Goal: Task Accomplishment & Management: Use online tool/utility

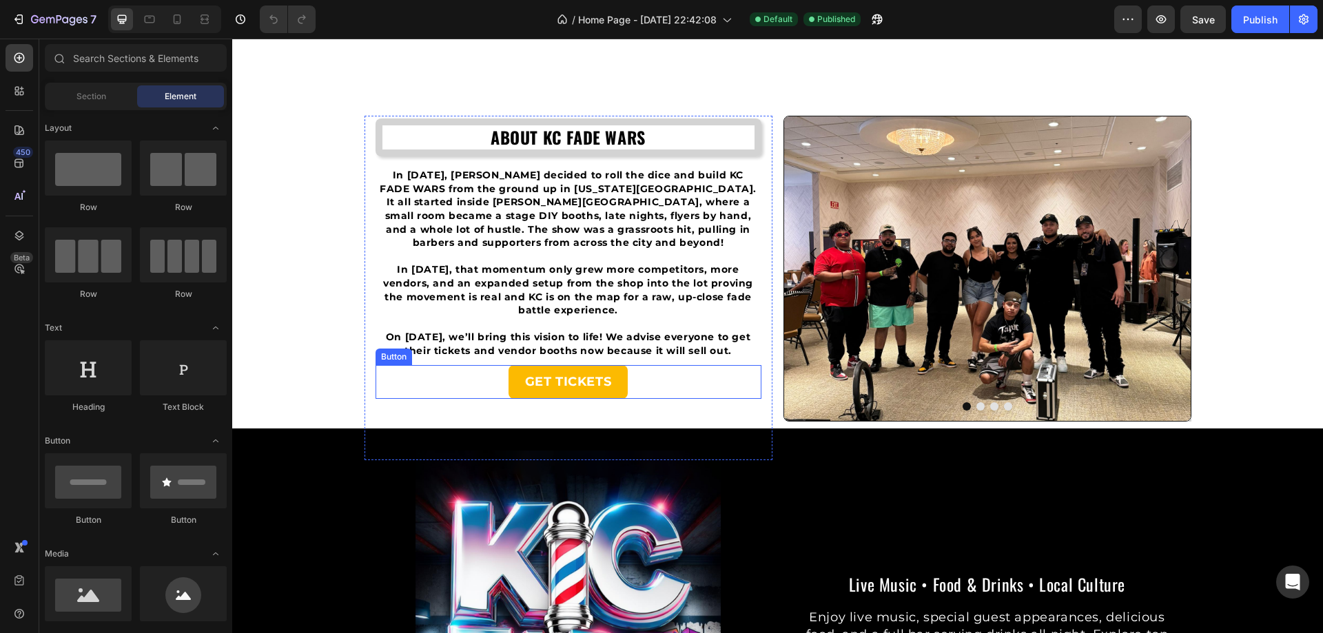
scroll to position [1102, 0]
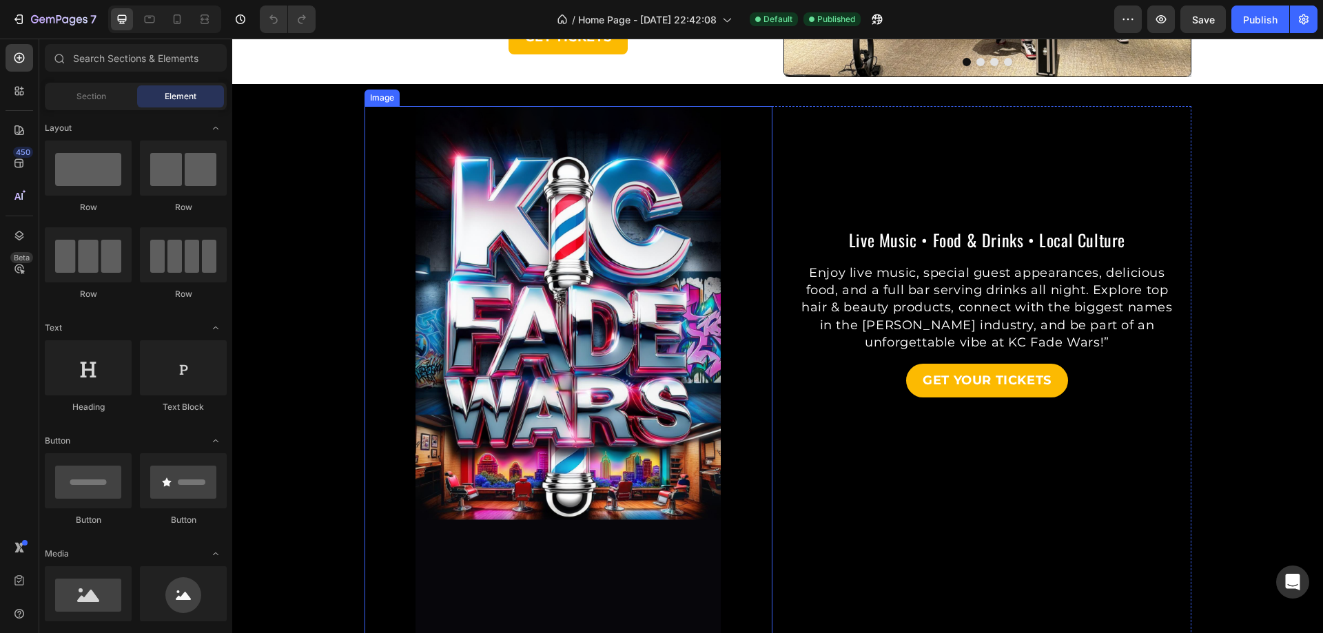
click at [591, 405] on img at bounding box center [568, 378] width 408 height 544
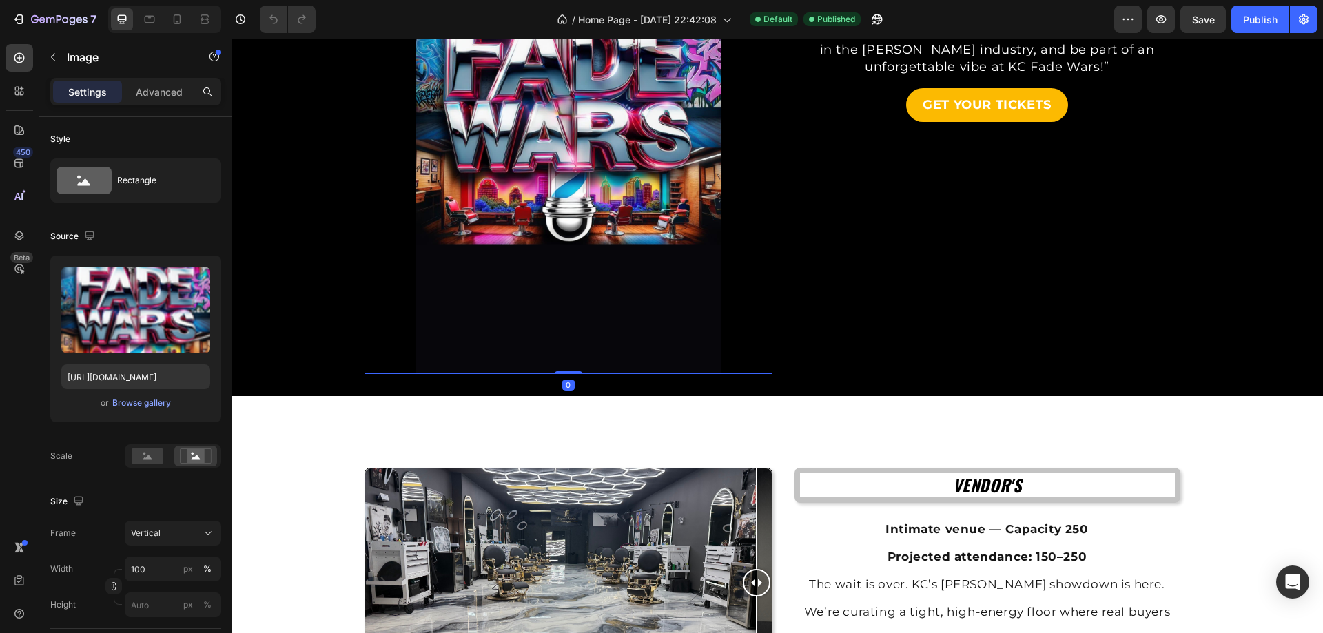
scroll to position [1171, 0]
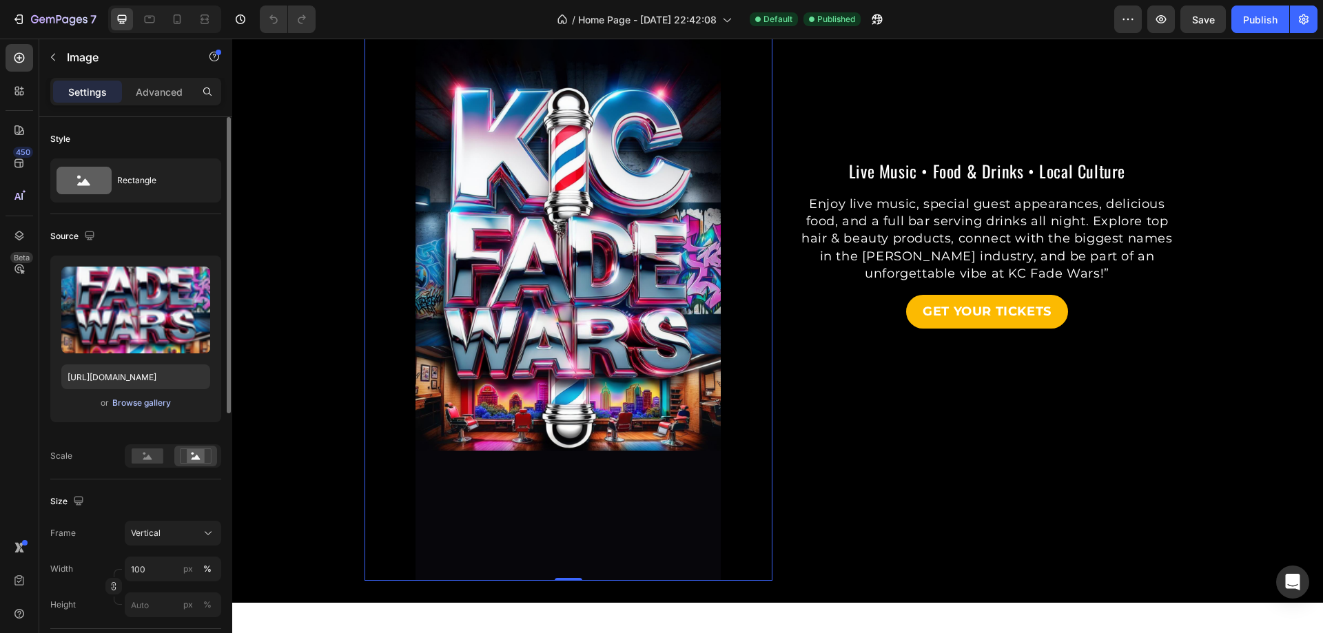
click at [161, 404] on div "Browse gallery" at bounding box center [141, 403] width 59 height 12
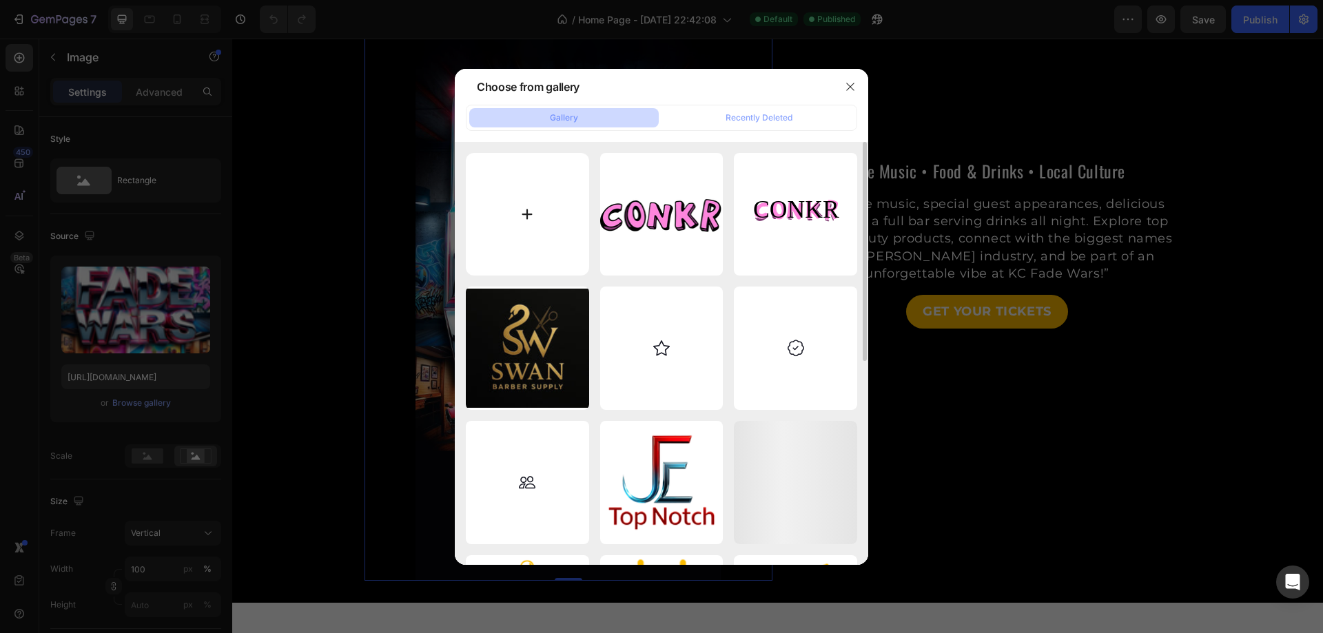
click at [548, 207] on input "file" at bounding box center [527, 214] width 123 height 123
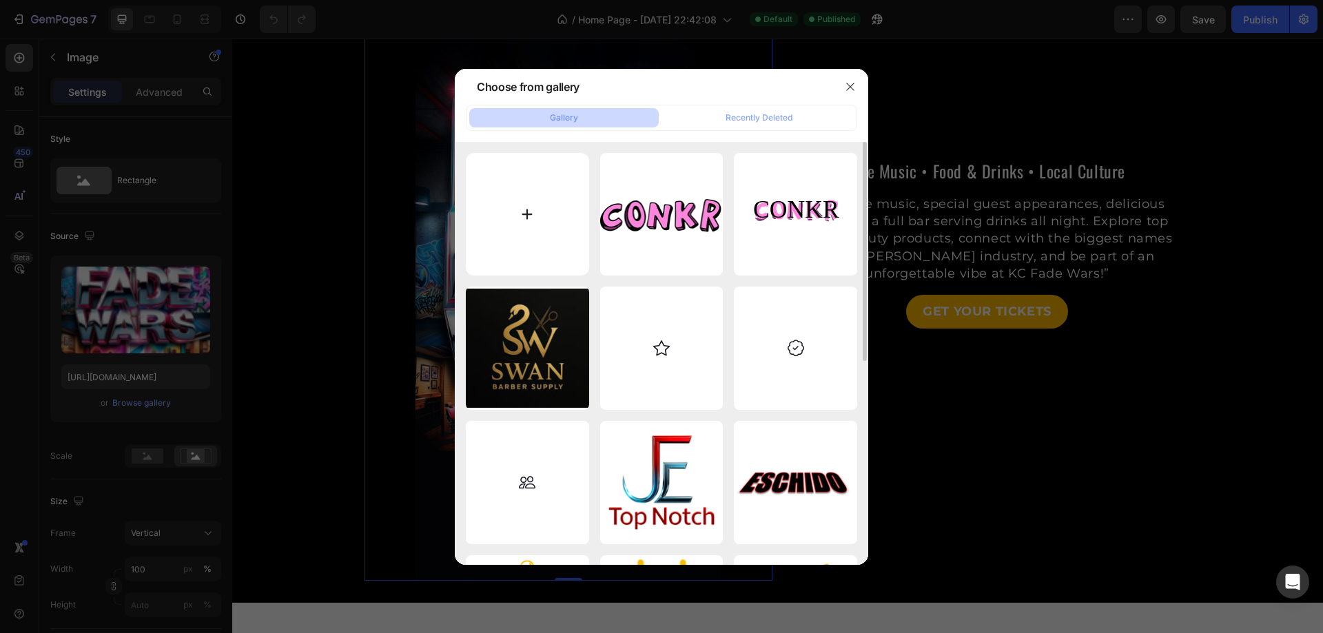
type input "C:\fakepath\ChatGPT-Image-Aug-25,-2025,-11_45_37-PM.png"
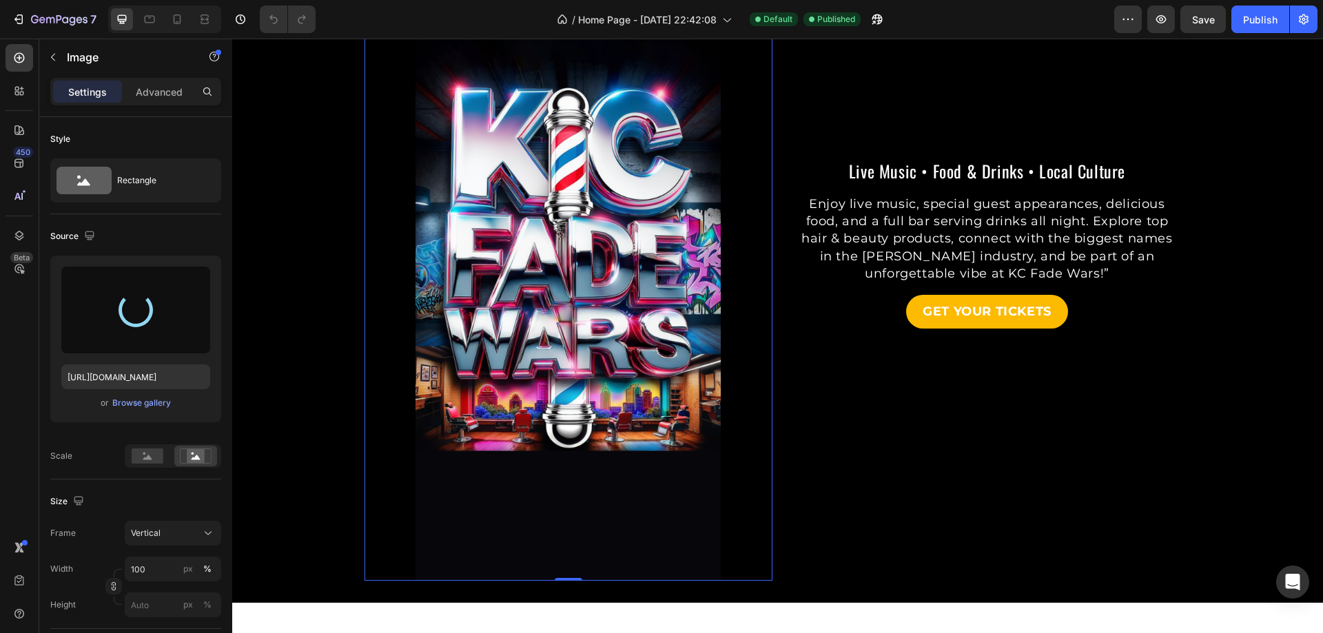
type input "[URL][DOMAIN_NAME]"
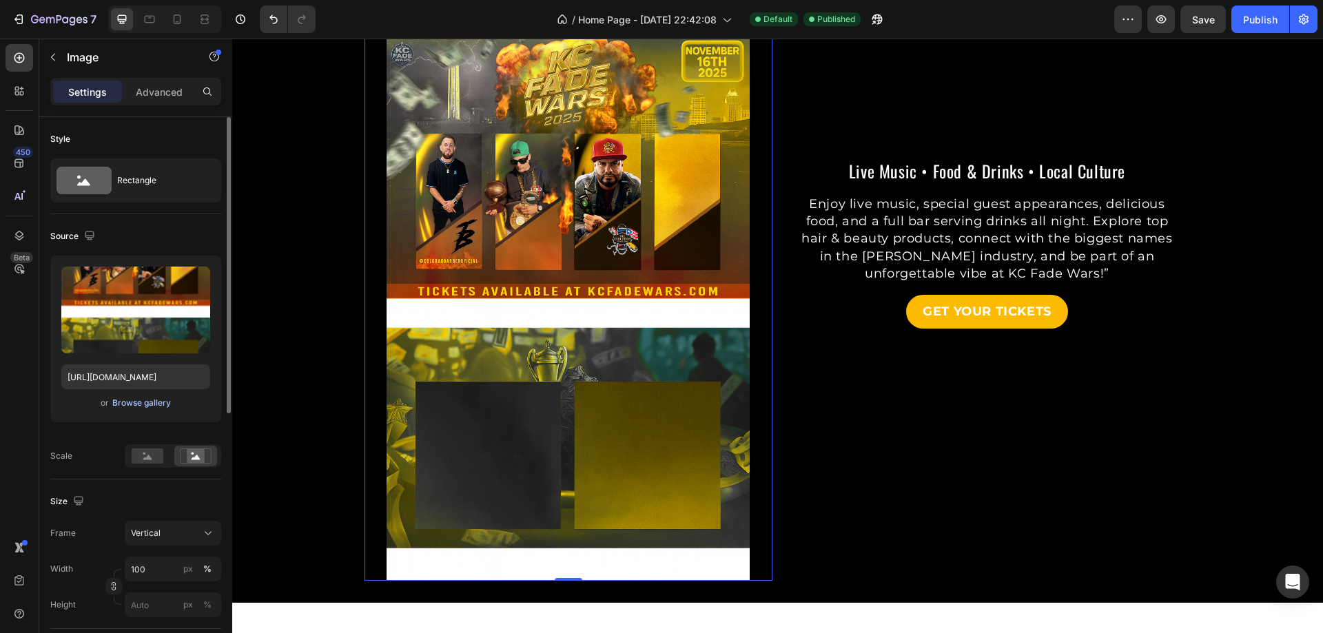
click at [160, 407] on div "Browse gallery" at bounding box center [141, 403] width 59 height 12
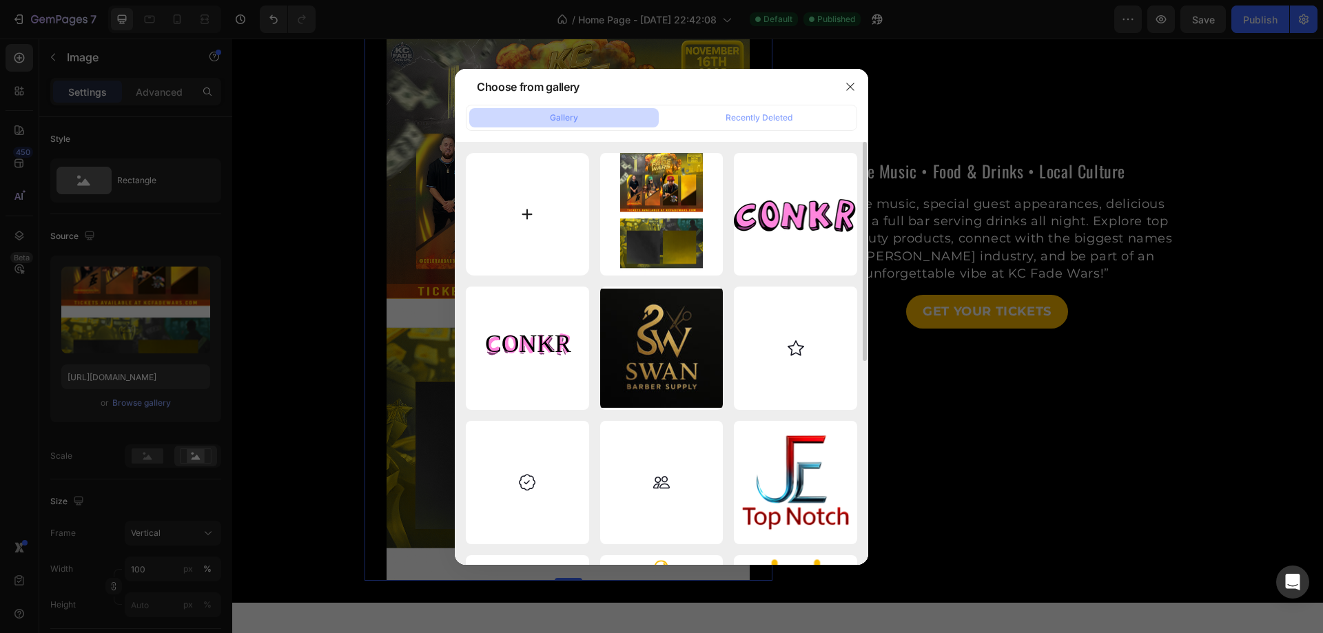
click at [541, 226] on input "file" at bounding box center [527, 214] width 123 height 123
type input "C:\fakepath\ChatGPT-JJImage-Aug-25,-2025,-11_45_37-PM.png"
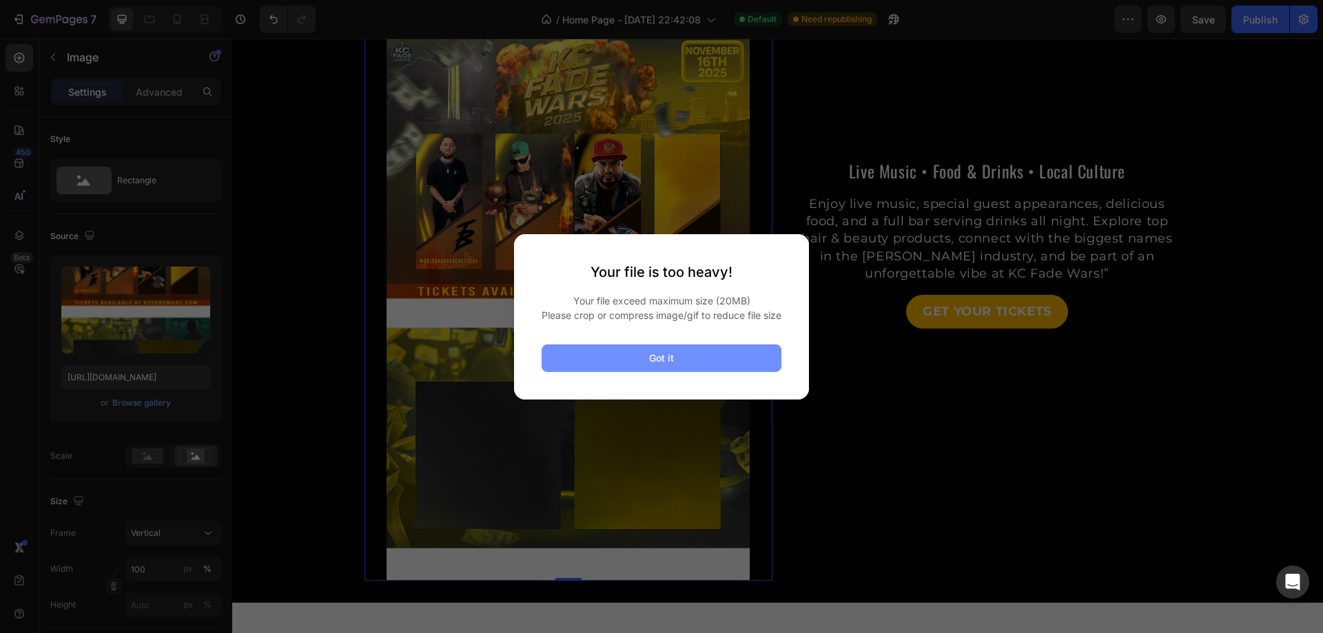
click at [659, 365] on div "Got it" at bounding box center [661, 358] width 25 height 14
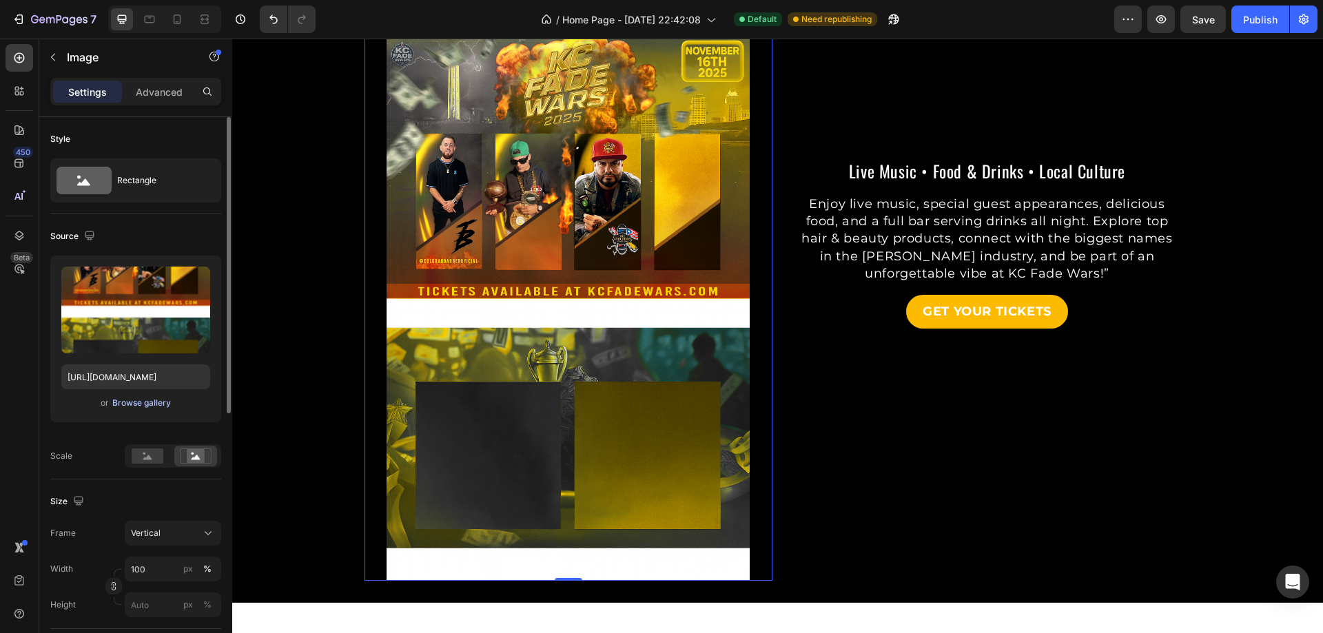
click at [144, 402] on div "Browse gallery" at bounding box center [141, 403] width 59 height 12
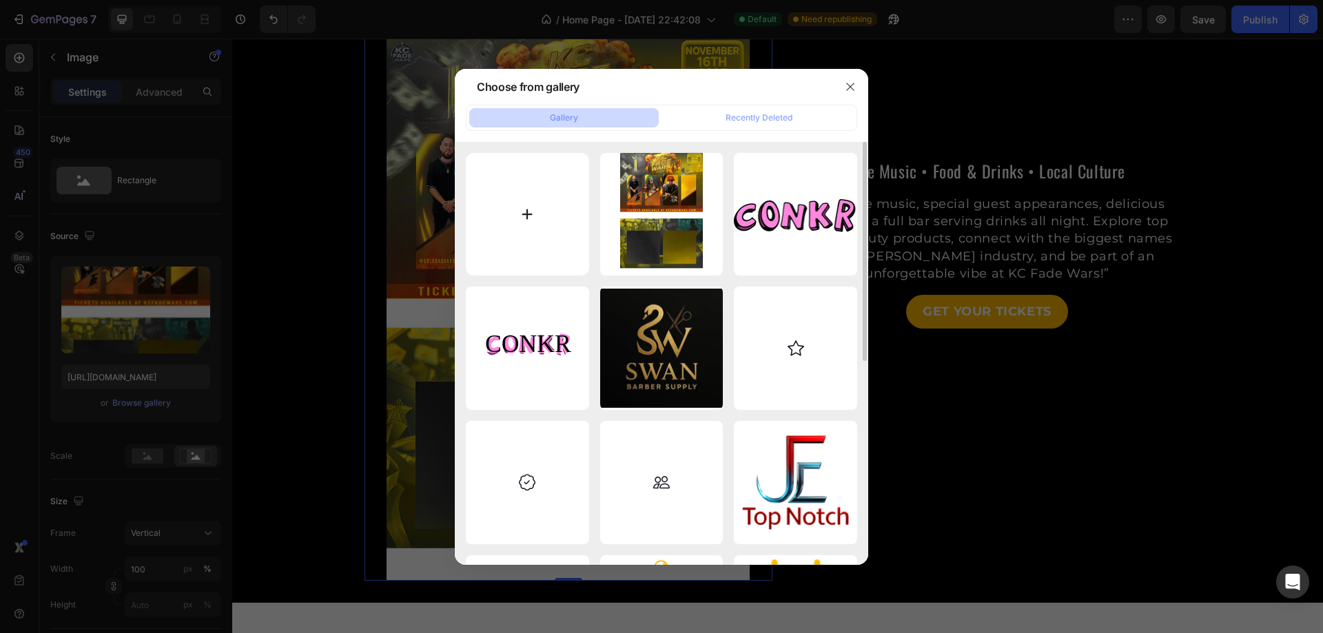
click at [533, 220] on input "file" at bounding box center [527, 214] width 123 height 123
type input "C:\fakepath\bl.jpg"
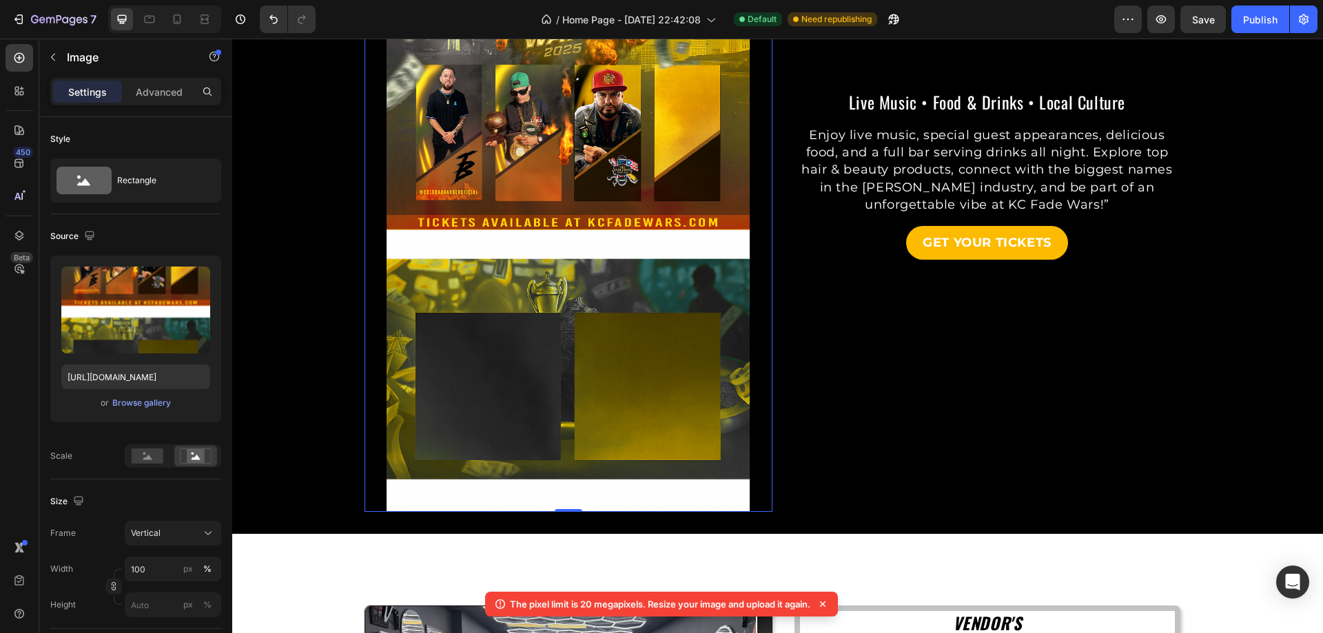
scroll to position [1309, 0]
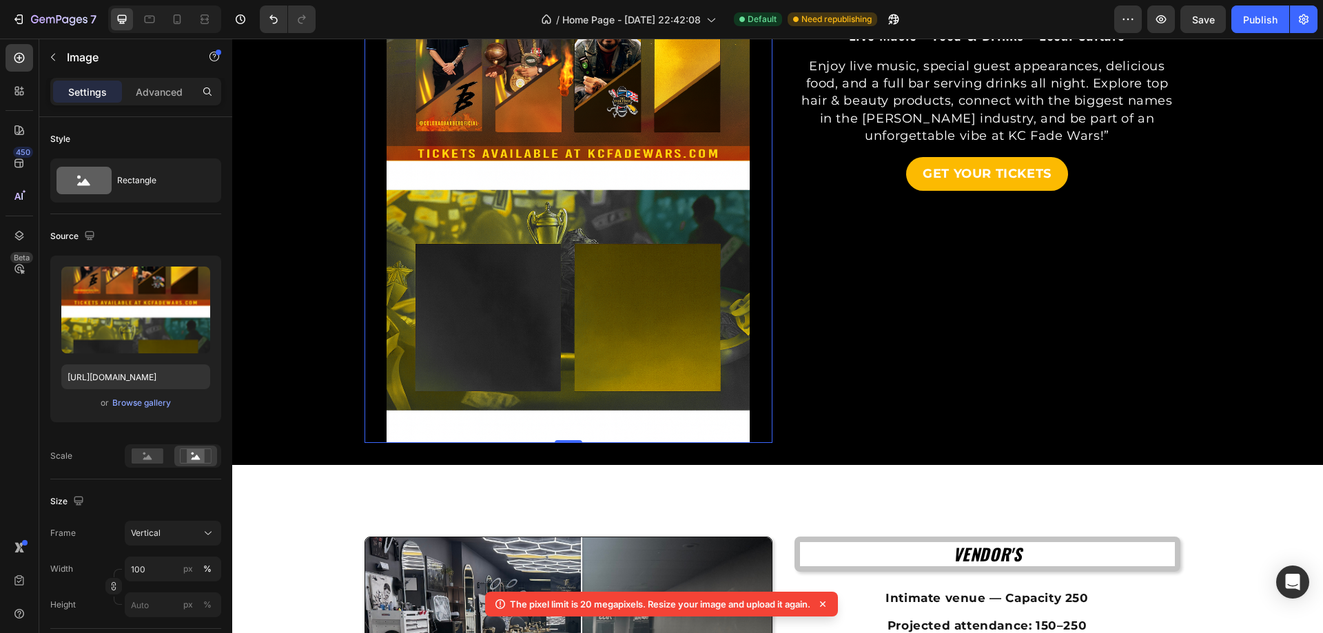
click at [497, 605] on icon at bounding box center [500, 604] width 14 height 14
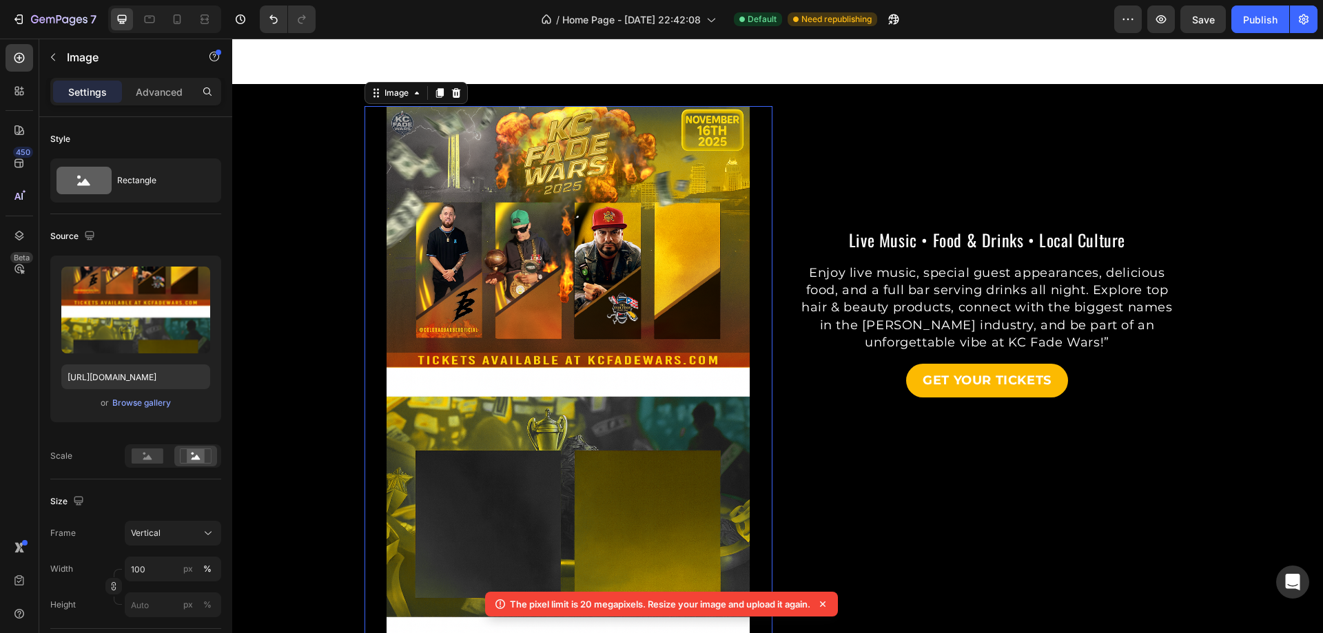
scroll to position [1171, 0]
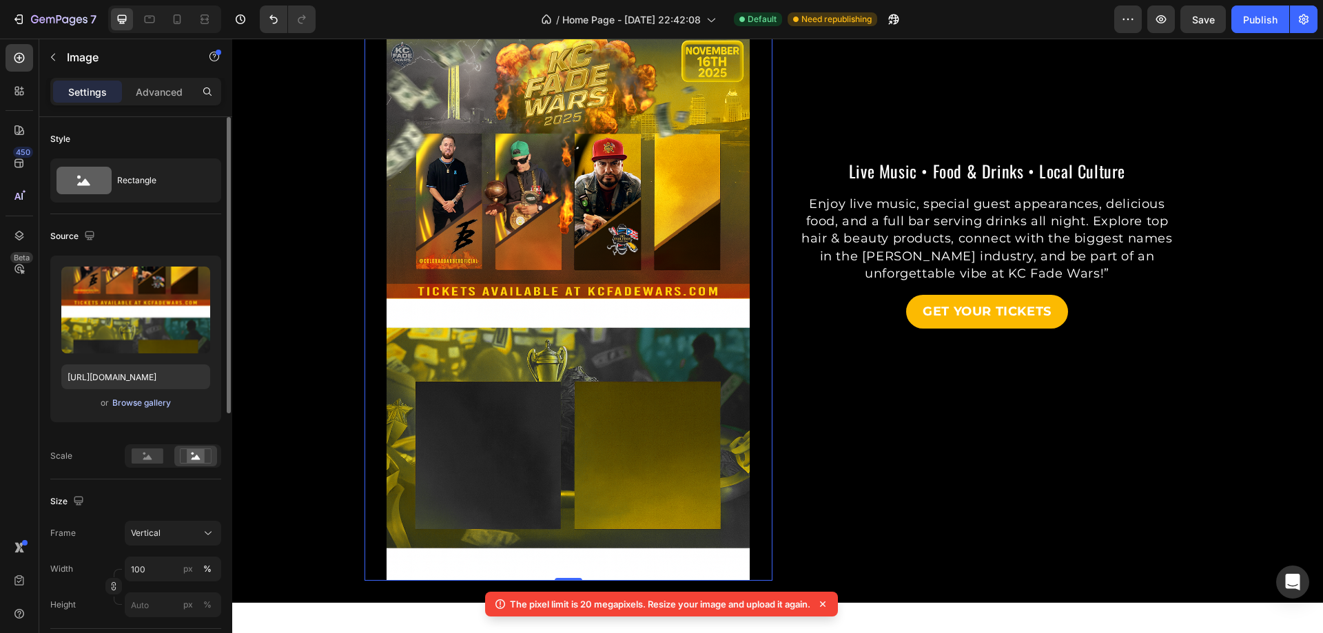
click at [166, 407] on div "Browse gallery" at bounding box center [141, 403] width 59 height 12
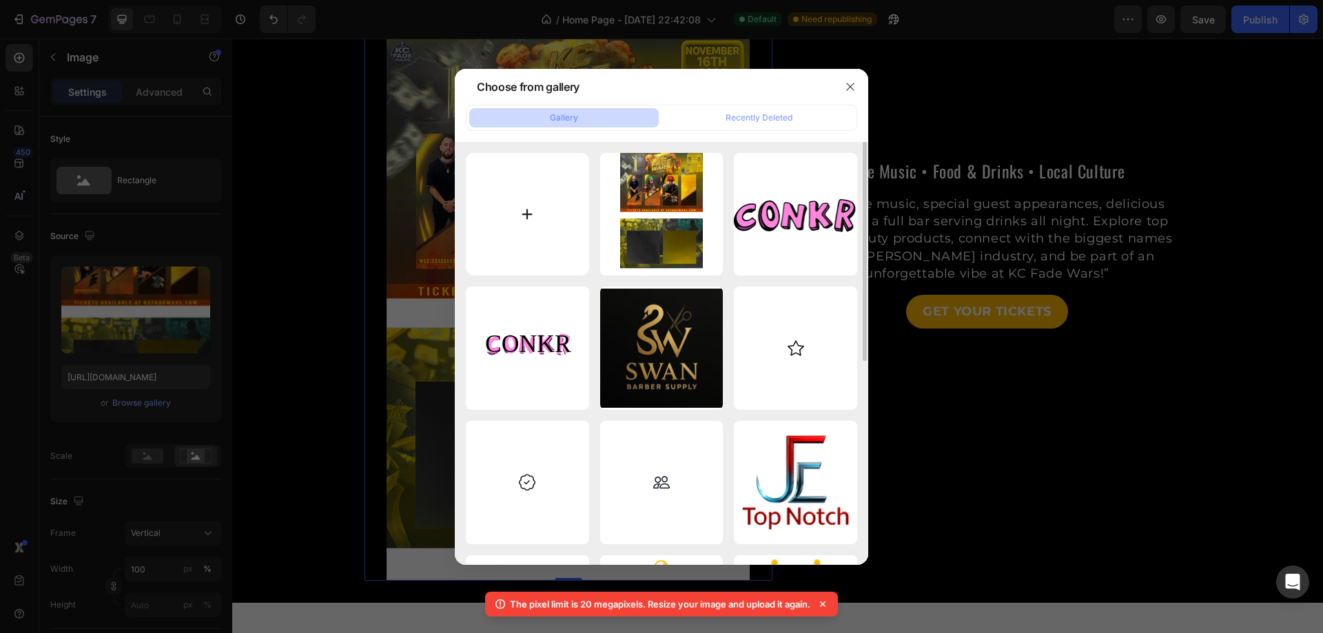
click at [523, 216] on input "file" at bounding box center [527, 214] width 123 height 123
click at [523, 220] on input "file" at bounding box center [527, 214] width 123 height 123
type input "C:\fakepath\blh.png"
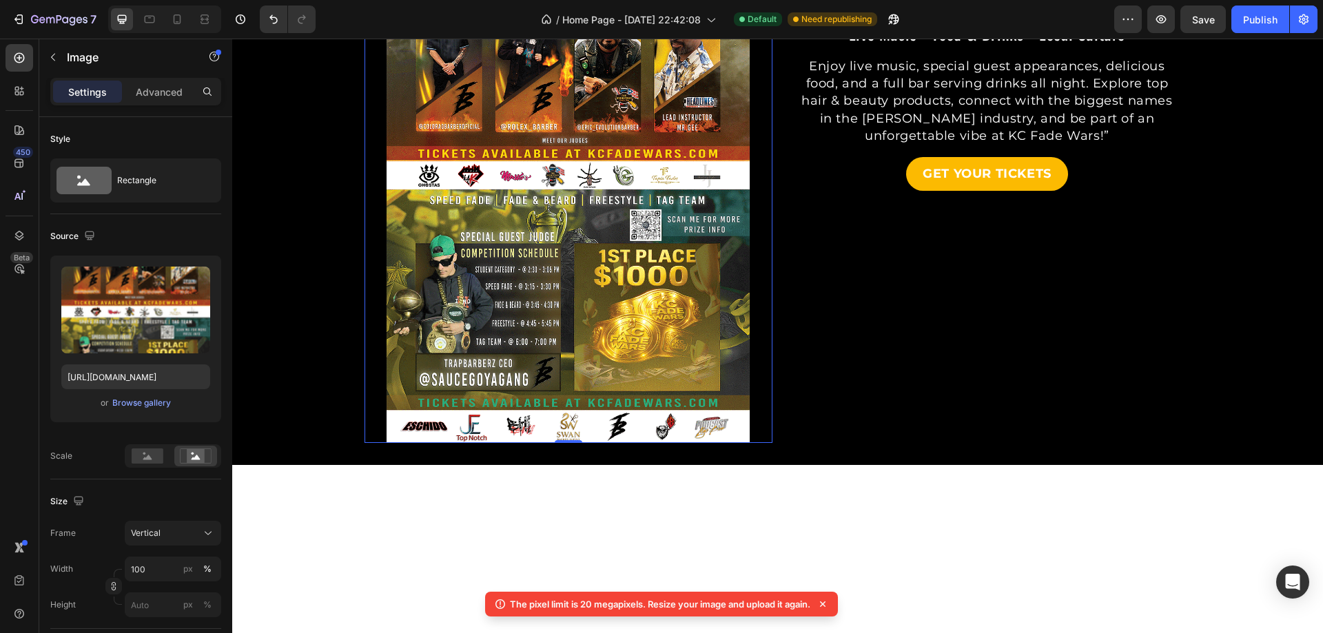
scroll to position [1378, 0]
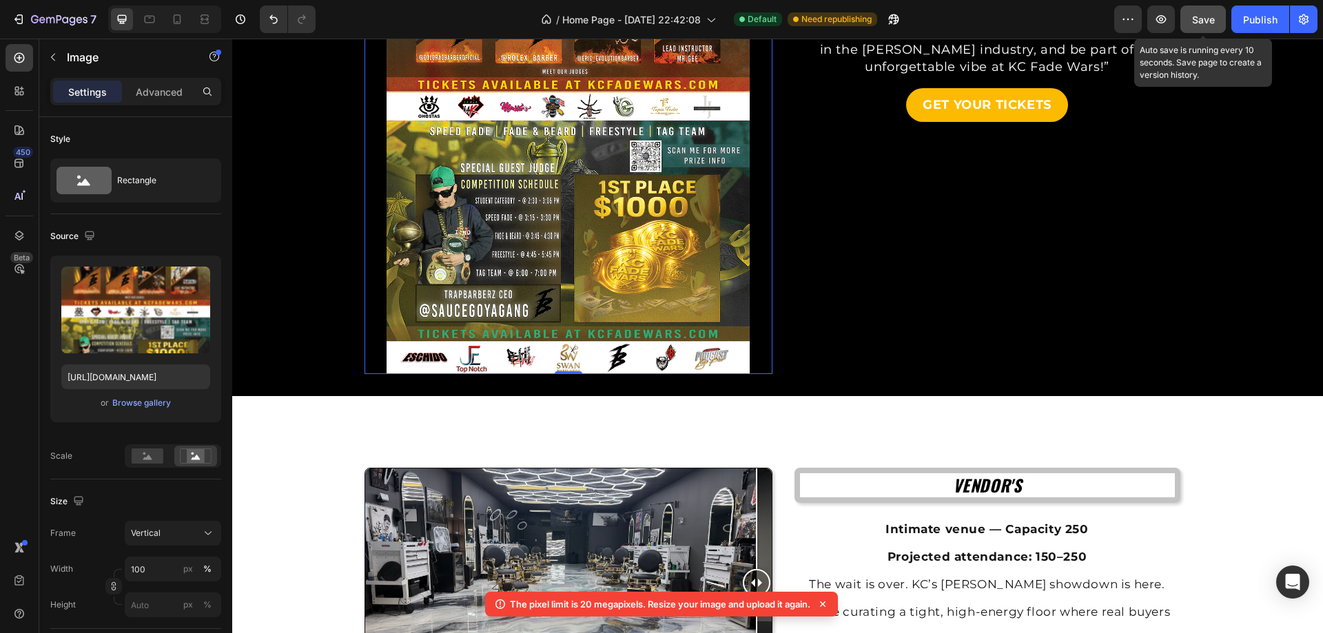
click at [1209, 14] on span "Save" at bounding box center [1203, 20] width 23 height 12
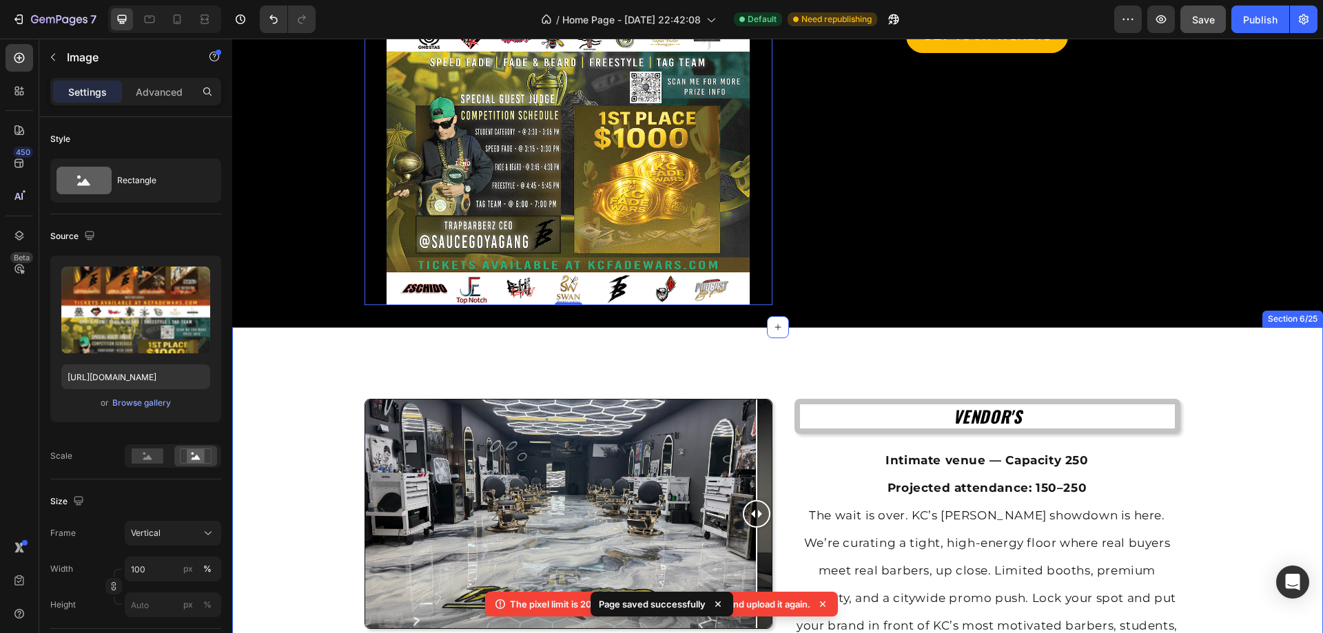
scroll to position [1171, 0]
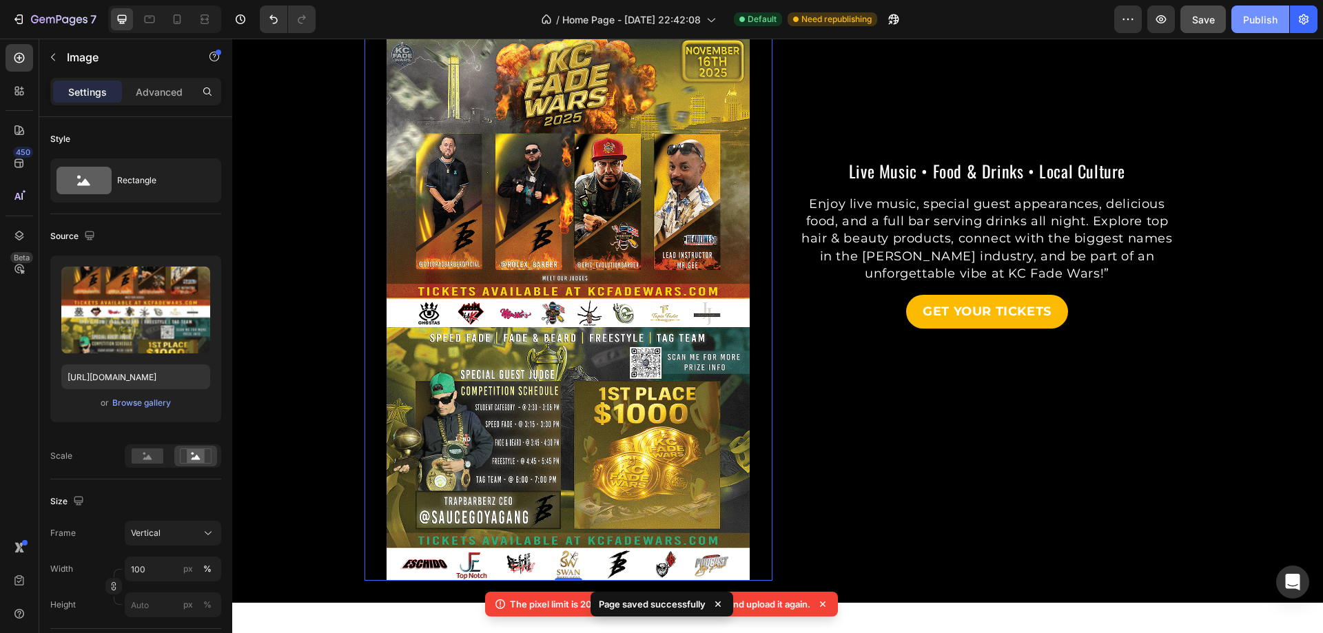
click at [1262, 19] on div "Publish" at bounding box center [1260, 19] width 34 height 14
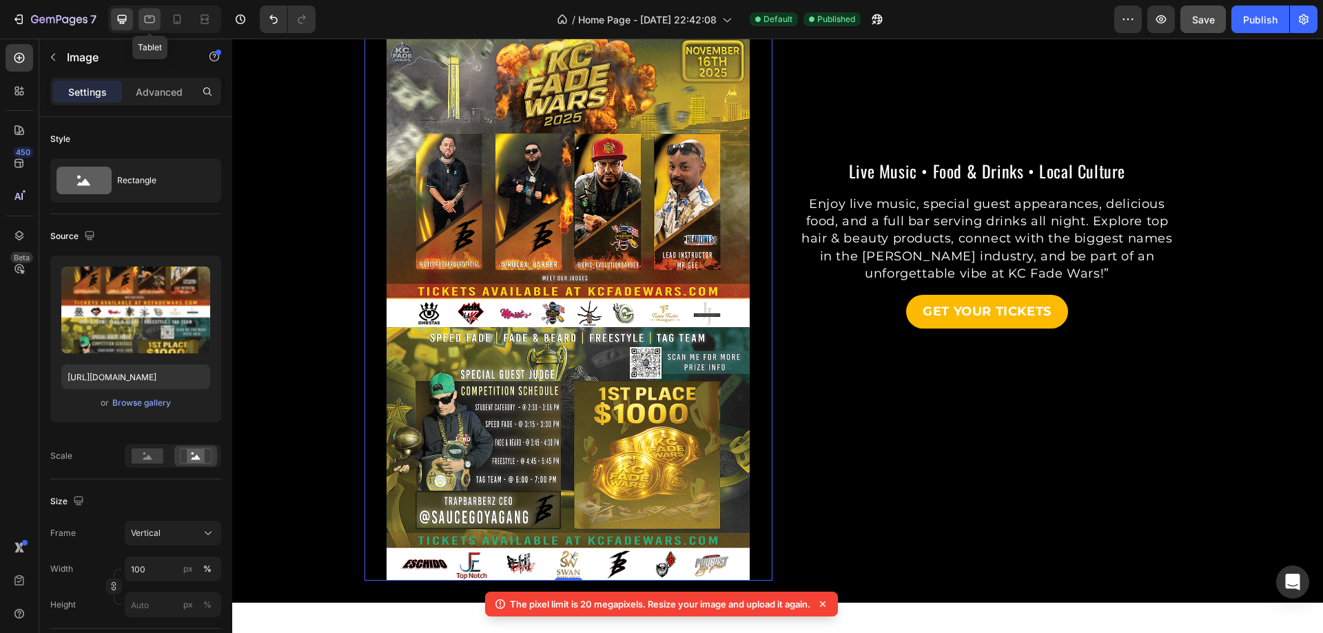
click at [145, 21] on icon at bounding box center [150, 20] width 10 height 8
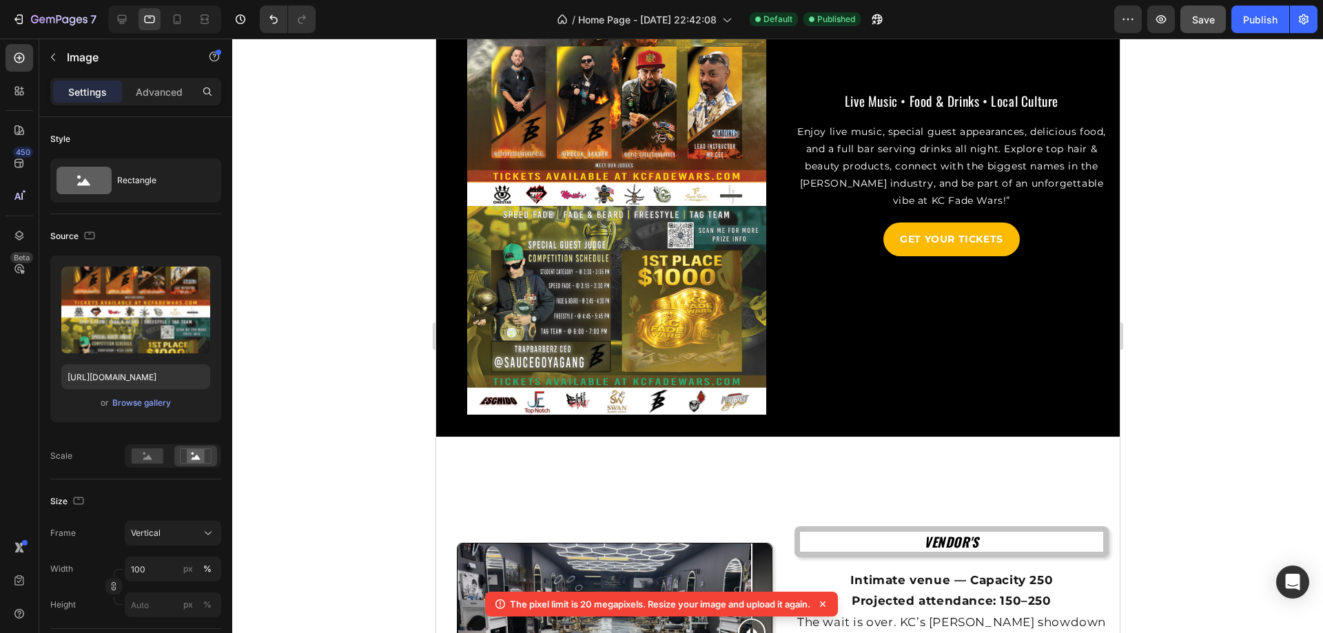
scroll to position [1275, 0]
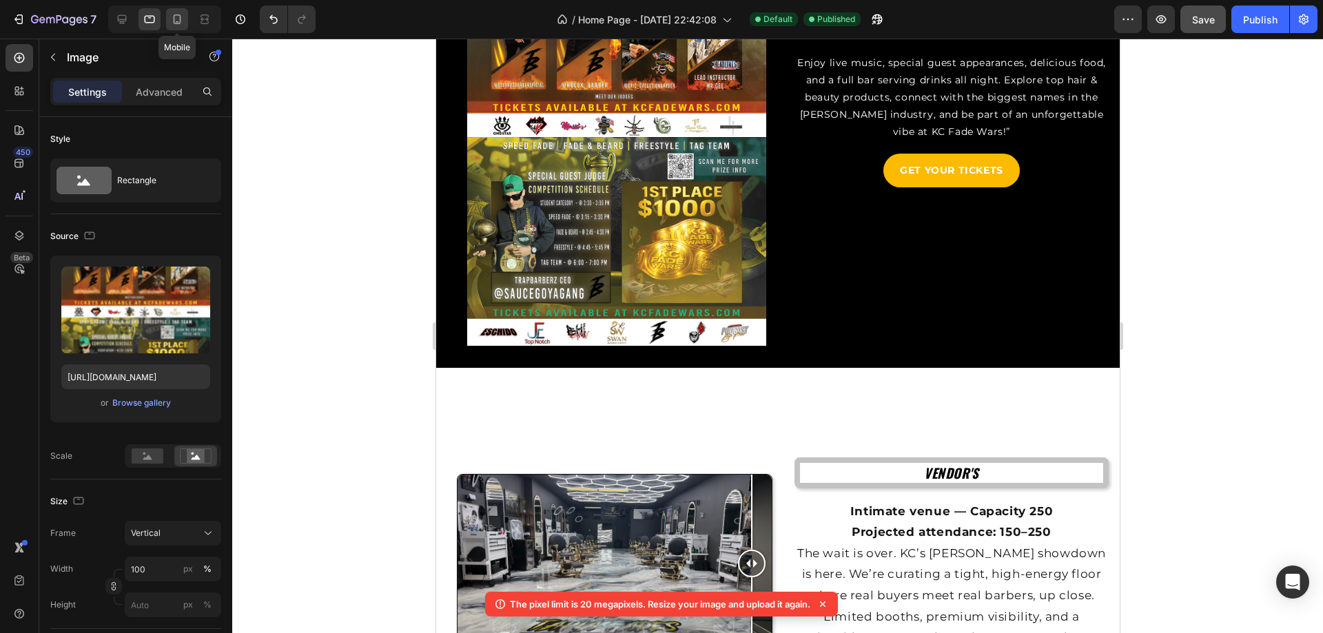
click at [176, 16] on icon at bounding box center [177, 19] width 14 height 14
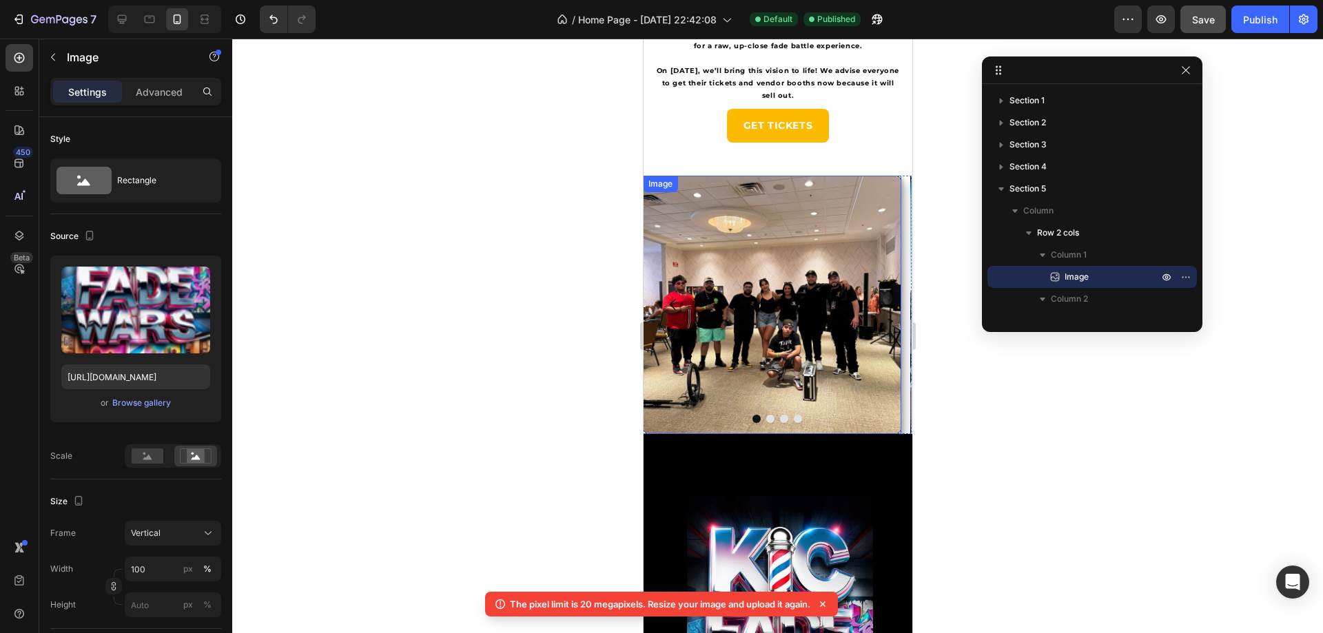
scroll to position [1093, 0]
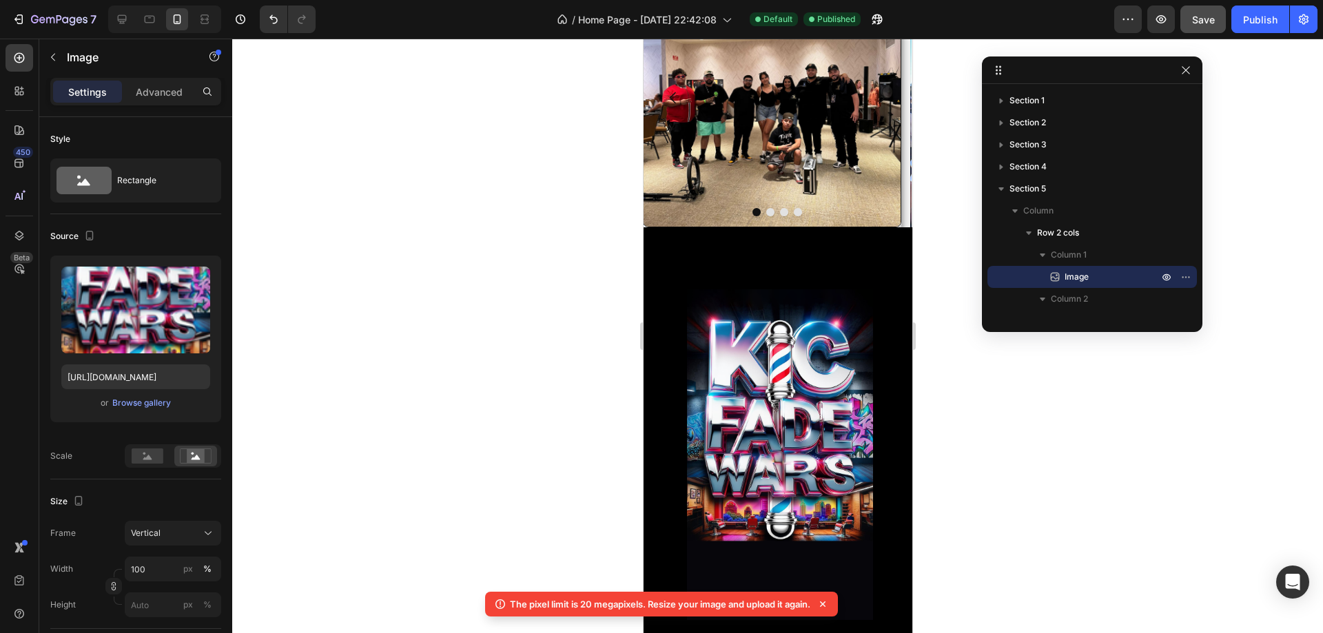
click at [792, 393] on img at bounding box center [779, 454] width 248 height 331
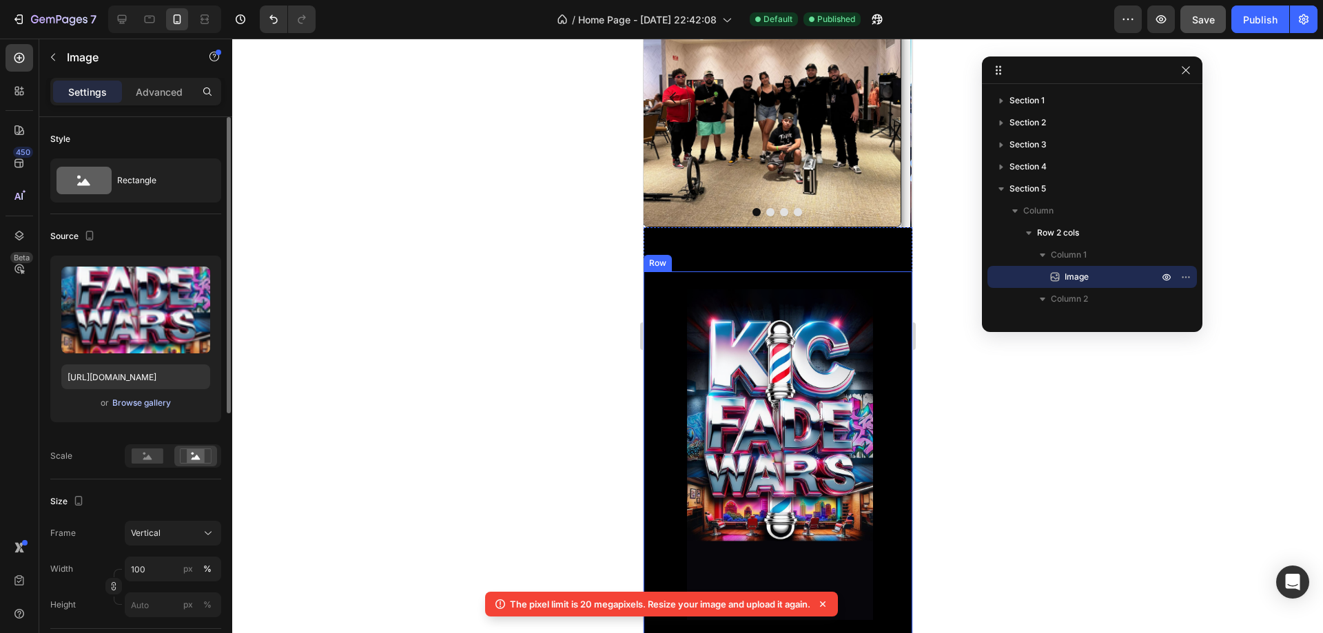
click at [142, 407] on div "Browse gallery" at bounding box center [141, 403] width 59 height 12
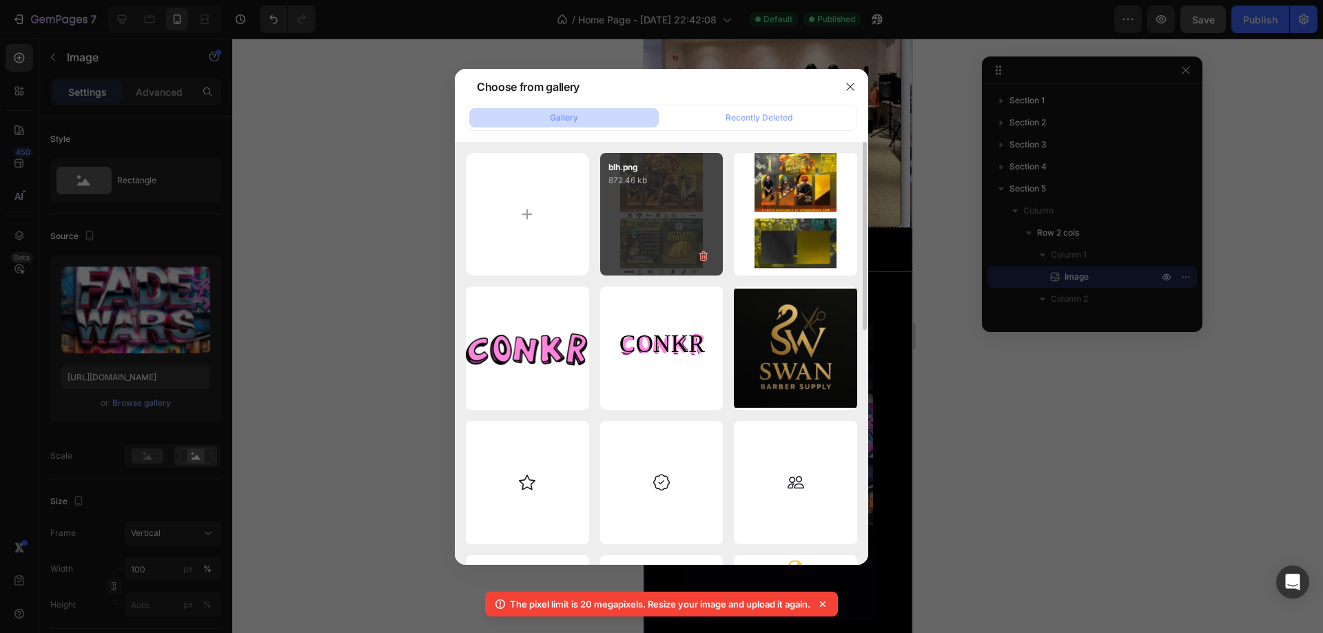
click at [655, 214] on div "blh.png 872.46 kb" at bounding box center [661, 214] width 123 height 123
type input "[URL][DOMAIN_NAME]"
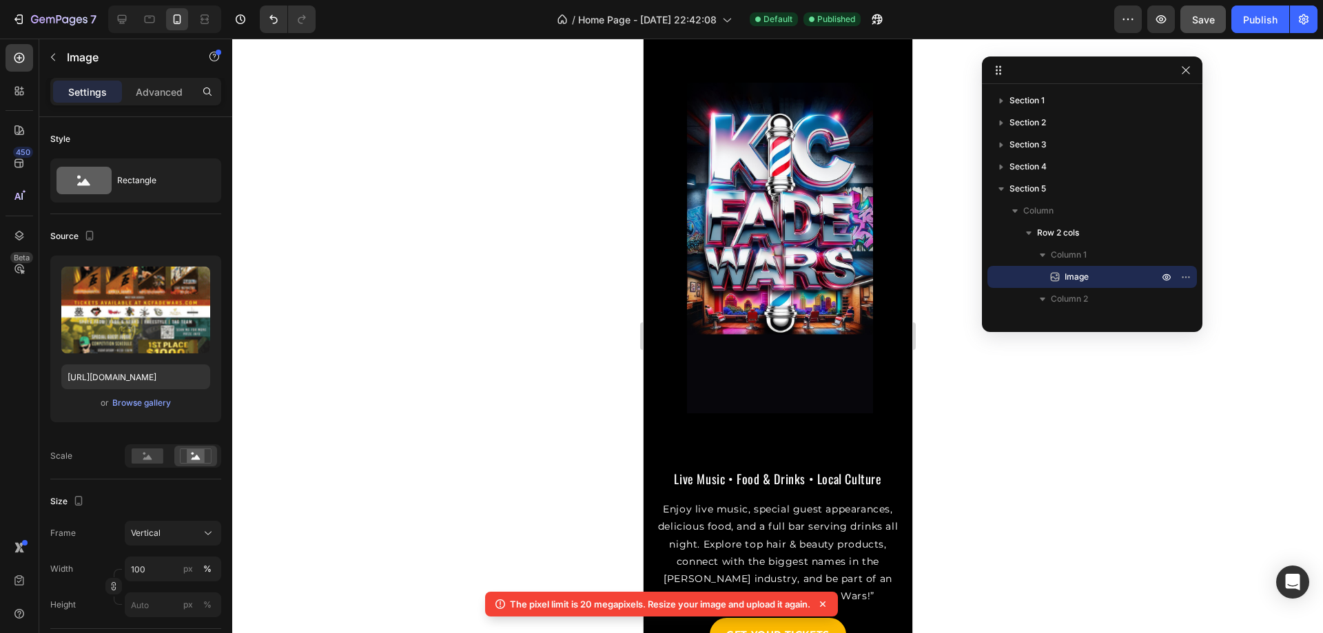
scroll to position [1369, 0]
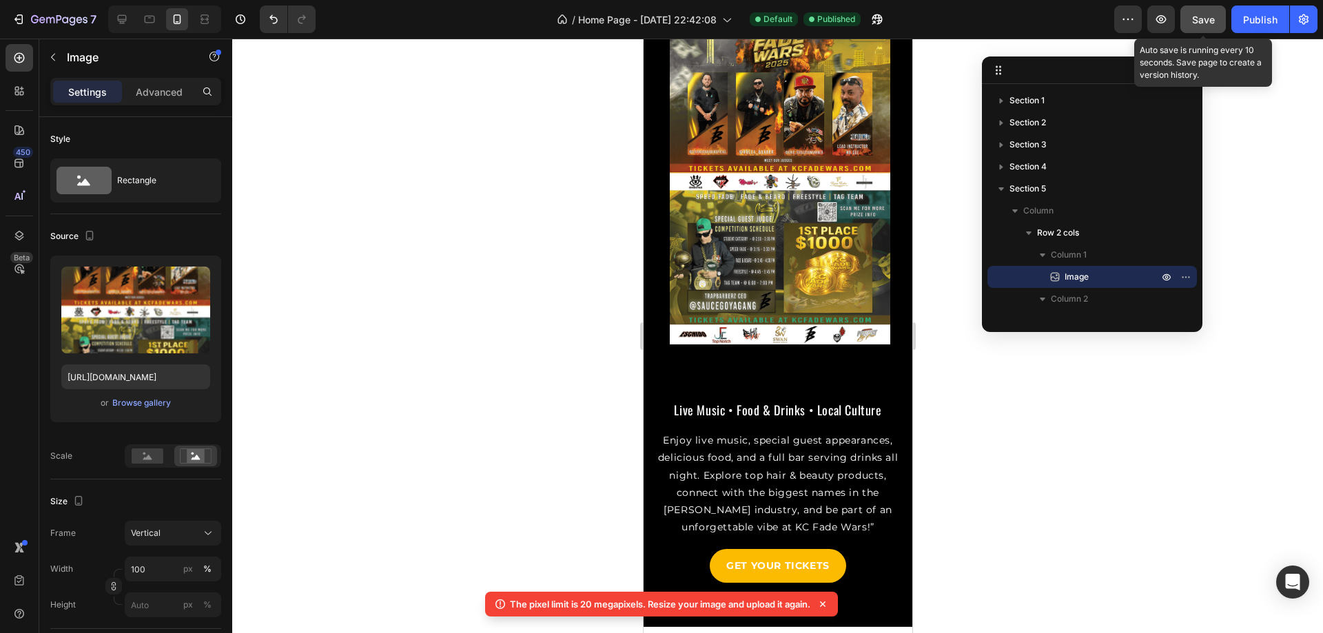
click at [1193, 20] on span "Save" at bounding box center [1203, 20] width 23 height 12
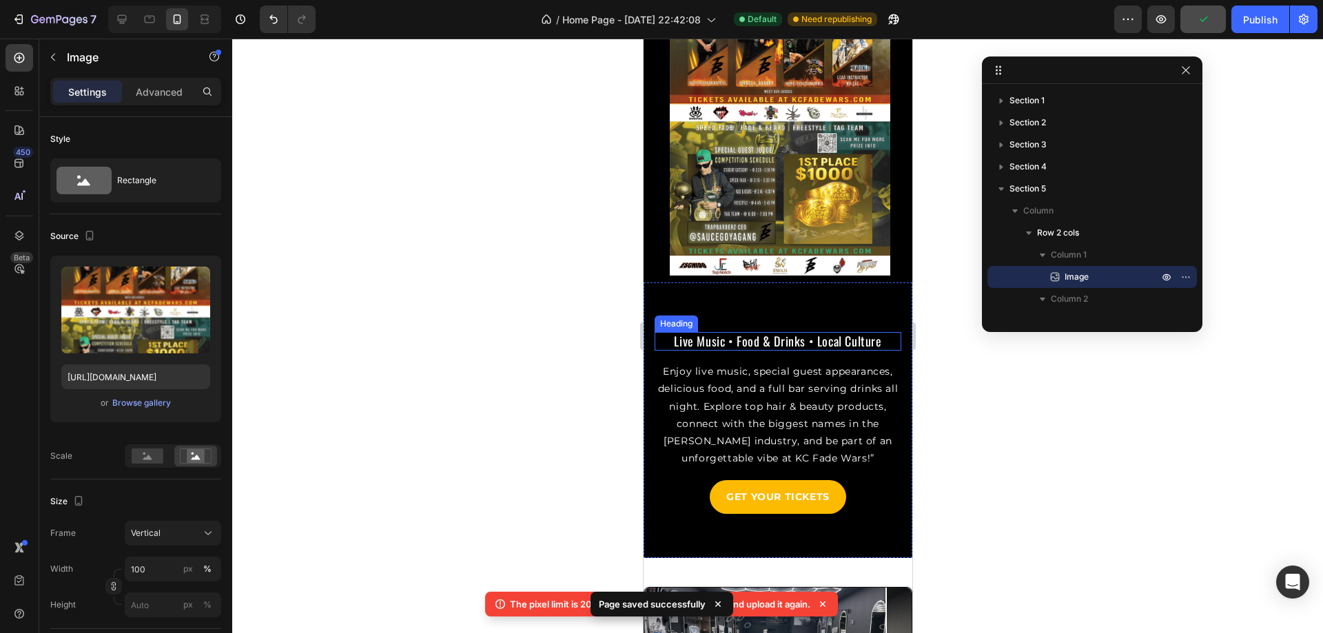
scroll to position [1576, 0]
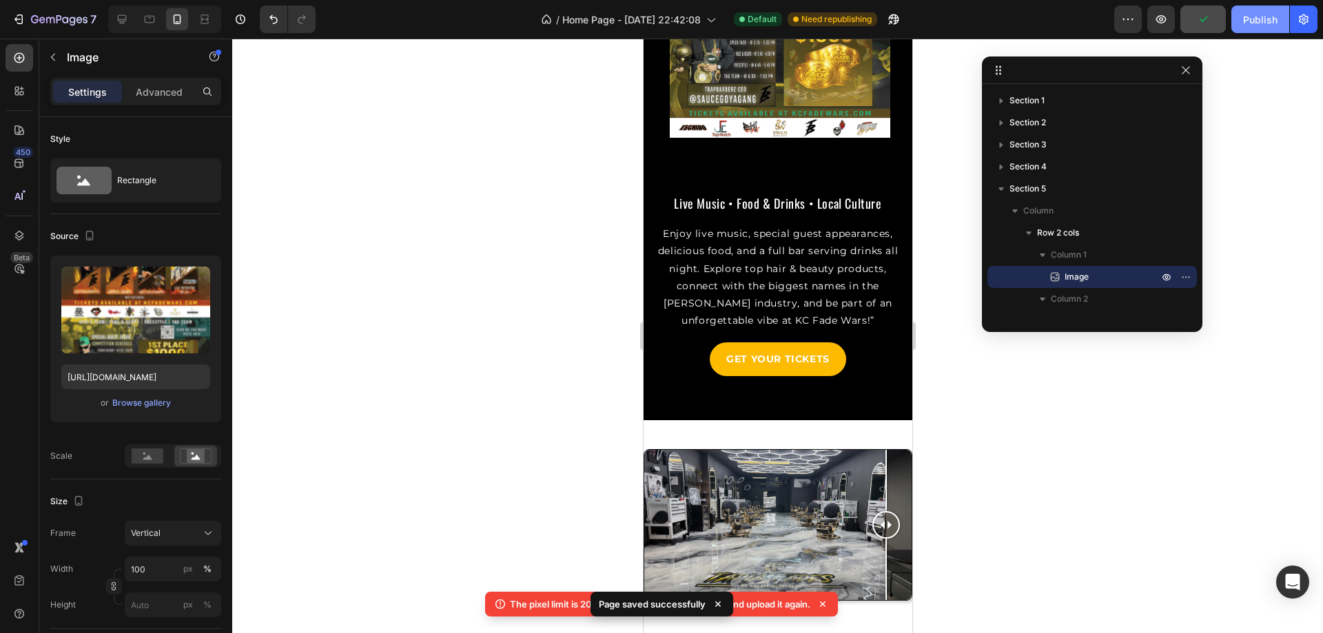
click at [1274, 17] on div "Publish" at bounding box center [1260, 19] width 34 height 14
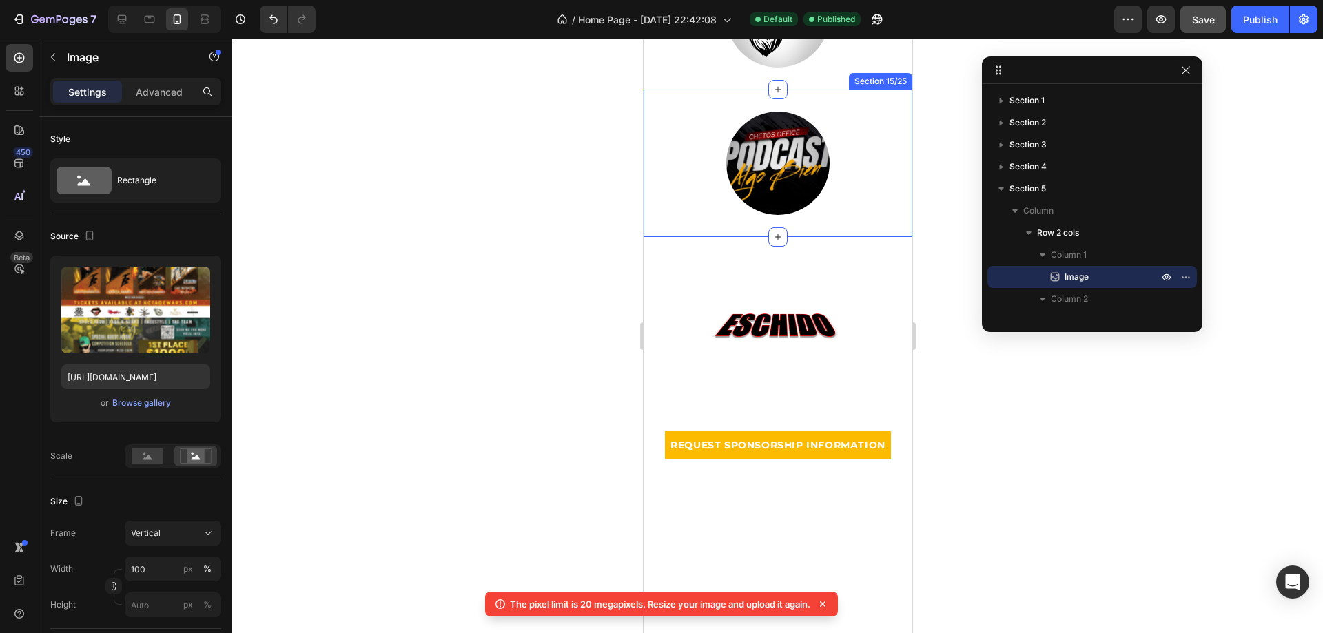
scroll to position [4341, 0]
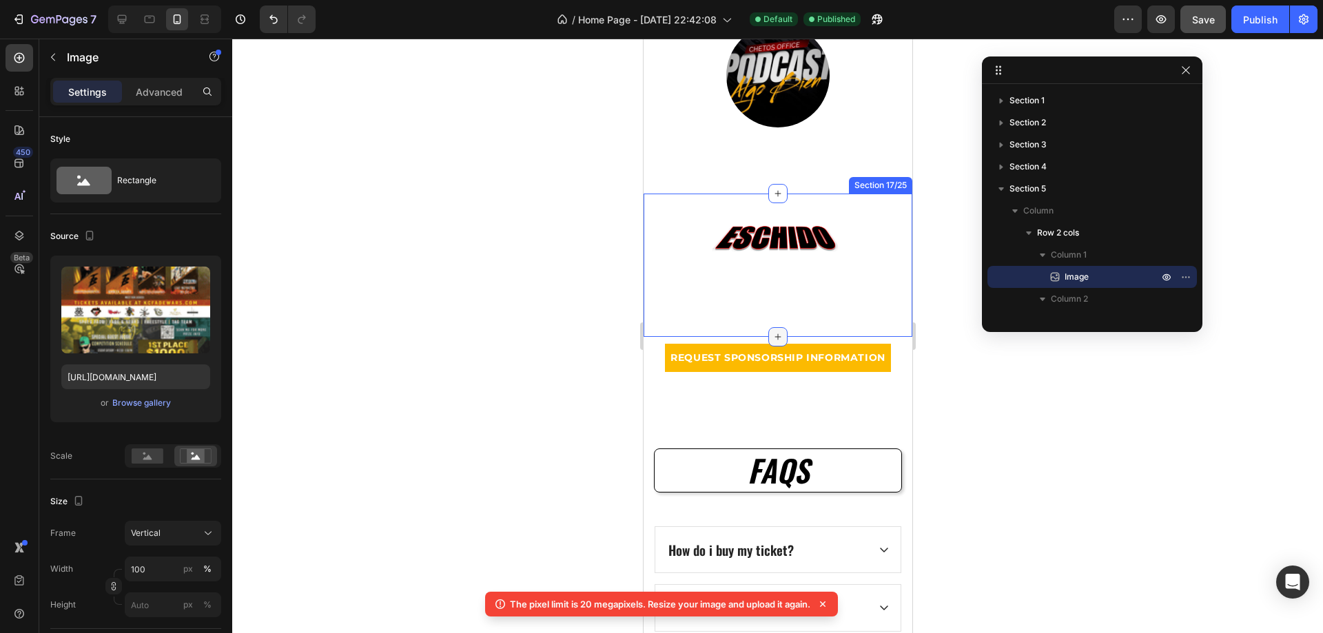
click at [776, 336] on icon at bounding box center [777, 336] width 11 height 11
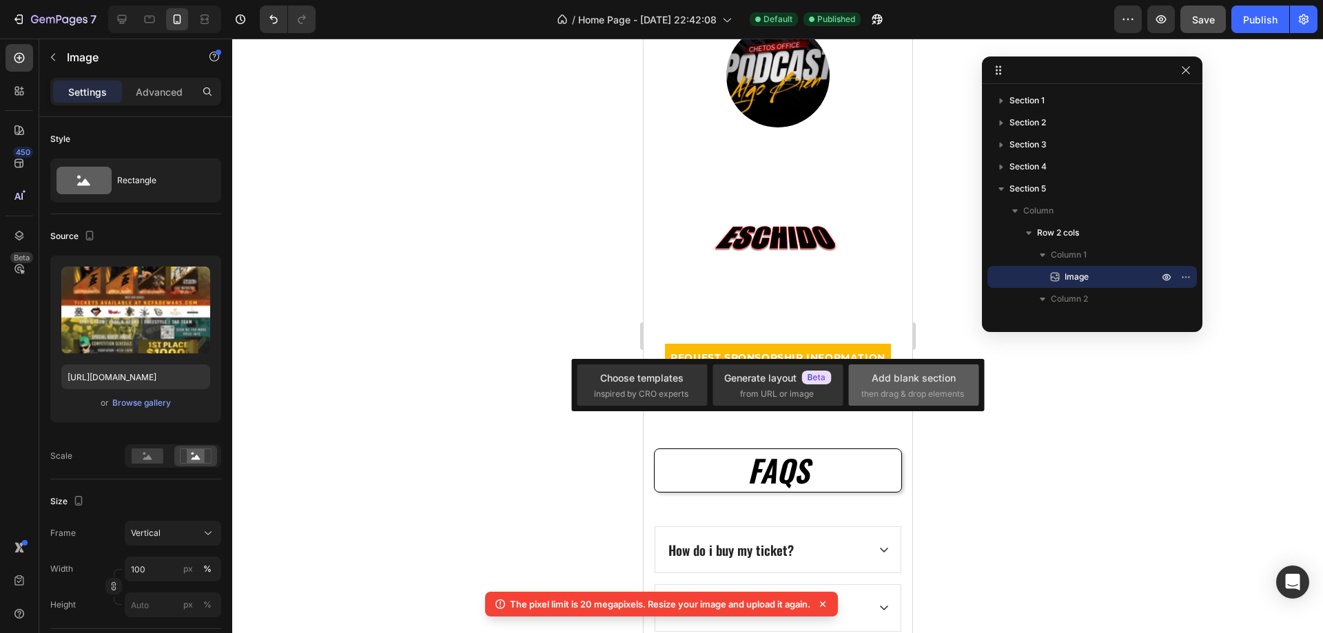
click at [908, 383] on div "Add blank section" at bounding box center [914, 378] width 84 height 14
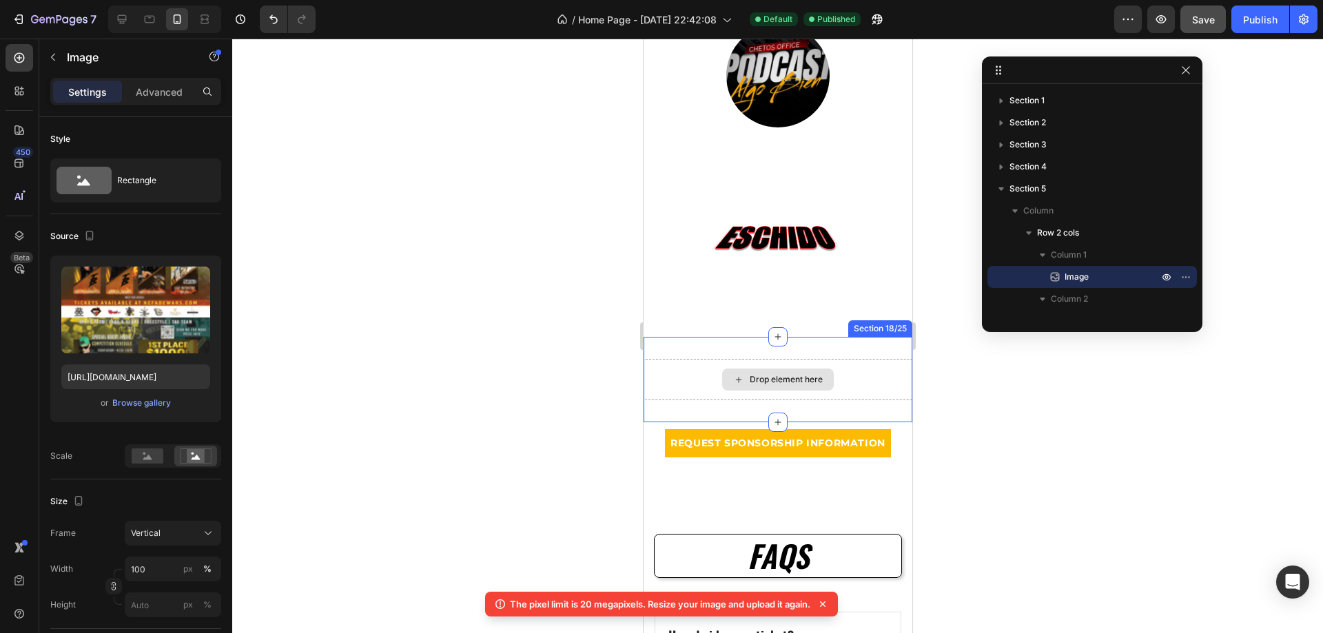
click at [778, 377] on div "Drop element here" at bounding box center [785, 379] width 73 height 11
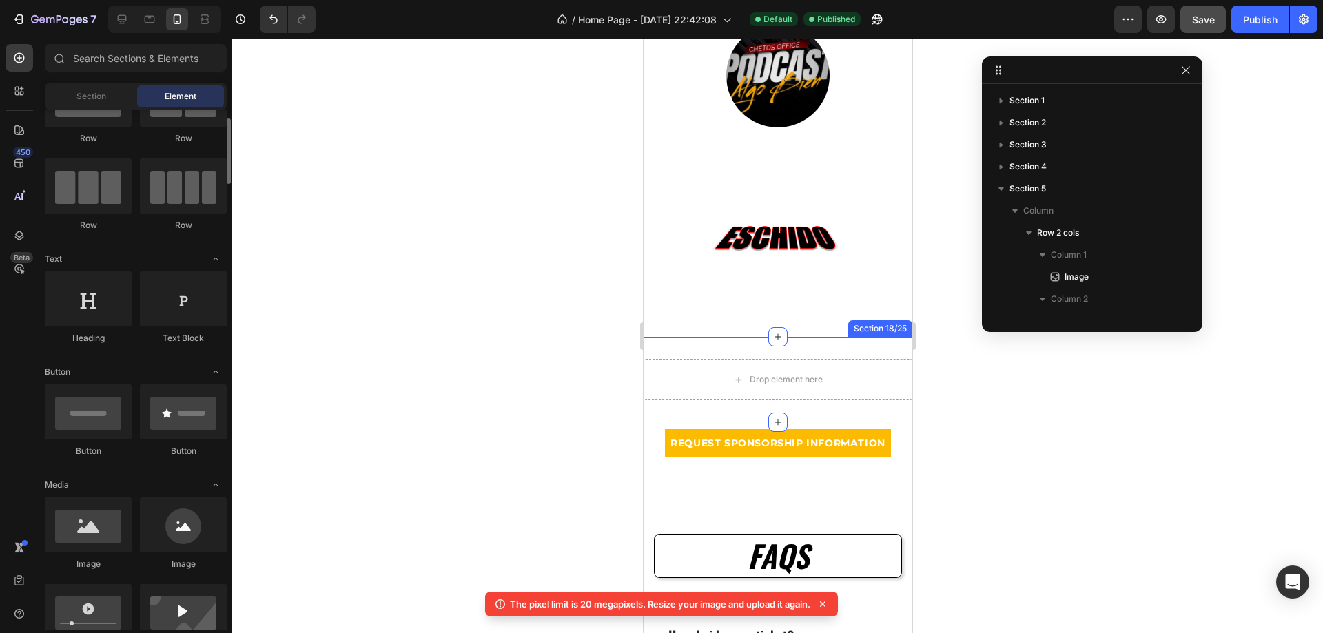
scroll to position [0, 0]
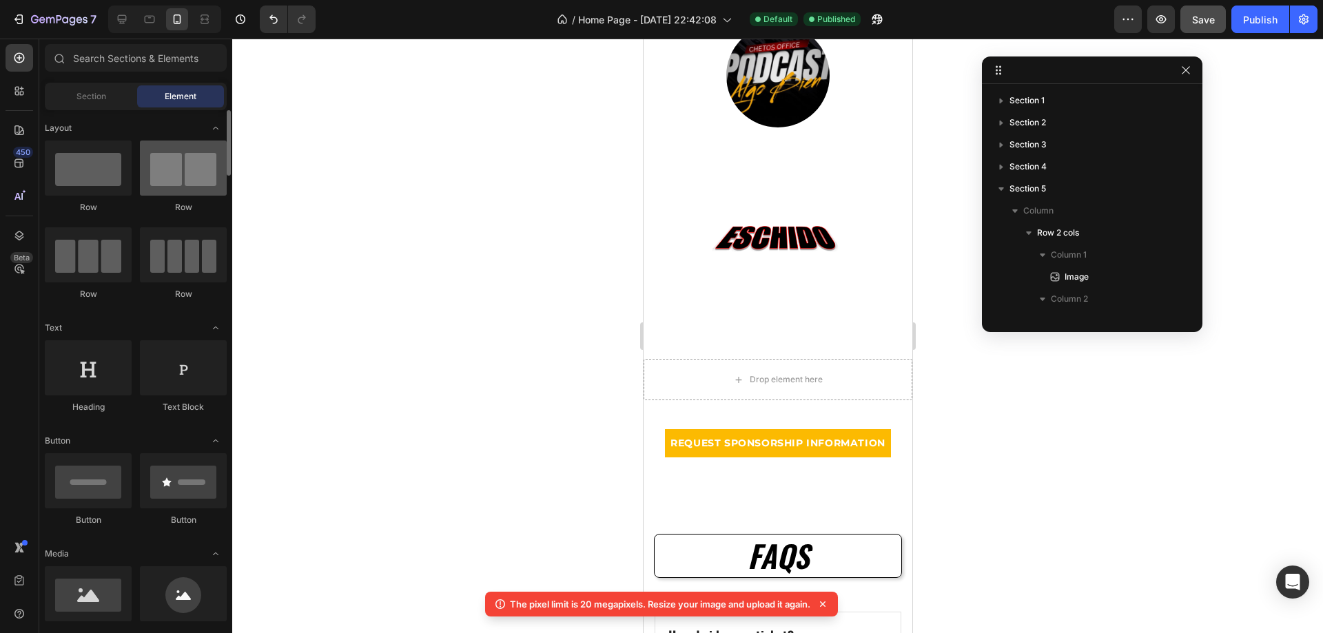
click at [158, 167] on div at bounding box center [183, 168] width 87 height 55
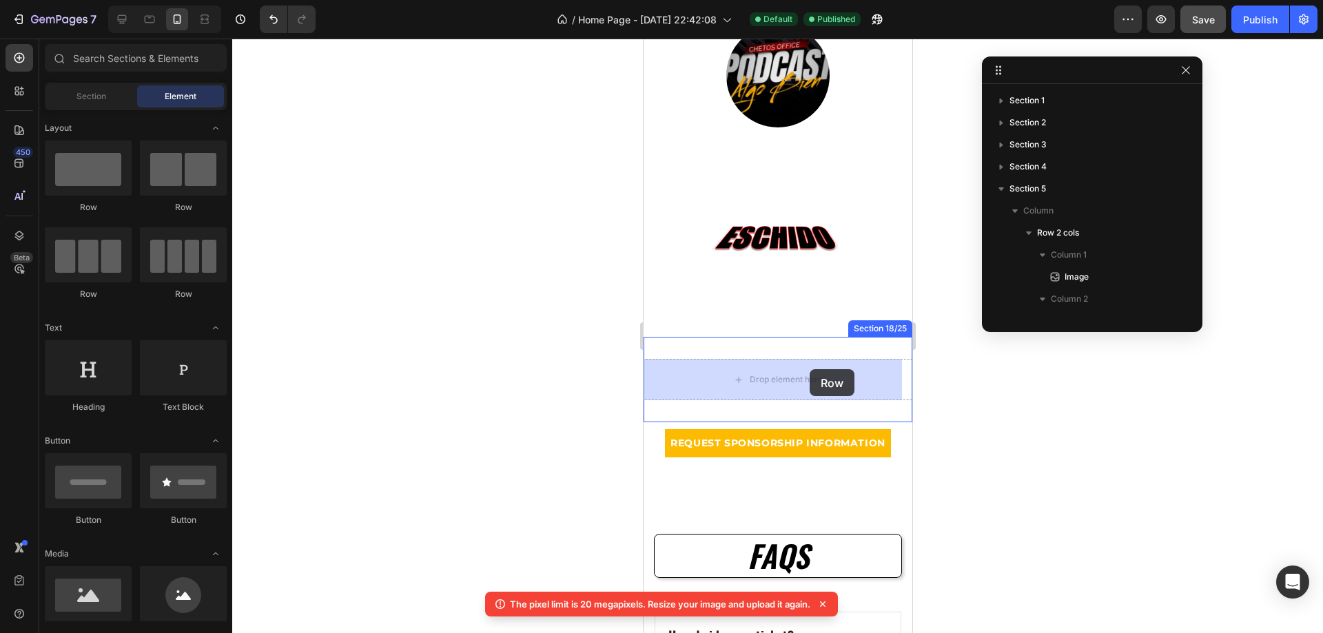
drag, startPoint x: 821, startPoint y: 204, endPoint x: 785, endPoint y: 370, distance: 170.0
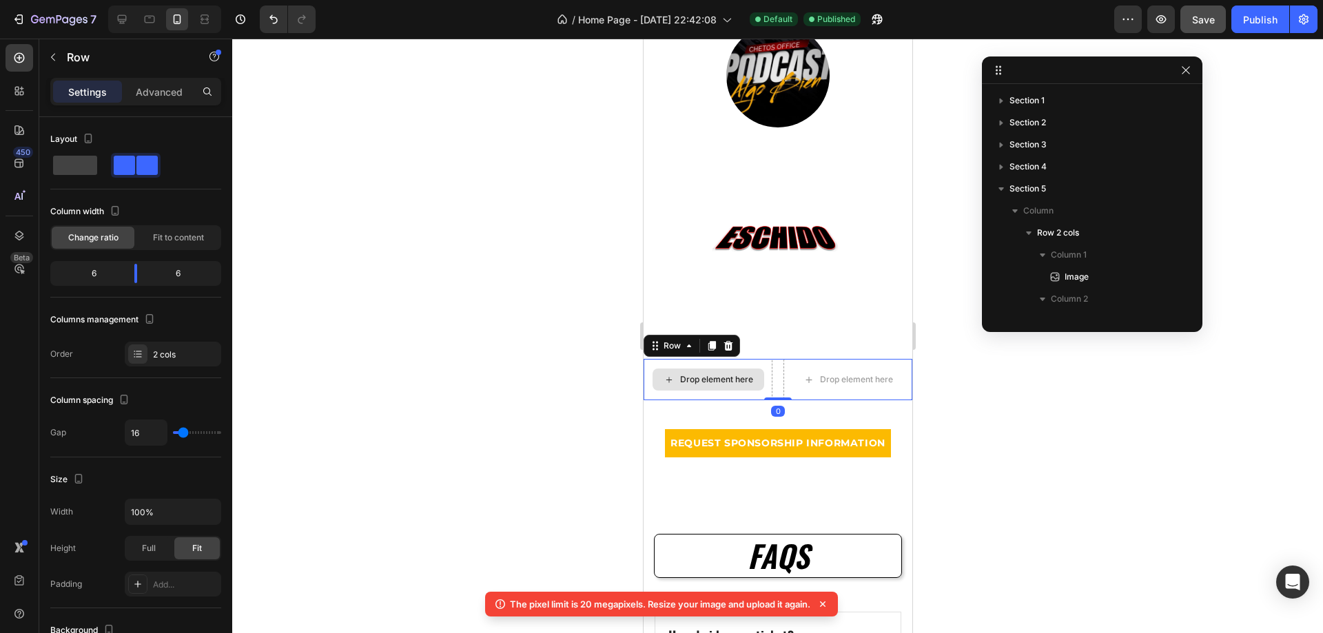
scroll to position [459, 0]
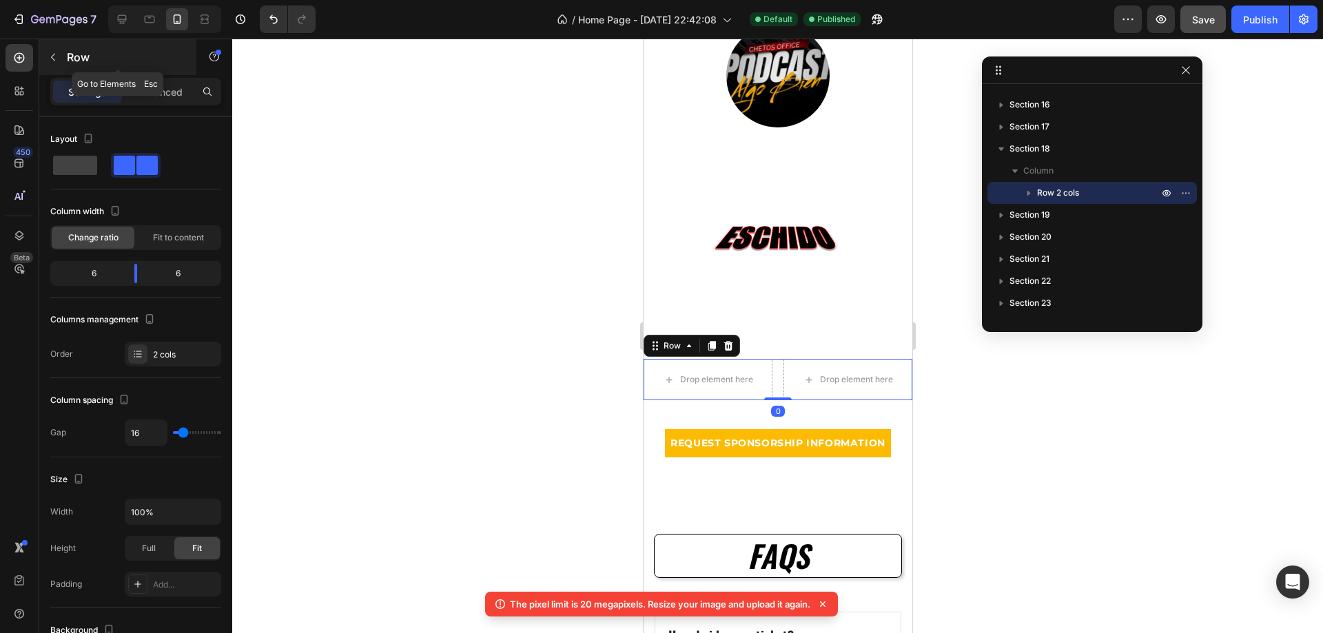
click at [68, 53] on p "Row" at bounding box center [125, 57] width 117 height 17
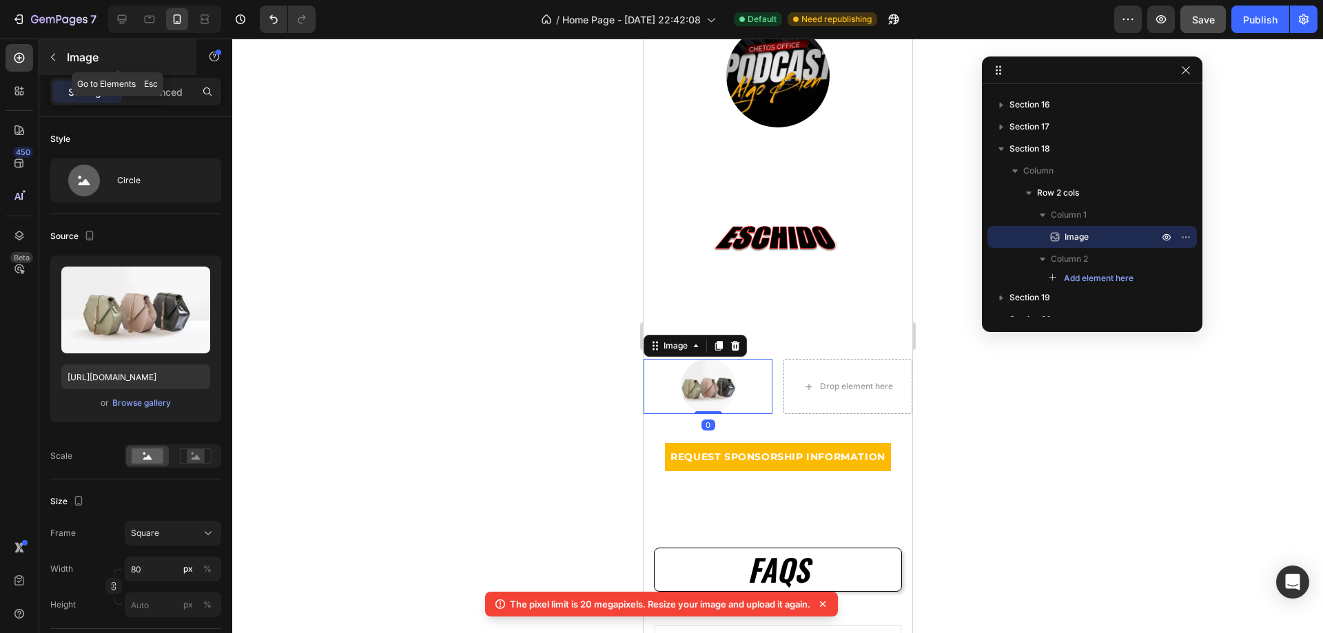
click at [57, 59] on icon "button" at bounding box center [53, 57] width 11 height 11
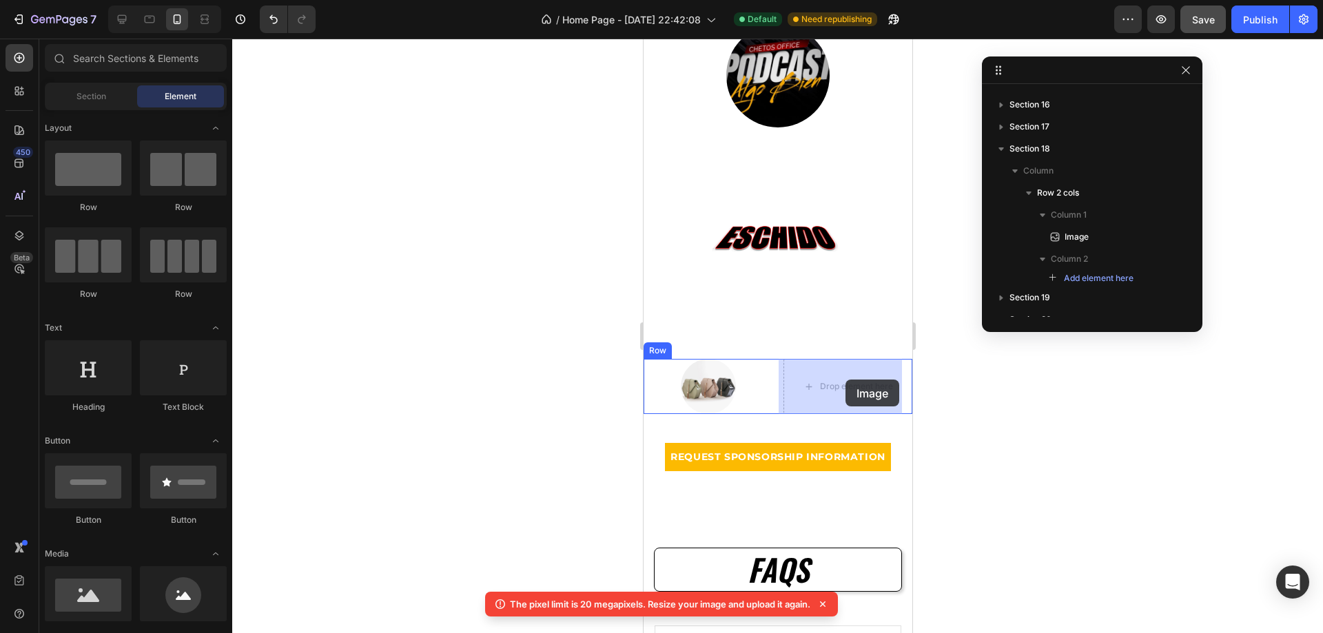
drag, startPoint x: 834, startPoint y: 639, endPoint x: 851, endPoint y: 380, distance: 259.6
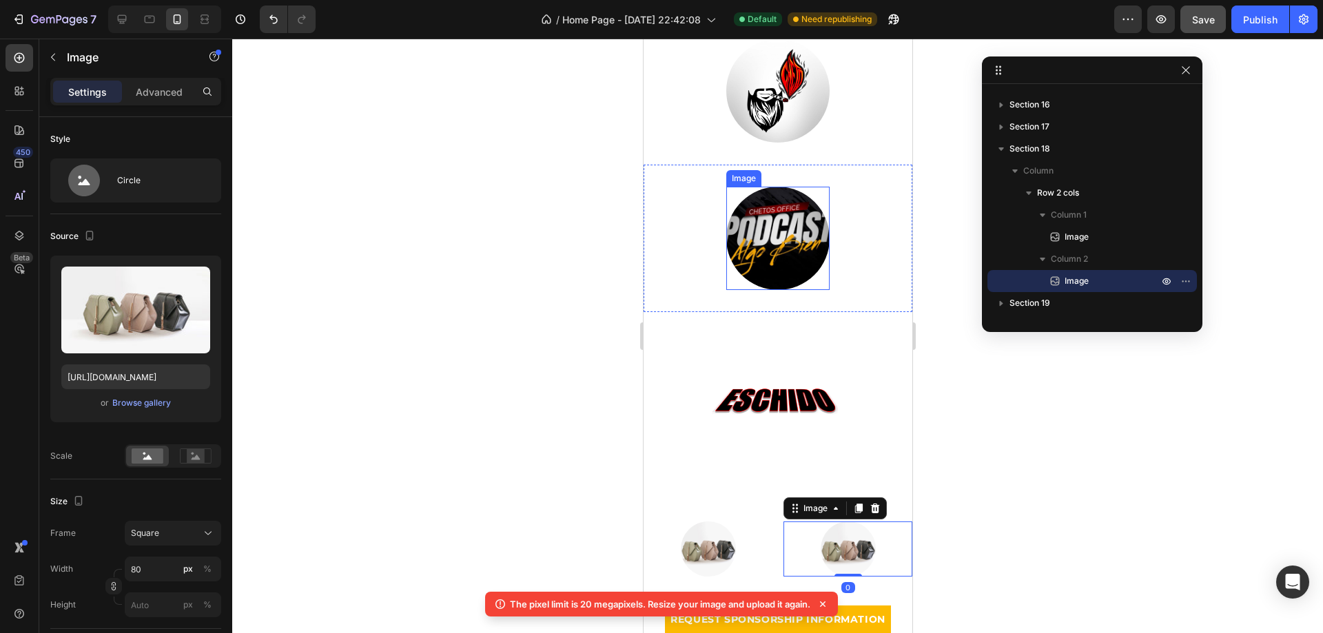
scroll to position [4272, 0]
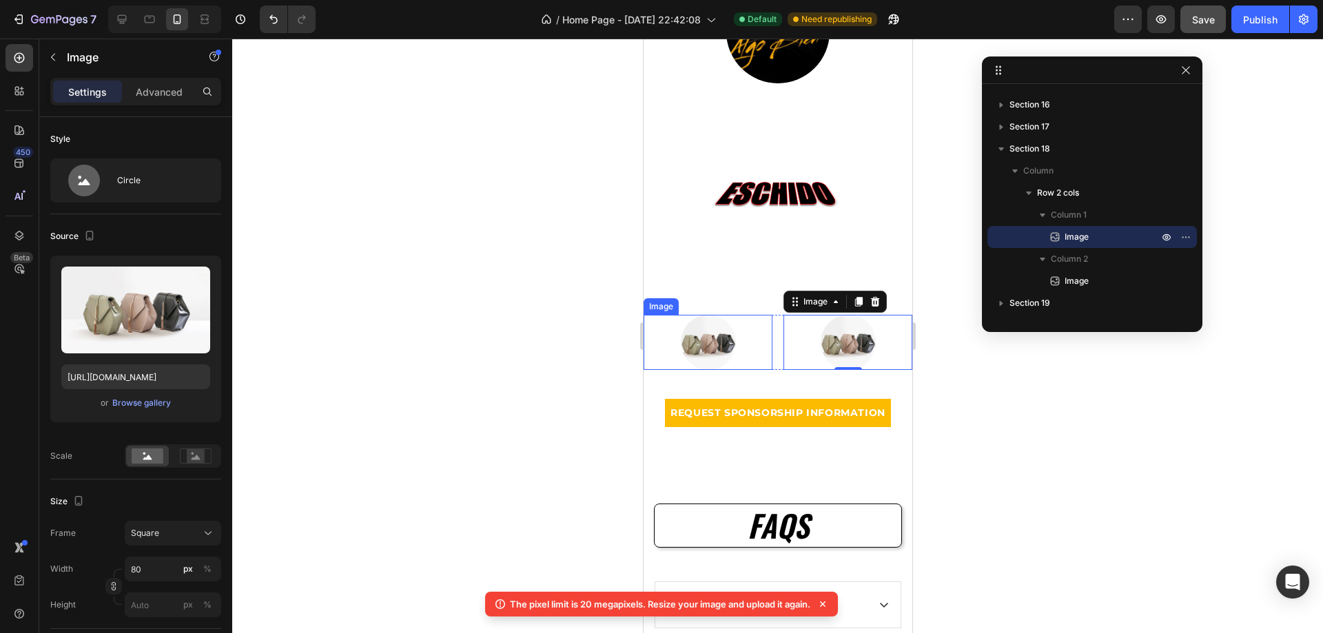
click at [701, 333] on img at bounding box center [707, 342] width 55 height 55
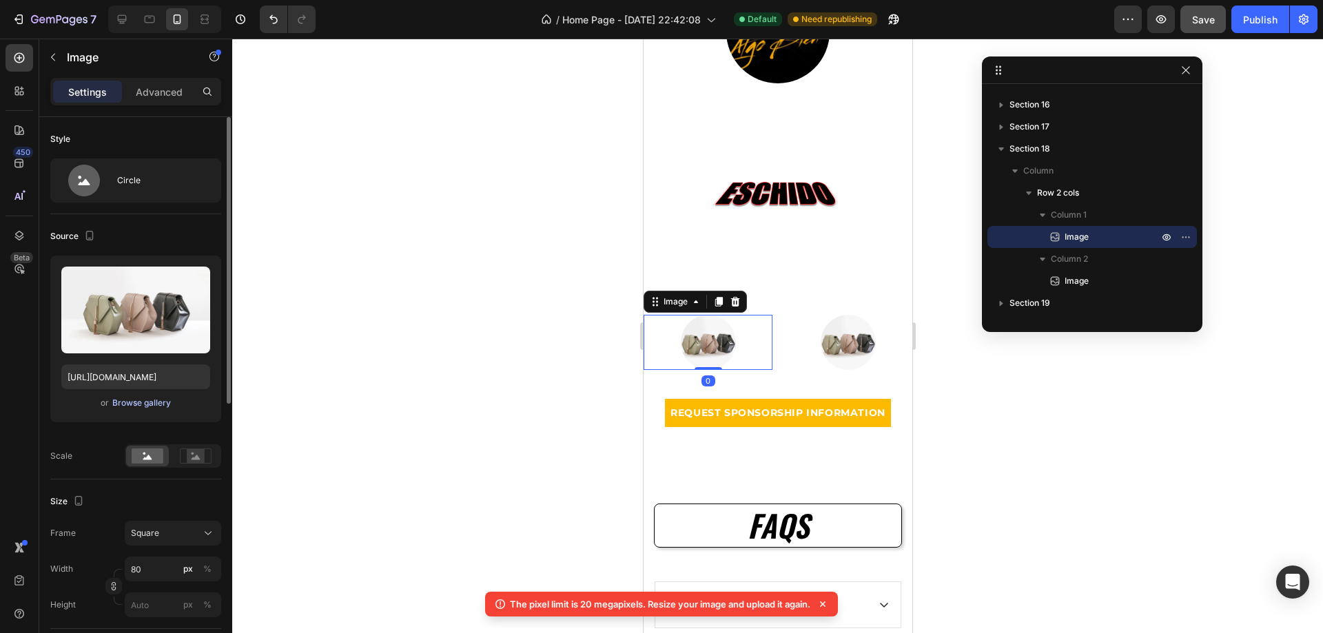
click at [155, 400] on div "Browse gallery" at bounding box center [141, 403] width 59 height 12
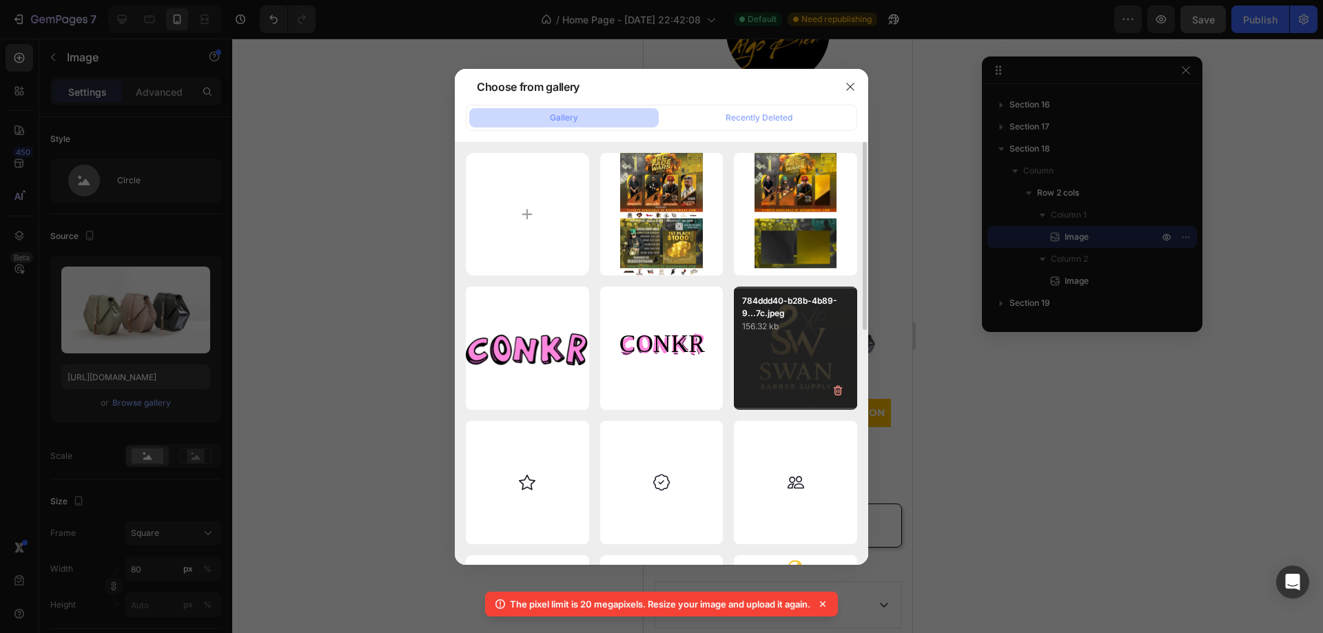
click at [810, 356] on div "784ddd40-b28b-4b89-9...7c.jpeg 156.32 kb" at bounding box center [795, 348] width 123 height 123
type input "[URL][DOMAIN_NAME]"
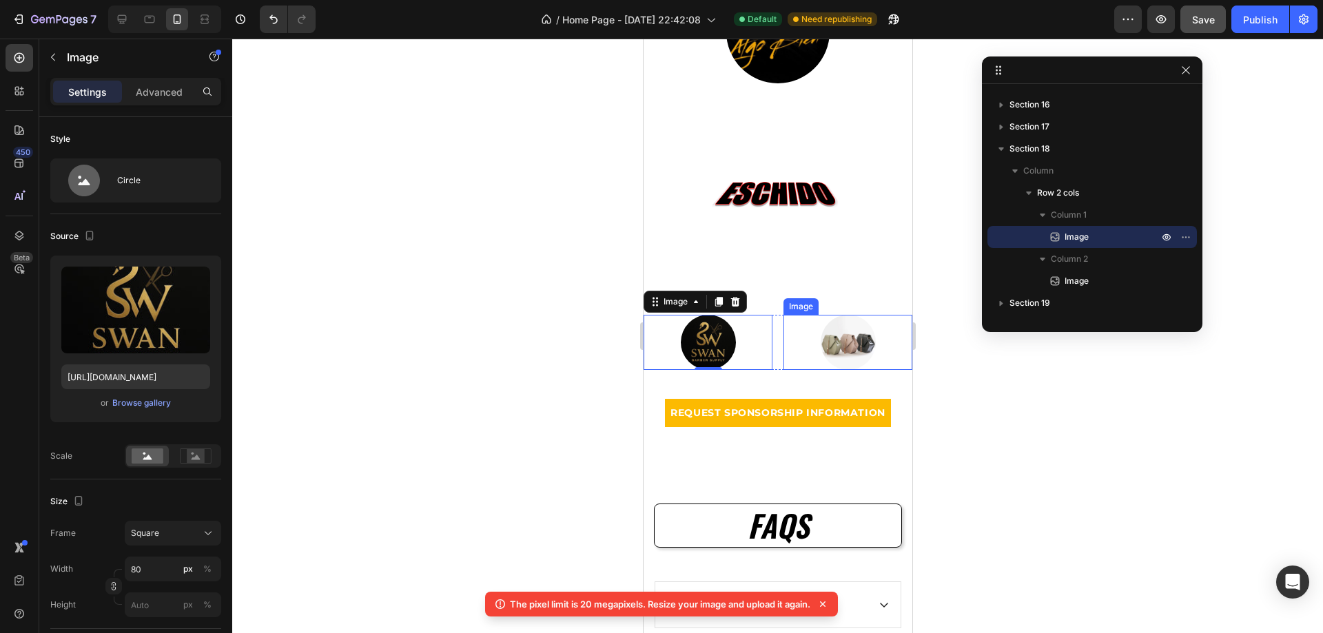
click at [832, 347] on img at bounding box center [847, 342] width 55 height 55
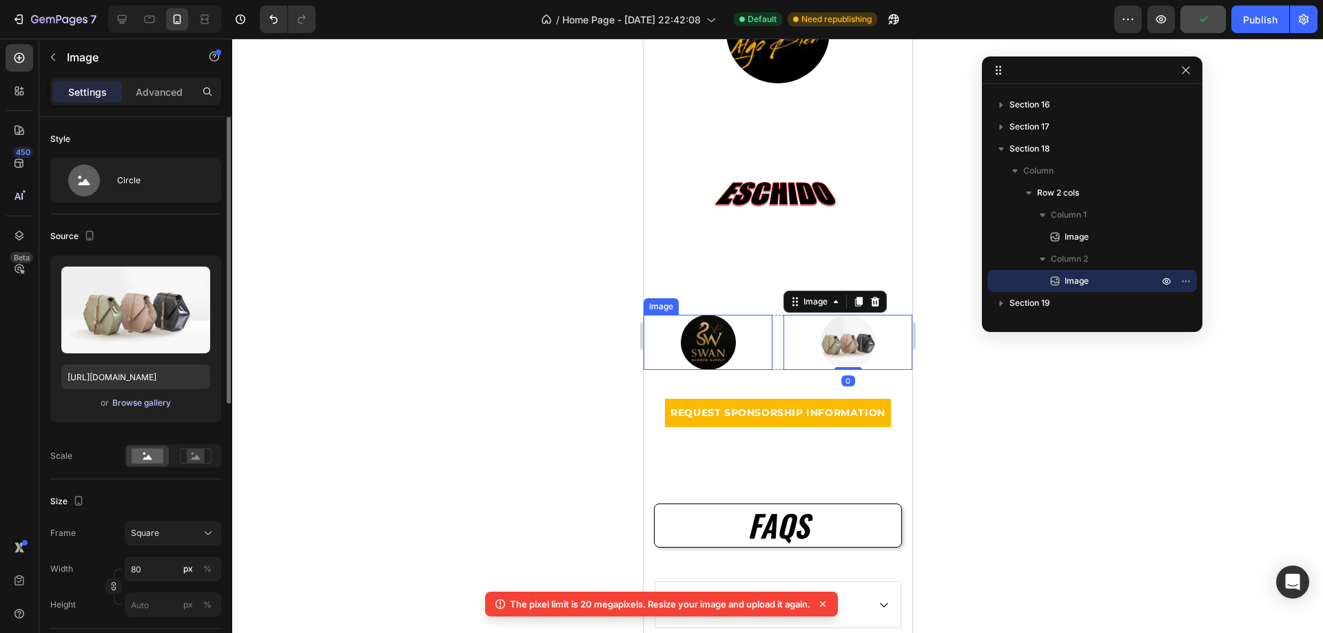
click at [152, 402] on div "Browse gallery" at bounding box center [141, 403] width 59 height 12
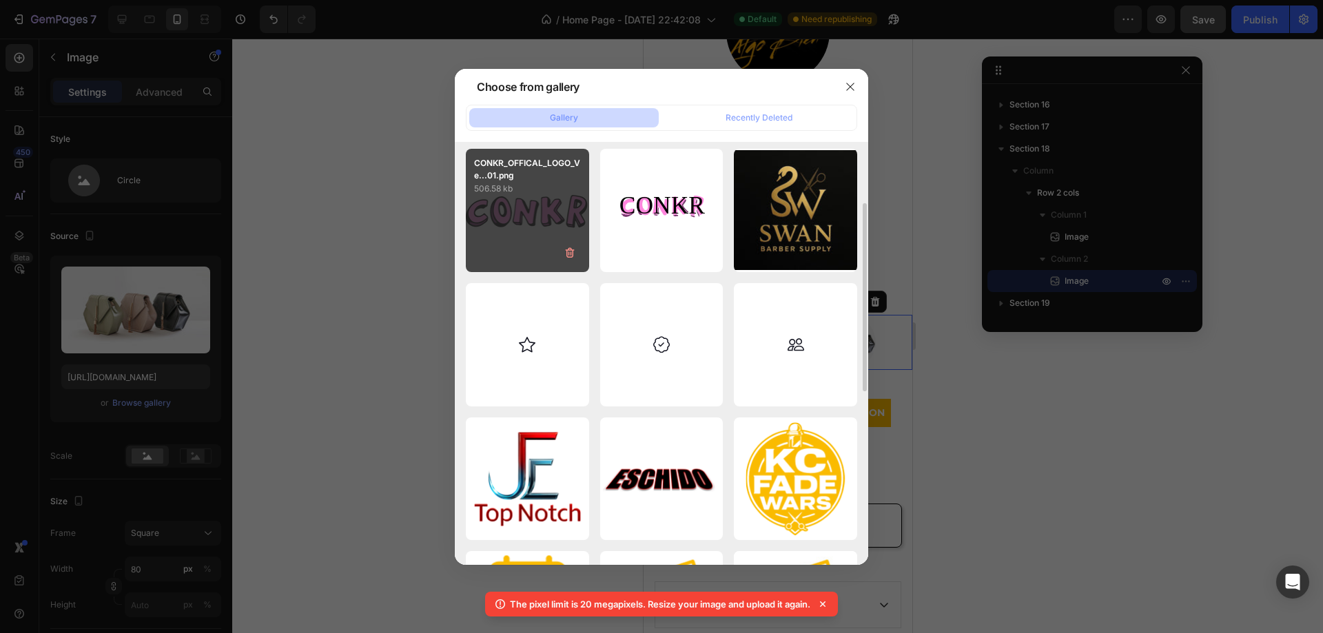
scroll to position [0, 0]
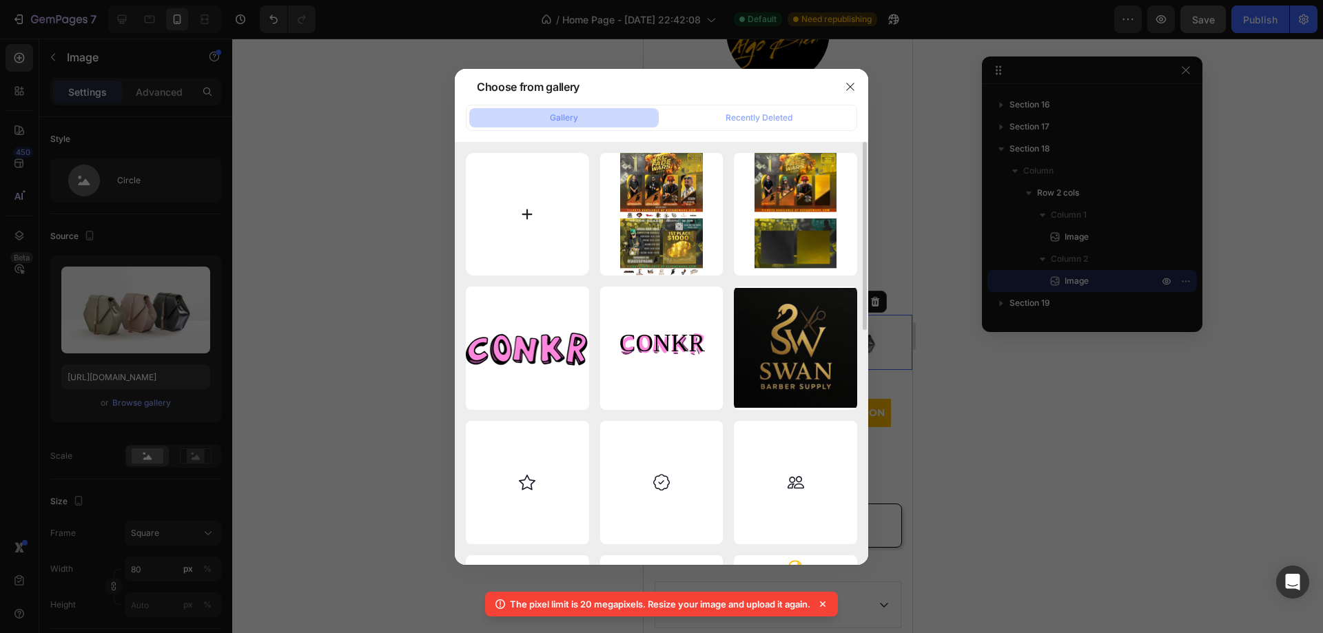
click at [535, 238] on input "file" at bounding box center [527, 214] width 123 height 123
type input "C:\fakepath\ff4fb08b-b387-4444-9a50-2d57fab8f9e5.jpeg"
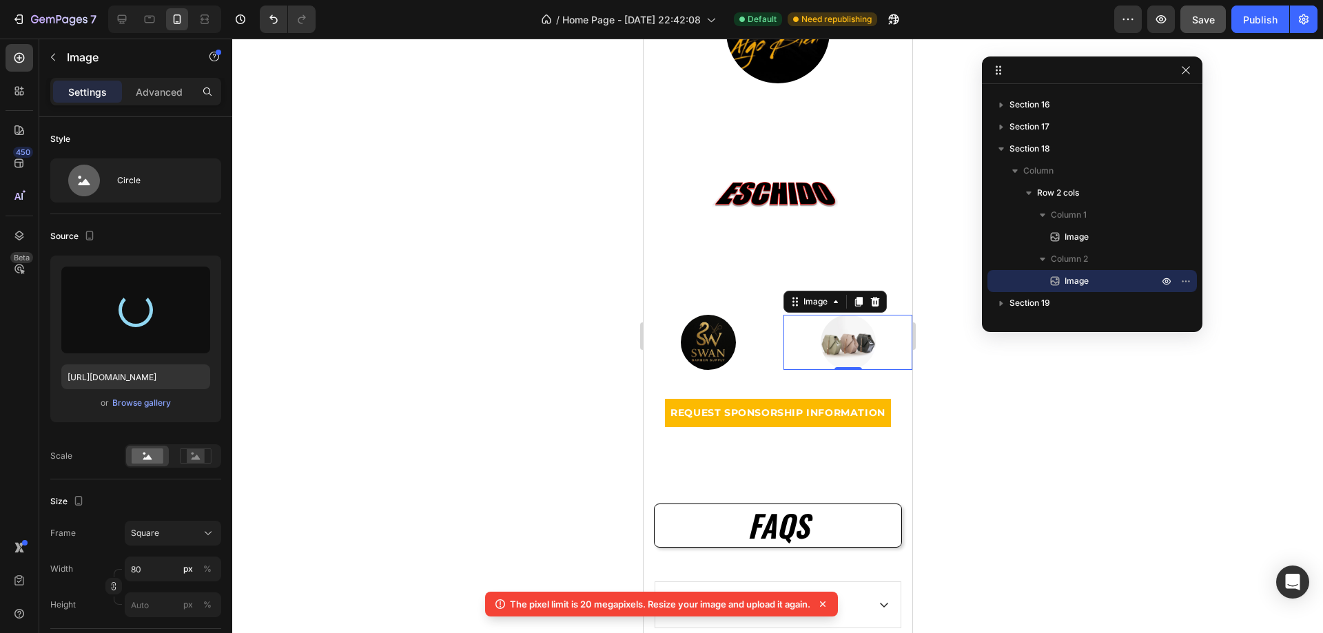
type input "[URL][DOMAIN_NAME][DATE]"
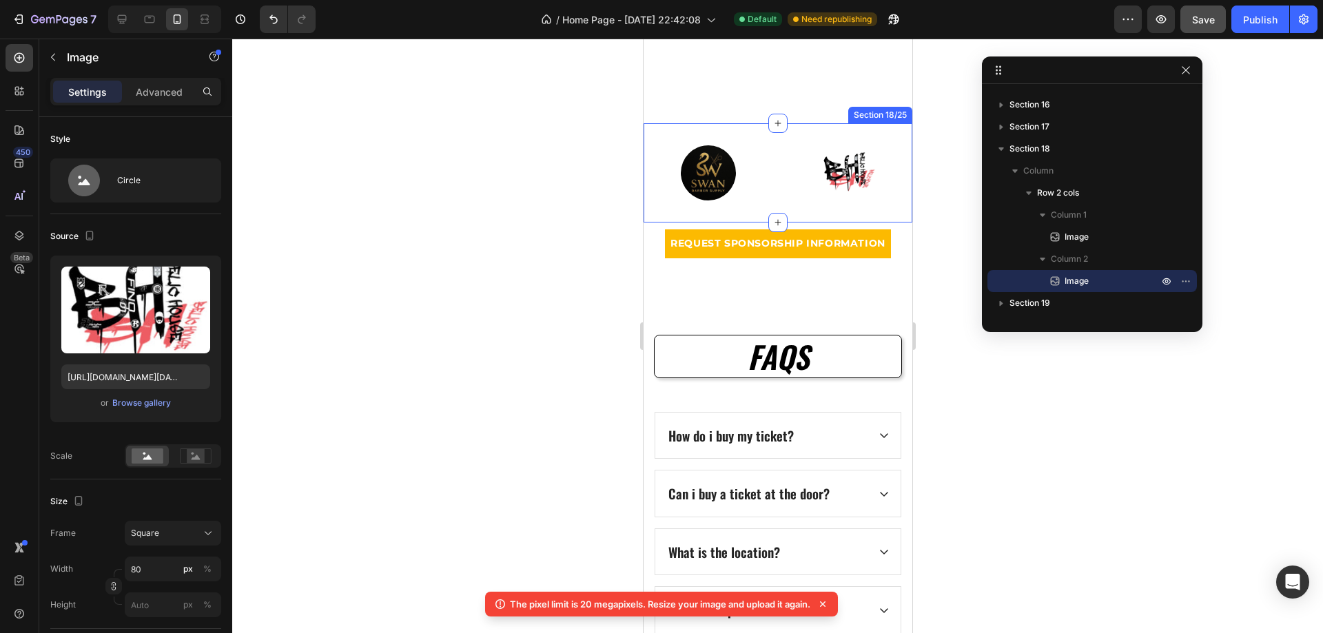
scroll to position [4203, 0]
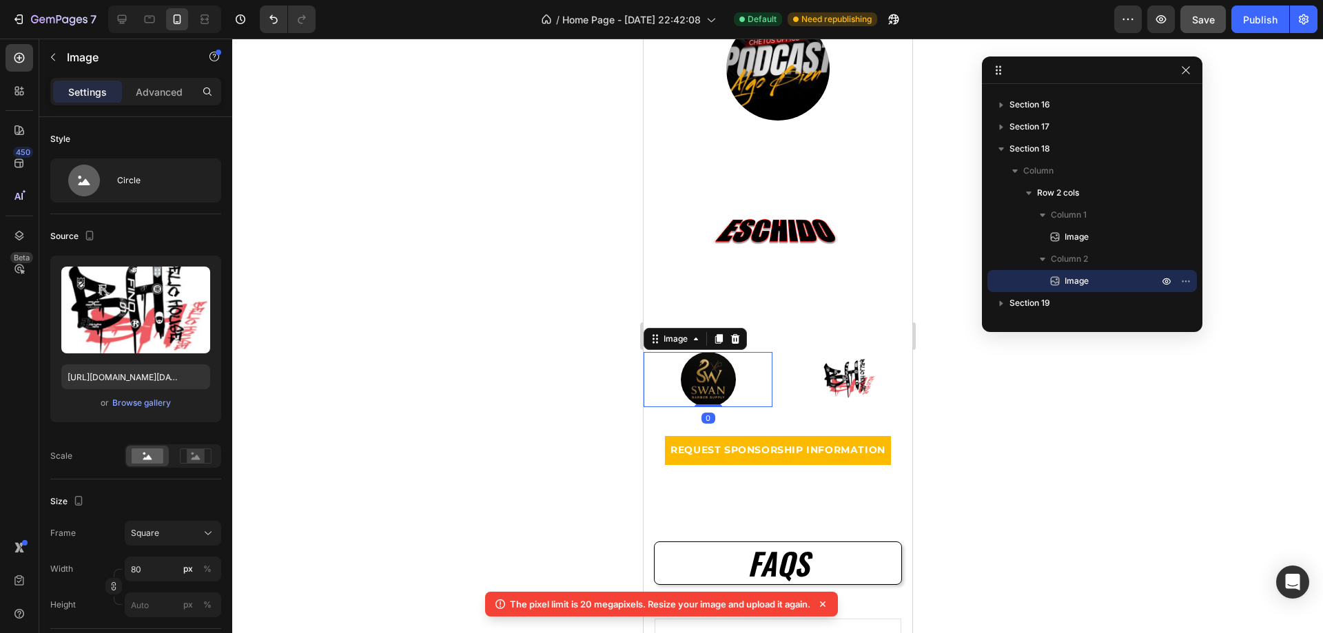
click at [686, 394] on img at bounding box center [707, 379] width 55 height 55
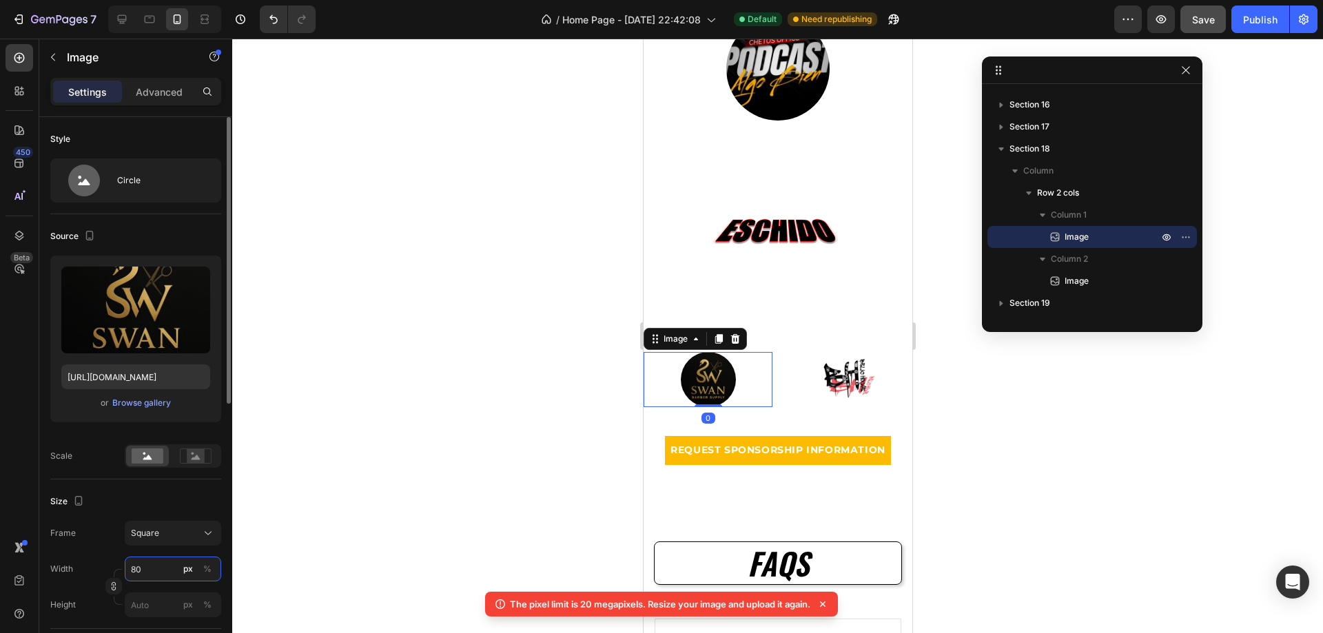
click at [157, 562] on input "80" at bounding box center [173, 569] width 96 height 25
type input "1"
type input "12"
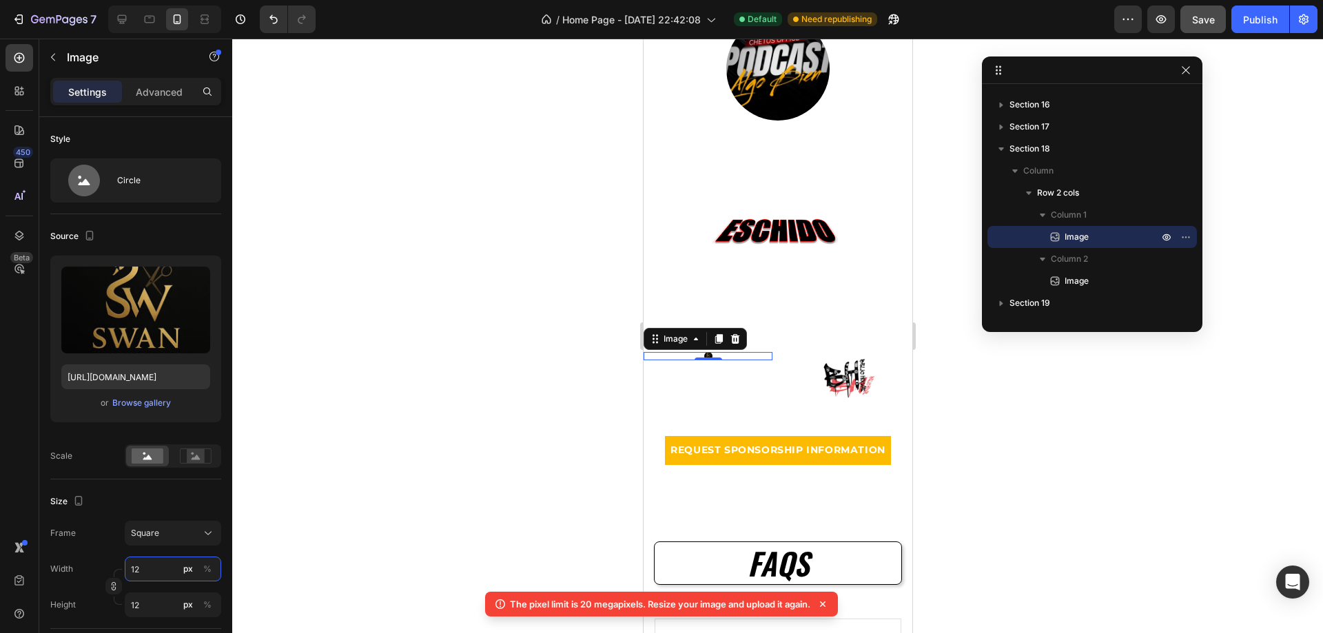
type input "125"
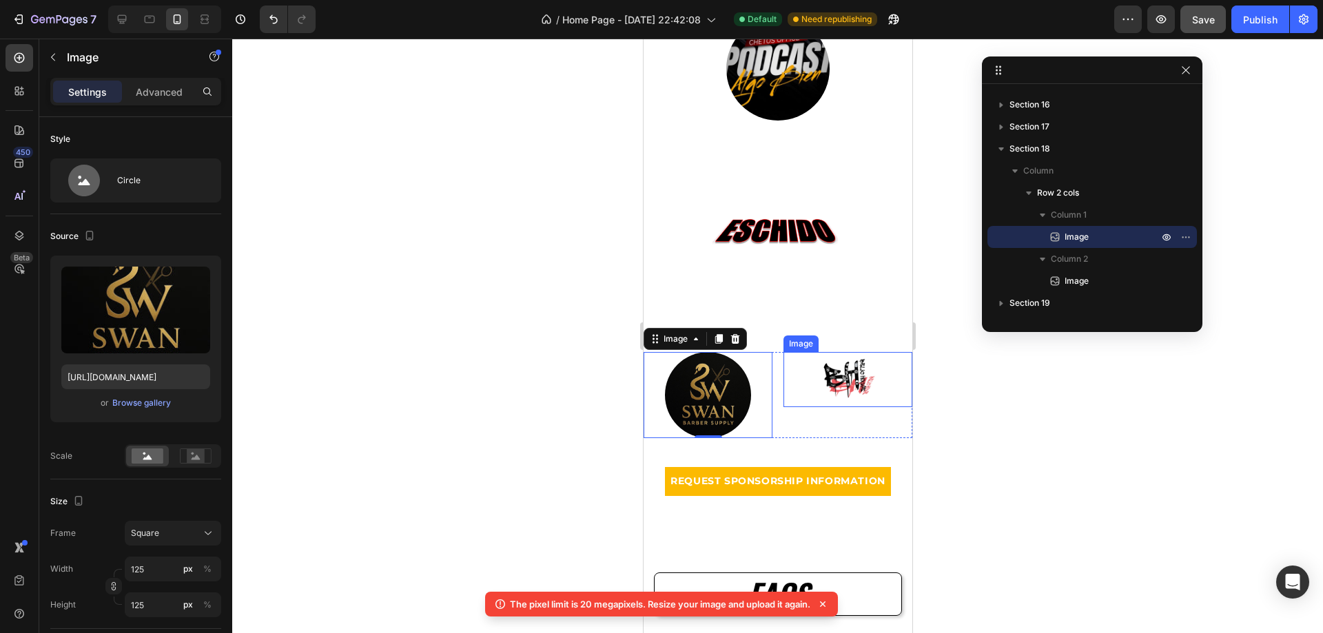
click at [834, 396] on img at bounding box center [847, 379] width 55 height 55
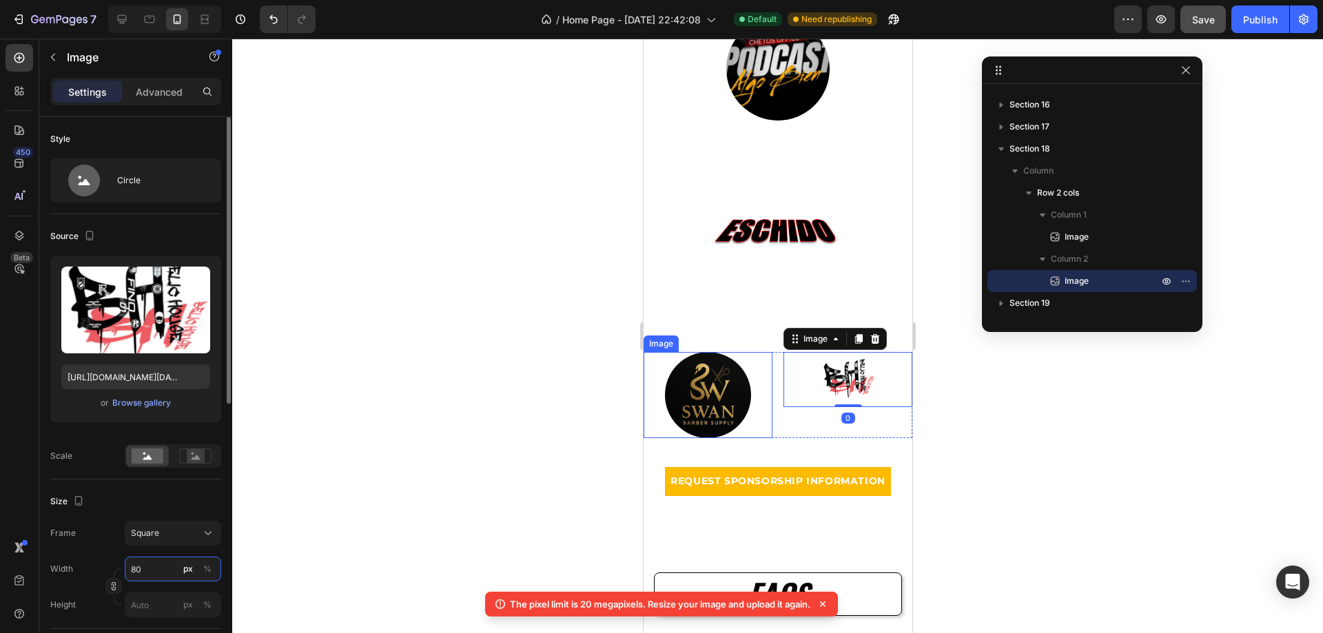
click at [156, 565] on input "80" at bounding box center [173, 569] width 96 height 25
type input "1"
type input "12"
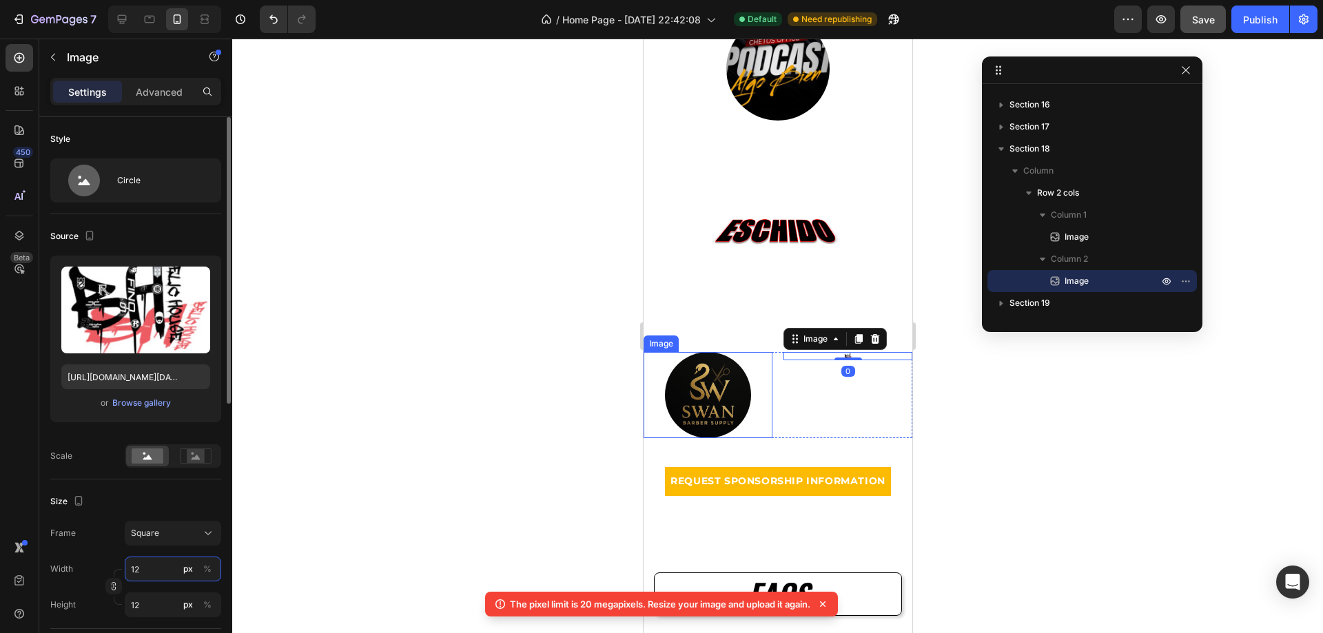
type input "125"
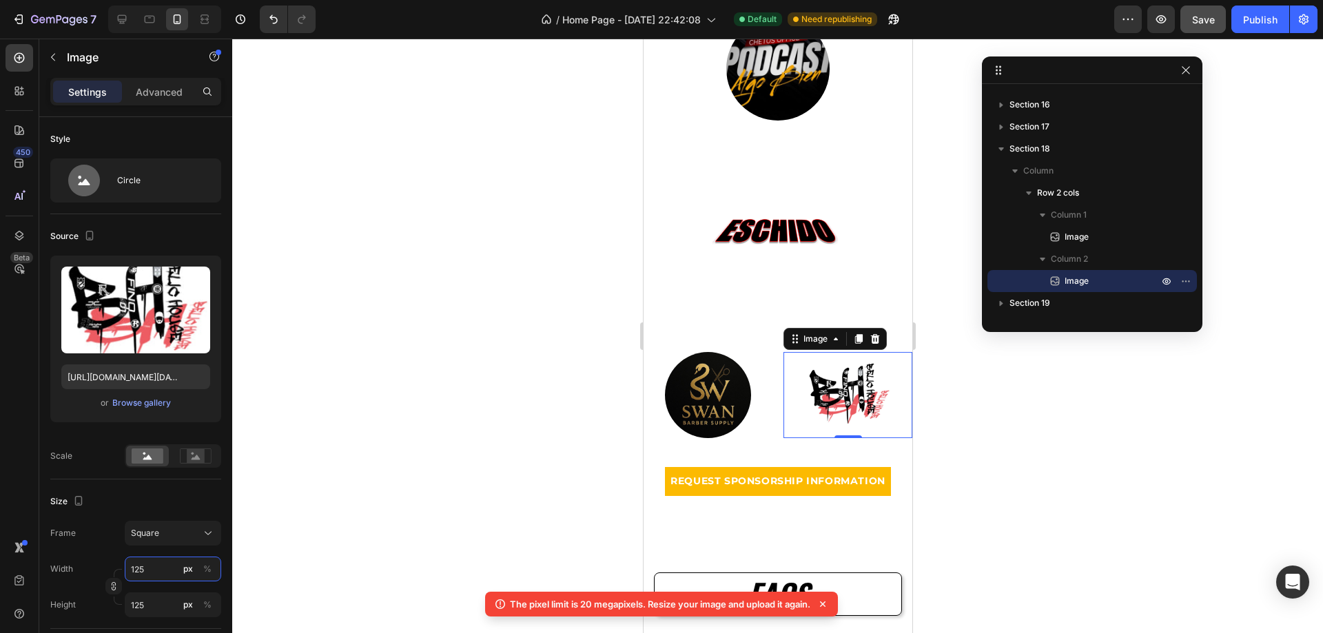
type input "125"
click at [972, 400] on div at bounding box center [777, 336] width 1091 height 595
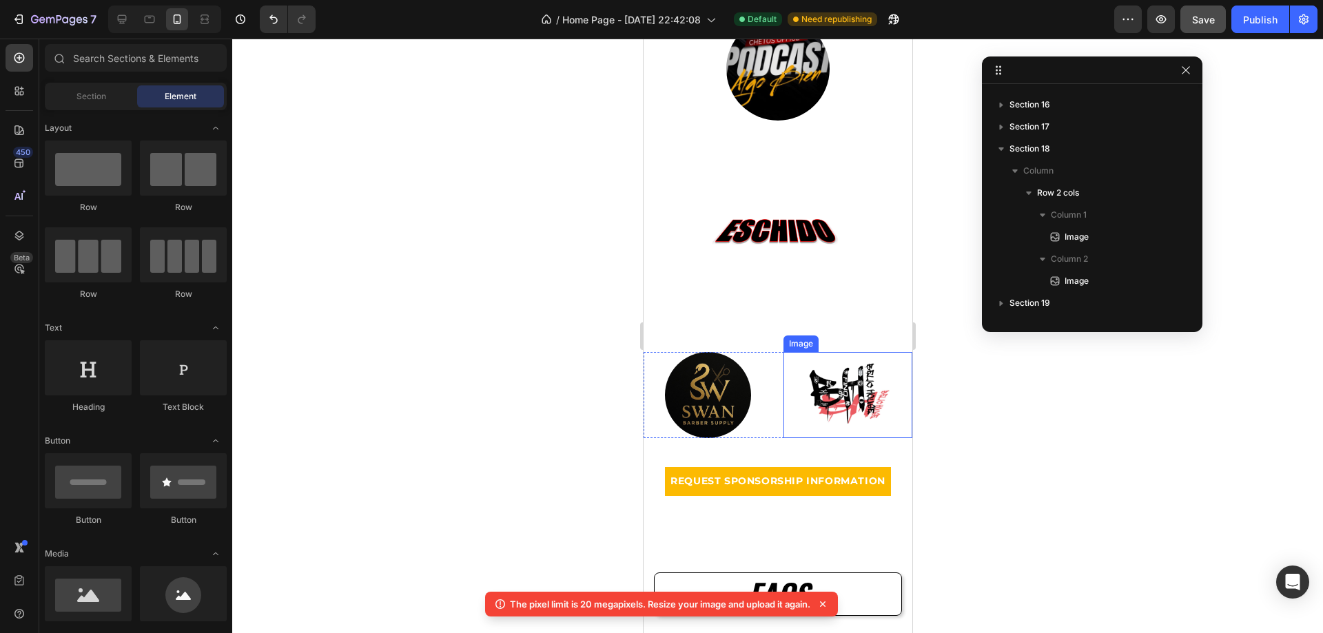
click at [839, 386] on img at bounding box center [847, 395] width 86 height 86
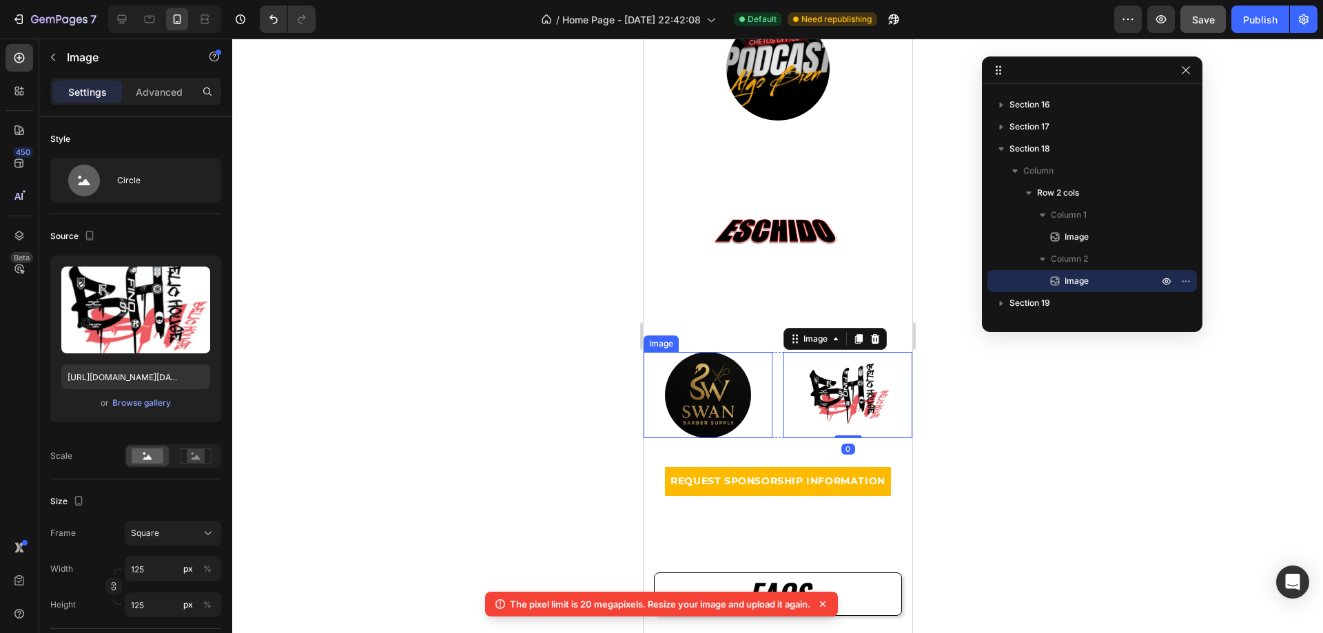
click at [751, 388] on div at bounding box center [707, 395] width 129 height 86
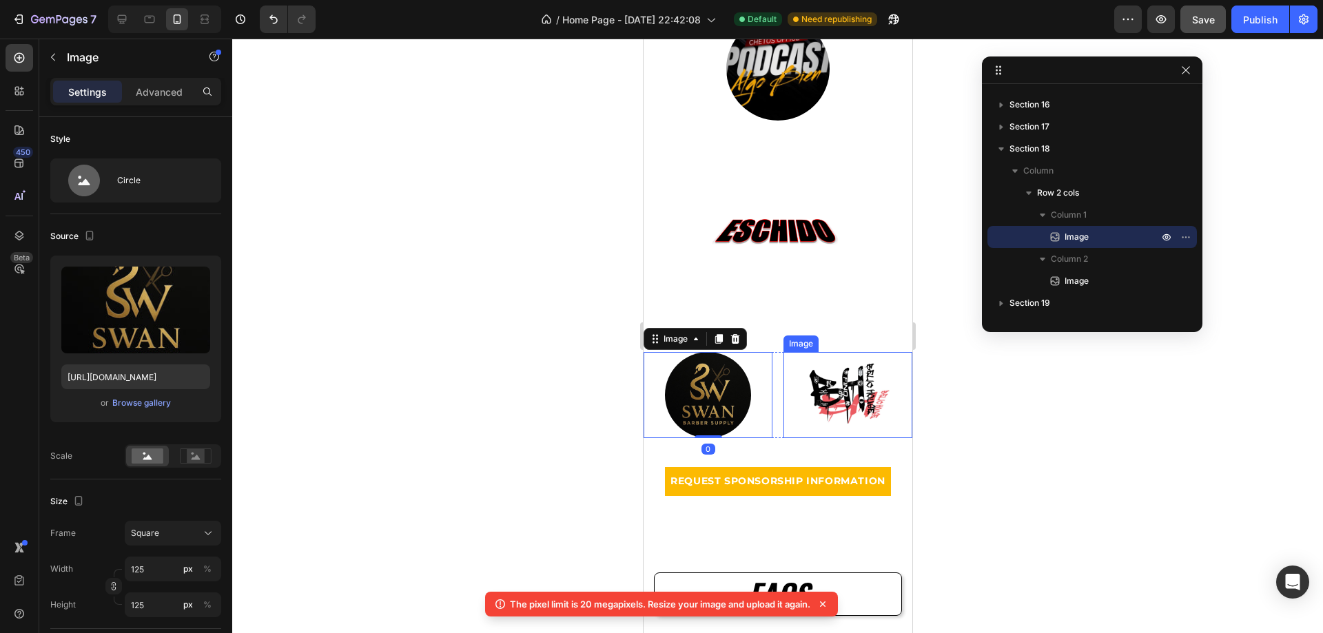
click at [852, 392] on img at bounding box center [847, 395] width 86 height 86
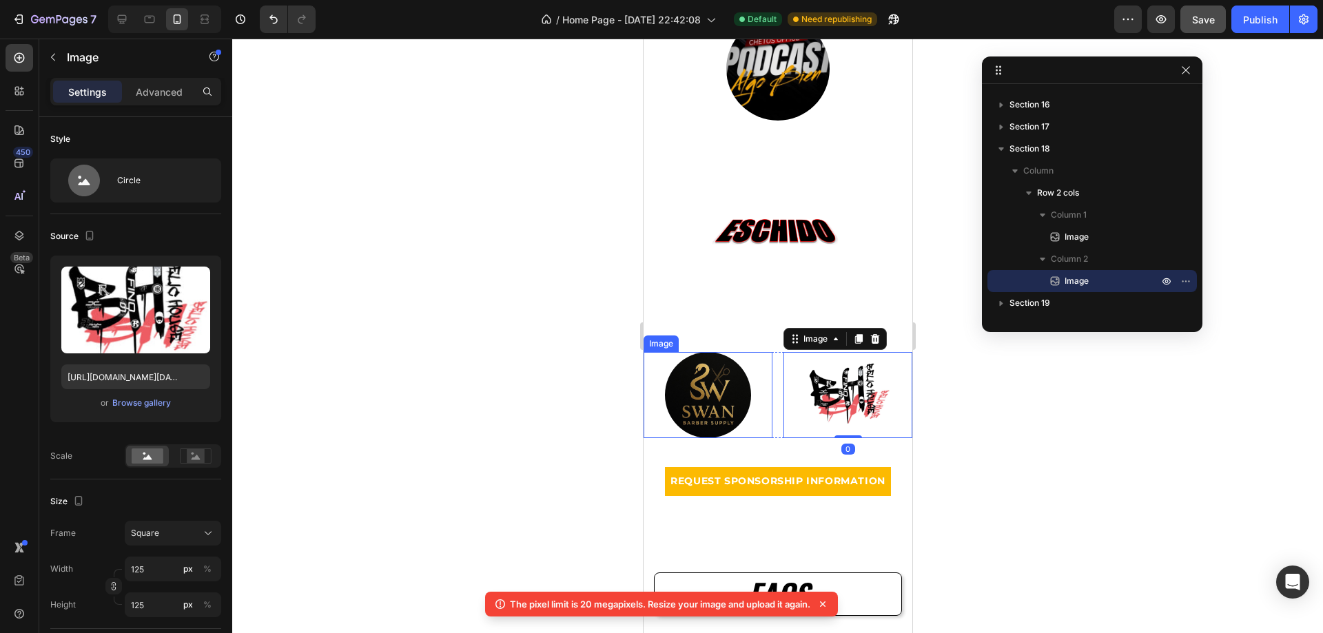
click at [732, 383] on img at bounding box center [707, 395] width 86 height 86
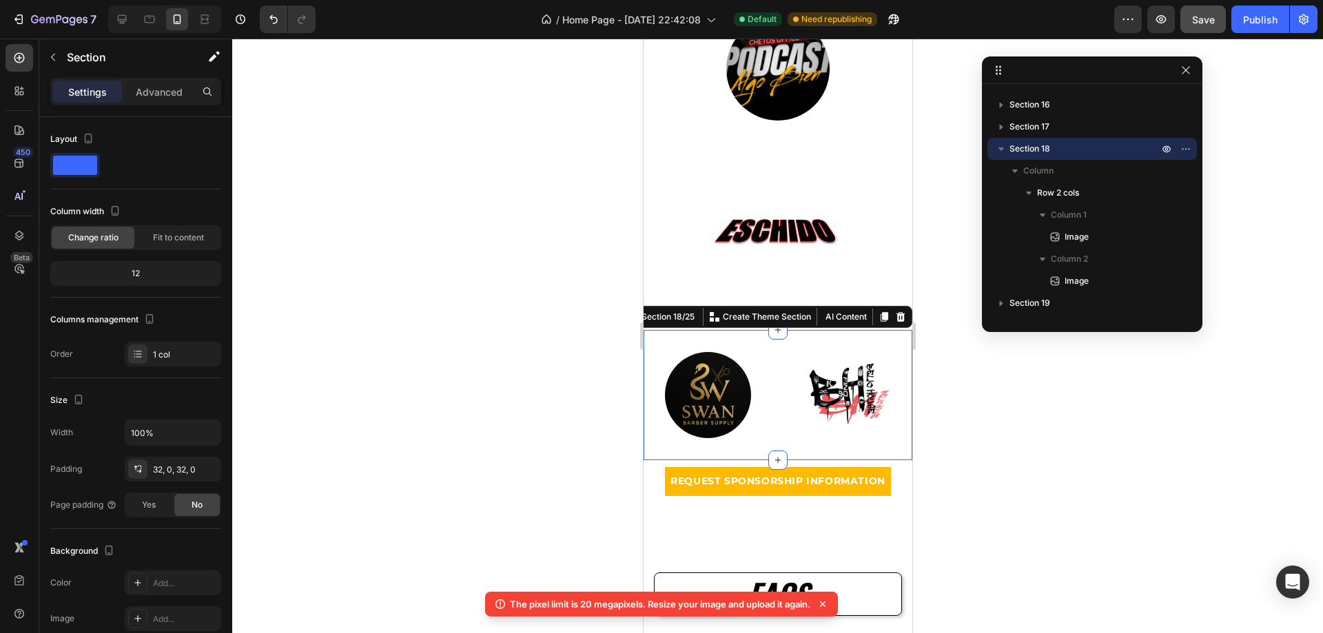
click at [794, 342] on div "Image Image Row Section 18/25 You can create reusable sections Create Theme Sec…" at bounding box center [777, 395] width 269 height 130
click at [176, 469] on div "32, 0, 32, 0" at bounding box center [173, 470] width 40 height 12
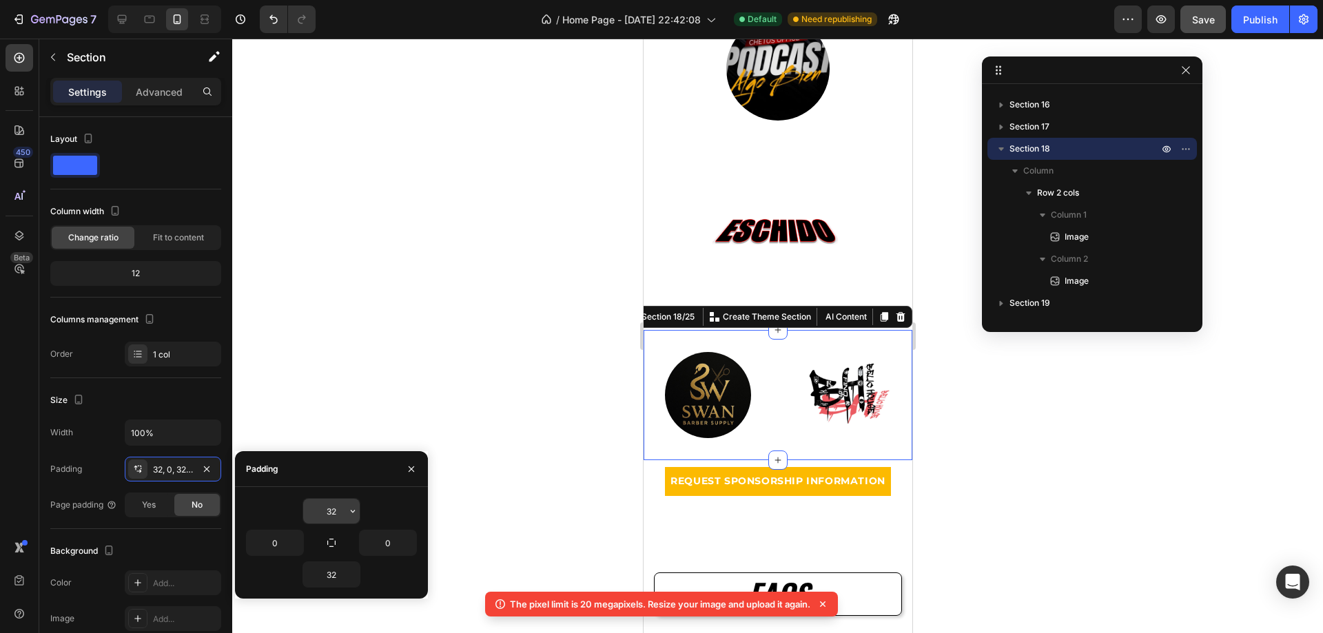
click at [330, 504] on input "32" at bounding box center [331, 511] width 56 height 25
click at [354, 511] on icon "button" at bounding box center [352, 511] width 11 height 11
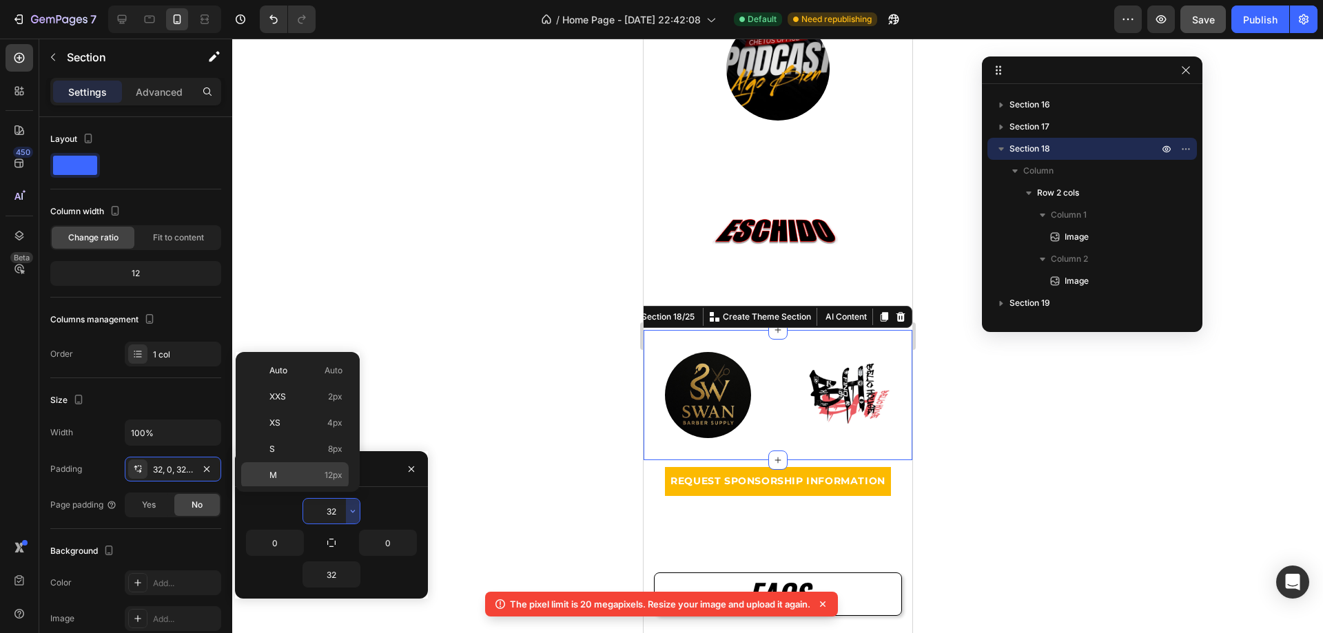
scroll to position [99, 0]
click at [291, 378] on p "M 12px" at bounding box center [305, 376] width 73 height 12
type input "12"
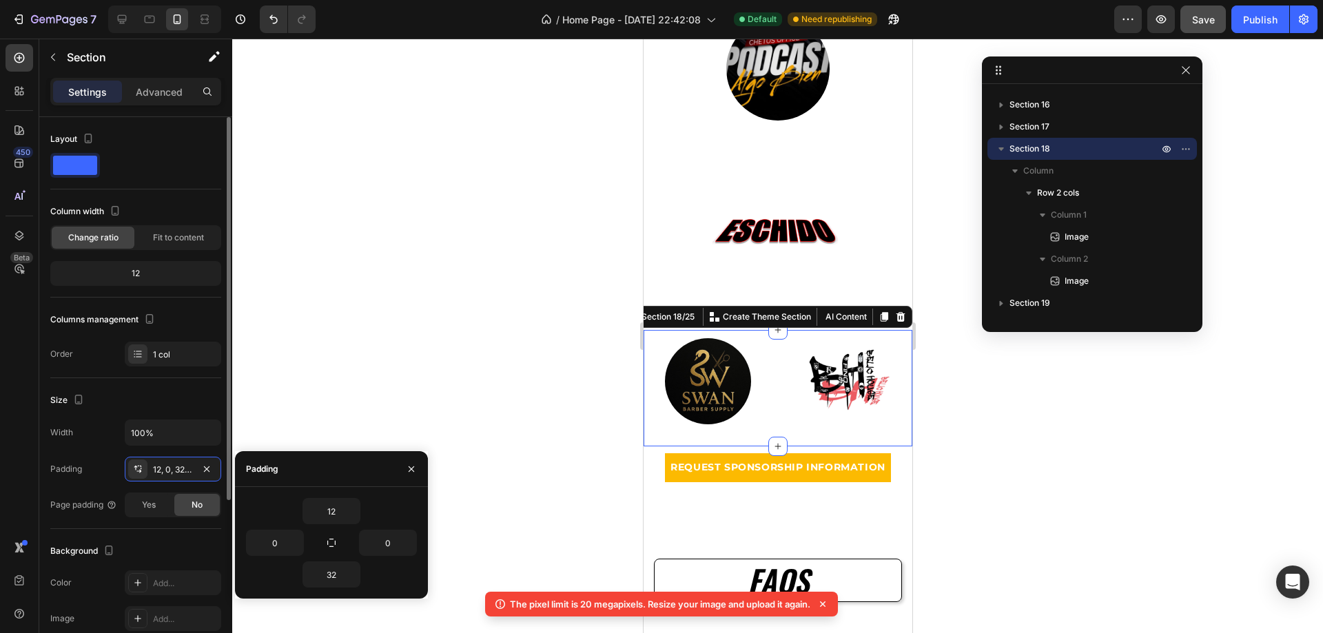
scroll to position [249, 0]
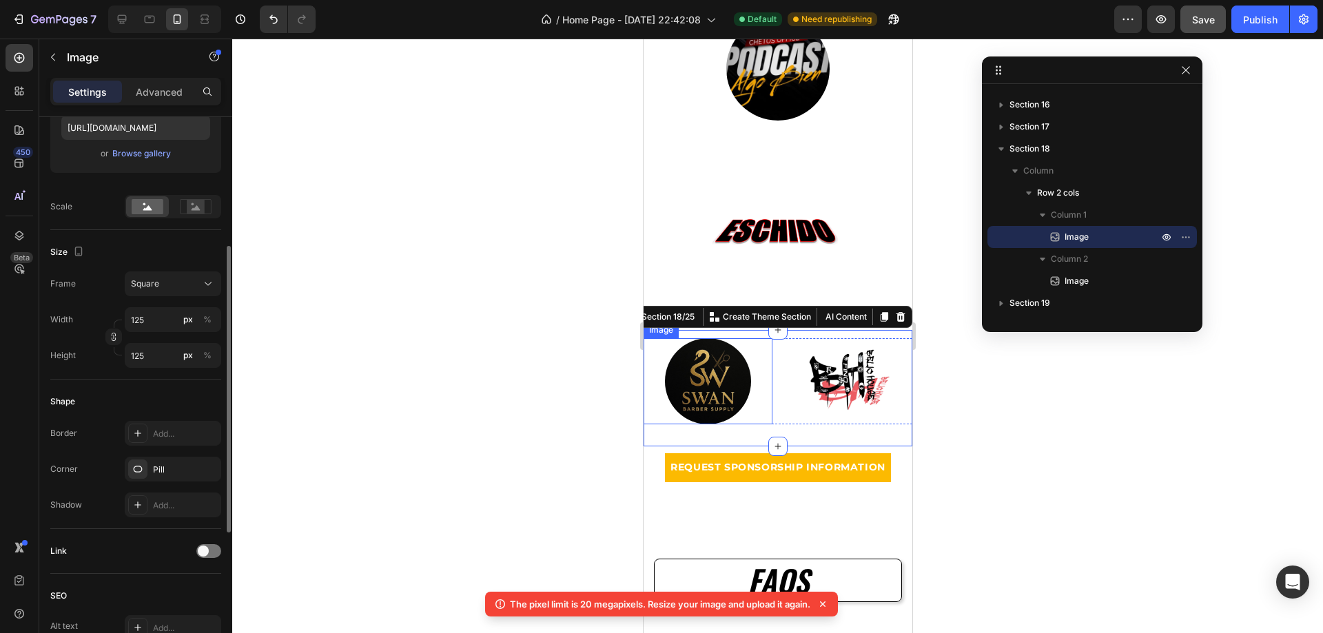
click at [739, 382] on img at bounding box center [707, 381] width 86 height 86
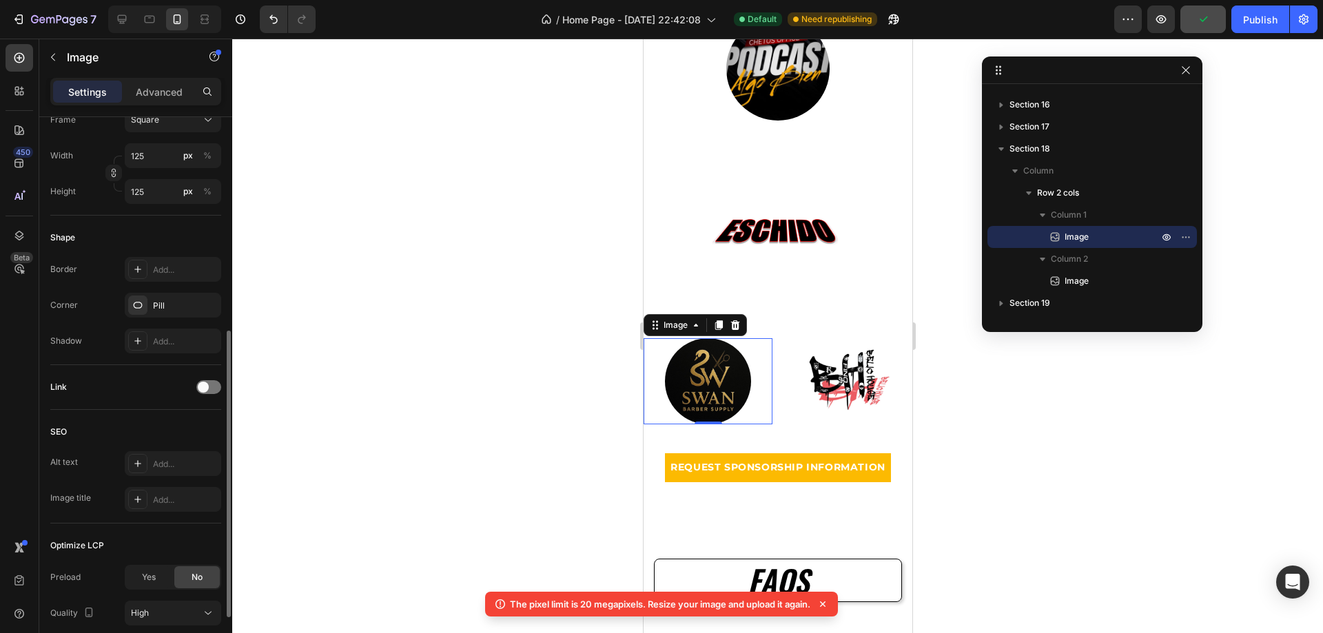
scroll to position [482, 0]
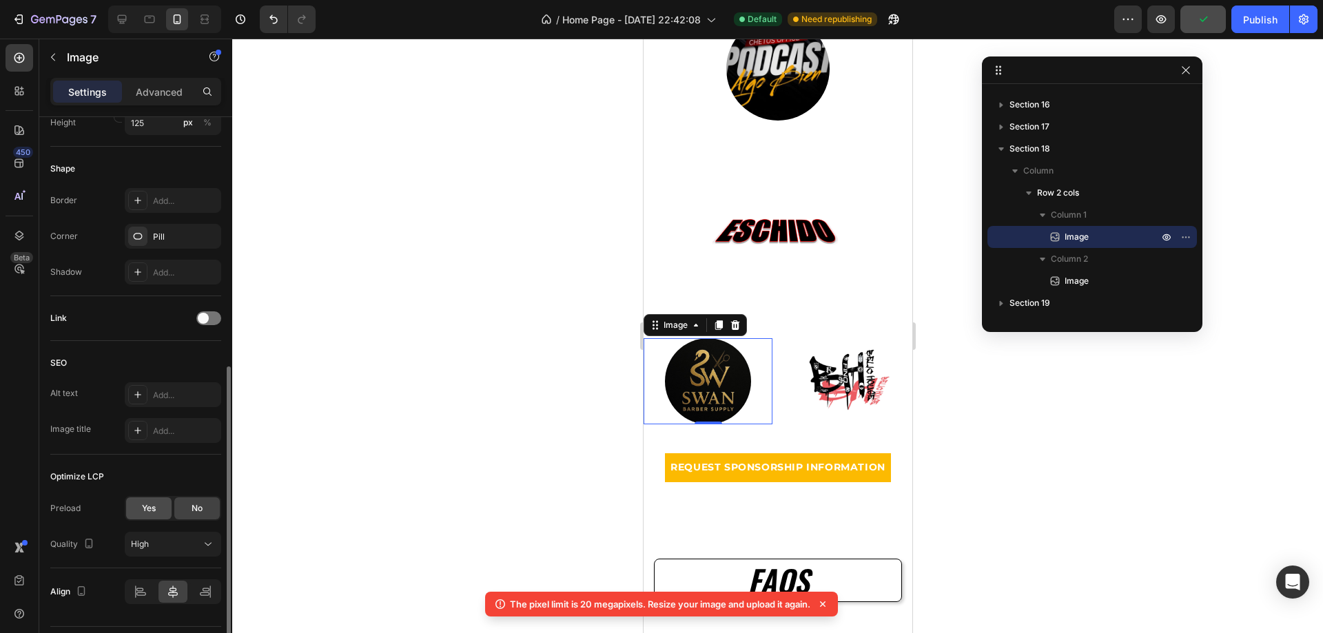
click at [163, 500] on div "Yes" at bounding box center [148, 508] width 45 height 22
click at [812, 373] on img at bounding box center [847, 381] width 86 height 86
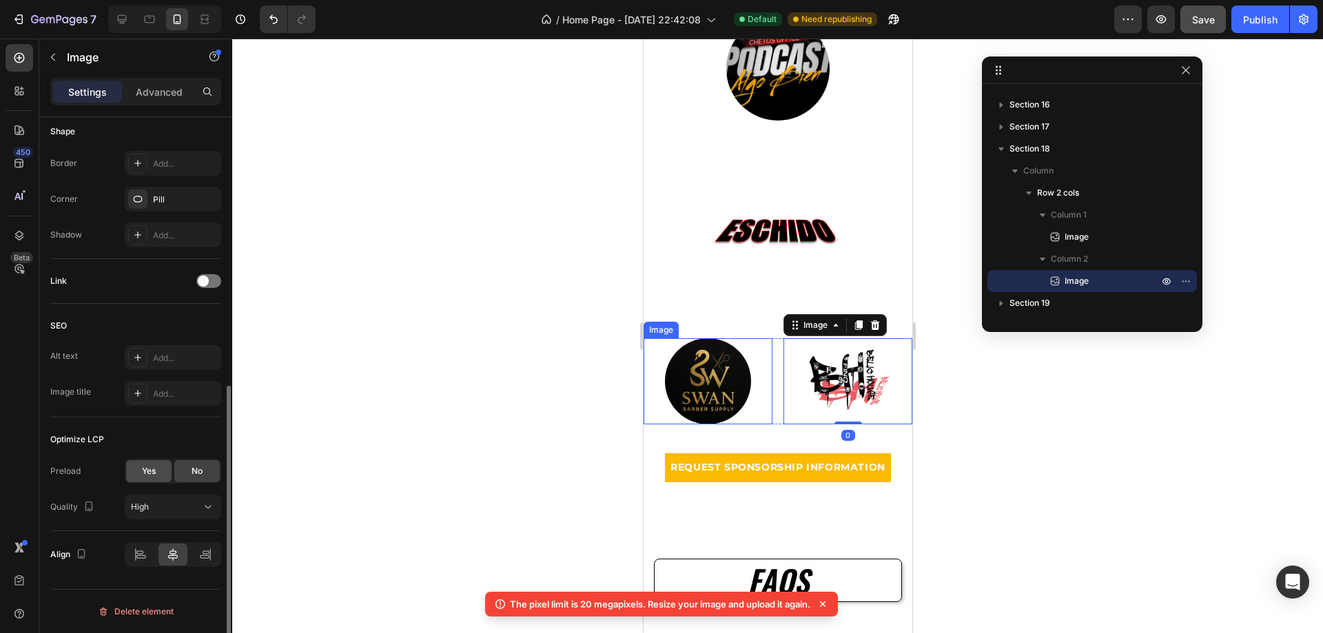
click at [154, 465] on span "Yes" at bounding box center [149, 471] width 14 height 12
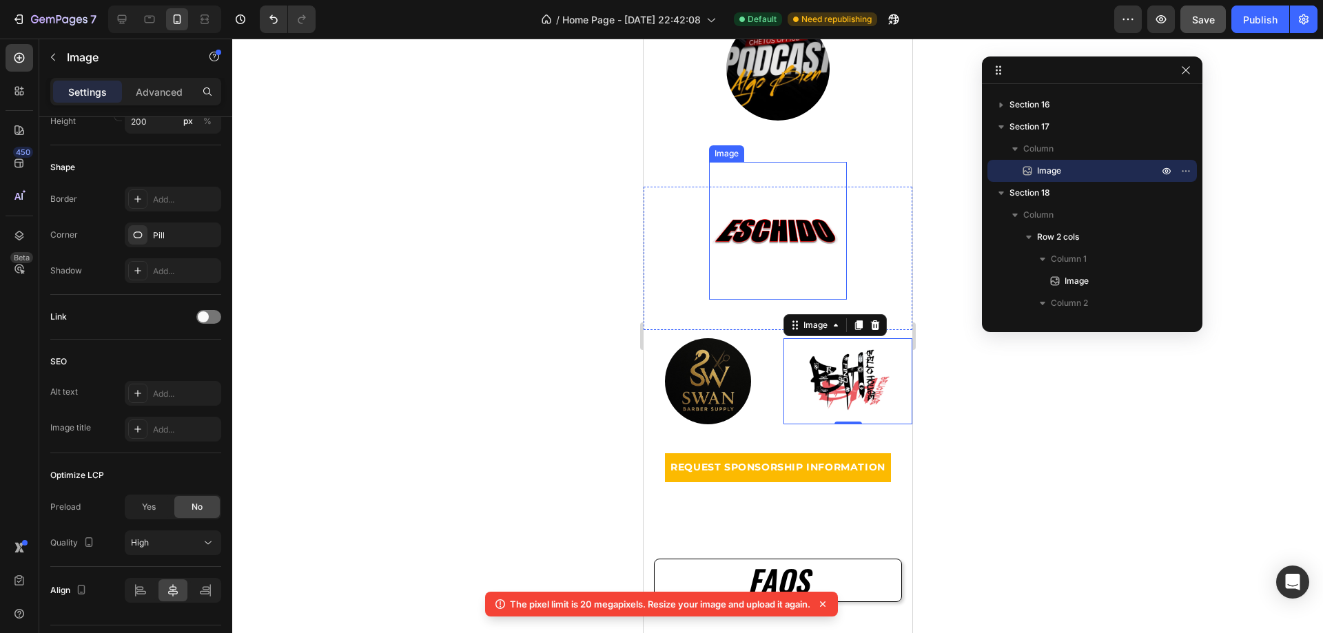
click at [773, 232] on img at bounding box center [777, 231] width 138 height 138
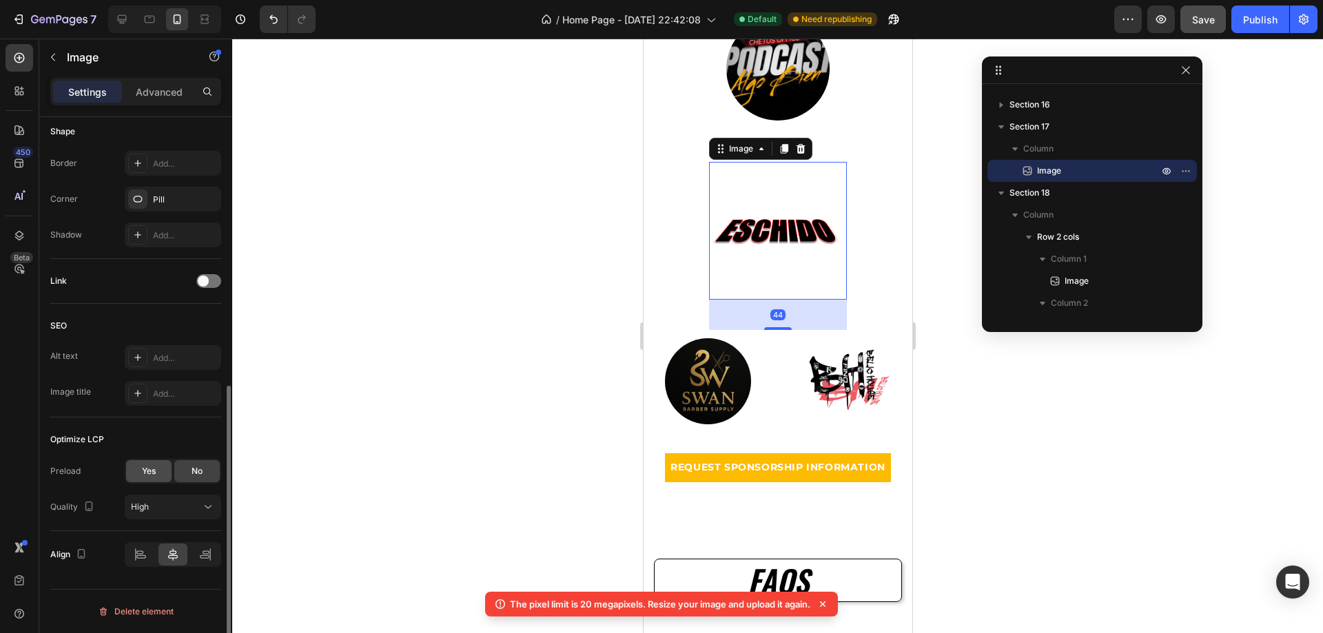
click at [153, 468] on span "Yes" at bounding box center [149, 471] width 14 height 12
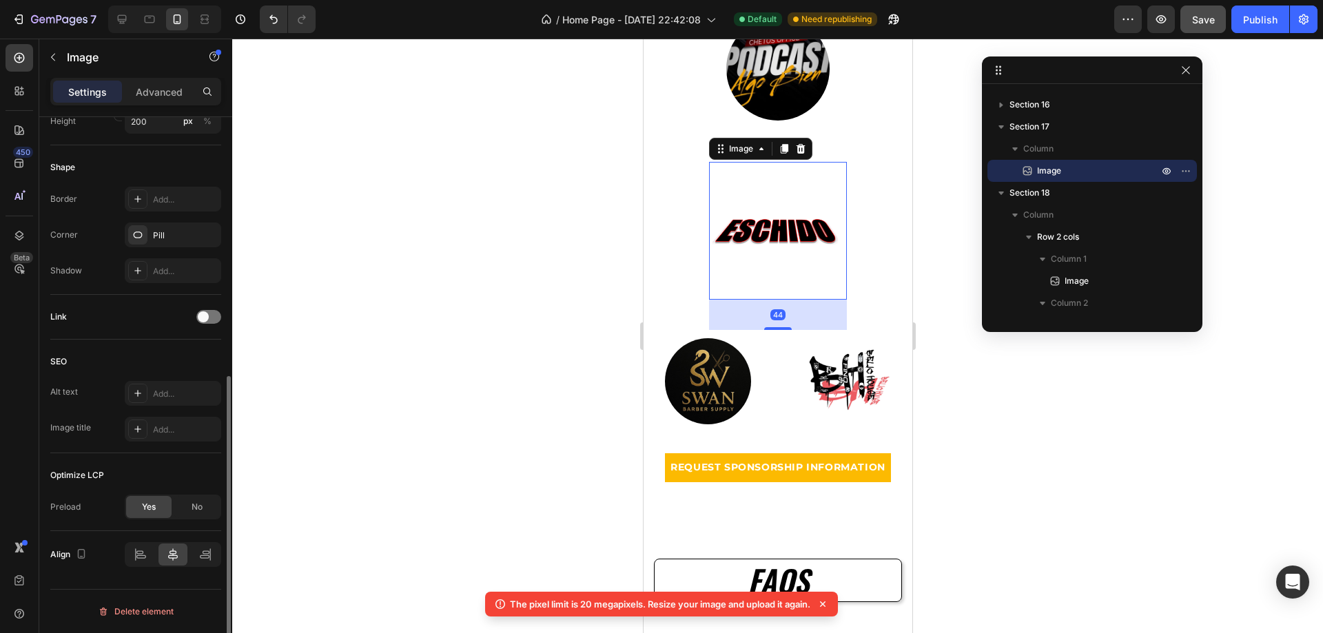
scroll to position [4065, 0]
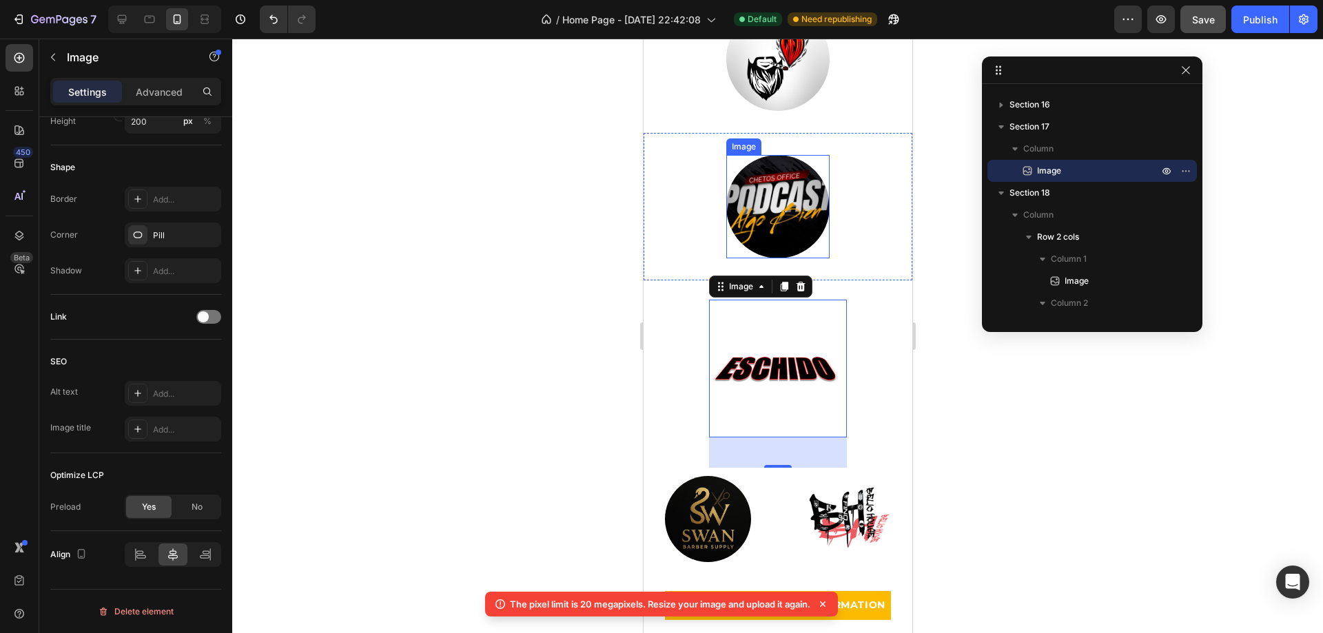
click at [799, 238] on img at bounding box center [777, 206] width 103 height 103
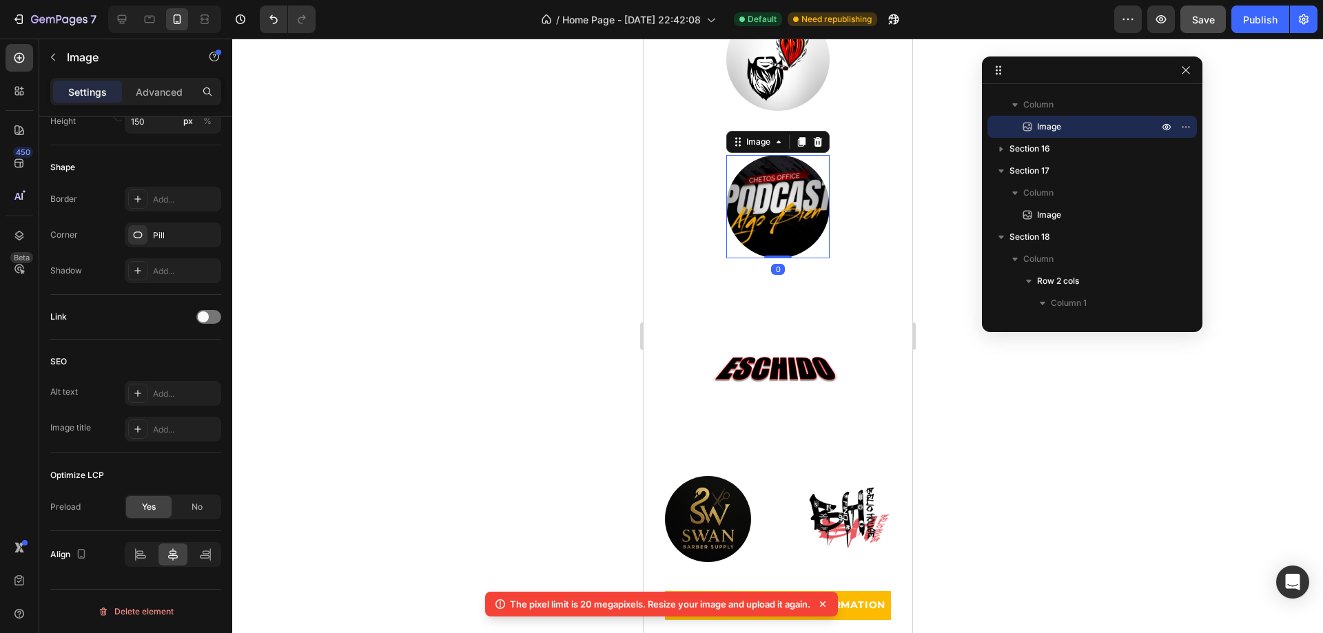
click at [772, 200] on img at bounding box center [777, 206] width 103 height 103
click at [778, 356] on img at bounding box center [777, 369] width 138 height 138
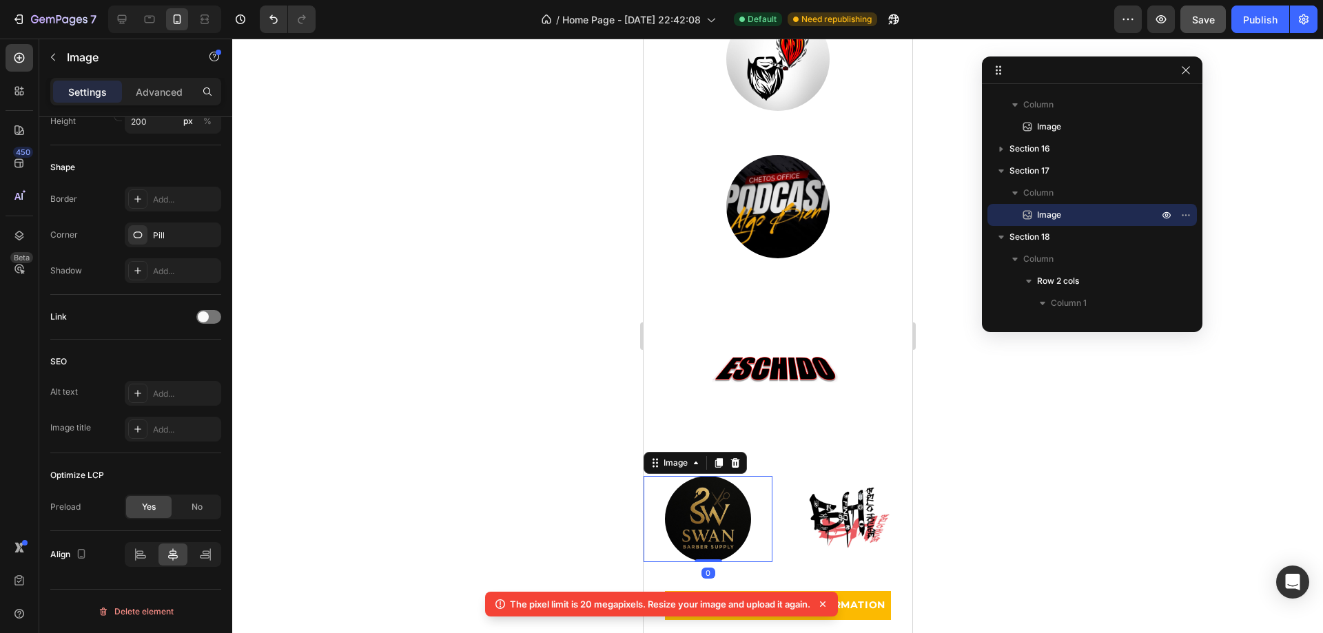
click at [713, 497] on img at bounding box center [707, 519] width 86 height 86
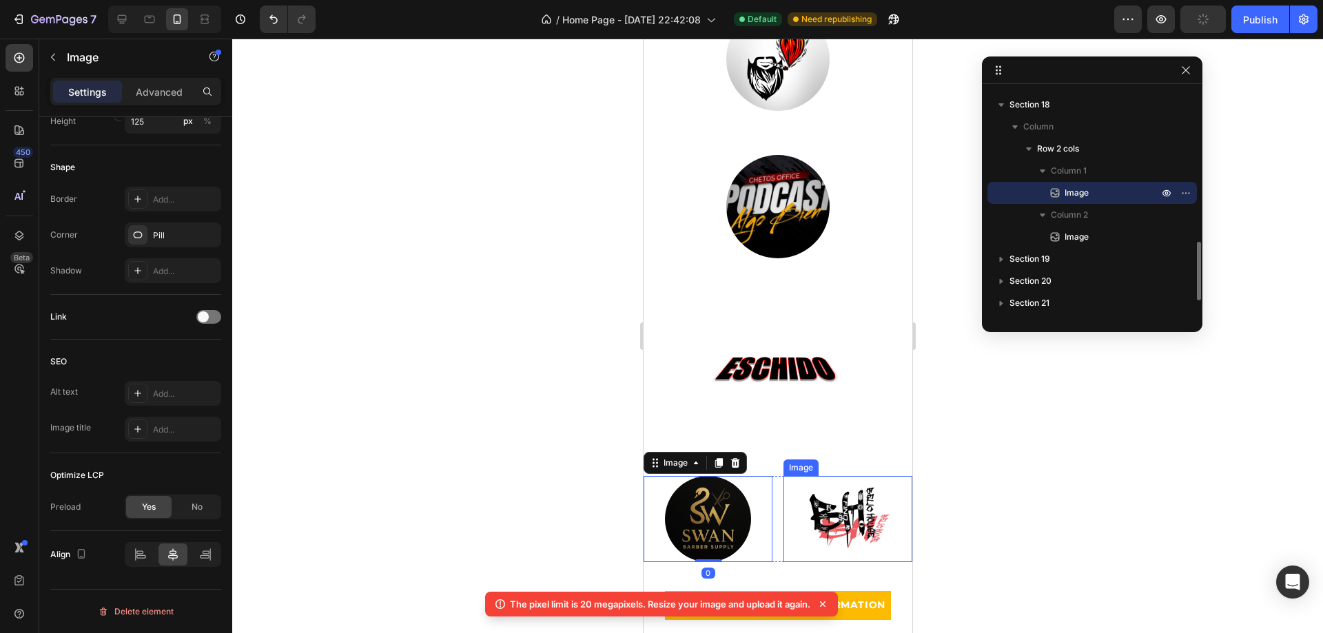
click at [878, 513] on img at bounding box center [847, 519] width 86 height 86
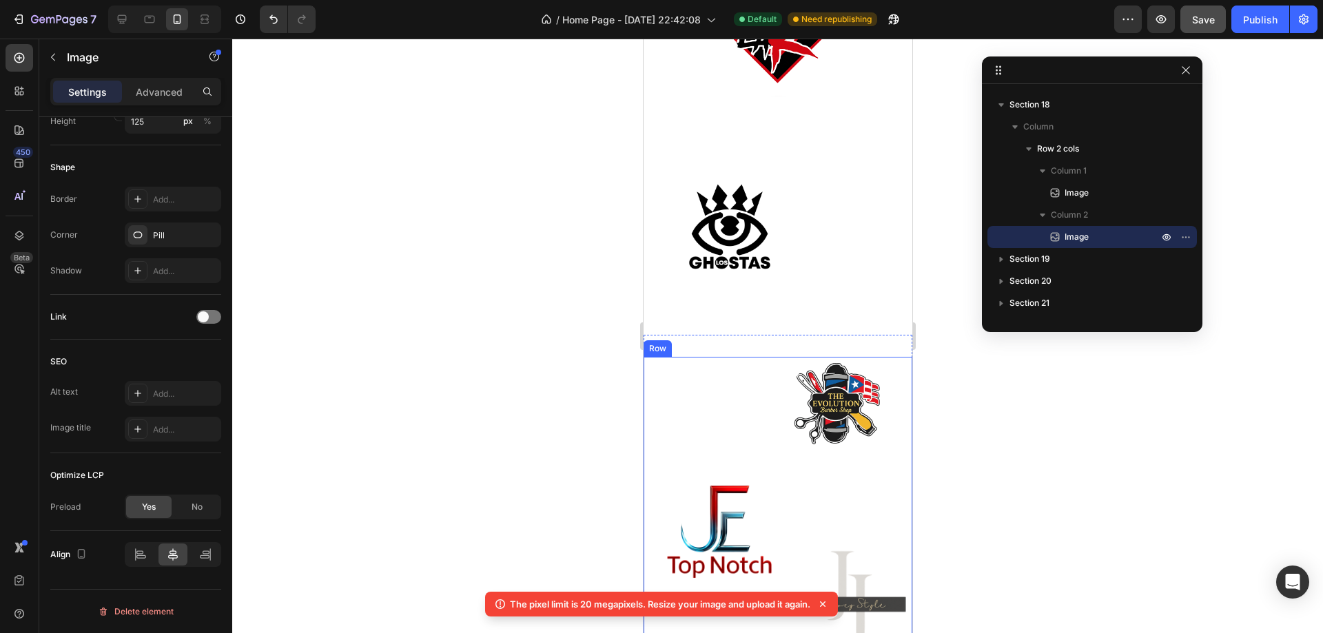
scroll to position [3169, 0]
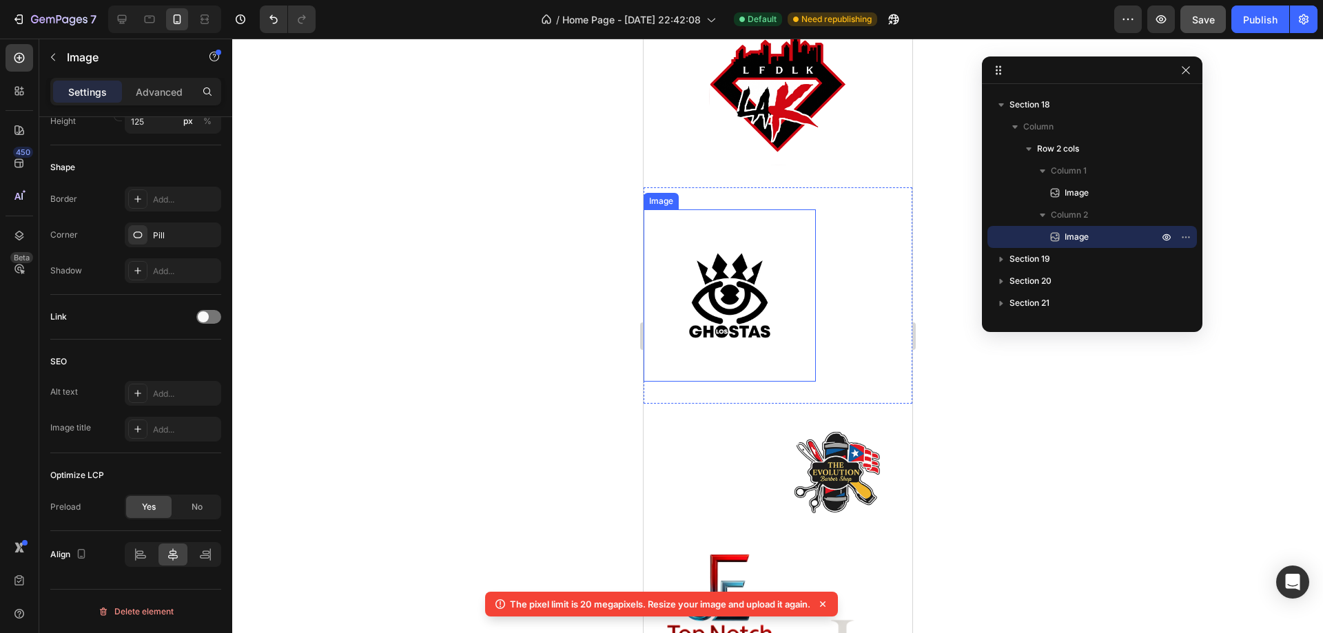
click at [759, 285] on img at bounding box center [729, 295] width 172 height 172
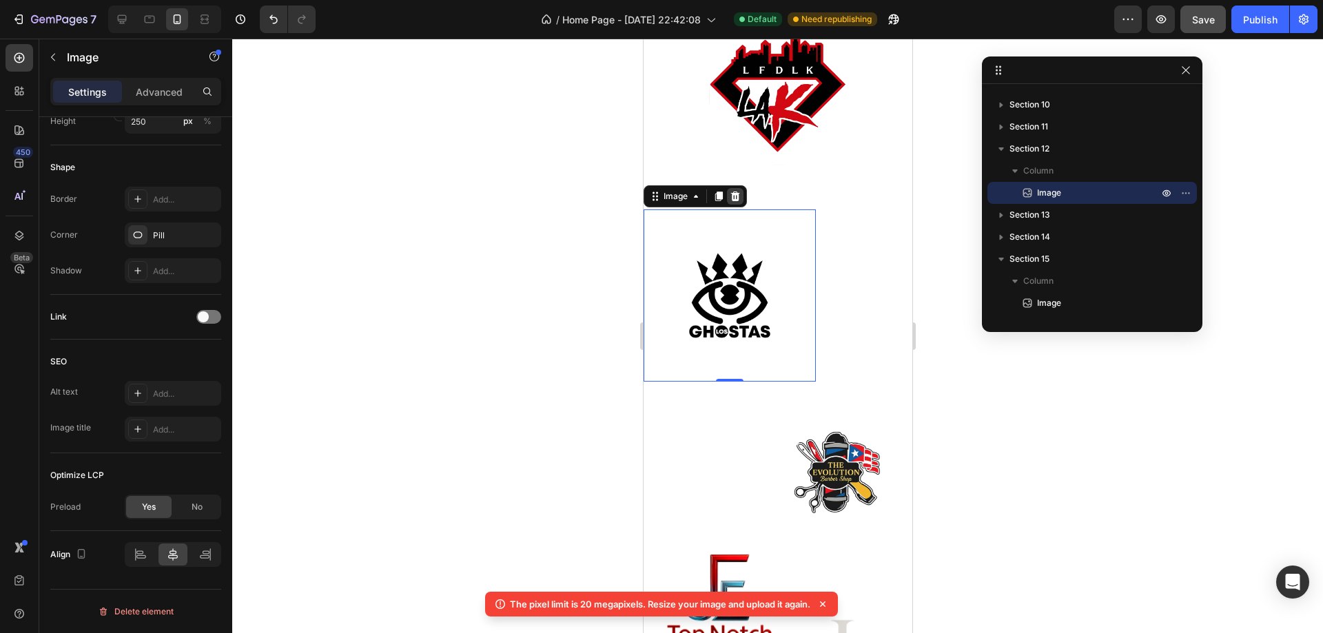
click at [736, 199] on icon at bounding box center [734, 197] width 9 height 10
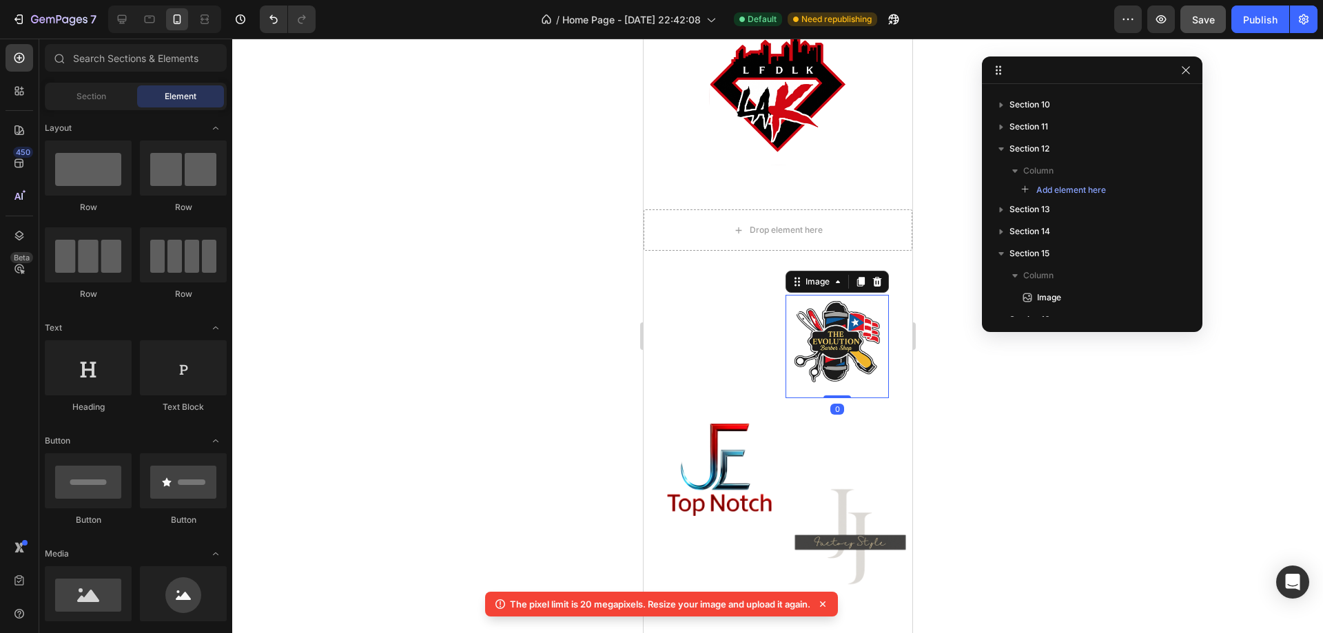
click at [816, 332] on img at bounding box center [836, 346] width 103 height 103
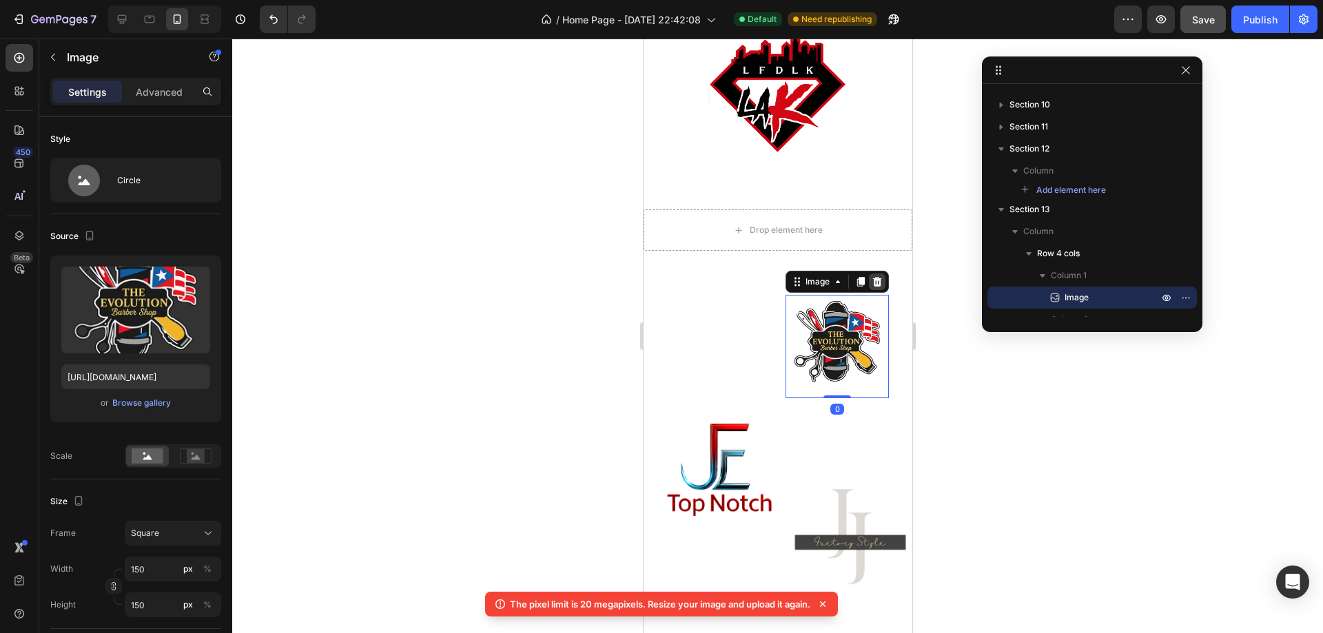
click at [872, 287] on icon at bounding box center [876, 282] width 9 height 10
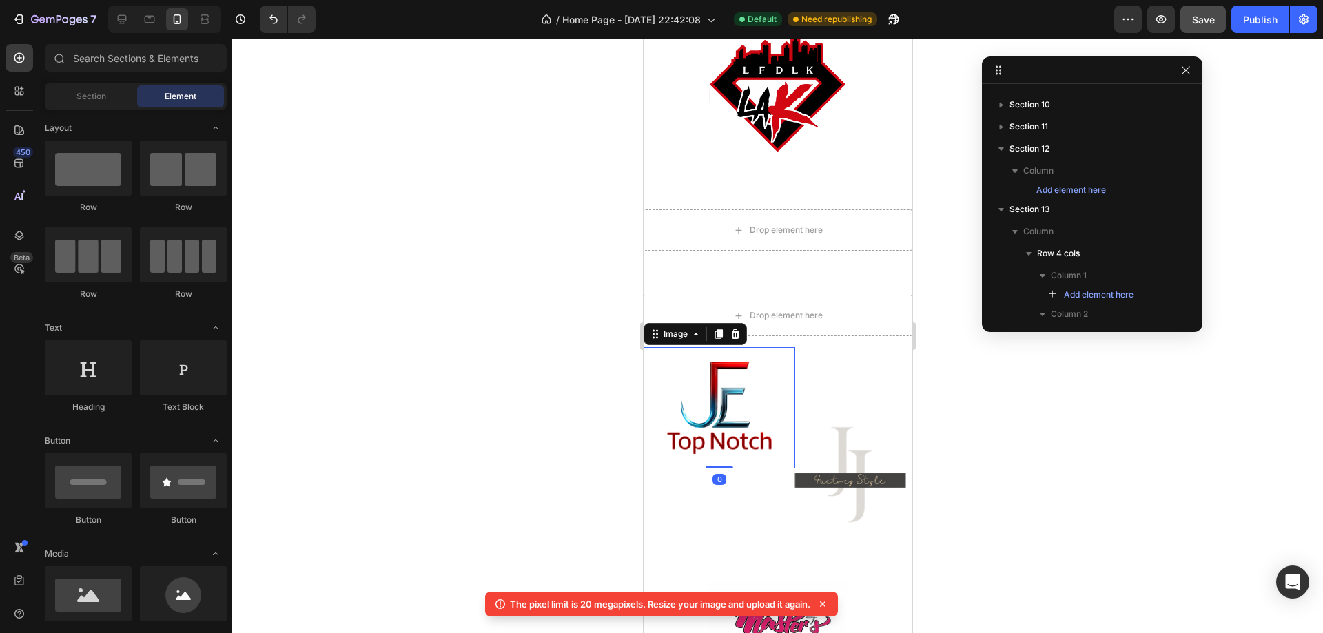
click at [737, 383] on img at bounding box center [718, 407] width 121 height 121
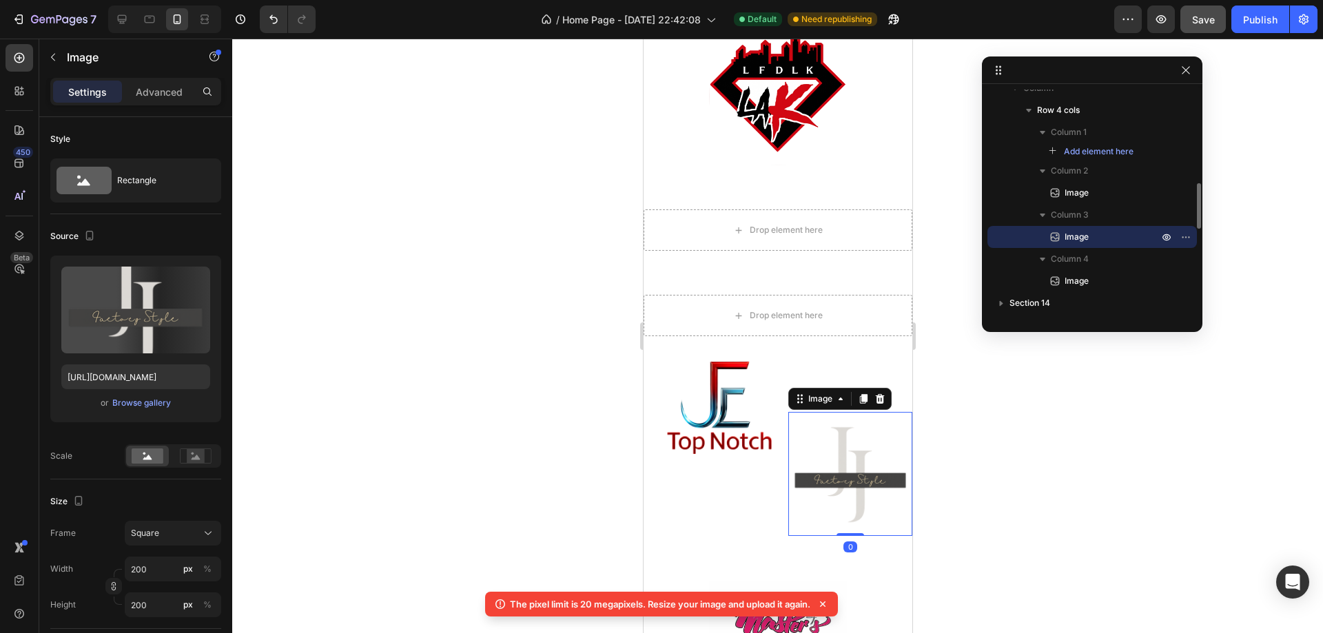
click at [832, 412] on img at bounding box center [850, 474] width 124 height 124
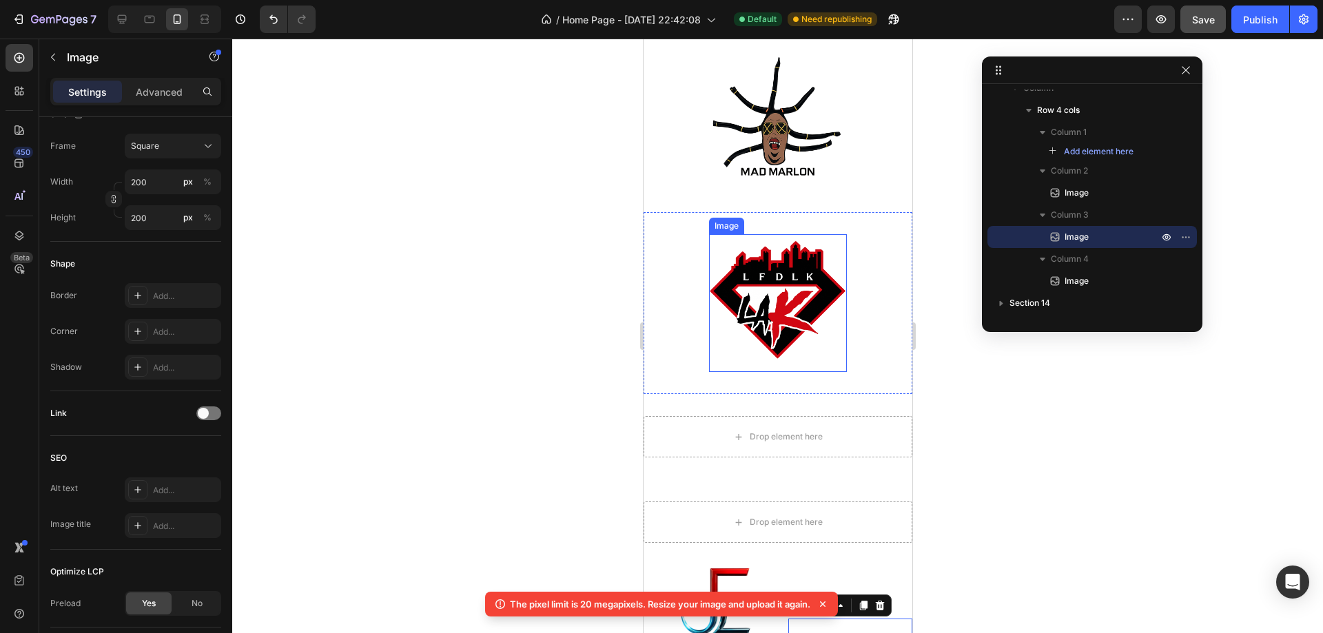
scroll to position [3169, 0]
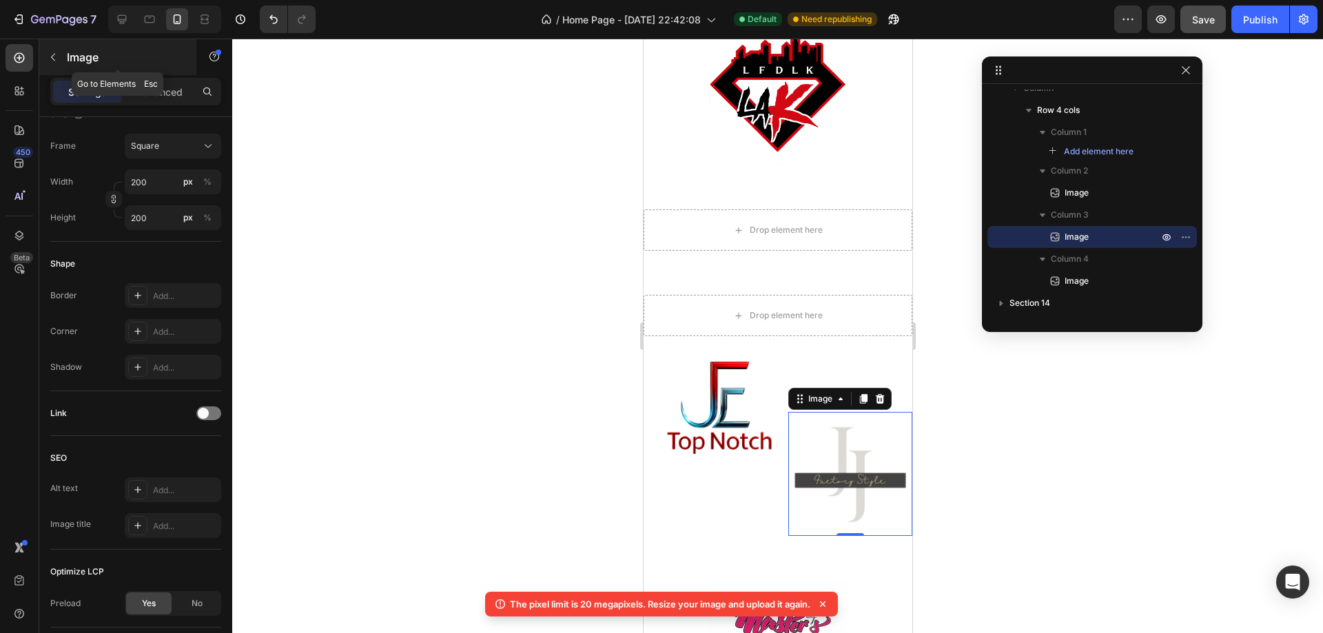
click at [59, 51] on button "button" at bounding box center [53, 57] width 22 height 22
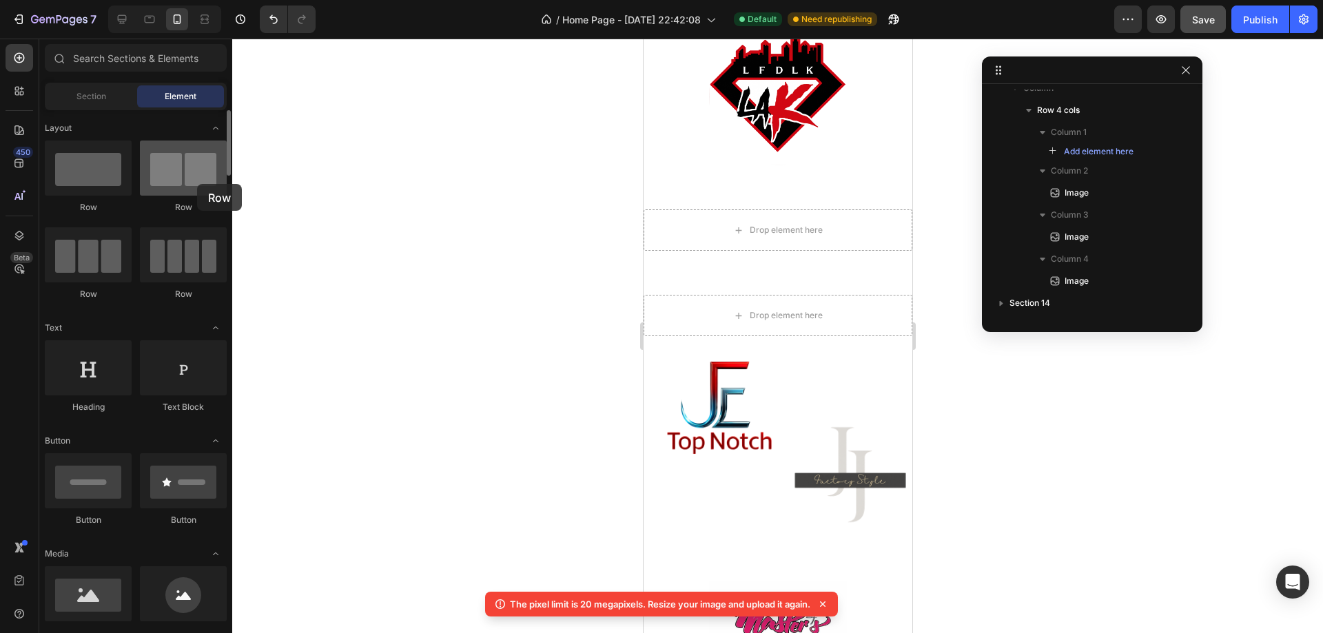
drag, startPoint x: 184, startPoint y: 185, endPoint x: 197, endPoint y: 184, distance: 13.1
click at [197, 184] on div at bounding box center [183, 168] width 87 height 55
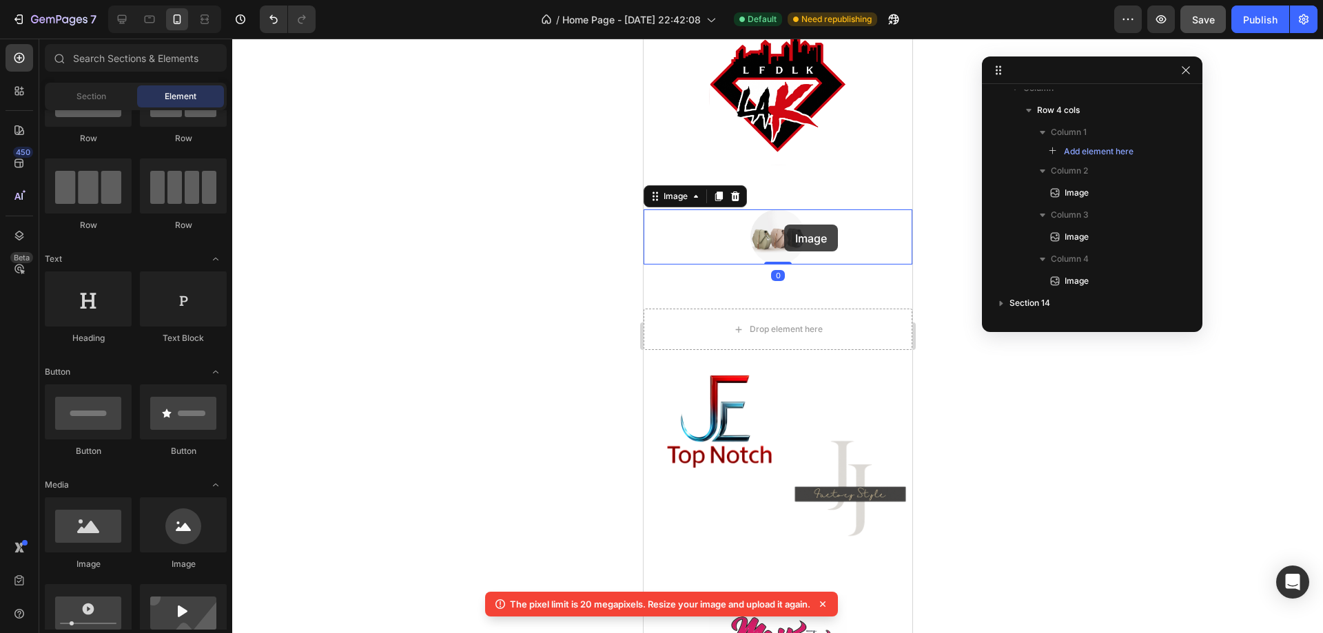
scroll to position [327, 0]
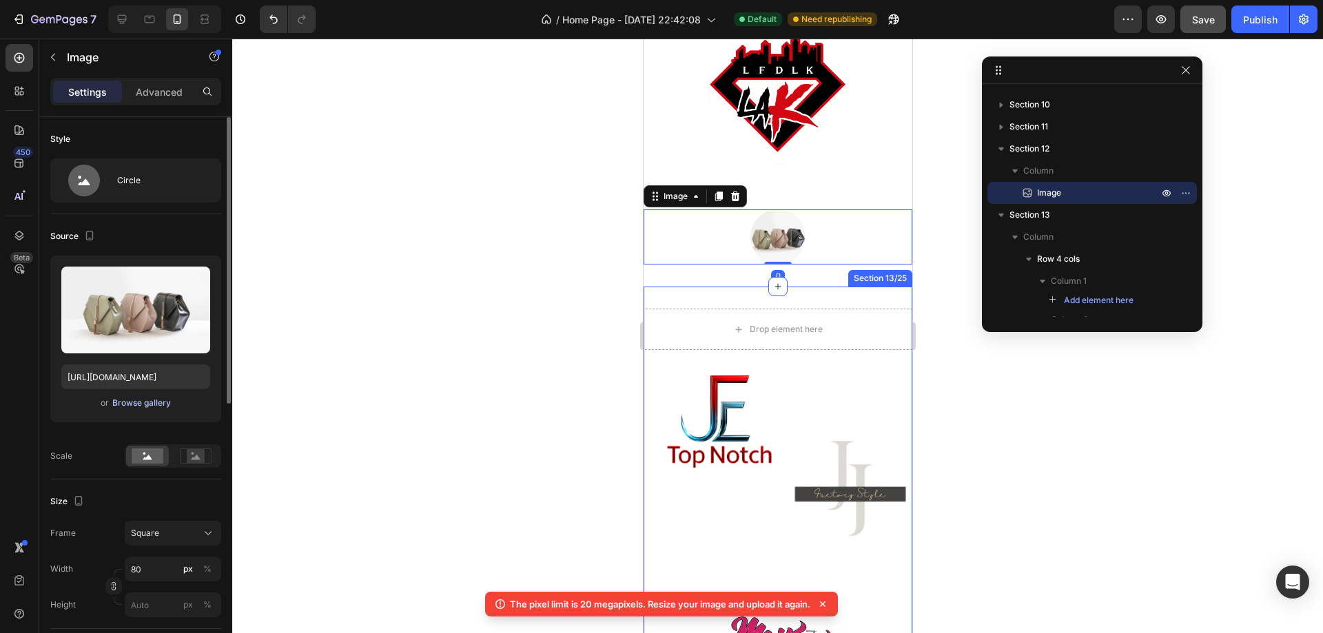
click at [147, 400] on div "Browse gallery" at bounding box center [141, 403] width 59 height 12
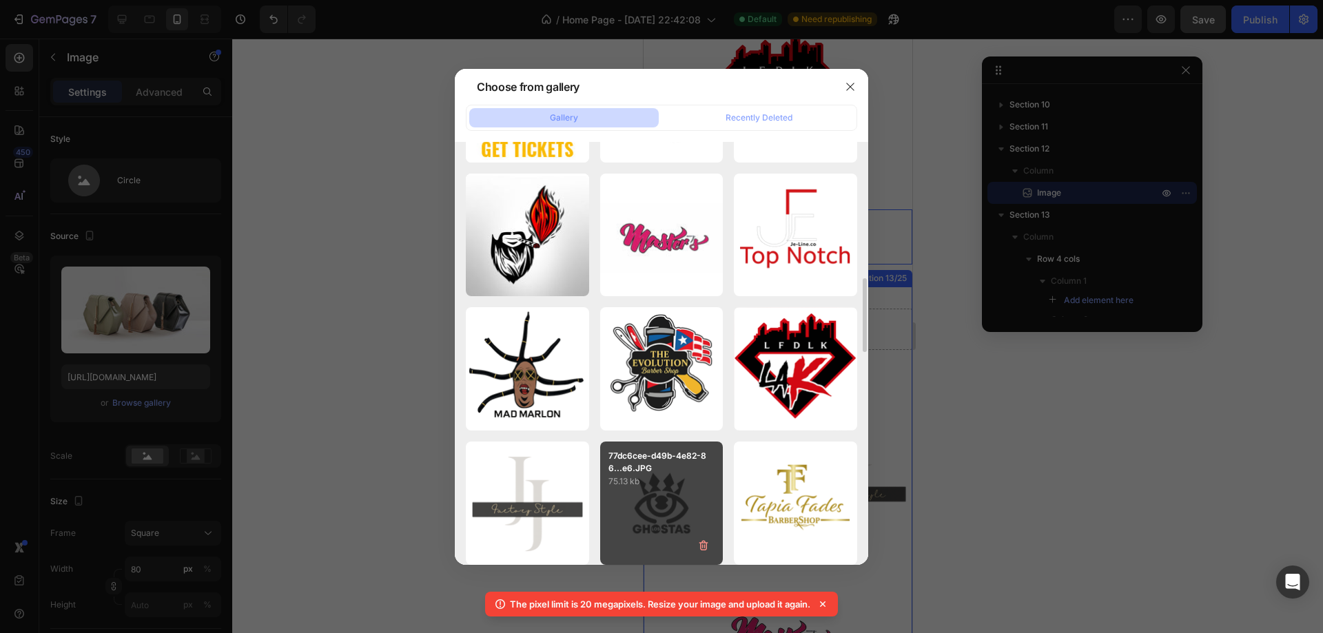
scroll to position [853, 0]
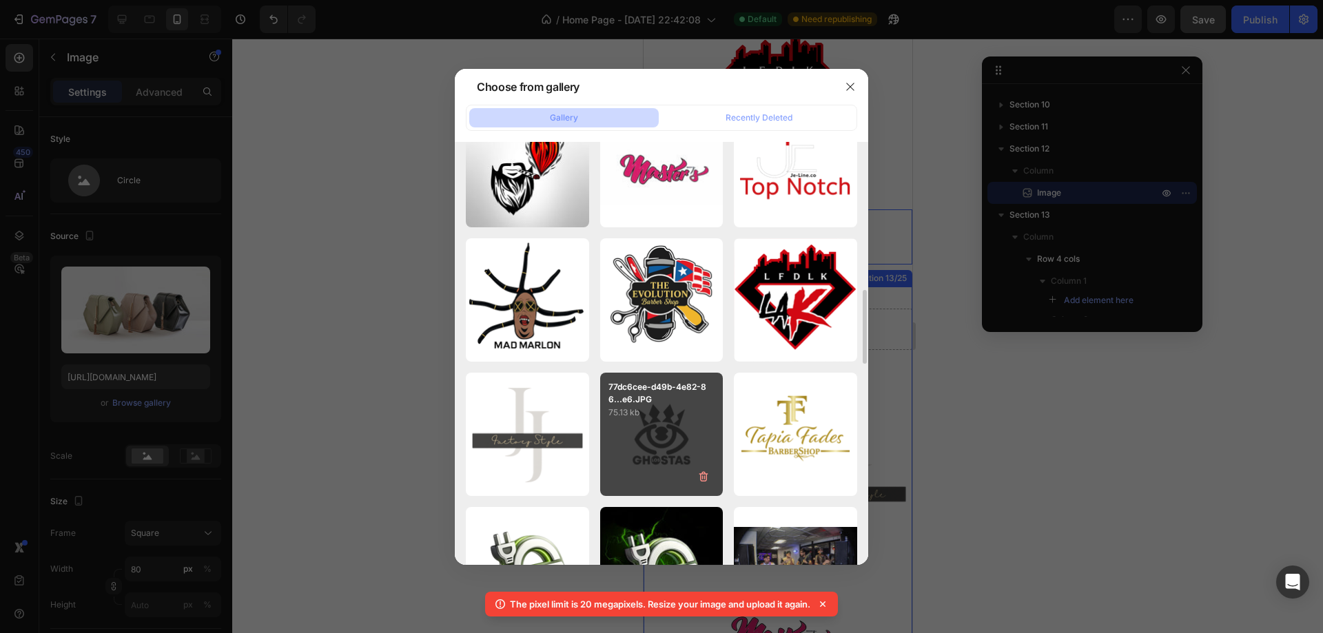
click at [670, 460] on div "77dc6cee-d49b-4e82-86...e6.JPG 75.13 kb" at bounding box center [661, 434] width 123 height 123
type input "[URL][DOMAIN_NAME]"
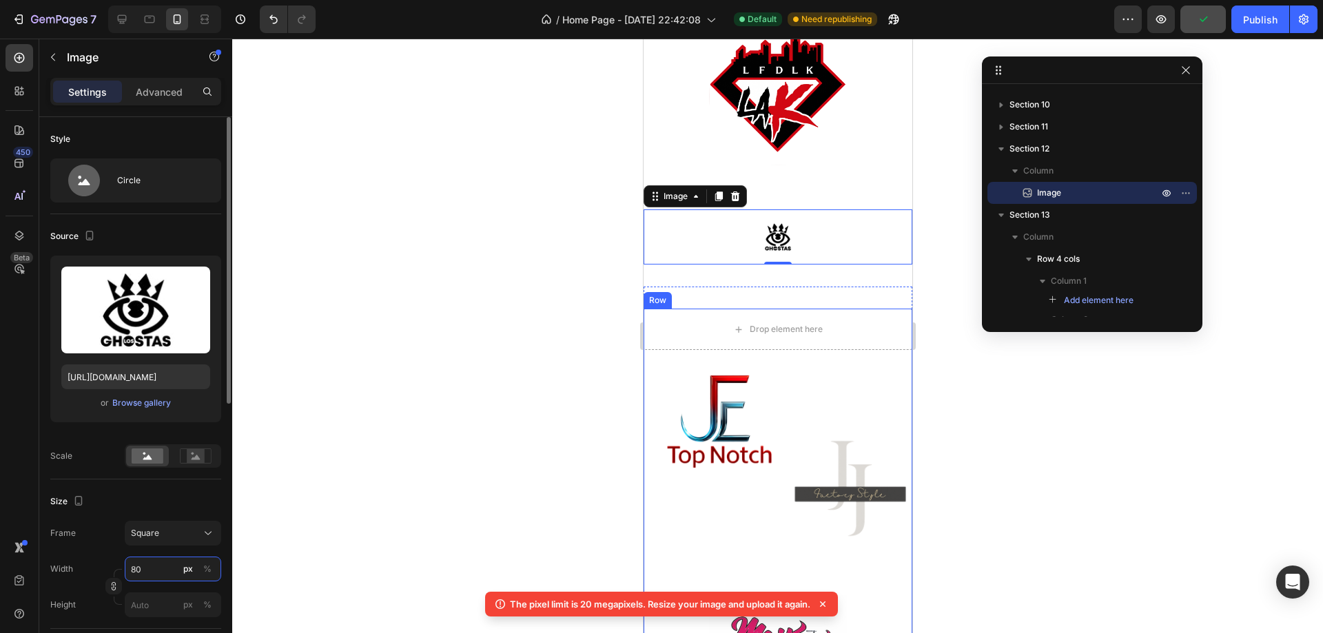
click at [174, 563] on input "80" at bounding box center [173, 569] width 96 height 25
type input "2"
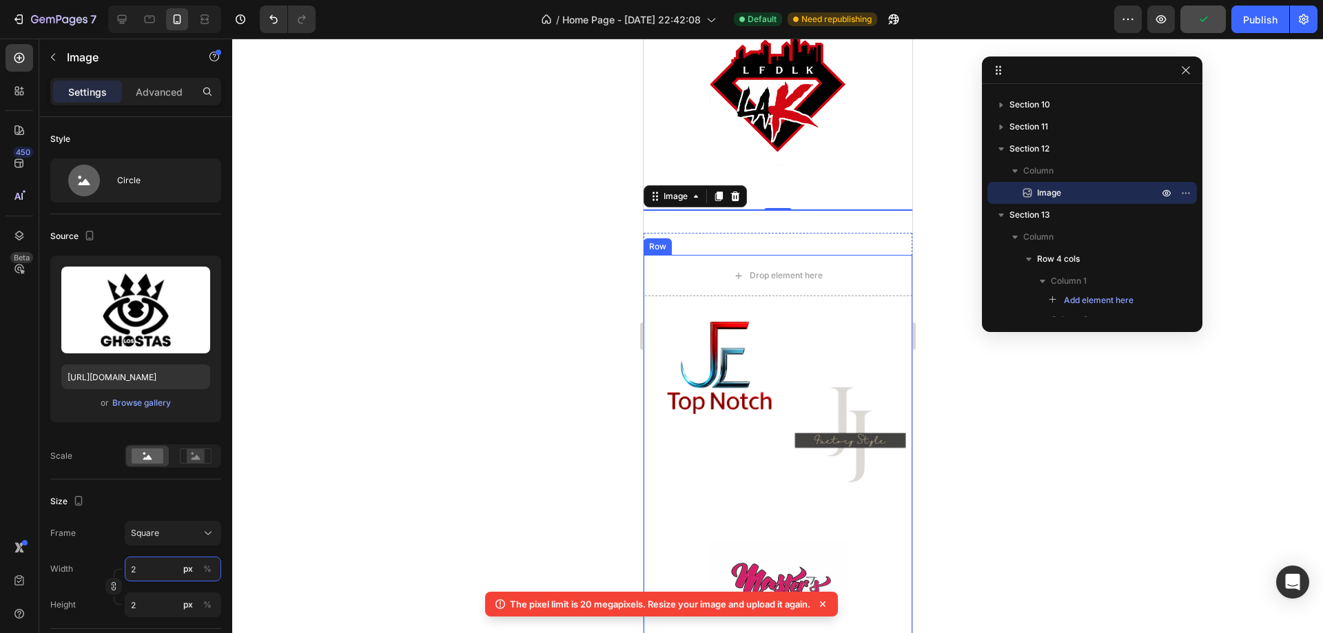
type input "20"
type input "200"
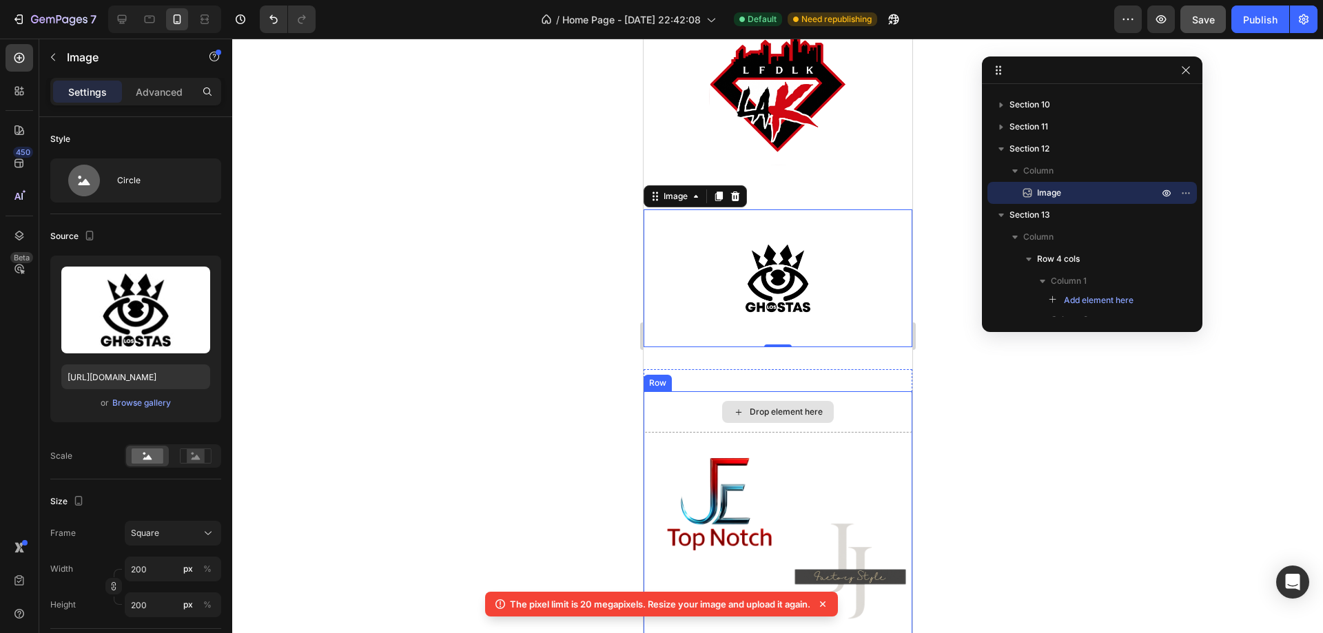
click at [782, 409] on div "Drop element here" at bounding box center [785, 412] width 73 height 11
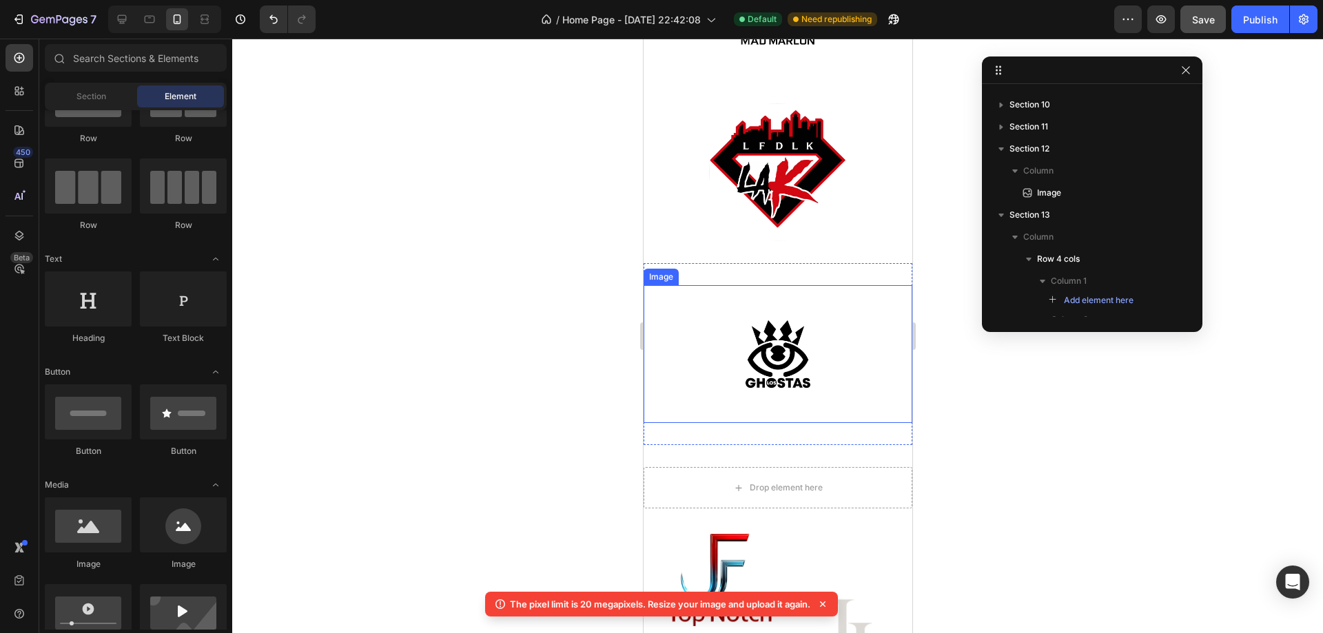
scroll to position [3445, 0]
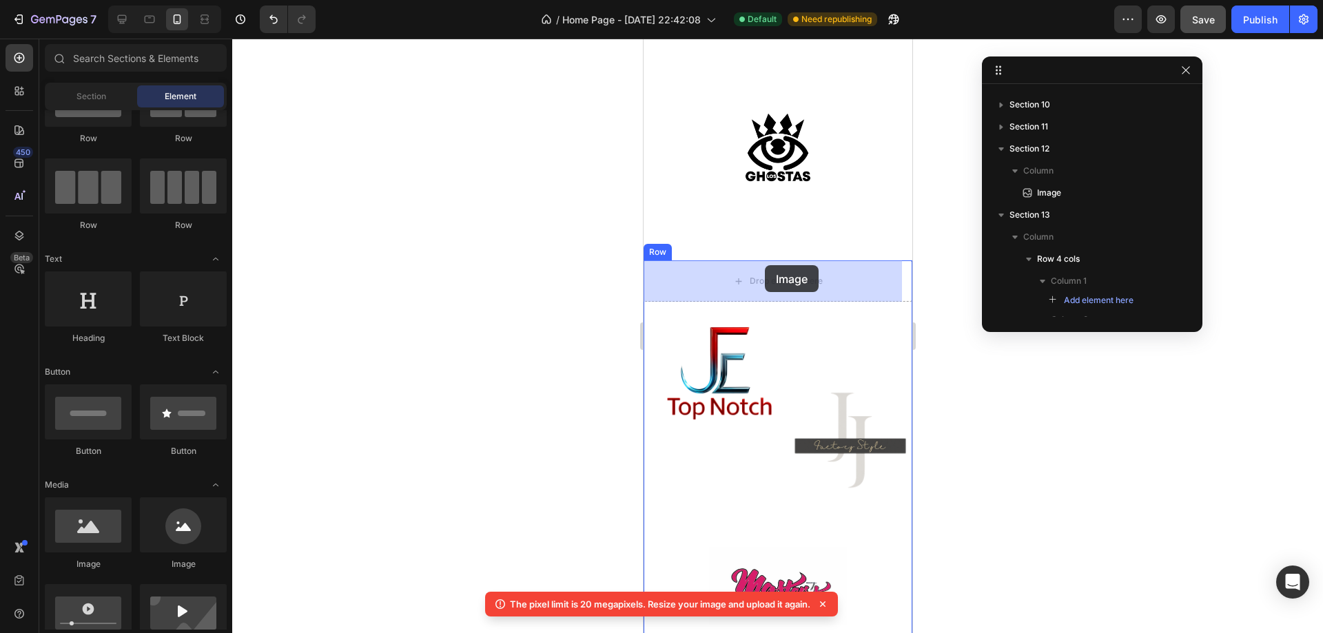
drag, startPoint x: 832, startPoint y: 571, endPoint x: 758, endPoint y: 270, distance: 310.0
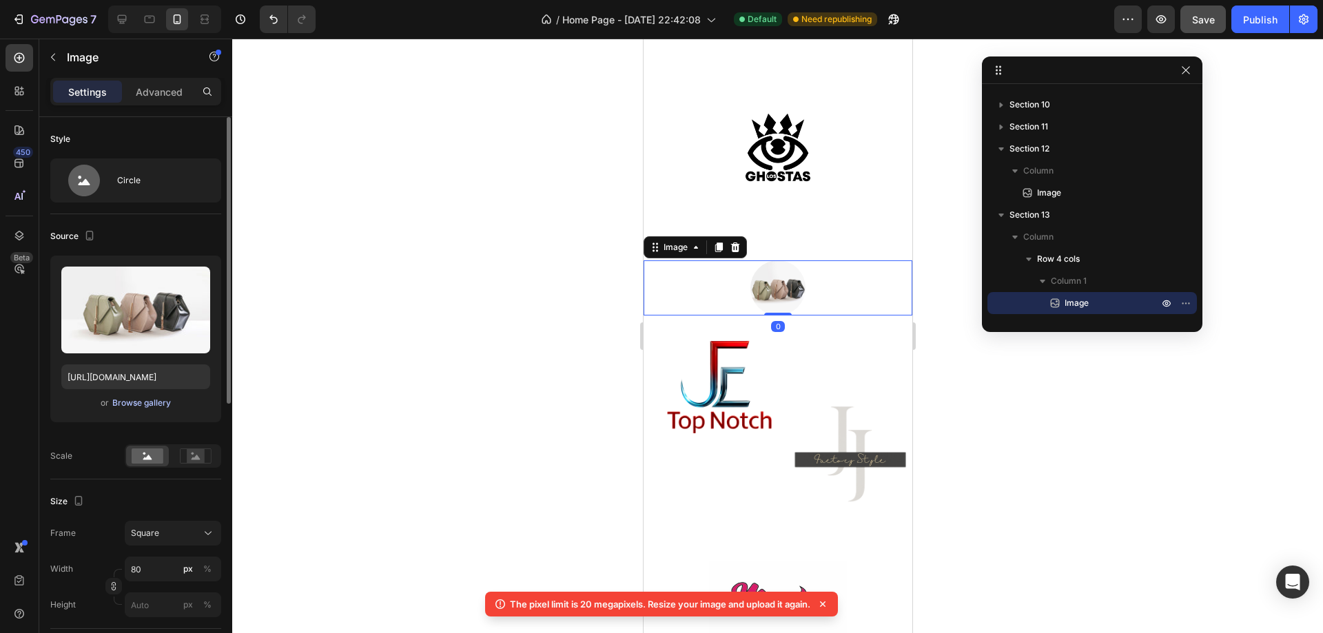
click at [157, 398] on div "Browse gallery" at bounding box center [141, 403] width 59 height 12
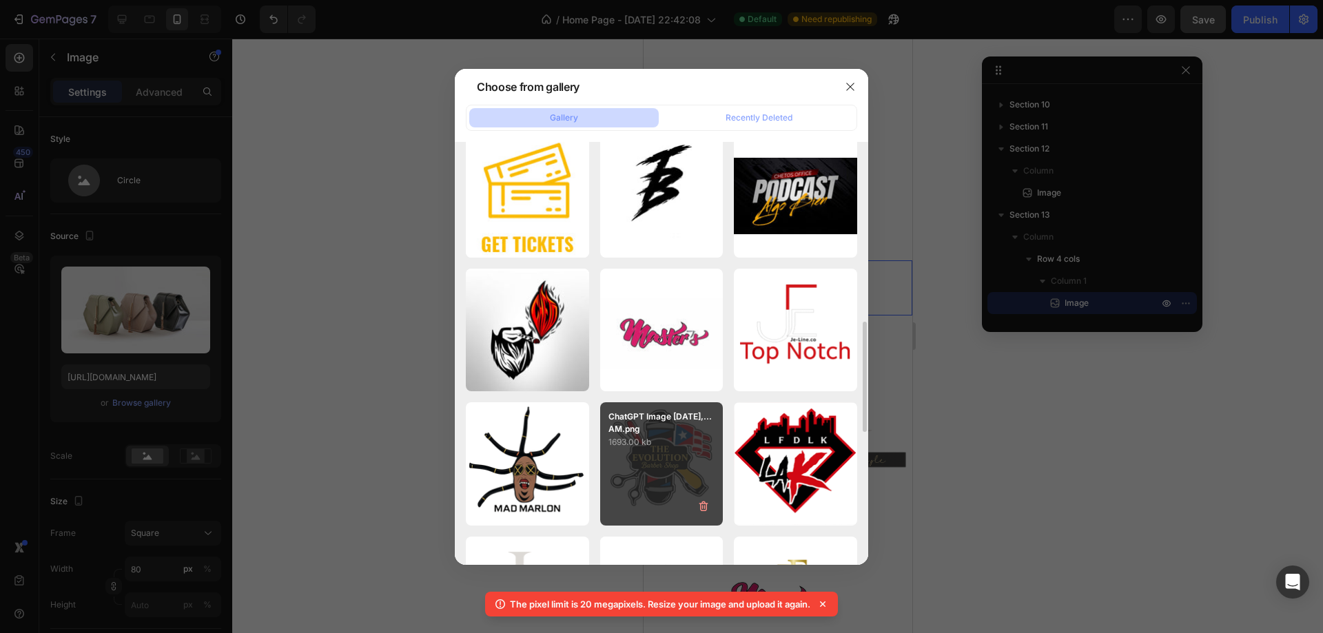
scroll to position [827, 0]
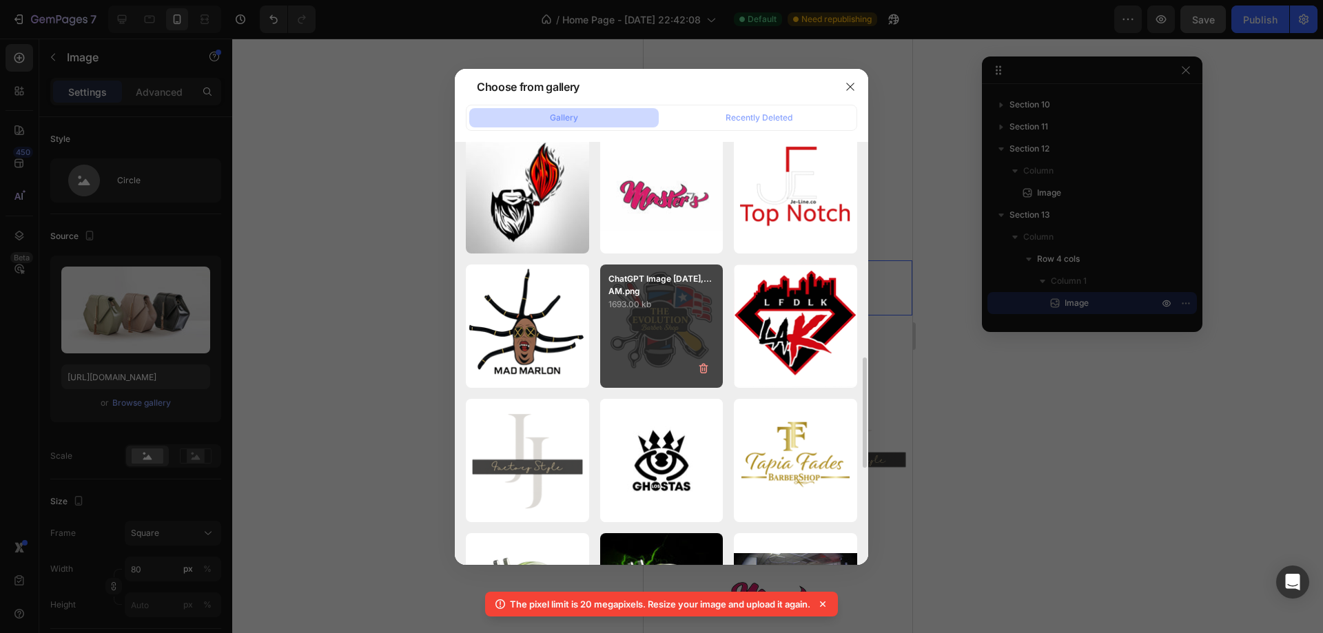
click at [657, 343] on div "ChatGPT Image [DATE],...AM.png 1693.00 kb" at bounding box center [661, 326] width 123 height 123
type input "[URL][DOMAIN_NAME]"
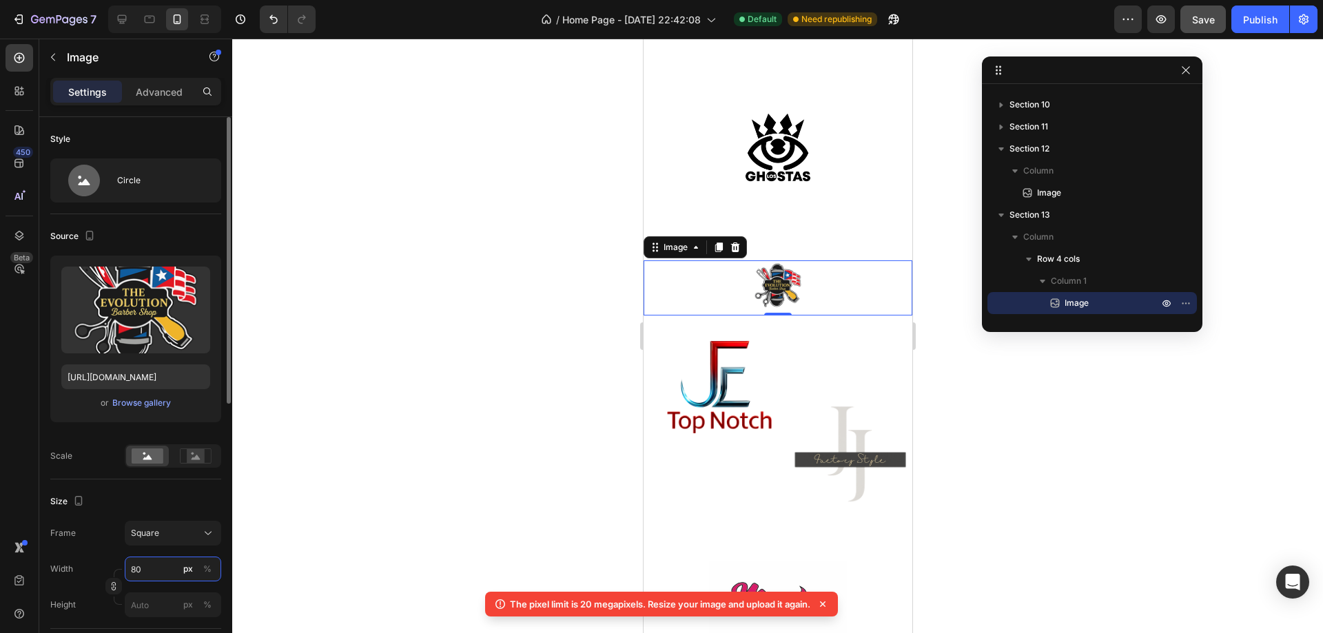
click at [162, 561] on input "80" at bounding box center [173, 569] width 96 height 25
type input "2"
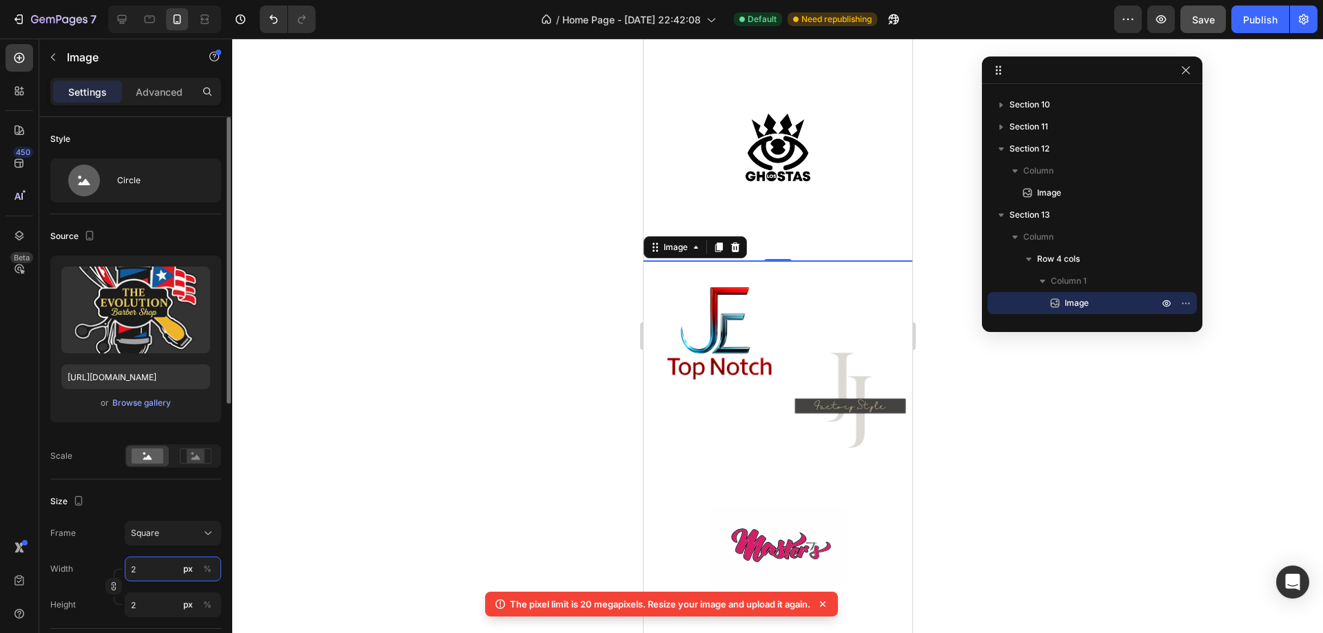
type input "20"
type input "200"
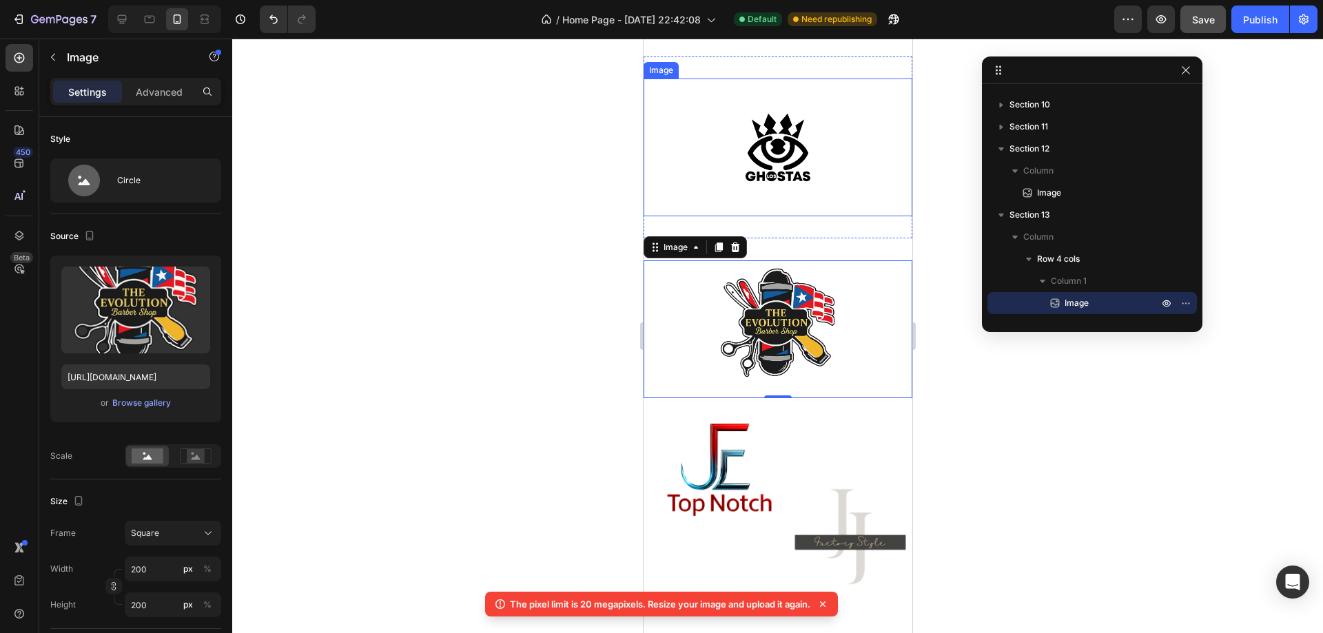
click at [769, 151] on img at bounding box center [777, 148] width 138 height 138
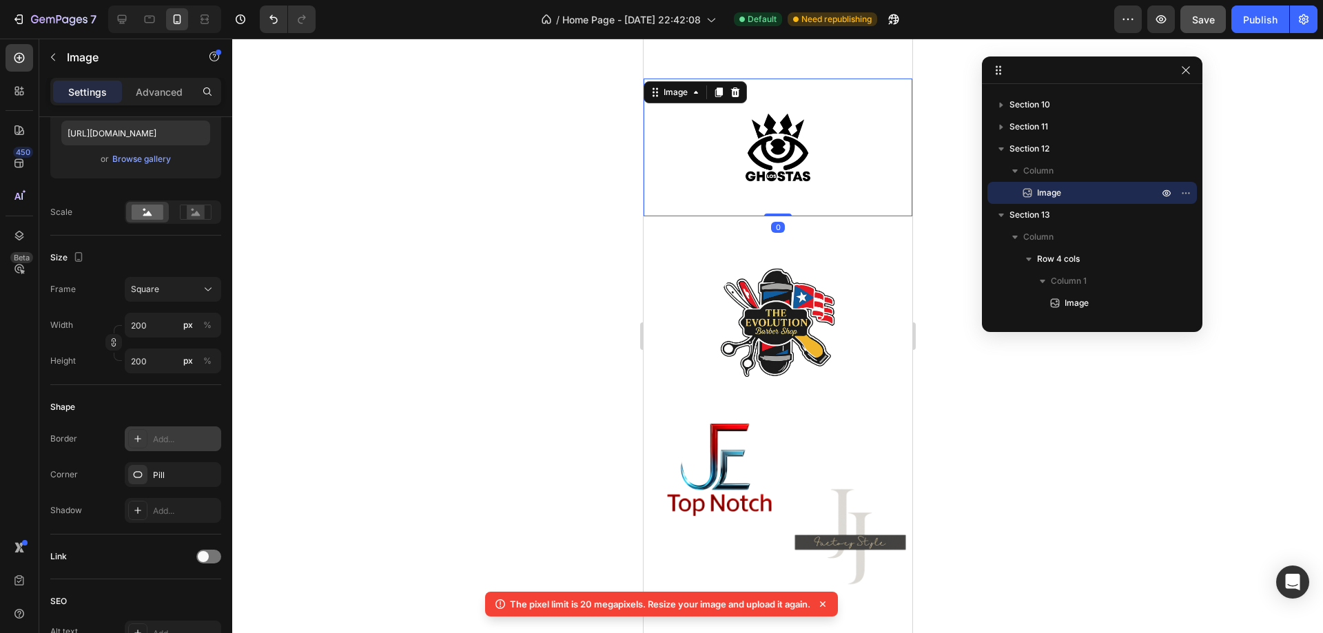
scroll to position [175, 0]
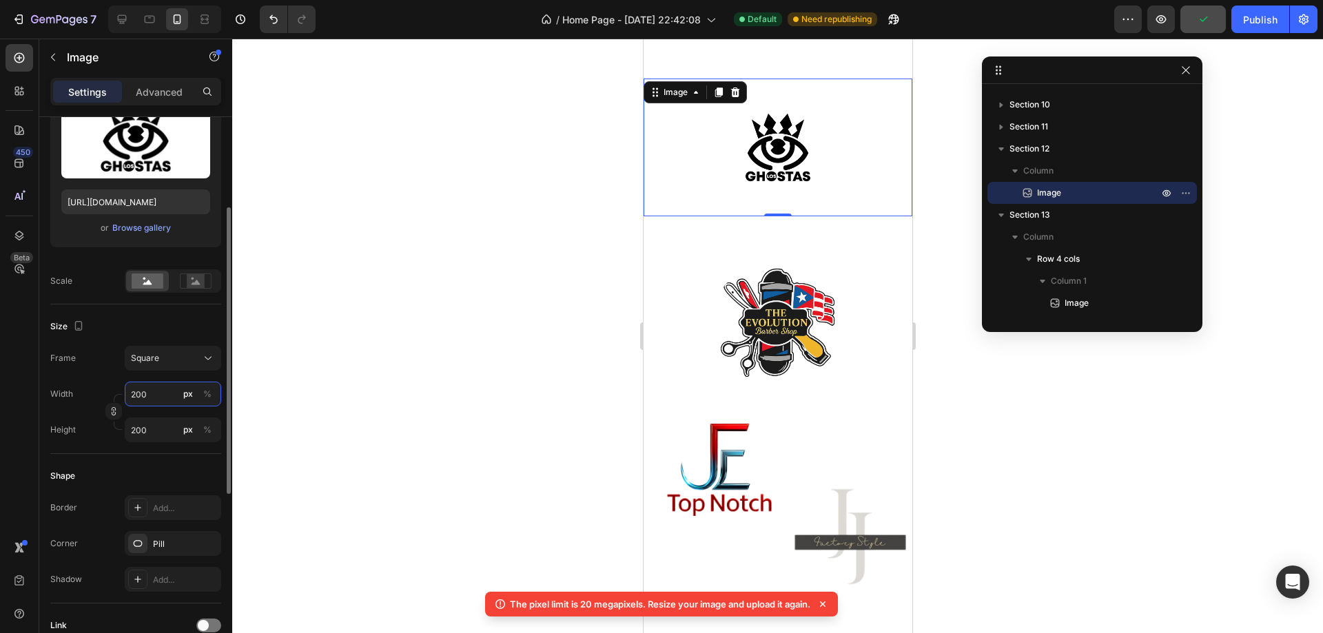
click at [155, 398] on input "200" at bounding box center [173, 394] width 96 height 25
type input "2"
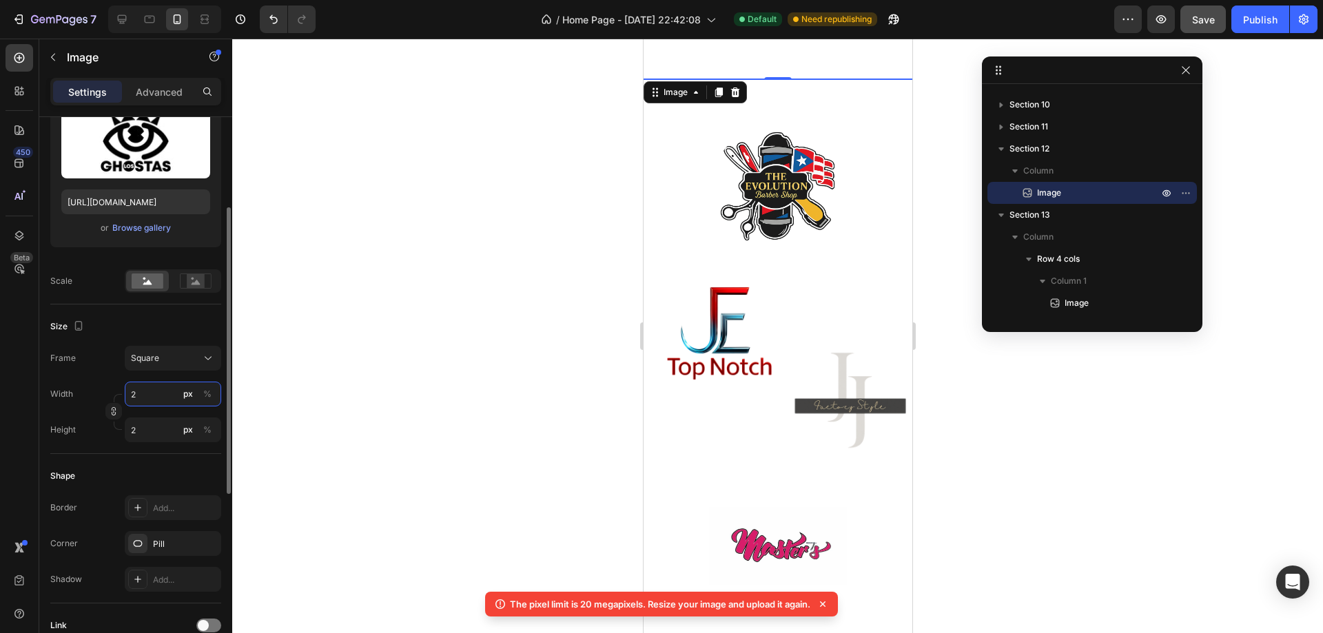
type input "25"
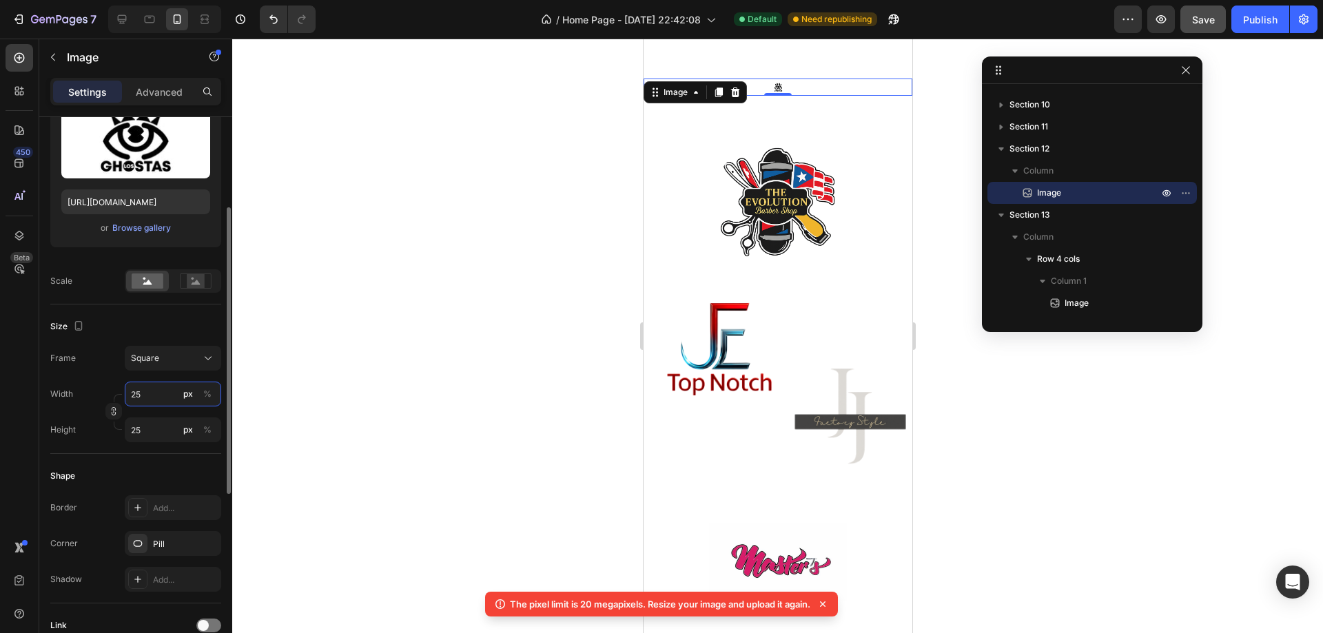
type input "250"
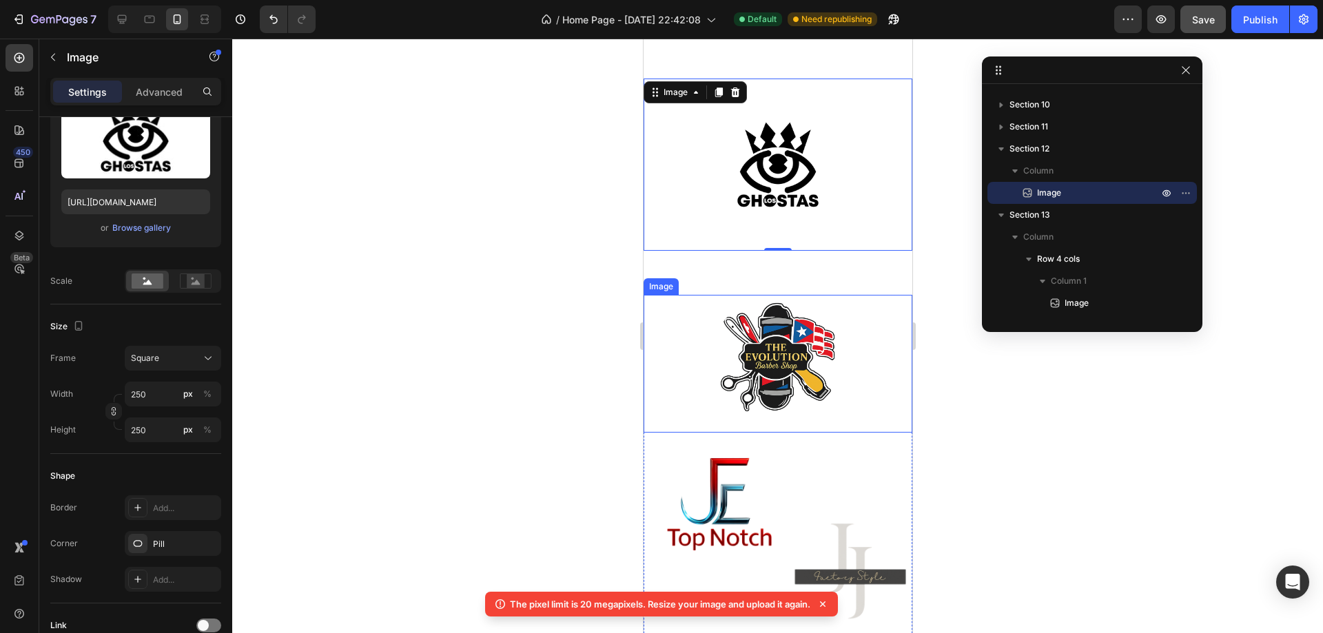
click at [761, 358] on img at bounding box center [777, 364] width 138 height 138
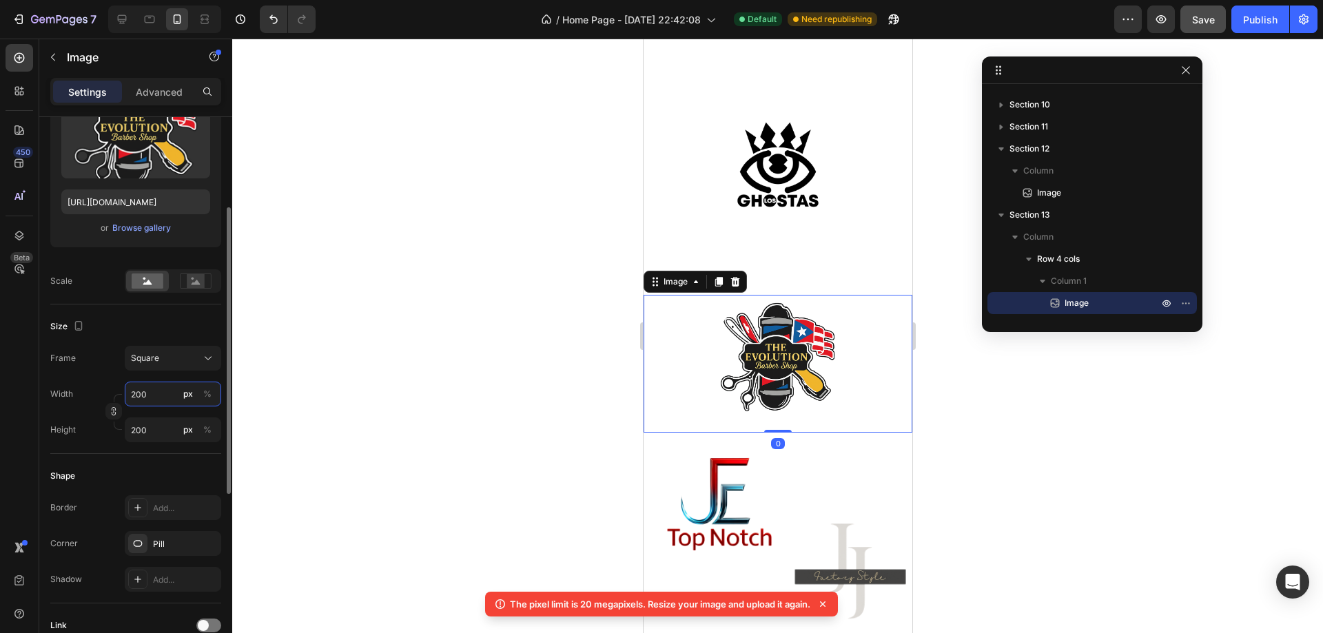
click at [156, 387] on input "200" at bounding box center [173, 394] width 96 height 25
type input "1"
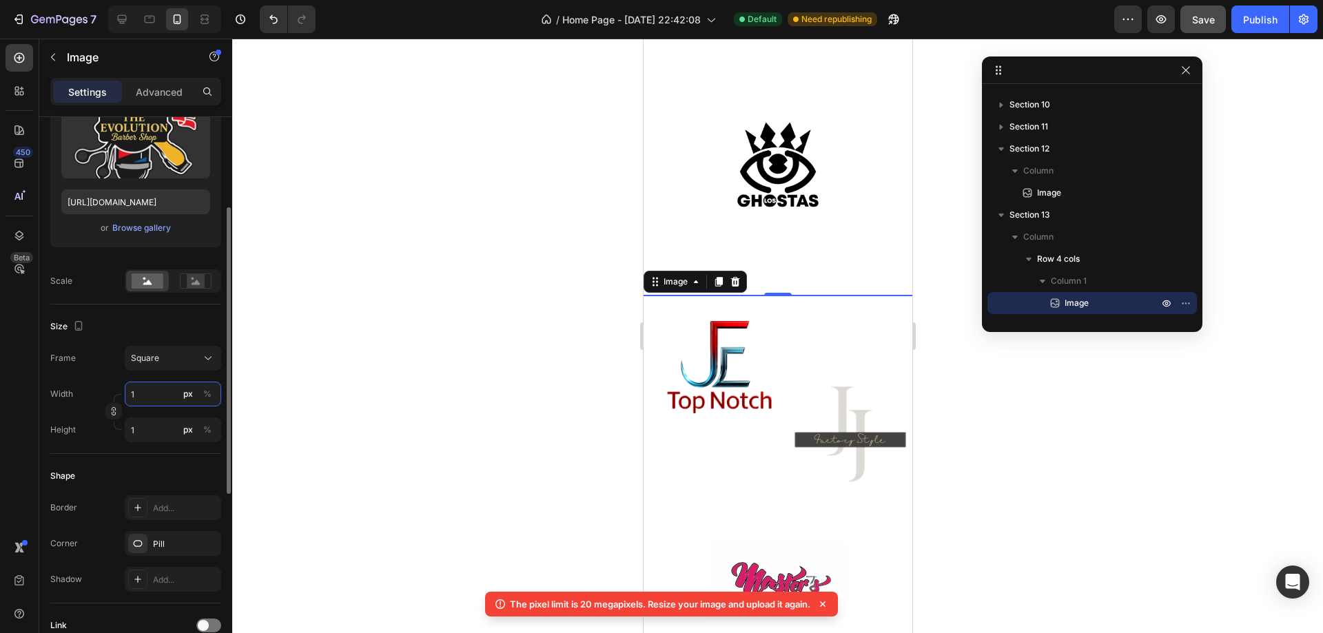
type input "15"
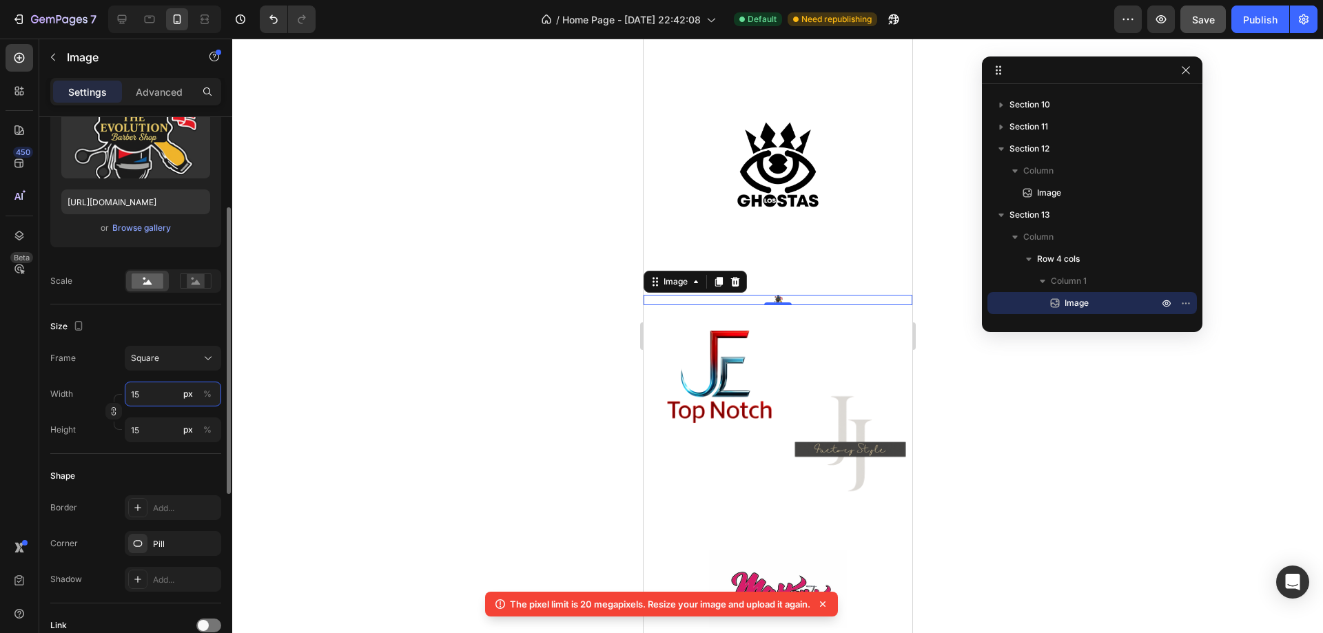
type input "150"
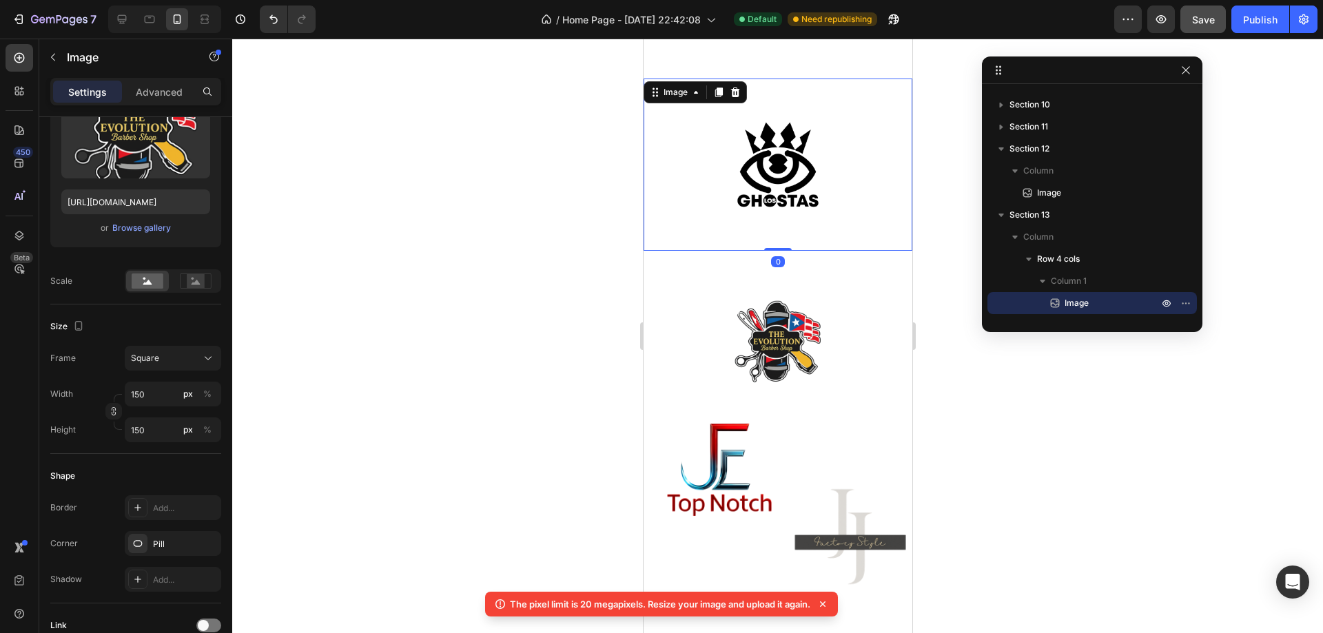
click at [765, 181] on img at bounding box center [777, 165] width 172 height 172
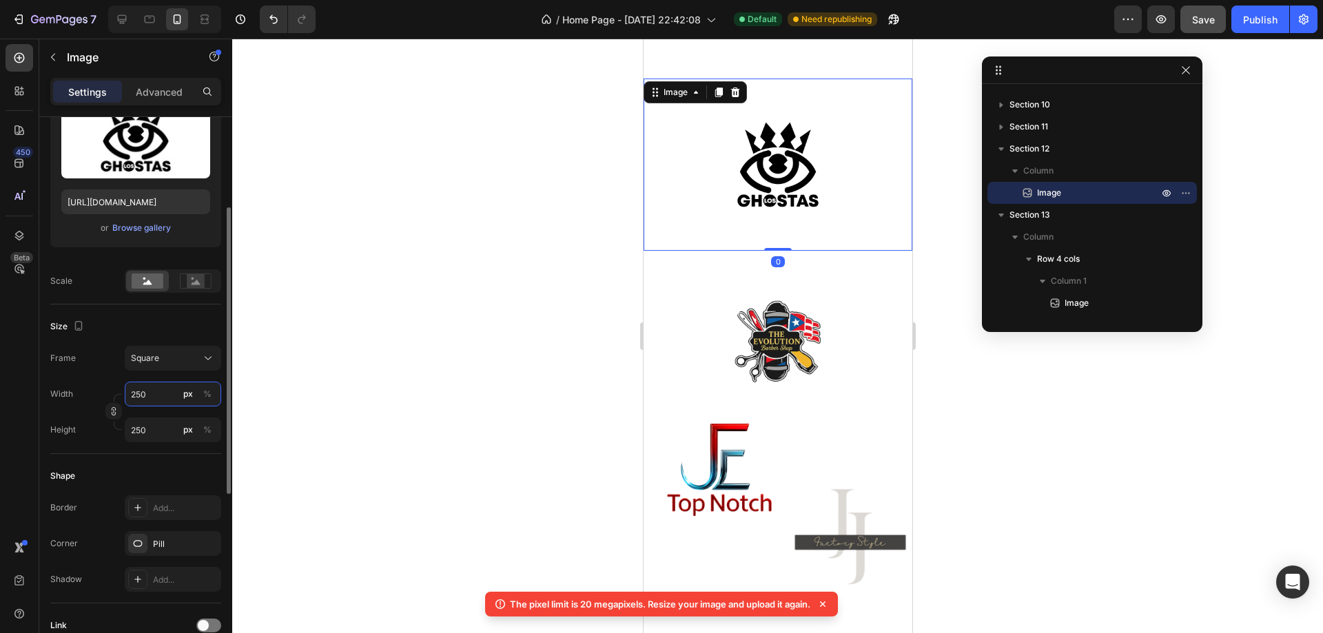
click at [169, 396] on input "250" at bounding box center [173, 394] width 96 height 25
type input "2"
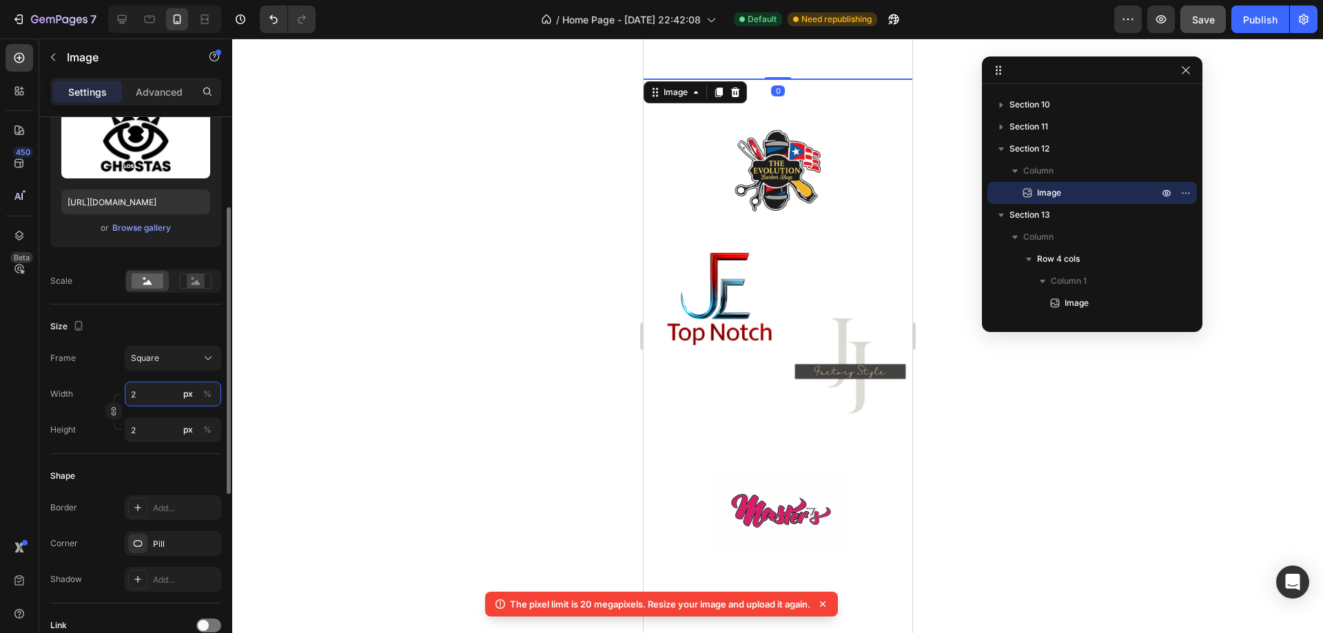
type input "20"
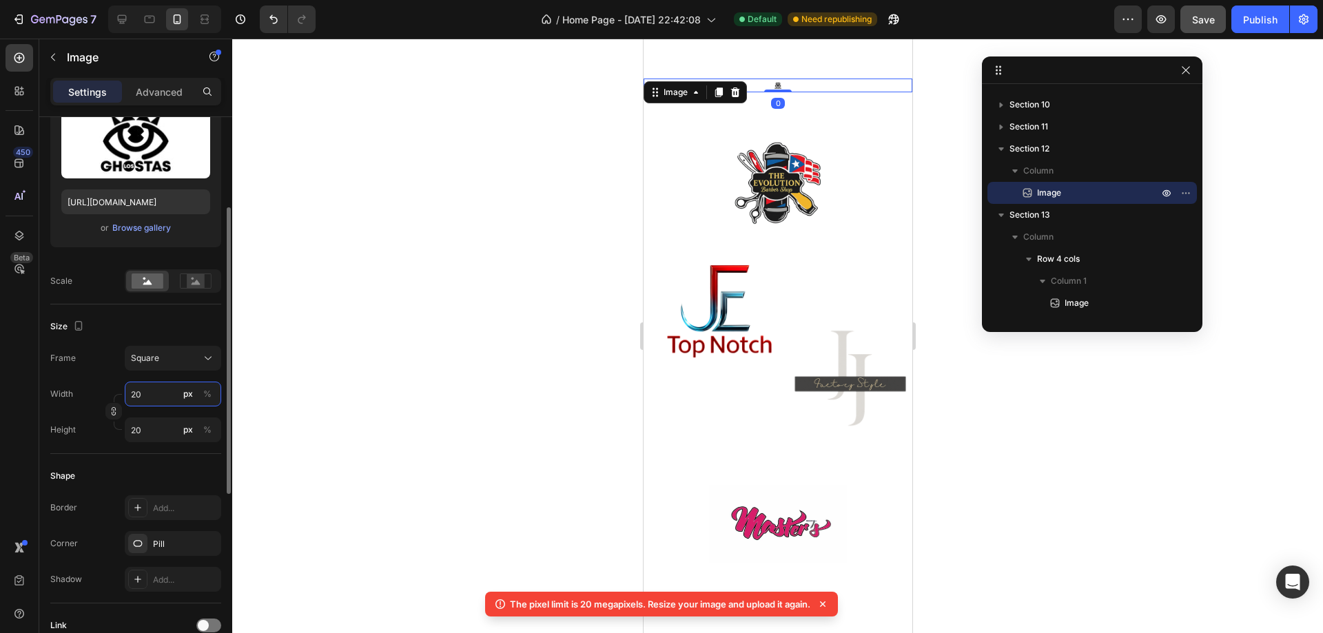
type input "200"
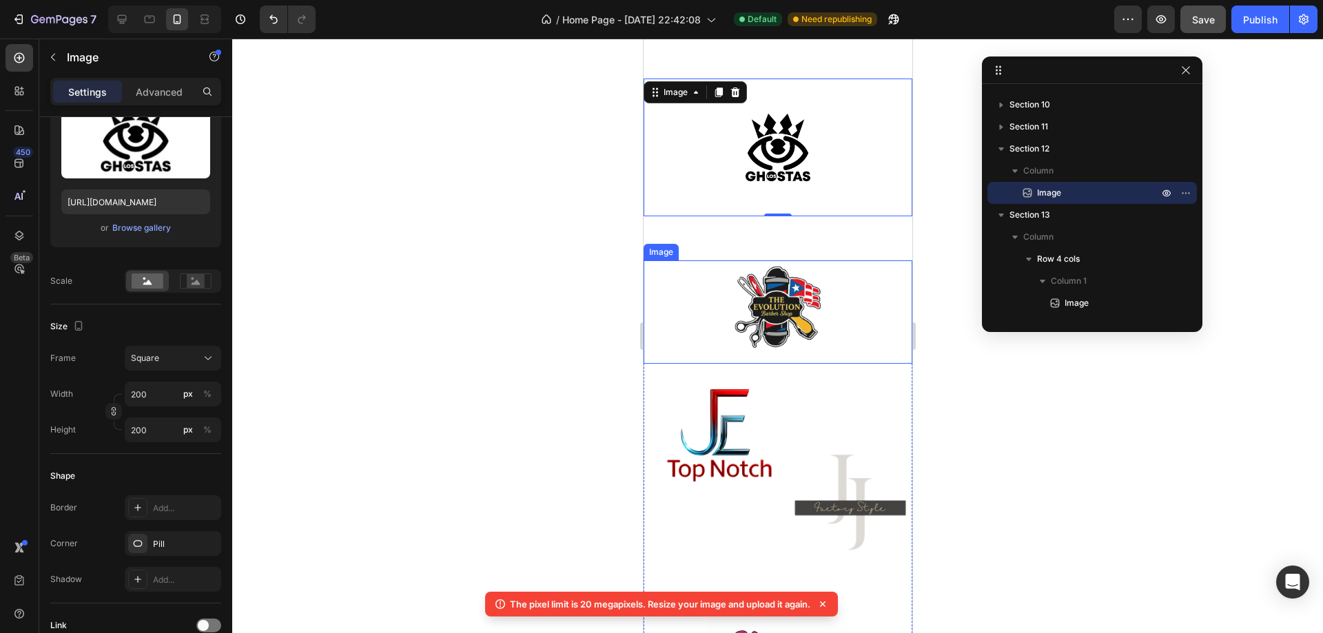
click at [790, 318] on img at bounding box center [777, 311] width 103 height 103
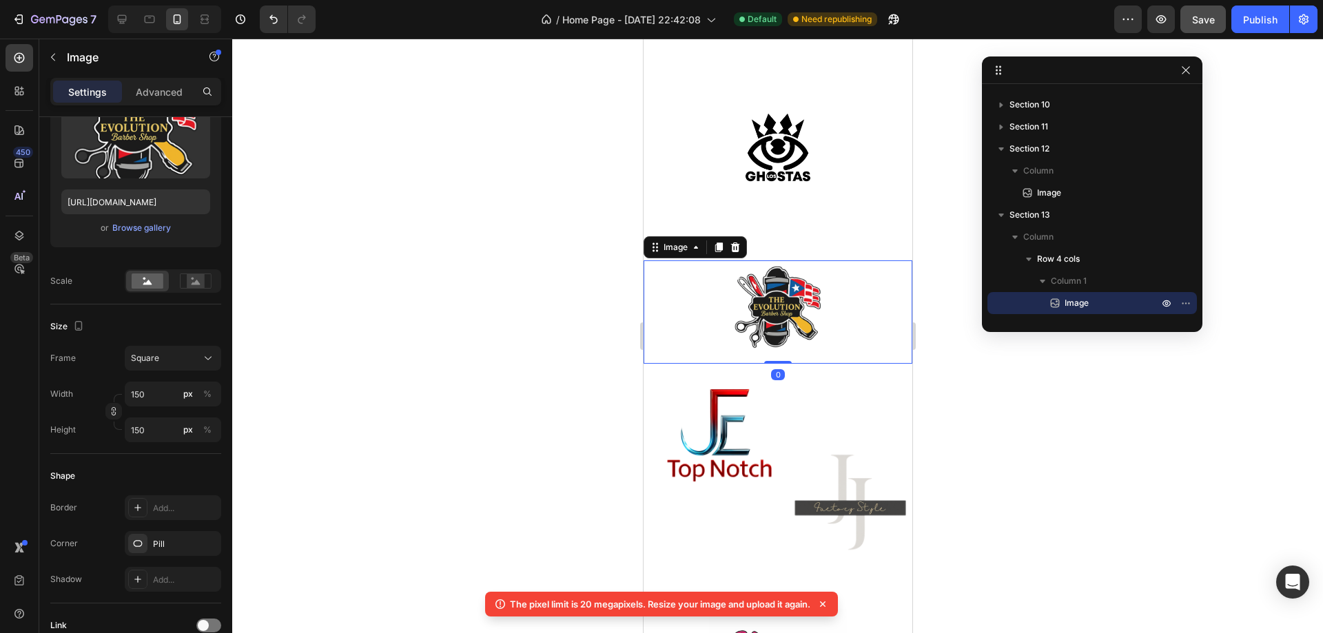
click at [498, 345] on div at bounding box center [777, 336] width 1091 height 595
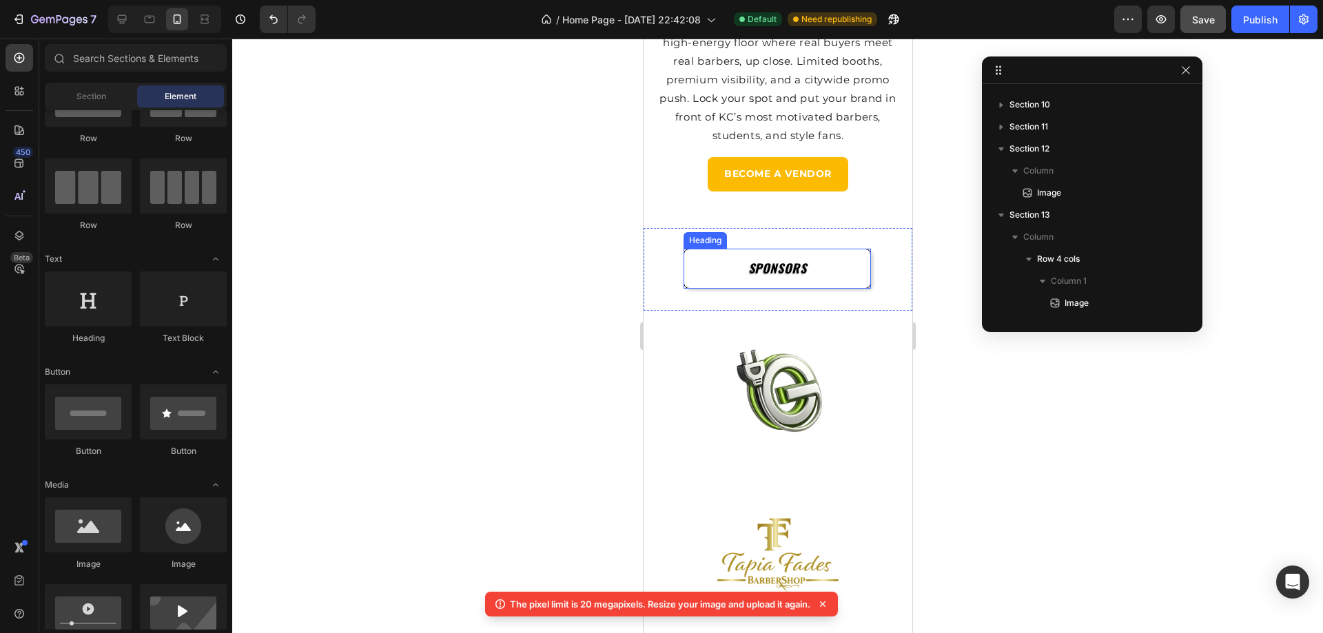
scroll to position [2480, 0]
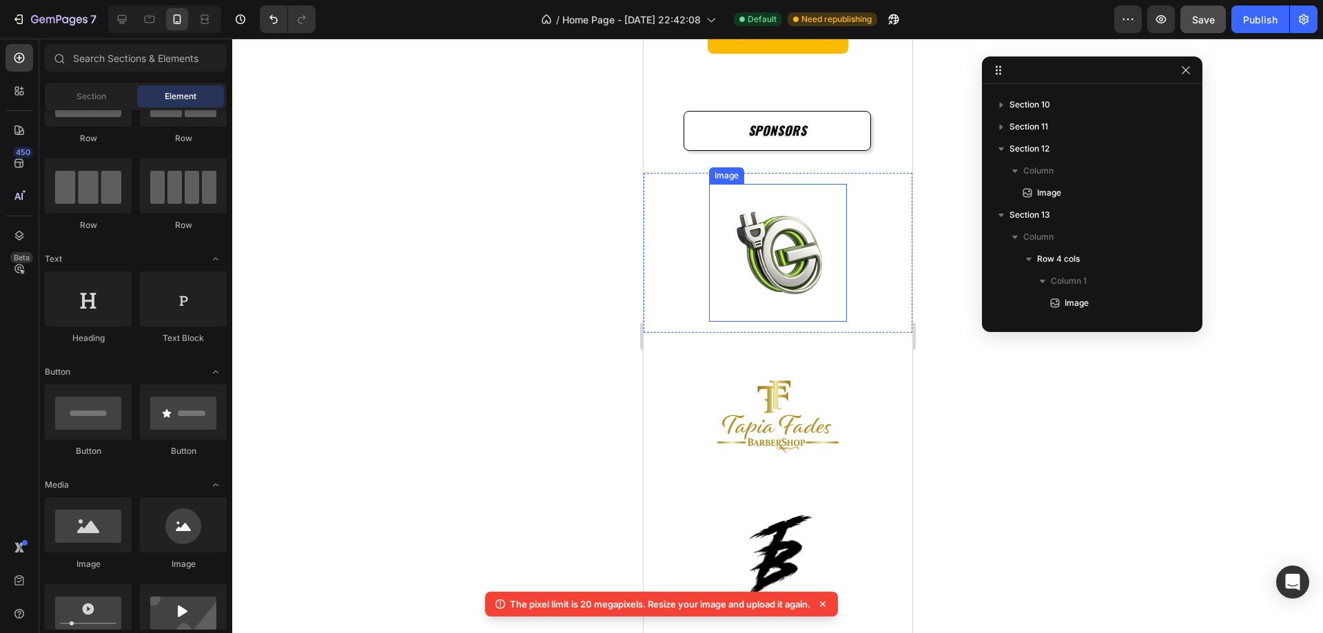
click at [783, 269] on img at bounding box center [777, 253] width 138 height 138
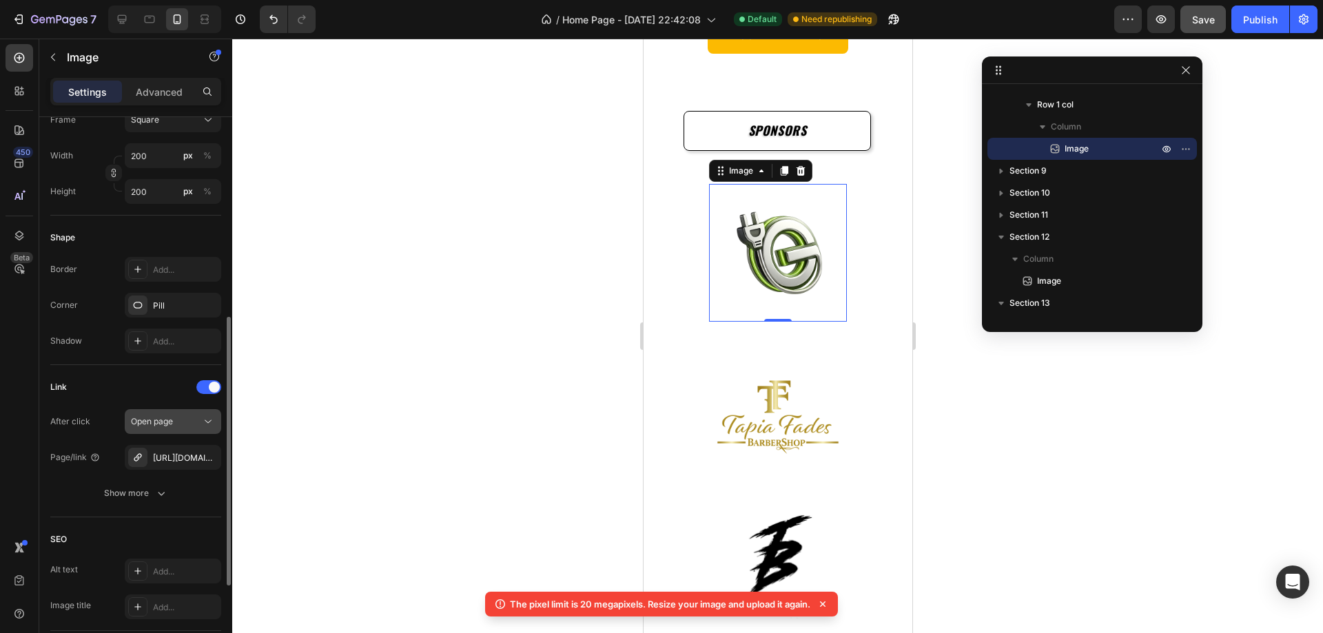
scroll to position [591, 0]
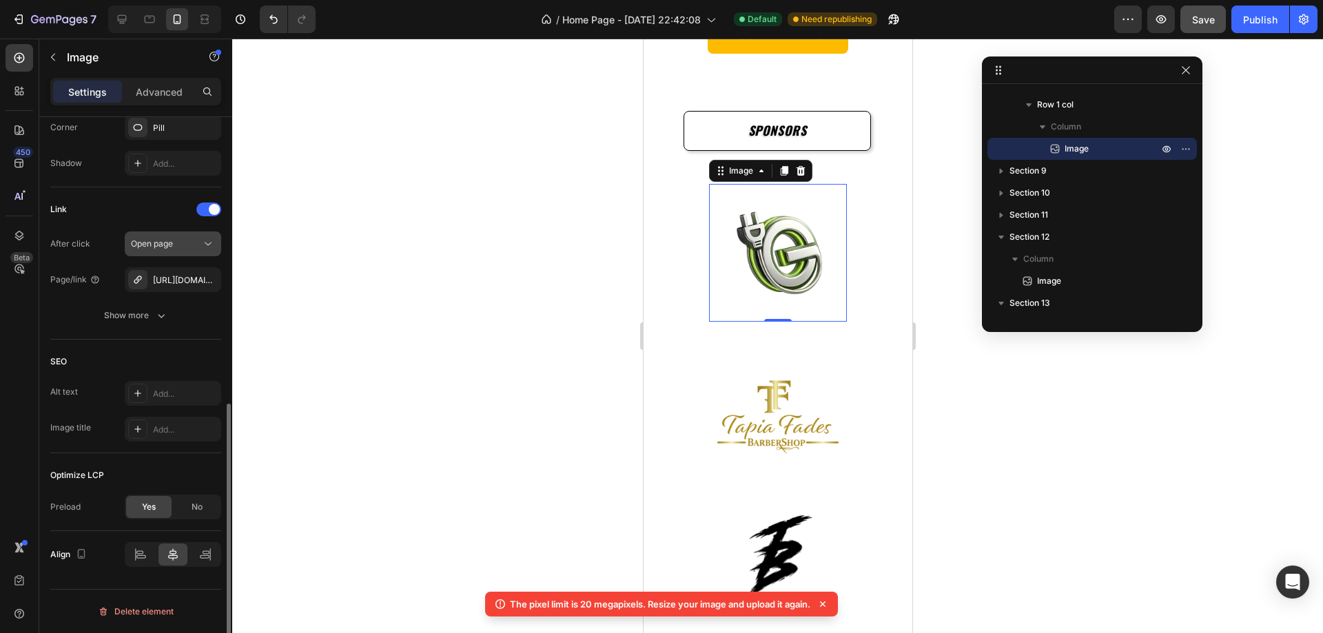
click at [187, 238] on div "Open page" at bounding box center [166, 244] width 70 height 12
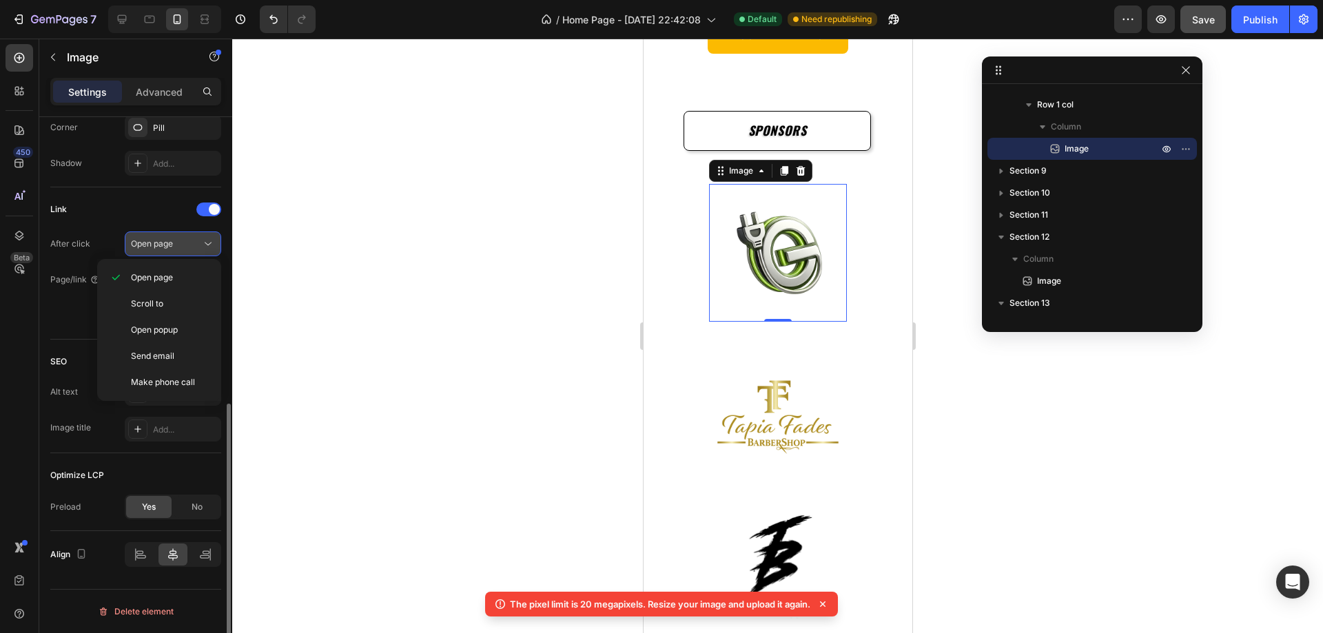
click at [187, 238] on div "Open page" at bounding box center [166, 244] width 70 height 12
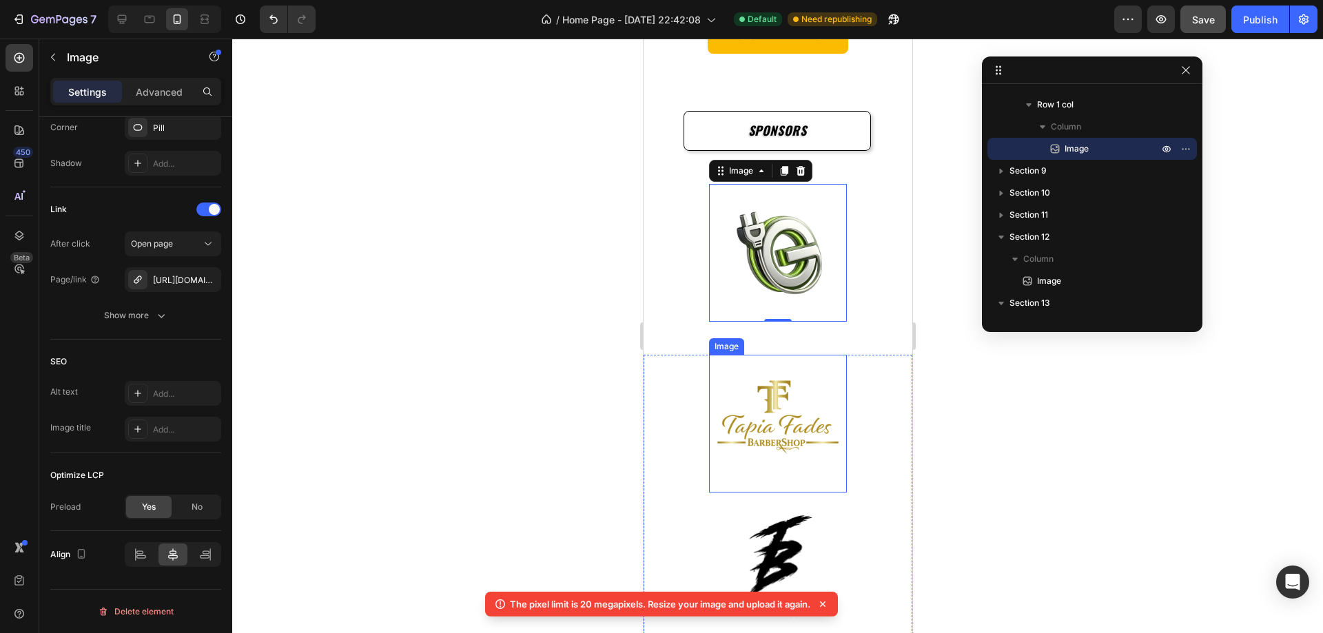
click at [788, 382] on img at bounding box center [777, 424] width 138 height 138
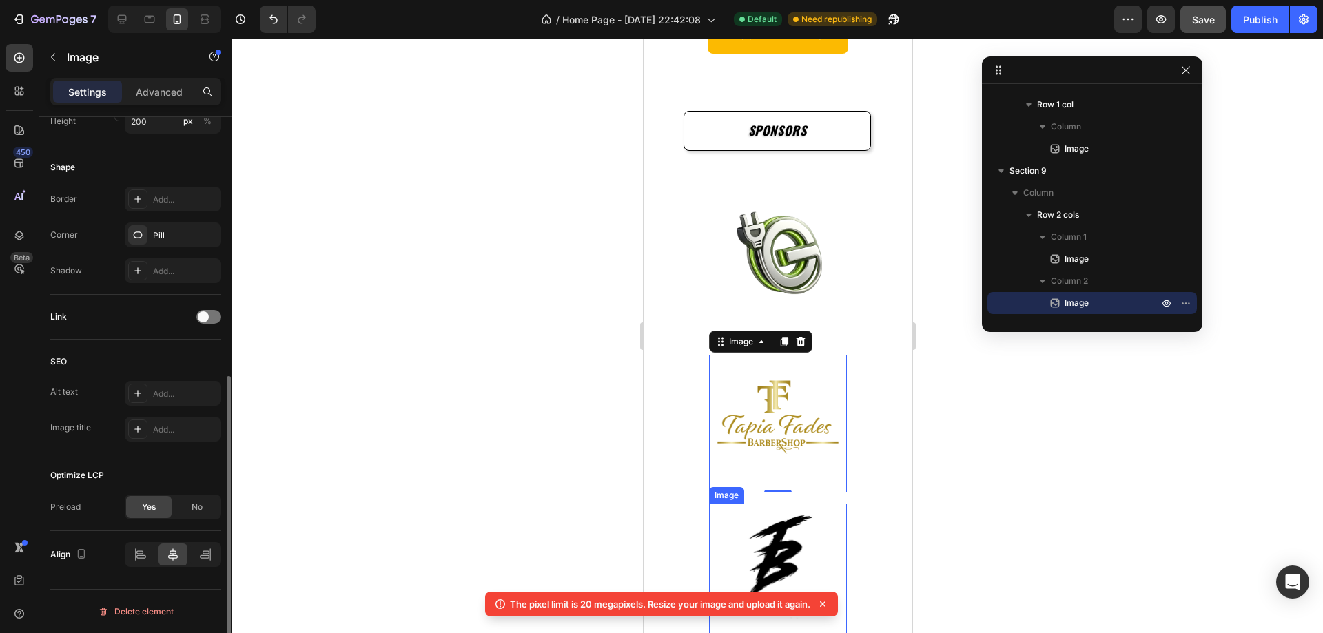
click at [774, 545] on img at bounding box center [777, 573] width 138 height 138
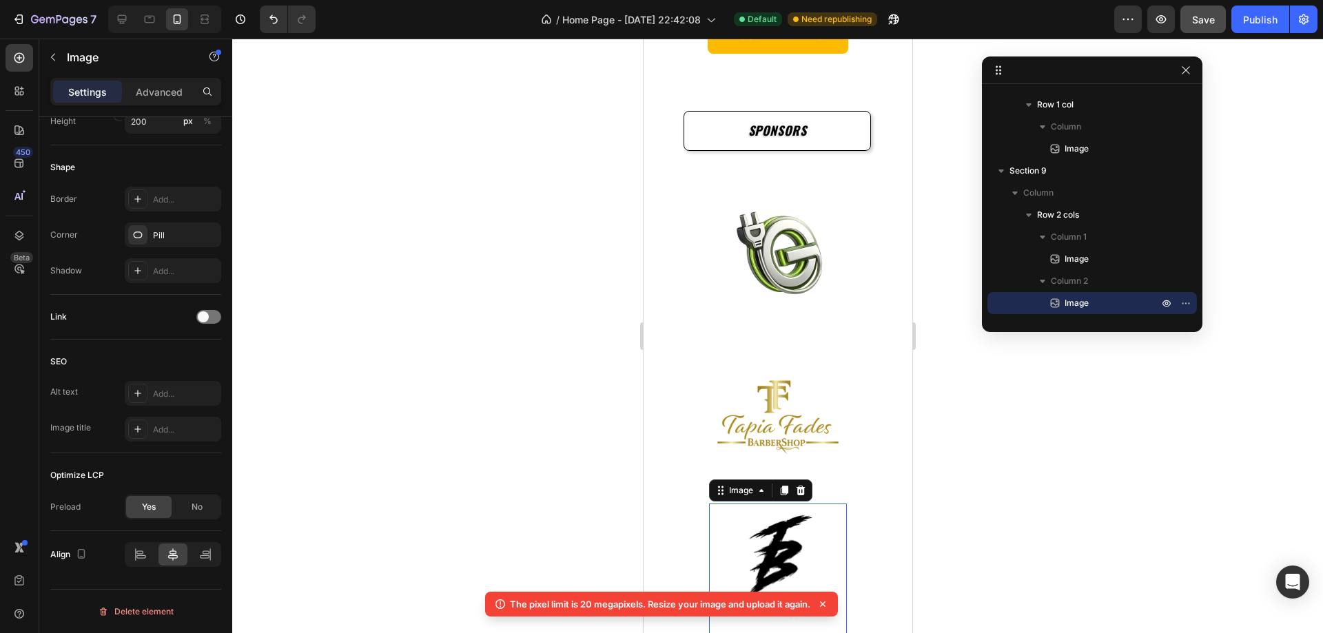
click at [828, 600] on icon at bounding box center [823, 604] width 14 height 14
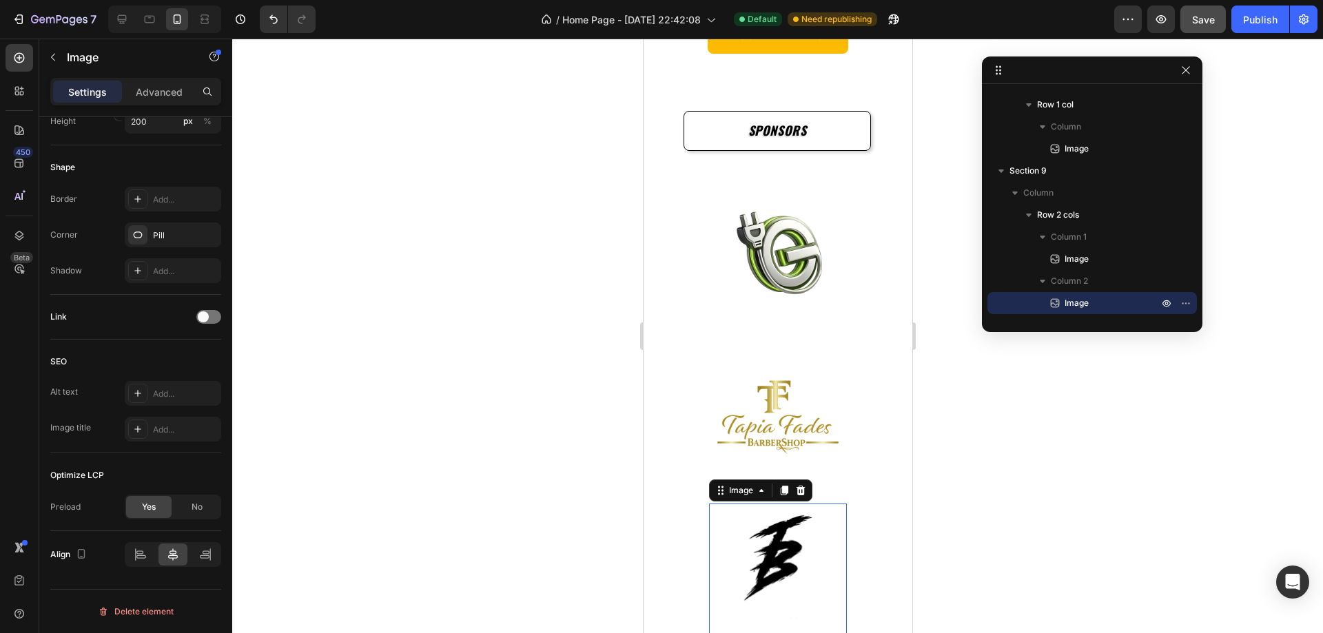
click at [787, 552] on img at bounding box center [777, 573] width 138 height 138
click at [211, 310] on div at bounding box center [208, 317] width 25 height 14
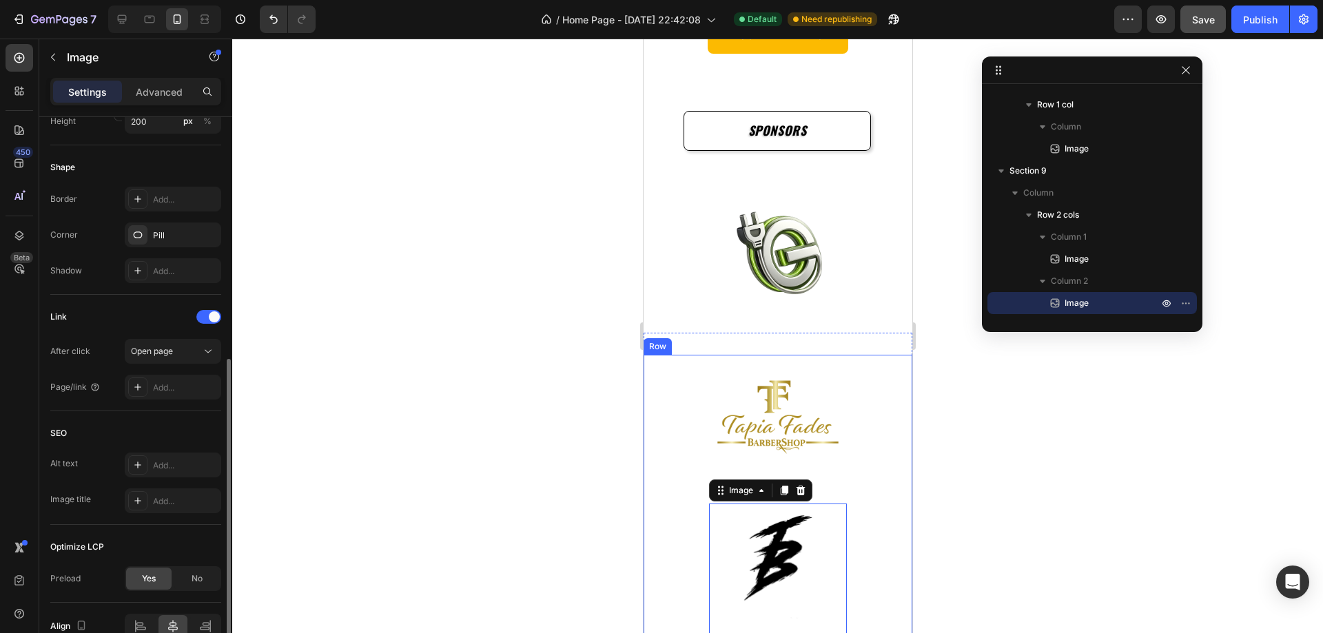
scroll to position [553, 0]
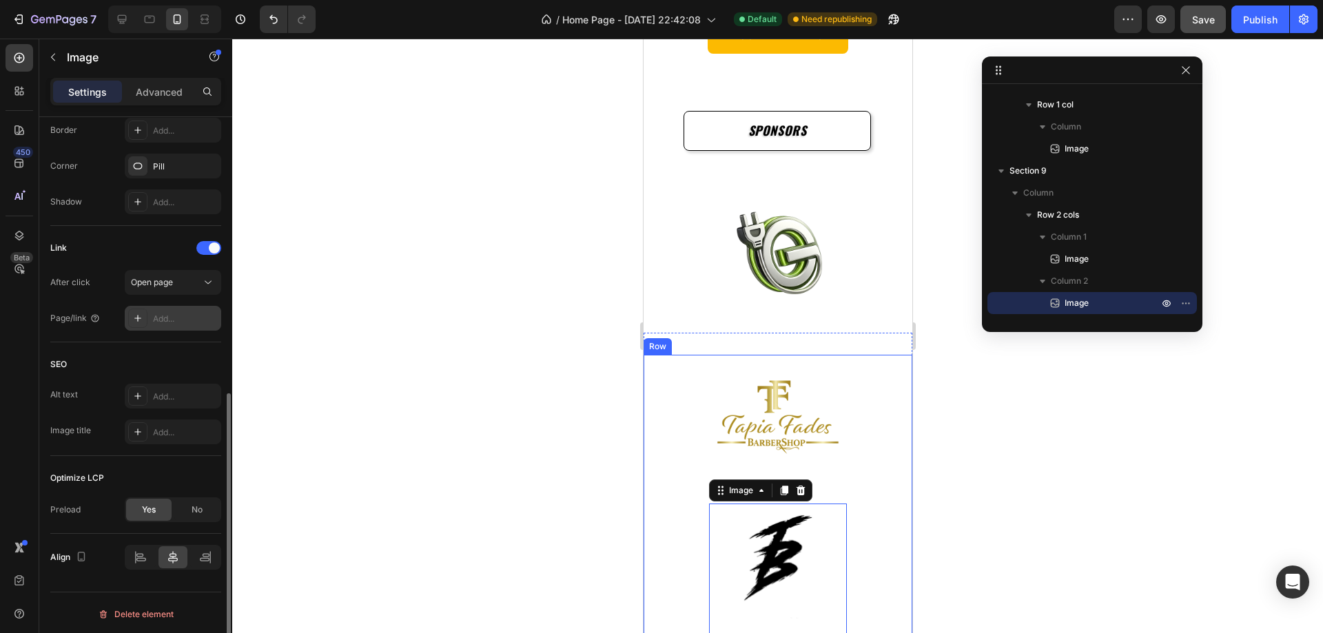
click at [172, 316] on div "Add..." at bounding box center [185, 319] width 65 height 12
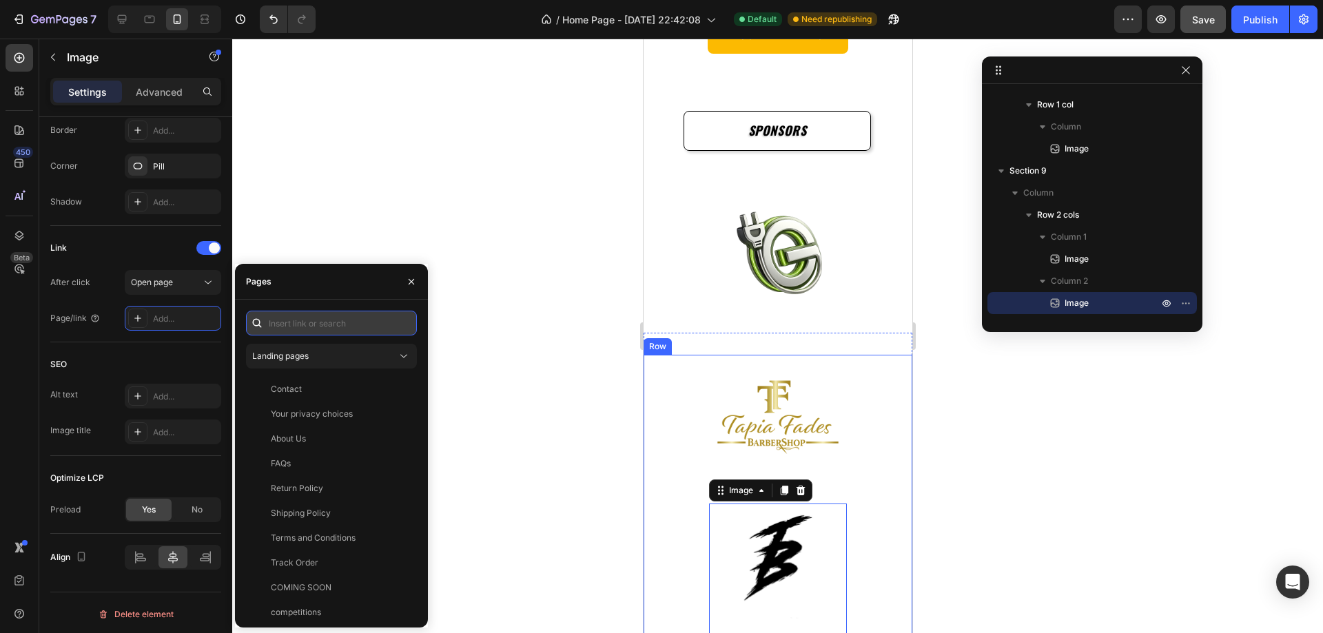
click at [302, 331] on input "text" at bounding box center [331, 323] width 171 height 25
paste input "[URL][DOMAIN_NAME]"
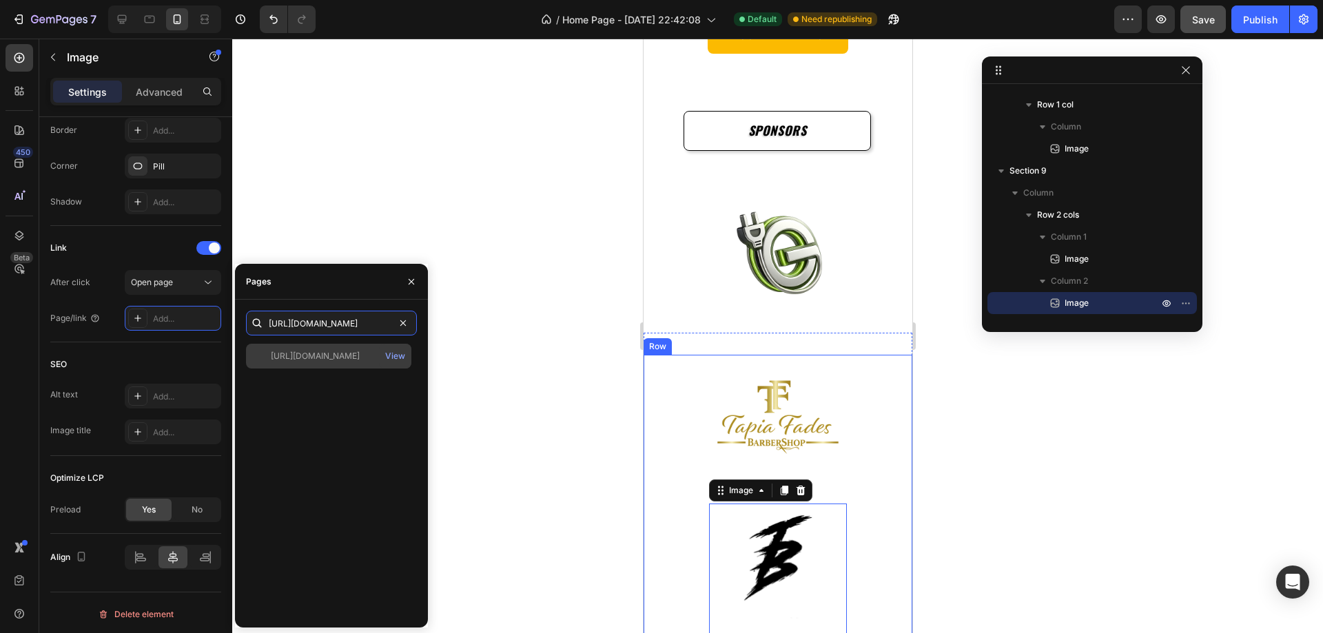
type input "[URL][DOMAIN_NAME]"
click at [356, 359] on div "[URL][DOMAIN_NAME]" at bounding box center [315, 356] width 89 height 12
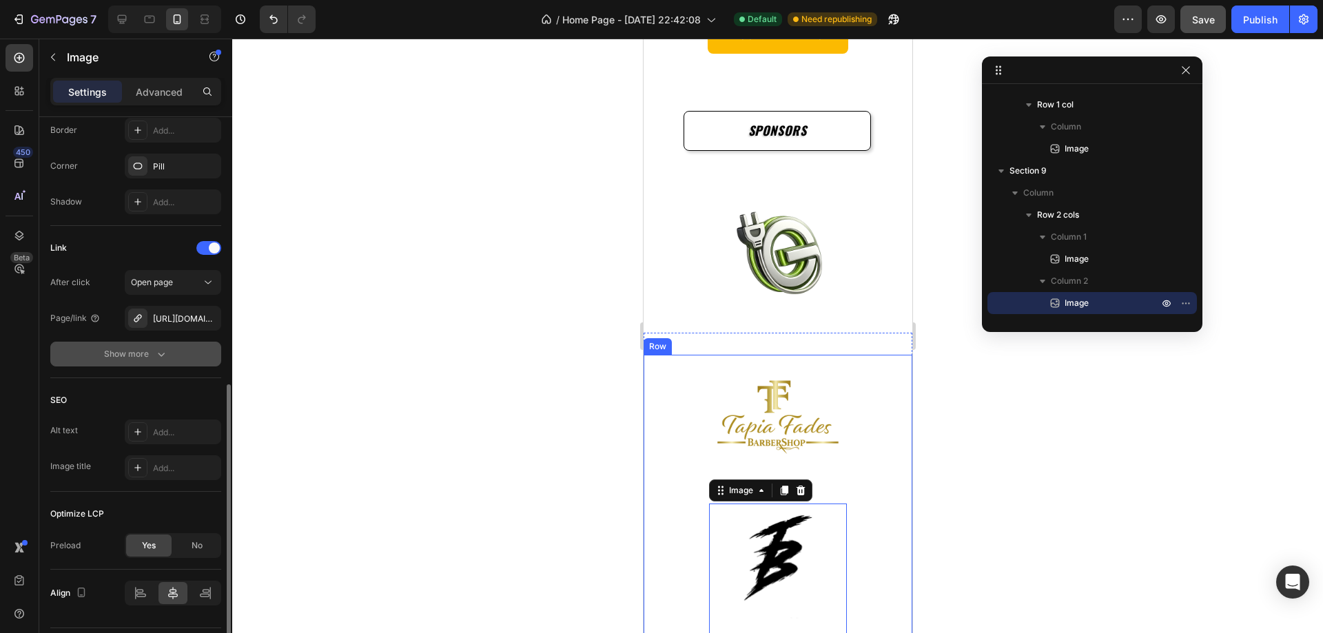
click at [163, 356] on icon "button" at bounding box center [161, 354] width 14 height 14
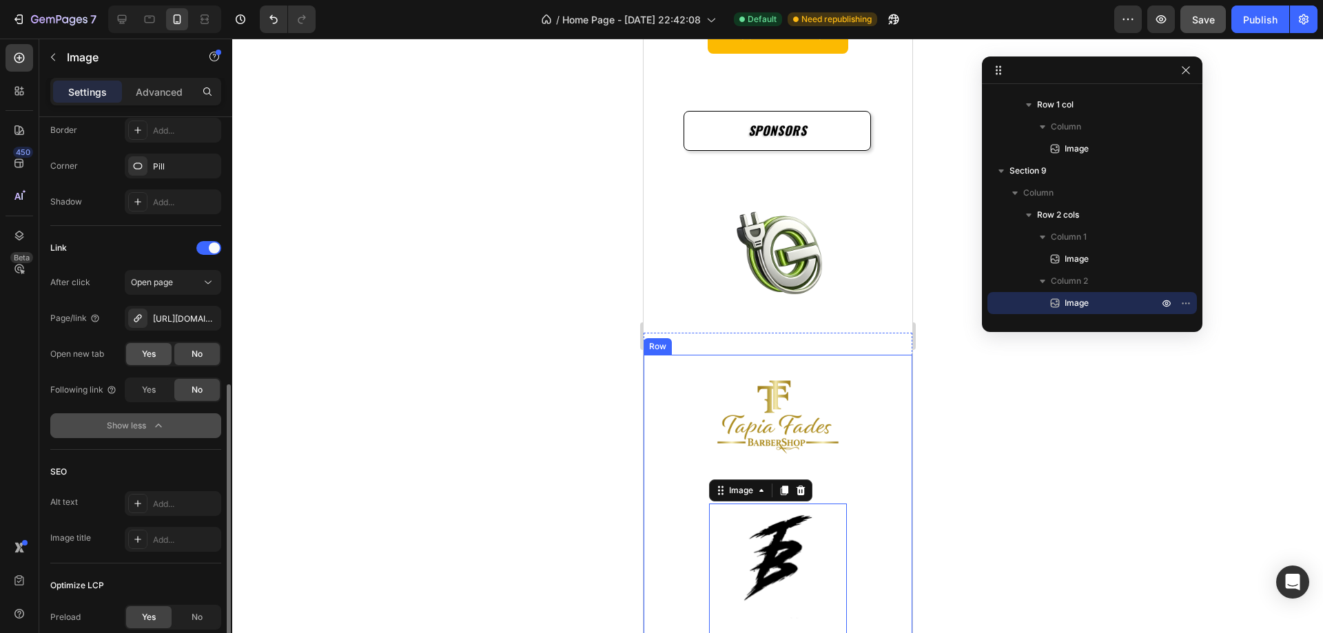
click at [149, 355] on span "Yes" at bounding box center [149, 354] width 14 height 12
click at [25, 391] on div "450 Beta" at bounding box center [20, 289] width 28 height 490
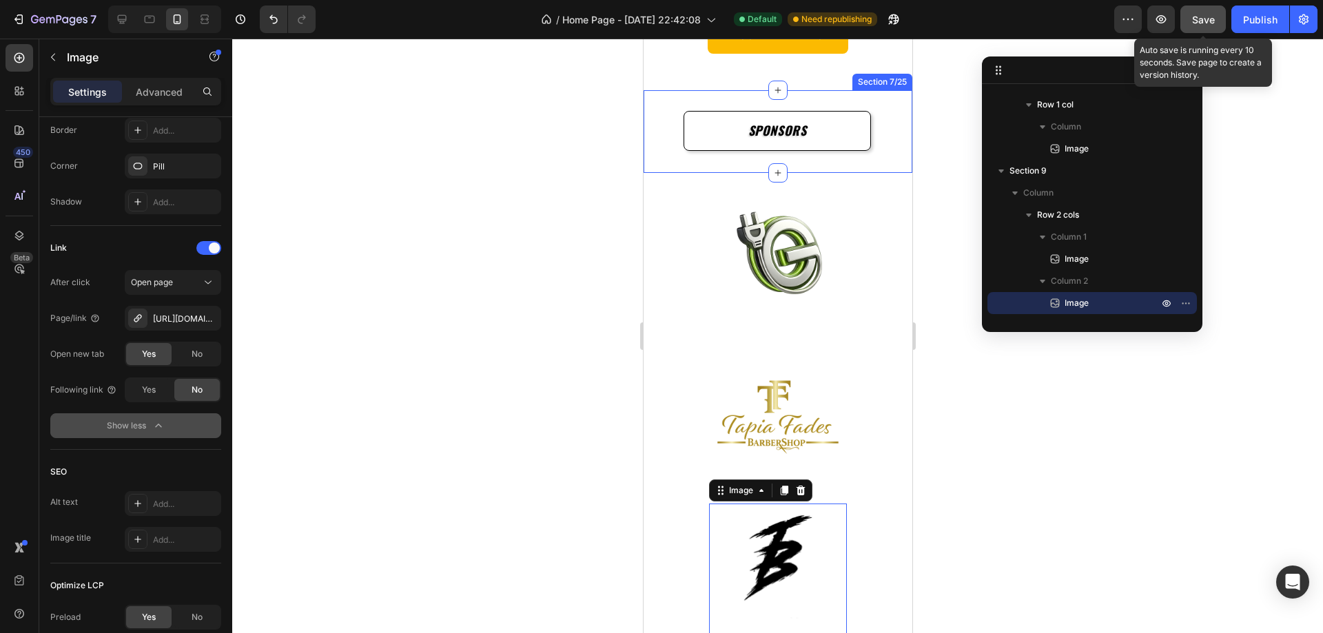
click at [1195, 15] on span "Save" at bounding box center [1203, 20] width 23 height 12
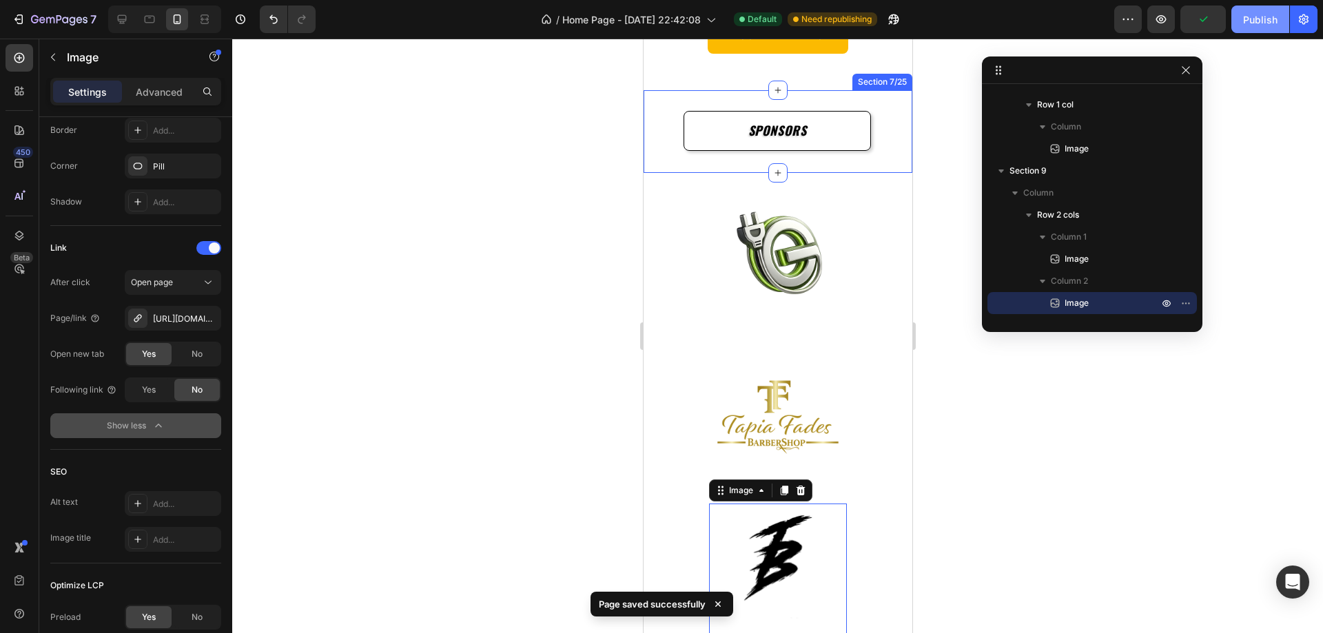
click at [1271, 26] on div "Publish" at bounding box center [1260, 19] width 34 height 14
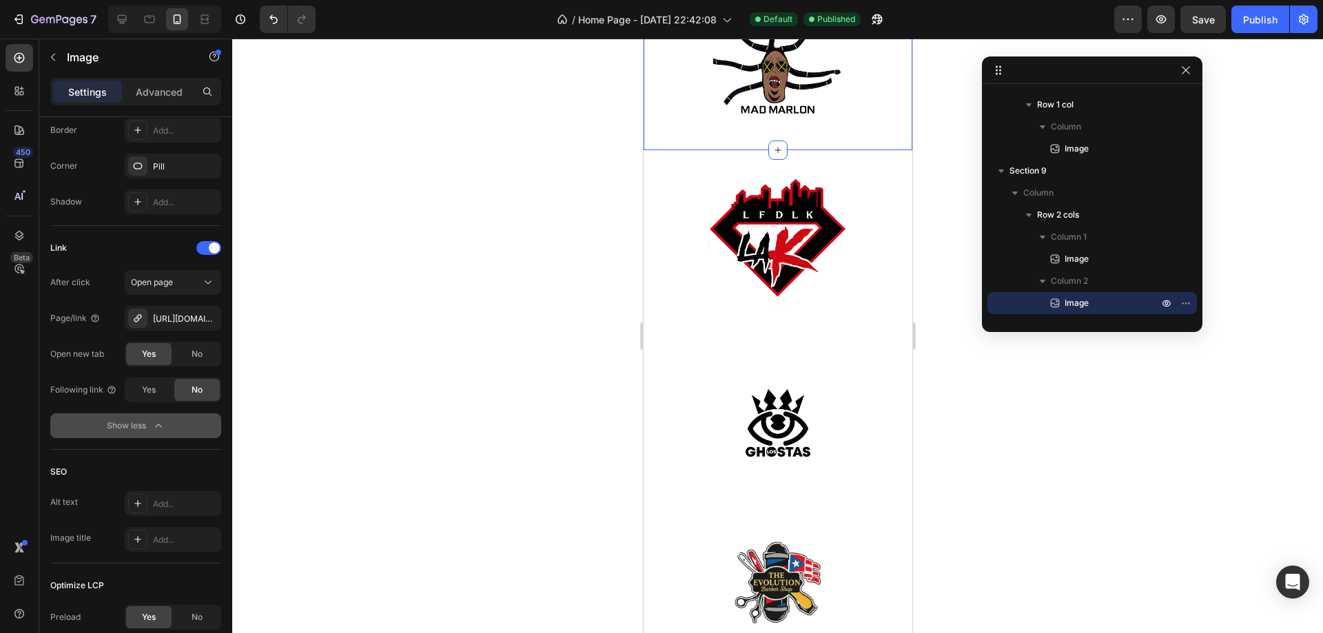
scroll to position [3307, 0]
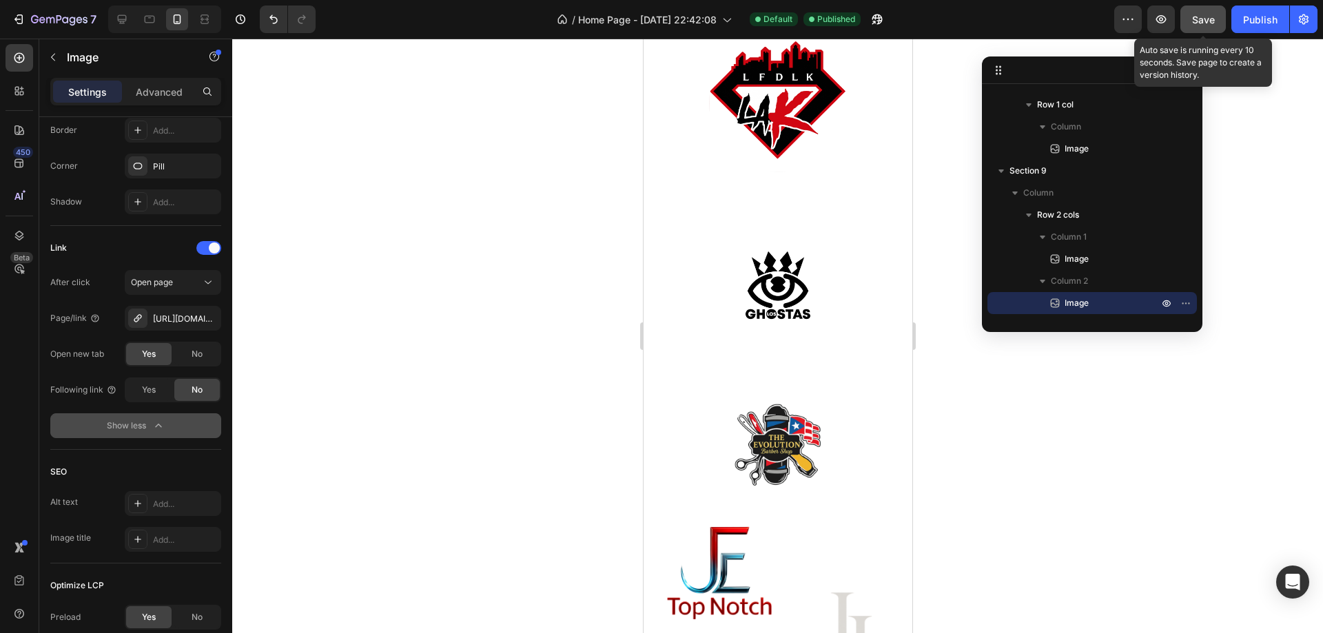
click at [1202, 21] on span "Save" at bounding box center [1203, 20] width 23 height 12
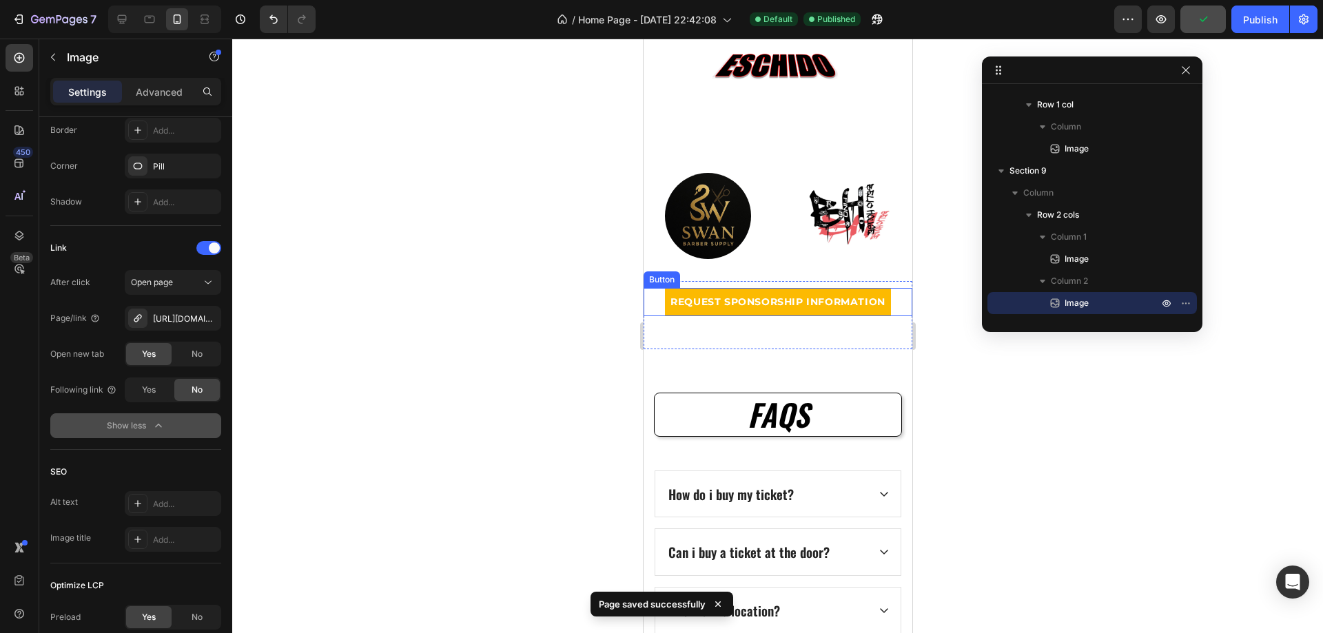
scroll to position [4341, 0]
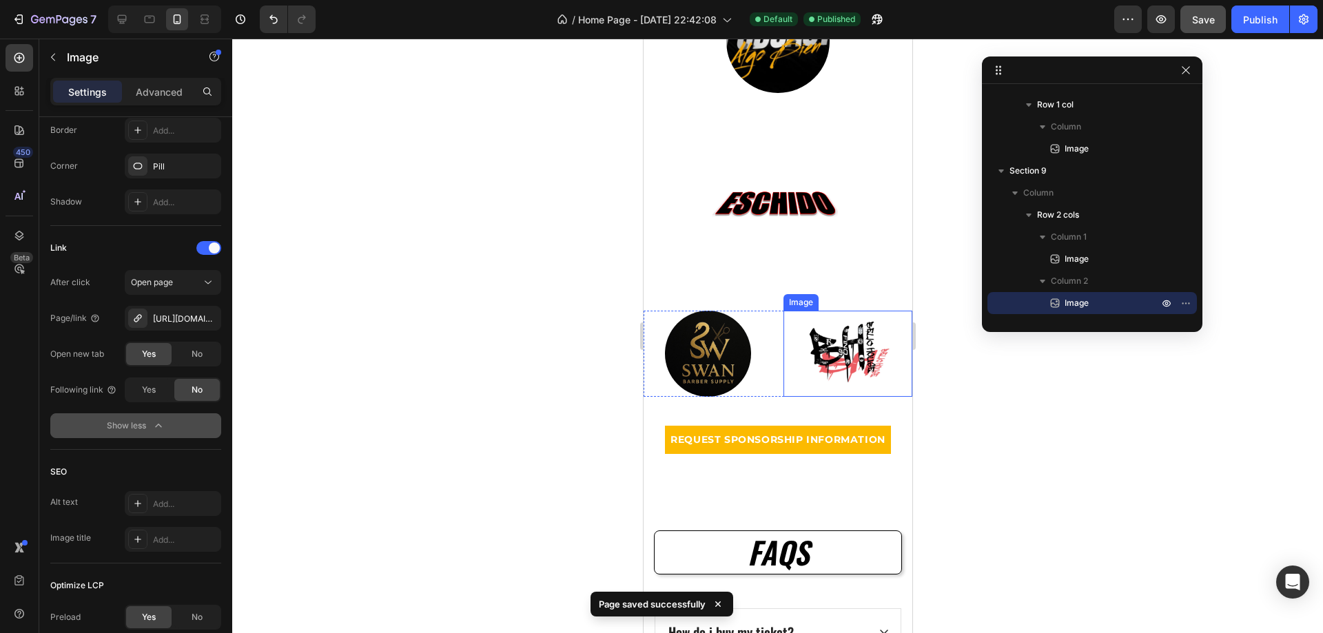
click at [841, 339] on img at bounding box center [847, 354] width 86 height 86
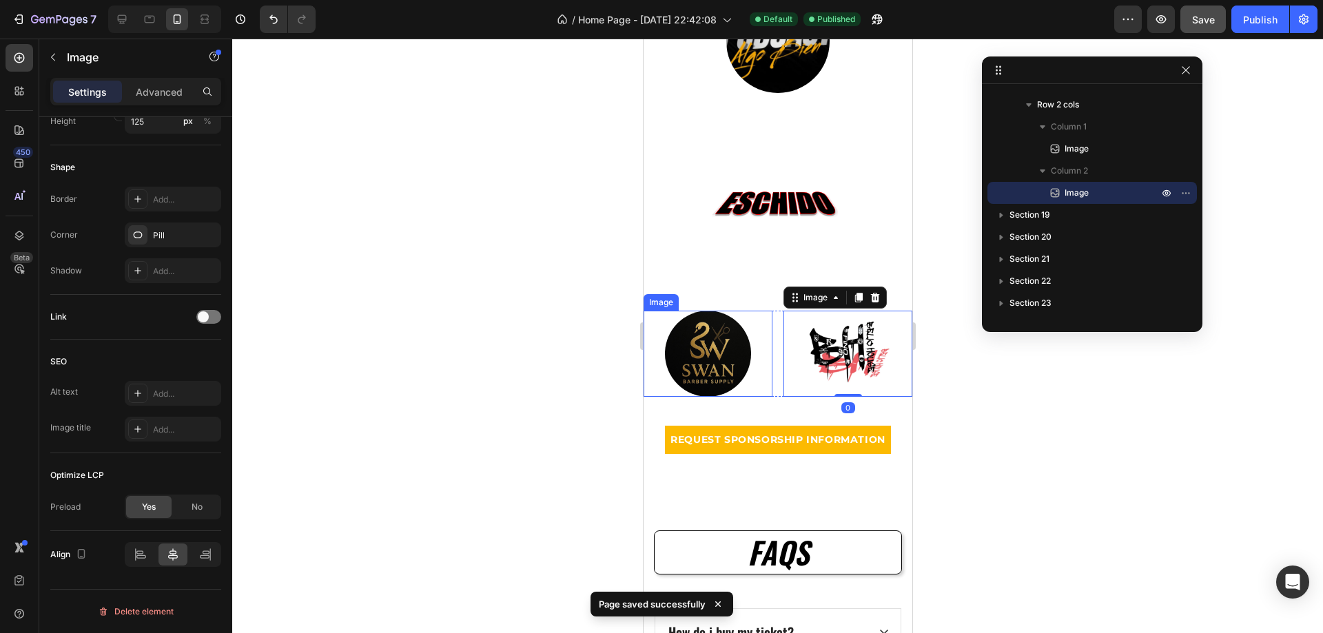
click at [695, 353] on img at bounding box center [707, 354] width 86 height 86
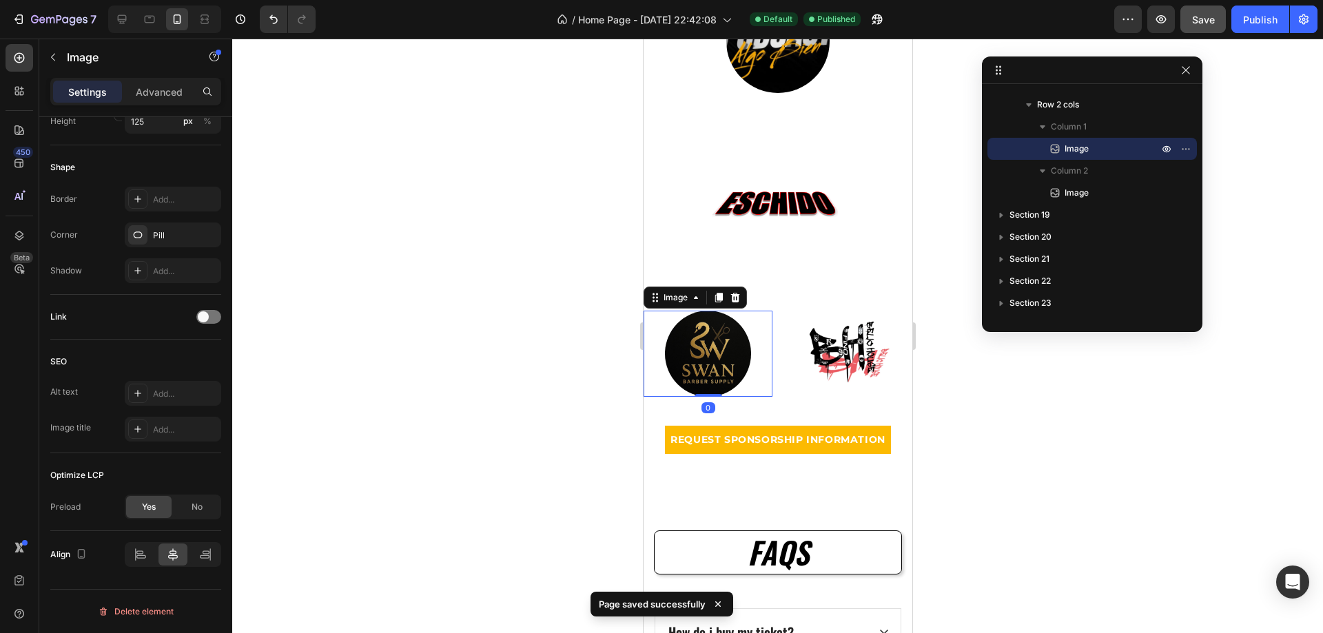
scroll to position [3996, 0]
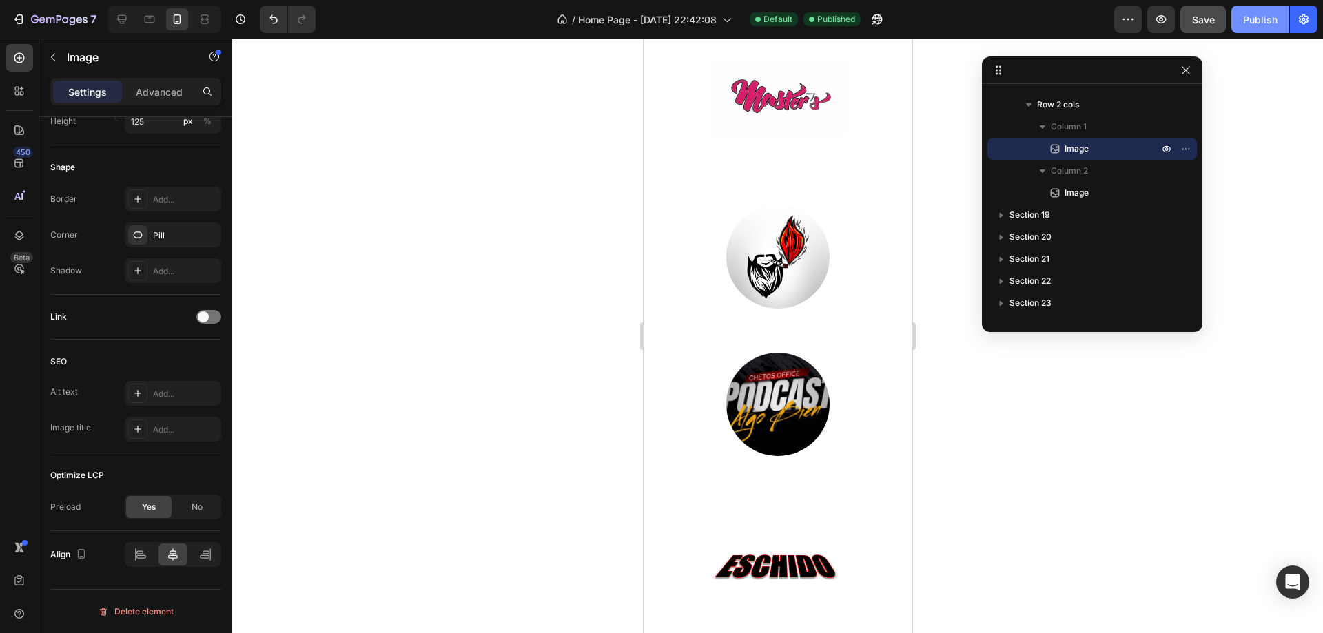
click at [1259, 24] on div "Publish" at bounding box center [1260, 19] width 34 height 14
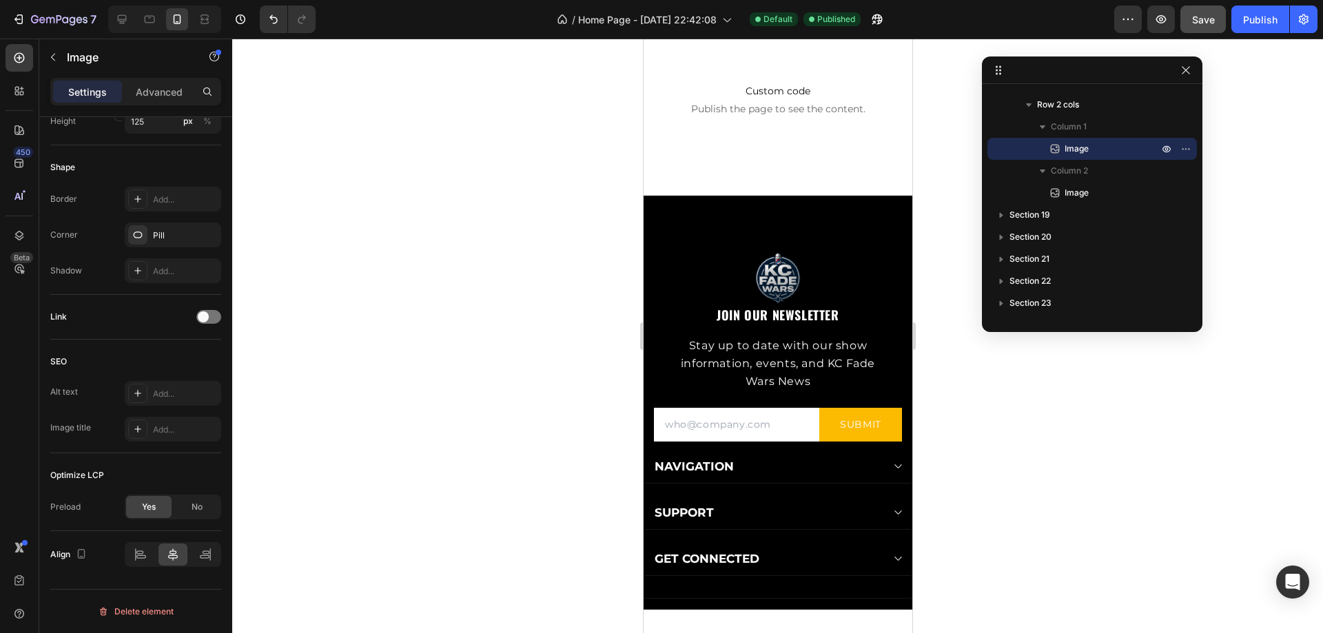
scroll to position [415, 0]
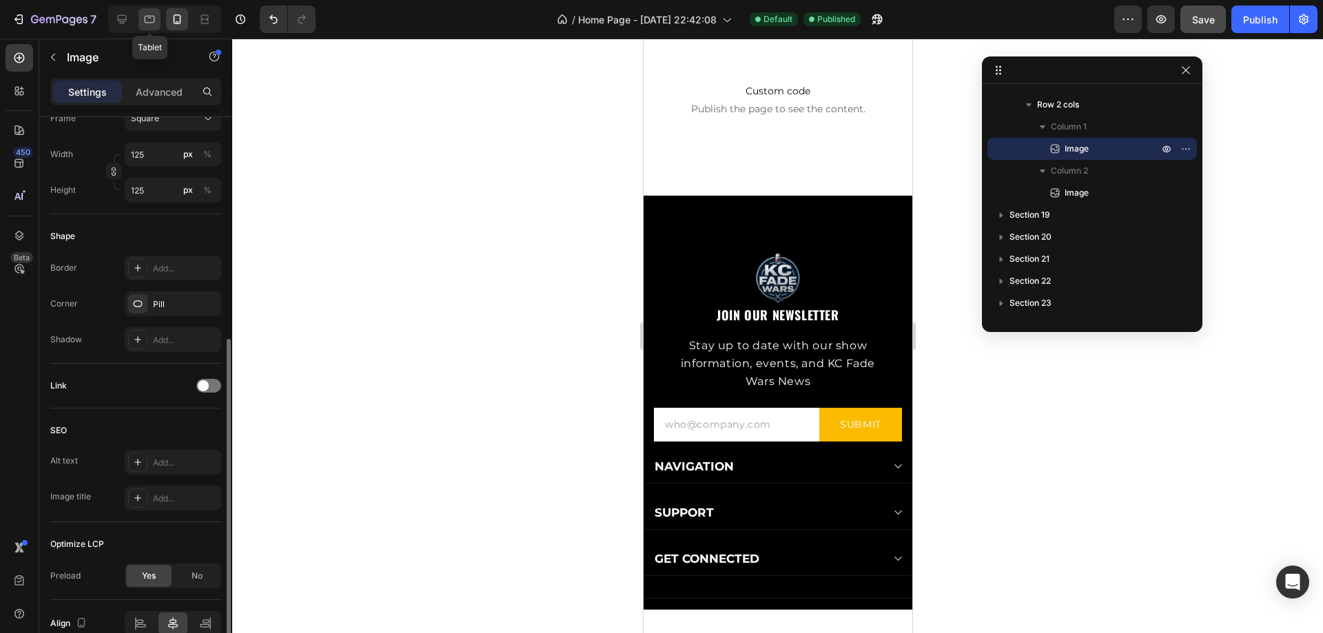
click at [150, 19] on icon at bounding box center [150, 19] width 14 height 14
type input "[URL][DOMAIN_NAME]"
type input "80"
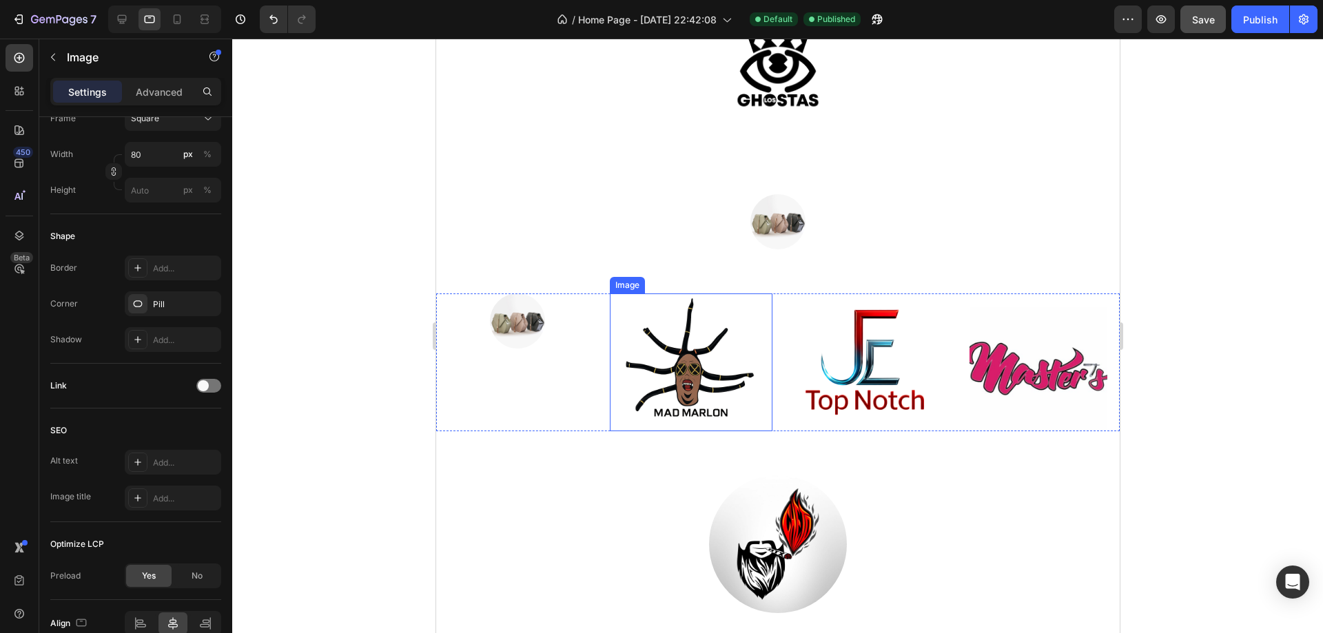
scroll to position [3583, 0]
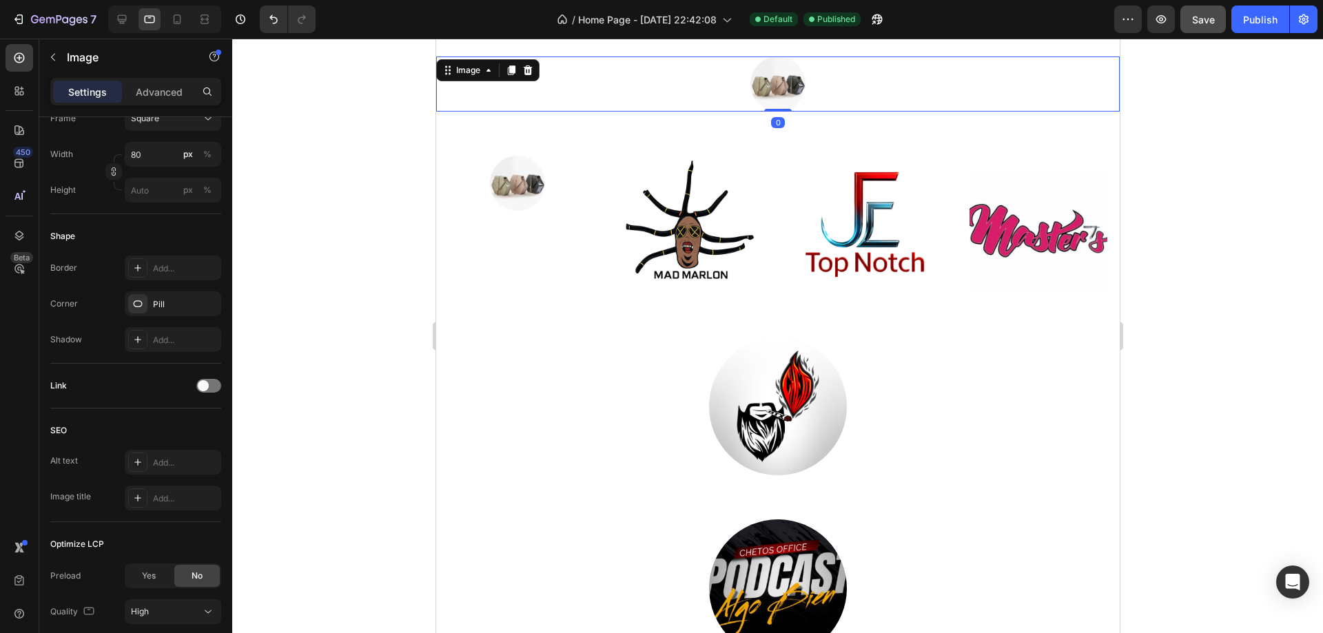
click at [767, 88] on img at bounding box center [777, 83] width 55 height 55
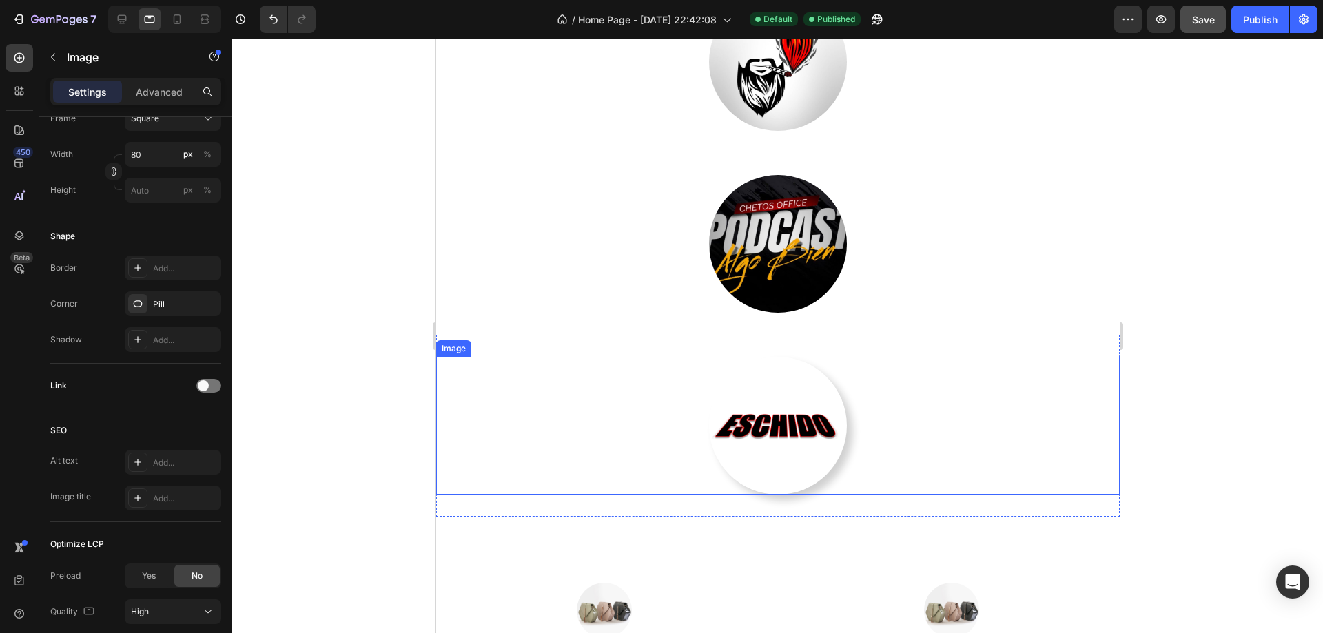
scroll to position [4203, 0]
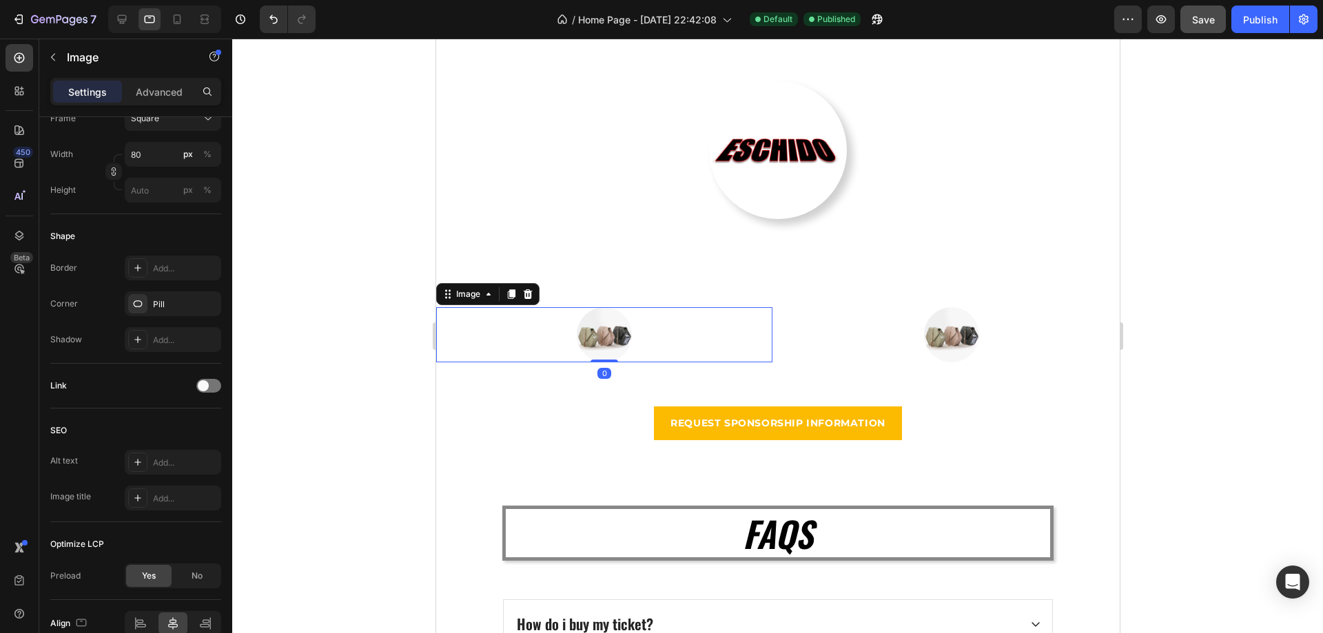
click at [606, 327] on img at bounding box center [603, 334] width 55 height 55
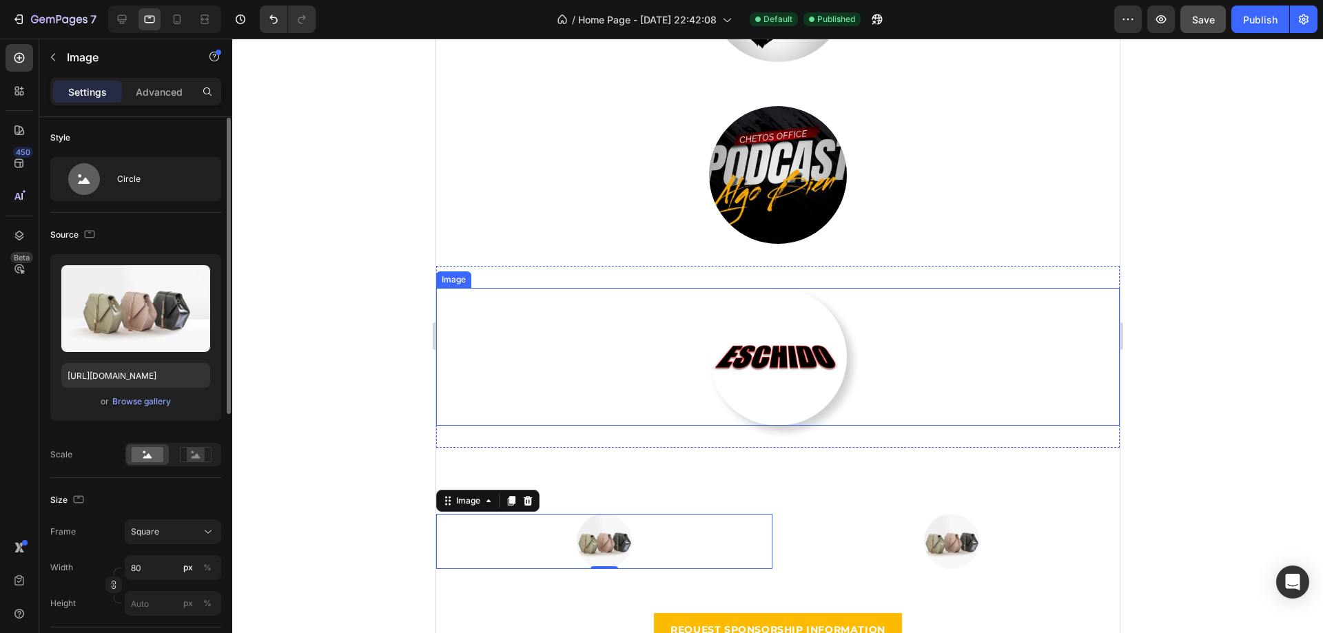
scroll to position [0, 0]
click at [163, 91] on p "Advanced" at bounding box center [159, 92] width 47 height 14
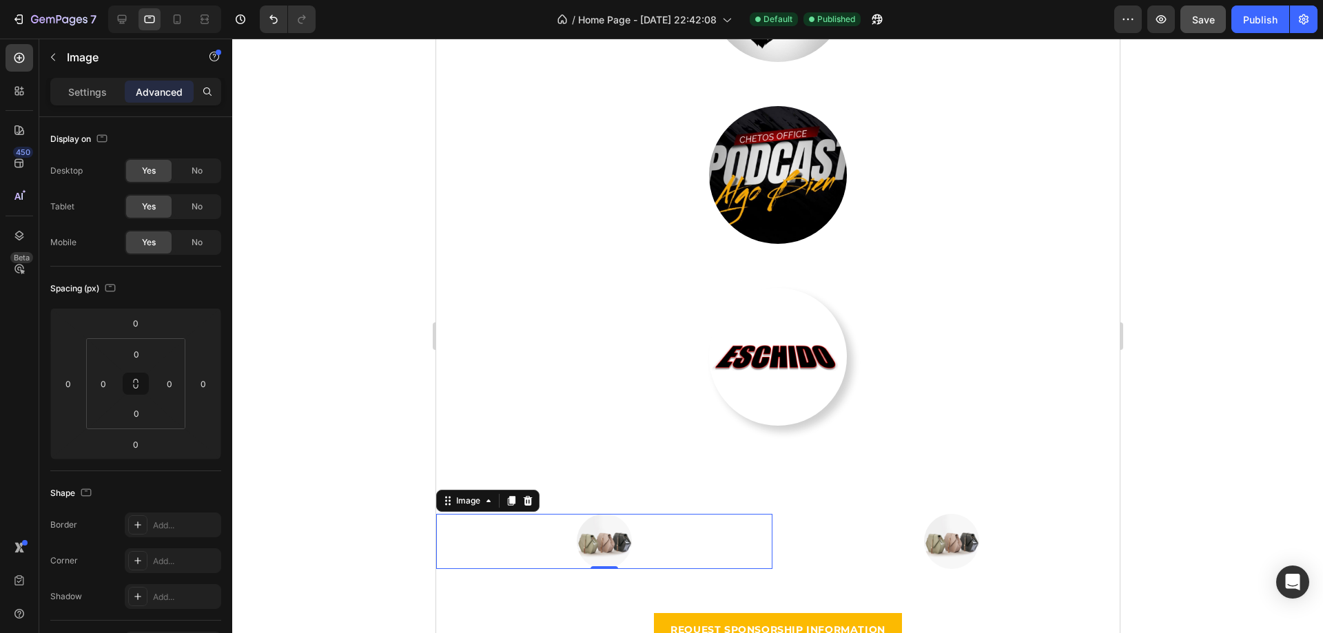
click at [599, 544] on img at bounding box center [603, 541] width 55 height 55
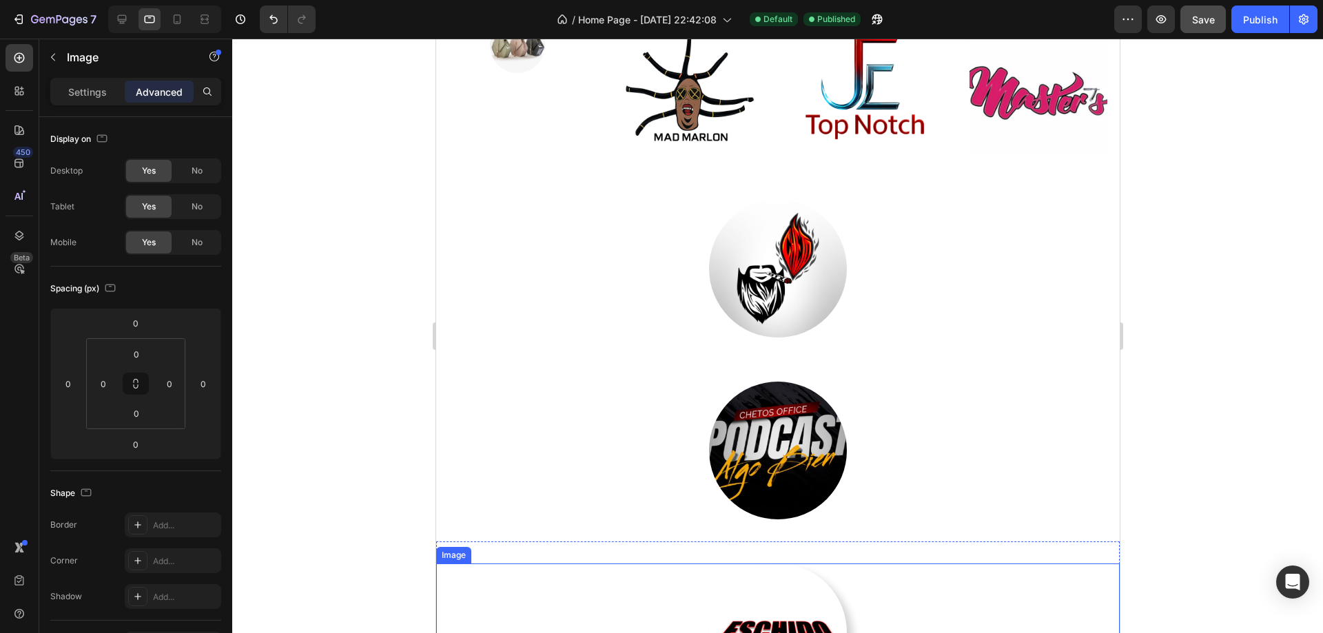
scroll to position [4134, 0]
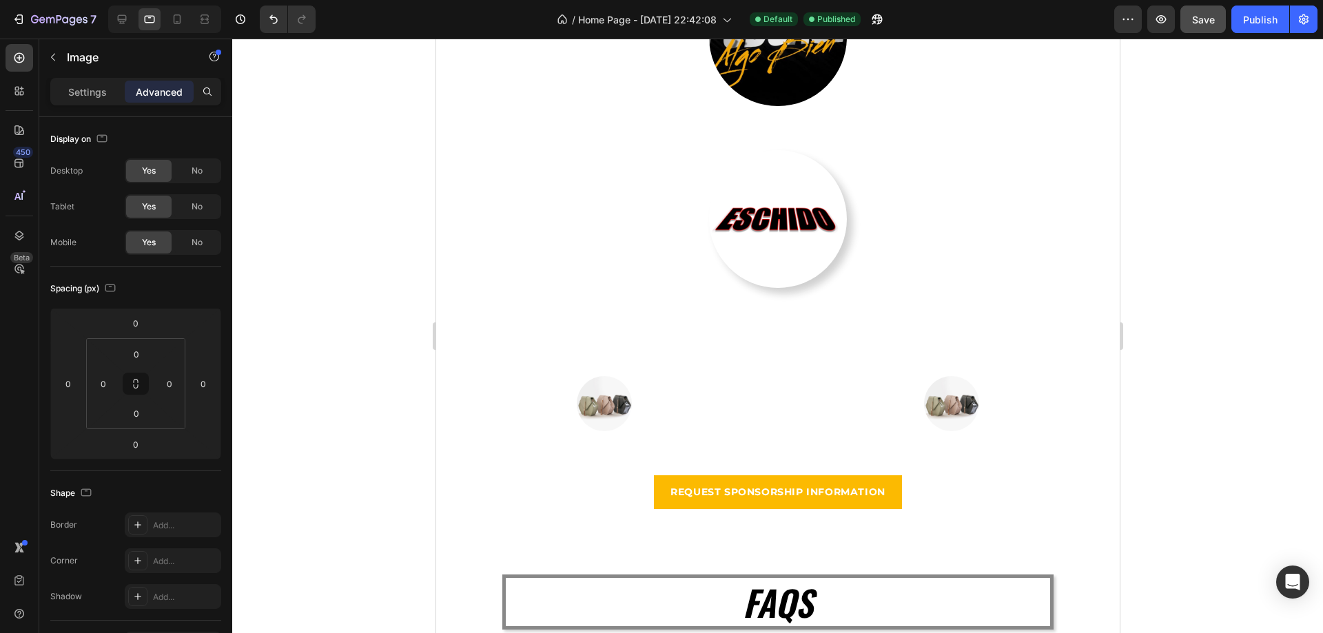
click at [626, 400] on img at bounding box center [603, 403] width 55 height 55
click at [601, 407] on img at bounding box center [603, 403] width 55 height 55
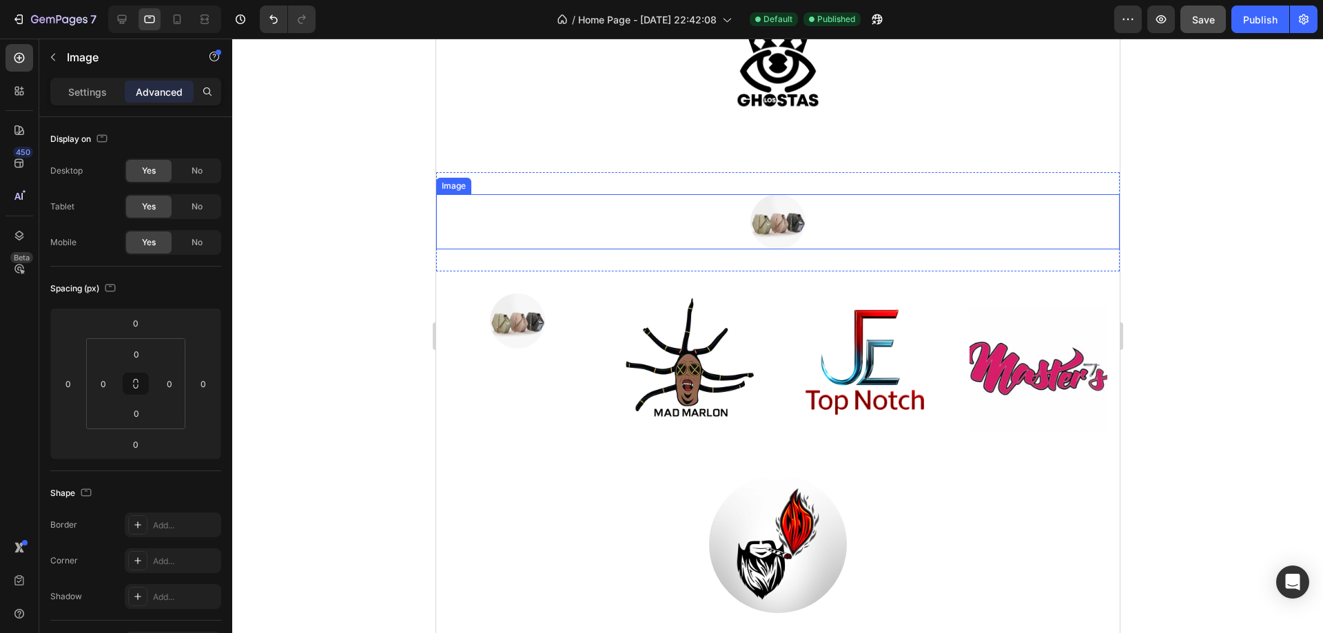
scroll to position [3307, 0]
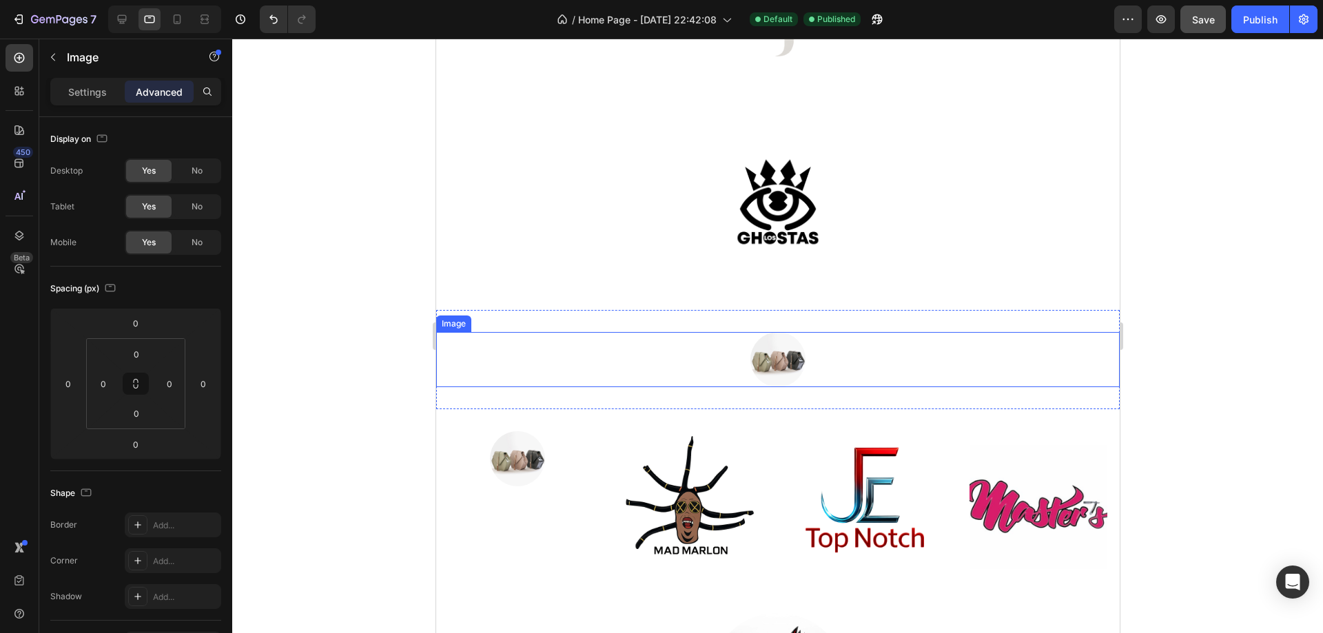
click at [770, 358] on img at bounding box center [777, 359] width 55 height 55
click at [761, 351] on img at bounding box center [777, 359] width 55 height 55
click at [109, 95] on div "Settings" at bounding box center [87, 92] width 69 height 22
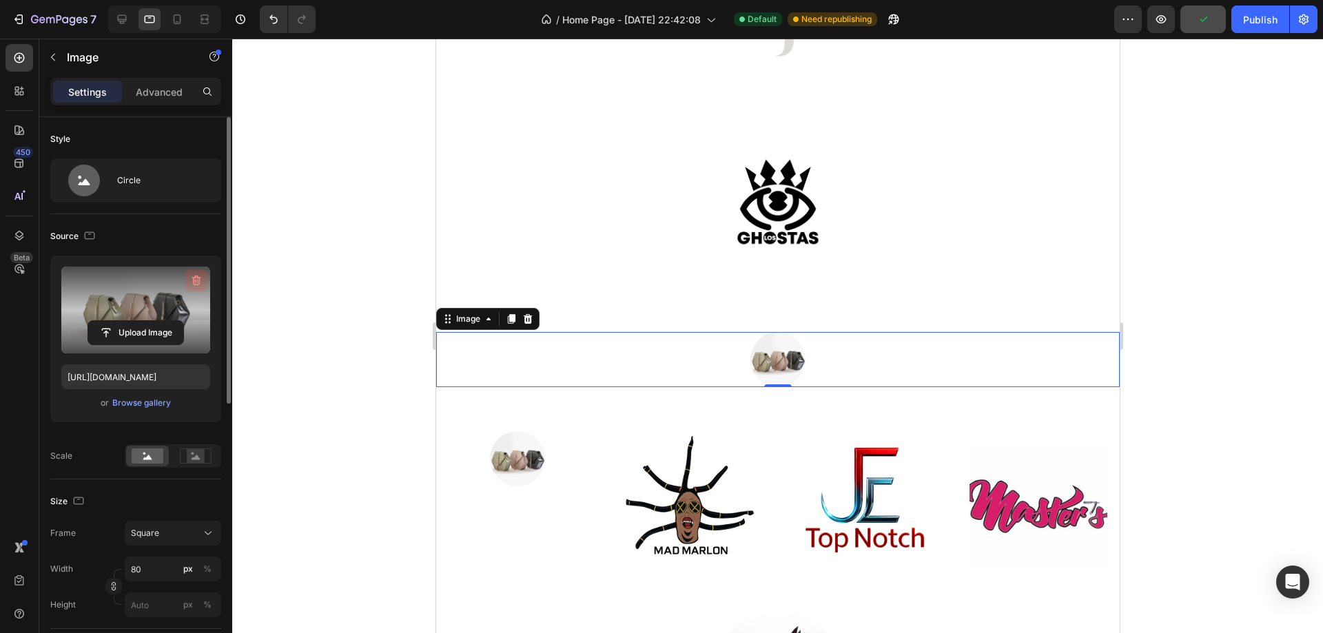
click at [198, 287] on icon "button" at bounding box center [196, 281] width 14 height 14
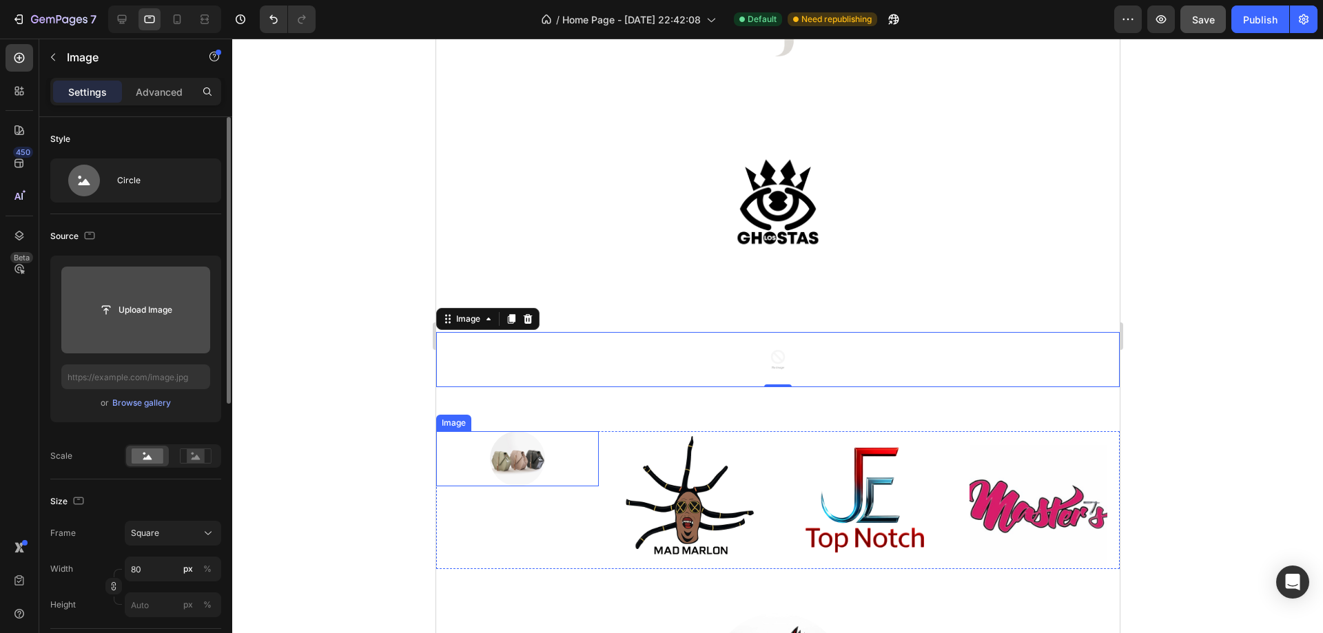
click at [519, 456] on img at bounding box center [516, 458] width 55 height 55
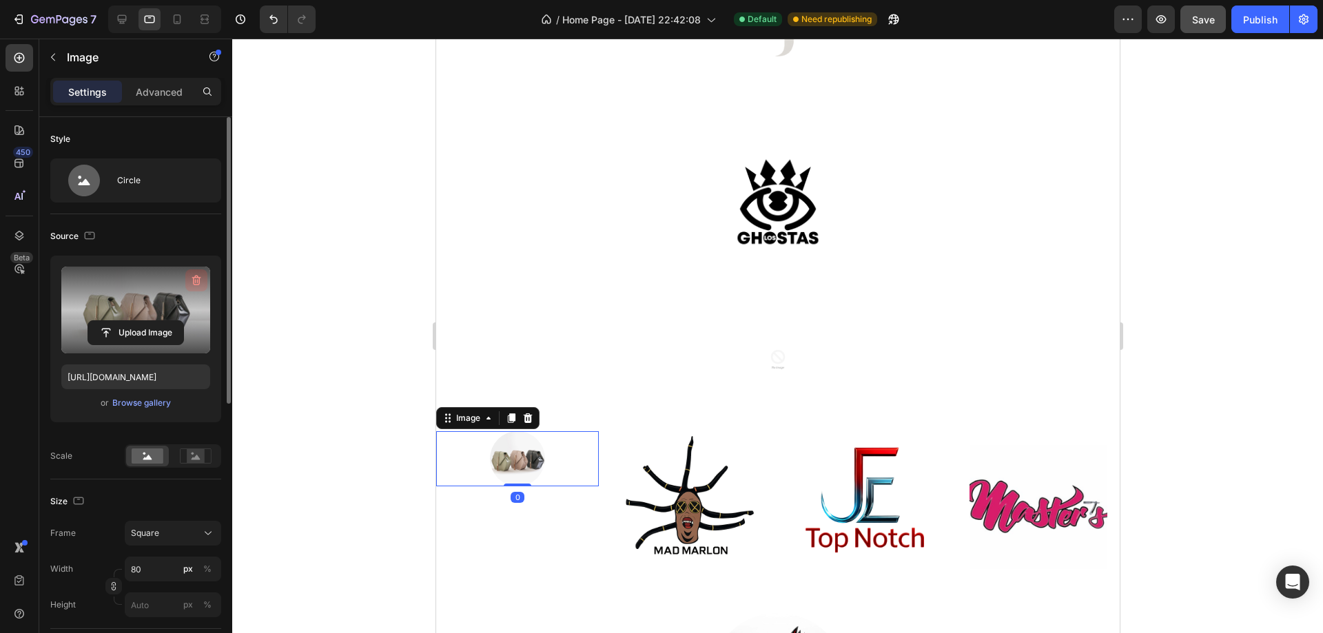
click at [195, 276] on icon "button" at bounding box center [196, 281] width 9 height 10
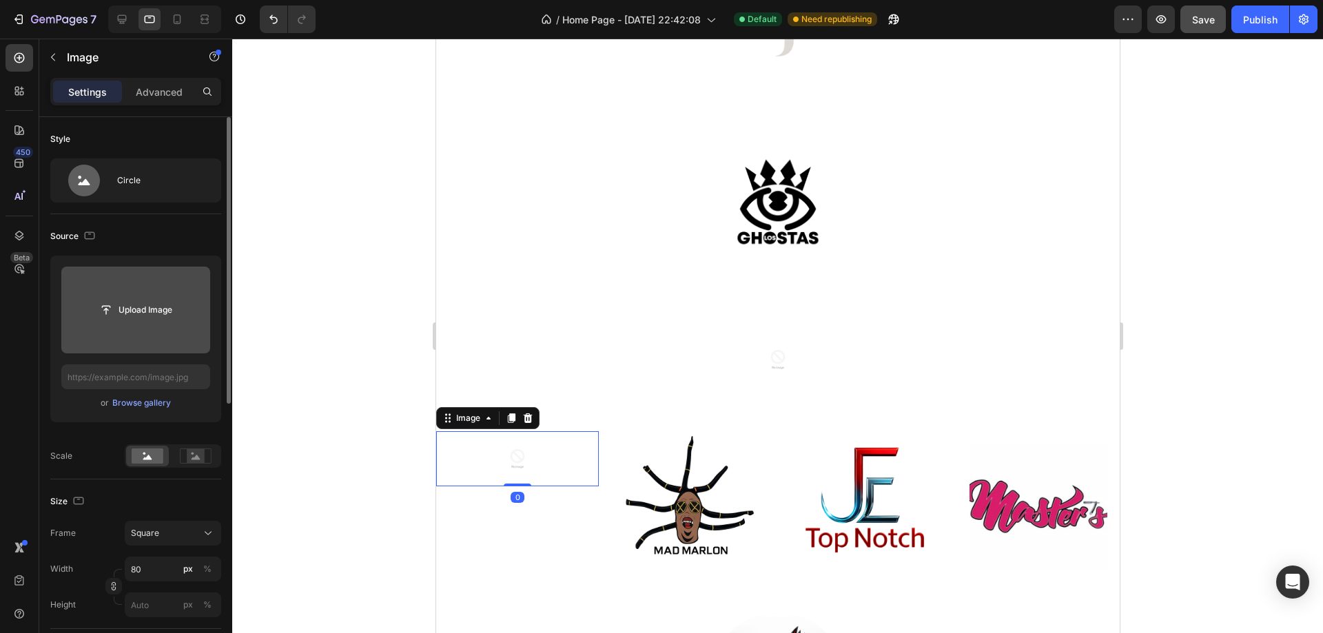
click at [546, 473] on div at bounding box center [516, 458] width 163 height 55
click at [103, 454] on div "Scale" at bounding box center [135, 455] width 171 height 23
click at [527, 413] on icon at bounding box center [527, 418] width 9 height 10
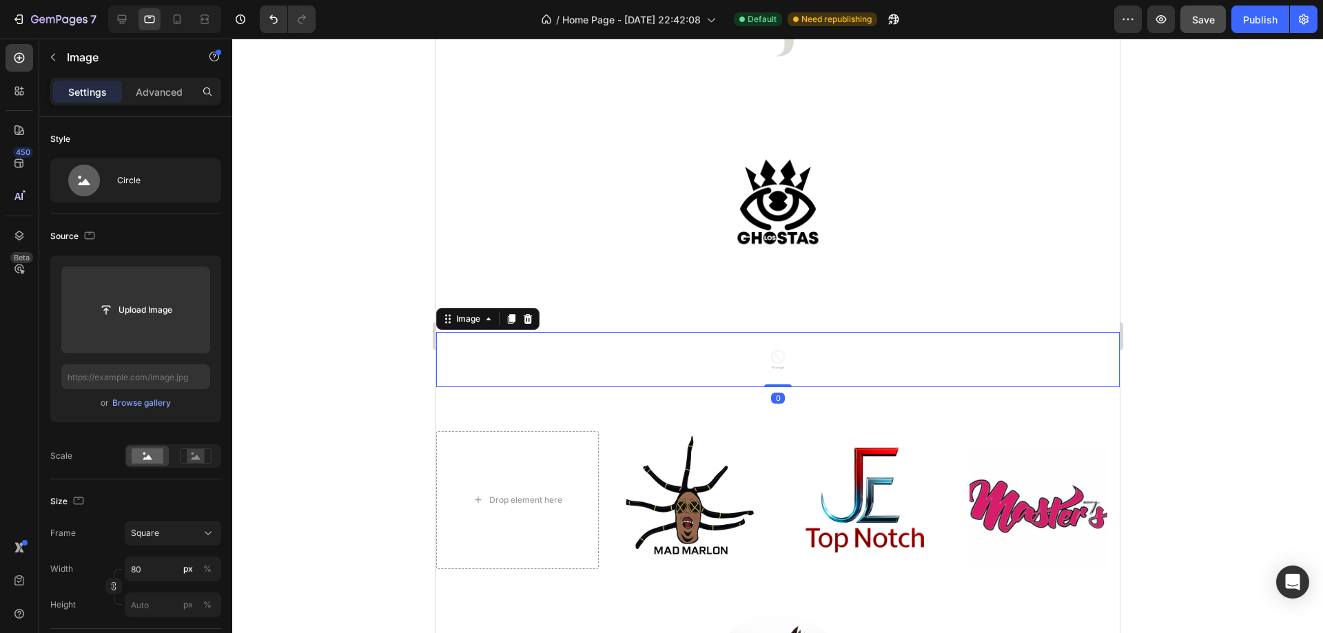
click at [772, 364] on img at bounding box center [777, 359] width 55 height 55
drag, startPoint x: 526, startPoint y: 320, endPoint x: 862, endPoint y: 325, distance: 335.6
click at [526, 320] on icon at bounding box center [527, 318] width 11 height 11
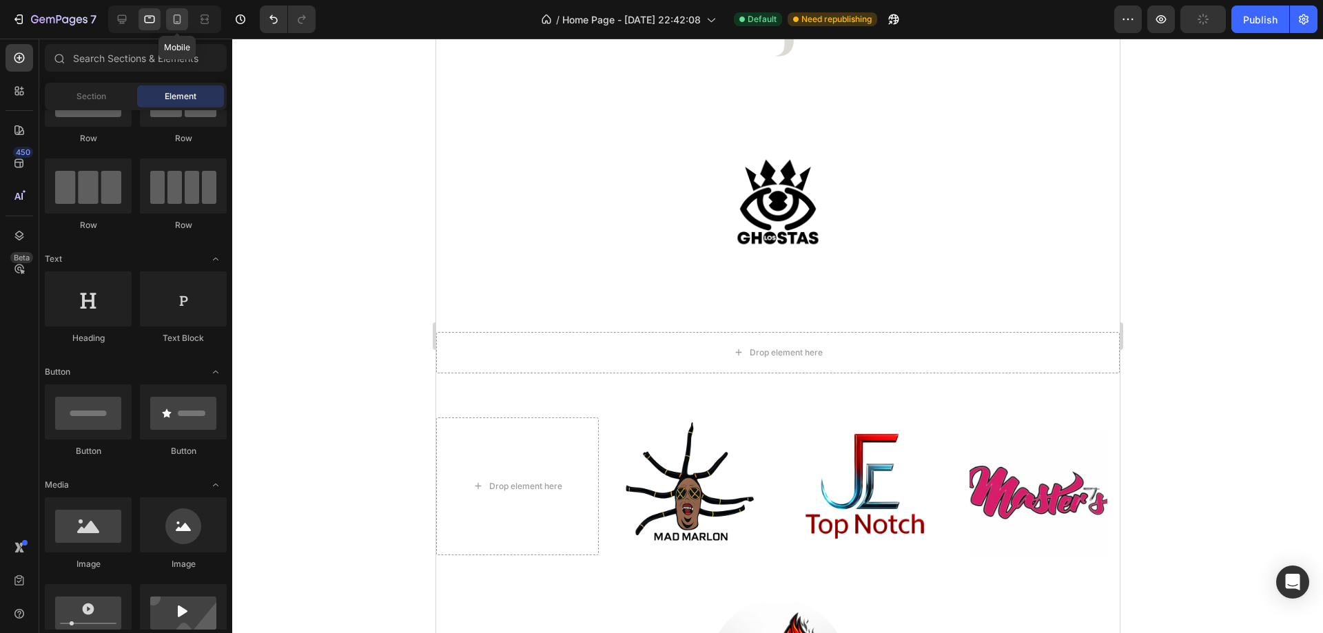
click at [177, 25] on div at bounding box center [177, 19] width 22 height 22
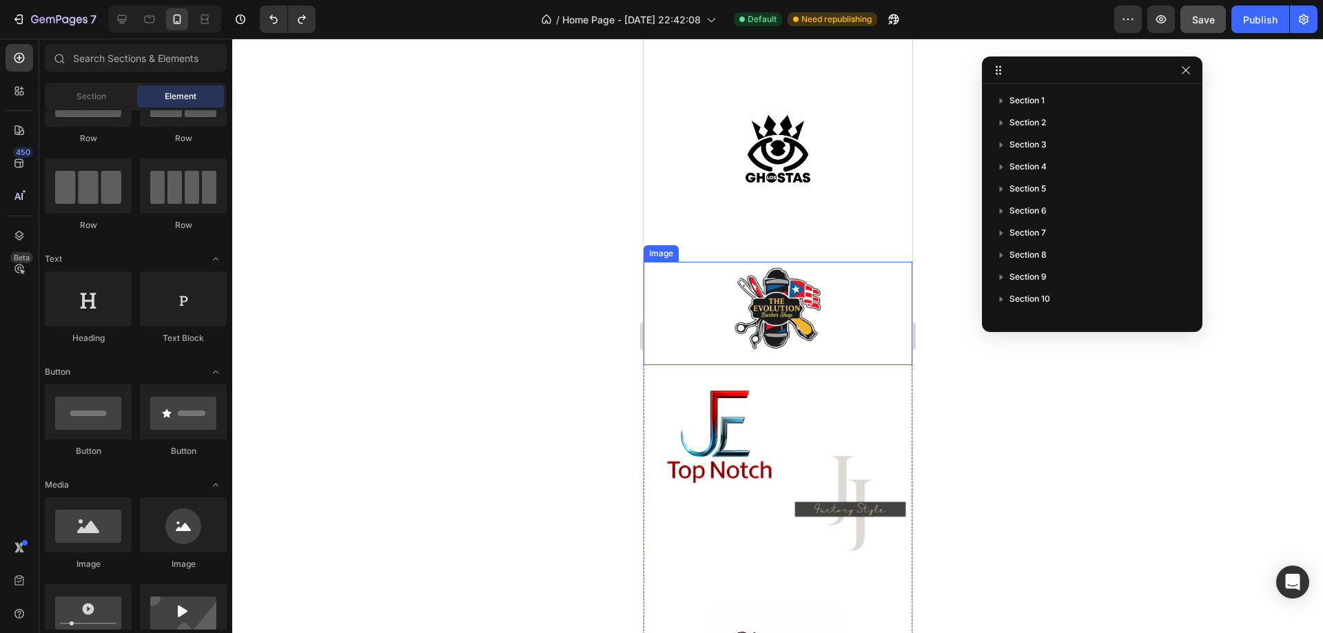
scroll to position [3719, 0]
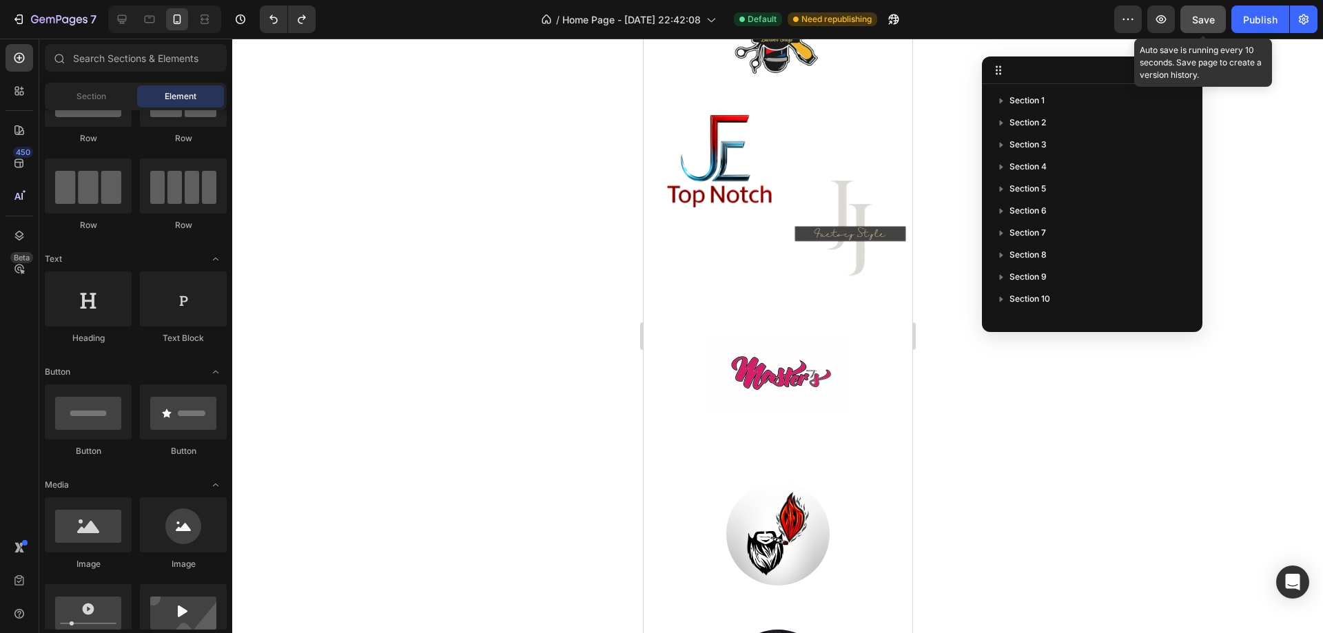
click at [1200, 29] on button "Save" at bounding box center [1202, 20] width 45 height 28
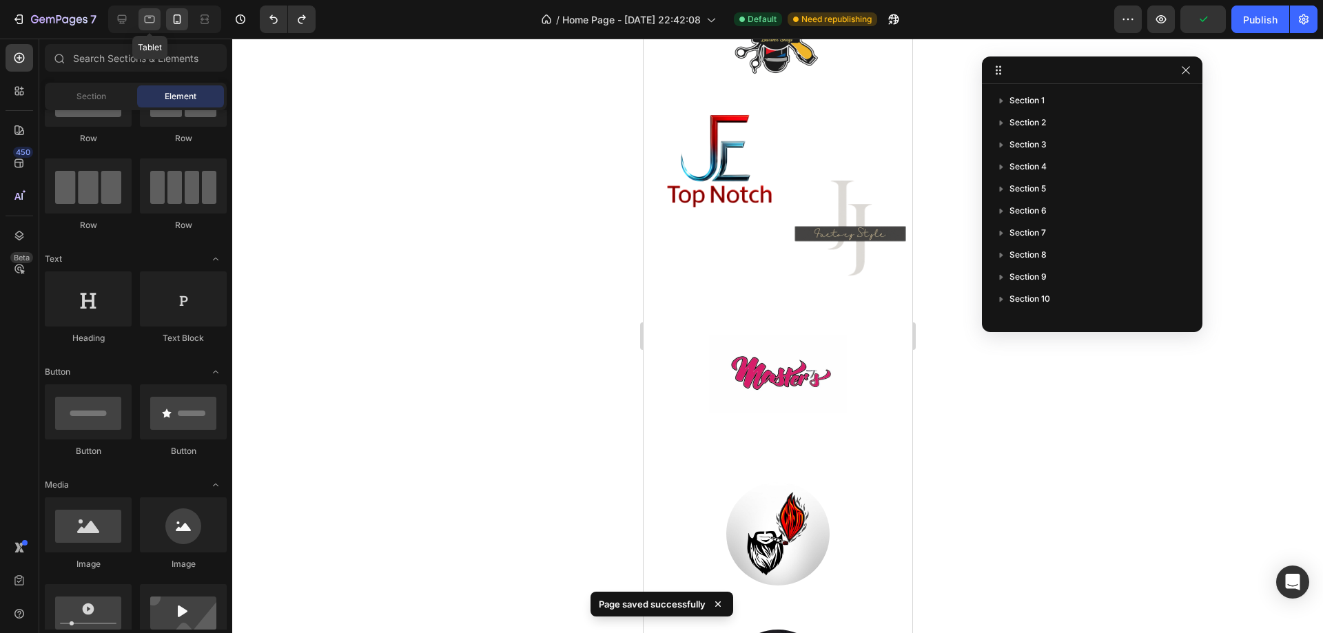
click at [152, 22] on icon at bounding box center [150, 20] width 10 height 8
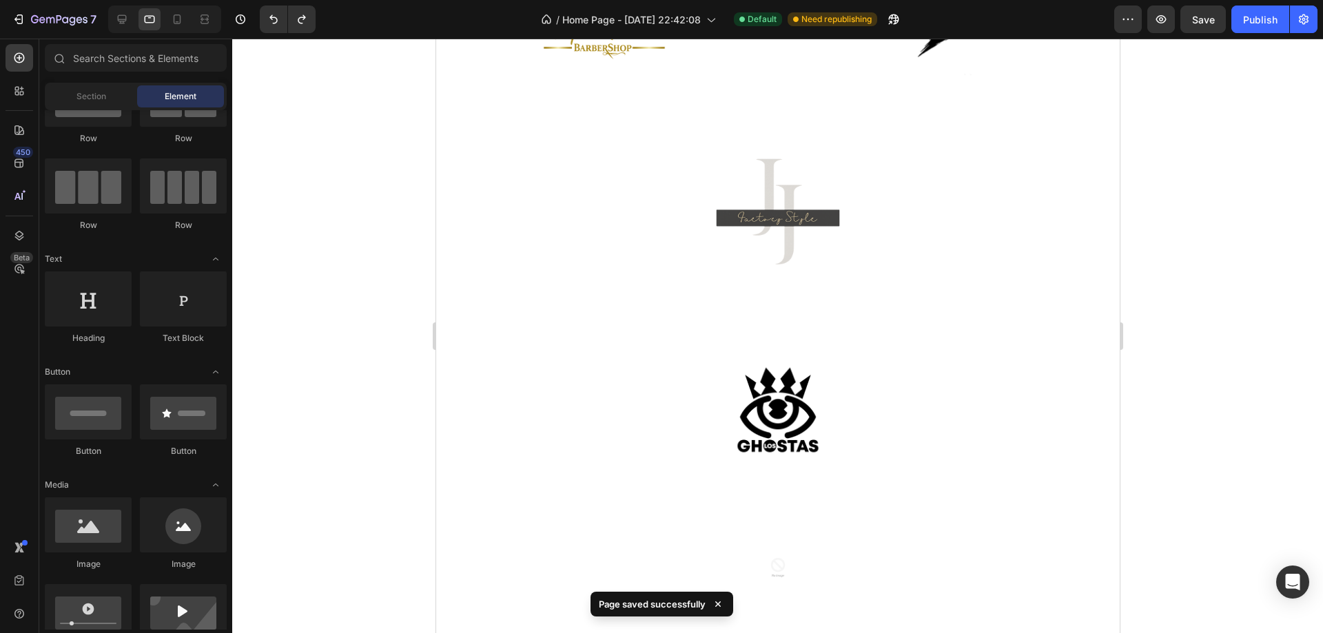
scroll to position [3444, 0]
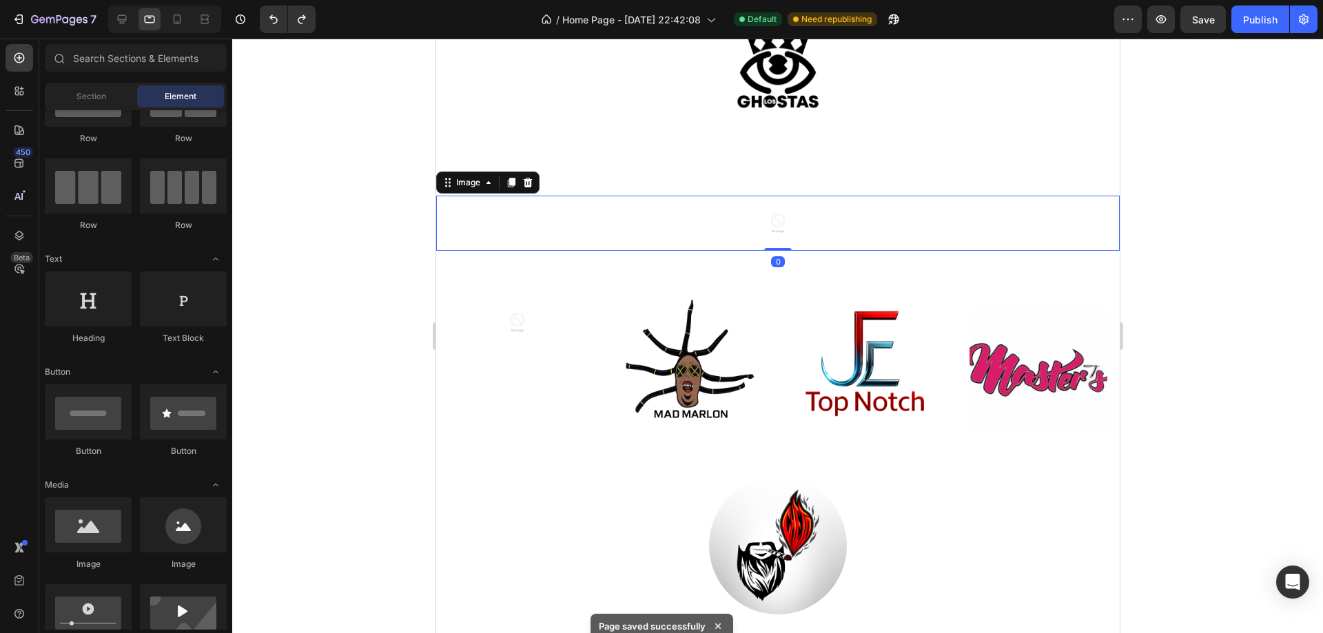
click at [771, 221] on img at bounding box center [777, 223] width 55 height 55
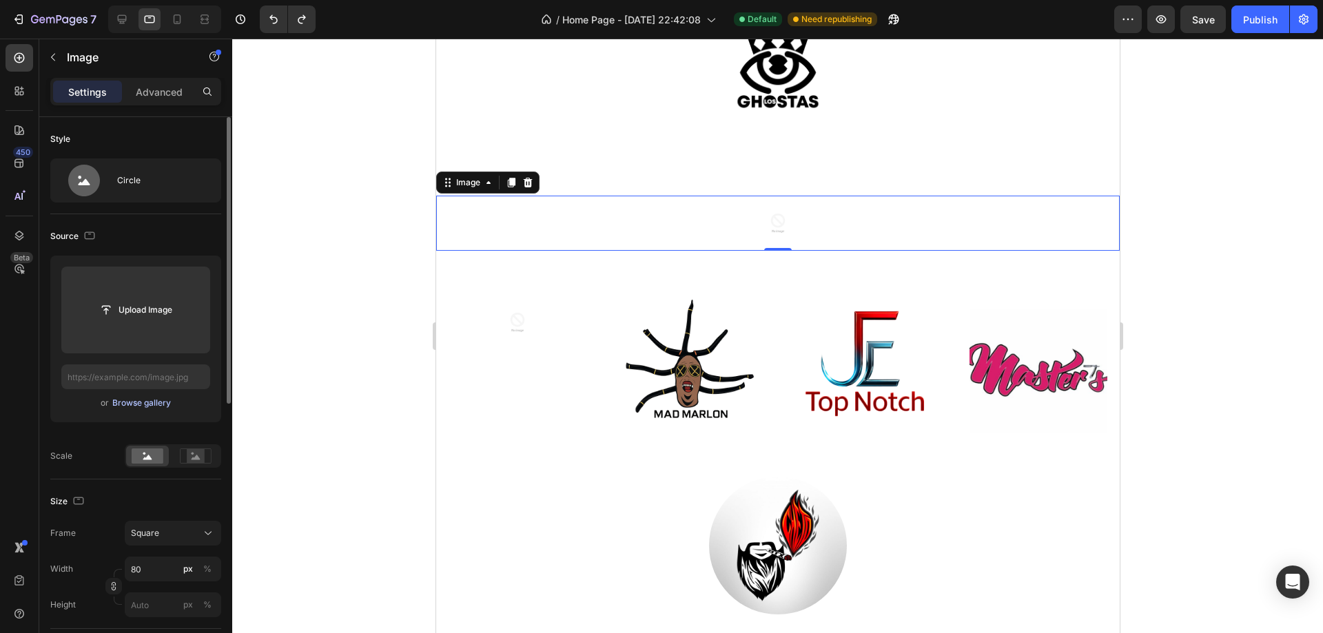
click at [153, 407] on div "Browse gallery" at bounding box center [141, 403] width 59 height 12
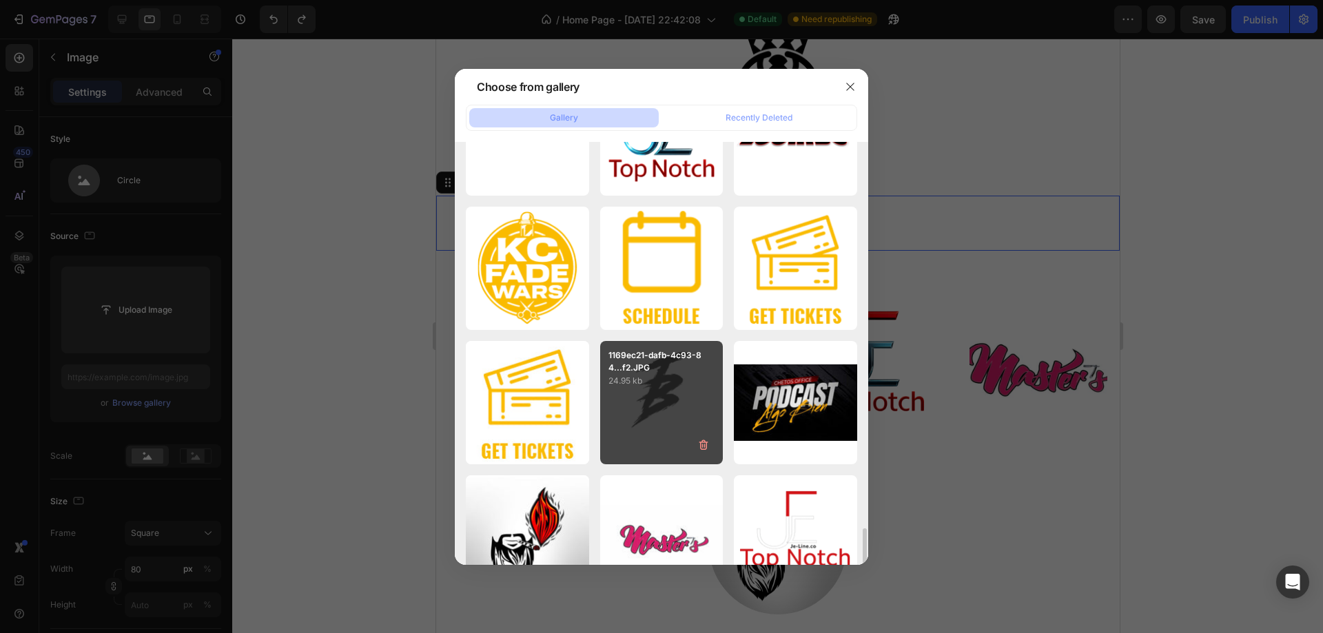
scroll to position [689, 0]
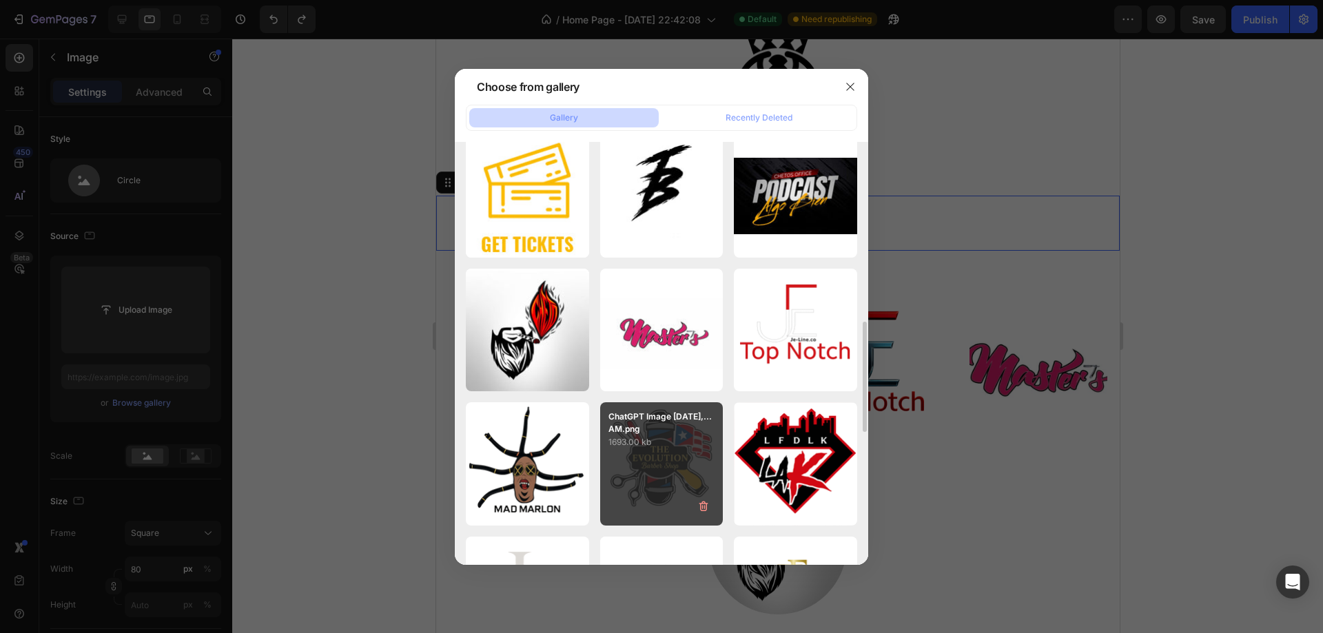
click at [687, 446] on p "1693.00 kb" at bounding box center [661, 442] width 107 height 14
type input "[URL][DOMAIN_NAME]"
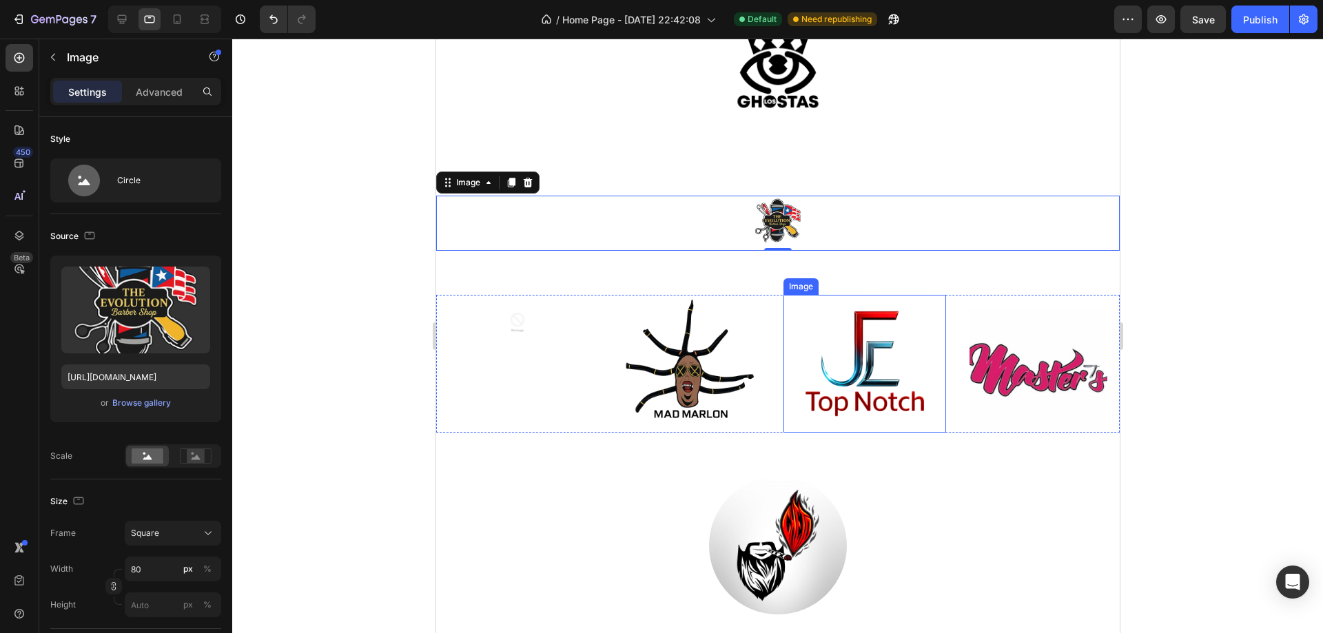
scroll to position [3237, 0]
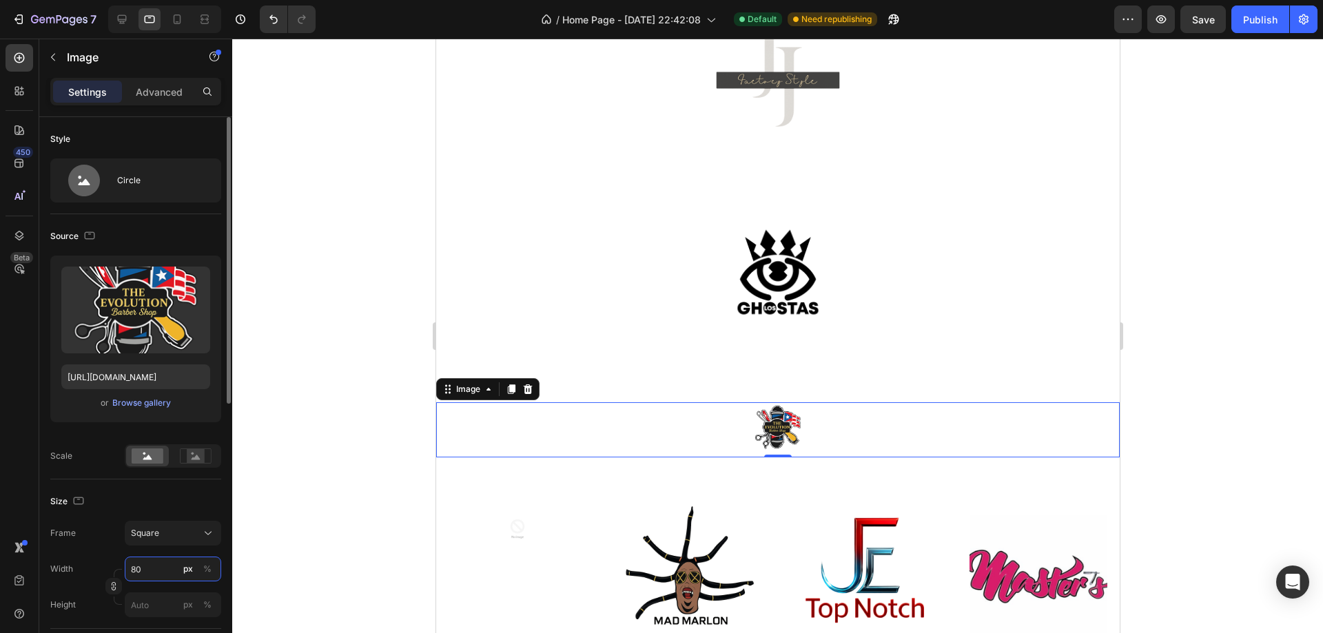
click at [151, 567] on input "80" at bounding box center [173, 569] width 96 height 25
type input "2"
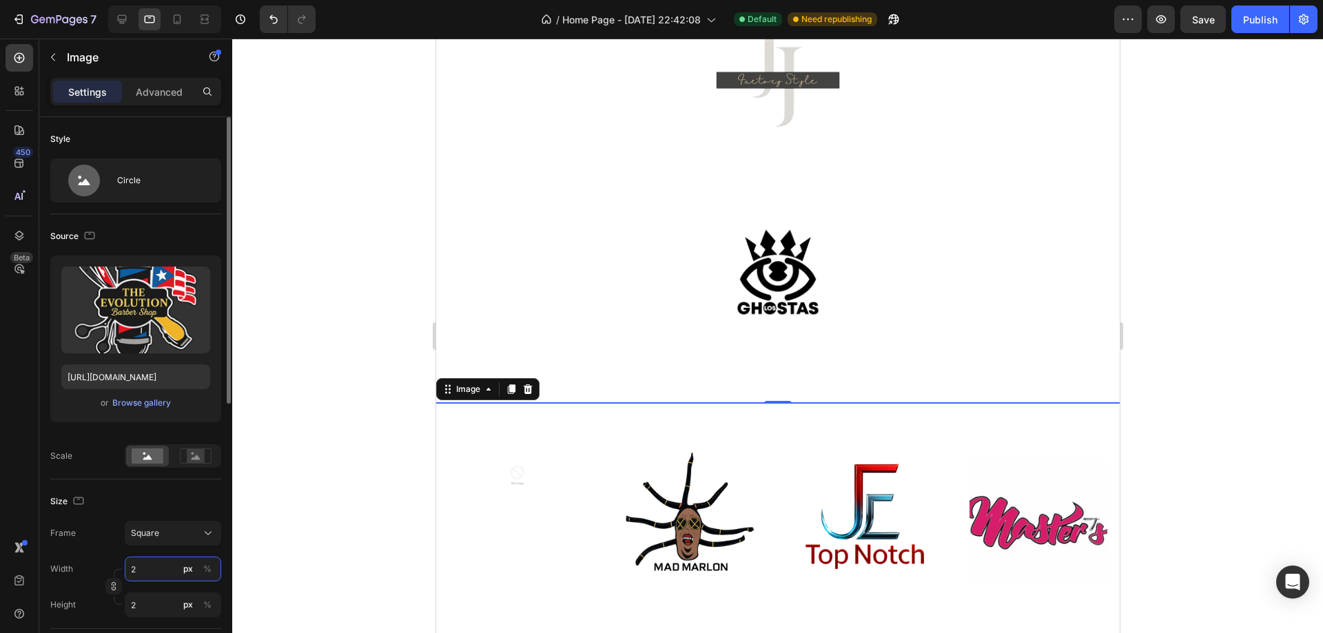
type input "20"
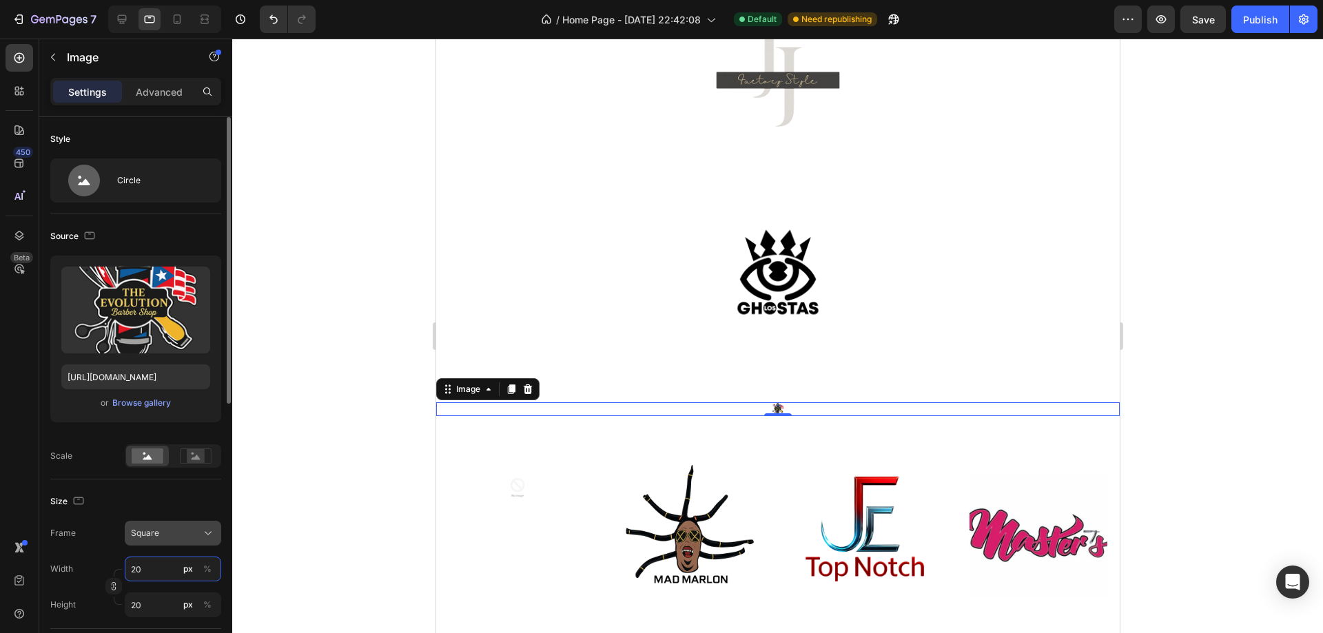
type input "200"
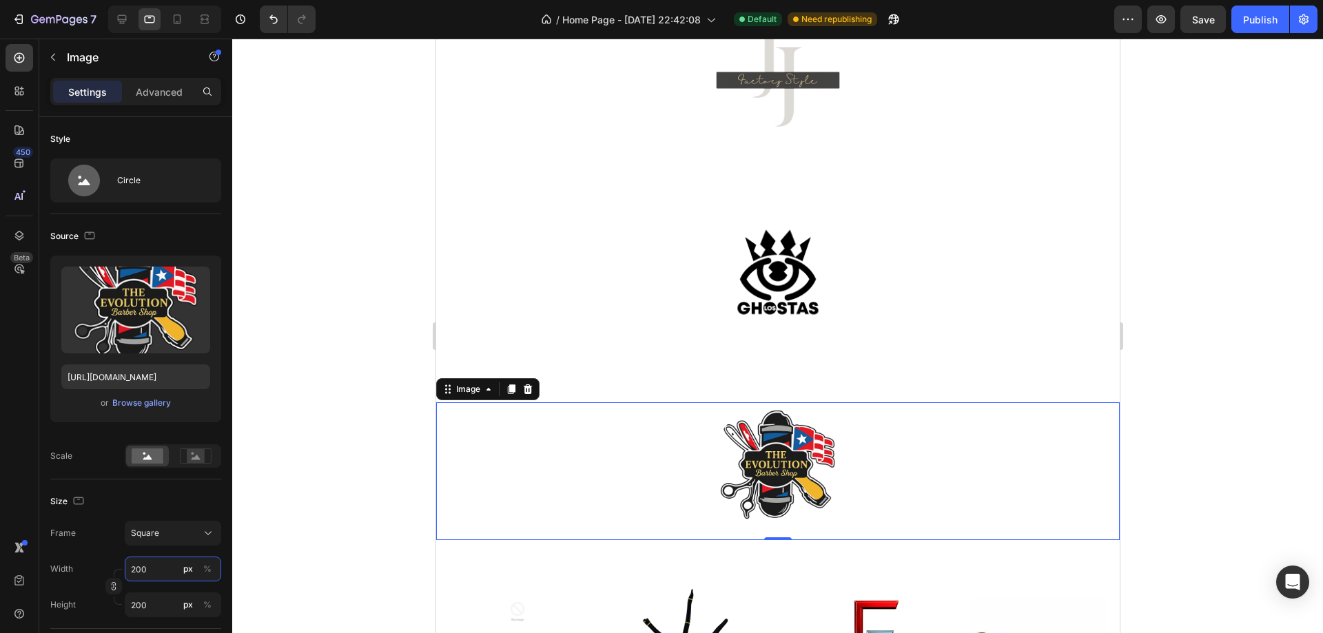
type input "200"
click at [380, 493] on div at bounding box center [777, 336] width 1091 height 595
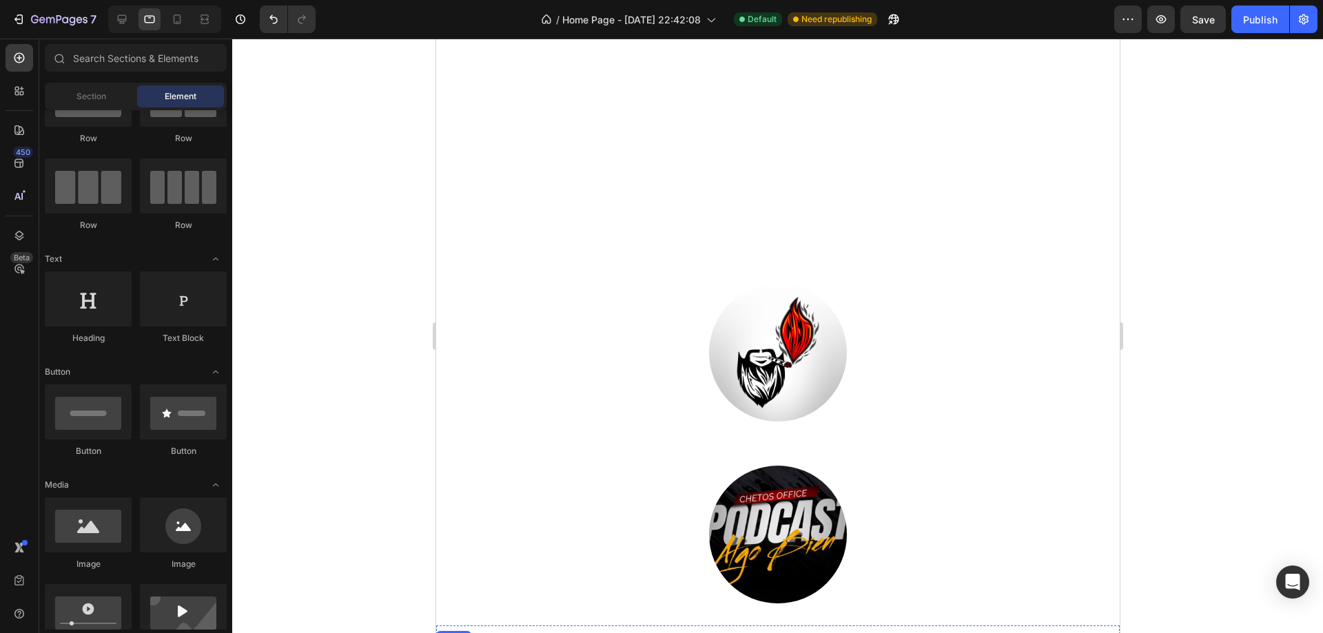
scroll to position [3650, 0]
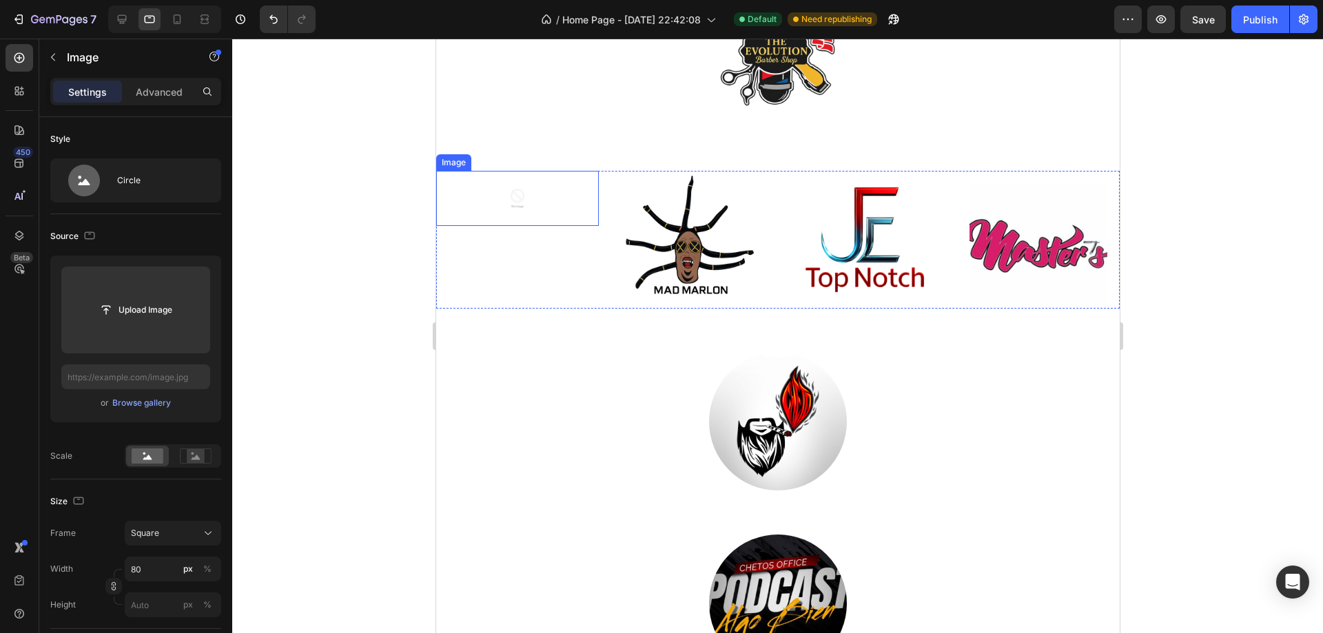
click at [512, 209] on img at bounding box center [516, 198] width 55 height 55
click at [147, 393] on div "Upload Image or Browse gallery" at bounding box center [135, 339] width 171 height 167
click at [150, 401] on div "Browse gallery" at bounding box center [141, 403] width 59 height 12
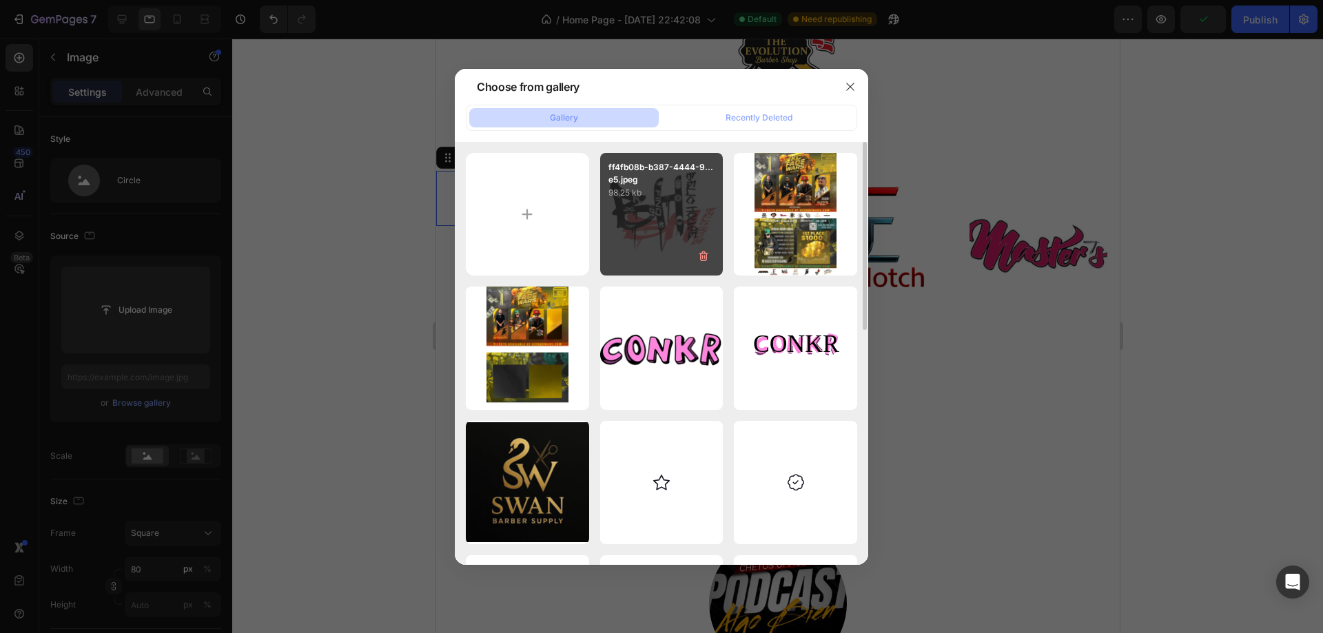
click at [610, 233] on div "ff4fb08b-b387-4444-9...e5.jpeg 98.25 kb" at bounding box center [661, 214] width 123 height 123
type input "[URL][DOMAIN_NAME][DATE]"
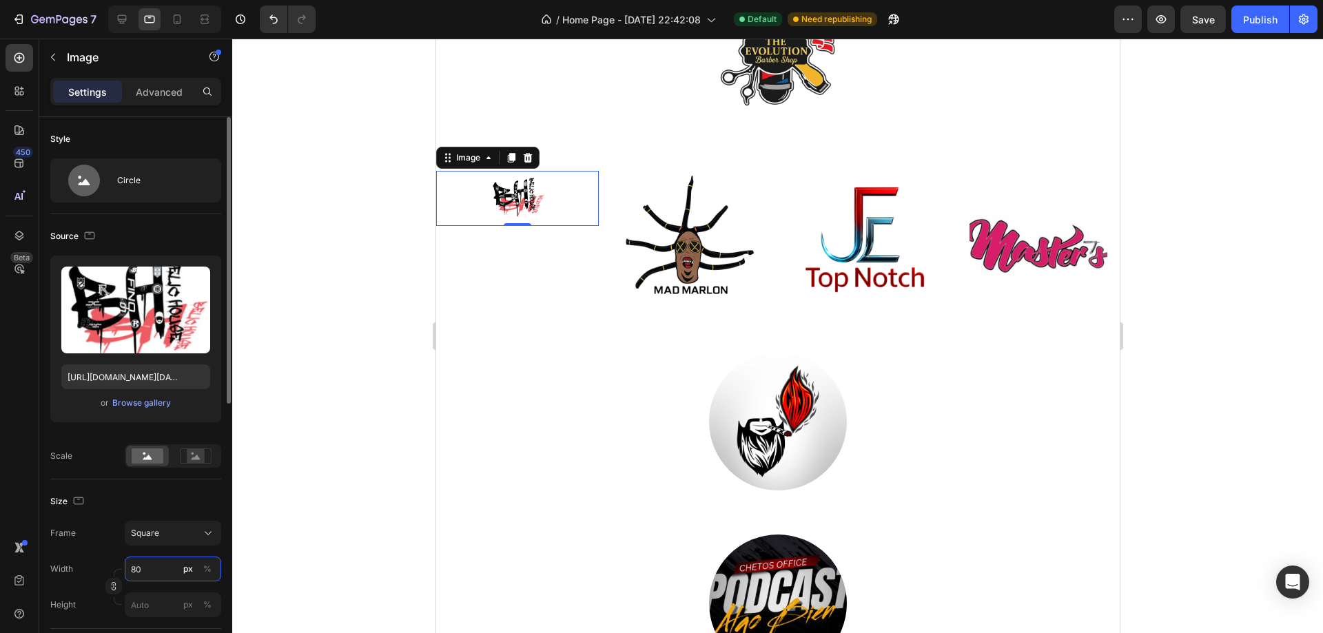
click at [152, 562] on input "80" at bounding box center [173, 569] width 96 height 25
type input "2"
type input "20"
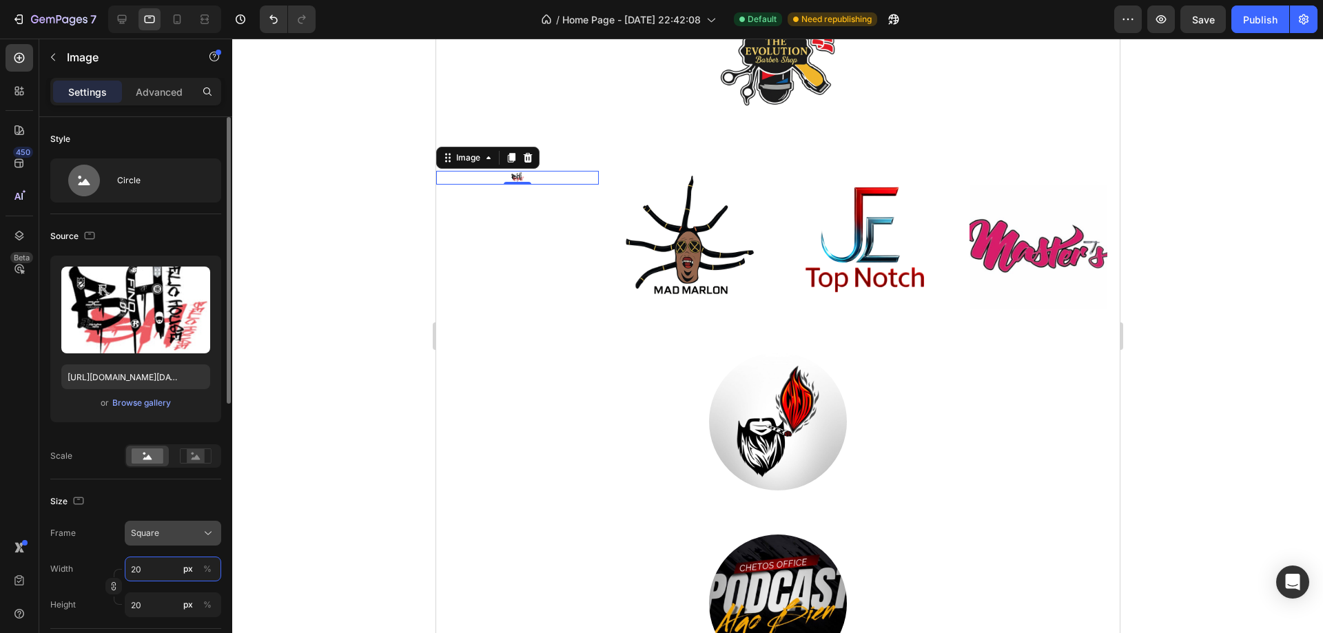
type input "200"
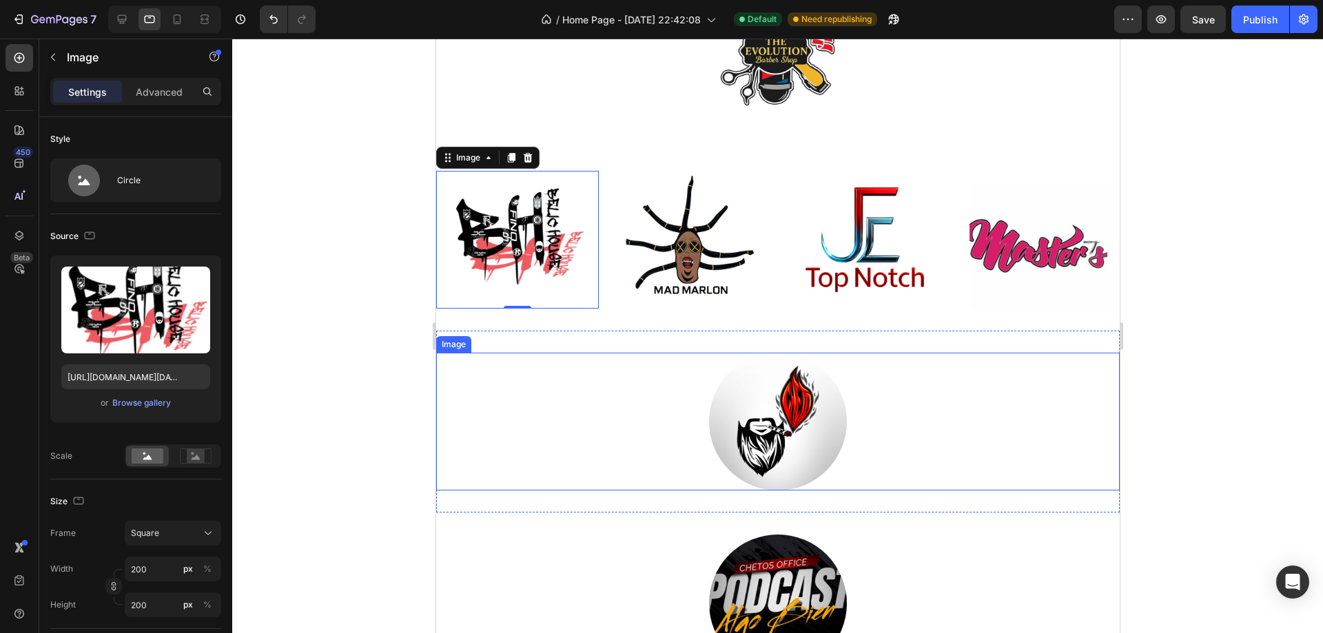
click at [629, 398] on div at bounding box center [776, 422] width 683 height 138
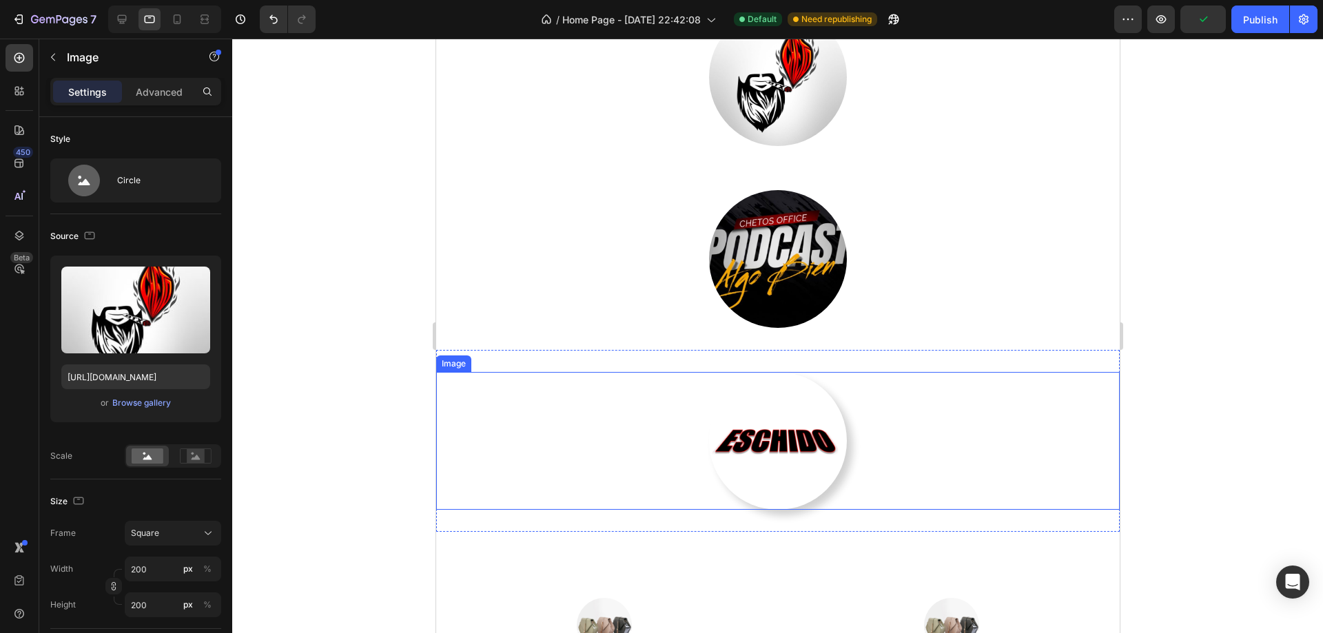
scroll to position [4202, 0]
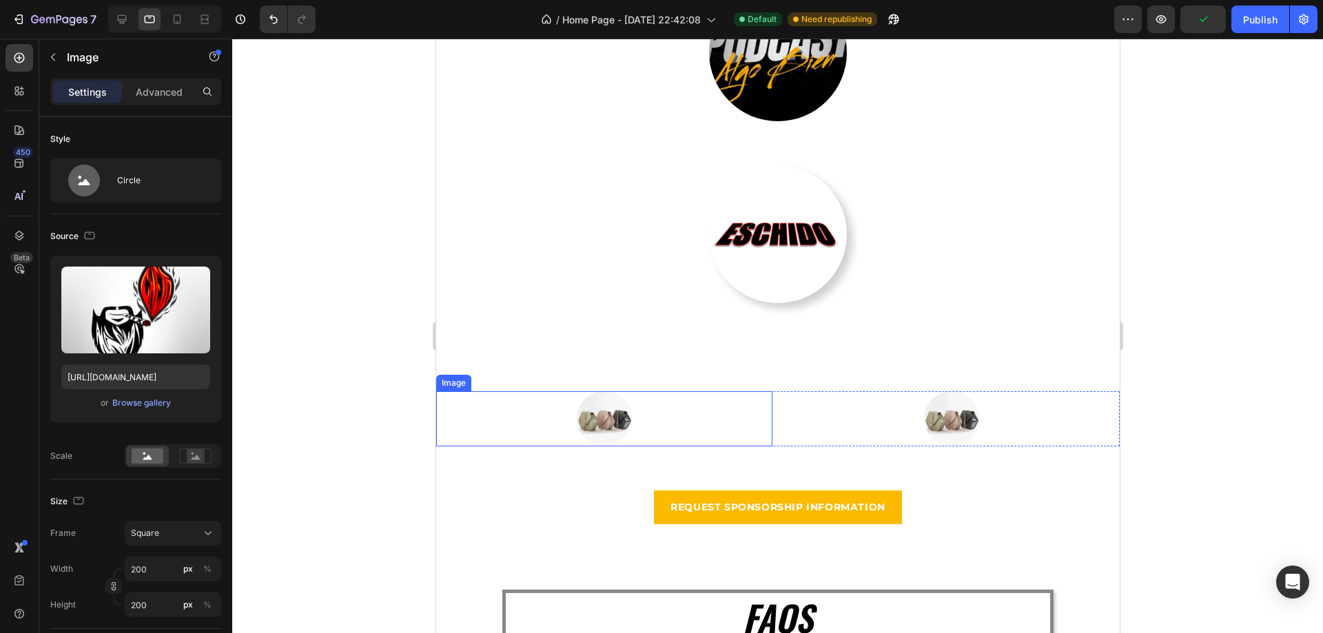
click at [682, 416] on div at bounding box center [603, 418] width 336 height 55
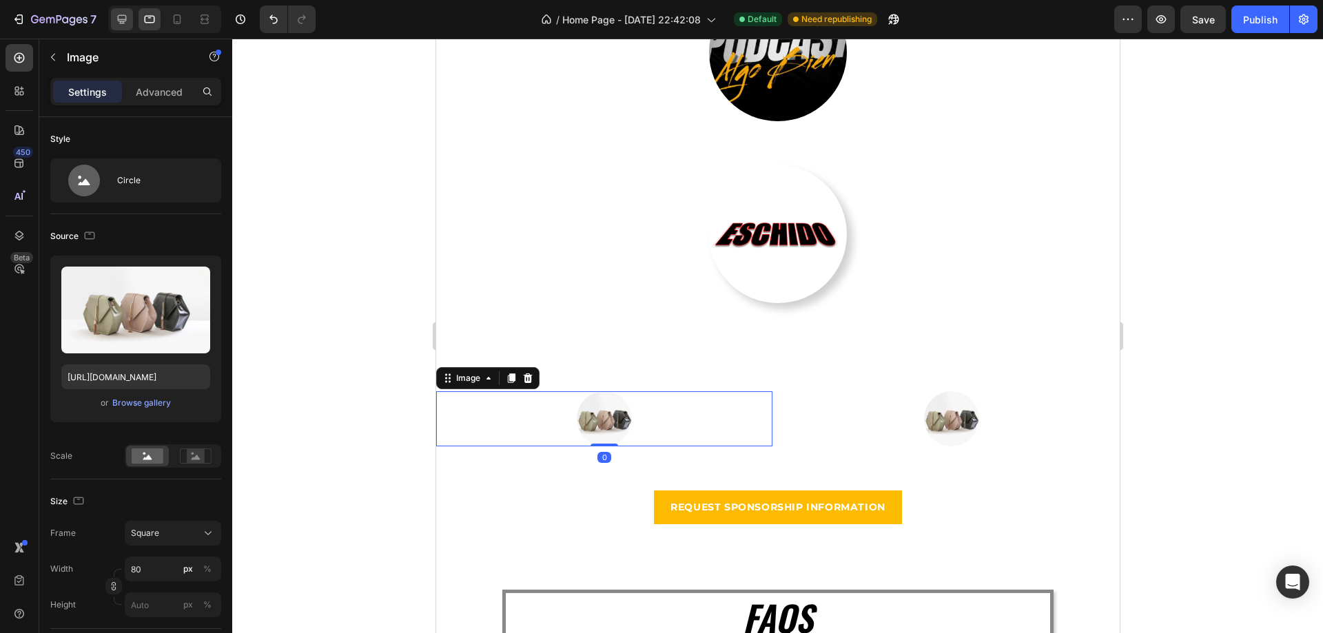
click at [125, 20] on icon at bounding box center [122, 19] width 9 height 9
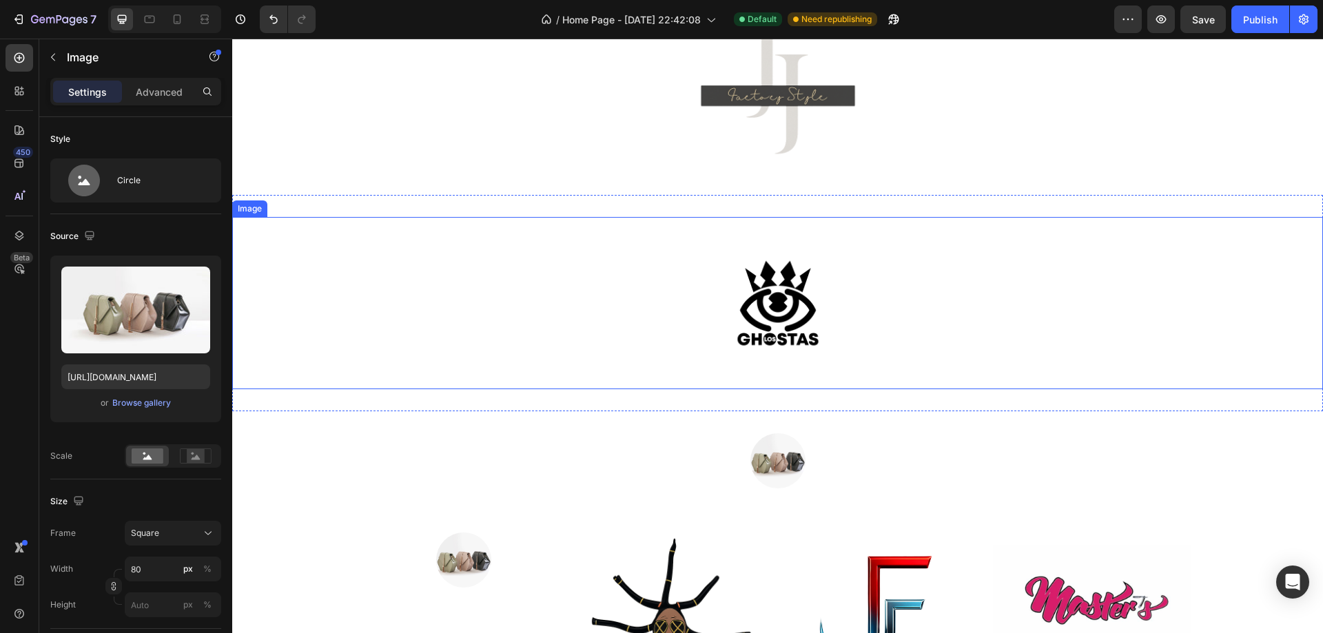
scroll to position [3287, 0]
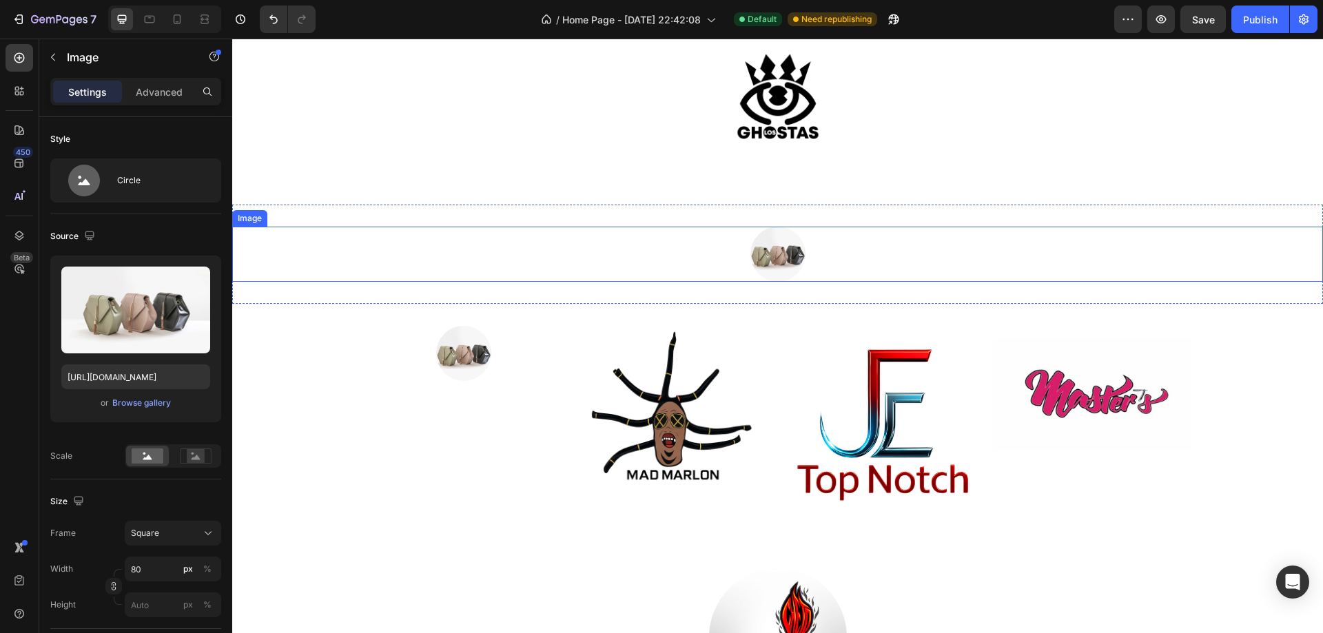
click at [768, 248] on img at bounding box center [777, 254] width 55 height 55
click at [768, 247] on img at bounding box center [777, 254] width 55 height 55
click at [146, 397] on div "Browse gallery" at bounding box center [141, 403] width 59 height 12
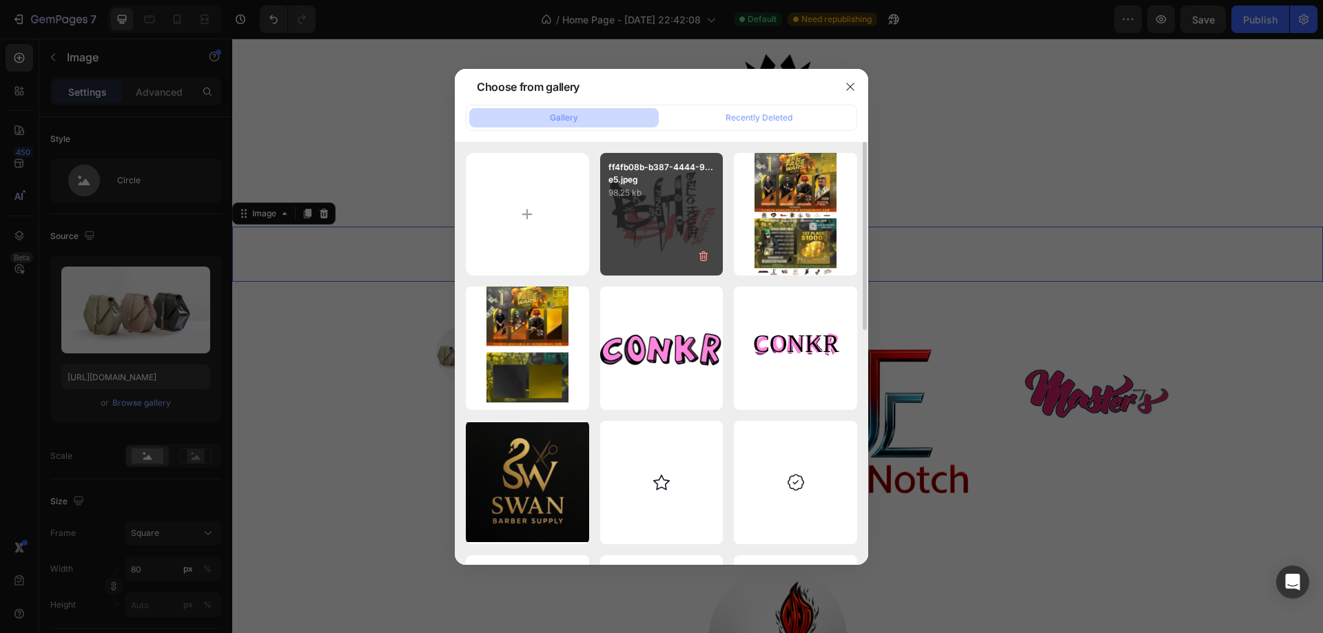
click at [676, 238] on div "ff4fb08b-b387-4444-9...e5.jpeg 98.25 kb" at bounding box center [661, 214] width 123 height 123
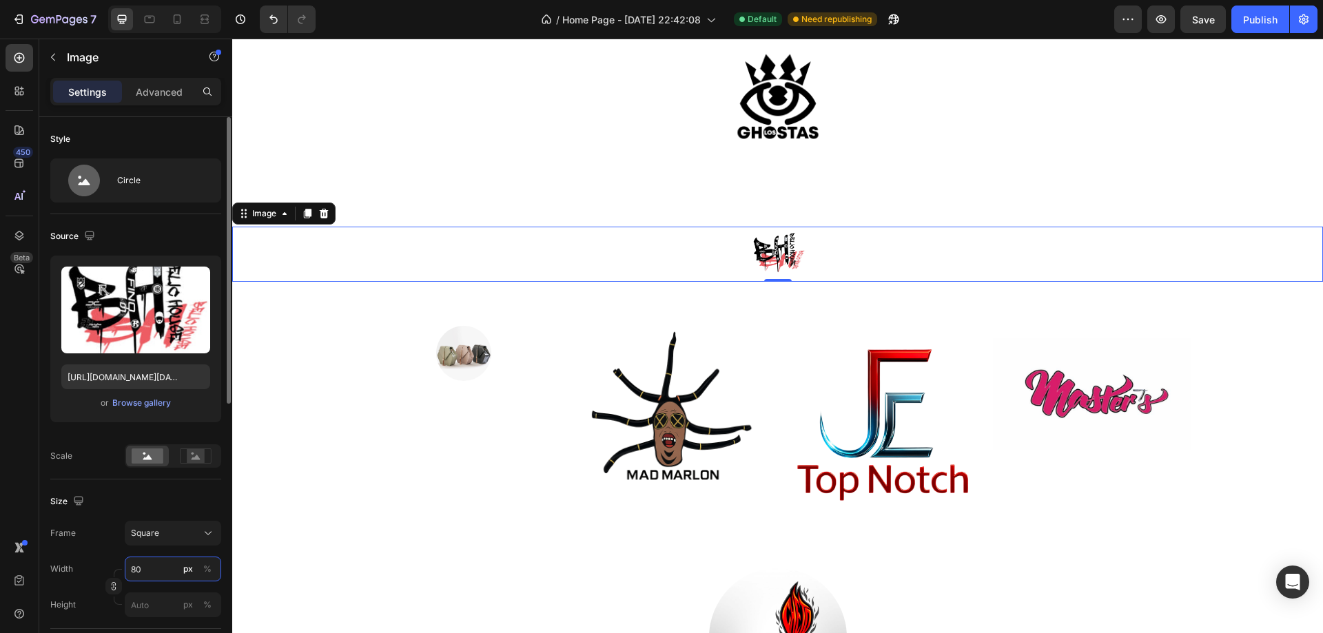
click at [145, 566] on input "80" at bounding box center [173, 569] width 96 height 25
click at [144, 398] on div "Browse gallery" at bounding box center [141, 403] width 59 height 12
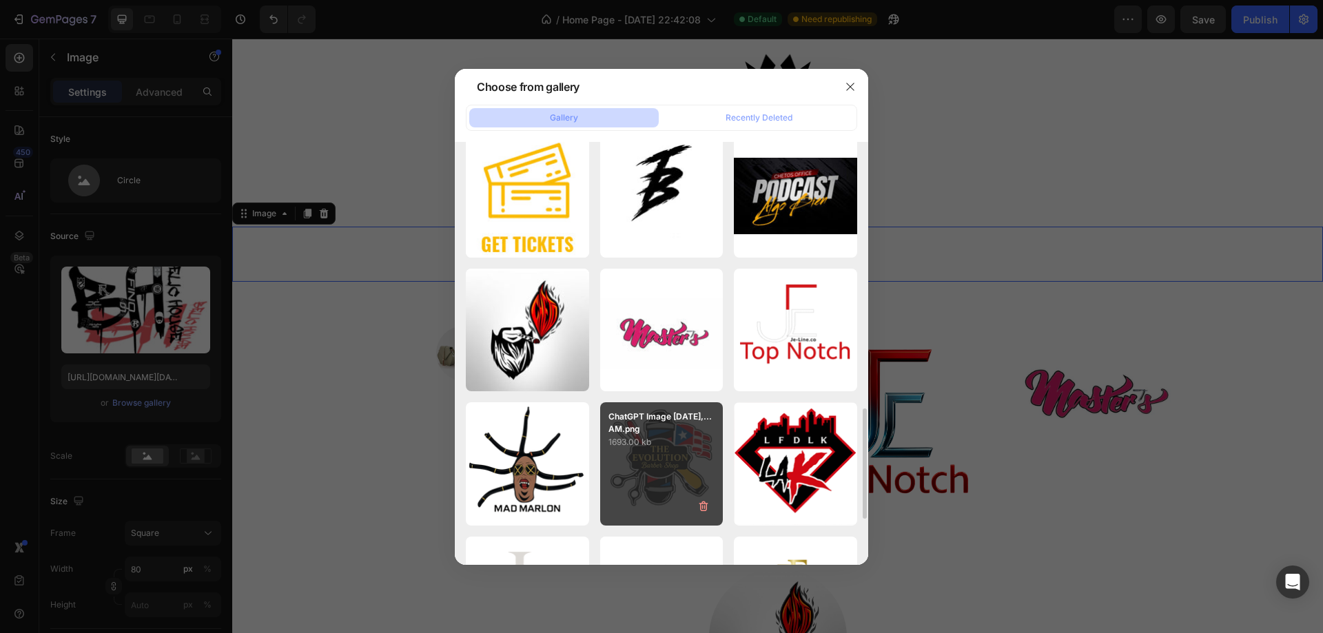
scroll to position [827, 0]
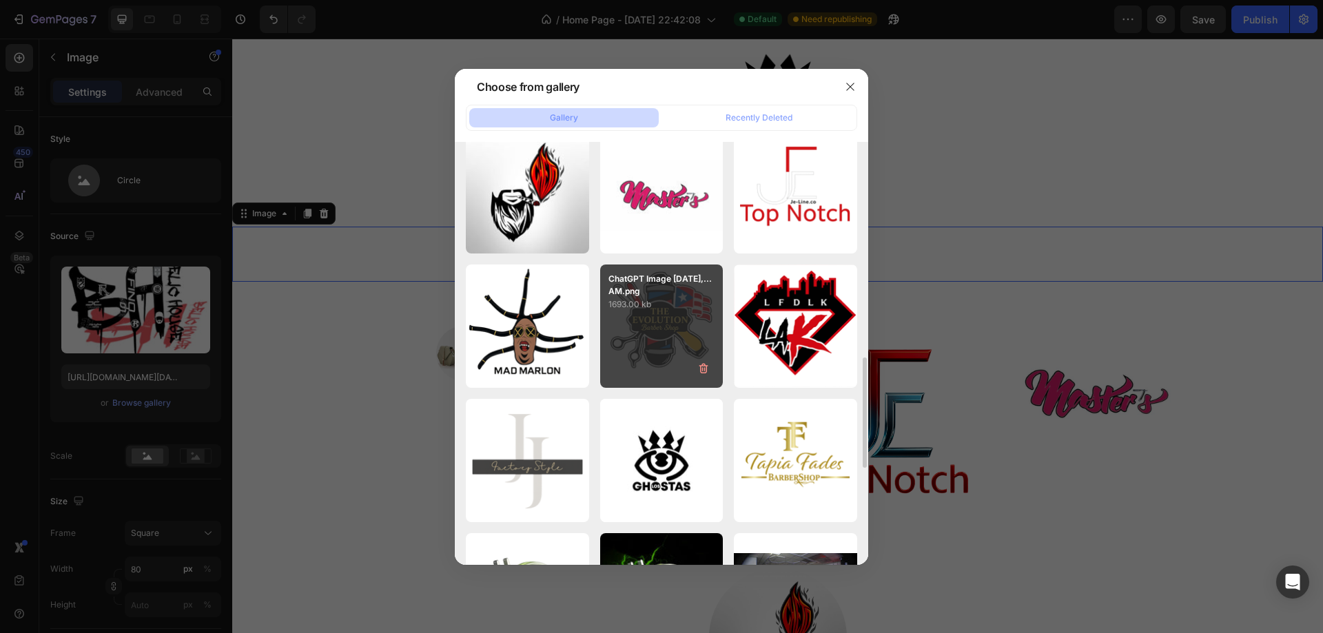
click at [657, 345] on div "ChatGPT Image [DATE],...AM.png 1693.00 kb" at bounding box center [661, 326] width 123 height 123
type input "[URL][DOMAIN_NAME]"
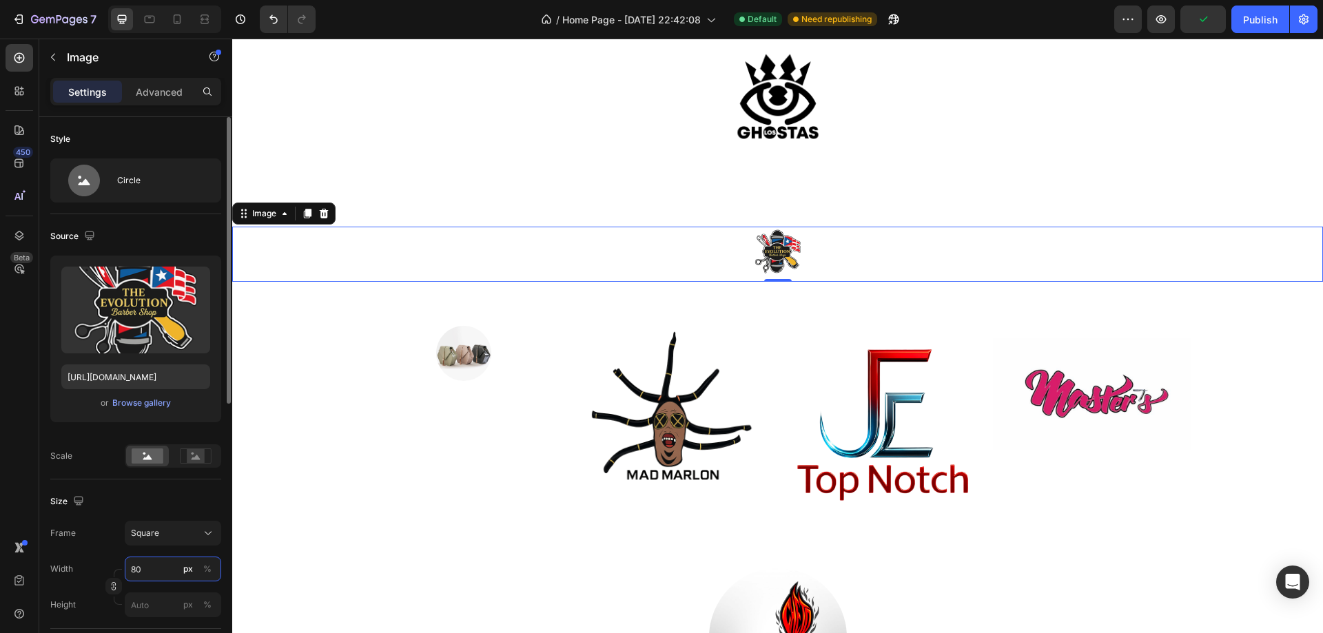
click at [150, 568] on input "80" at bounding box center [173, 569] width 96 height 25
type input "2"
type input "20"
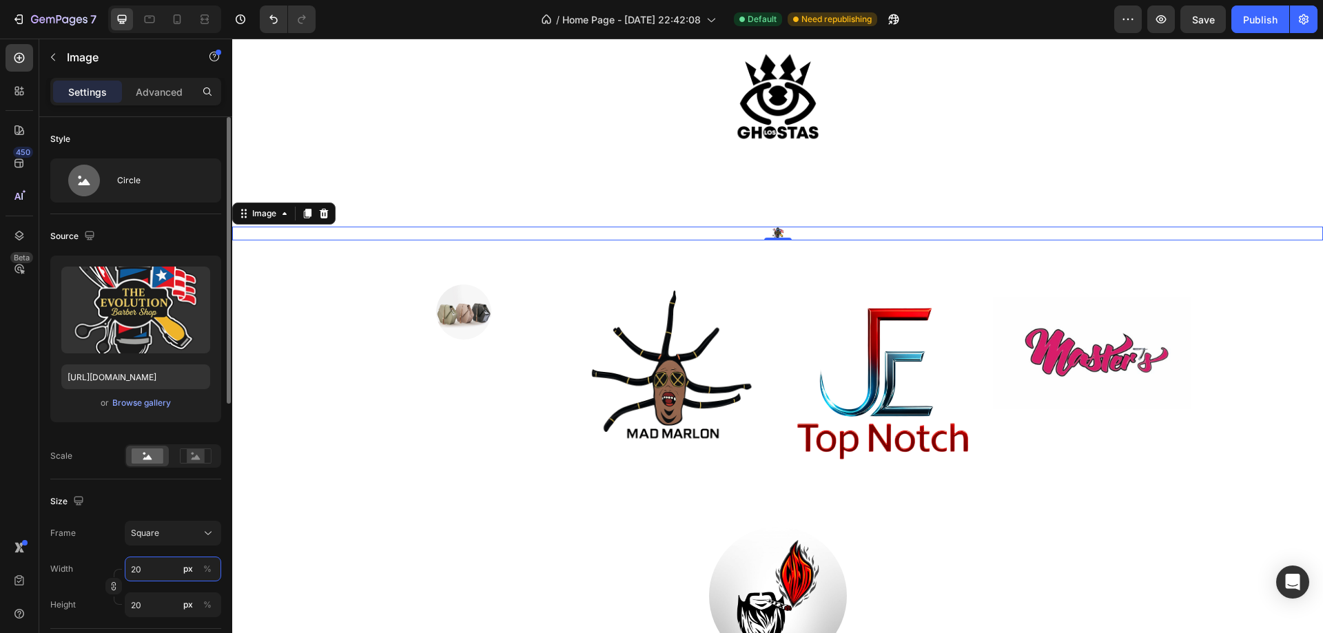
type input "200"
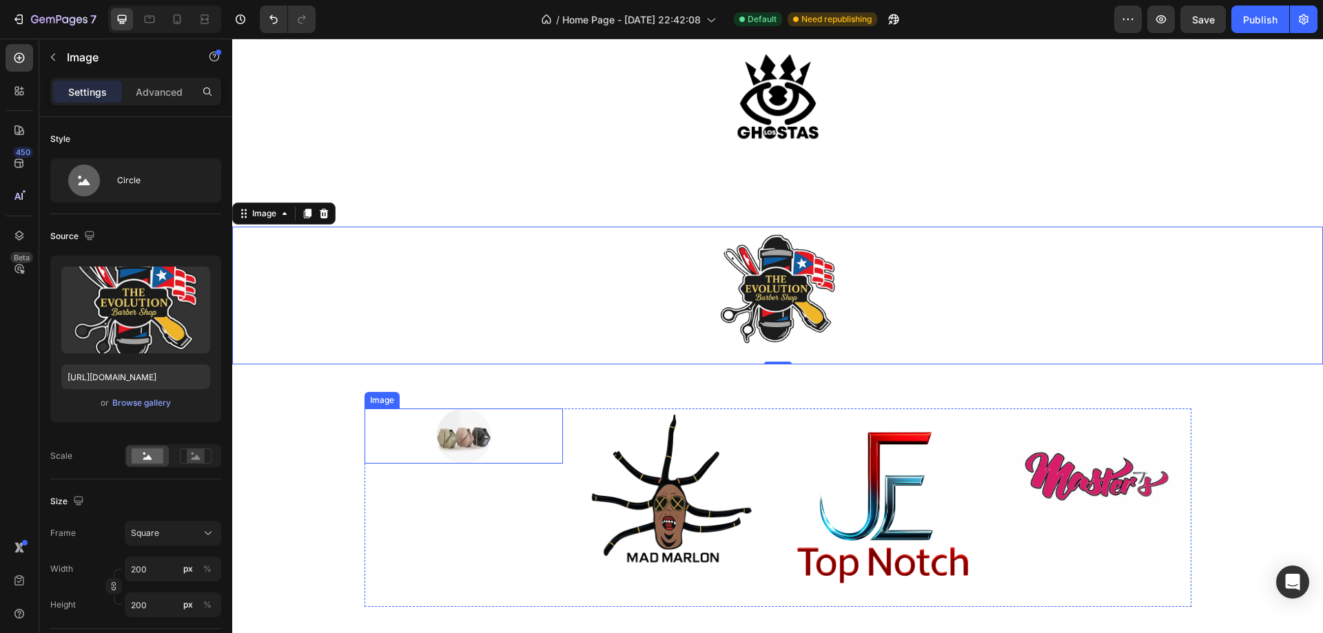
click at [457, 438] on img at bounding box center [463, 436] width 55 height 55
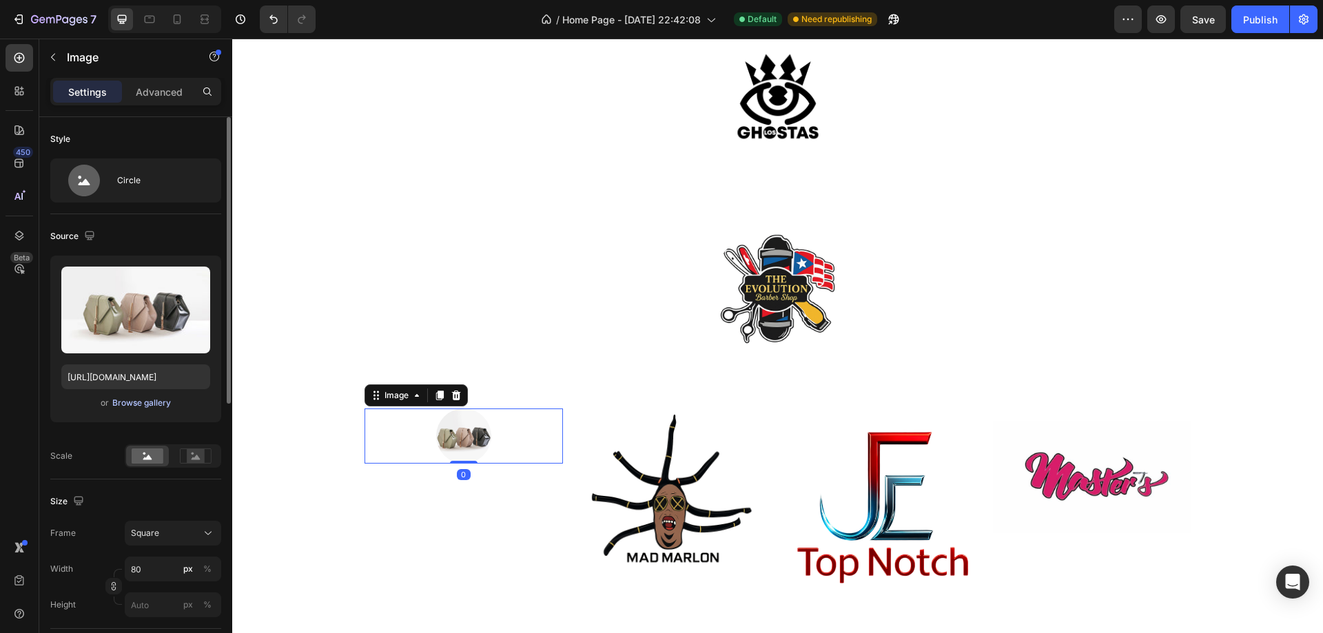
click at [130, 401] on div "Browse gallery" at bounding box center [141, 403] width 59 height 12
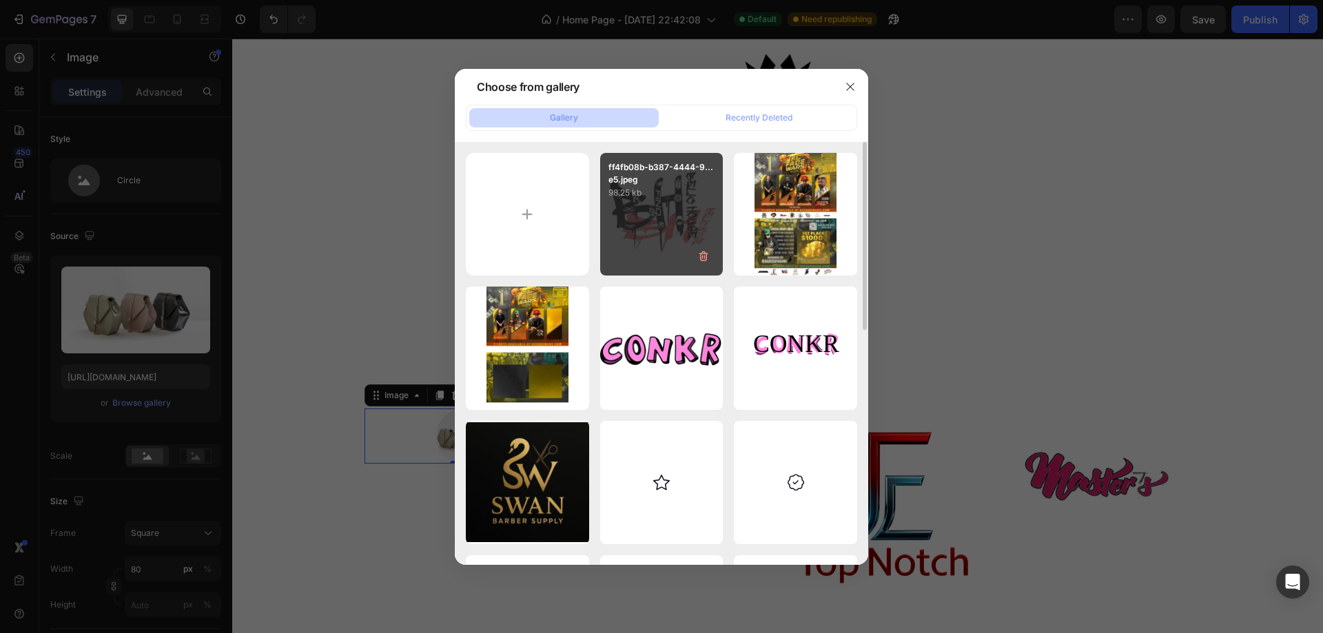
click at [626, 223] on div "ff4fb08b-b387-4444-9...e5.jpeg 98.25 kb" at bounding box center [661, 214] width 123 height 123
type input "[URL][DOMAIN_NAME][DATE]"
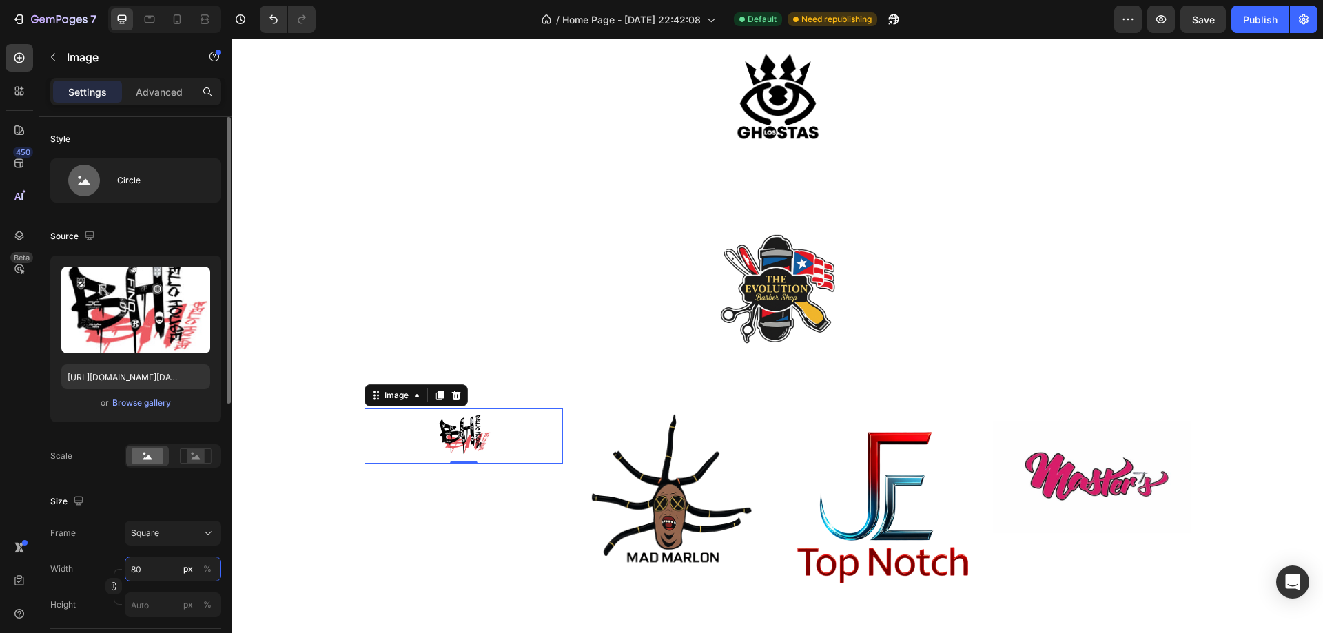
click at [152, 561] on input "80" at bounding box center [173, 569] width 96 height 25
type input "2"
type input "20"
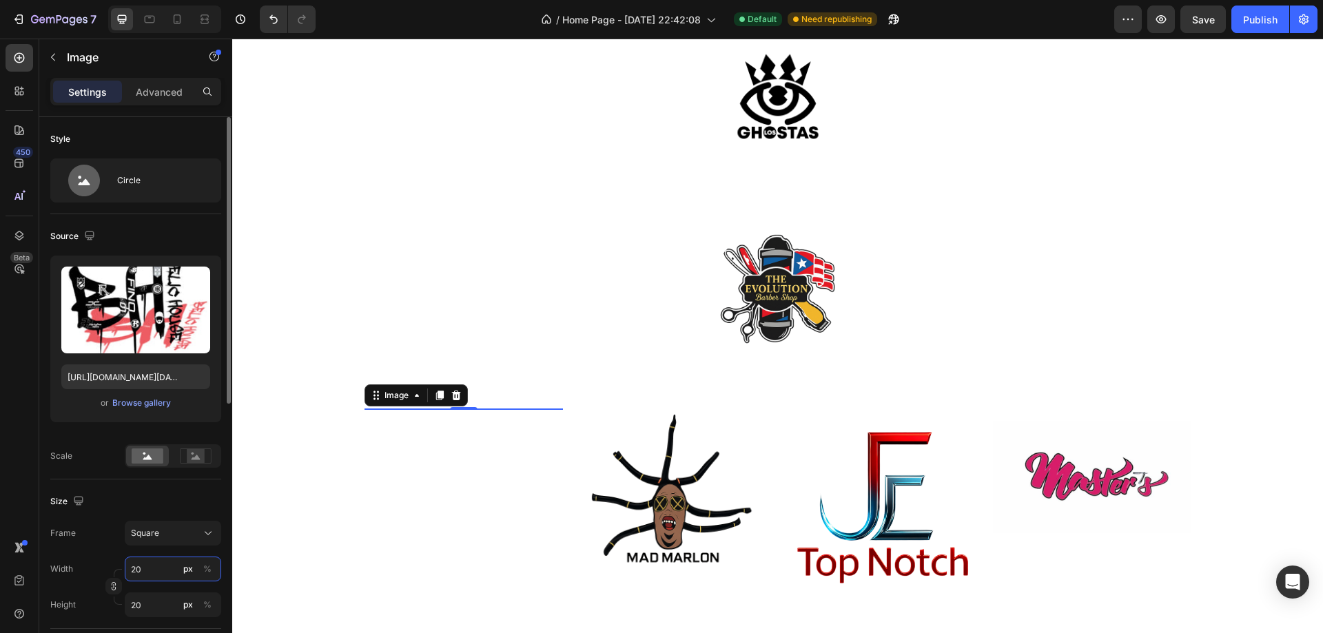
type input "200"
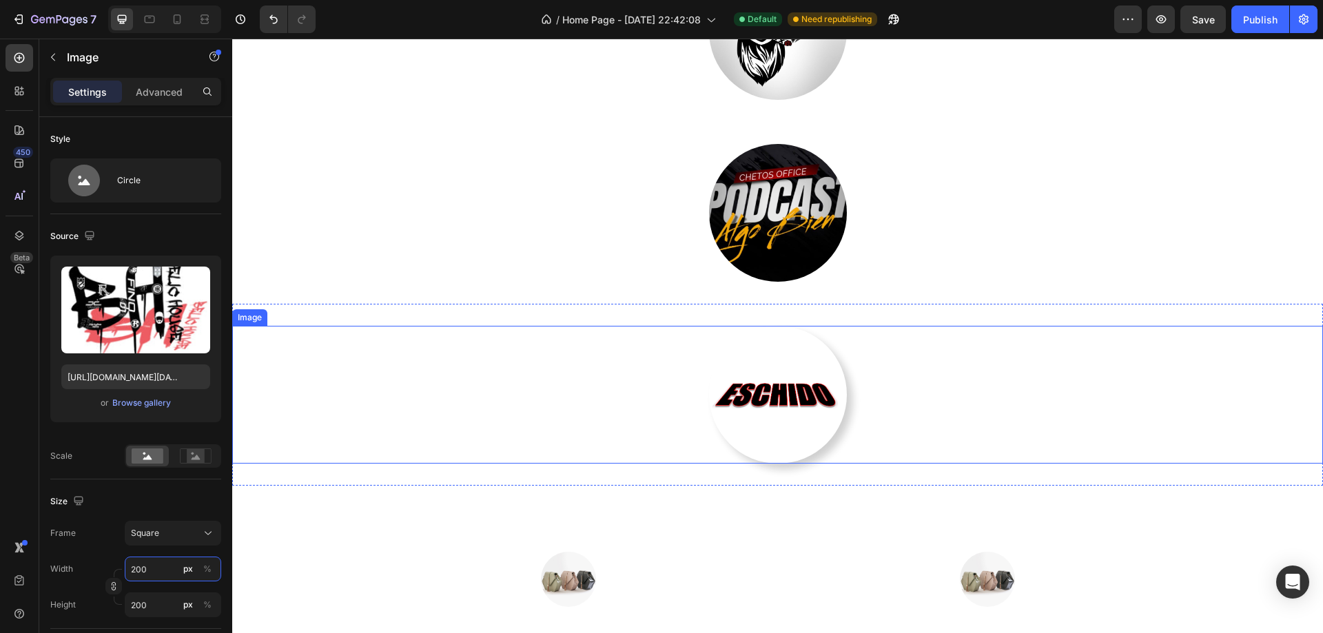
scroll to position [4114, 0]
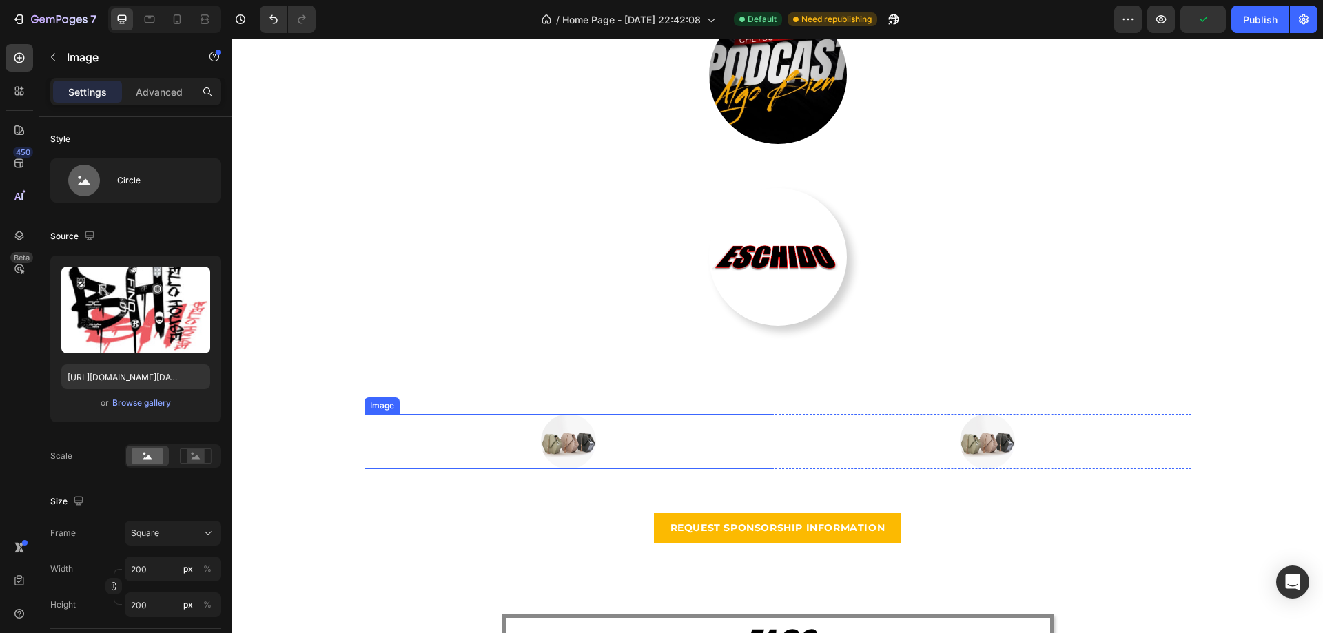
click at [657, 455] on div at bounding box center [568, 441] width 408 height 55
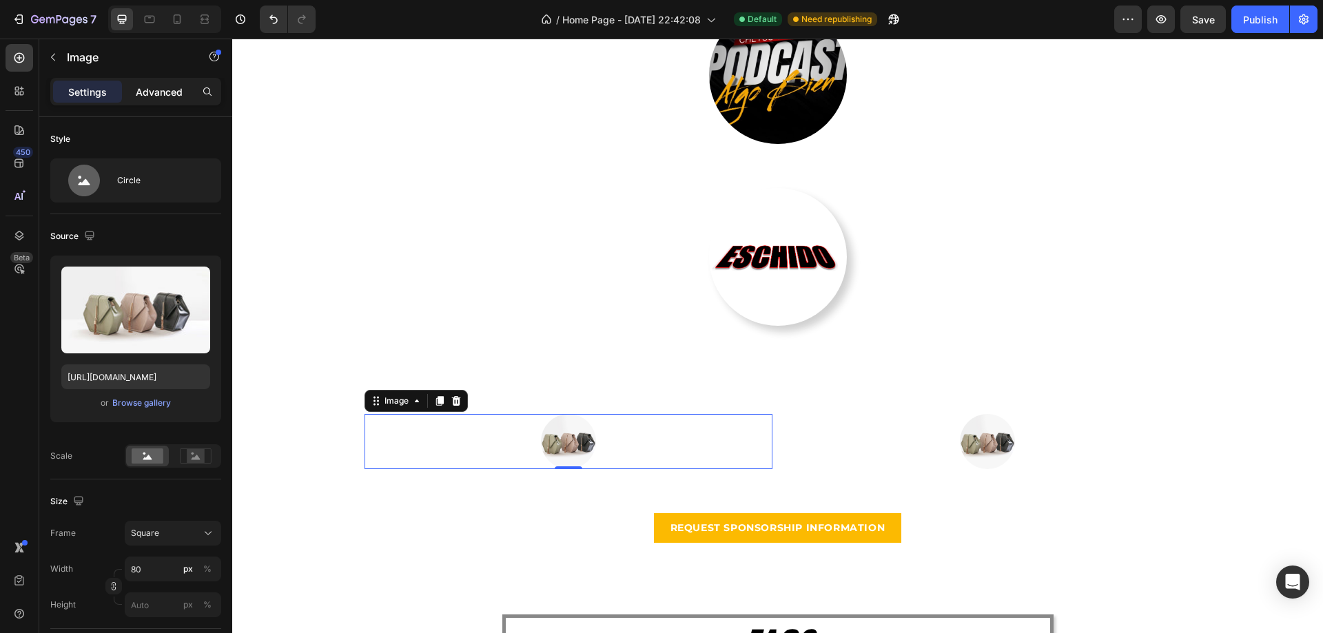
click at [160, 92] on p "Advanced" at bounding box center [159, 92] width 47 height 14
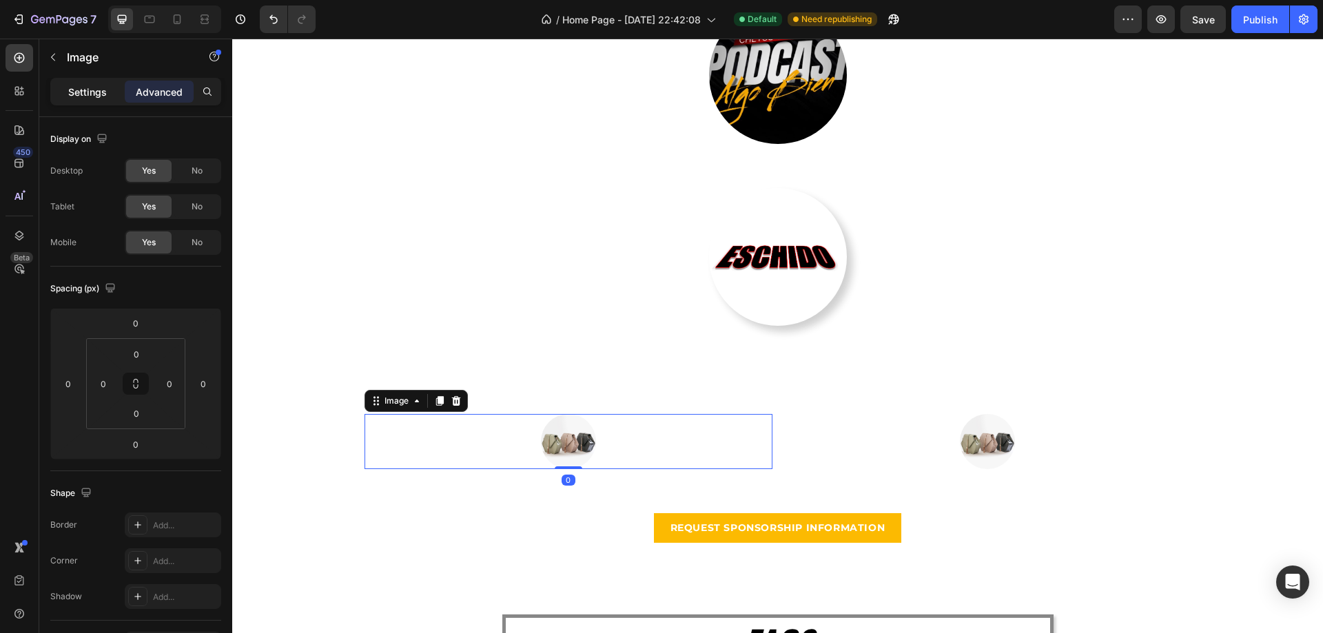
click at [101, 92] on p "Settings" at bounding box center [87, 92] width 39 height 14
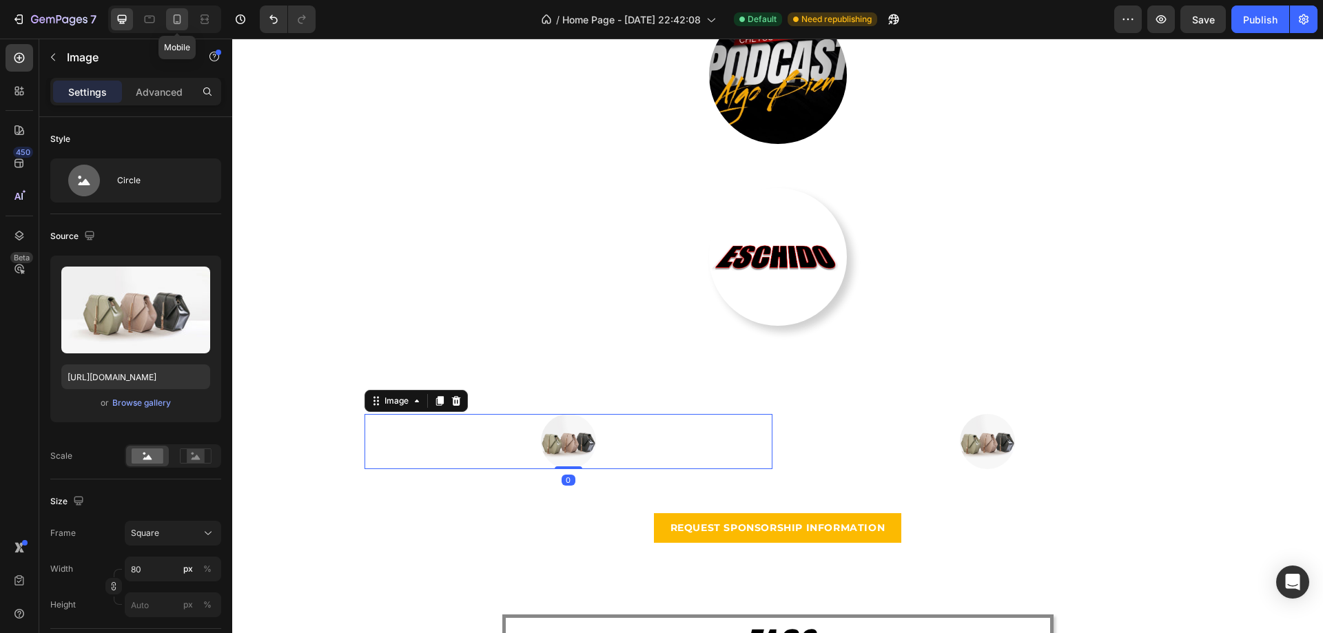
click at [178, 25] on icon at bounding box center [177, 19] width 14 height 14
type input "[URL][DOMAIN_NAME]"
type input "125"
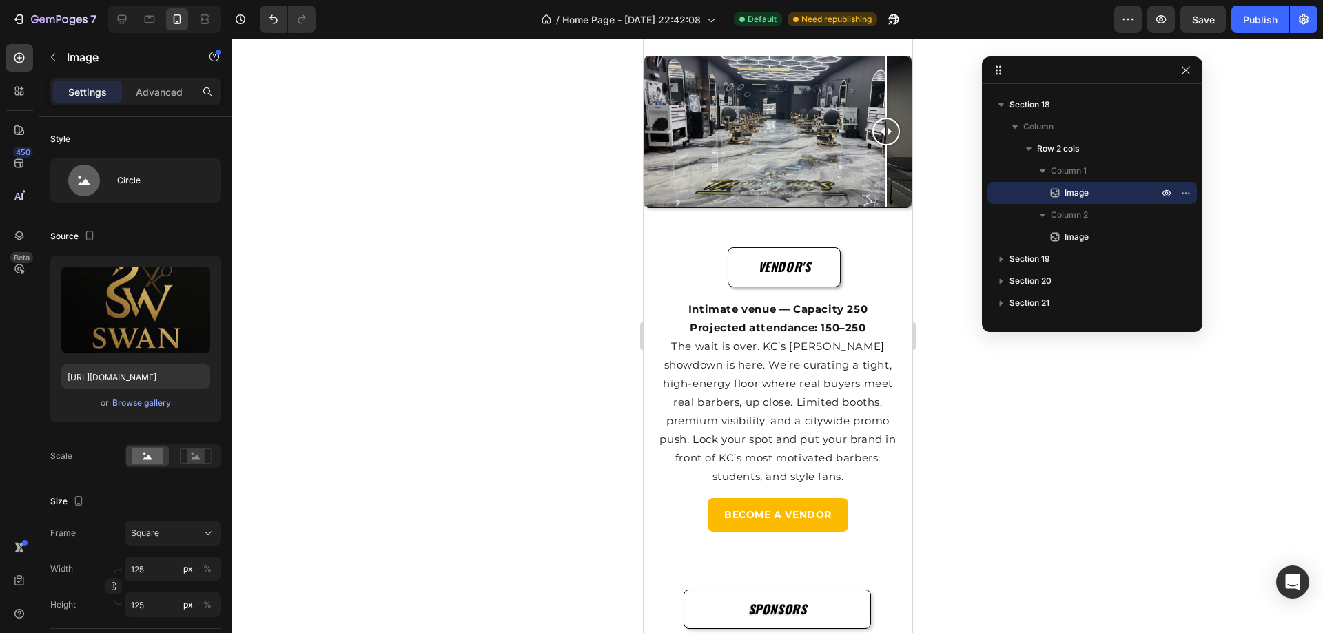
scroll to position [1816, 0]
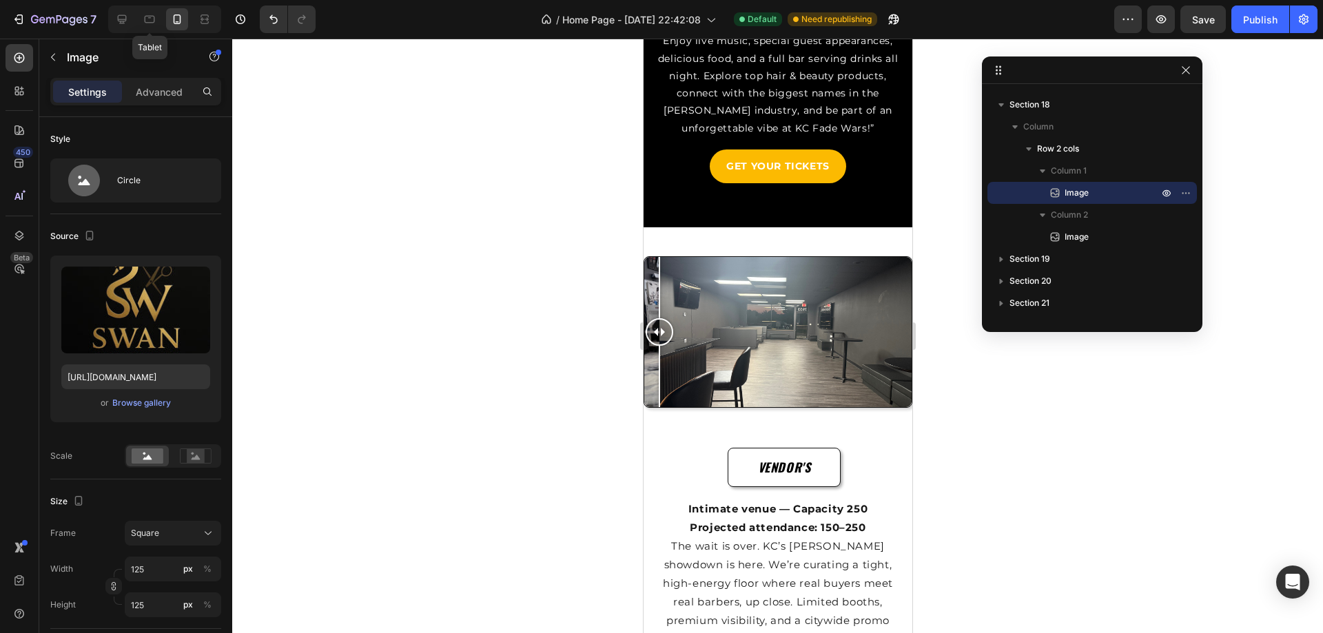
click at [157, 19] on div at bounding box center [149, 19] width 22 height 22
type input "[URL][DOMAIN_NAME]"
type input "80"
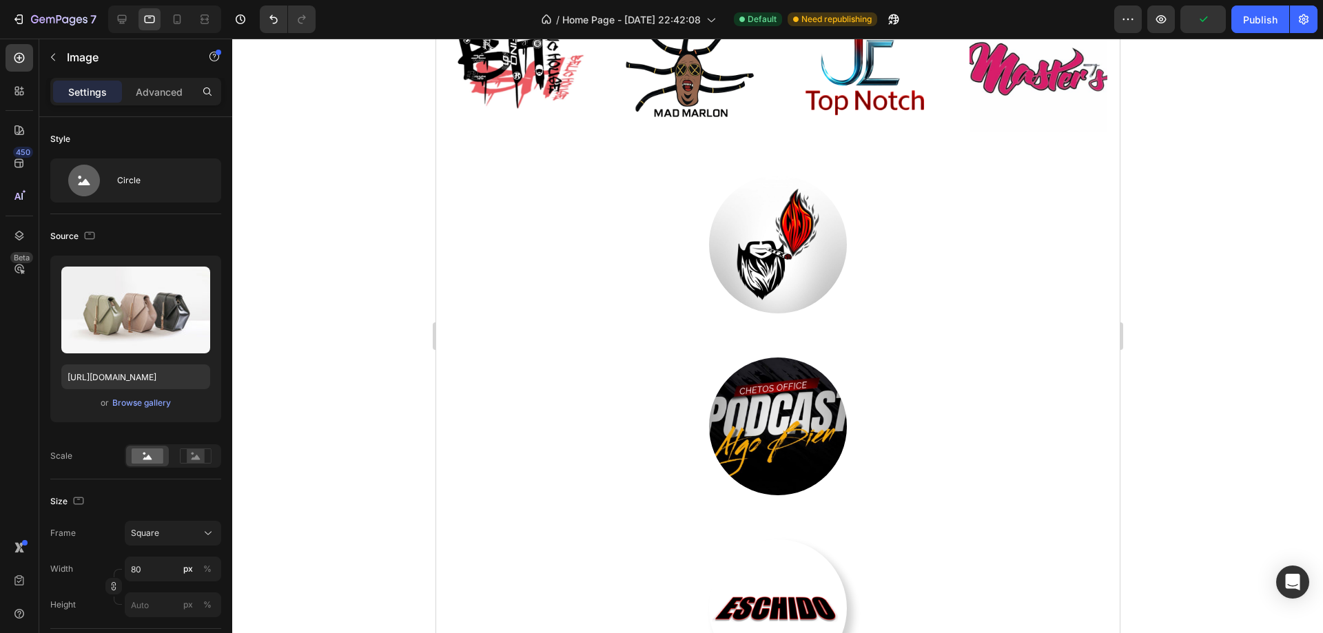
scroll to position [4020, 0]
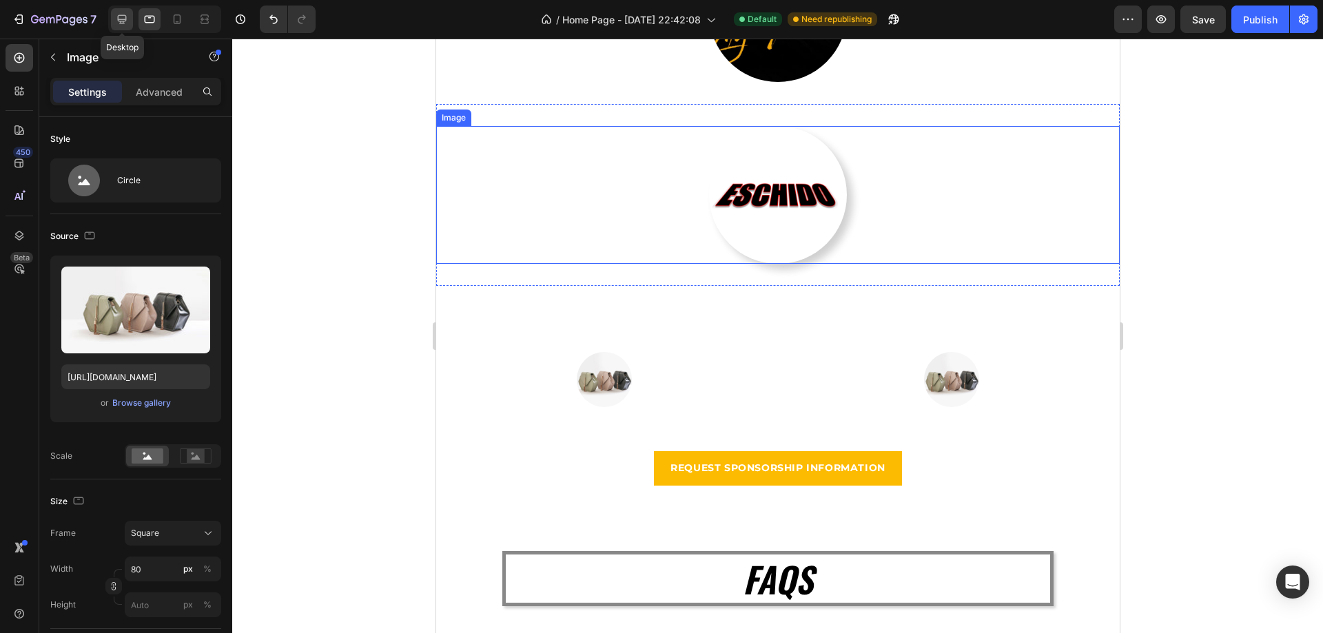
click at [125, 15] on icon at bounding box center [122, 19] width 9 height 9
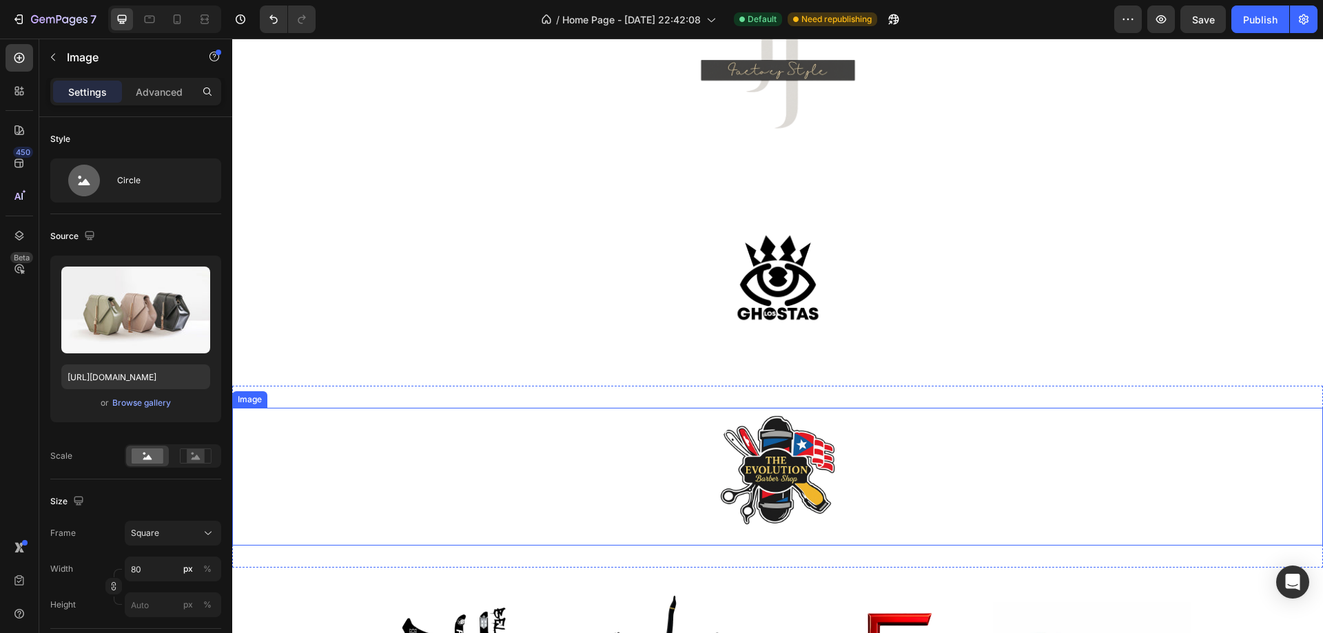
scroll to position [3274, 0]
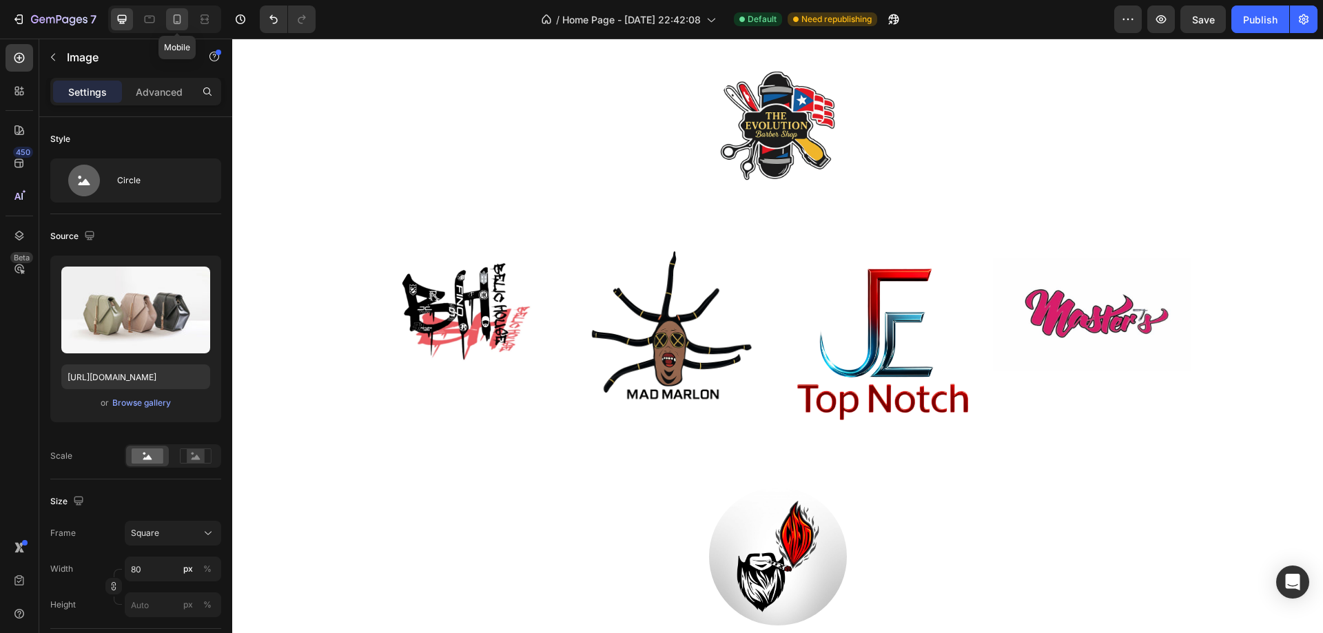
click at [178, 21] on icon at bounding box center [177, 19] width 14 height 14
type input "[URL][DOMAIN_NAME]"
type input "125"
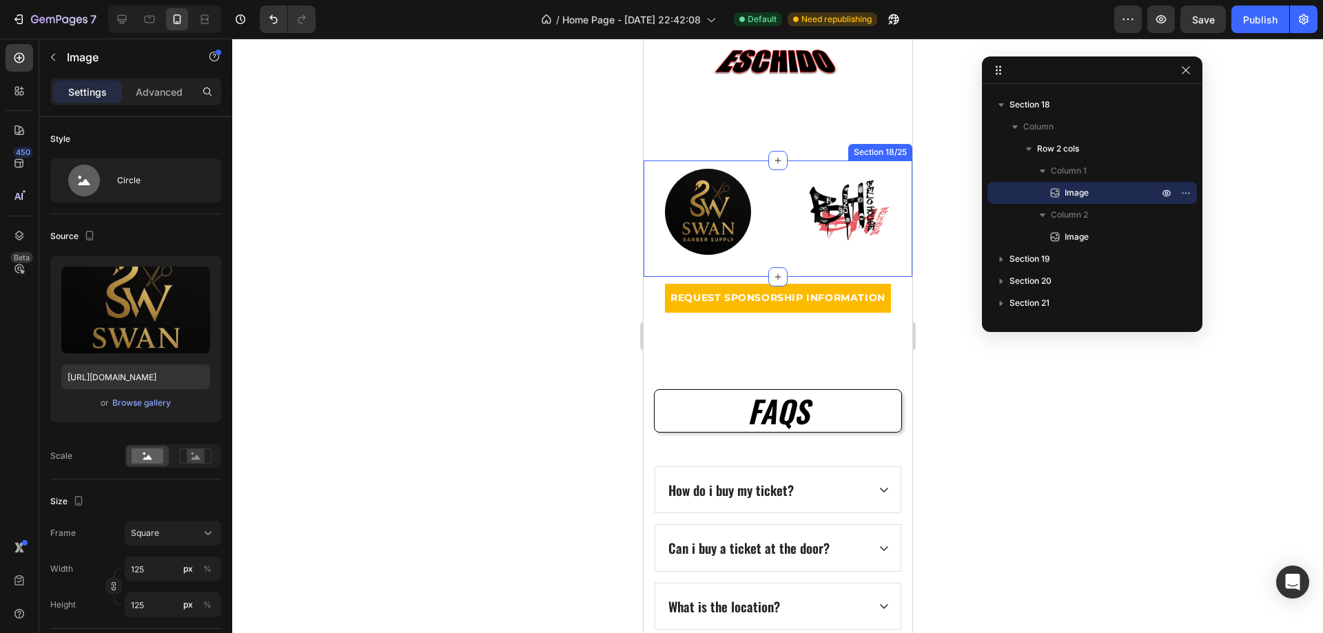
scroll to position [3963, 0]
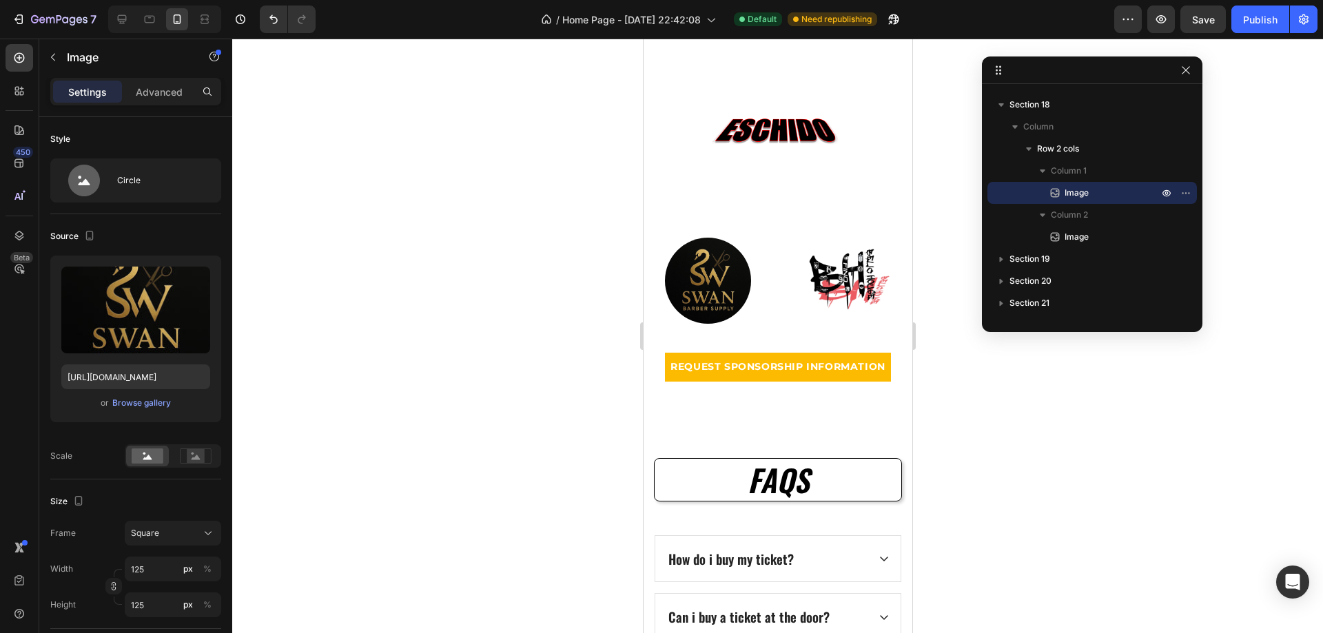
click at [718, 280] on img at bounding box center [707, 281] width 86 height 86
click at [845, 280] on img at bounding box center [847, 281] width 86 height 86
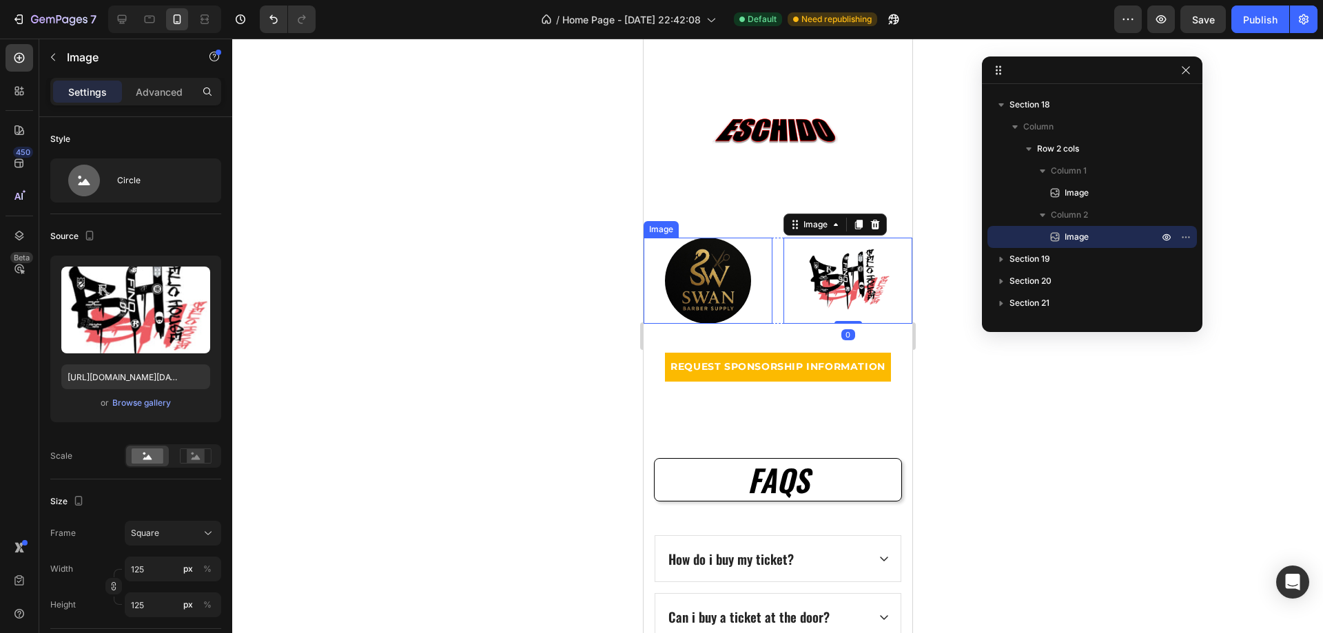
click at [717, 281] on img at bounding box center [707, 281] width 86 height 86
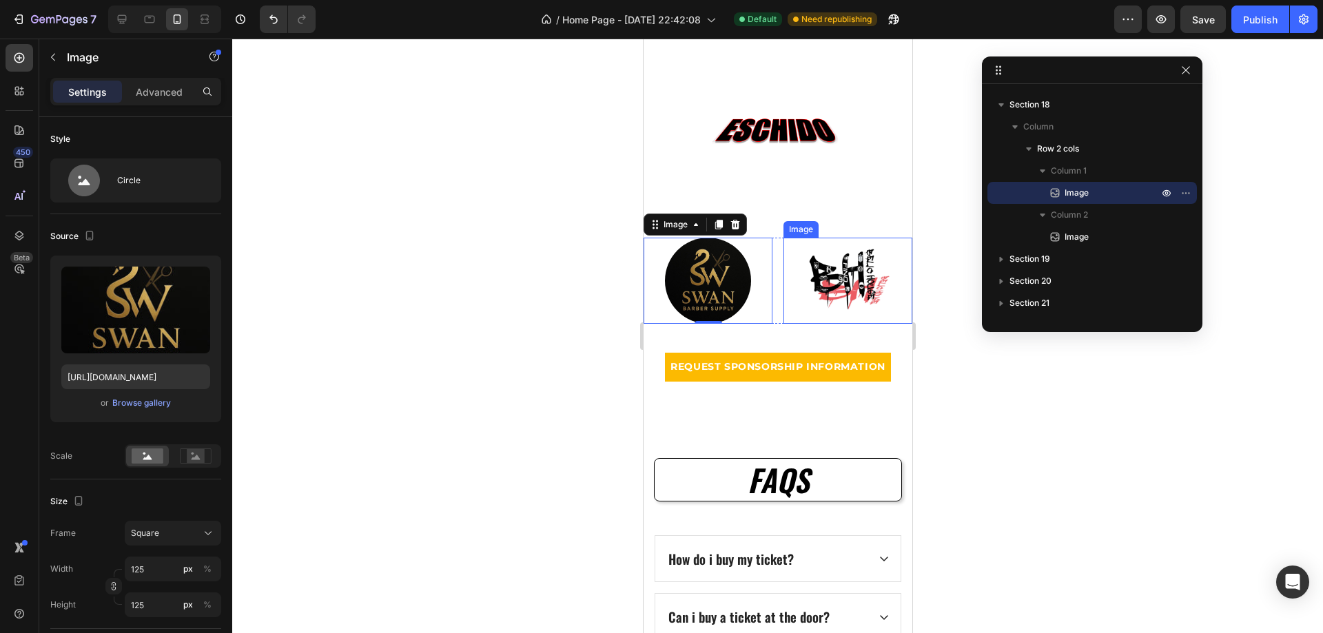
click at [833, 276] on img at bounding box center [847, 281] width 86 height 86
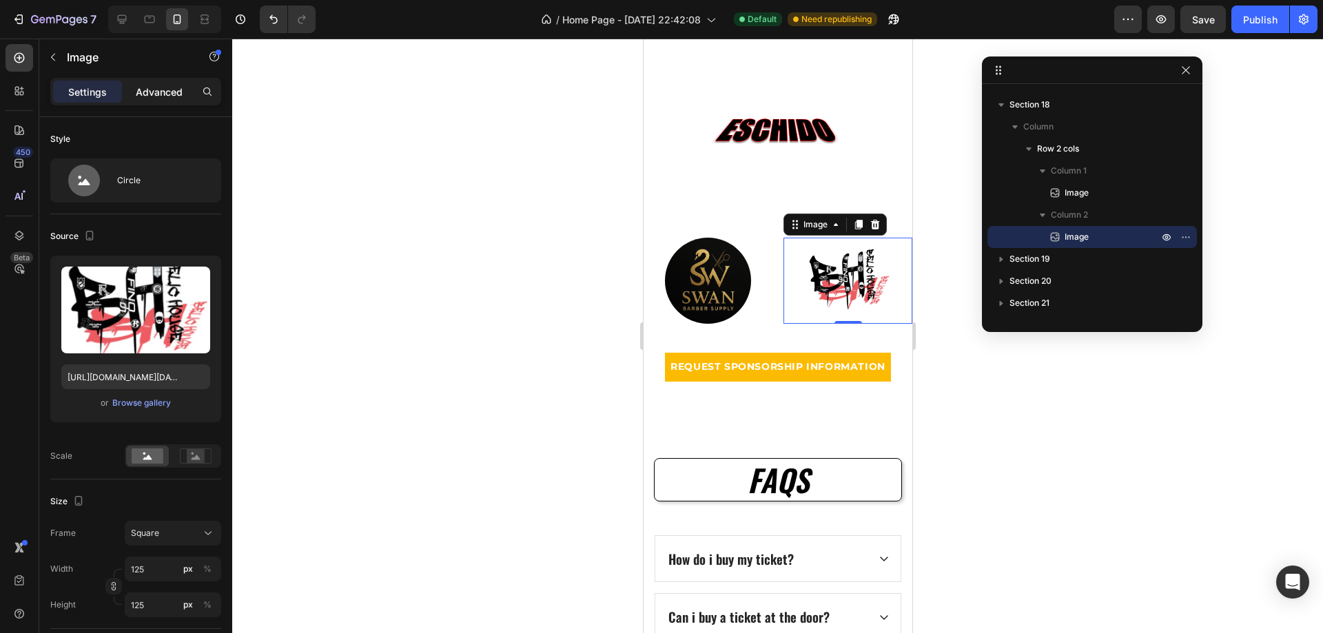
click at [167, 85] on p "Advanced" at bounding box center [159, 92] width 47 height 14
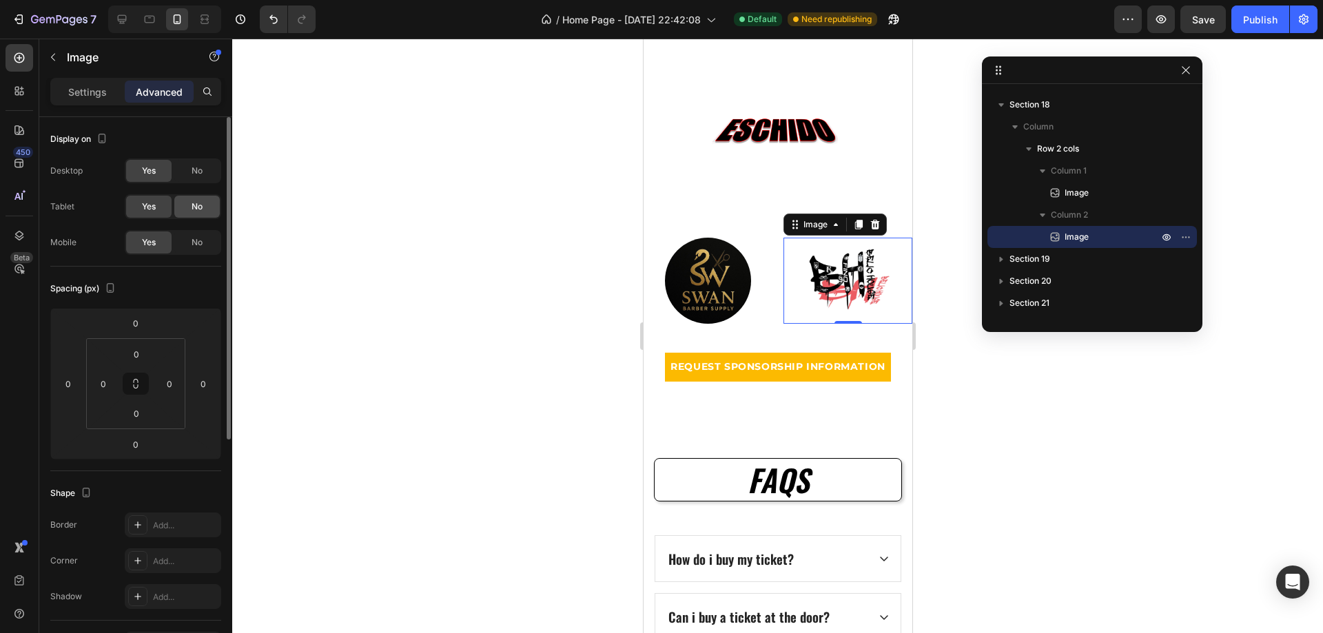
click at [187, 209] on div "No" at bounding box center [196, 207] width 45 height 22
click at [189, 176] on div "No" at bounding box center [196, 171] width 45 height 22
click at [159, 22] on div at bounding box center [149, 19] width 22 height 22
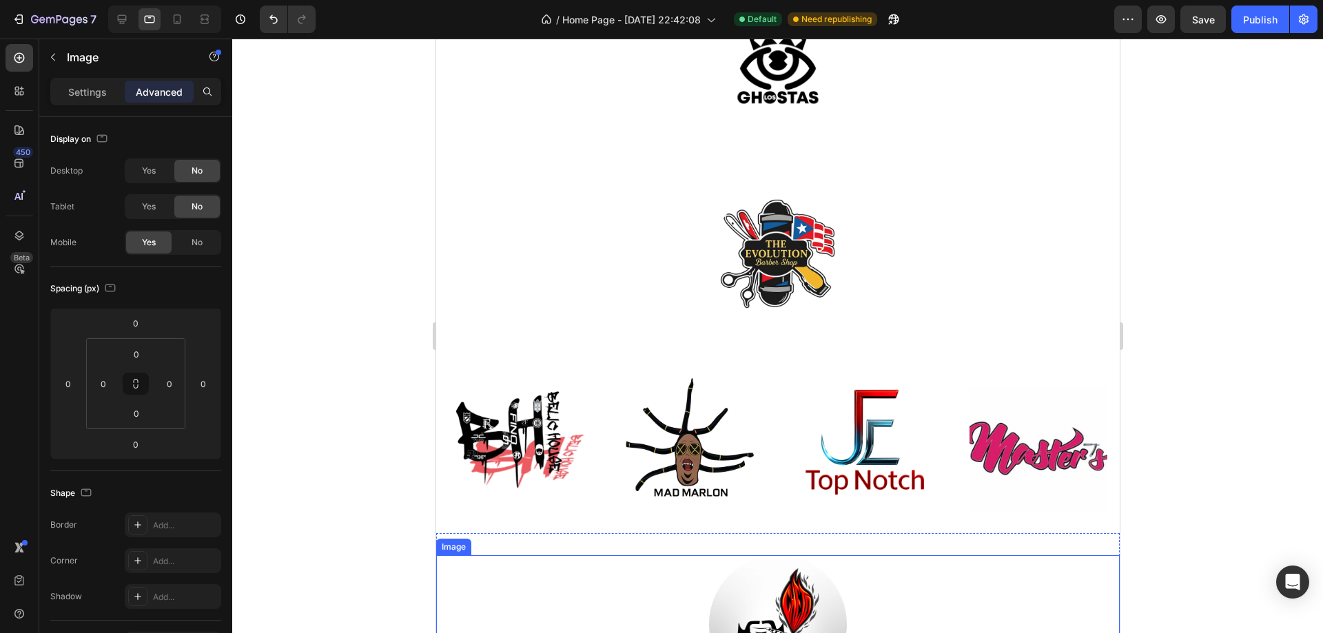
scroll to position [3021, 0]
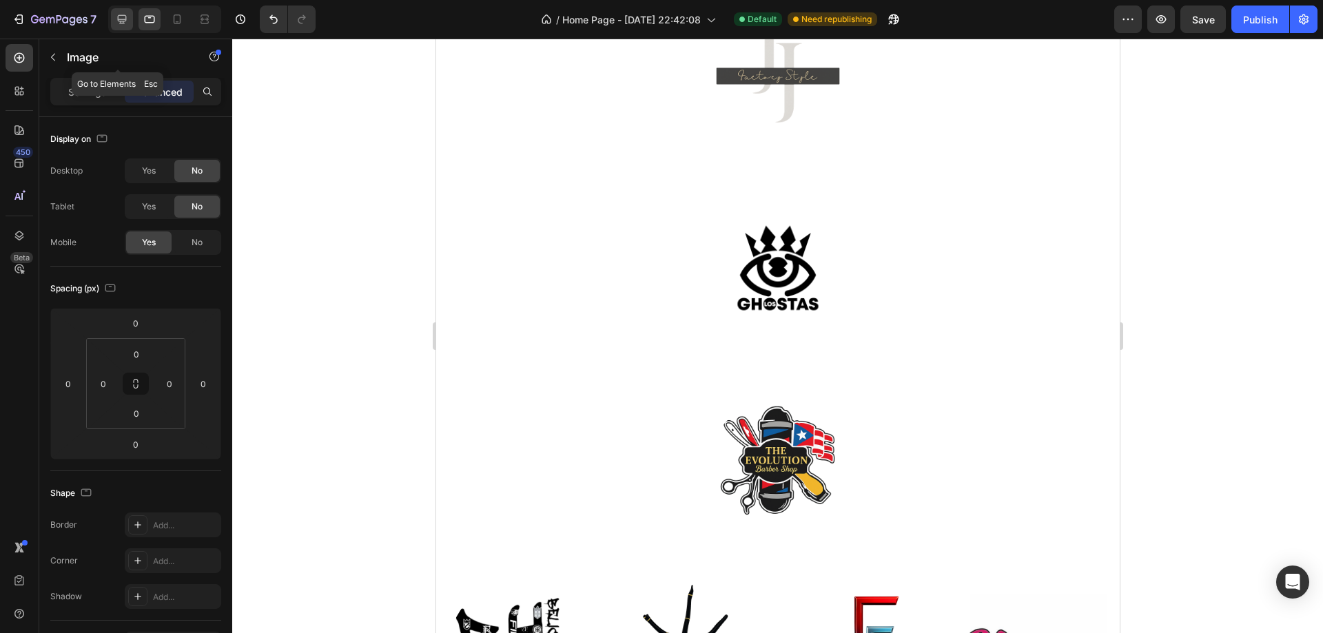
click at [126, 17] on icon at bounding box center [122, 19] width 14 height 14
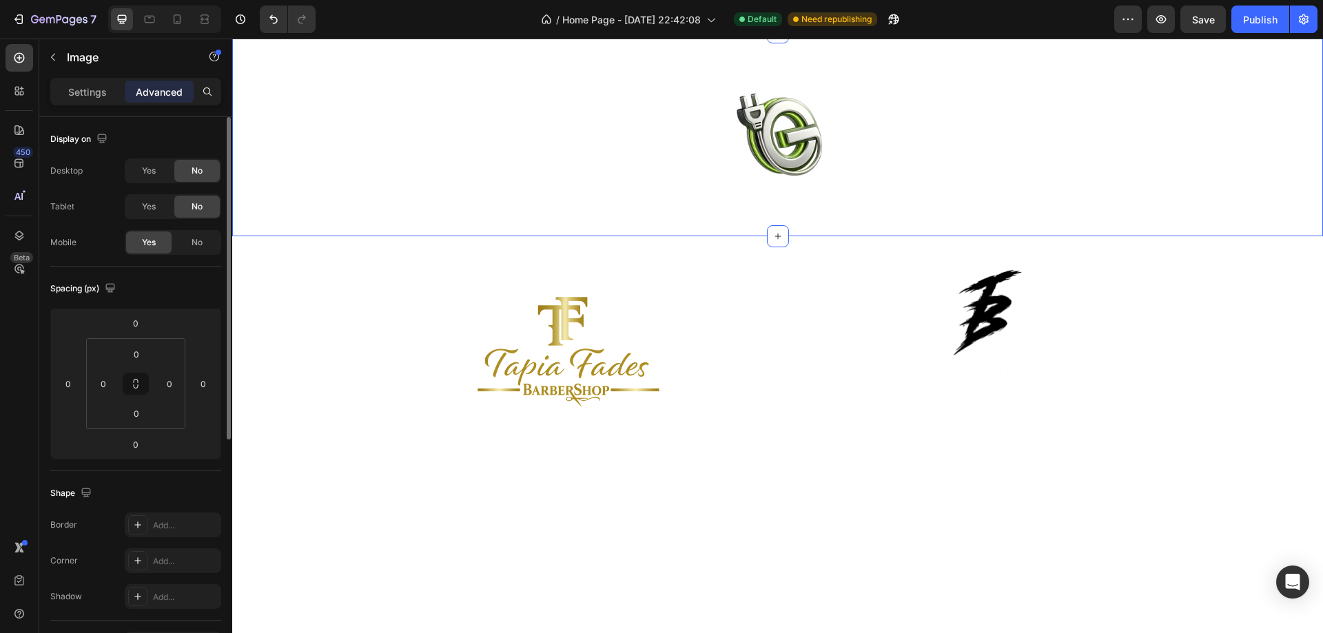
scroll to position [2194, 0]
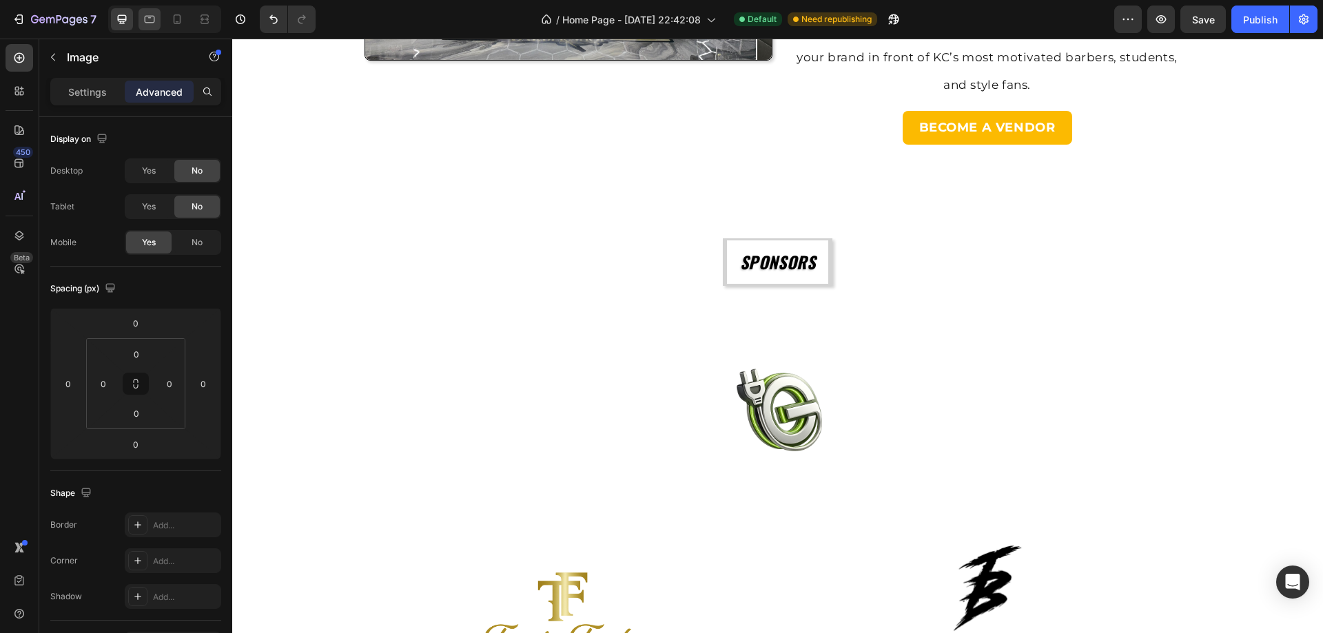
click at [157, 22] on div at bounding box center [149, 19] width 22 height 22
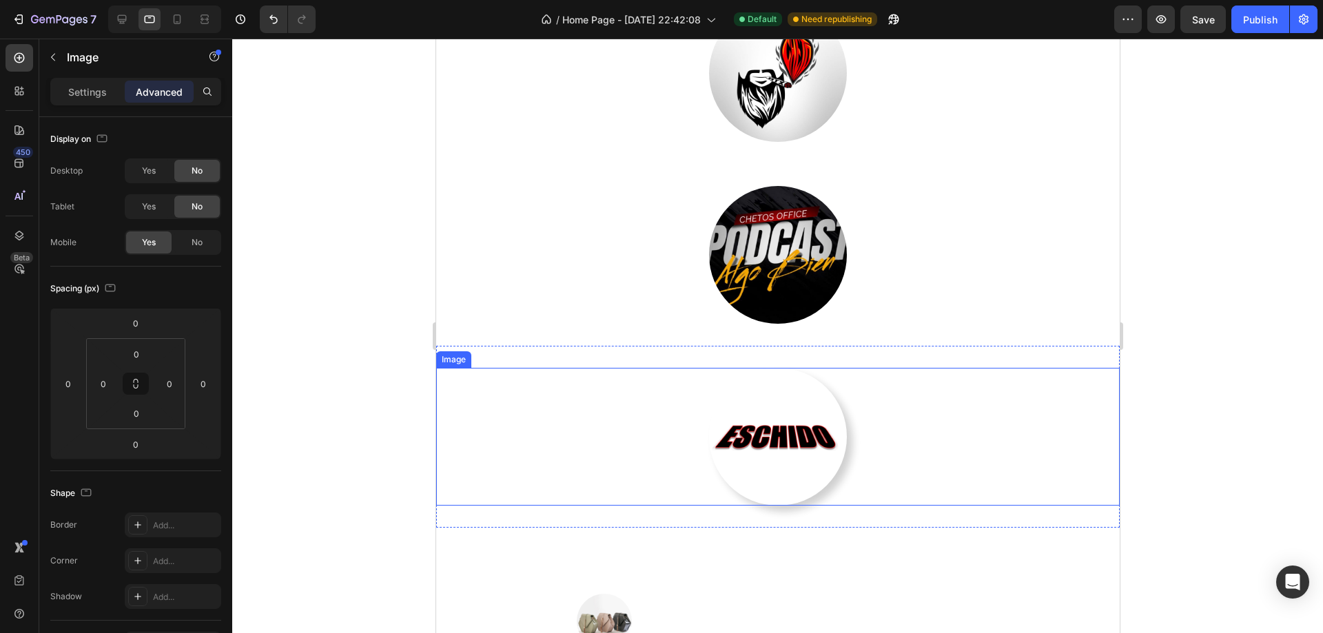
scroll to position [4123, 0]
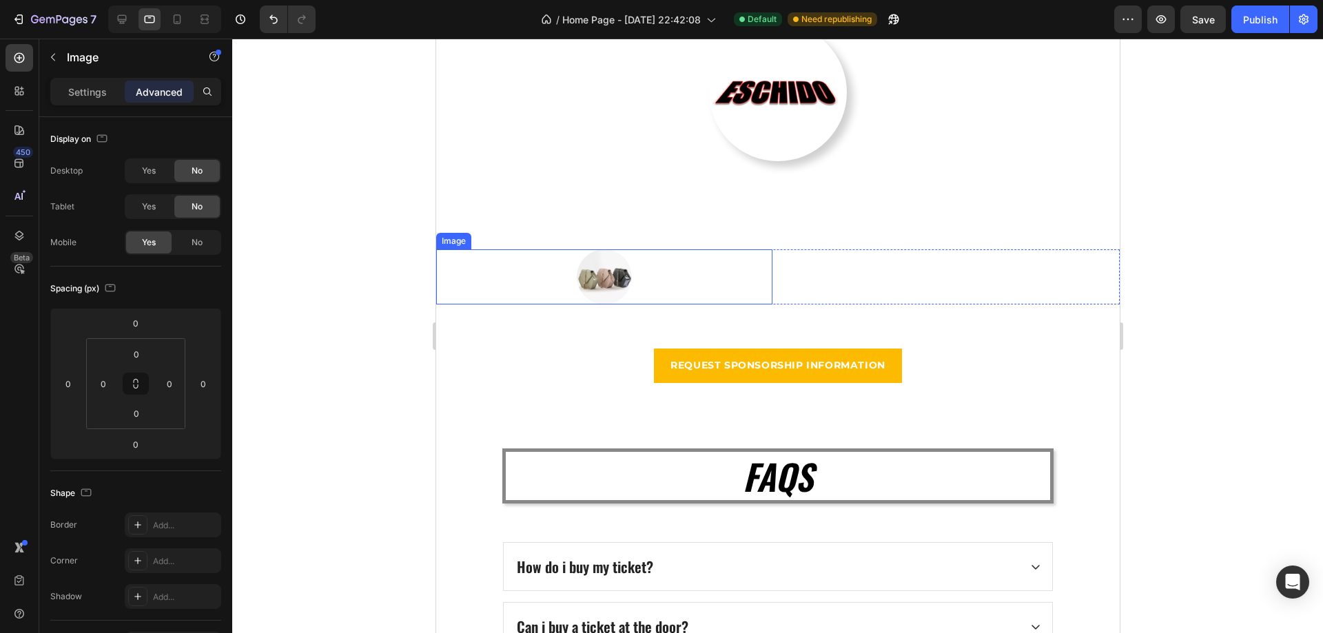
click at [590, 285] on img at bounding box center [603, 276] width 55 height 55
click at [111, 96] on div "Settings" at bounding box center [87, 92] width 69 height 22
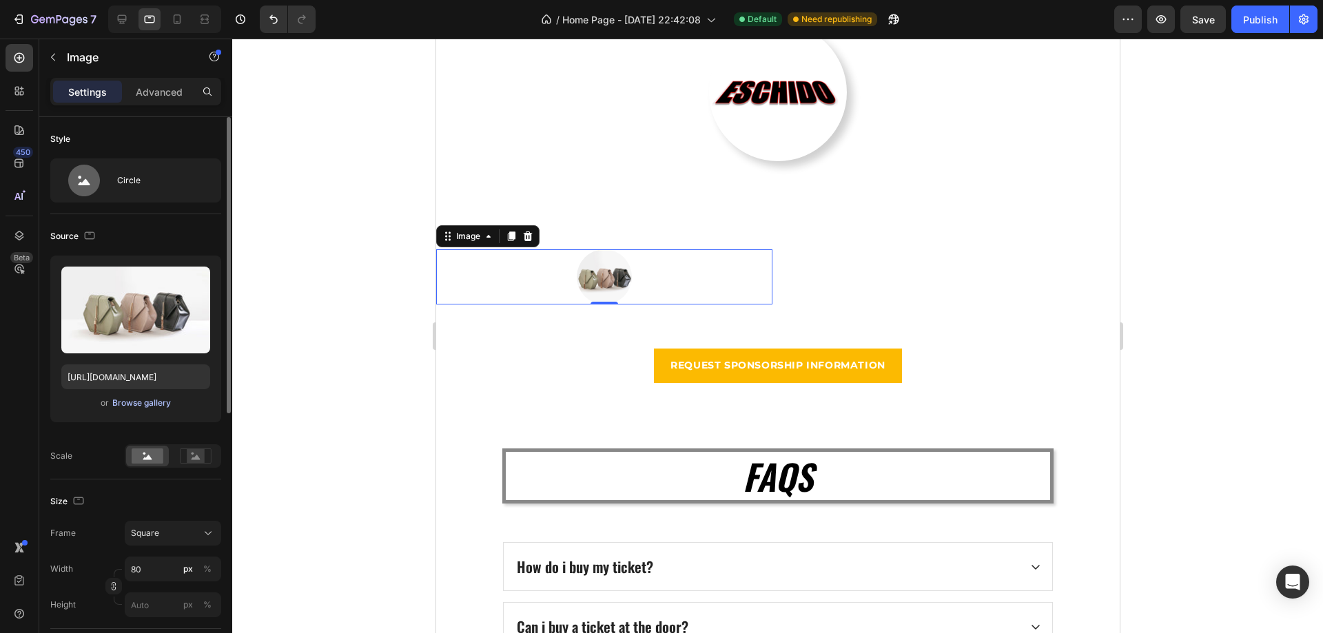
click at [136, 396] on button "Browse gallery" at bounding box center [142, 403] width 60 height 14
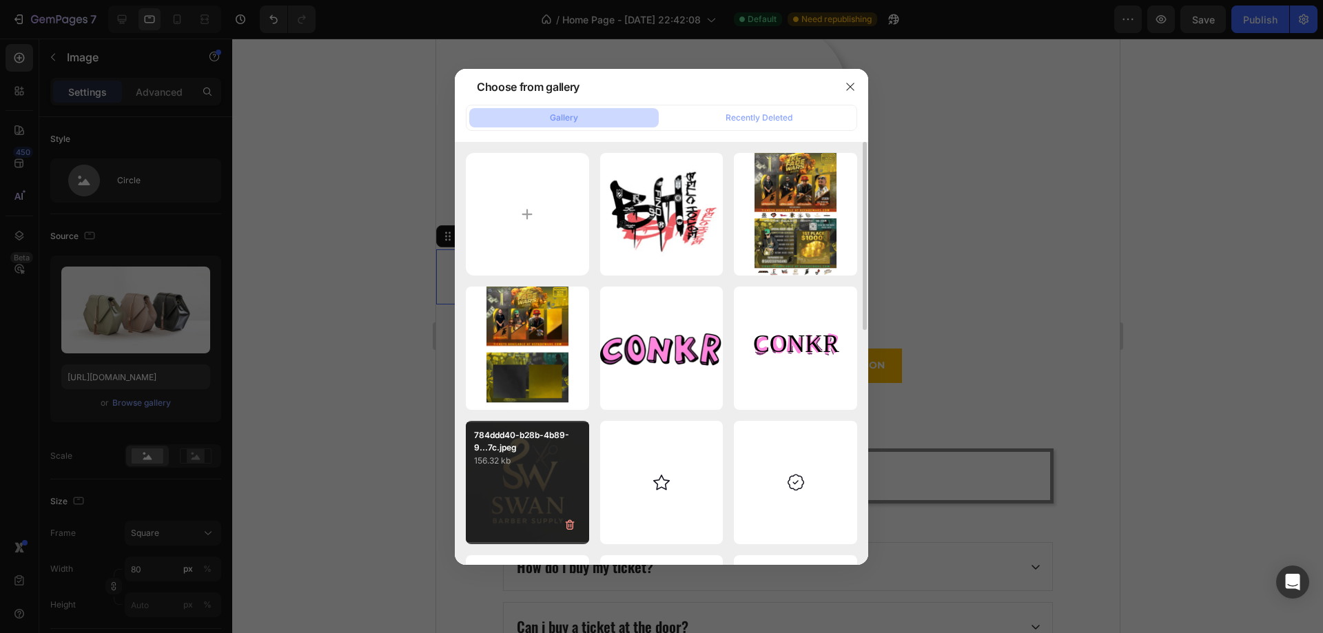
click at [492, 489] on div "784ddd40-b28b-4b89-9...7c.jpeg 156.32 kb" at bounding box center [527, 482] width 123 height 123
type input "[URL][DOMAIN_NAME]"
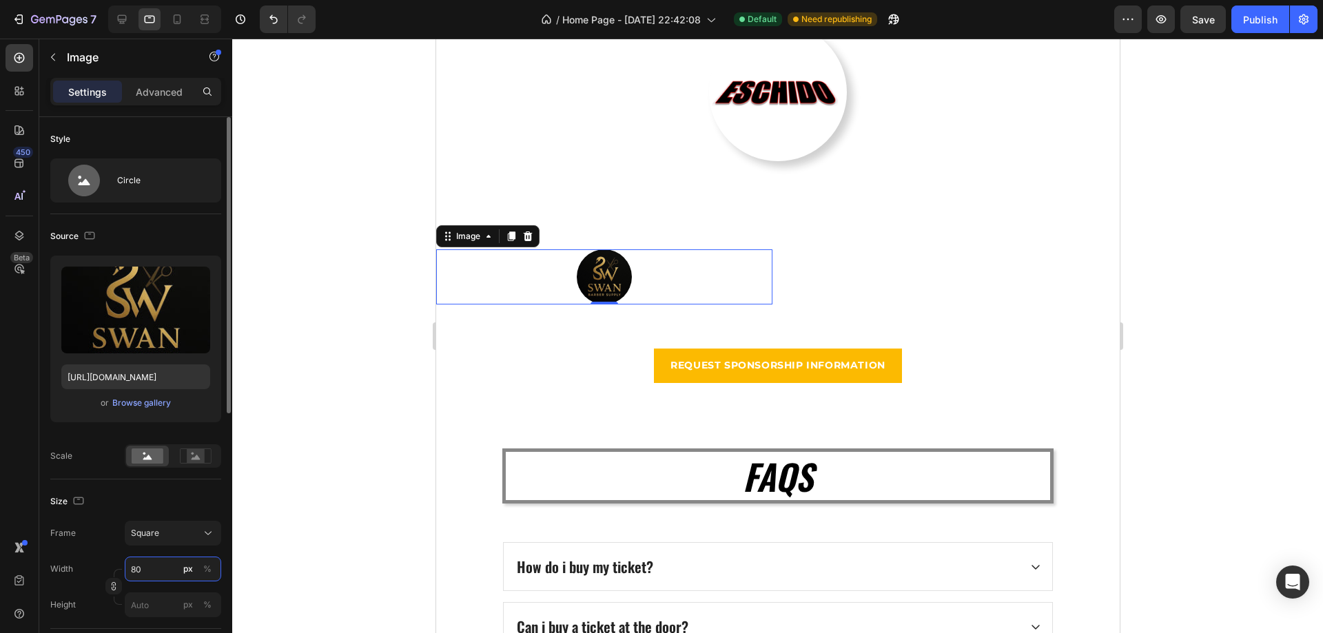
click at [152, 568] on input "80" at bounding box center [173, 569] width 96 height 25
type input "2"
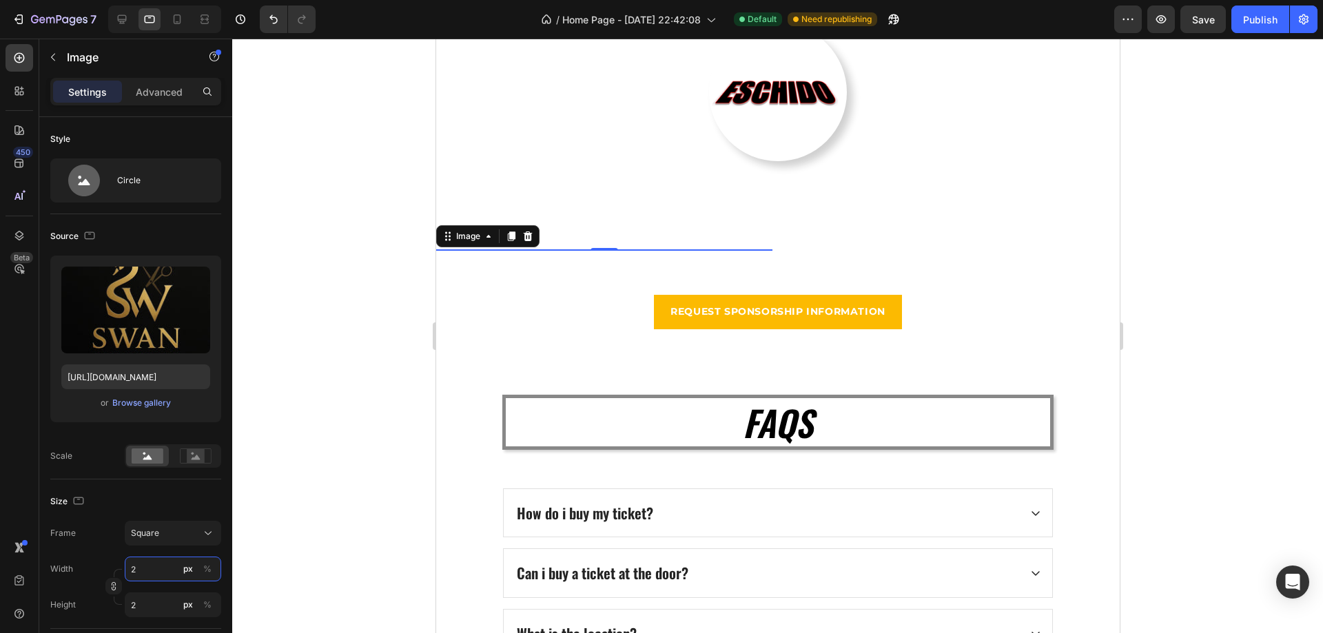
type input "20"
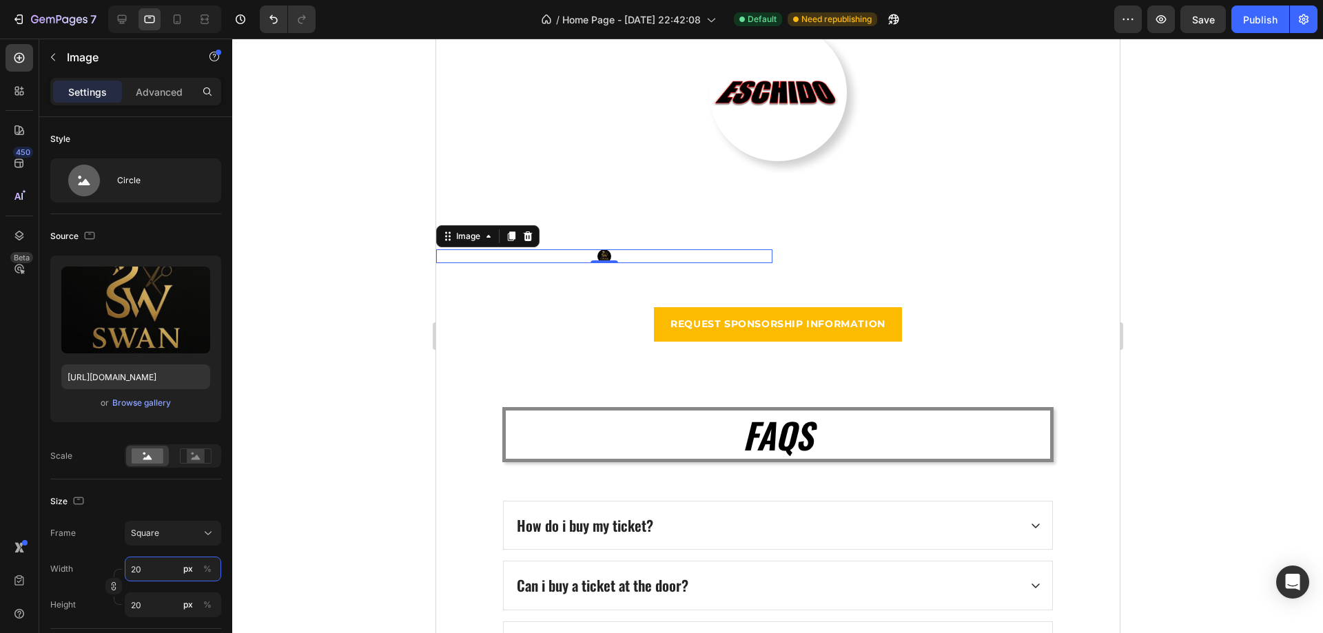
type input "200"
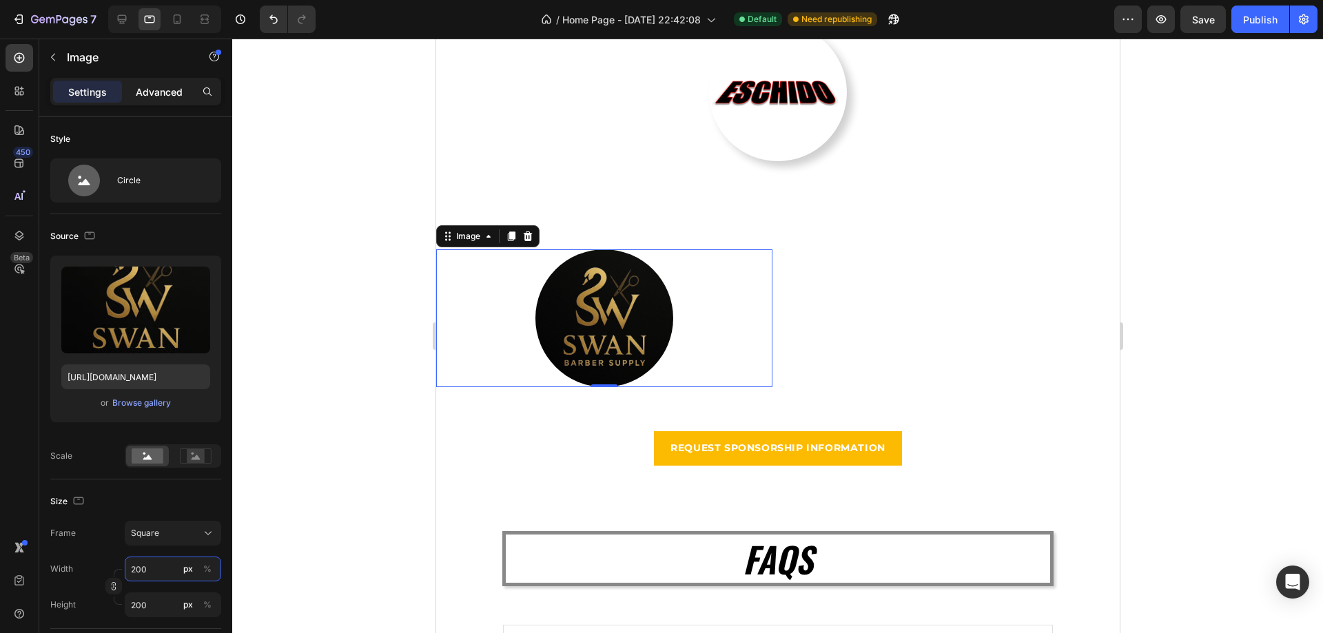
type input "200"
click at [170, 94] on p "Advanced" at bounding box center [159, 92] width 47 height 14
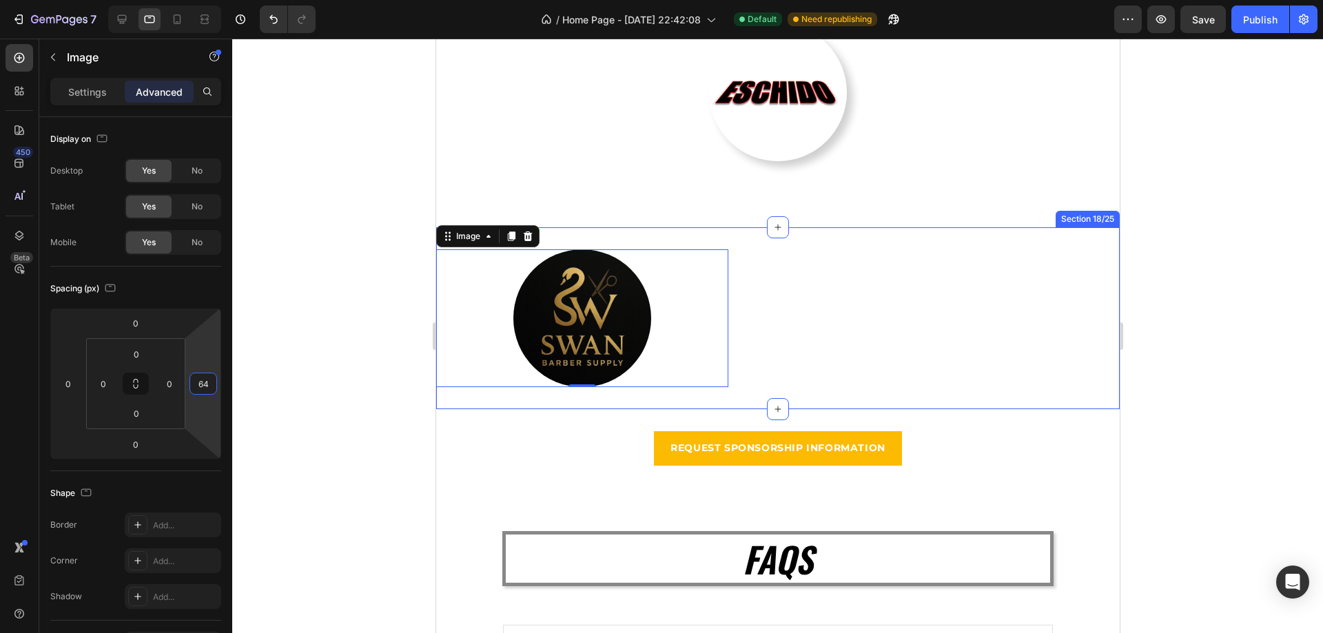
drag, startPoint x: 638, startPoint y: 462, endPoint x: 533, endPoint y: 397, distance: 123.1
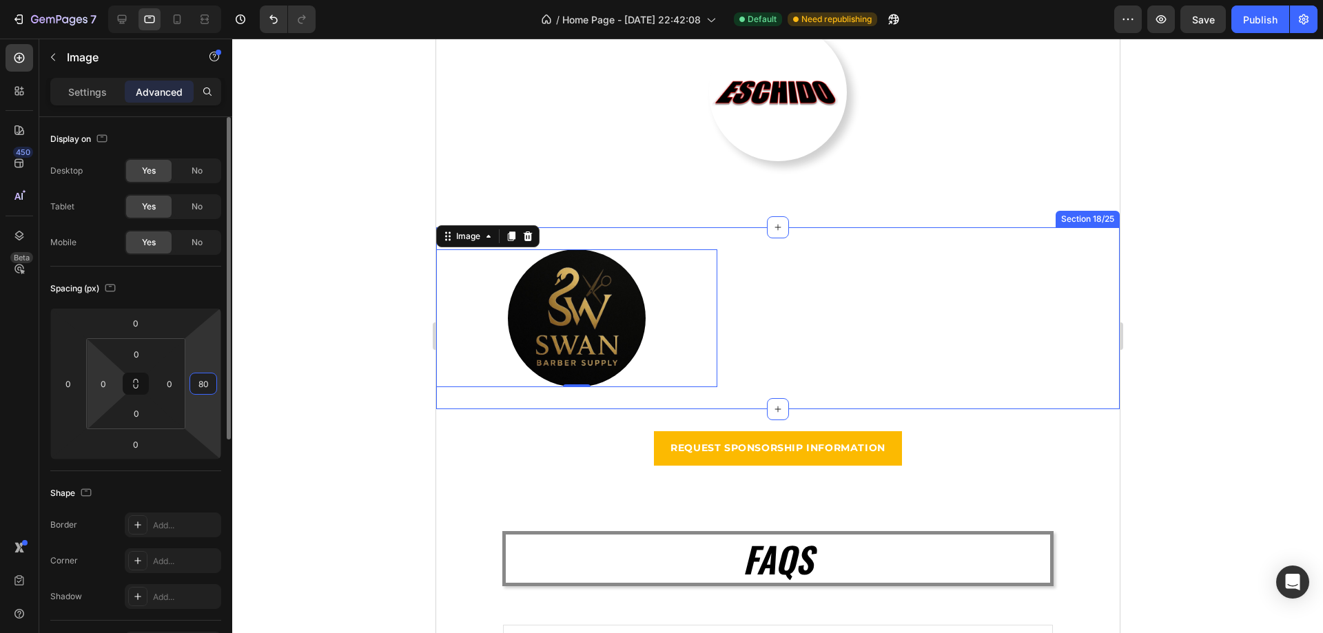
click at [123, 0] on html "7 / Home Page - [DATE] 22:42:08 Default Need republishing Preview Save Publish …" at bounding box center [661, 0] width 1323 height 0
type input "82"
drag, startPoint x: 114, startPoint y: 391, endPoint x: 110, endPoint y: 356, distance: 35.4
click at [110, 356] on div "0 0 0 0" at bounding box center [135, 383] width 99 height 91
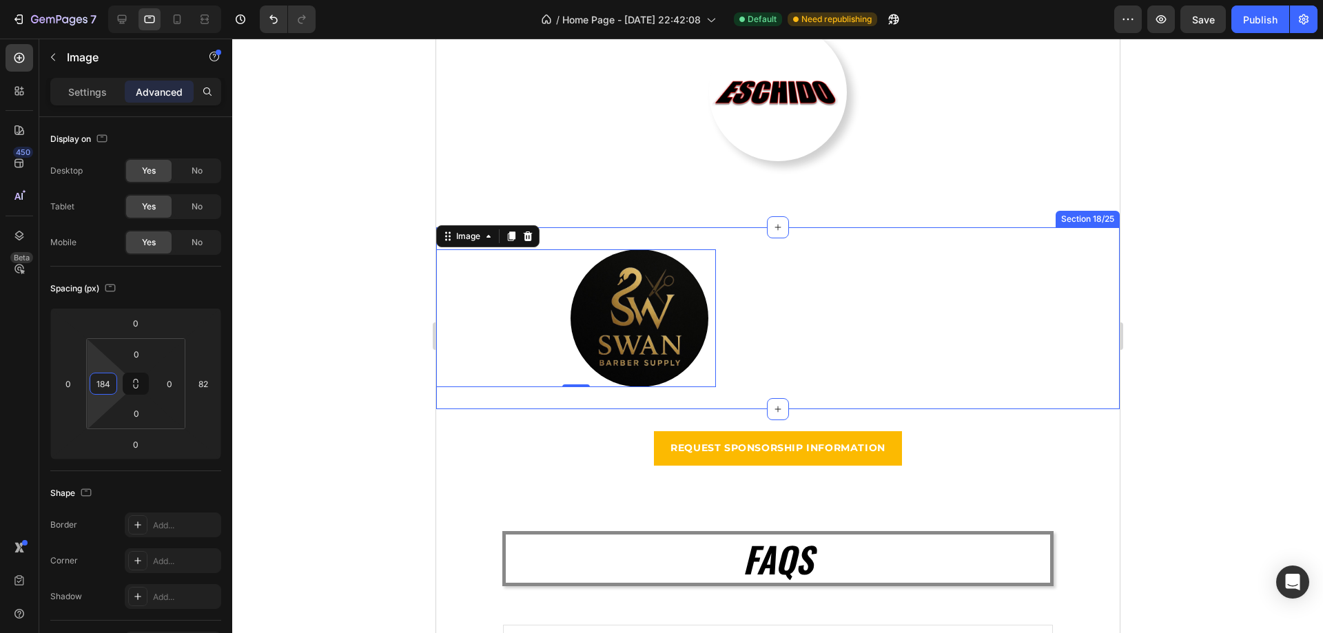
type input "182"
drag, startPoint x: 98, startPoint y: 395, endPoint x: 105, endPoint y: 332, distance: 63.1
click at [105, 0] on html "7 / Home Page - [DATE] 22:42:08 Default Need republishing Preview Save Publish …" at bounding box center [661, 0] width 1323 height 0
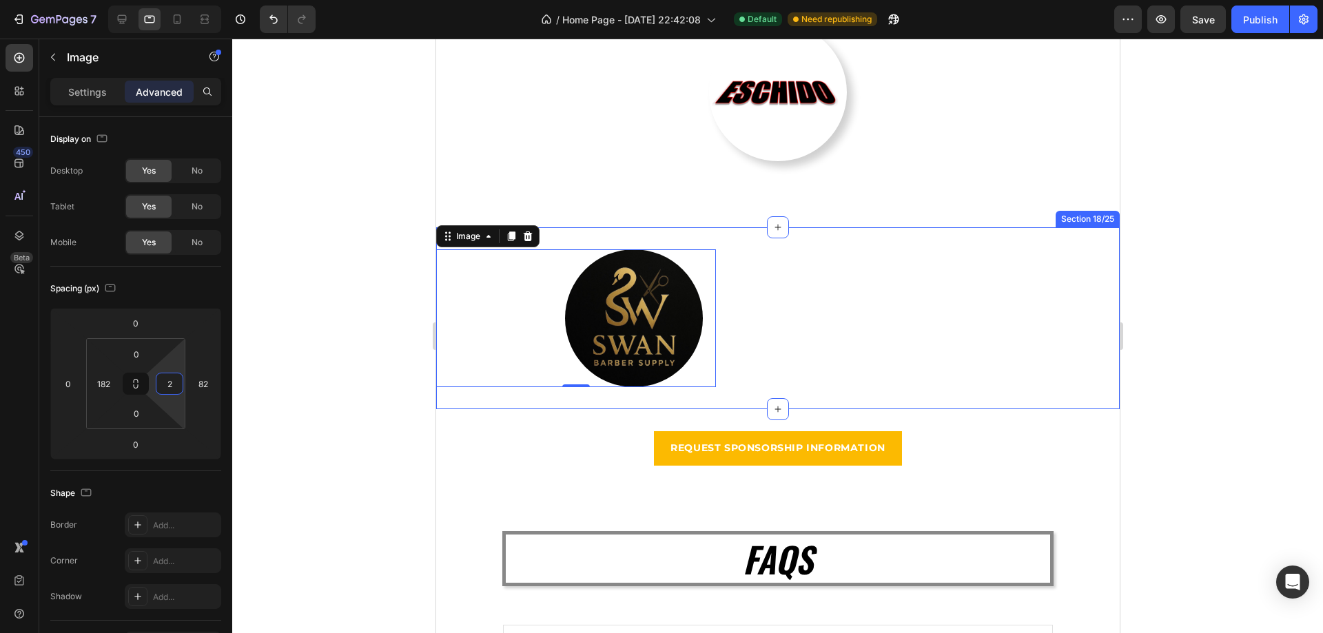
type input "0"
drag, startPoint x: 174, startPoint y: 400, endPoint x: 176, endPoint y: 415, distance: 14.6
click at [176, 0] on html "7 / Home Page - [DATE] 22:42:08 Default Need republishing Preview Save Publish …" at bounding box center [661, 0] width 1323 height 0
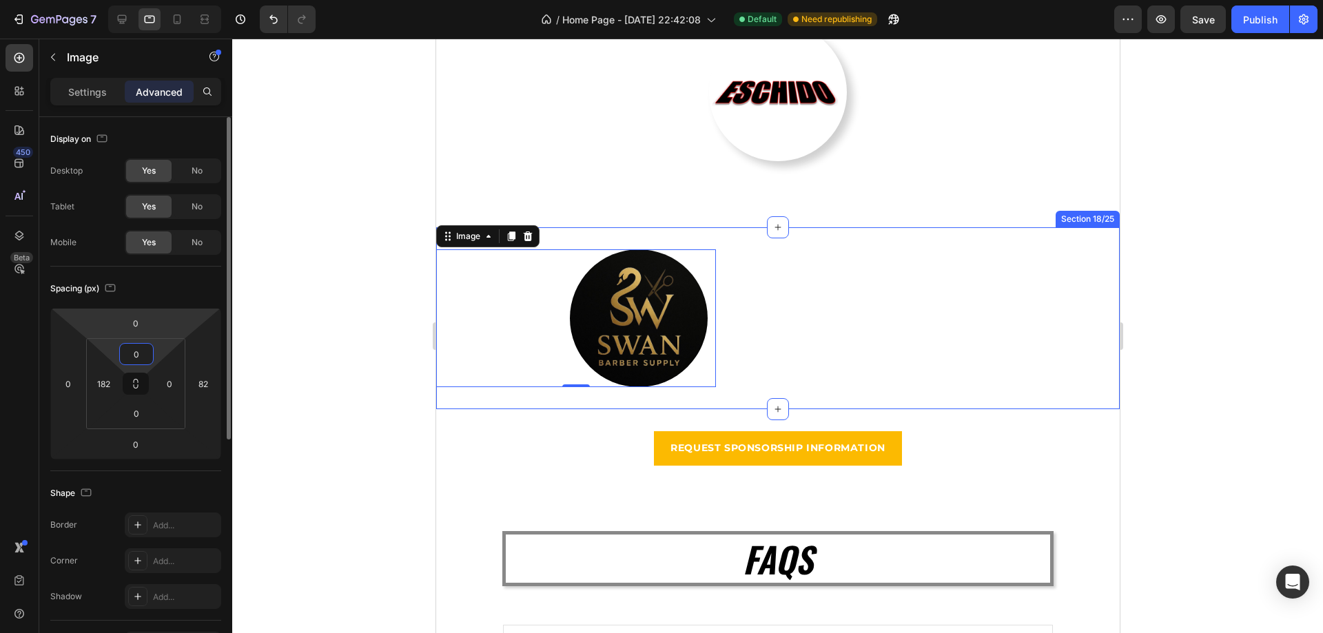
drag, startPoint x: 152, startPoint y: 349, endPoint x: 157, endPoint y: 334, distance: 16.1
click at [157, 334] on div "0 0 0 82 0 182 0 0" at bounding box center [135, 384] width 171 height 152
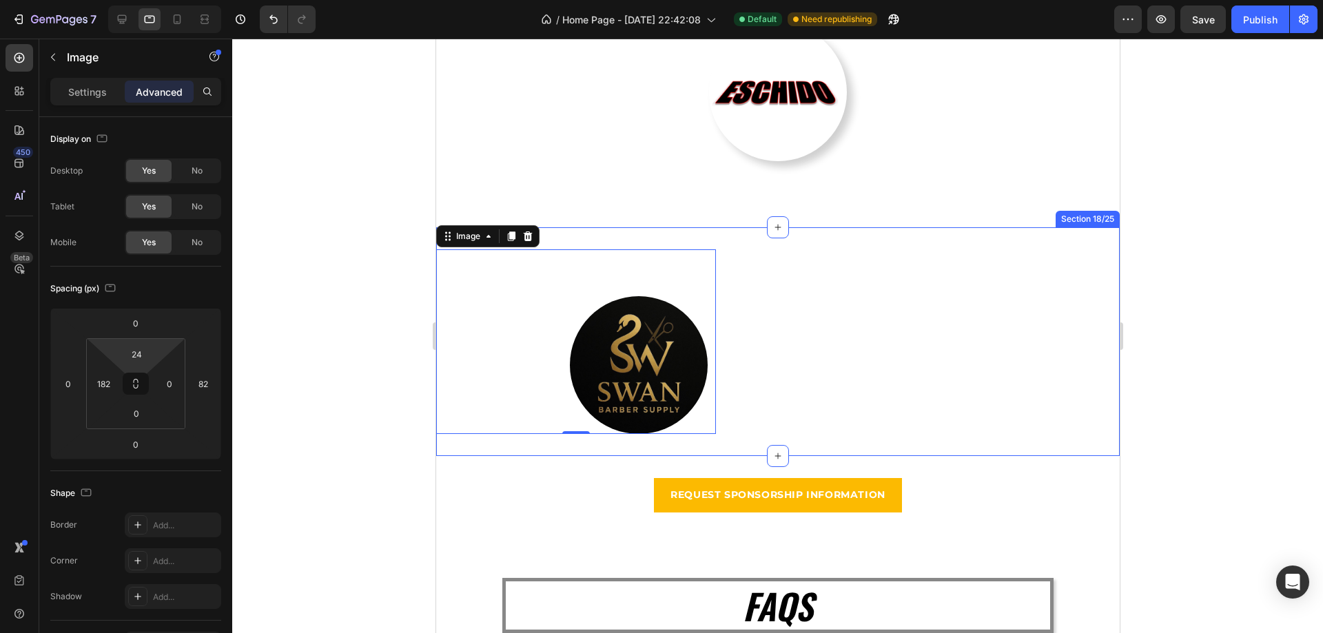
type input "0"
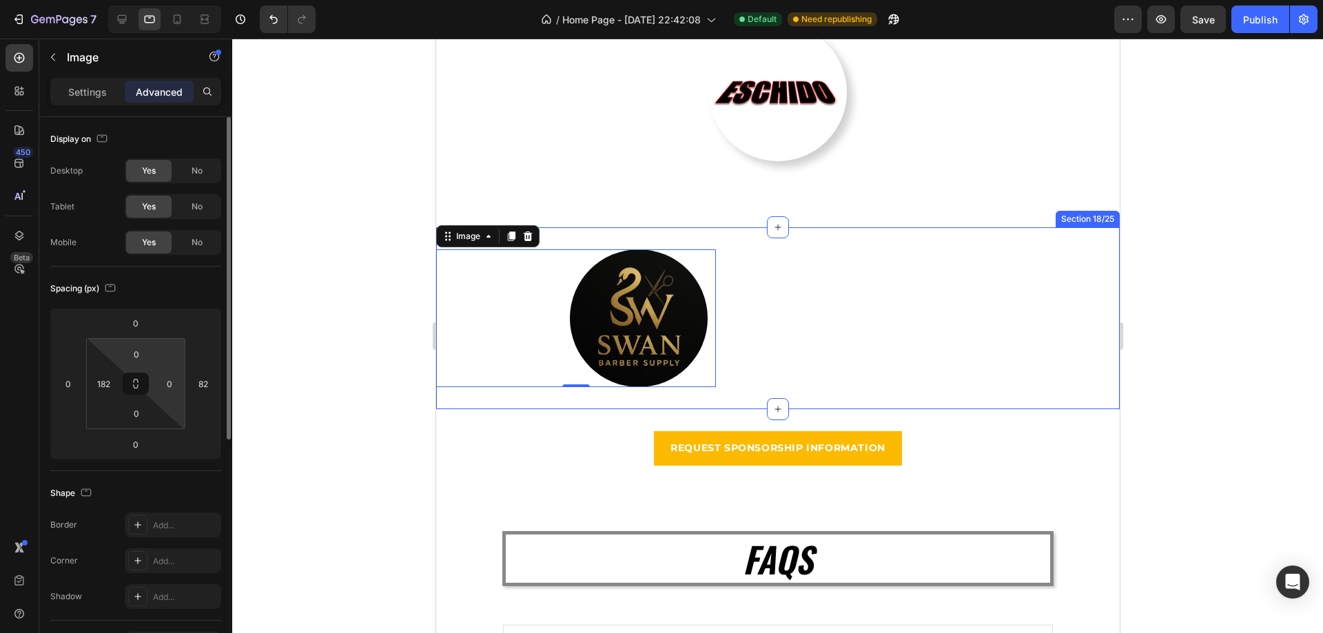
drag, startPoint x: 169, startPoint y: 345, endPoint x: 168, endPoint y: 367, distance: 22.7
click at [168, 0] on html "7 / Home Page - [DATE] 22:42:08 Default Need republishing Preview Save Publish …" at bounding box center [661, 0] width 1323 height 0
drag, startPoint x: 151, startPoint y: 420, endPoint x: 152, endPoint y: 411, distance: 8.4
click at [152, 411] on div "0" at bounding box center [136, 413] width 34 height 22
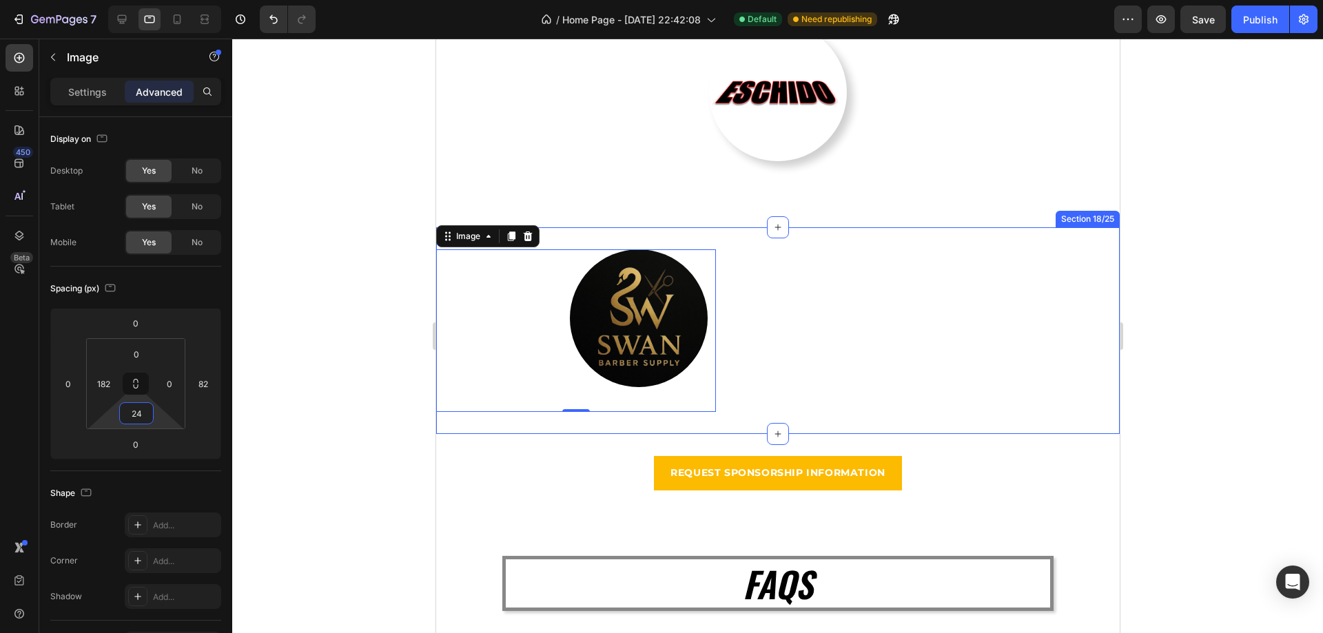
type input "0"
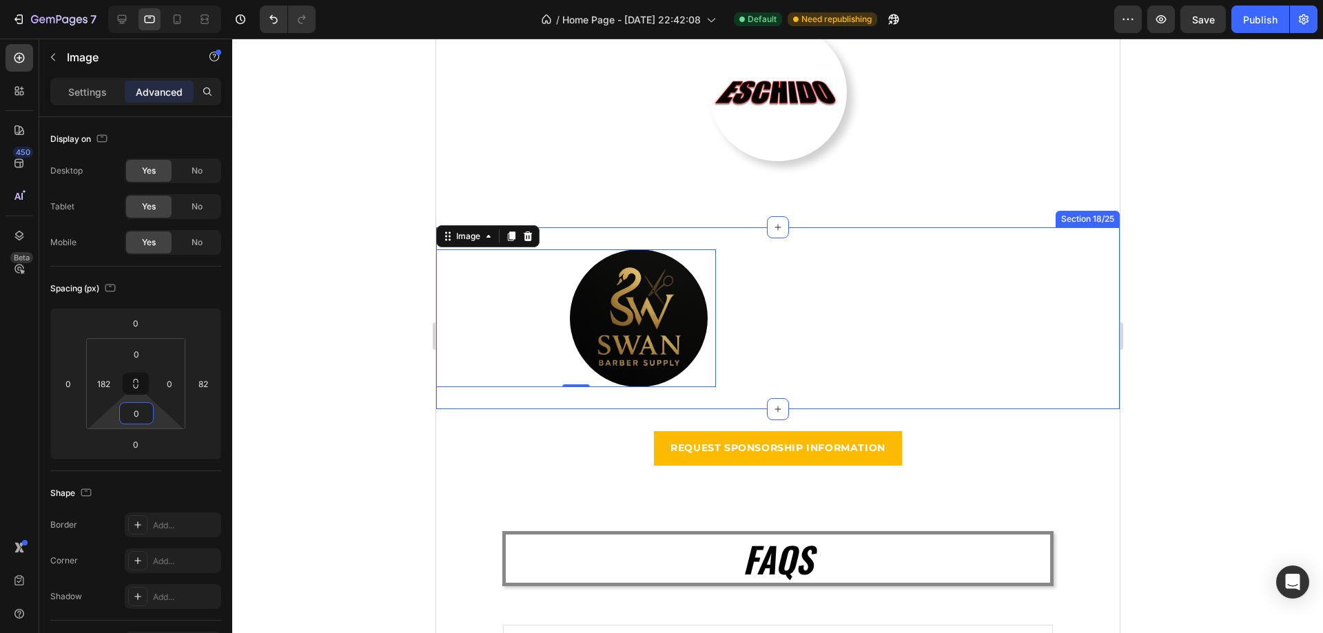
drag, startPoint x: 156, startPoint y: 412, endPoint x: 163, endPoint y: 424, distance: 14.0
click at [163, 0] on html "7 / Home Page - [DATE] 22:42:08 Default Need republishing Preview Save Publish …" at bounding box center [661, 0] width 1323 height 0
click at [760, 307] on div "Image 0" at bounding box center [603, 318] width 336 height 138
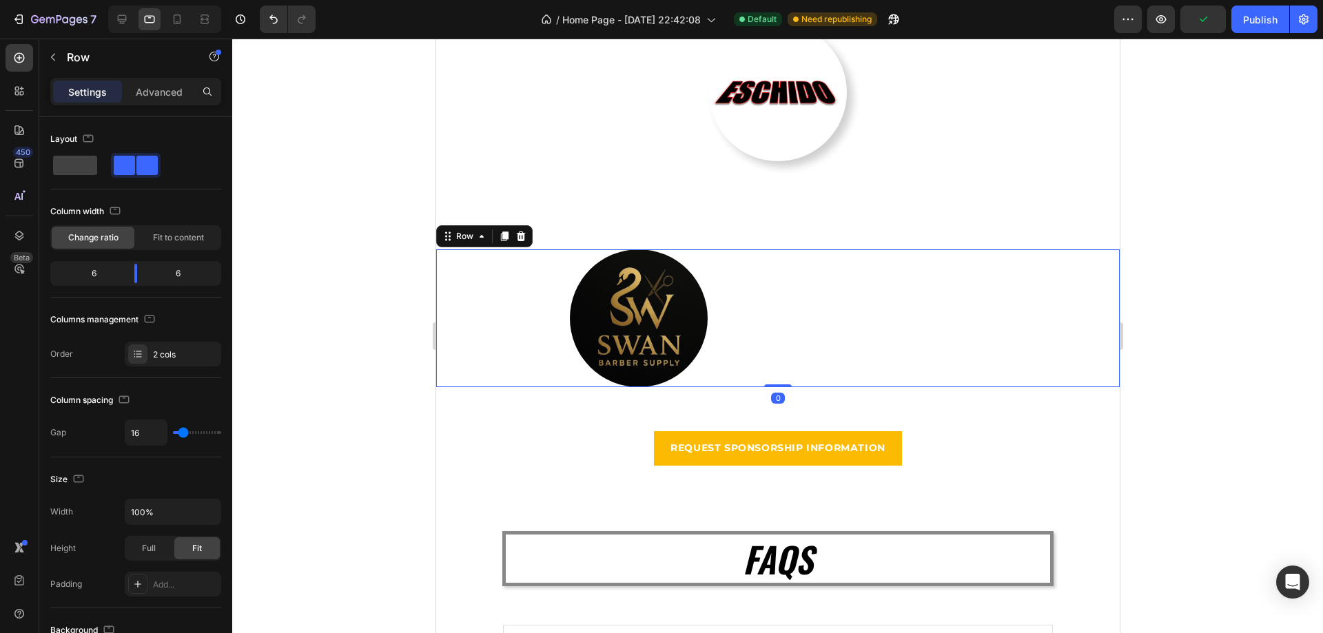
click at [793, 314] on div "Image" at bounding box center [951, 318] width 336 height 138
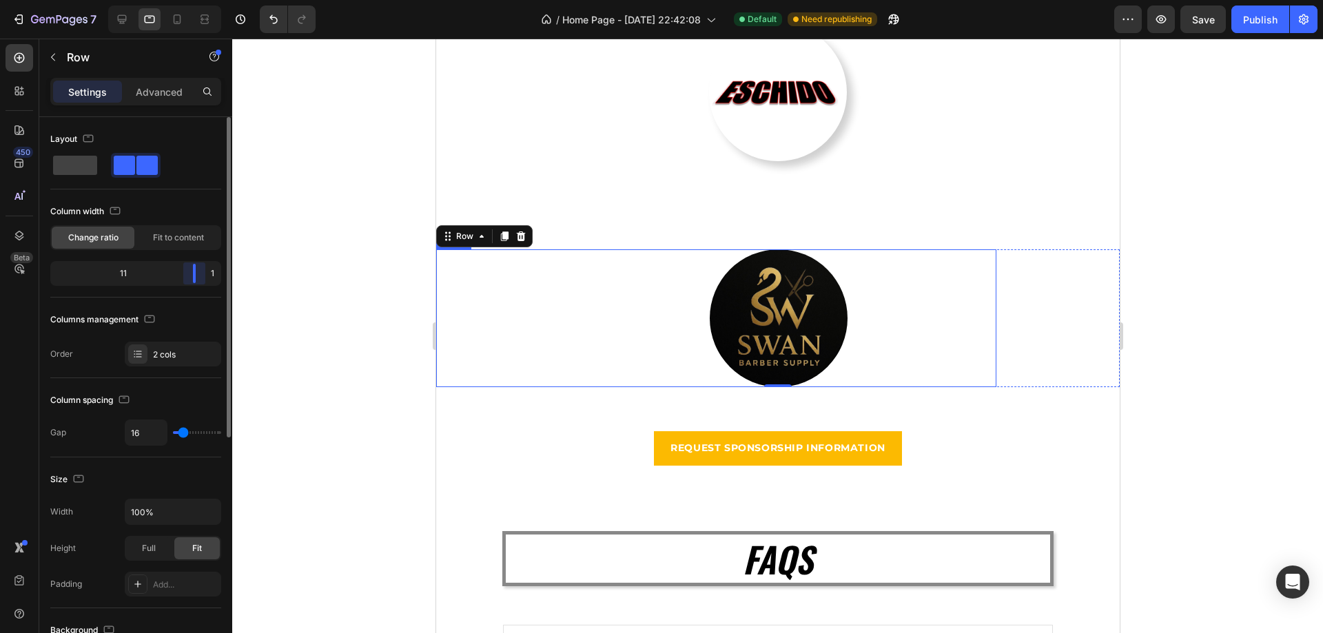
drag, startPoint x: 141, startPoint y: 276, endPoint x: 217, endPoint y: 282, distance: 76.0
click at [217, 282] on div "11 1" at bounding box center [135, 273] width 171 height 25
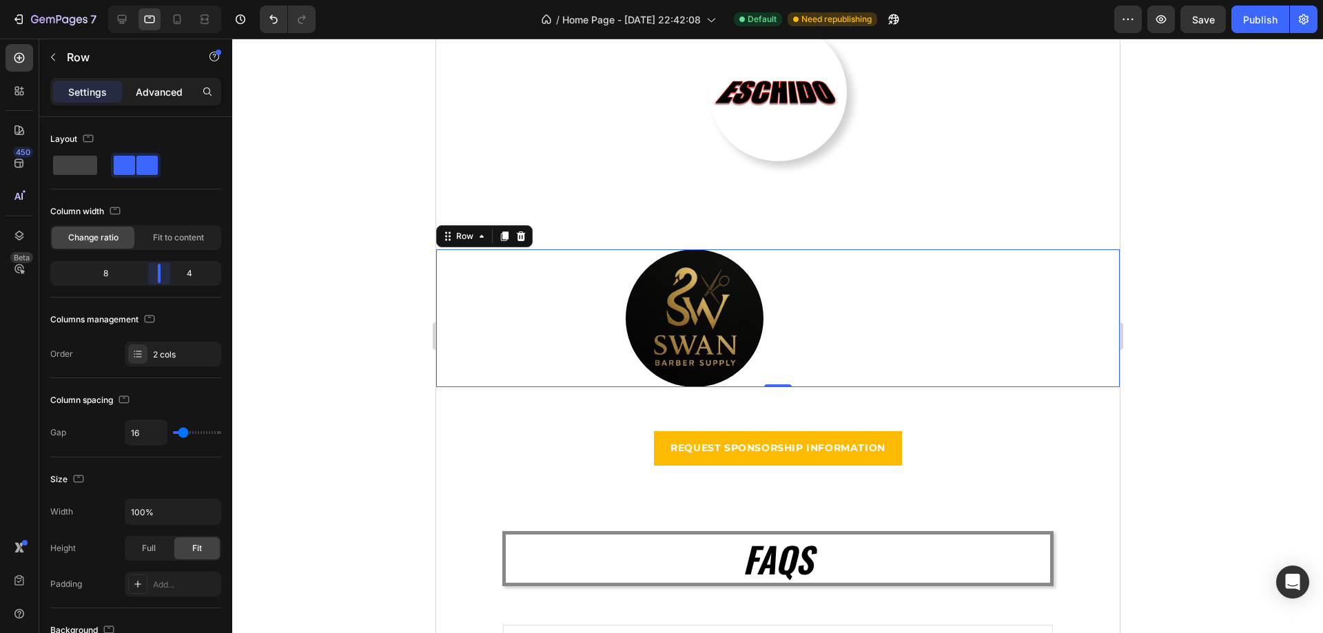
click at [167, 94] on p "Advanced" at bounding box center [159, 92] width 47 height 14
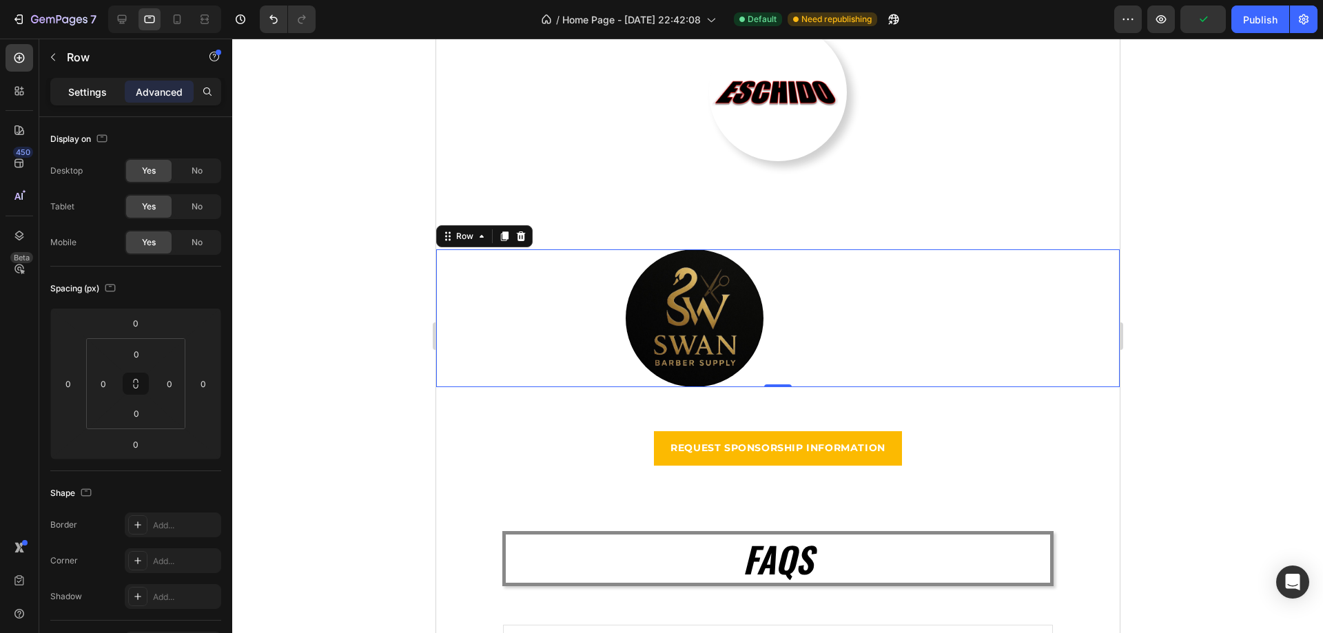
click at [99, 87] on p "Settings" at bounding box center [87, 92] width 39 height 14
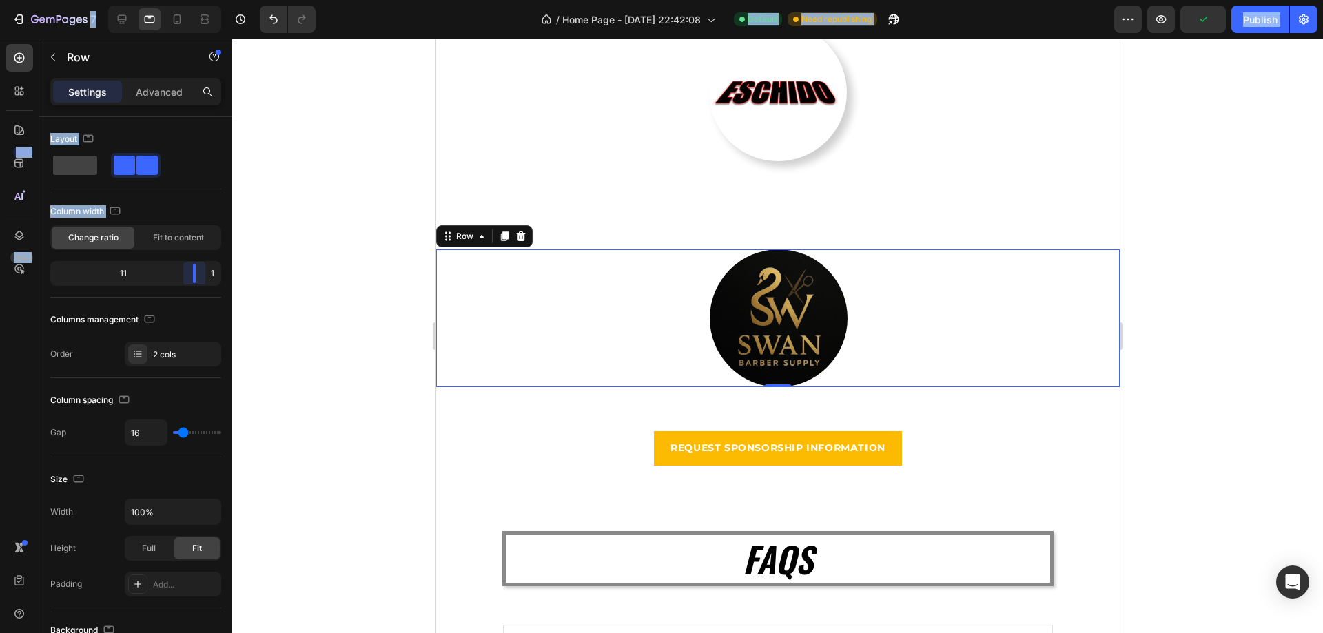
drag, startPoint x: 216, startPoint y: 276, endPoint x: 238, endPoint y: 262, distance: 26.0
click at [244, 0] on body "7 / Home Page - [DATE] 22:42:08 Default Need republishing Preview Publish 450 B…" at bounding box center [661, 0] width 1323 height 0
click at [172, 97] on p "Advanced" at bounding box center [159, 92] width 47 height 14
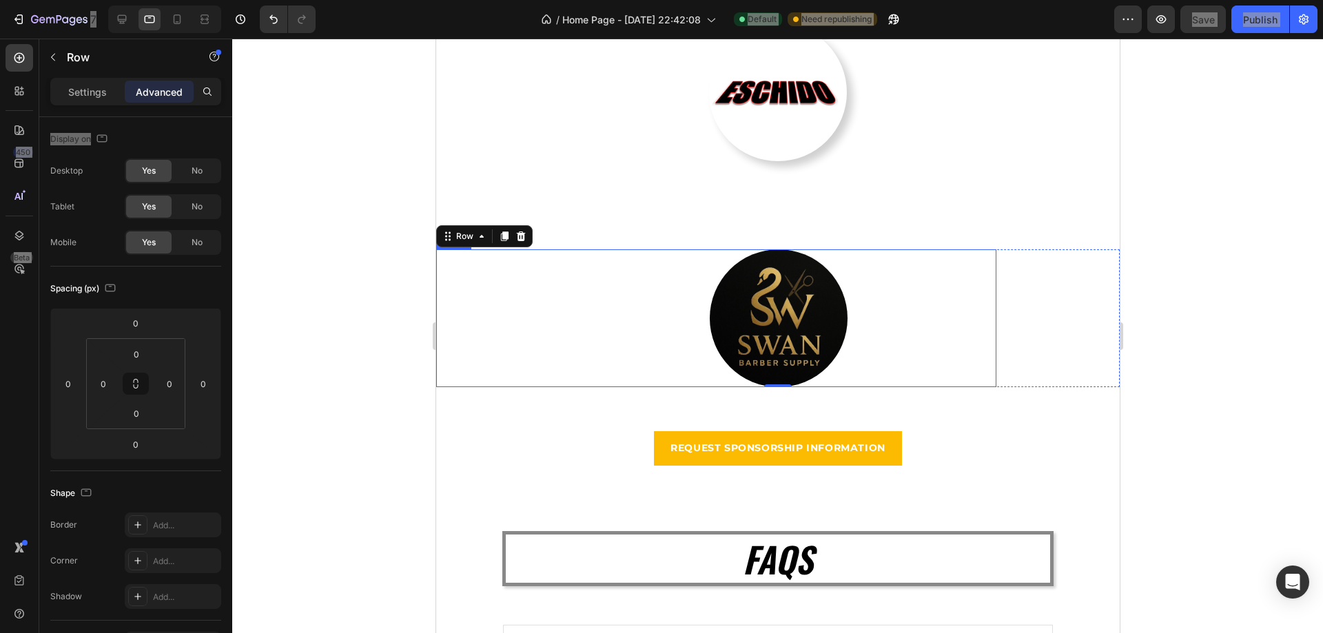
click at [758, 351] on img at bounding box center [778, 318] width 138 height 138
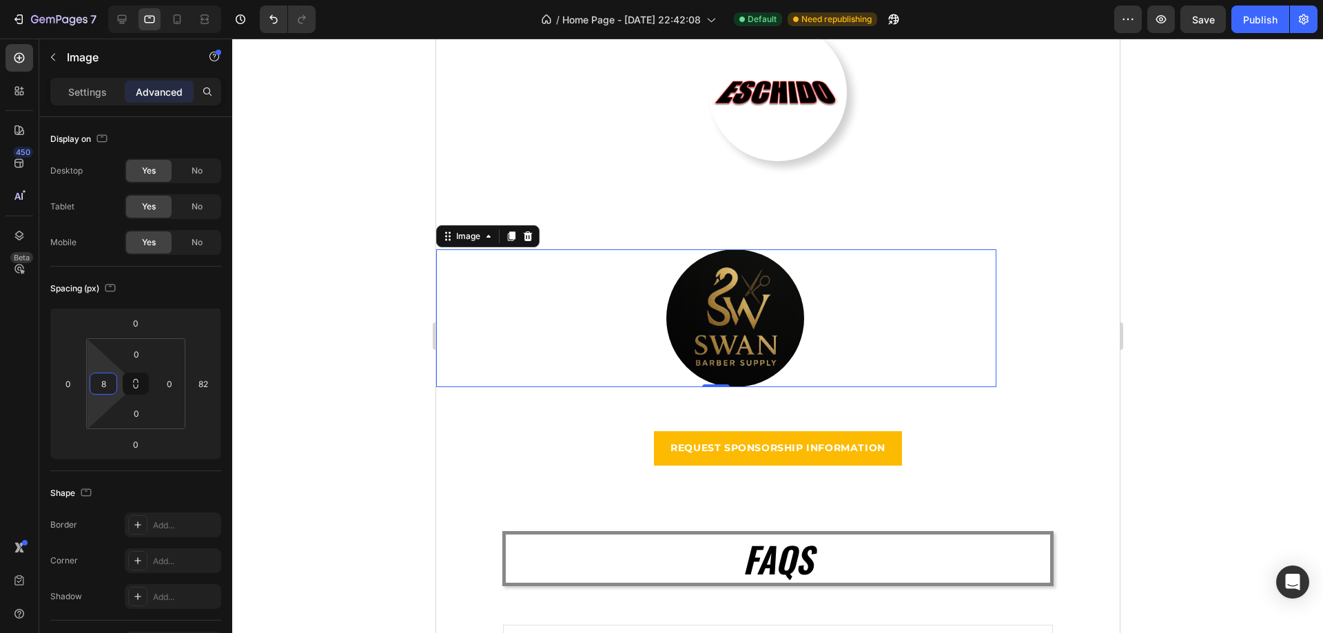
type input "0"
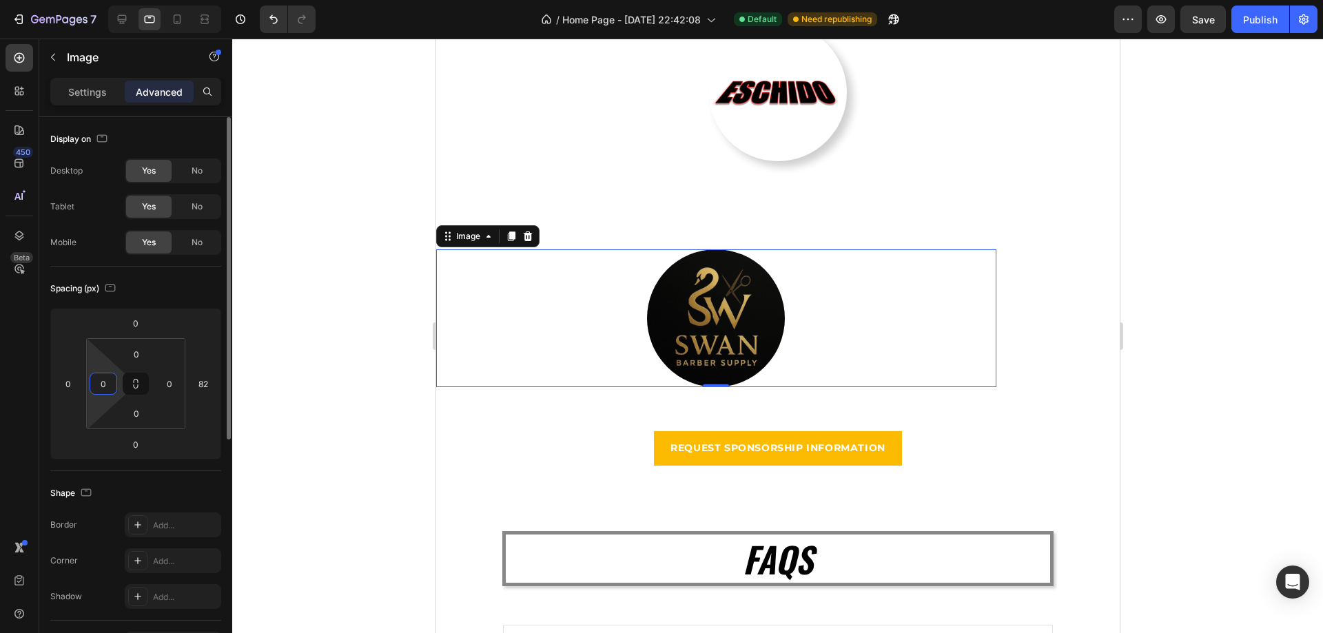
drag, startPoint x: 108, startPoint y: 402, endPoint x: 156, endPoint y: 485, distance: 95.4
click at [140, 0] on html "7 / Home Page - [DATE] 22:42:08 Default Need republishing Preview Save Publish …" at bounding box center [661, 0] width 1323 height 0
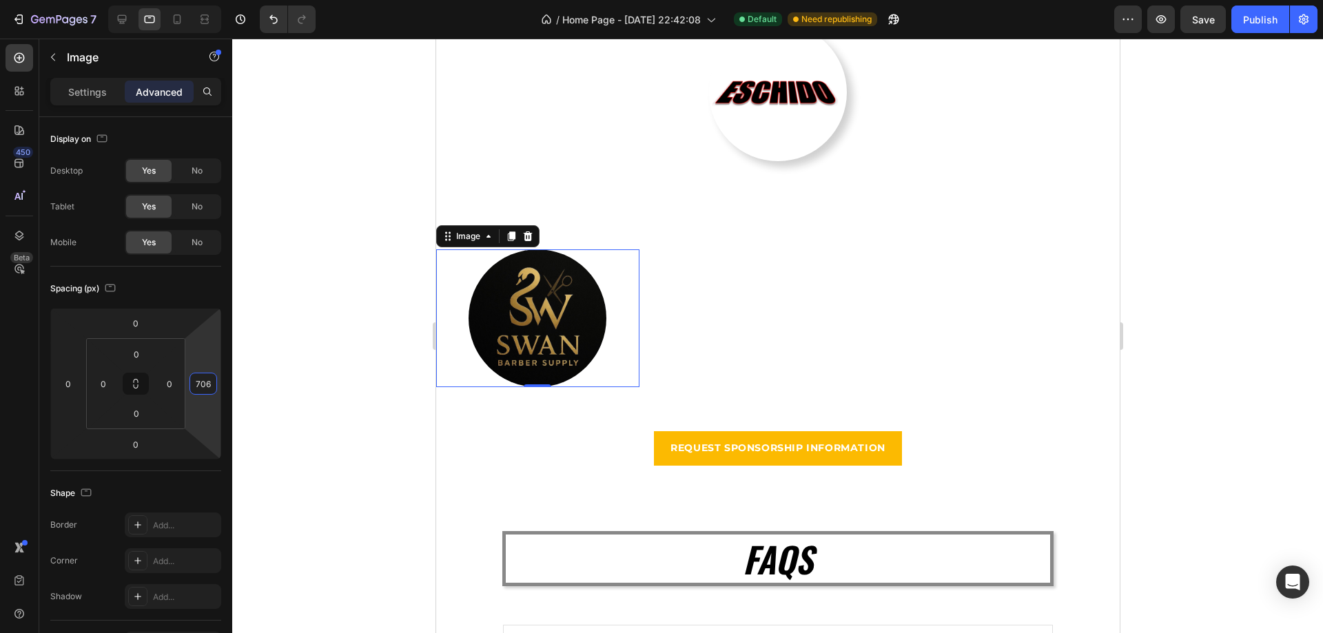
type input "708"
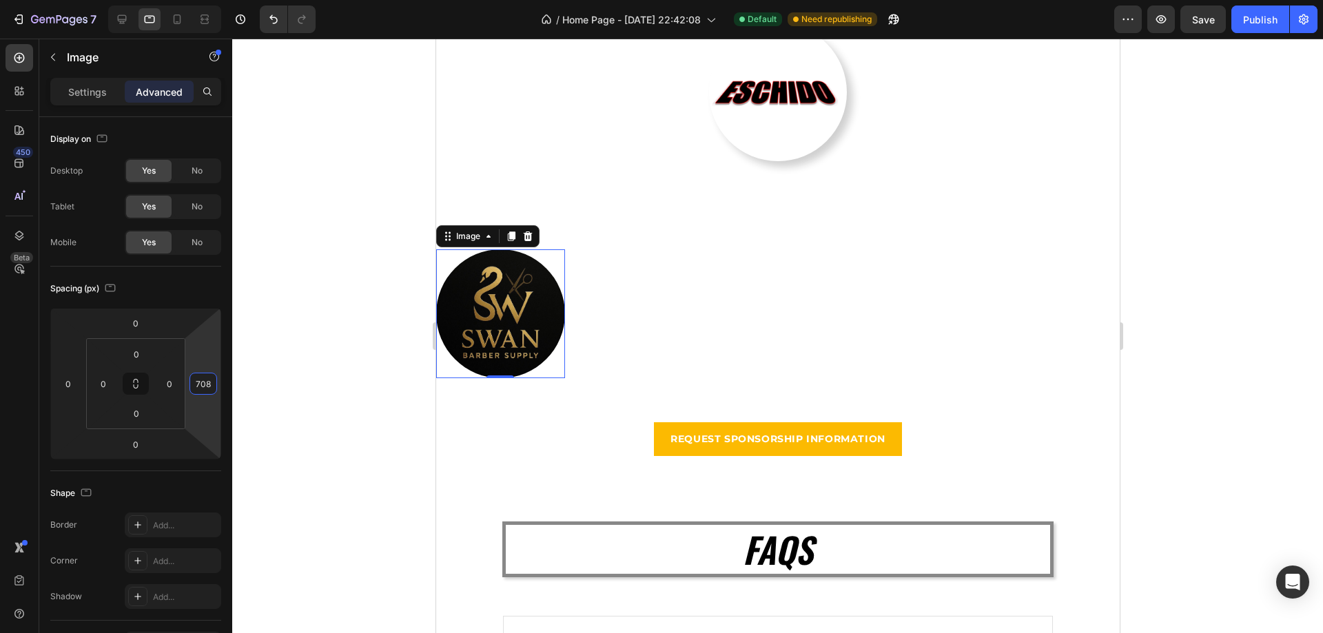
drag, startPoint x: 201, startPoint y: 396, endPoint x: 164, endPoint y: 186, distance: 213.3
click at [164, 0] on html "7 / Home Page - [DATE] 22:42:08 Default Need republishing Preview Save Publish …" at bounding box center [661, 0] width 1323 height 0
click at [203, 388] on input "708" at bounding box center [203, 383] width 21 height 21
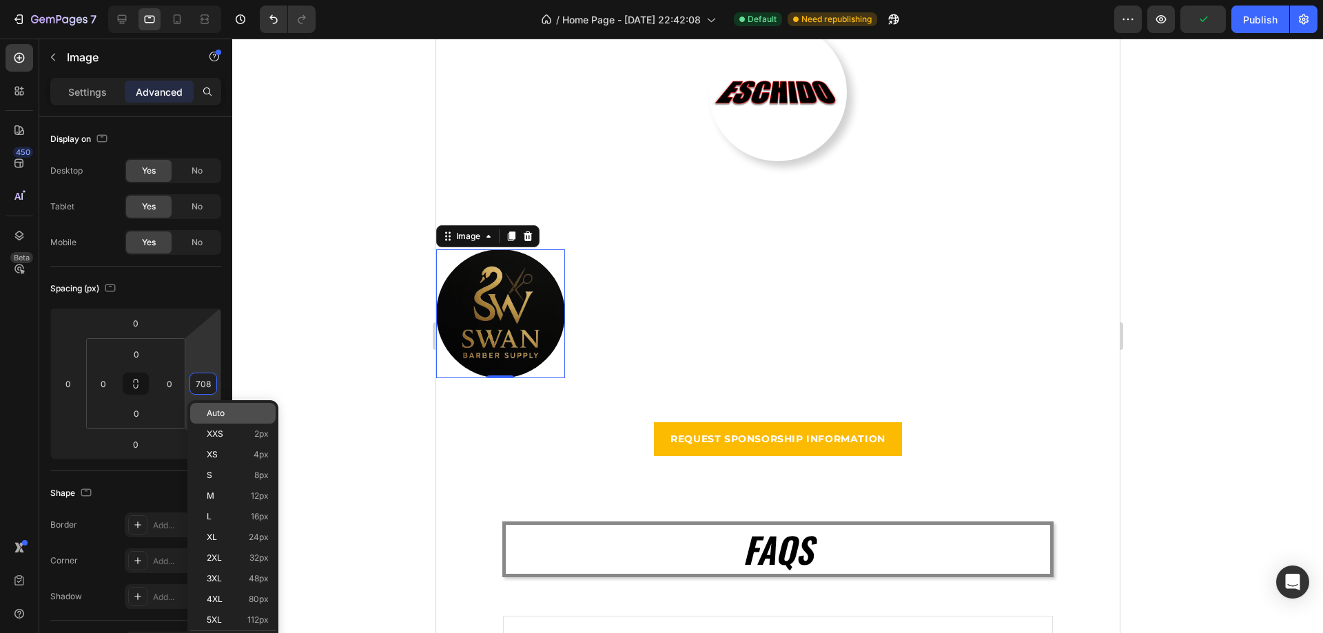
click at [214, 412] on span "Auto" at bounding box center [216, 414] width 18 height 10
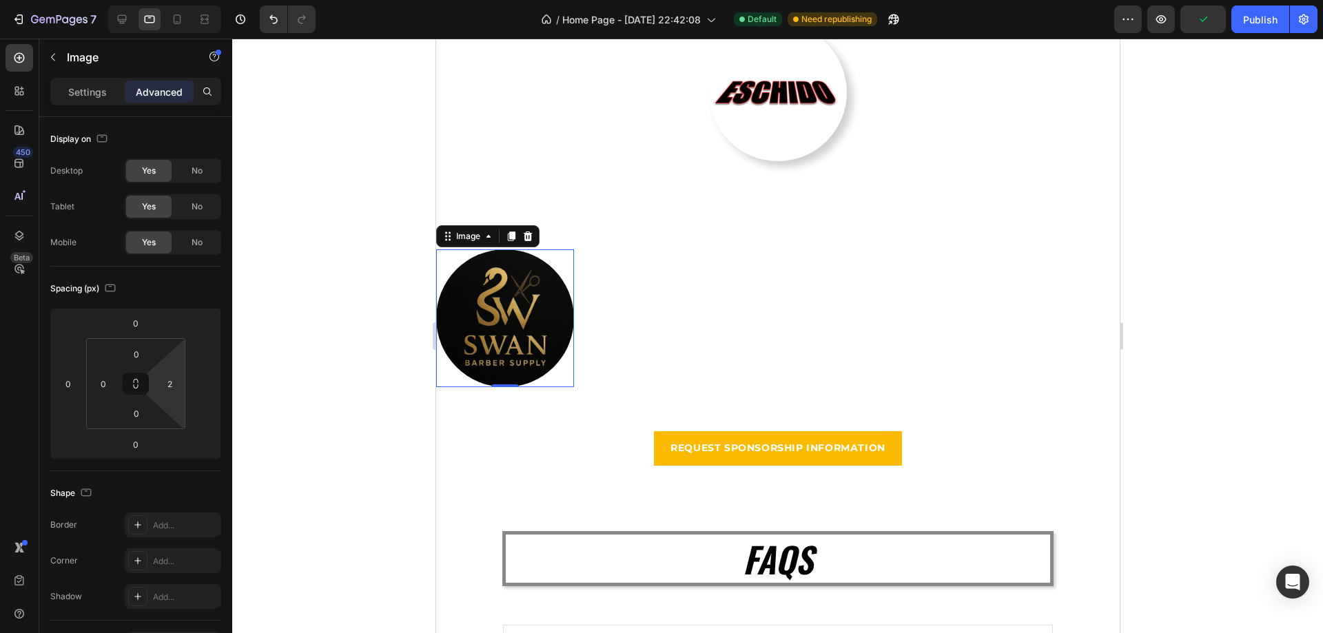
click at [173, 0] on html "7 / Home Page - [DATE] 22:42:08 Default Need republishing Preview Publish 450 B…" at bounding box center [661, 0] width 1323 height 0
drag, startPoint x: 185, startPoint y: 380, endPoint x: 178, endPoint y: 381, distance: 6.9
click at [183, 380] on div "0 0 0 2" at bounding box center [135, 383] width 99 height 91
click at [174, 380] on input "2" at bounding box center [169, 383] width 21 height 21
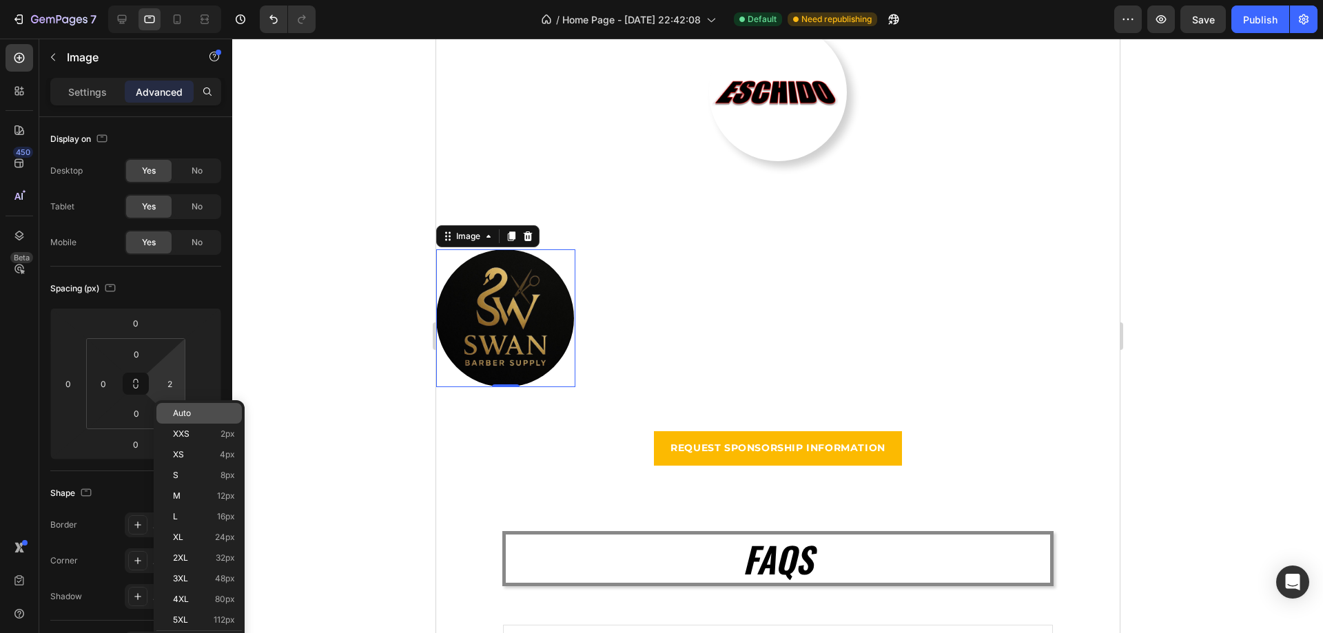
click at [190, 412] on span "Auto" at bounding box center [182, 414] width 18 height 10
type input "Auto"
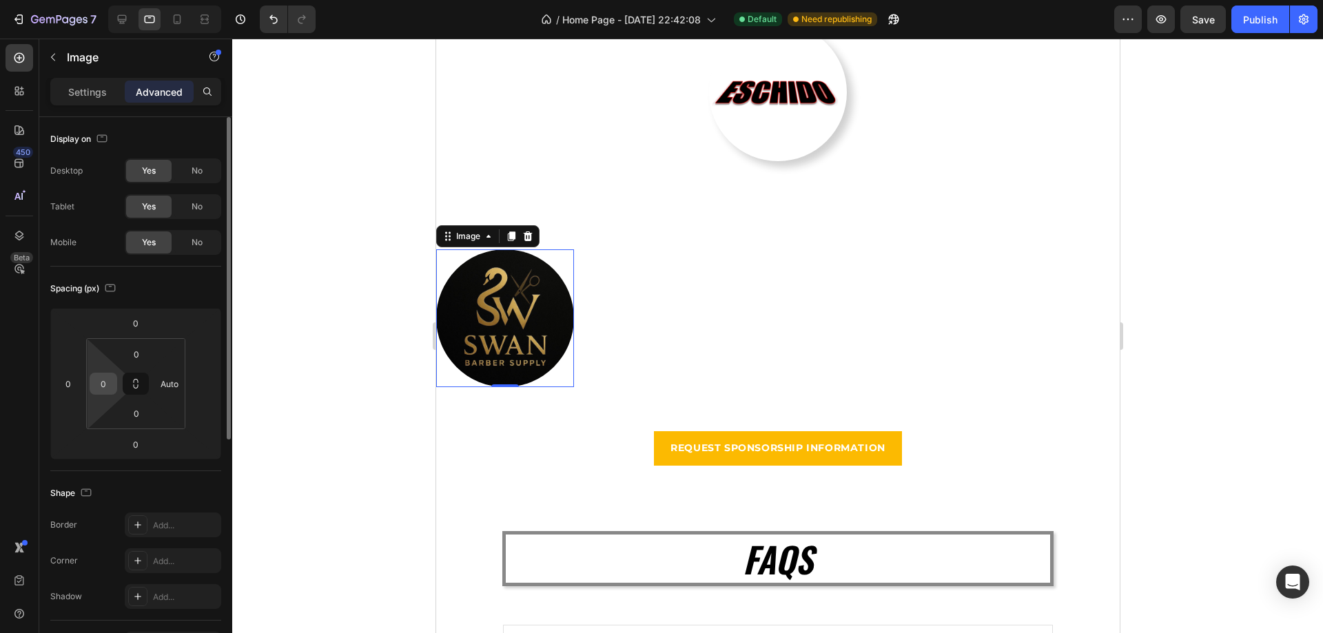
click at [114, 384] on div "0" at bounding box center [104, 384] width 28 height 22
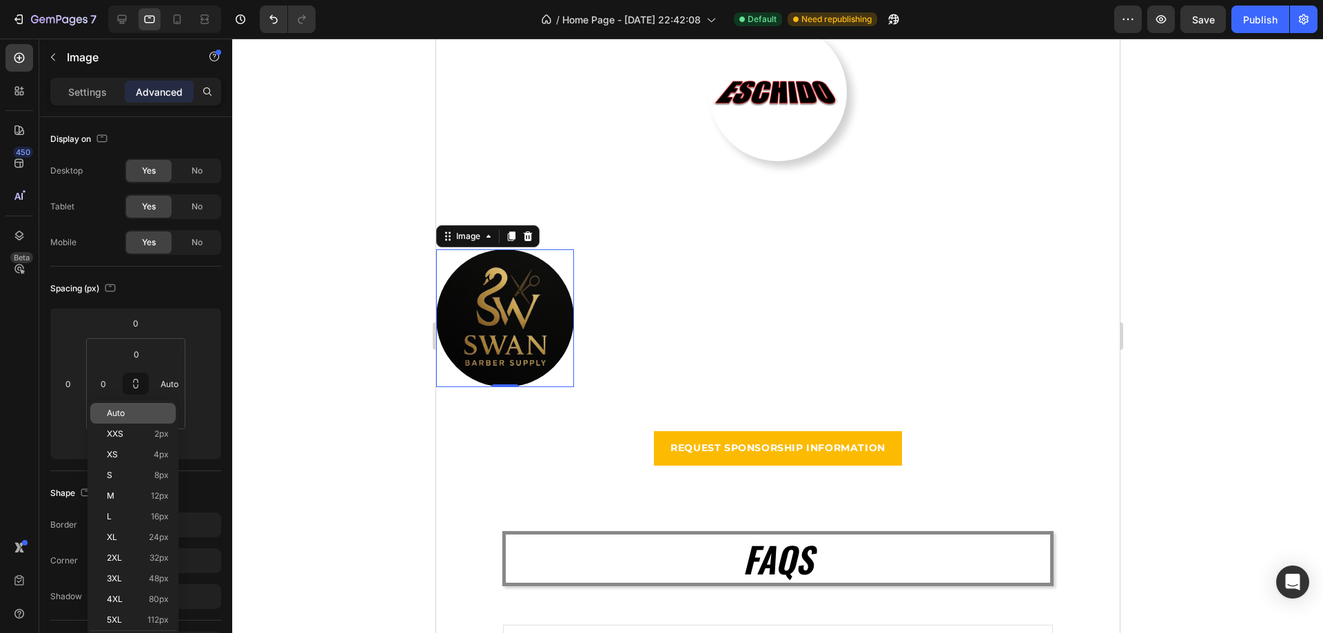
click at [121, 414] on span "Auto" at bounding box center [116, 414] width 18 height 10
type input "Auto"
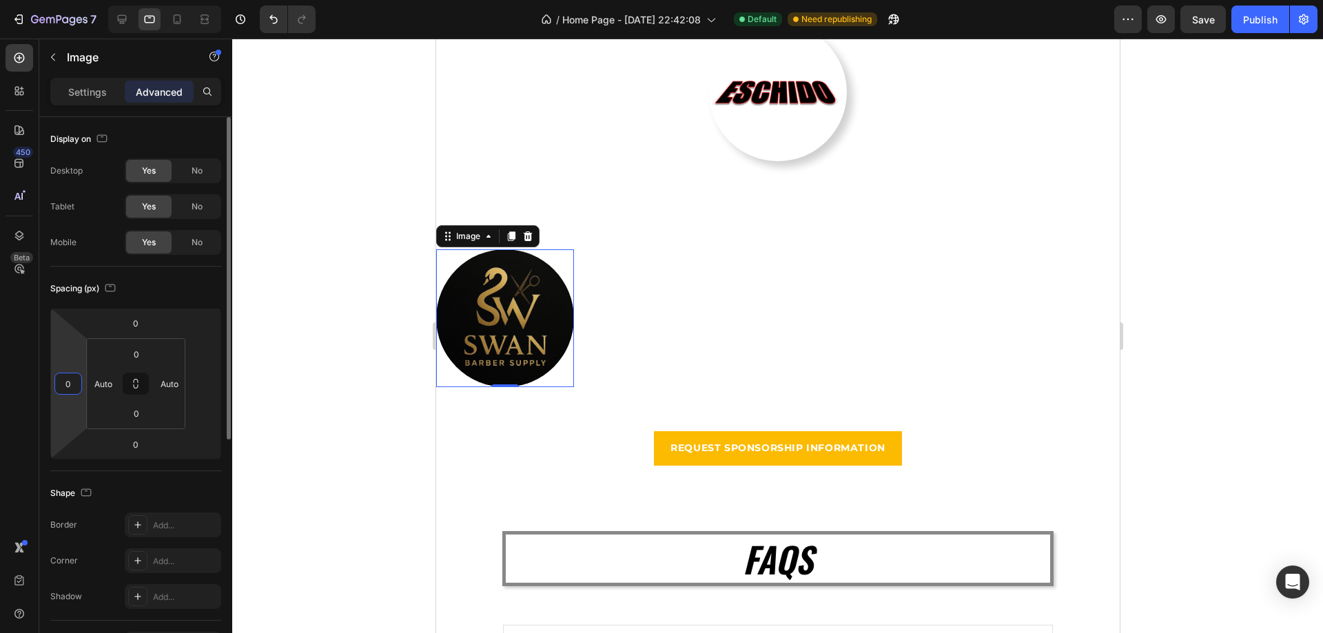
click at [70, 382] on input "0" at bounding box center [68, 383] width 21 height 21
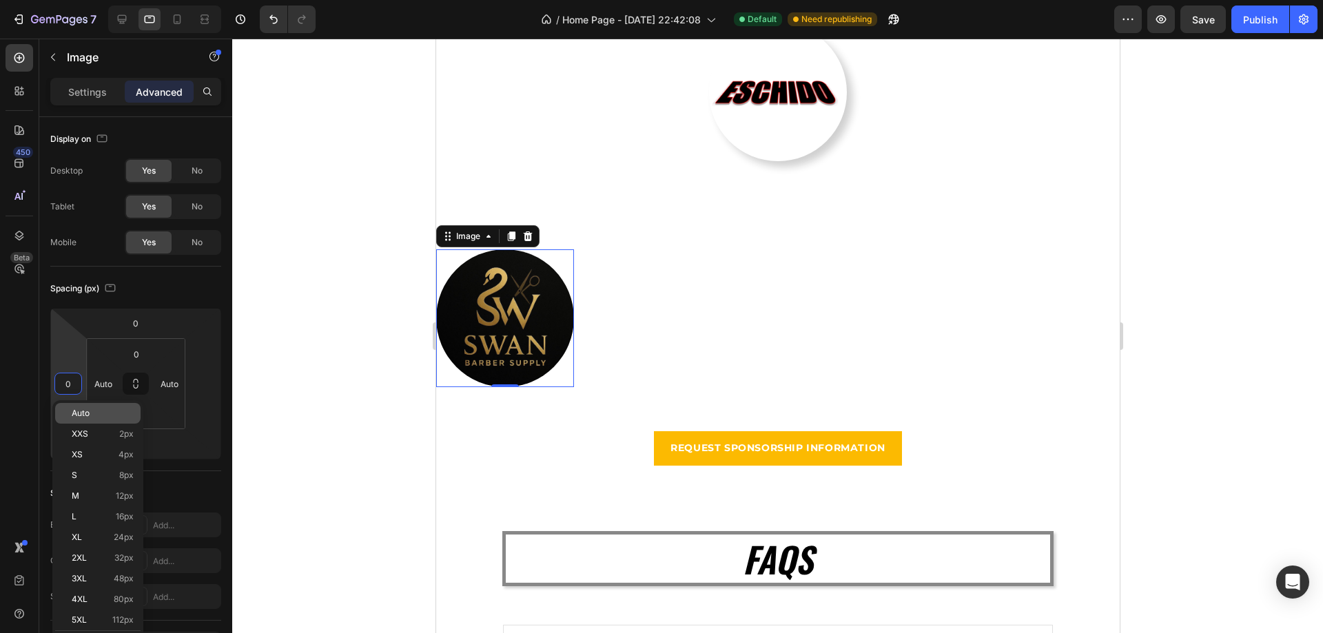
click at [88, 410] on span "Auto" at bounding box center [81, 414] width 18 height 10
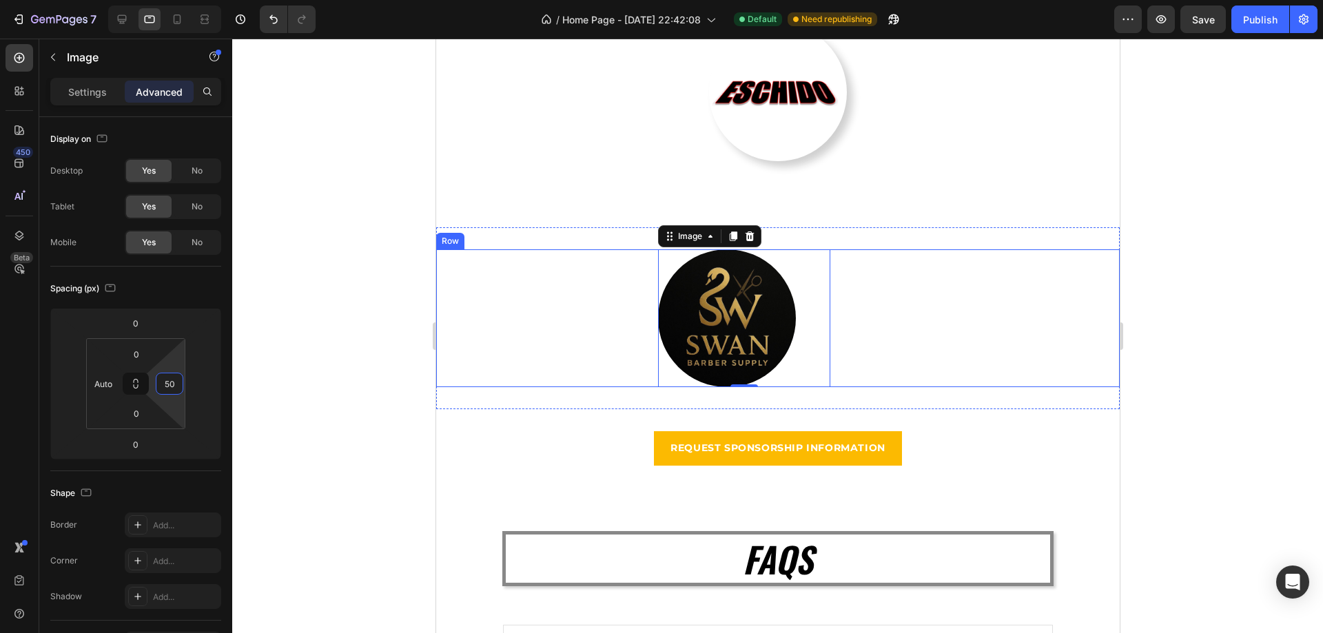
type input "0"
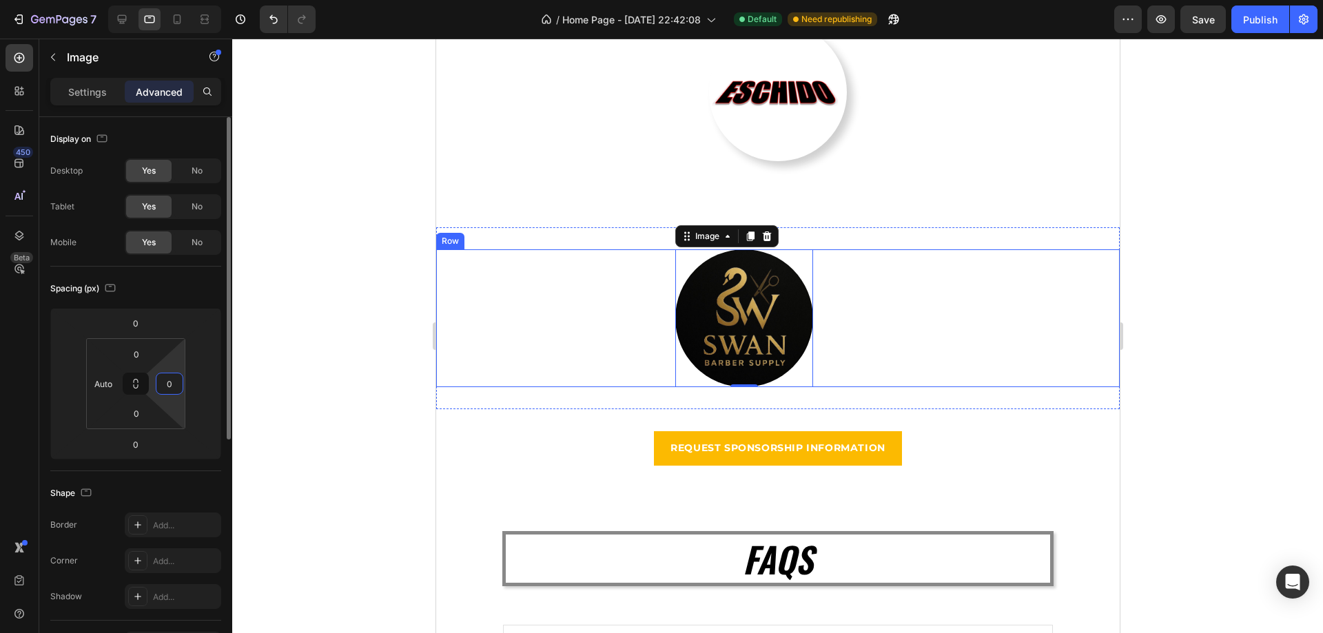
drag, startPoint x: 178, startPoint y: 411, endPoint x: 196, endPoint y: 462, distance: 54.3
click at [197, 0] on html "7 / Home Page - [DATE] 22:42:08 Default Need republishing Preview Save Publish …" at bounding box center [661, 0] width 1323 height 0
drag, startPoint x: 212, startPoint y: 393, endPoint x: 214, endPoint y: 409, distance: 16.8
click at [214, 409] on div "0 0" at bounding box center [135, 384] width 171 height 152
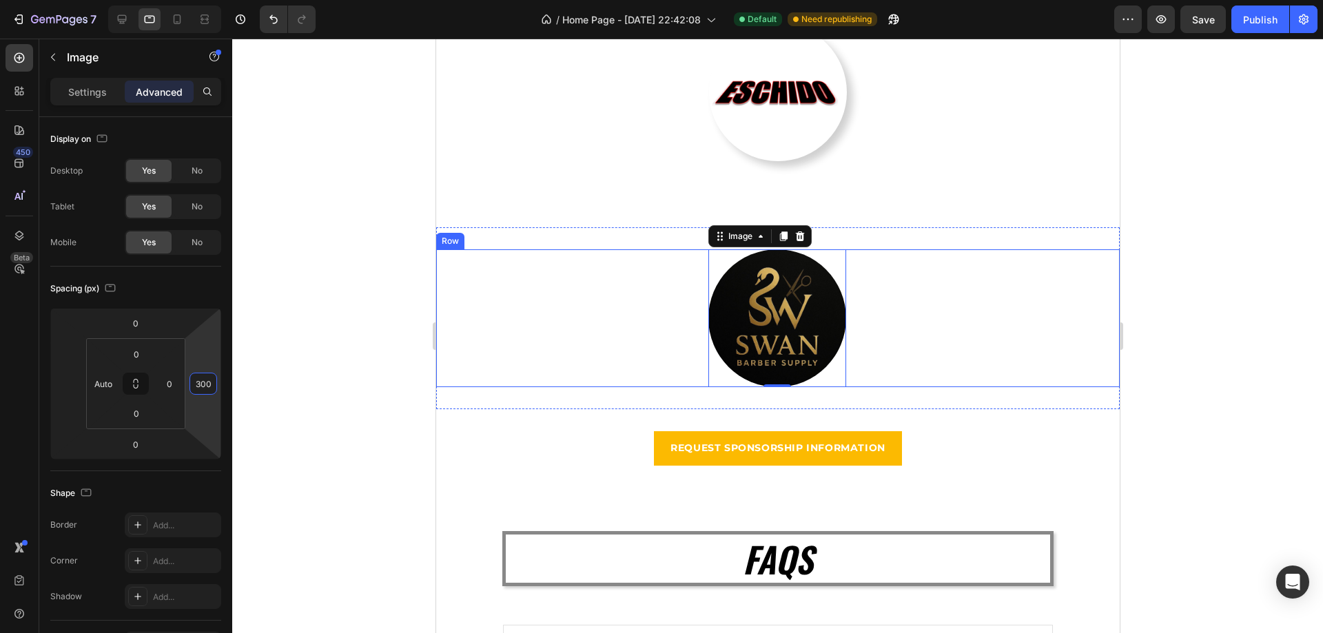
type input "302"
drag, startPoint x: 210, startPoint y: 400, endPoint x: 223, endPoint y: 304, distance: 96.6
click at [223, 0] on html "7 / Home Page - [DATE] 22:42:08 Default Need republishing Preview Save Publish …" at bounding box center [661, 0] width 1323 height 0
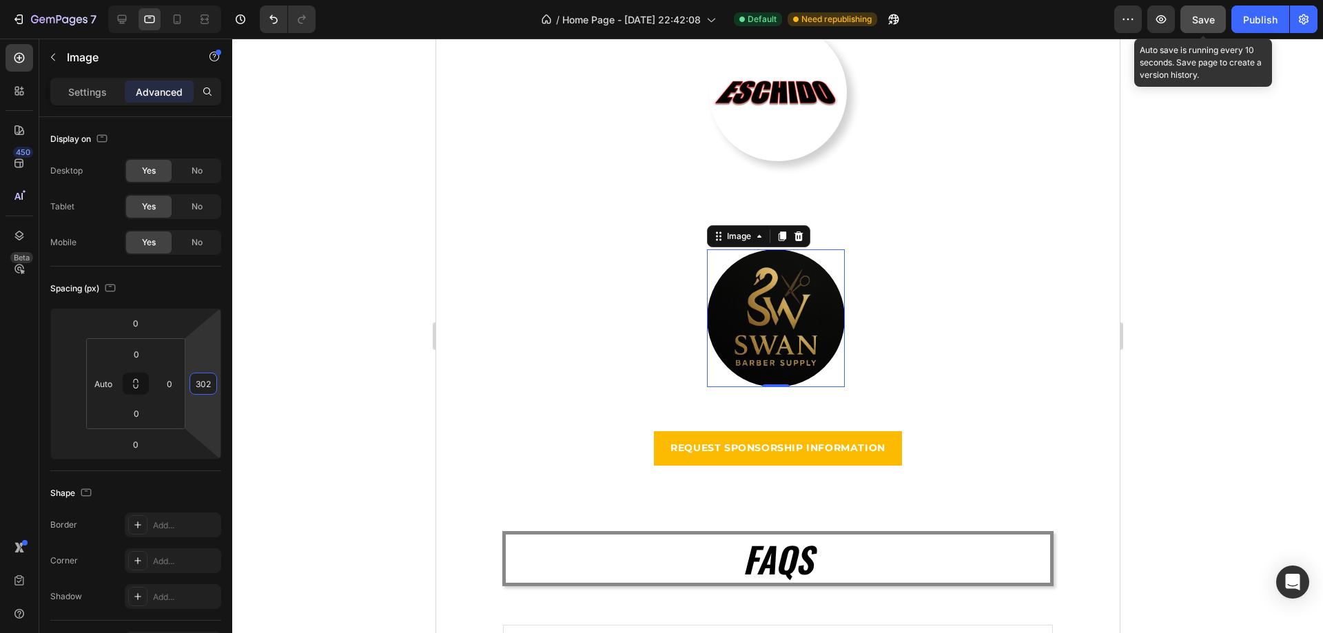
click at [1204, 30] on button "Save" at bounding box center [1202, 20] width 45 height 28
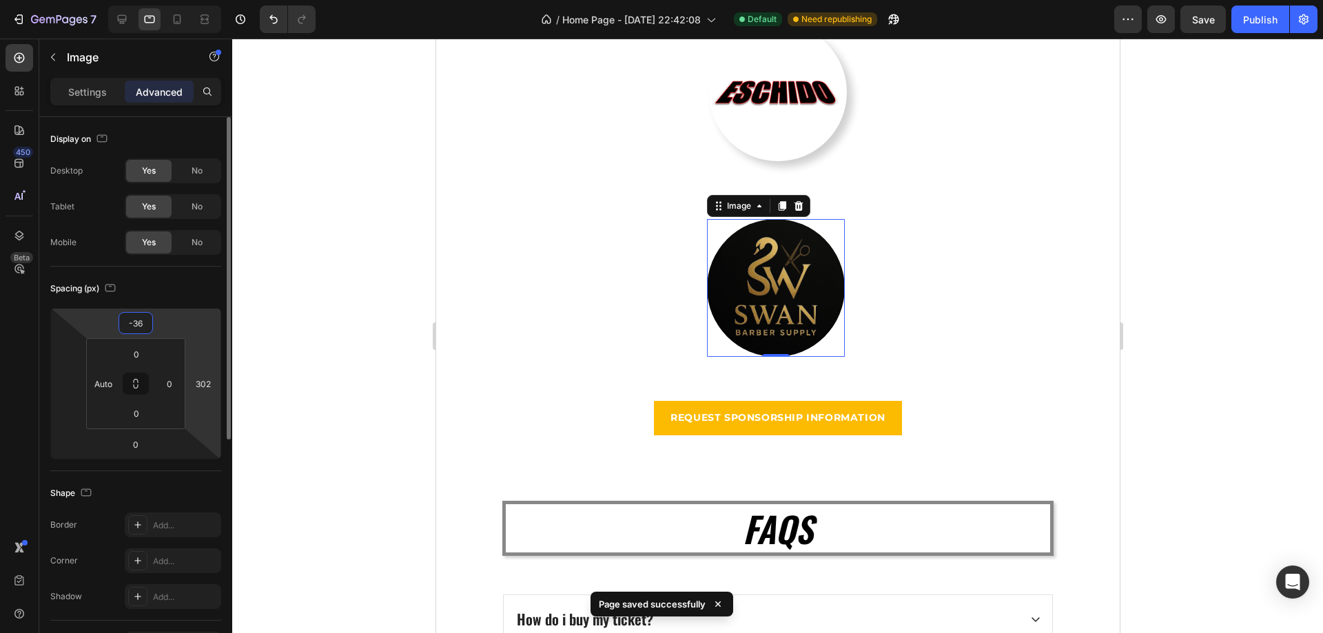
drag, startPoint x: 186, startPoint y: 323, endPoint x: 194, endPoint y: 338, distance: 16.9
click at [191, 0] on html "7 / Home Page - [DATE] 22:42:08 Default Need republishing Preview Save Publish …" at bounding box center [661, 0] width 1323 height 0
type input "-34"
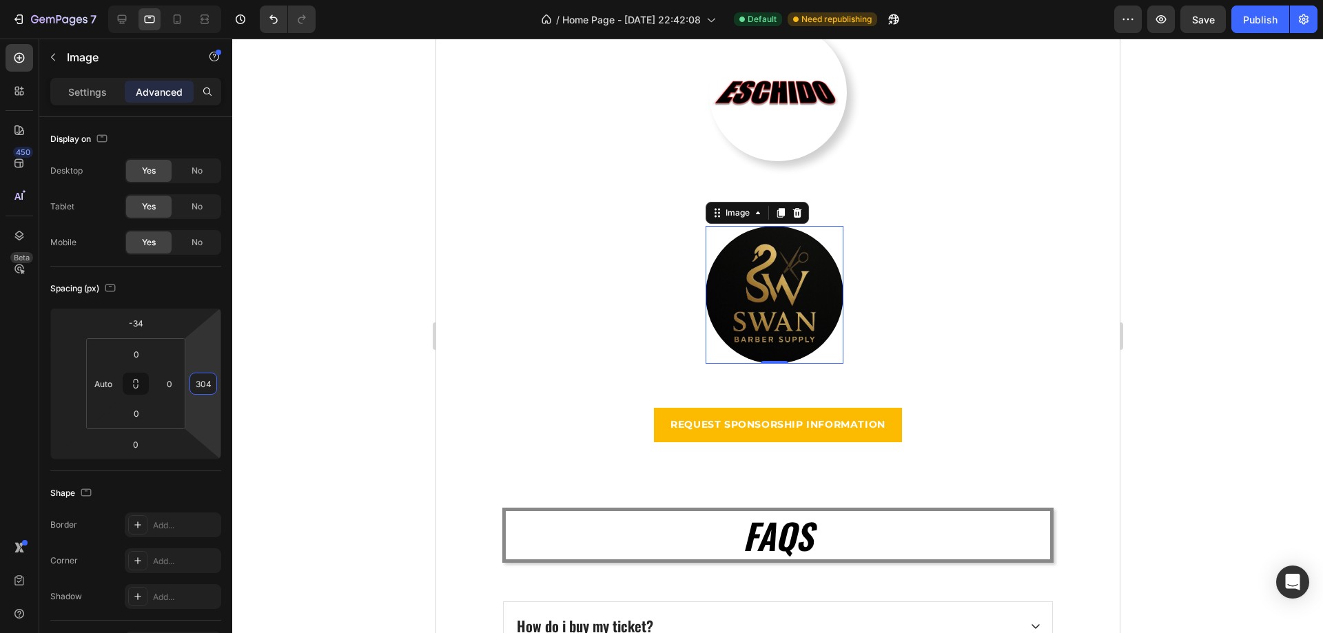
type input "302"
drag, startPoint x: 207, startPoint y: 366, endPoint x: 216, endPoint y: 366, distance: 9.0
click at [216, 0] on html "7 / Home Page - [DATE] 22:42:08 Default Need republishing Preview Save Publish …" at bounding box center [661, 0] width 1323 height 0
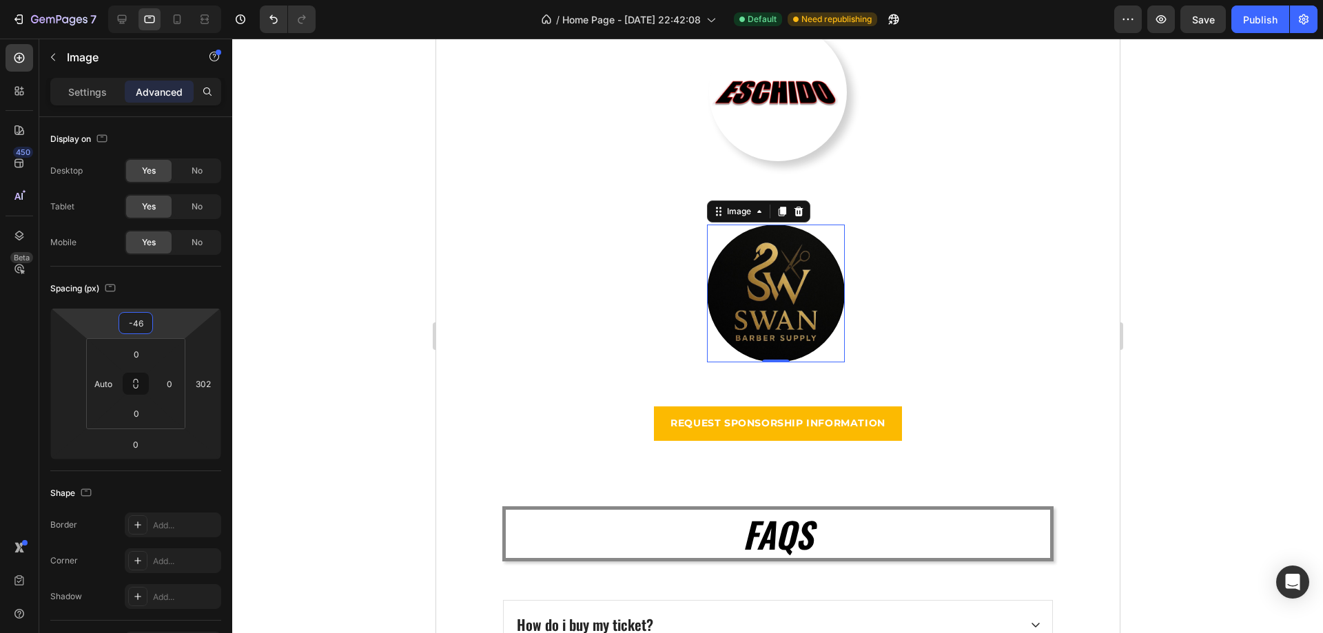
type input "-48"
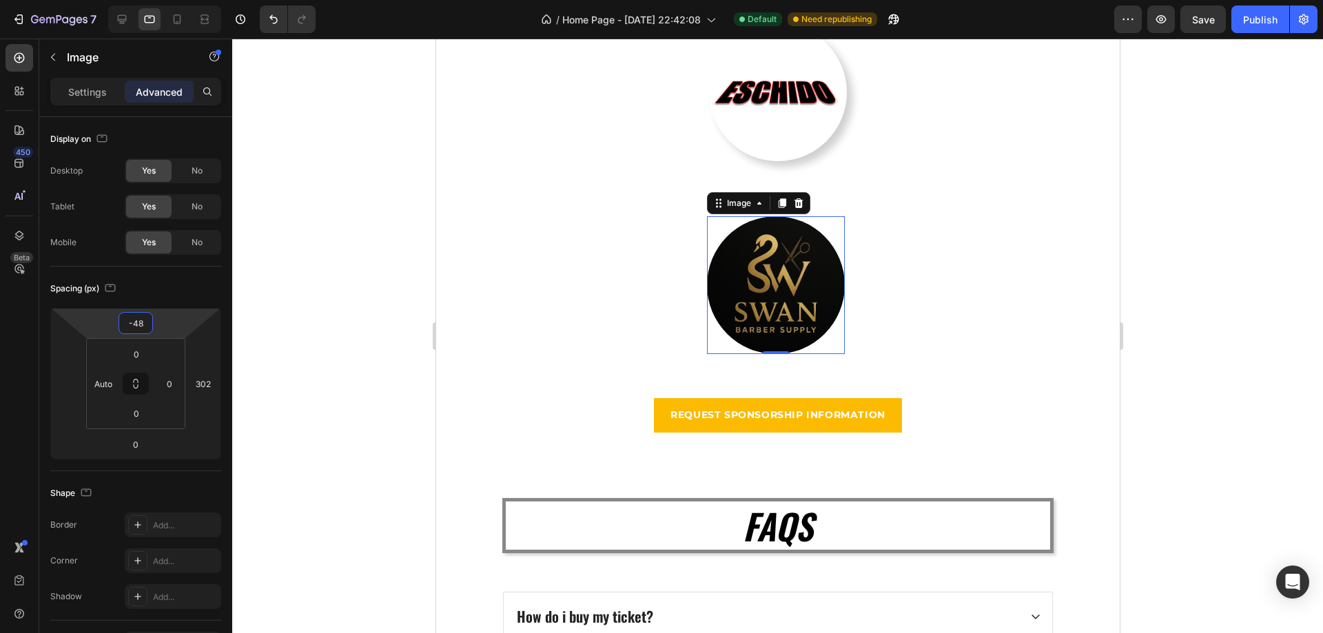
click at [181, 0] on html "7 / Home Page - [DATE] 22:42:08 Default Need republishing Preview Save Publish …" at bounding box center [661, 0] width 1323 height 0
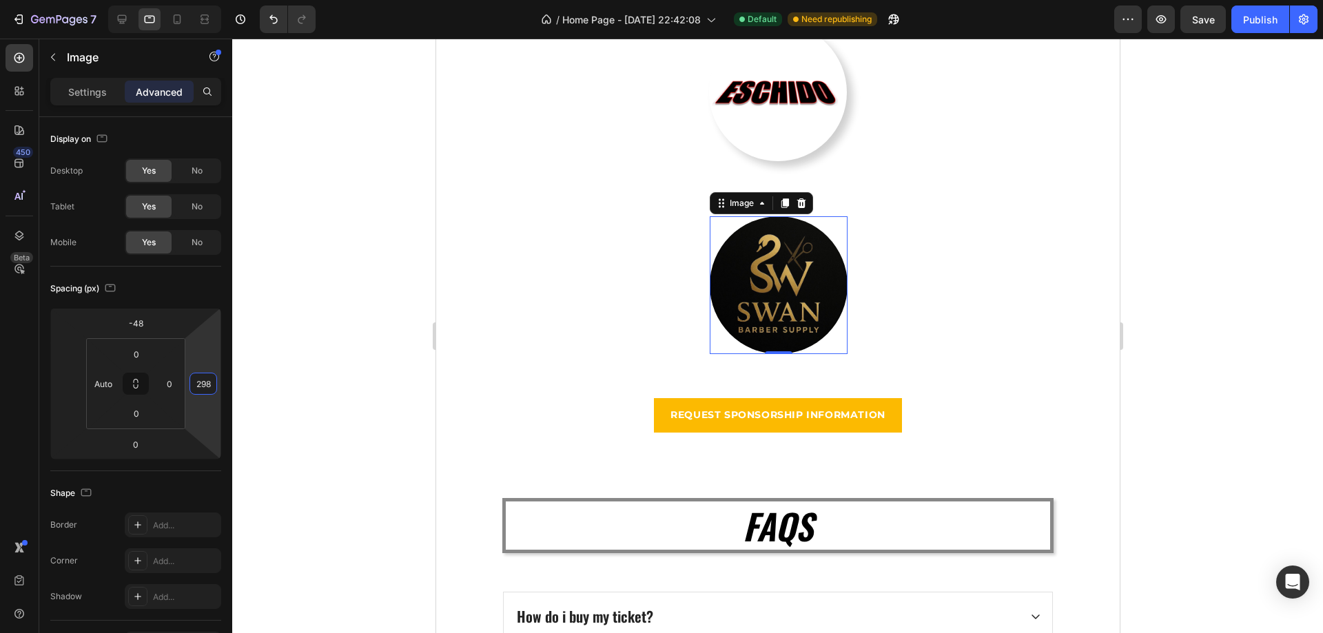
type input "300"
click at [206, 0] on html "7 / Home Page - [DATE] 22:42:08 Default Need republishing Preview Save Publish …" at bounding box center [661, 0] width 1323 height 0
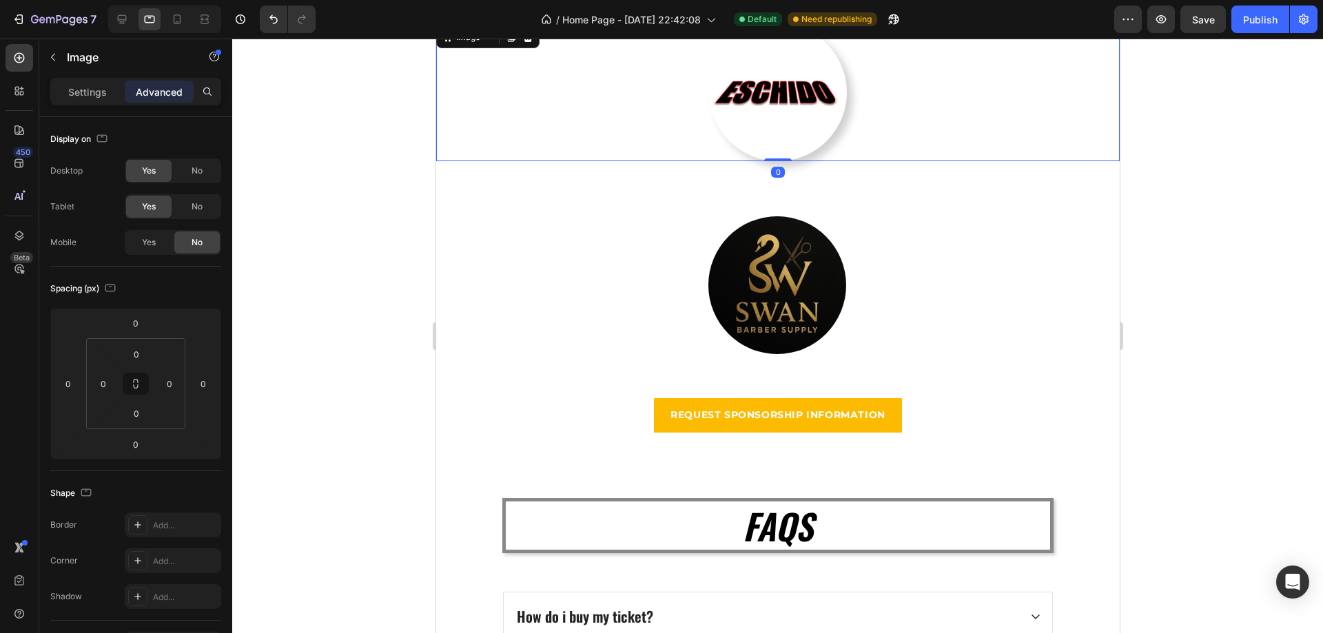
click at [768, 138] on img at bounding box center [777, 92] width 138 height 138
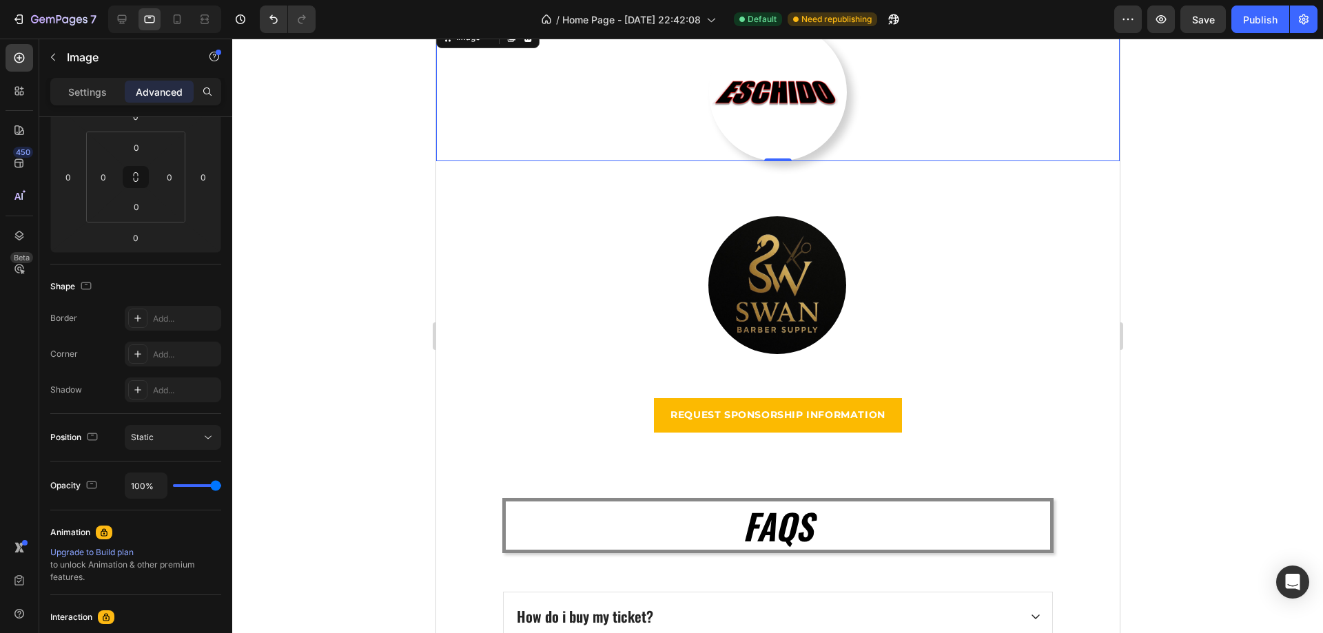
click at [741, 138] on img at bounding box center [777, 92] width 138 height 138
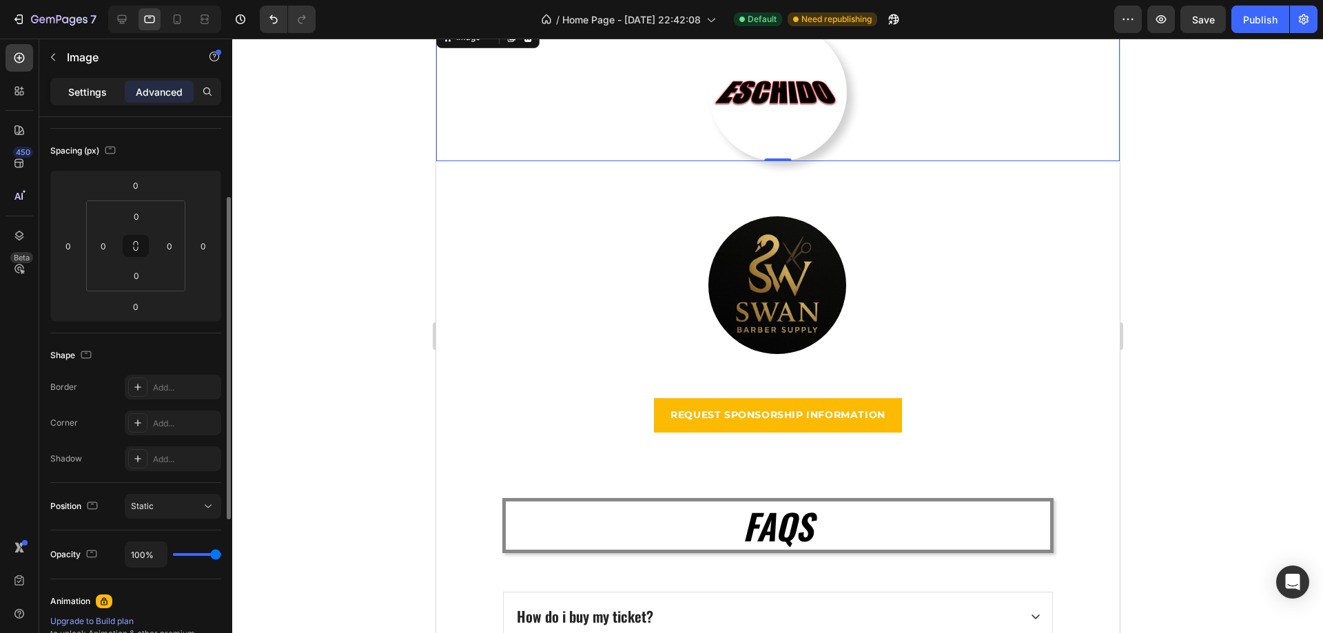
click at [112, 93] on div "Settings" at bounding box center [87, 92] width 69 height 22
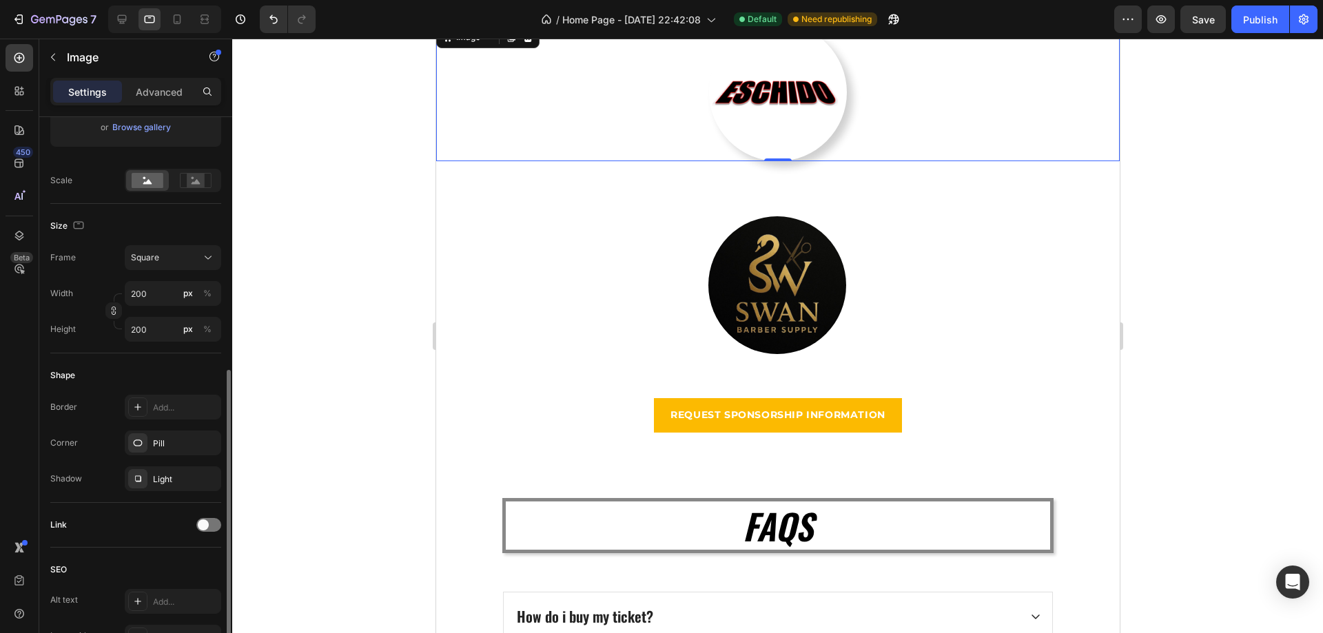
scroll to position [345, 0]
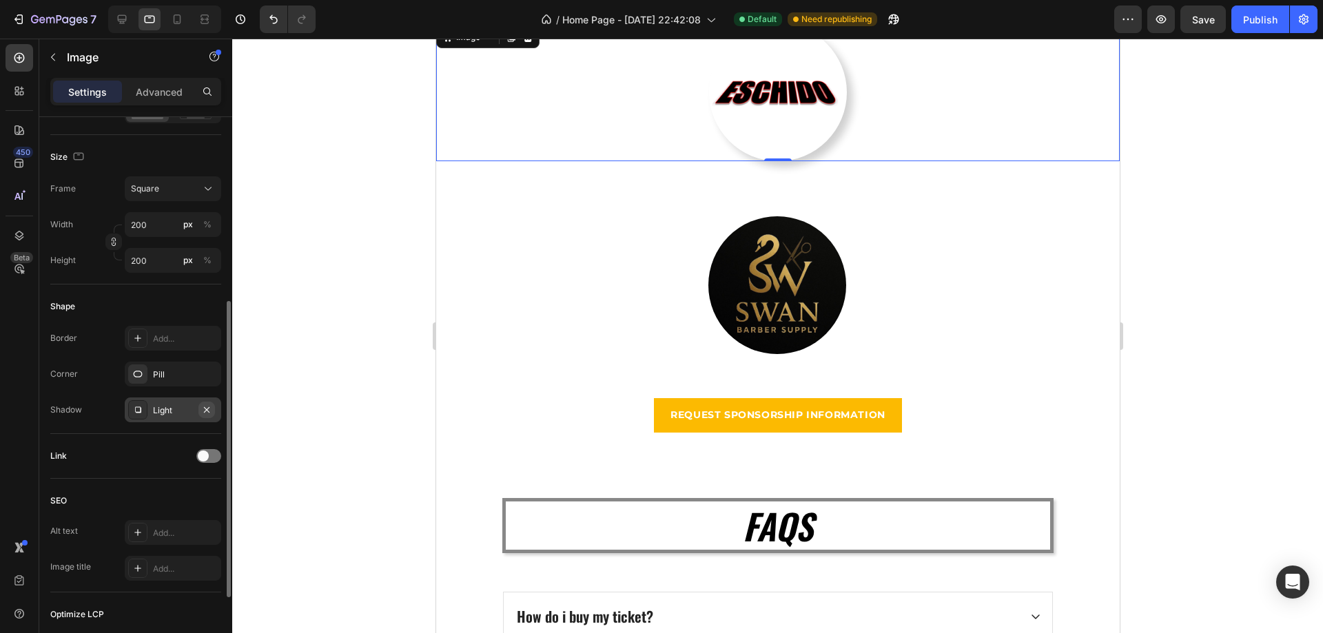
click at [205, 409] on icon "button" at bounding box center [206, 409] width 11 height 11
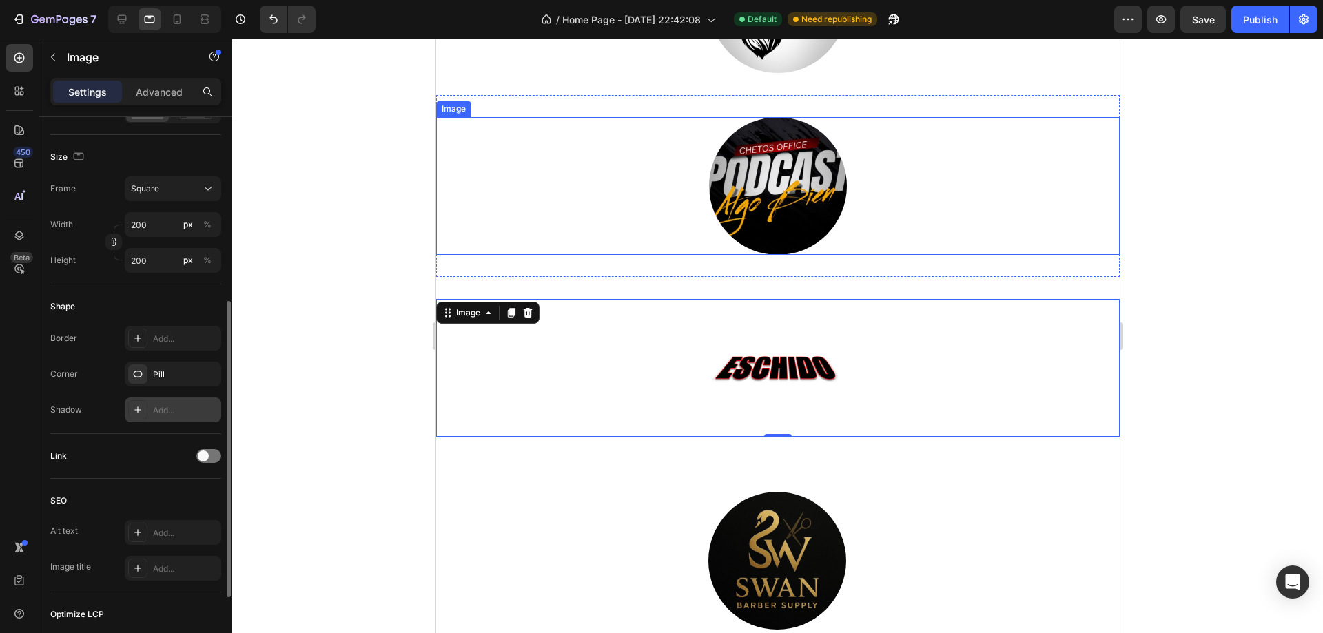
scroll to position [3985, 0]
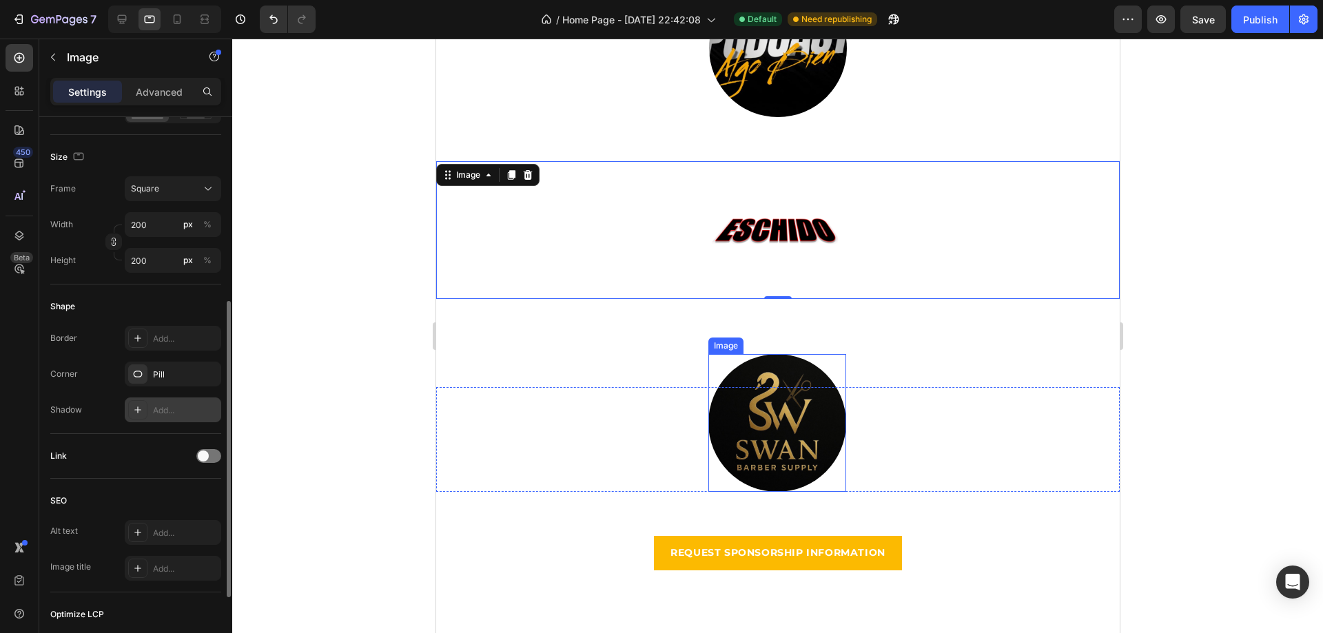
click at [816, 437] on img at bounding box center [777, 423] width 138 height 138
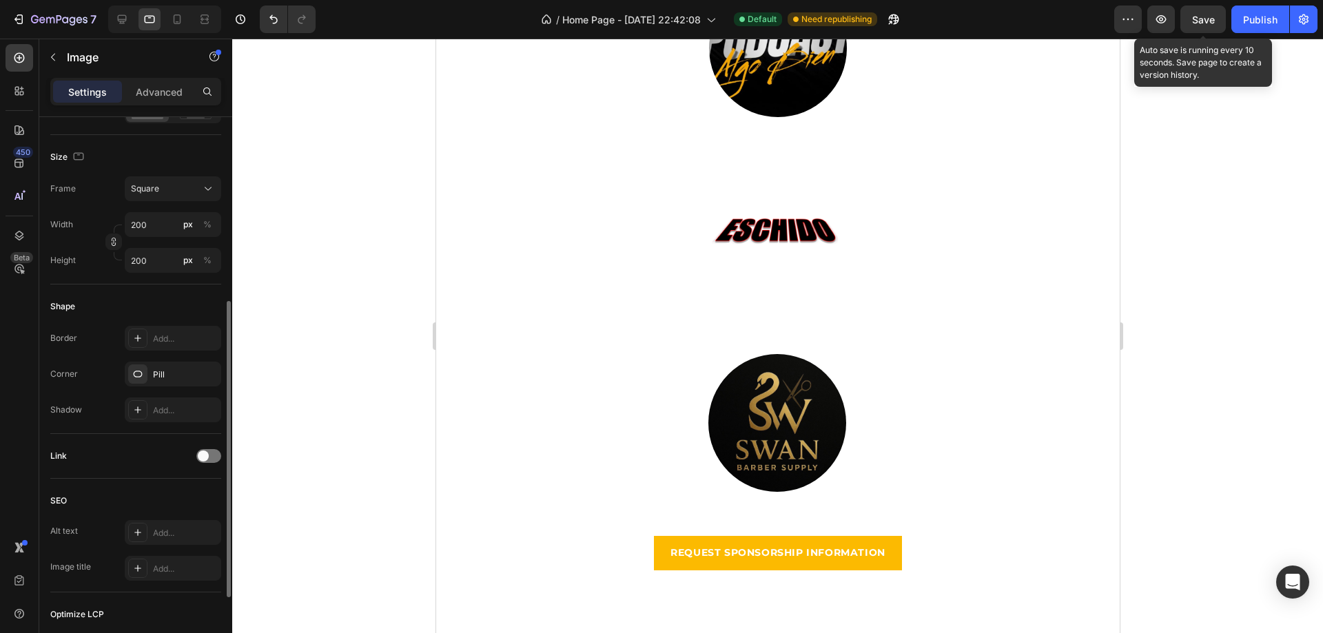
click at [1192, 17] on span "Save" at bounding box center [1203, 20] width 23 height 12
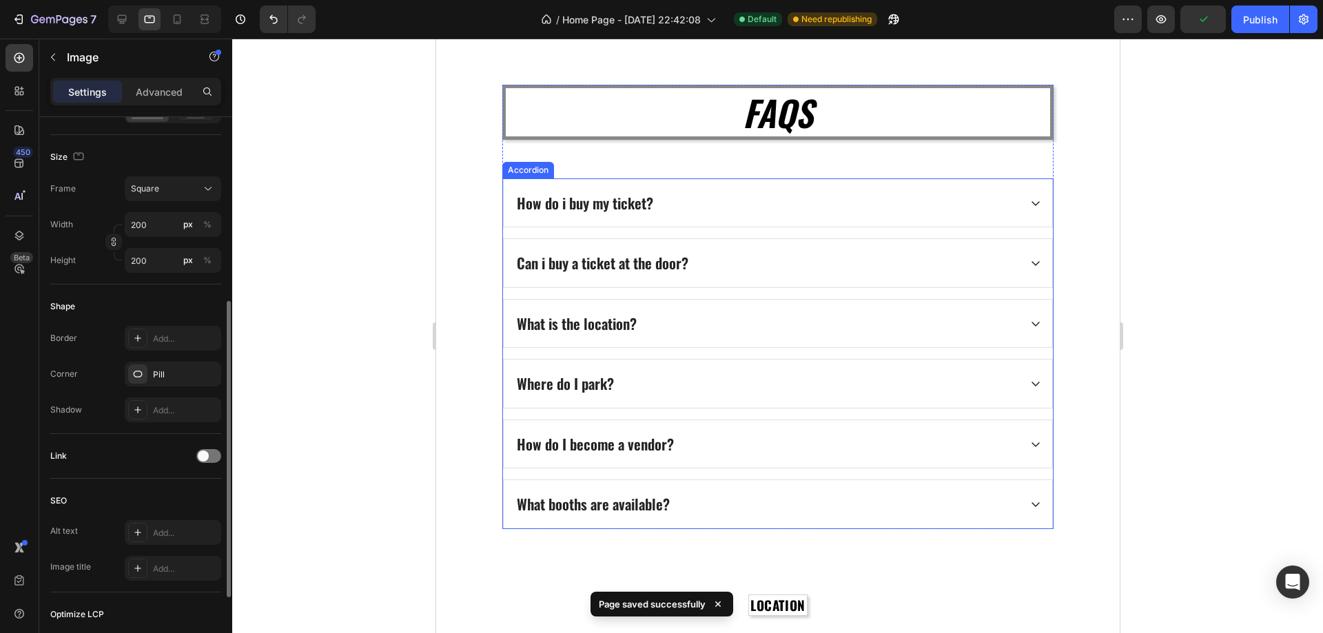
scroll to position [4123, 0]
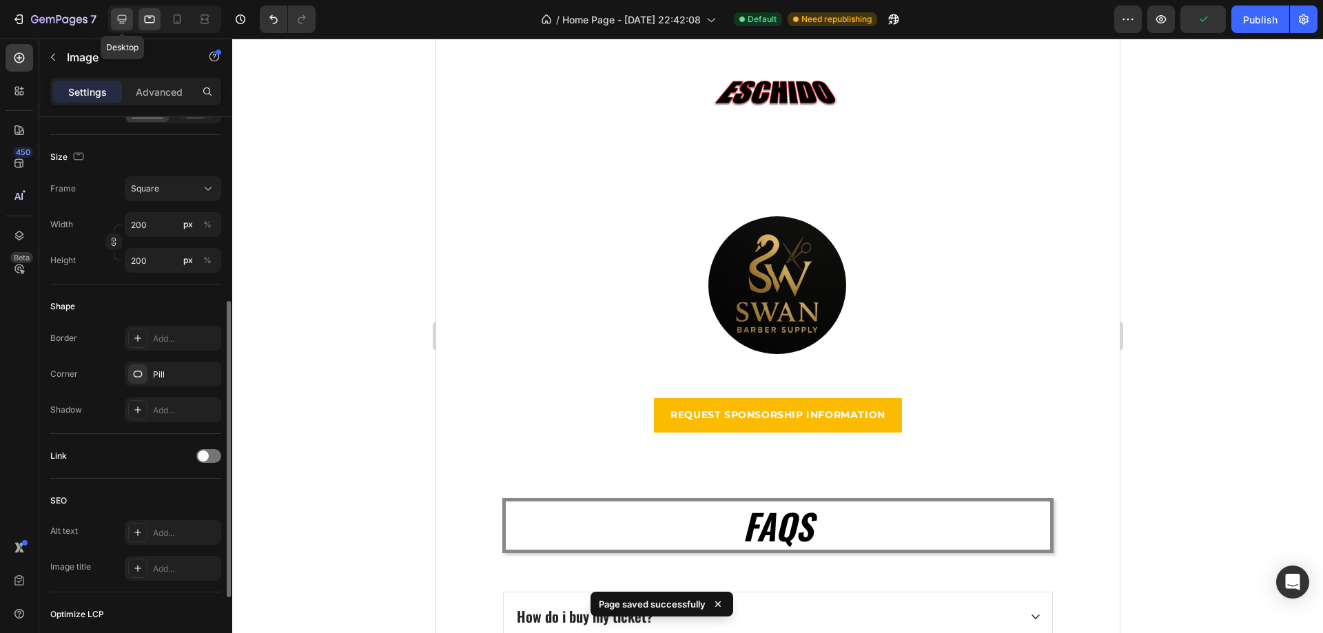
click at [123, 16] on icon at bounding box center [122, 19] width 9 height 9
type input "[URL][DOMAIN_NAME]"
type input "80"
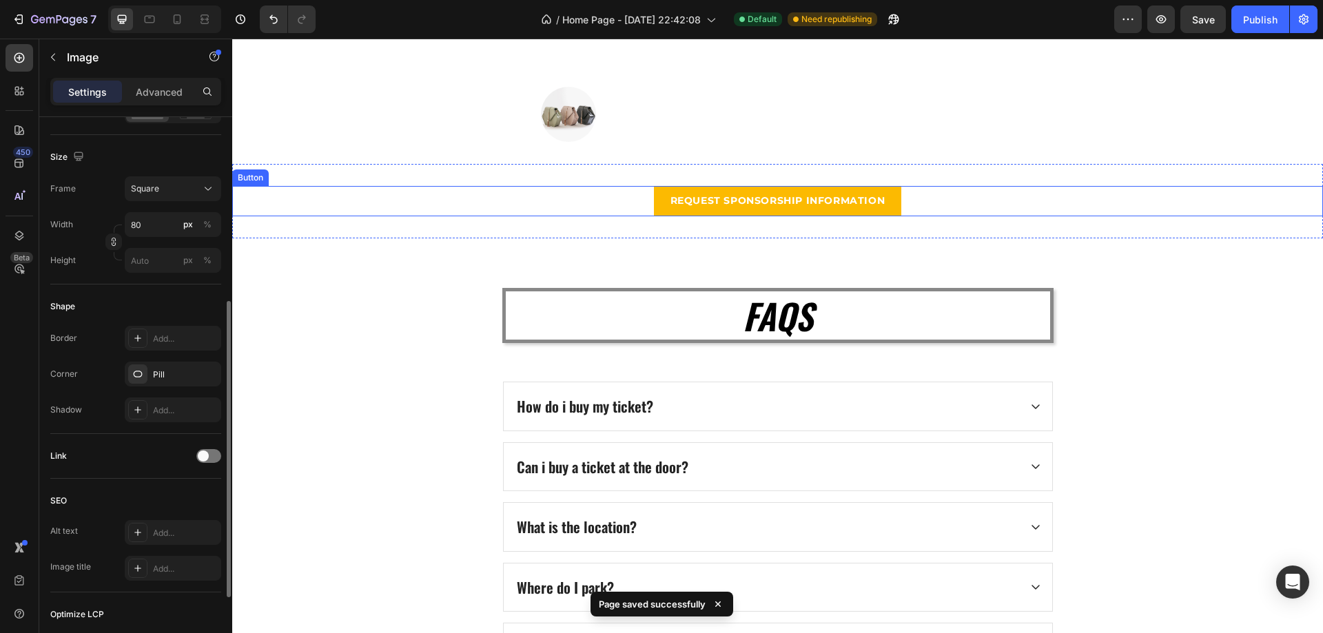
scroll to position [3894, 0]
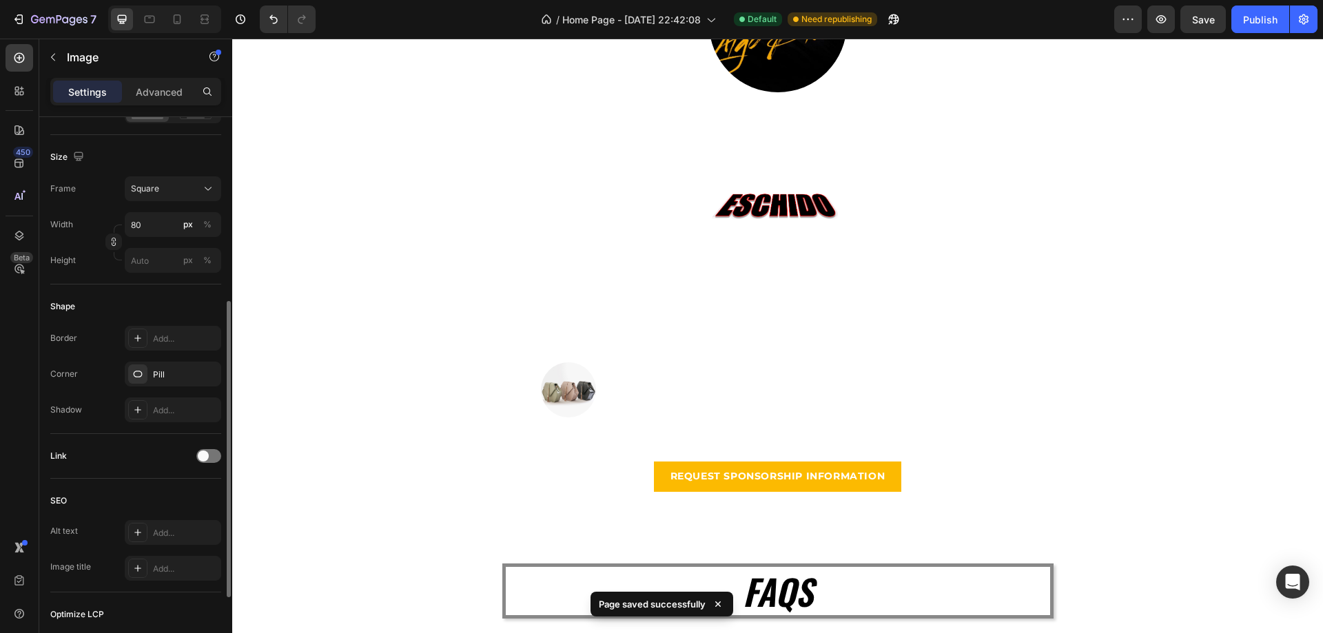
click at [566, 397] on img at bounding box center [568, 389] width 55 height 55
click at [557, 387] on img at bounding box center [568, 389] width 55 height 55
drag, startPoint x: 653, startPoint y: 395, endPoint x: 641, endPoint y: 406, distance: 15.6
click at [652, 396] on div at bounding box center [568, 389] width 408 height 55
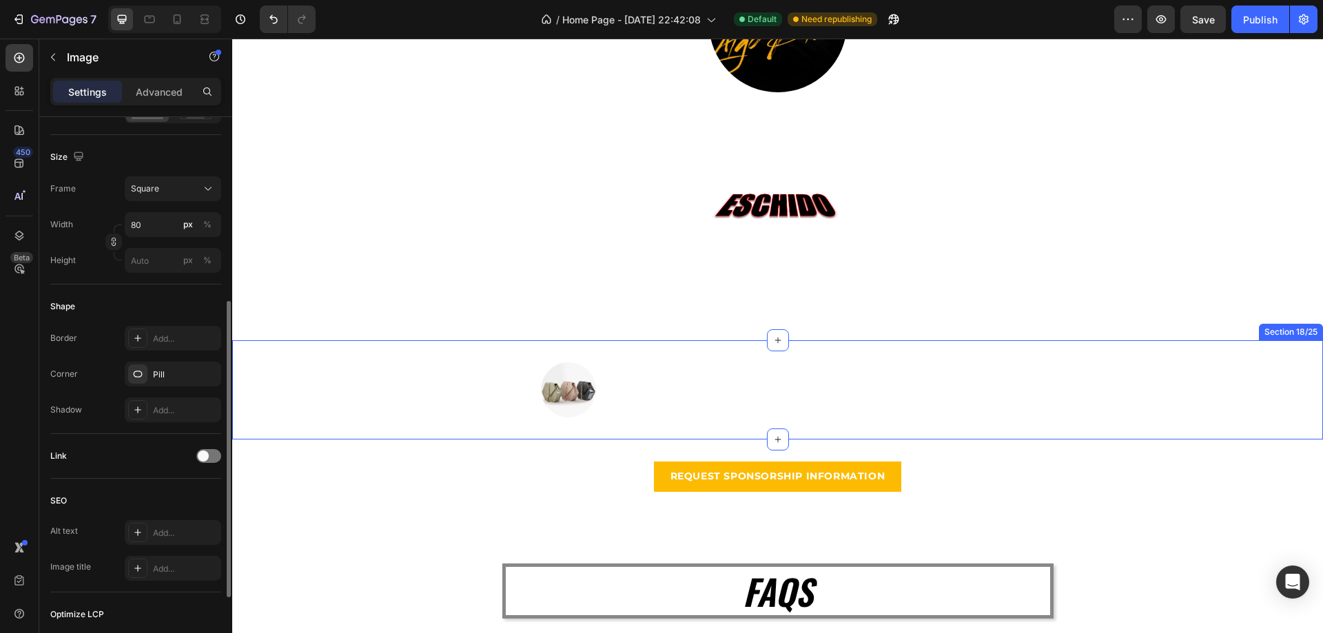
drag, startPoint x: 555, startPoint y: 415, endPoint x: 540, endPoint y: 418, distance: 15.4
click at [555, 415] on img at bounding box center [568, 389] width 55 height 55
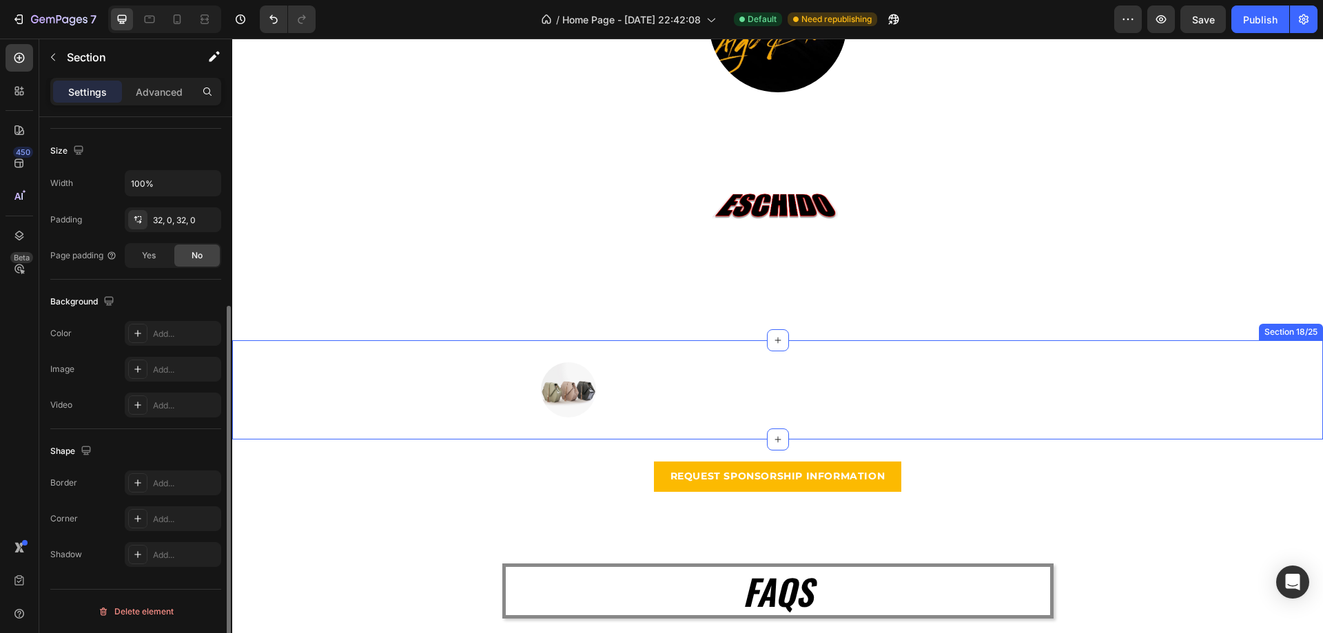
click at [619, 422] on div "Image Image Row Section 18/25" at bounding box center [777, 389] width 1091 height 99
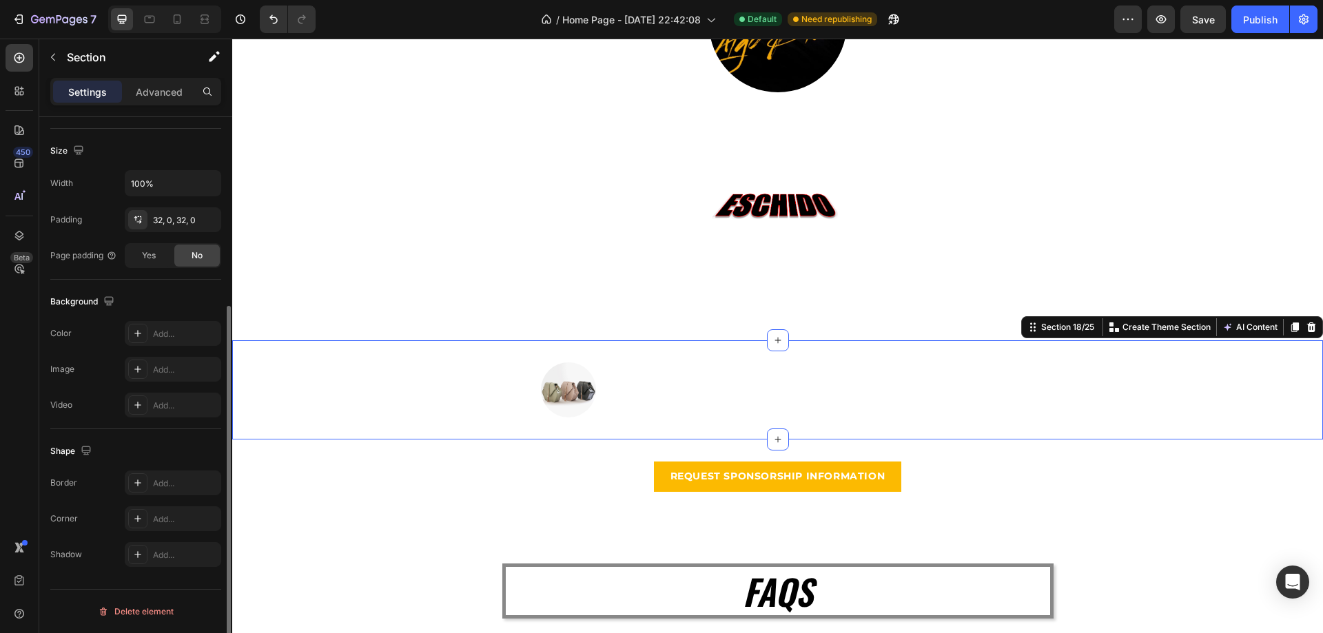
scroll to position [0, 0]
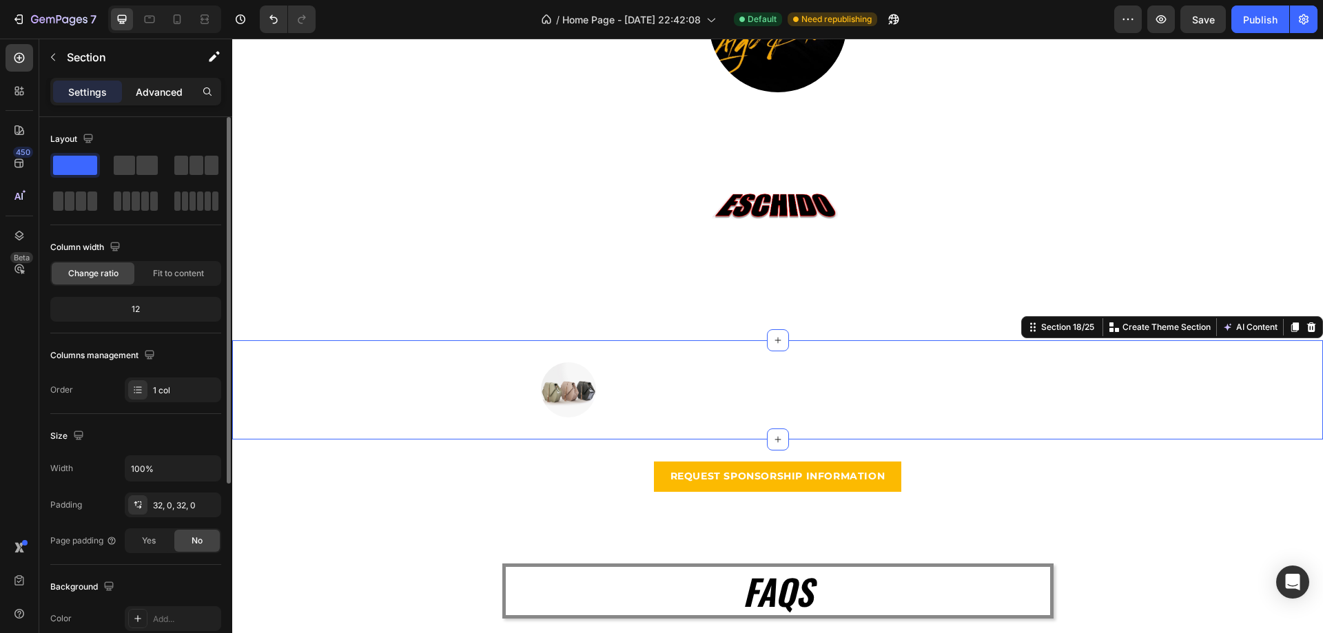
click at [170, 85] on p "Advanced" at bounding box center [159, 92] width 47 height 14
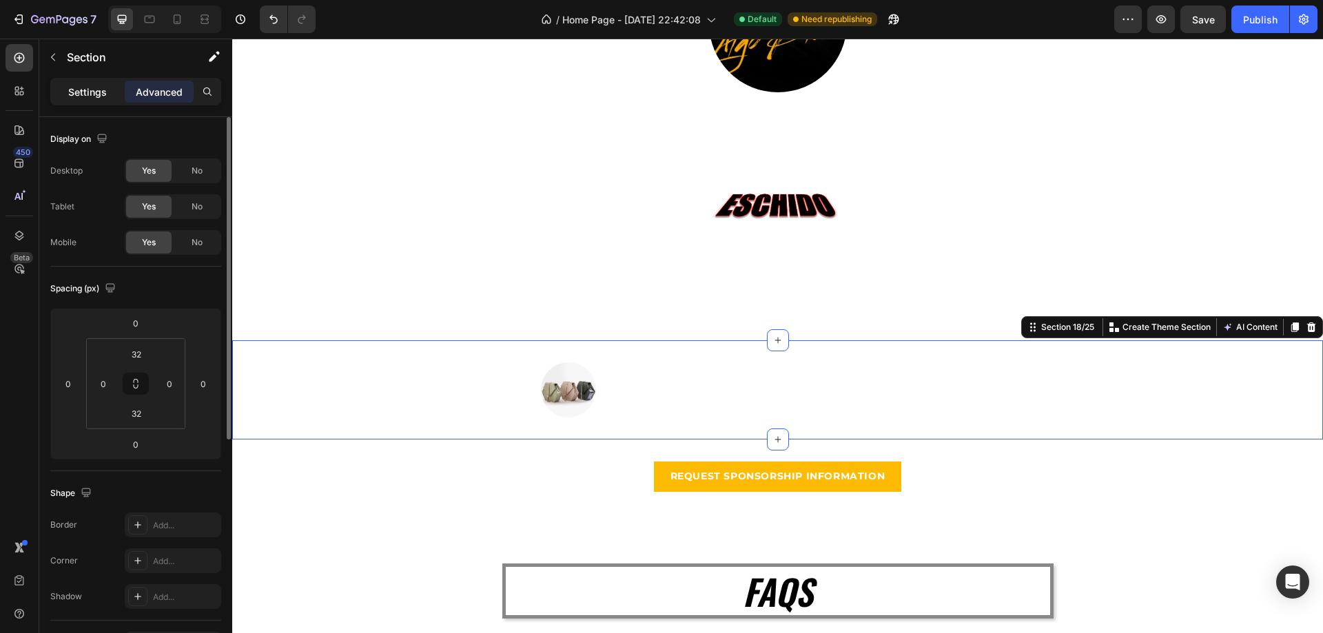
click at [90, 90] on p "Settings" at bounding box center [87, 92] width 39 height 14
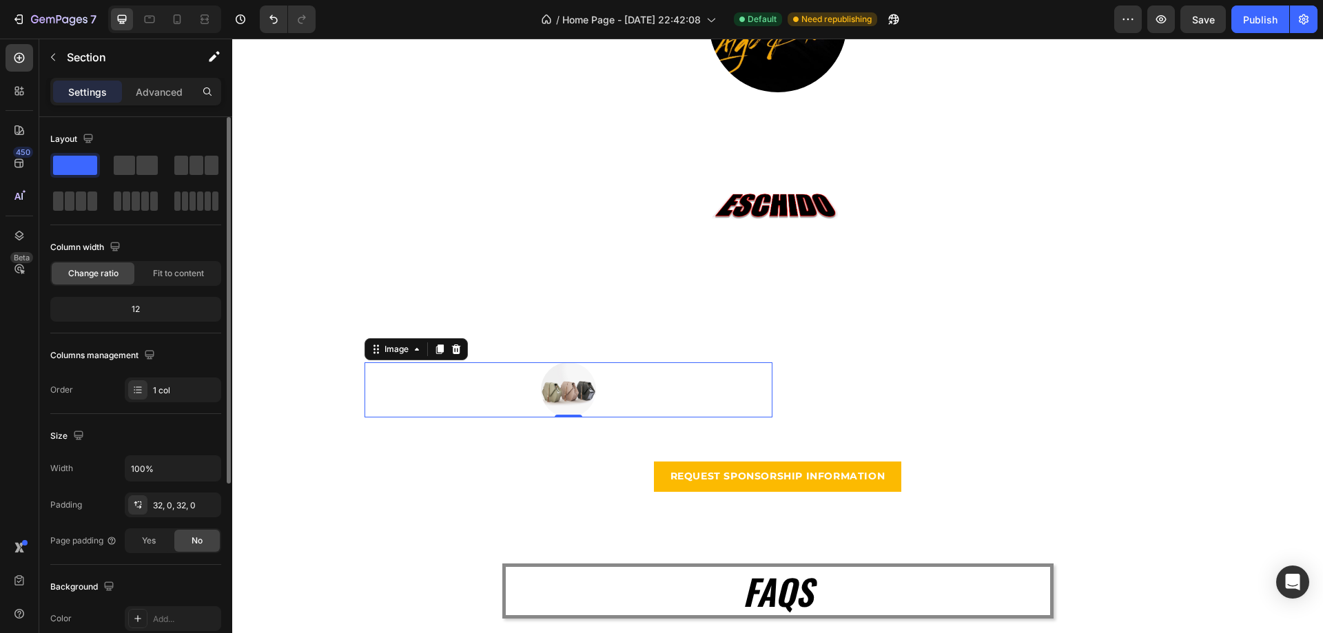
click at [562, 395] on img at bounding box center [568, 389] width 55 height 55
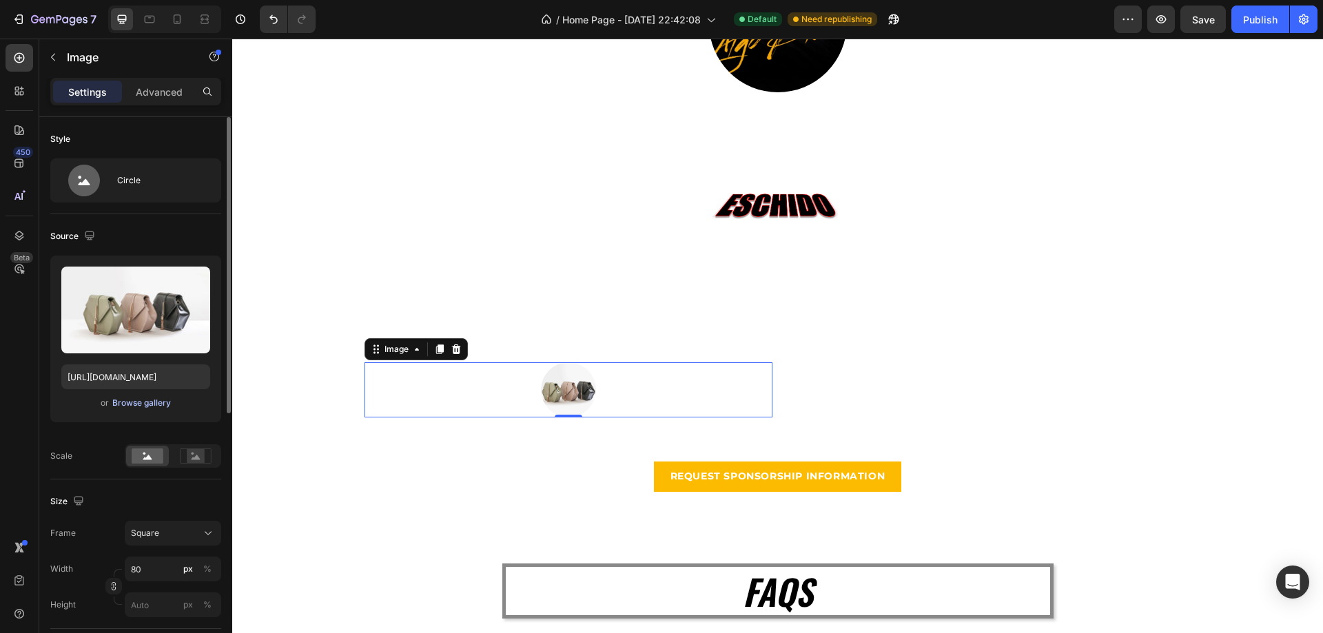
click at [140, 402] on div "Browse gallery" at bounding box center [141, 403] width 59 height 12
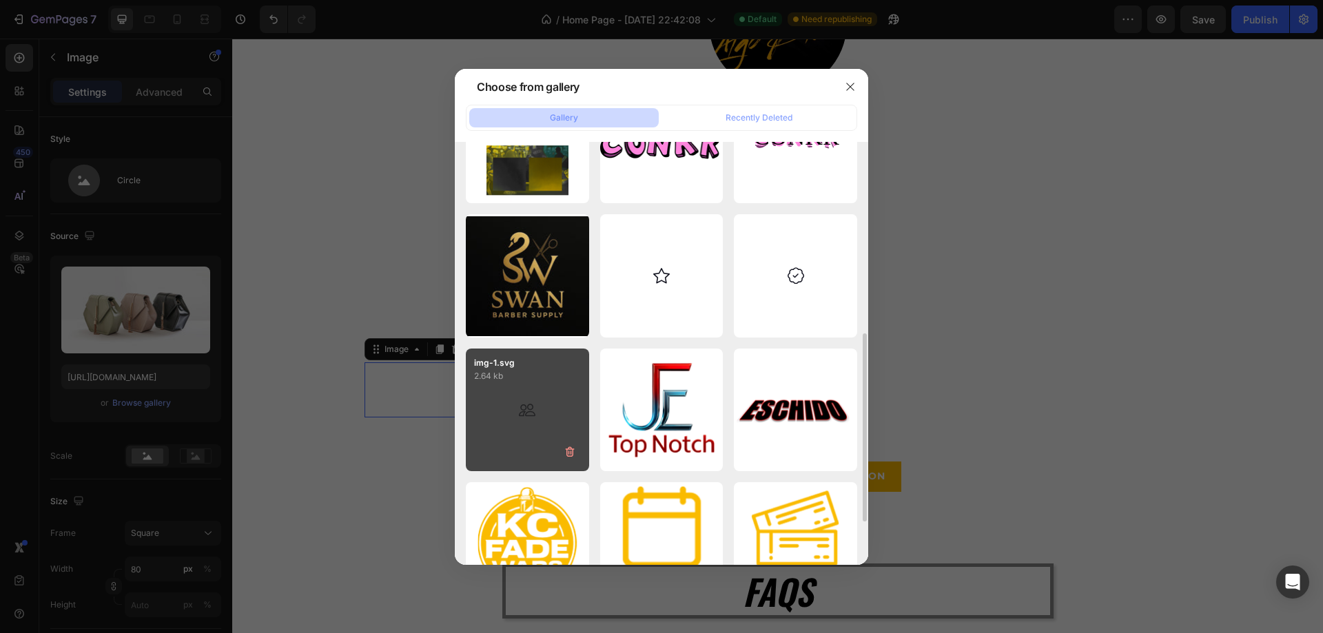
scroll to position [276, 0]
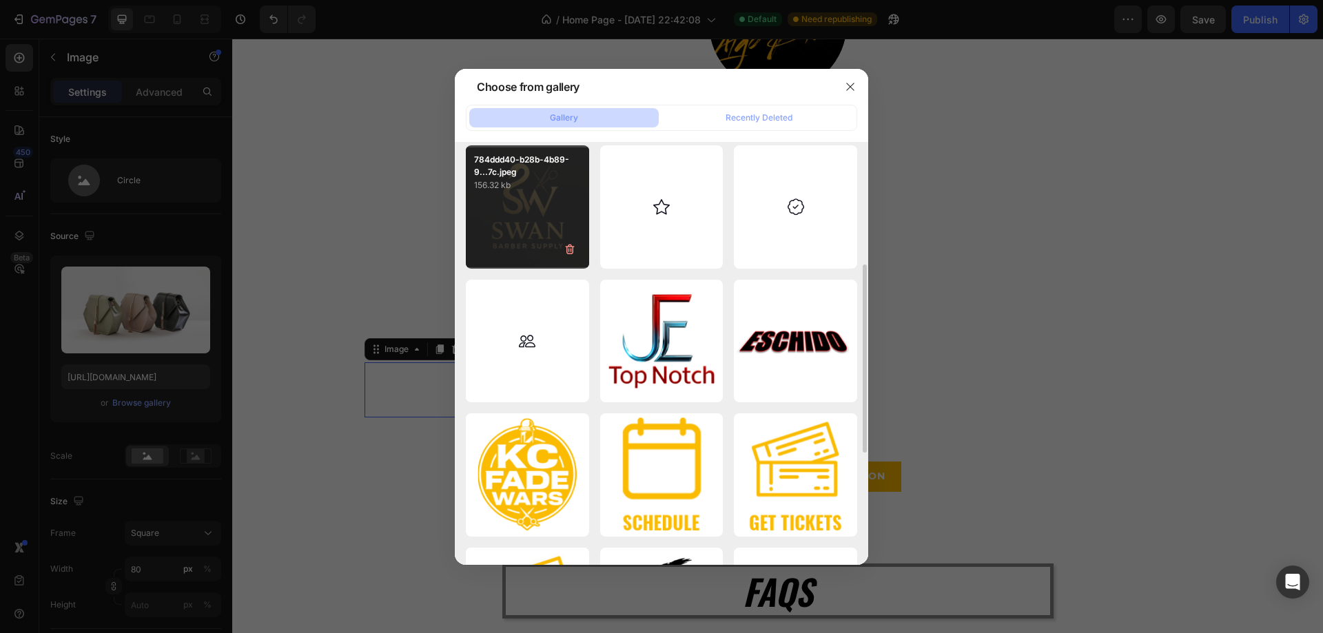
click at [511, 225] on div "784ddd40-b28b-4b89-9...7c.jpeg 156.32 kb" at bounding box center [527, 206] width 123 height 123
type input "[URL][DOMAIN_NAME]"
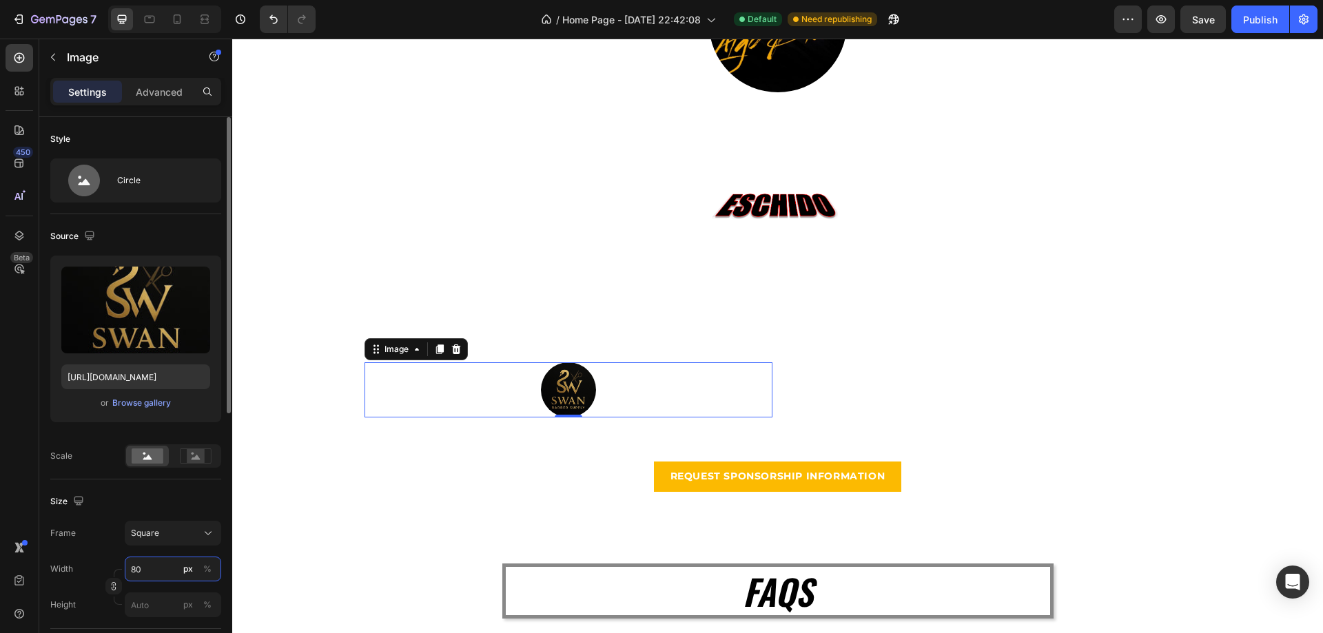
type input "2"
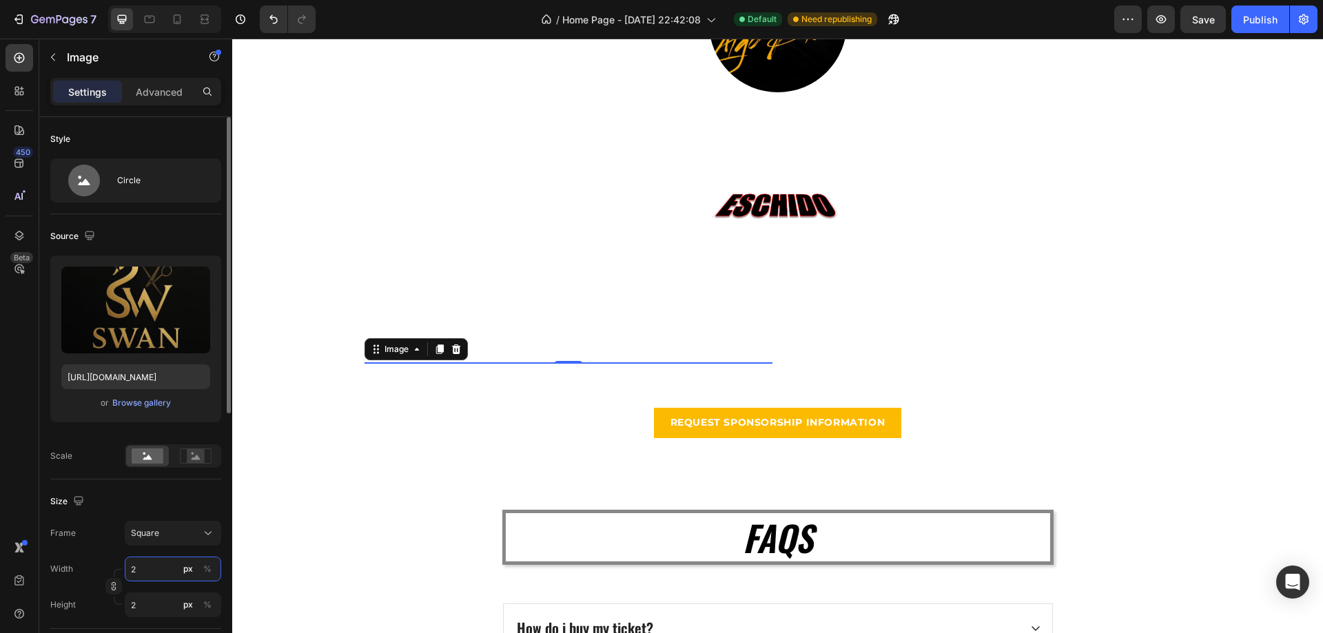
type input "20"
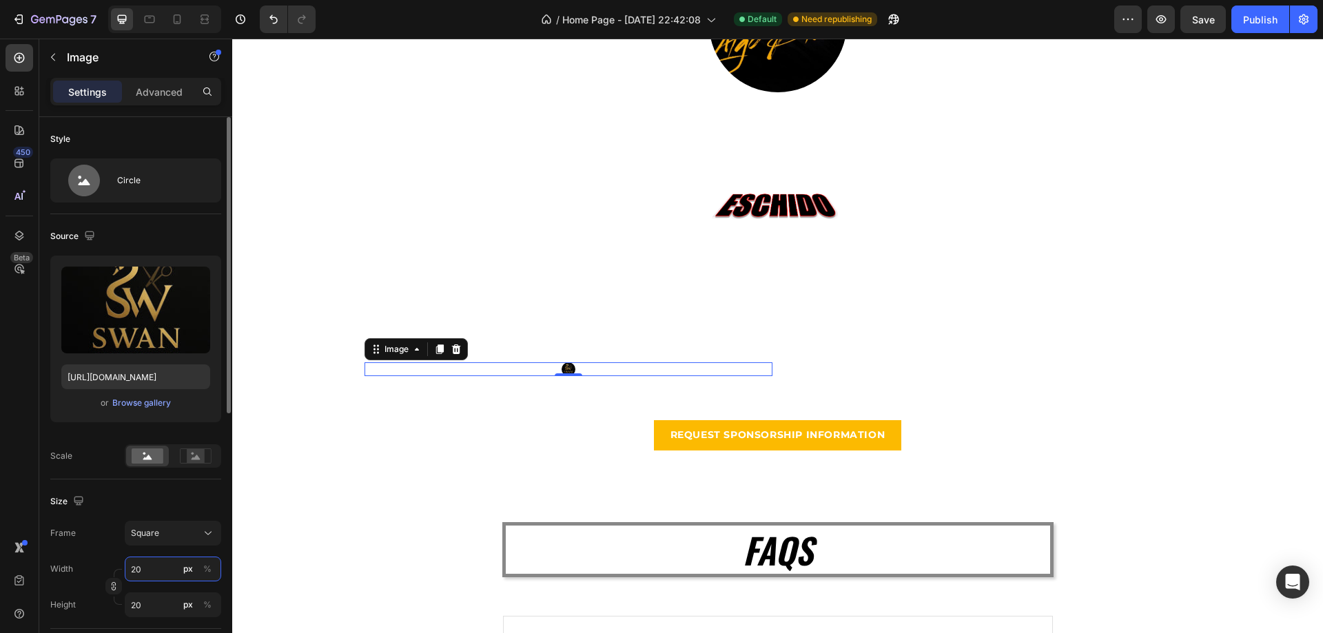
type input "200"
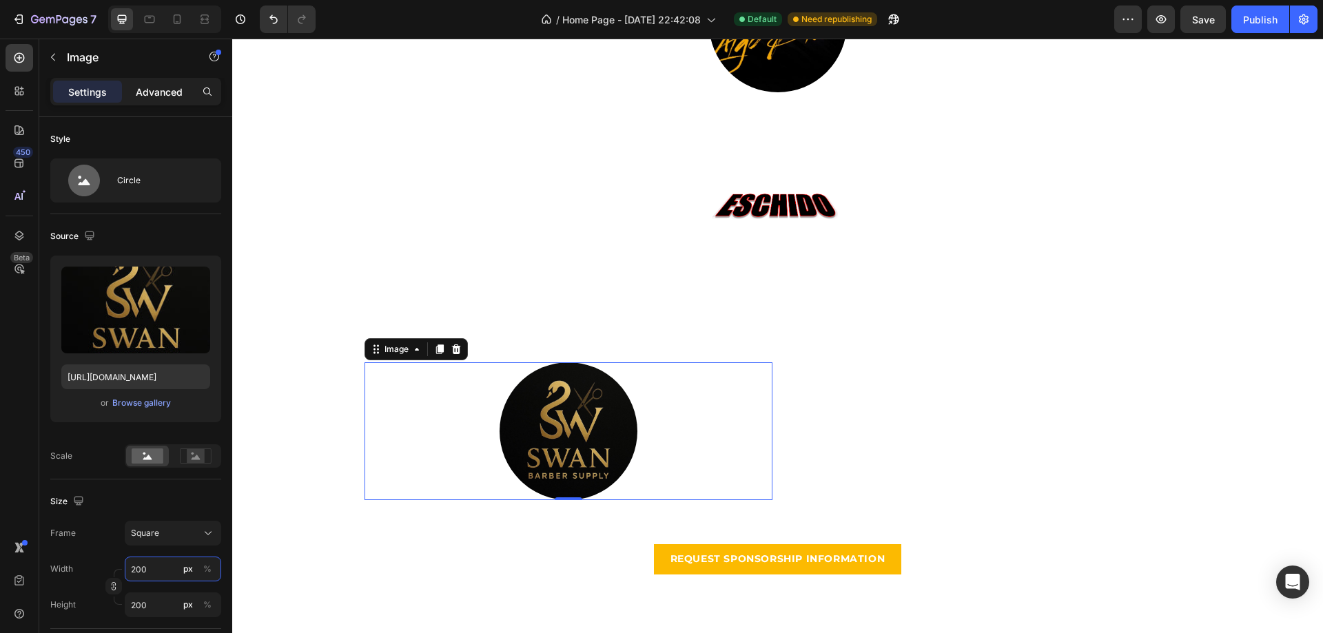
type input "200"
click at [150, 91] on p "Advanced" at bounding box center [159, 92] width 47 height 14
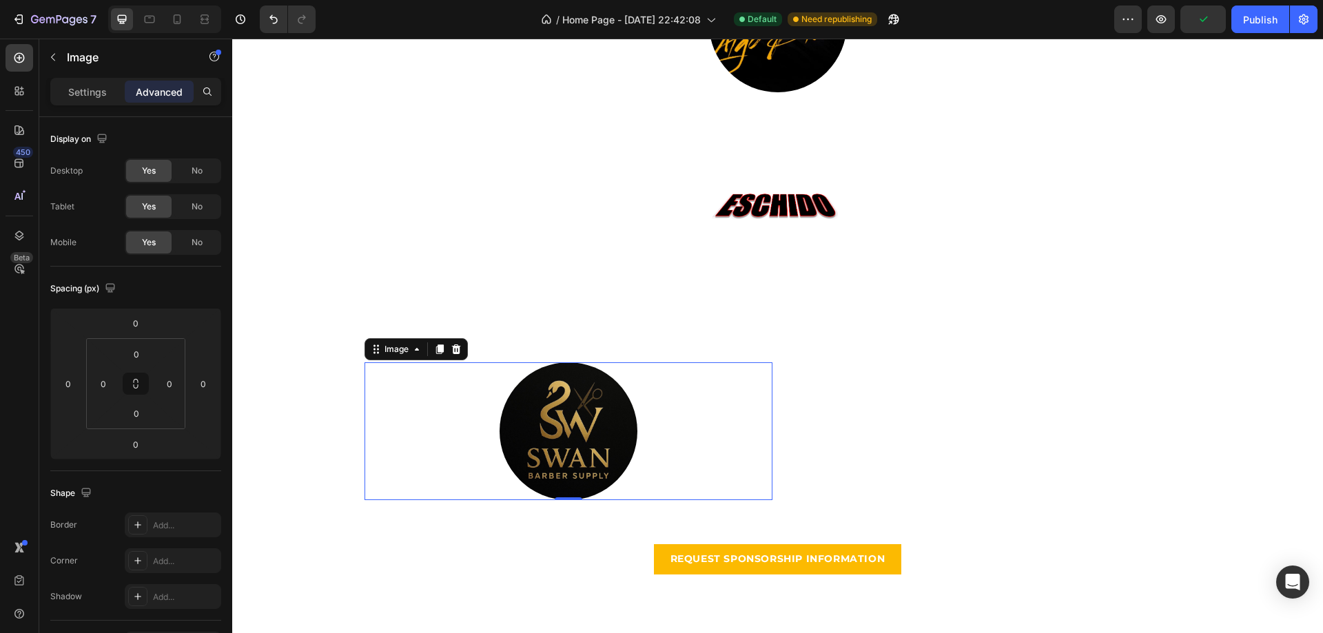
click at [579, 429] on img at bounding box center [569, 431] width 138 height 138
click at [96, 83] on div "Settings" at bounding box center [87, 92] width 69 height 22
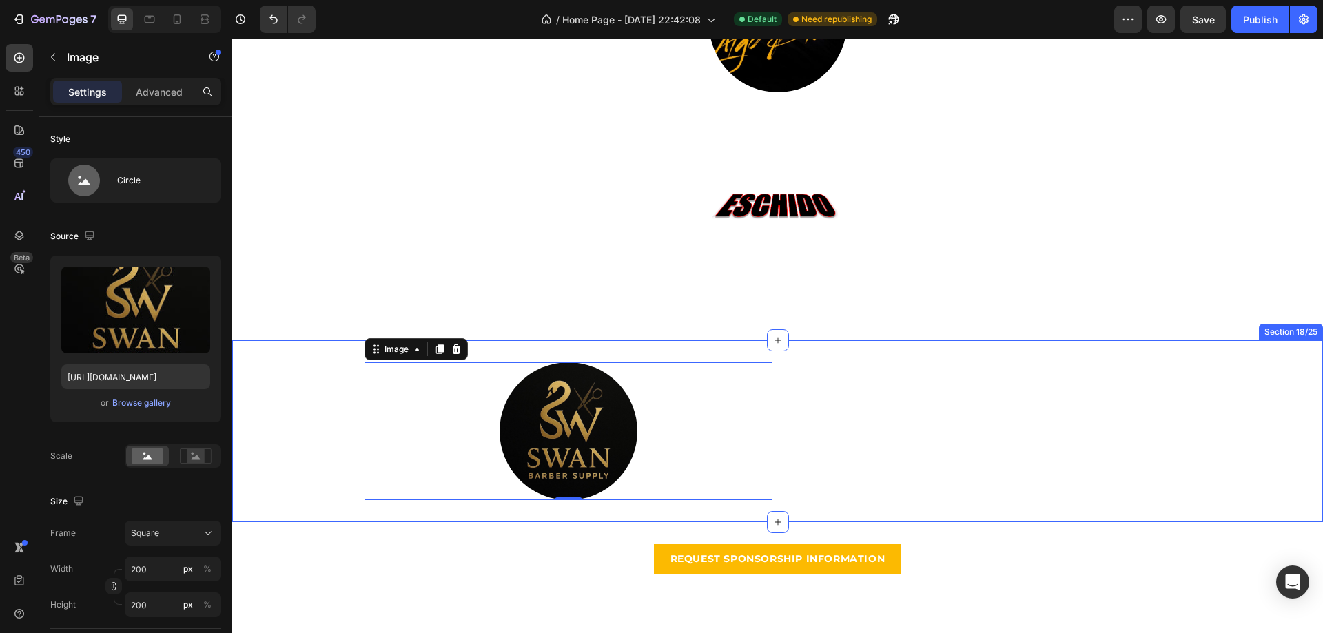
click at [517, 345] on div "Image 0 Image Row Section 18/25" at bounding box center [777, 431] width 1091 height 182
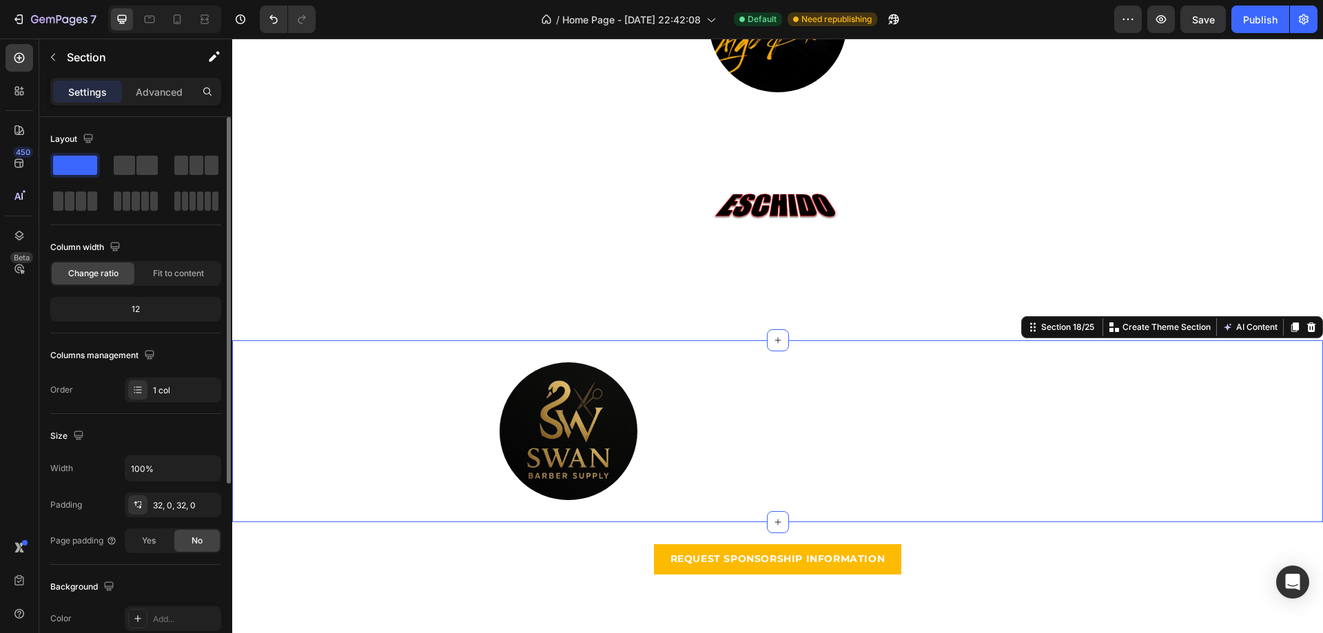
click at [140, 313] on div "12" at bounding box center [135, 309] width 165 height 19
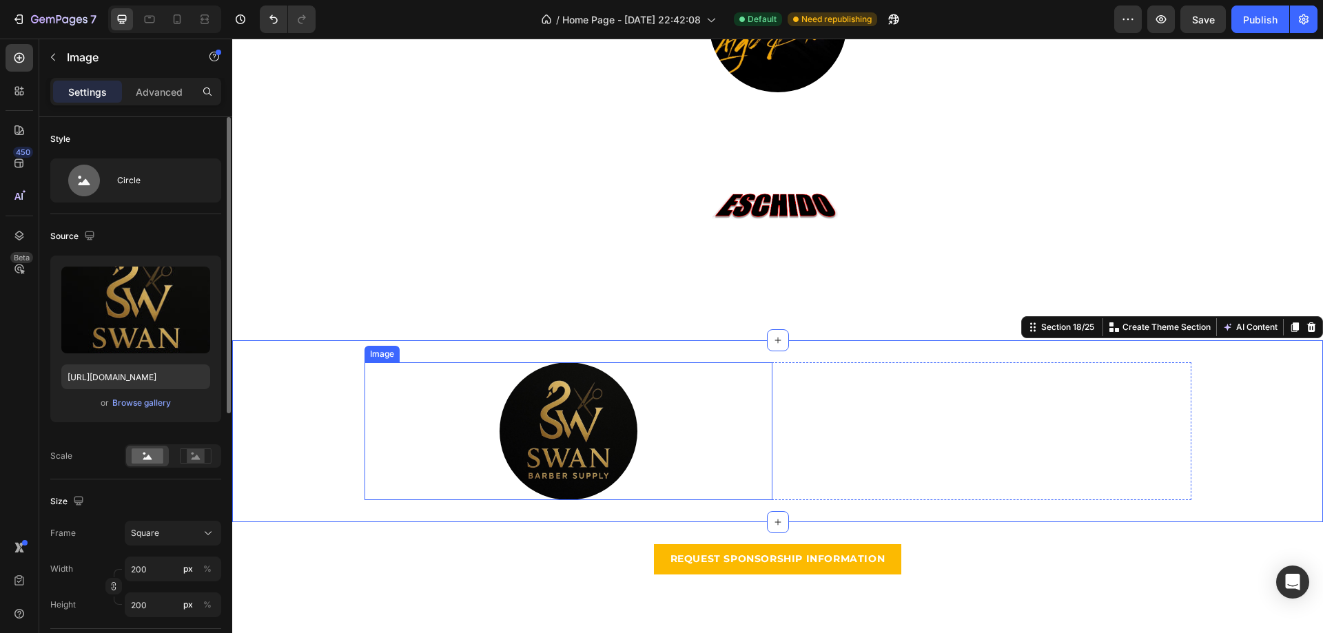
click at [546, 404] on img at bounding box center [569, 431] width 138 height 138
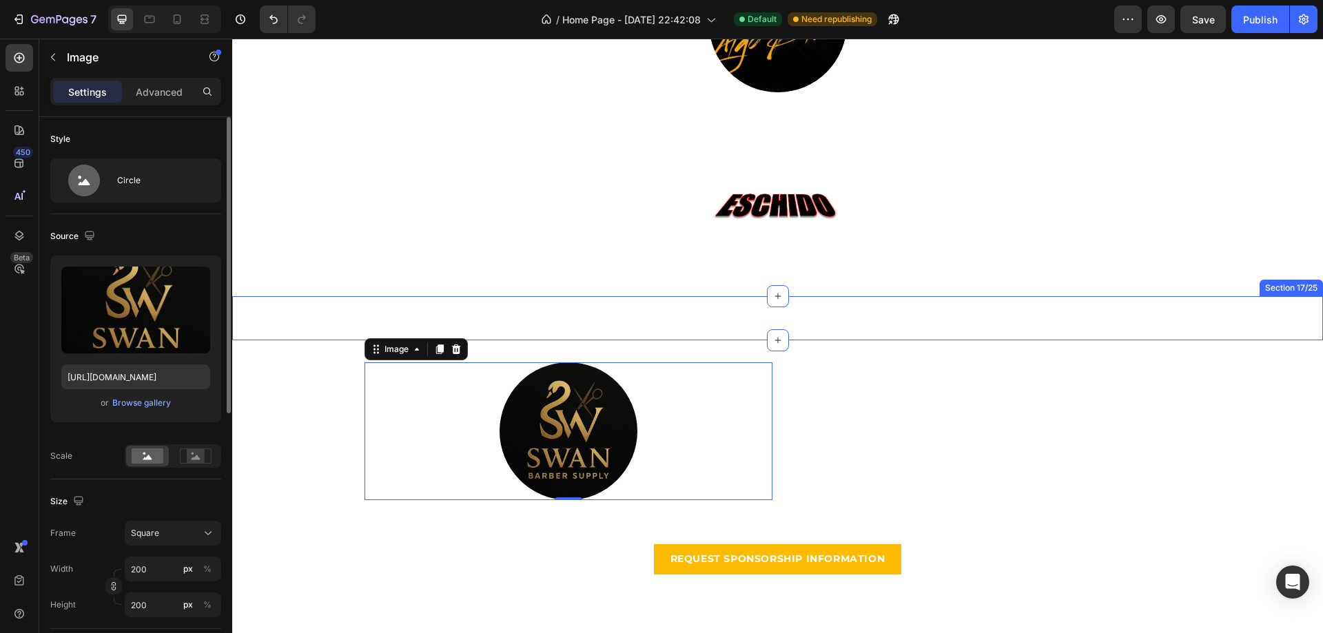
click at [584, 327] on div "Image Section 17/25" at bounding box center [777, 318] width 1091 height 44
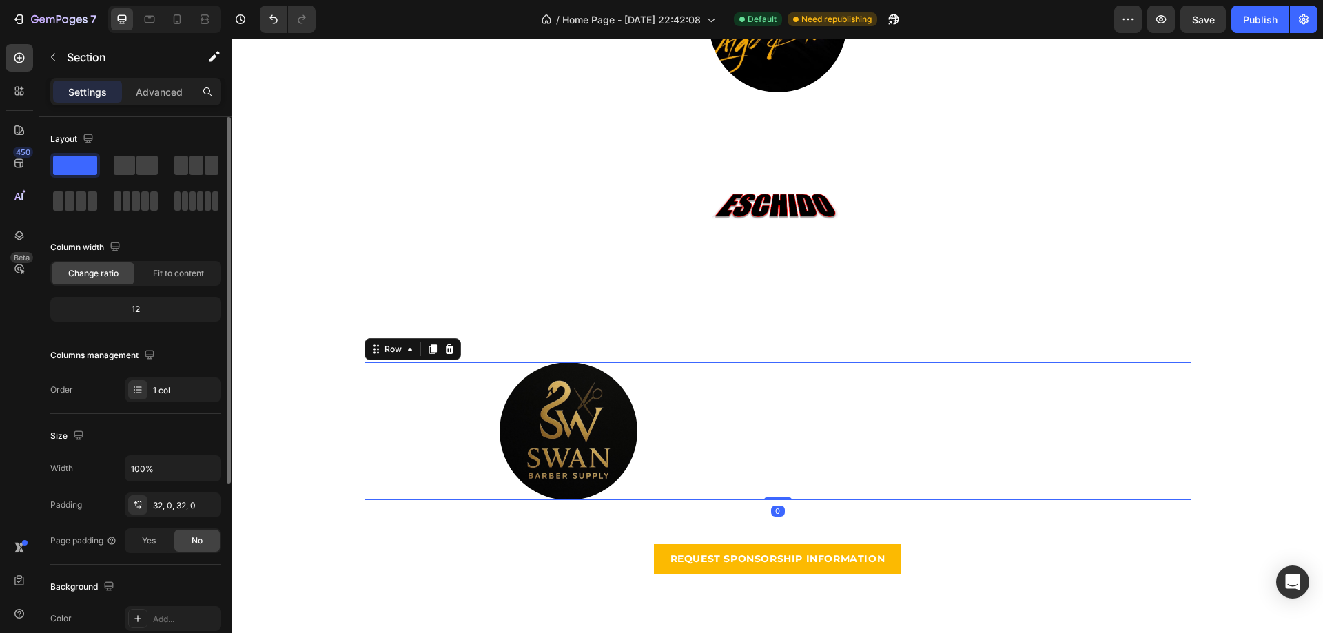
click at [879, 420] on div "Image" at bounding box center [987, 431] width 408 height 138
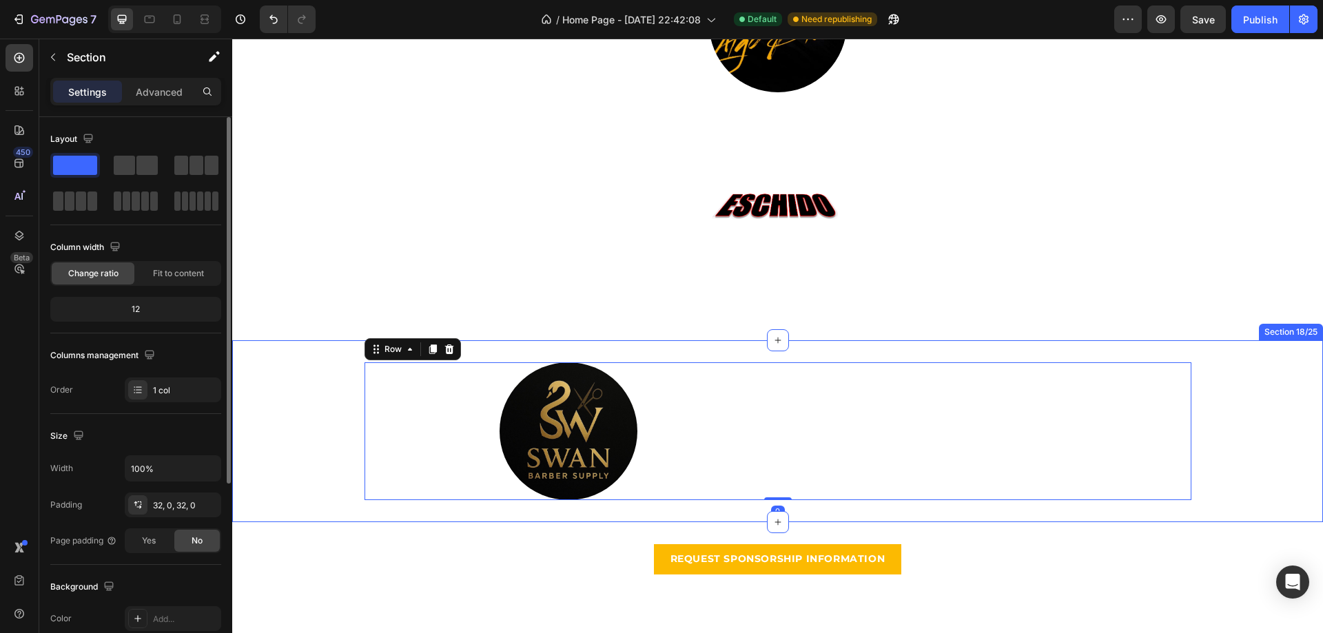
click at [957, 347] on div "Image Image Row 0 Section 18/25" at bounding box center [777, 431] width 1091 height 182
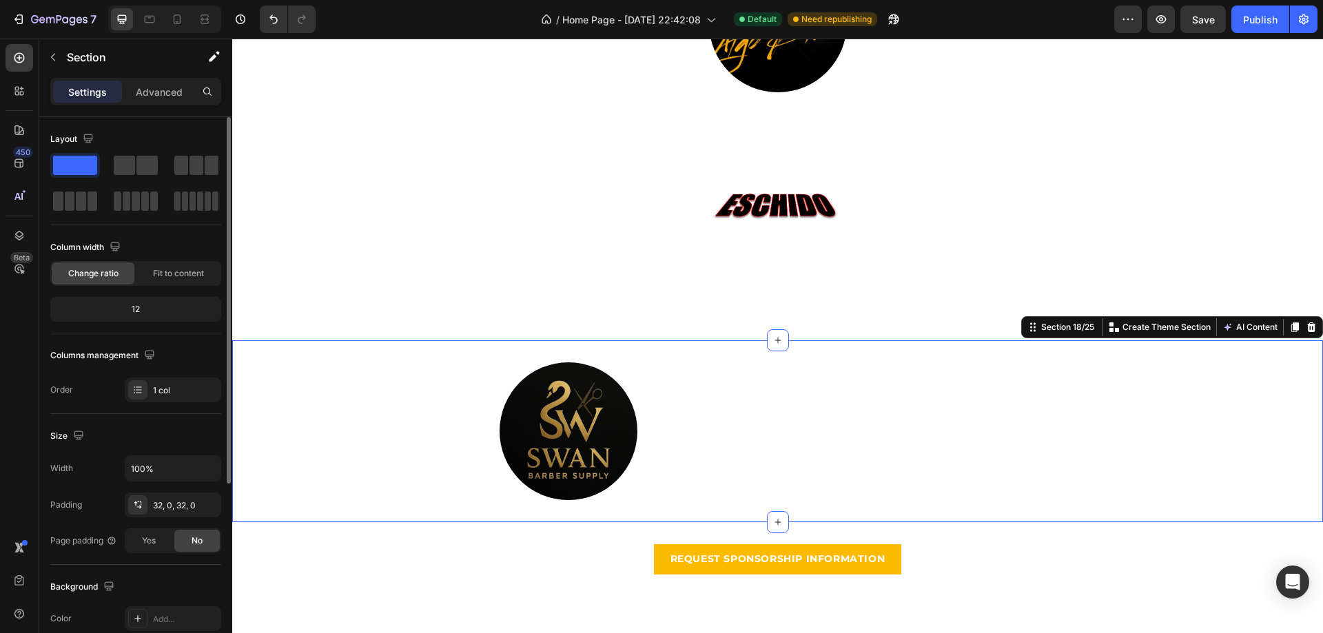
drag, startPoint x: 141, startPoint y: 305, endPoint x: 162, endPoint y: 307, distance: 20.7
click at [162, 307] on div "12" at bounding box center [135, 309] width 165 height 19
click at [161, 276] on span "Fit to content" at bounding box center [178, 273] width 51 height 12
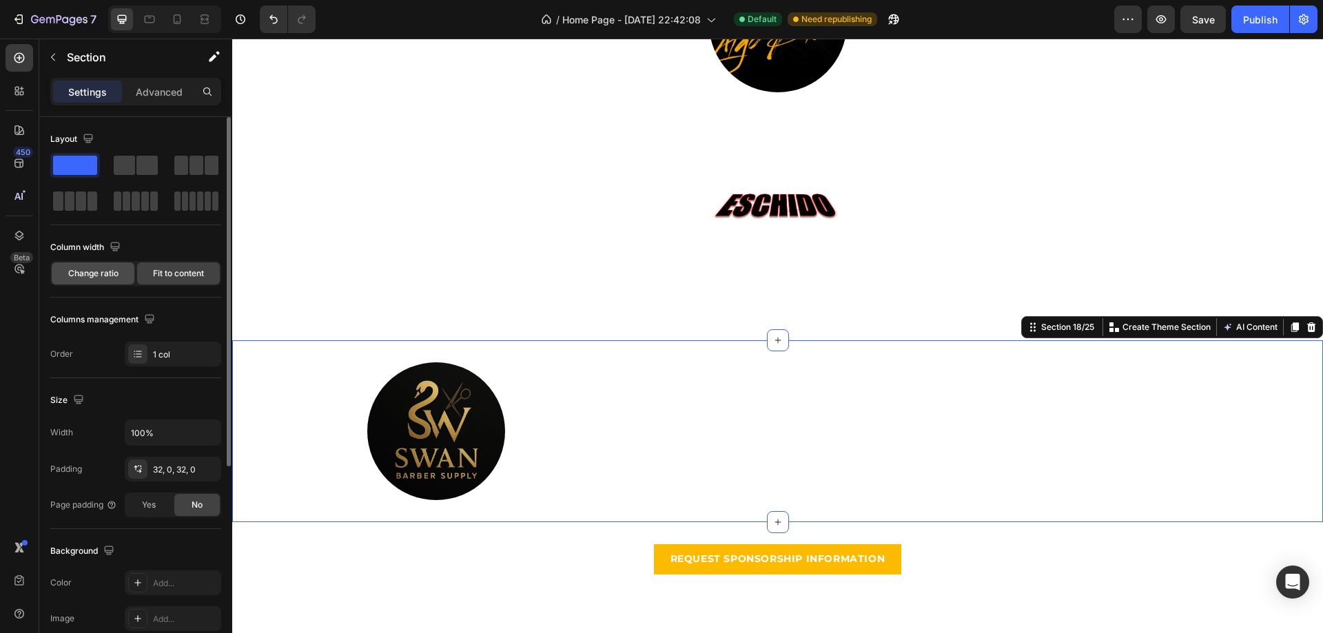
click at [103, 275] on span "Change ratio" at bounding box center [93, 273] width 50 height 12
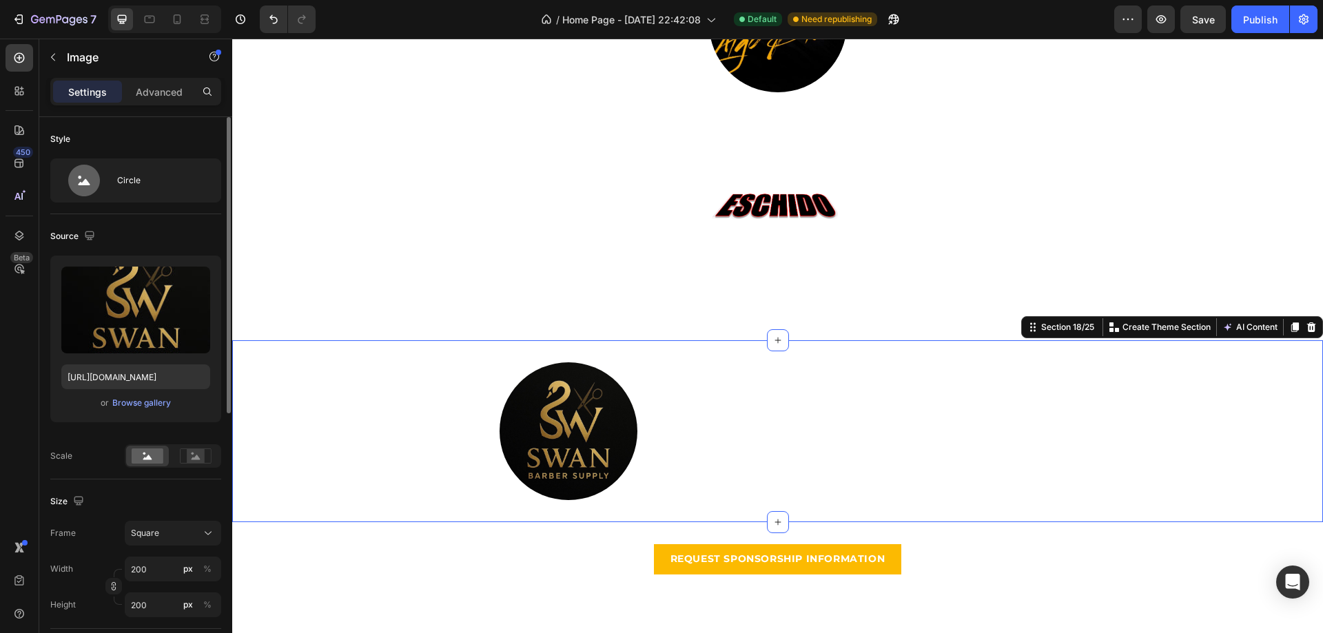
click at [580, 411] on img at bounding box center [569, 431] width 138 height 138
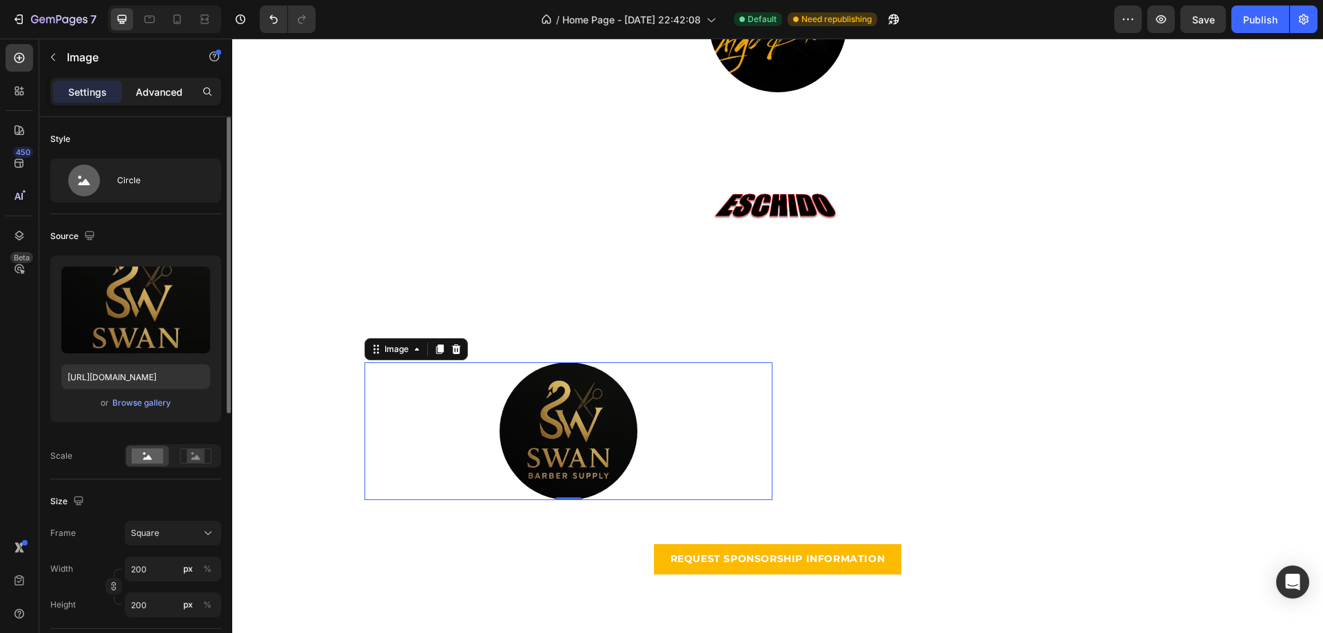
click at [163, 94] on p "Advanced" at bounding box center [159, 92] width 47 height 14
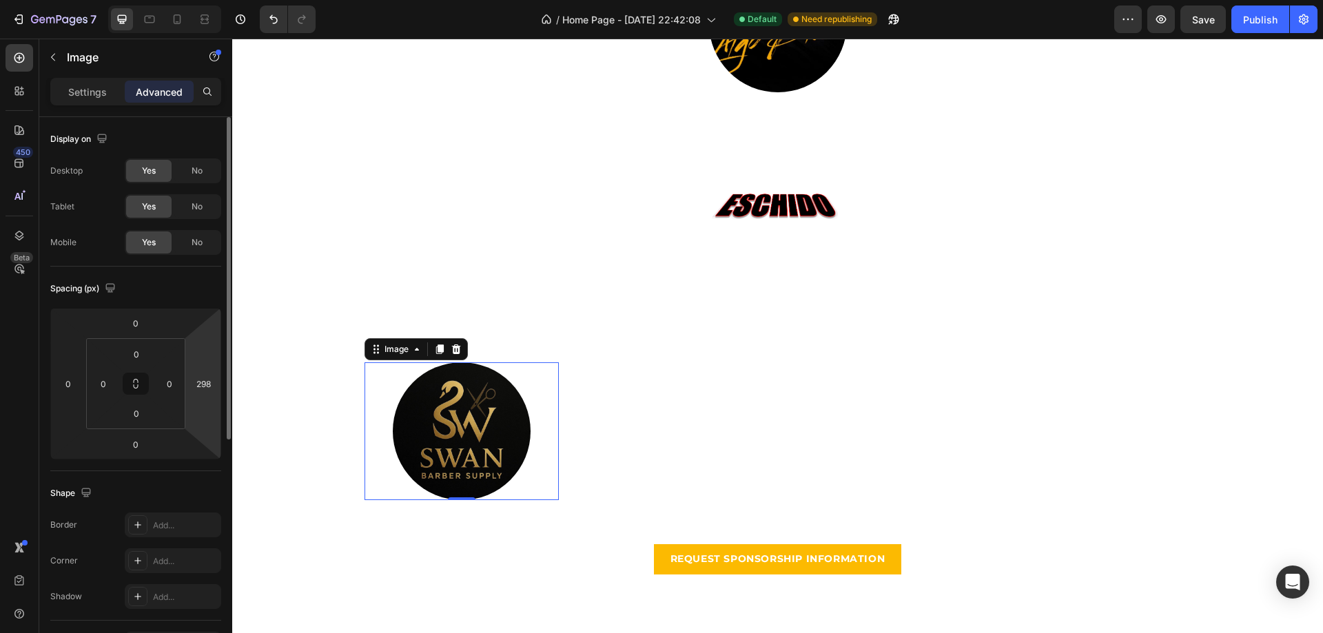
drag, startPoint x: 176, startPoint y: 374, endPoint x: 130, endPoint y: 278, distance: 106.9
click at [128, 0] on html "7 / Home Page - [DATE] 22:42:08 Default Need republishing Preview Save Publish …" at bounding box center [661, 0] width 1323 height 0
type input "296"
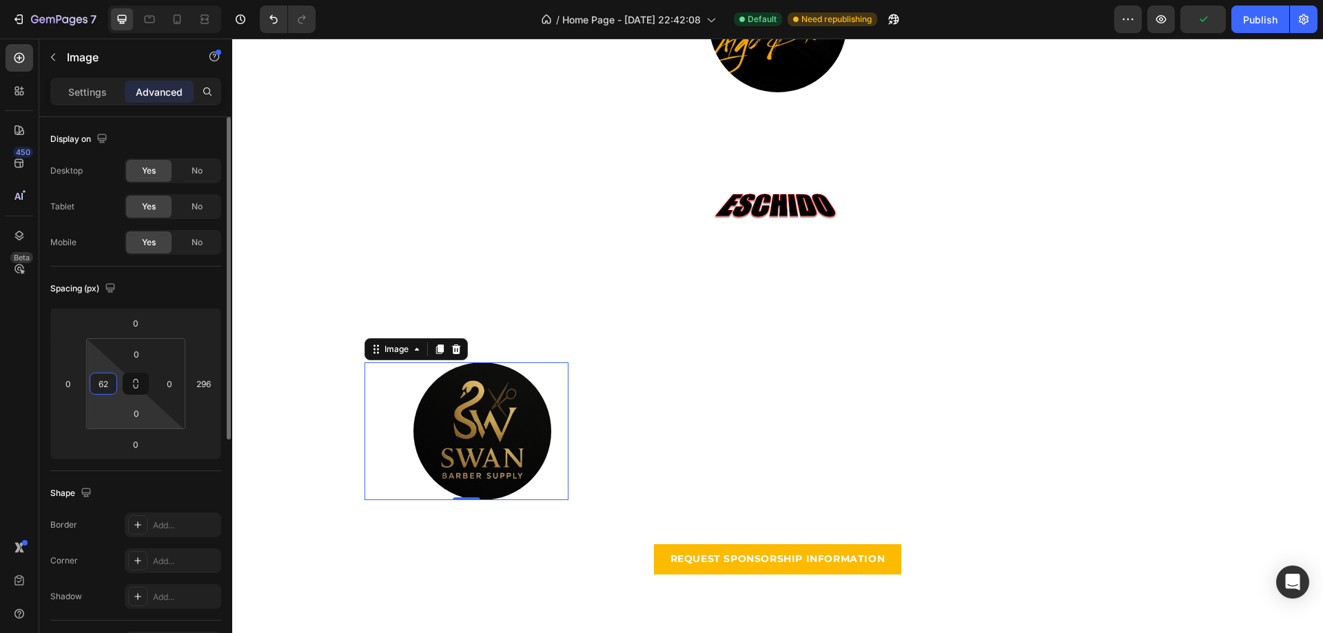
type input "64"
drag, startPoint x: 102, startPoint y: 395, endPoint x: 133, endPoint y: 401, distance: 31.6
click at [95, 0] on html "7 / Home Page - [DATE] 22:42:08 Default Need republishing Preview Publish 450 B…" at bounding box center [661, 0] width 1323 height 0
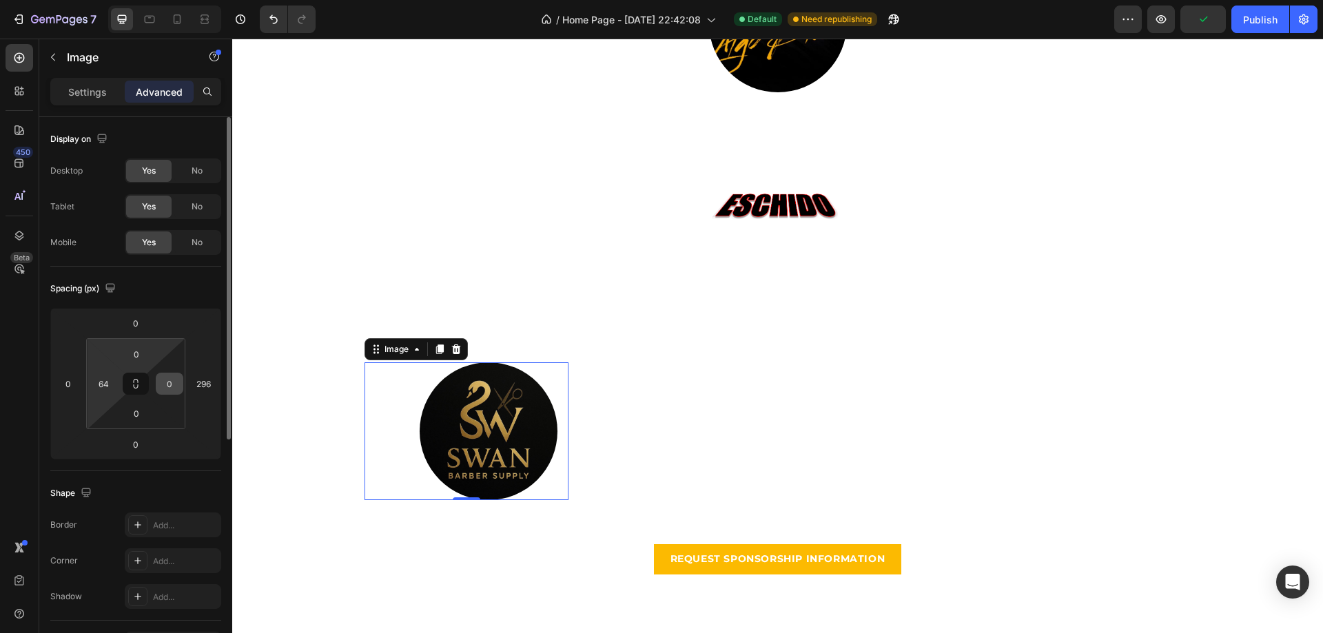
drag, startPoint x: 165, startPoint y: 392, endPoint x: 156, endPoint y: 389, distance: 9.6
click at [156, 389] on div "0" at bounding box center [170, 384] width 28 height 22
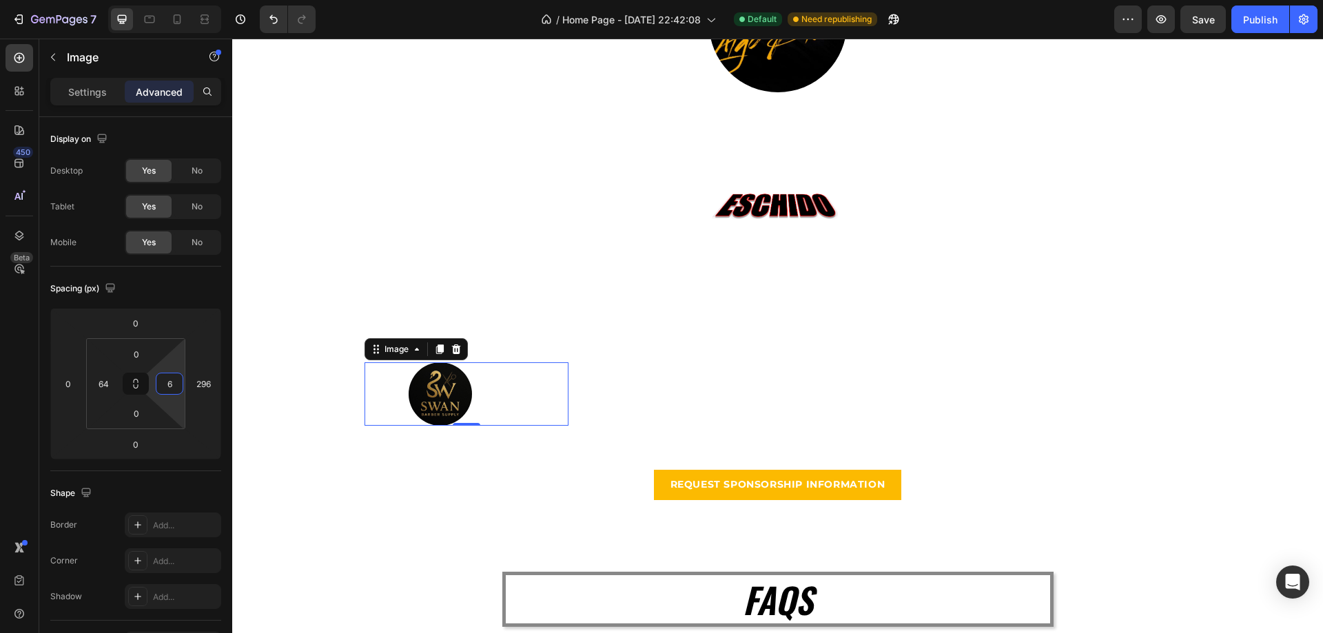
type input "0"
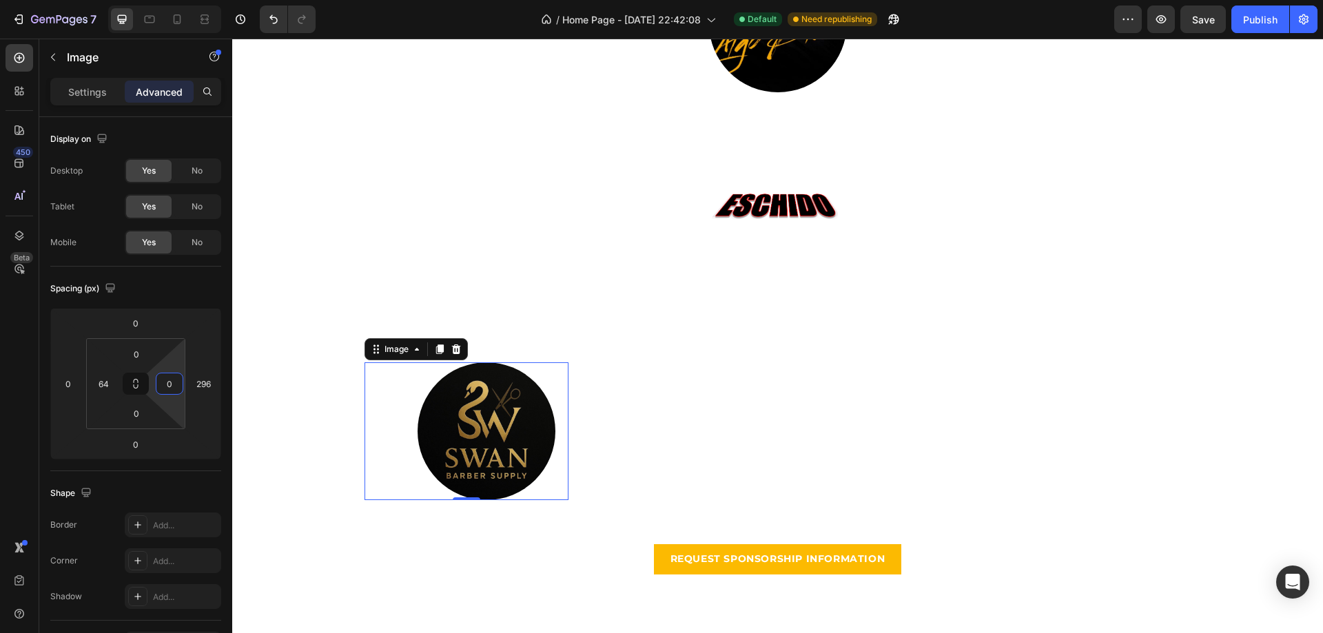
drag, startPoint x: 172, startPoint y: 398, endPoint x: 171, endPoint y: 421, distance: 22.7
click at [171, 0] on html "7 / Home Page - [DATE] 22:42:08 Default Need republishing Preview Save Publish …" at bounding box center [661, 0] width 1323 height 0
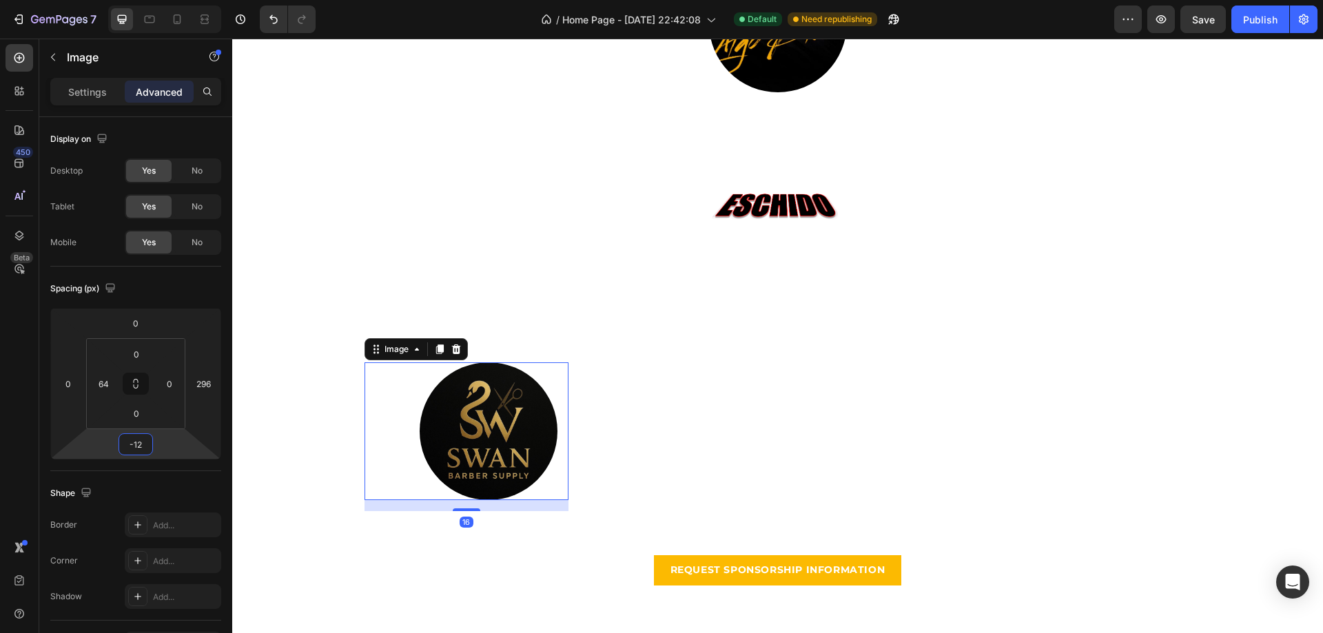
type input "-14"
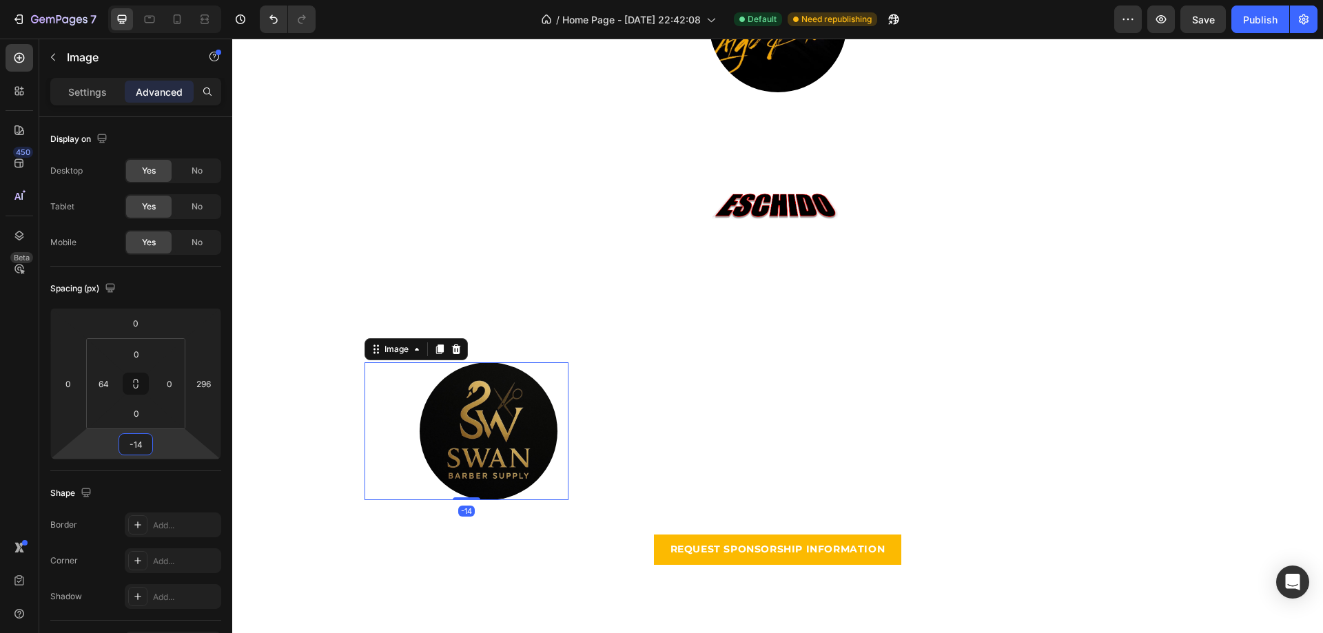
click at [155, 0] on html "7 / Home Page - [DATE] 22:42:08 Default Need republishing Preview Save Publish …" at bounding box center [661, 0] width 1323 height 0
drag, startPoint x: 147, startPoint y: 356, endPoint x: 162, endPoint y: 350, distance: 15.5
click at [150, 344] on div "0" at bounding box center [136, 354] width 34 height 22
type input "0"
drag, startPoint x: 171, startPoint y: 343, endPoint x: 172, endPoint y: 372, distance: 29.0
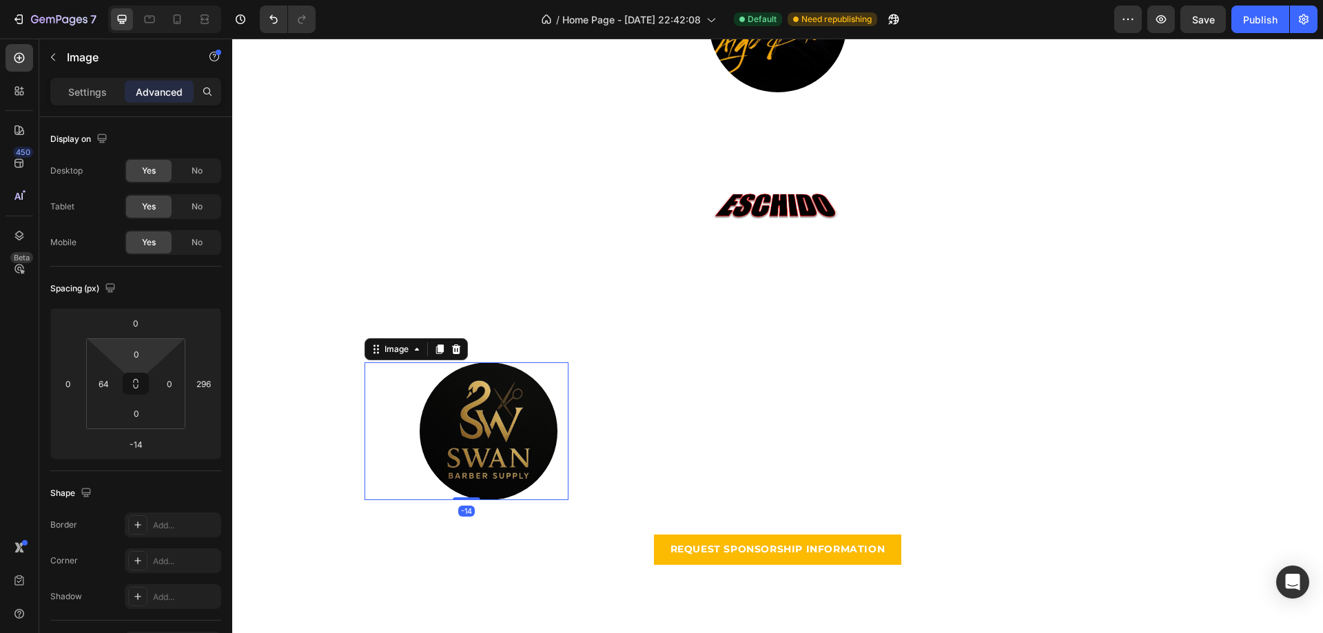
click at [172, 0] on html "7 / Home Page - [DATE] 22:42:08 Default Need republishing Preview Save Publish …" at bounding box center [661, 0] width 1323 height 0
click at [112, 384] on input "64" at bounding box center [103, 383] width 21 height 21
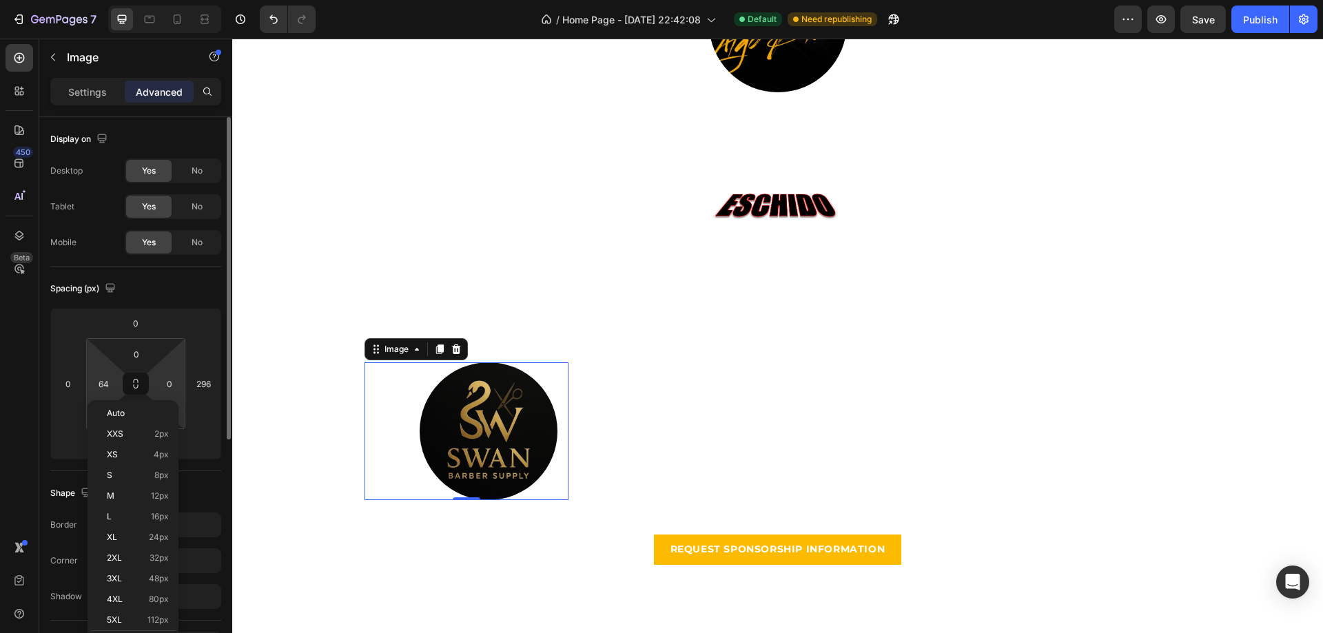
drag, startPoint x: 127, startPoint y: 417, endPoint x: 180, endPoint y: 395, distance: 57.5
click at [127, 415] on p "Auto" at bounding box center [138, 414] width 62 height 10
type input "Auto"
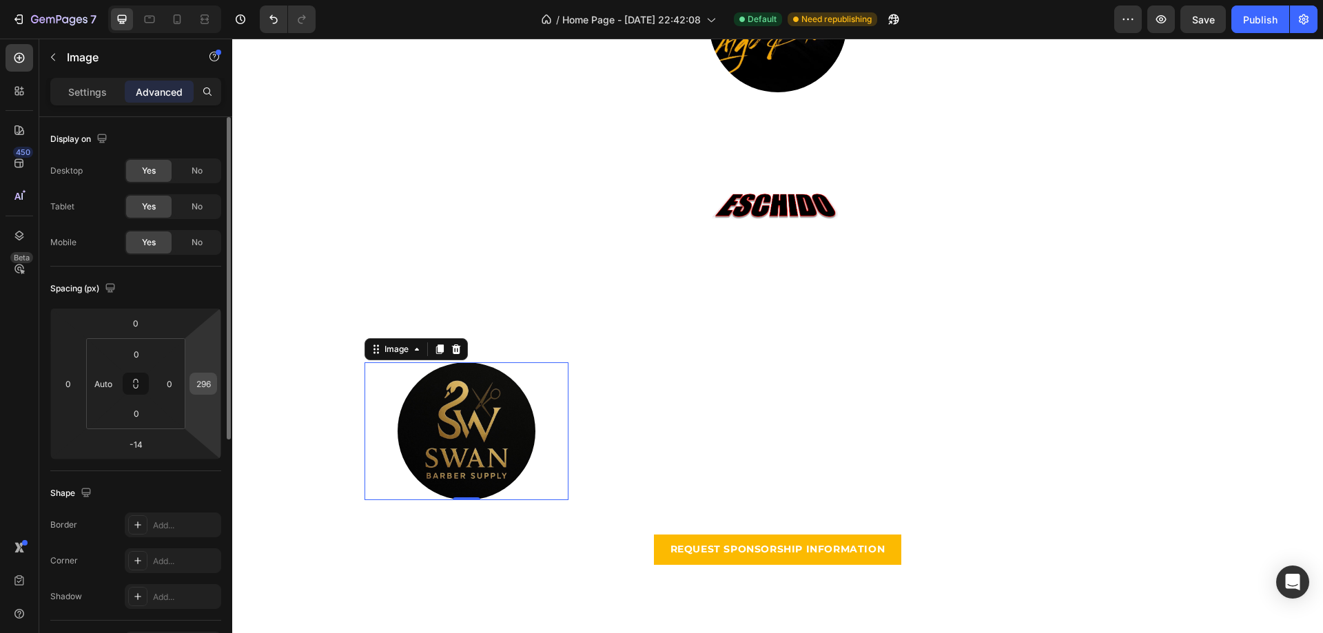
click at [198, 387] on input "296" at bounding box center [203, 383] width 21 height 21
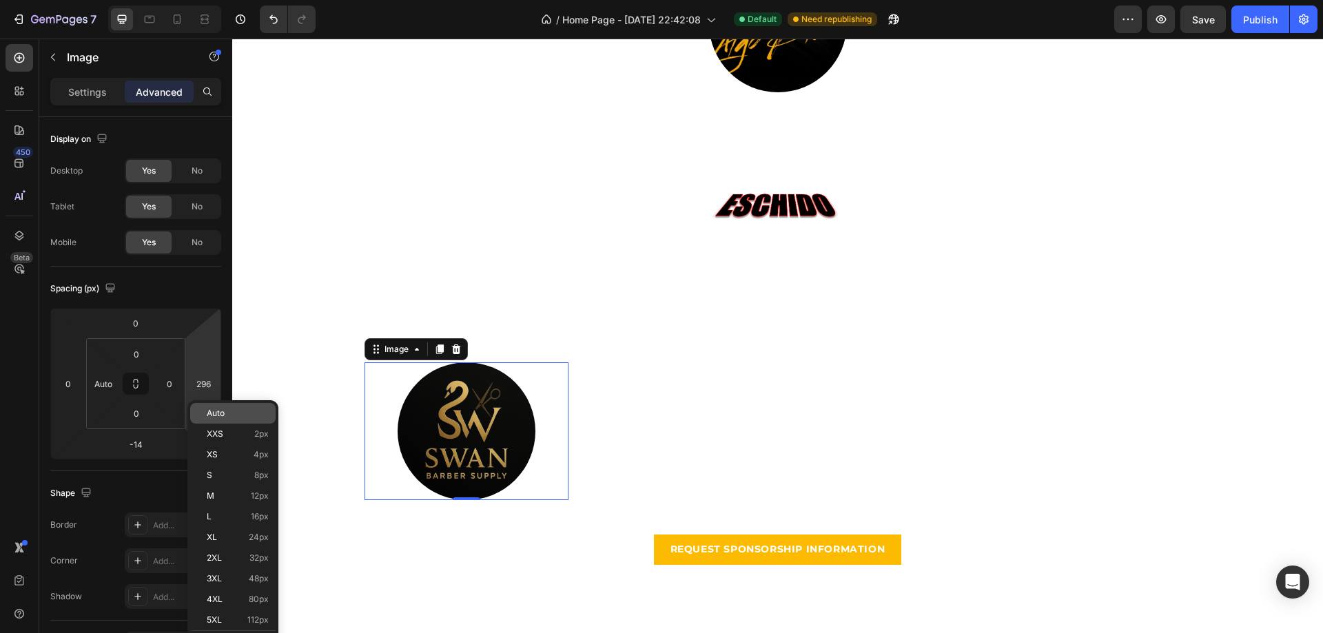
click at [207, 409] on span "Auto" at bounding box center [216, 414] width 18 height 10
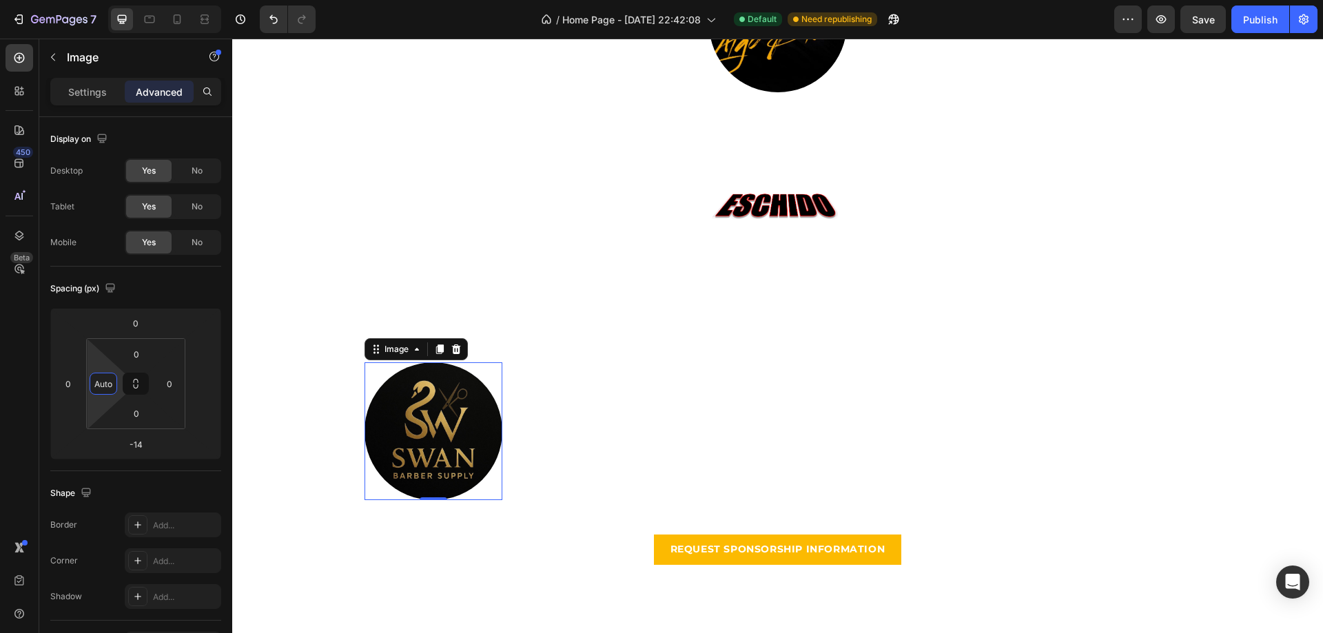
drag, startPoint x: 107, startPoint y: 390, endPoint x: 116, endPoint y: 412, distance: 24.1
click at [107, 390] on input "Auto" at bounding box center [103, 383] width 21 height 21
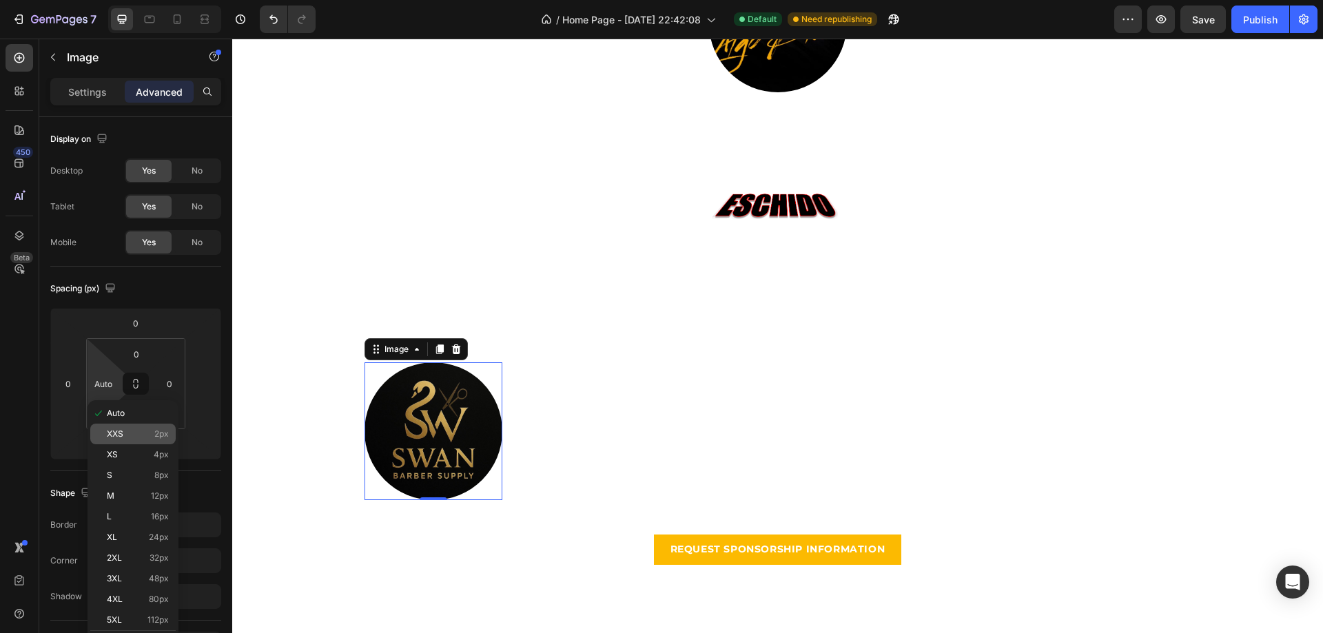
drag, startPoint x: 132, startPoint y: 415, endPoint x: 138, endPoint y: 426, distance: 12.6
click at [131, 415] on p "Auto" at bounding box center [138, 414] width 62 height 10
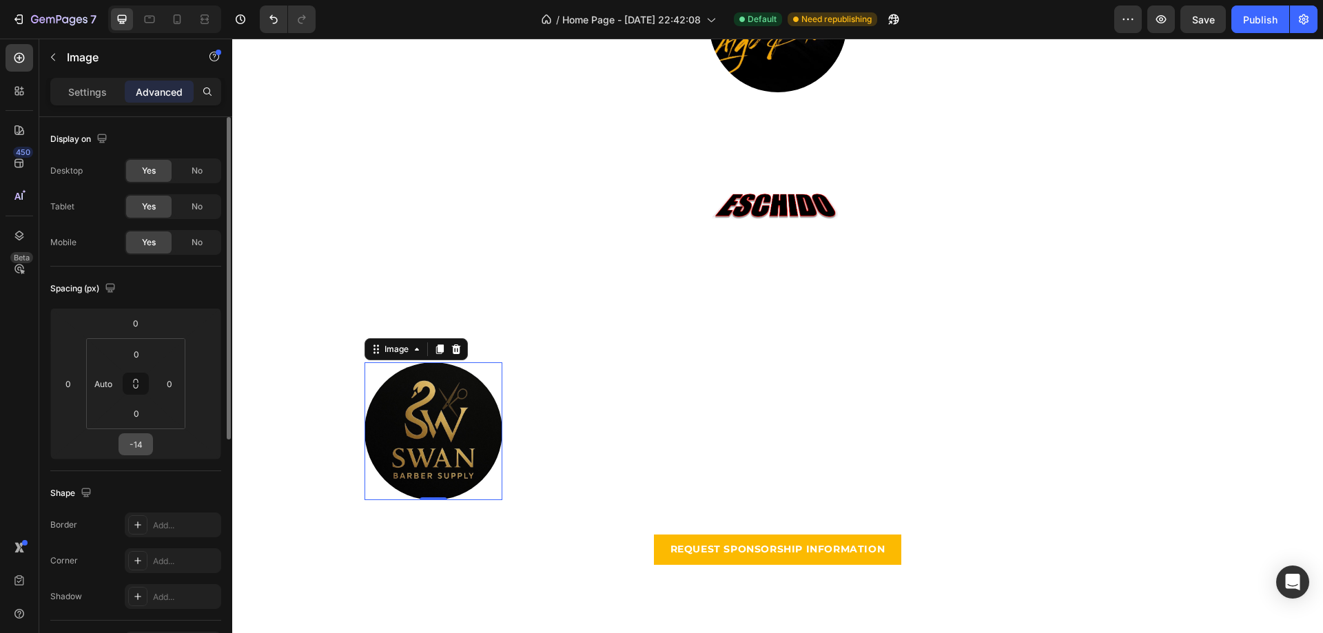
click at [143, 435] on input "-14" at bounding box center [136, 444] width 28 height 21
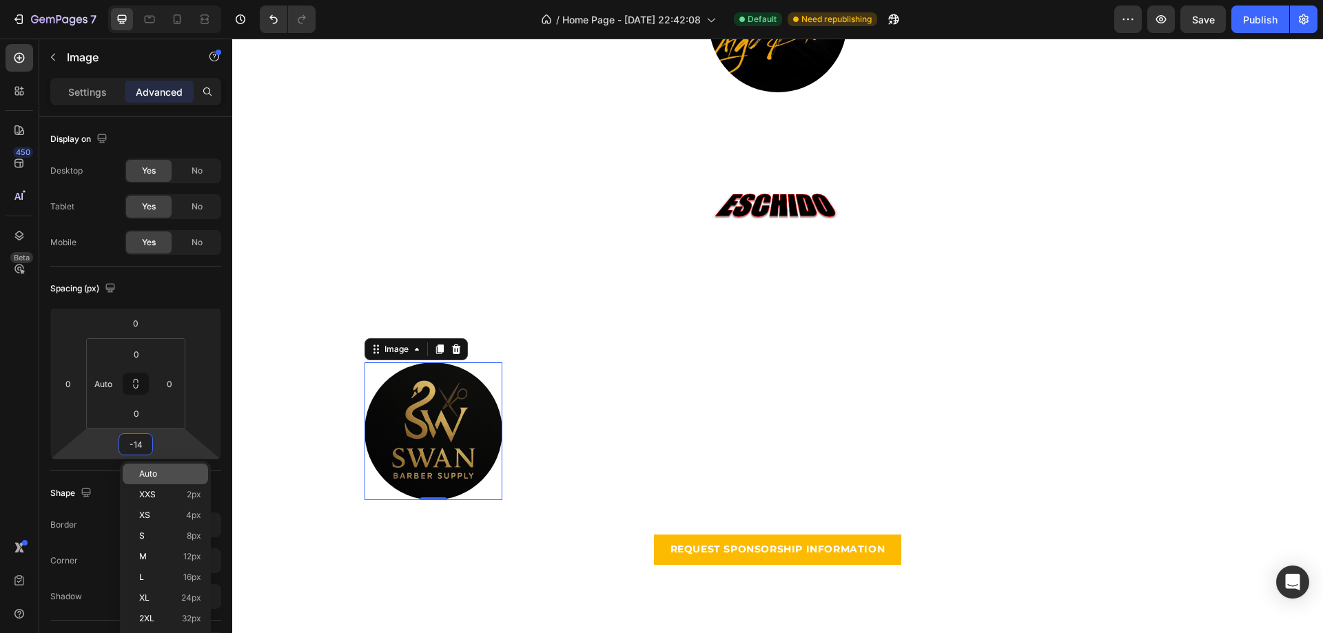
click at [157, 469] on div "Auto" at bounding box center [165, 474] width 85 height 21
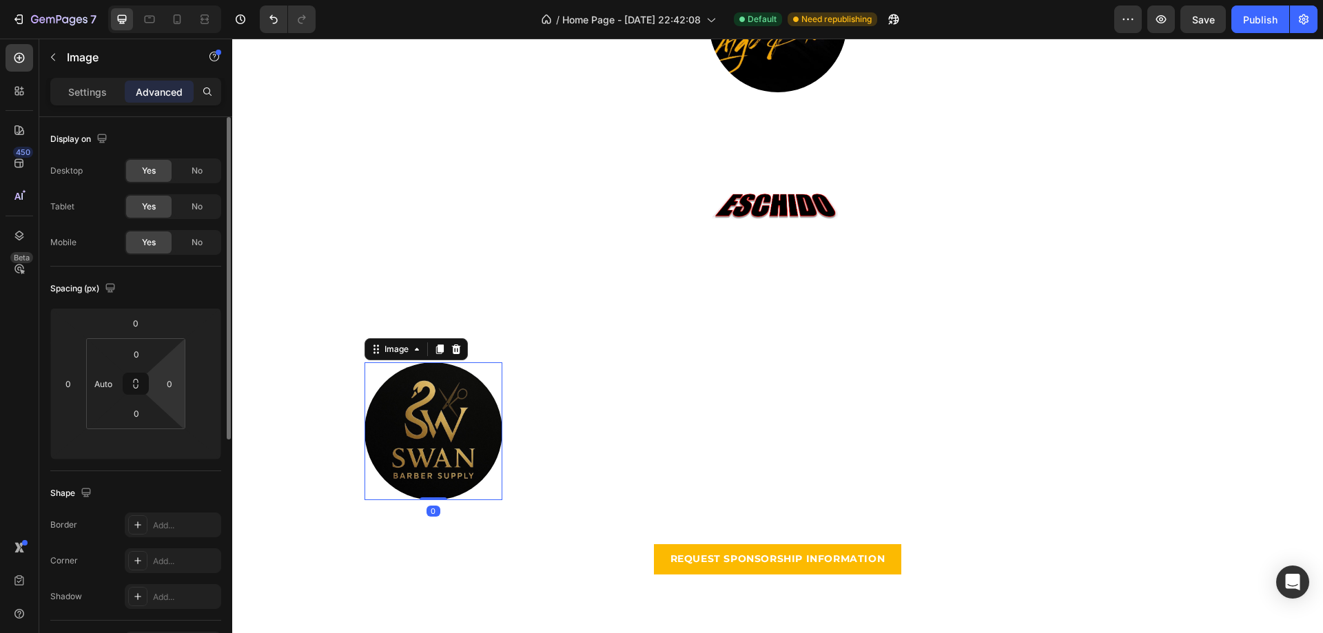
click at [172, 0] on html "7 / Home Page - [DATE] 22:42:08 Default Need republishing Preview Save Publish …" at bounding box center [661, 0] width 1323 height 0
click at [169, 0] on html "7 / Home Page - [DATE] 22:42:08 Default Need republishing Preview Save Publish …" at bounding box center [661, 0] width 1323 height 0
click at [183, 0] on html "7 / Home Page - [DATE] 22:42:08 Default Need republishing Preview Save Publish …" at bounding box center [661, 0] width 1323 height 0
click at [163, 0] on html "7 / Home Page - [DATE] 22:42:08 Default Need republishing Preview Save Publish …" at bounding box center [661, 0] width 1323 height 0
click at [170, 382] on input "0" at bounding box center [169, 383] width 21 height 21
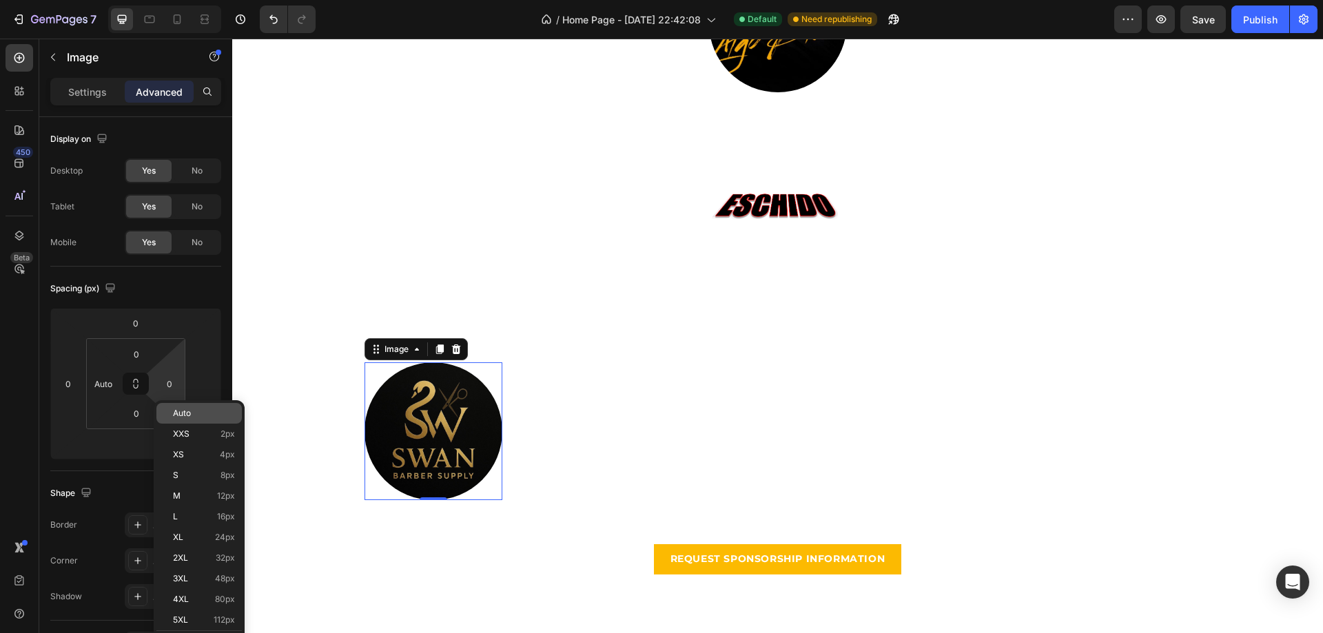
click at [175, 407] on div "Auto" at bounding box center [198, 413] width 85 height 21
type input "Auto"
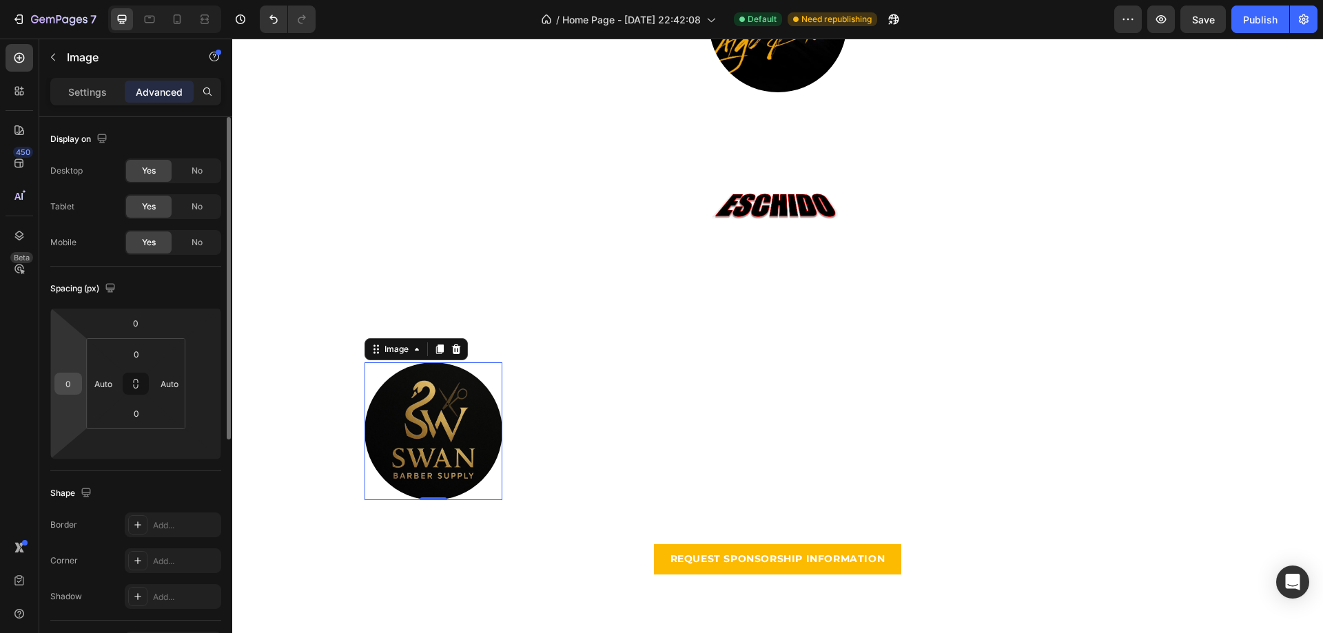
click at [70, 376] on input "0" at bounding box center [68, 383] width 21 height 21
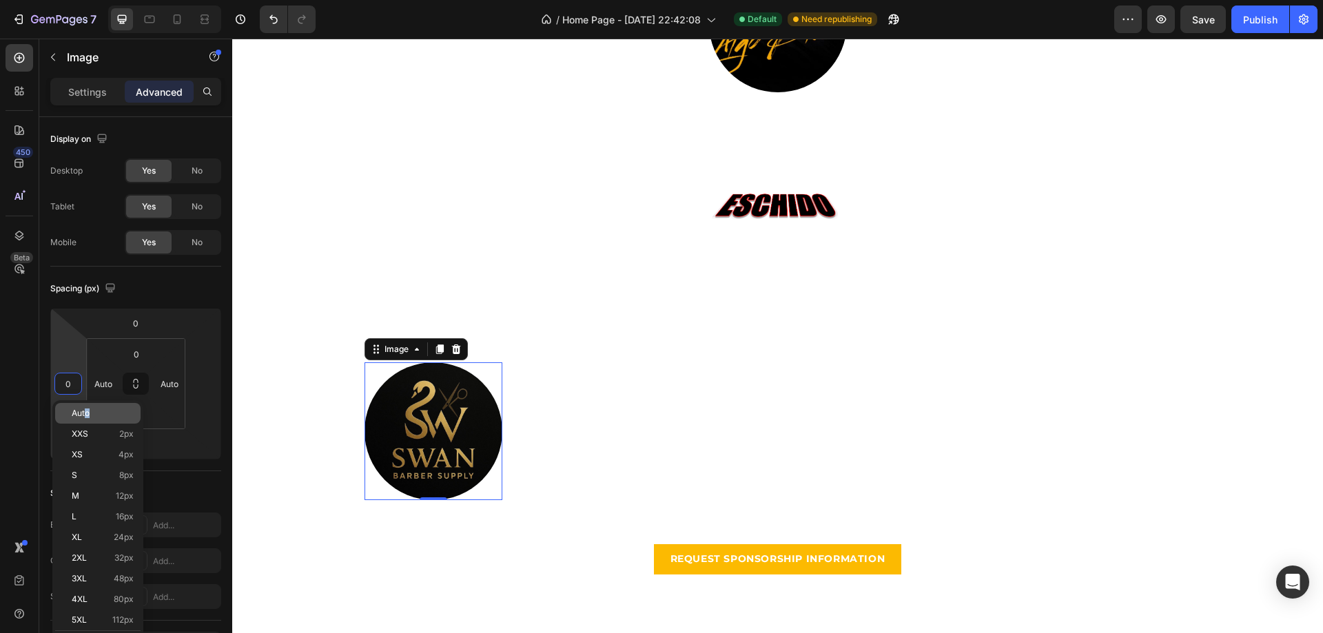
click at [88, 404] on div "Auto" at bounding box center [97, 413] width 85 height 21
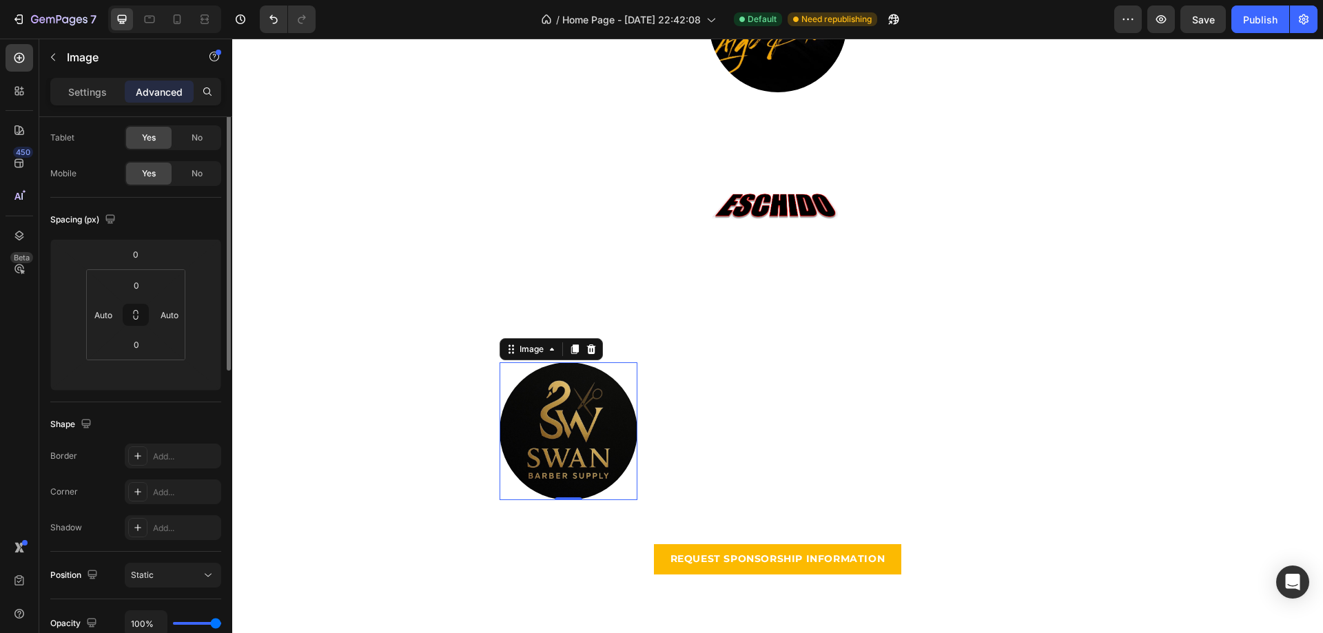
scroll to position [0, 0]
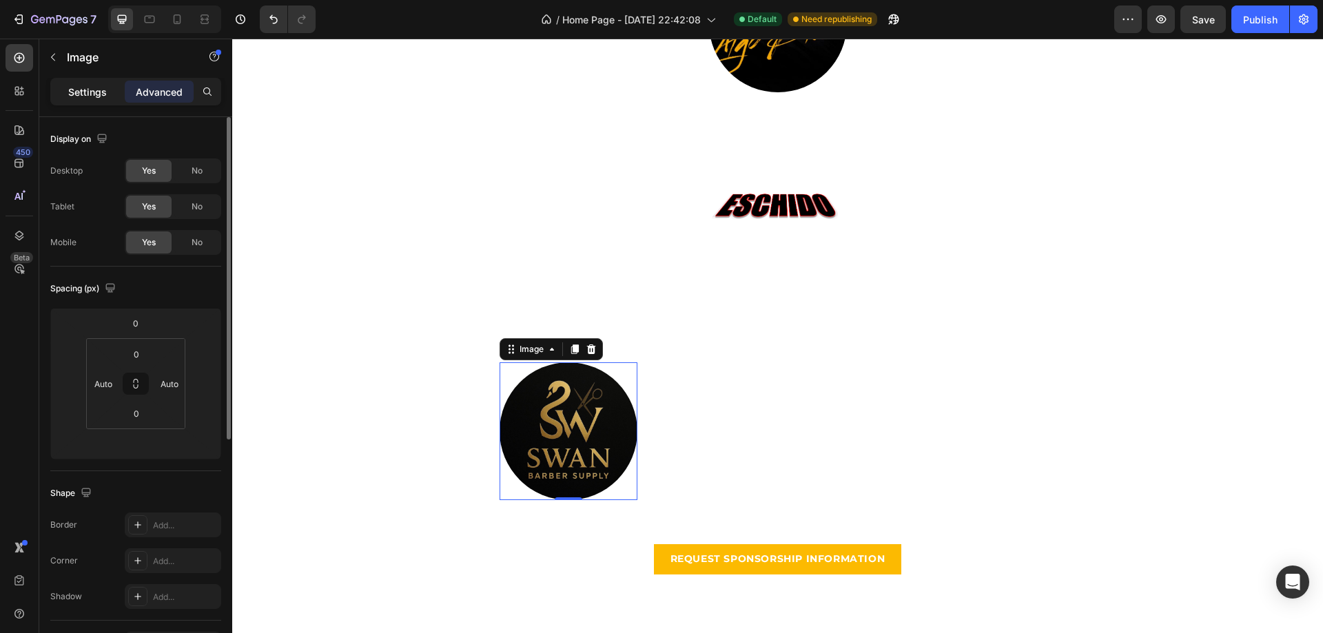
click at [85, 86] on p "Settings" at bounding box center [87, 92] width 39 height 14
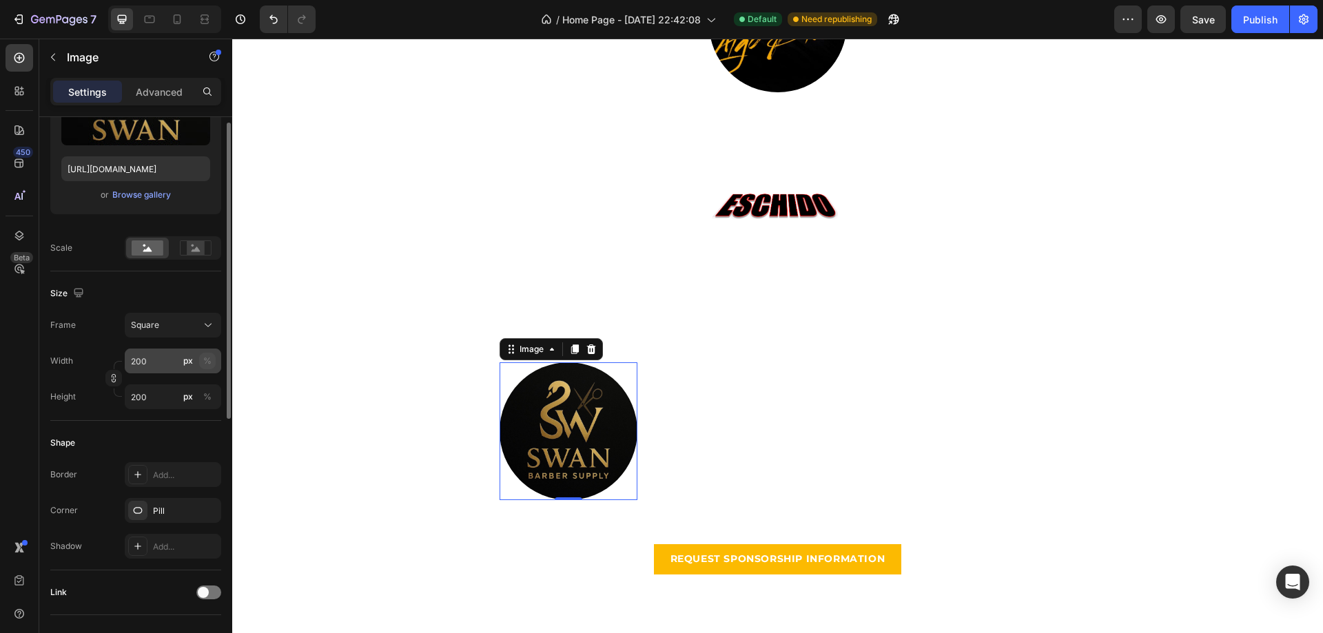
scroll to position [139, 0]
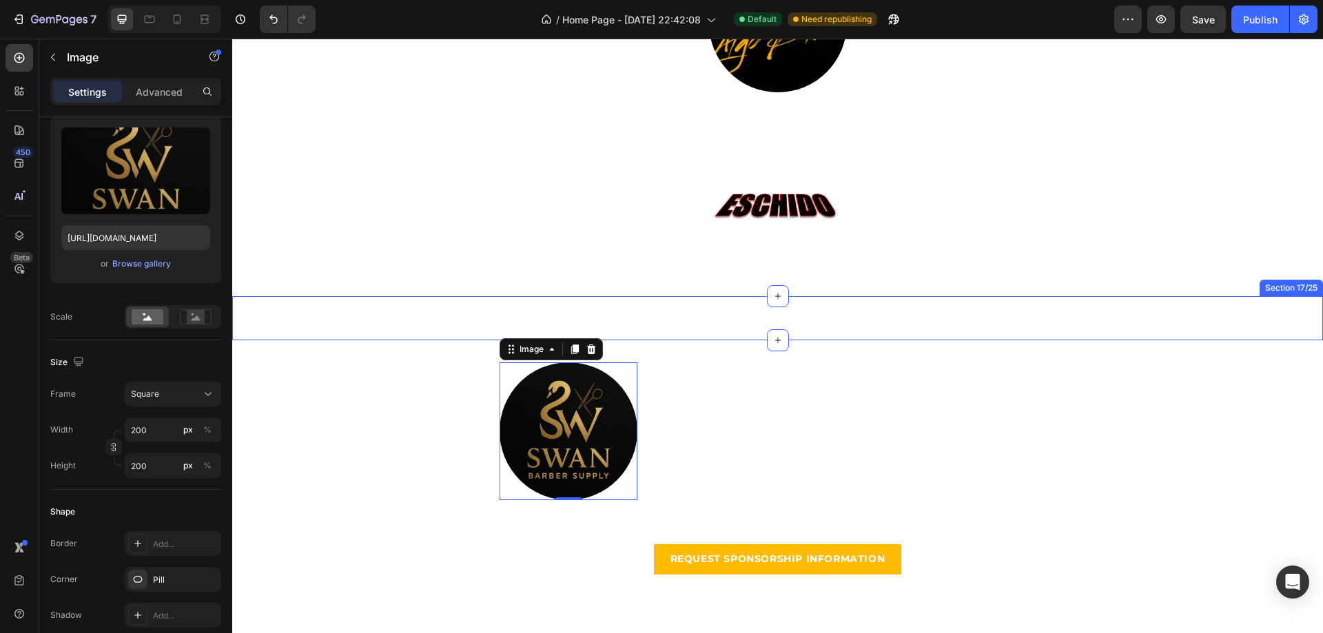
click at [809, 320] on div "Image Section 17/25" at bounding box center [777, 318] width 1091 height 44
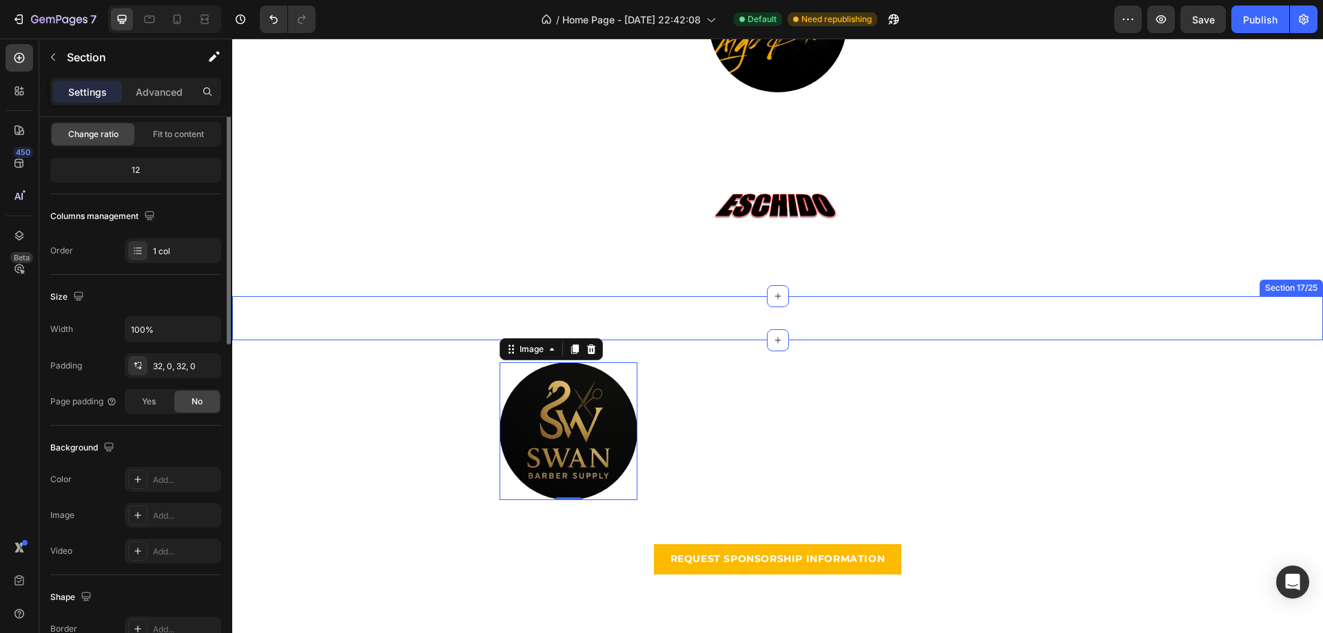
scroll to position [0, 0]
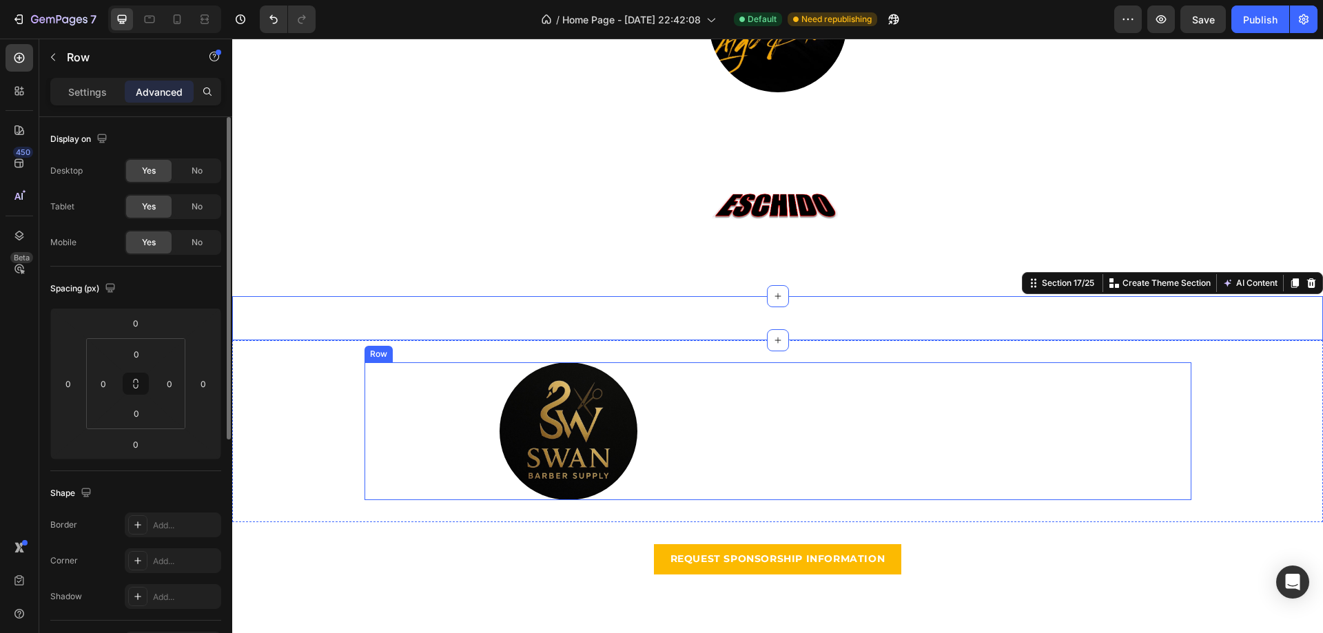
click at [793, 363] on div "Image" at bounding box center [987, 431] width 408 height 138
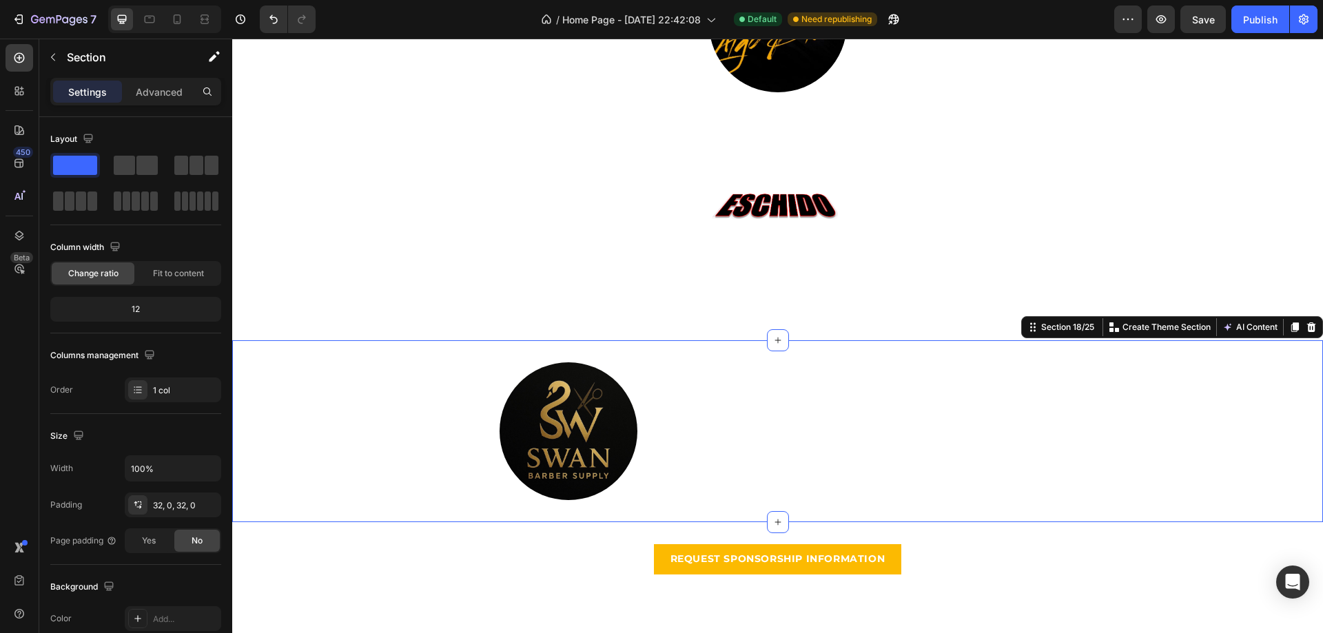
click at [788, 355] on div "Image Image Row Section 18/25 You can create reusable sections Create Theme Sec…" at bounding box center [777, 431] width 1091 height 182
click at [125, 172] on span at bounding box center [124, 165] width 21 height 19
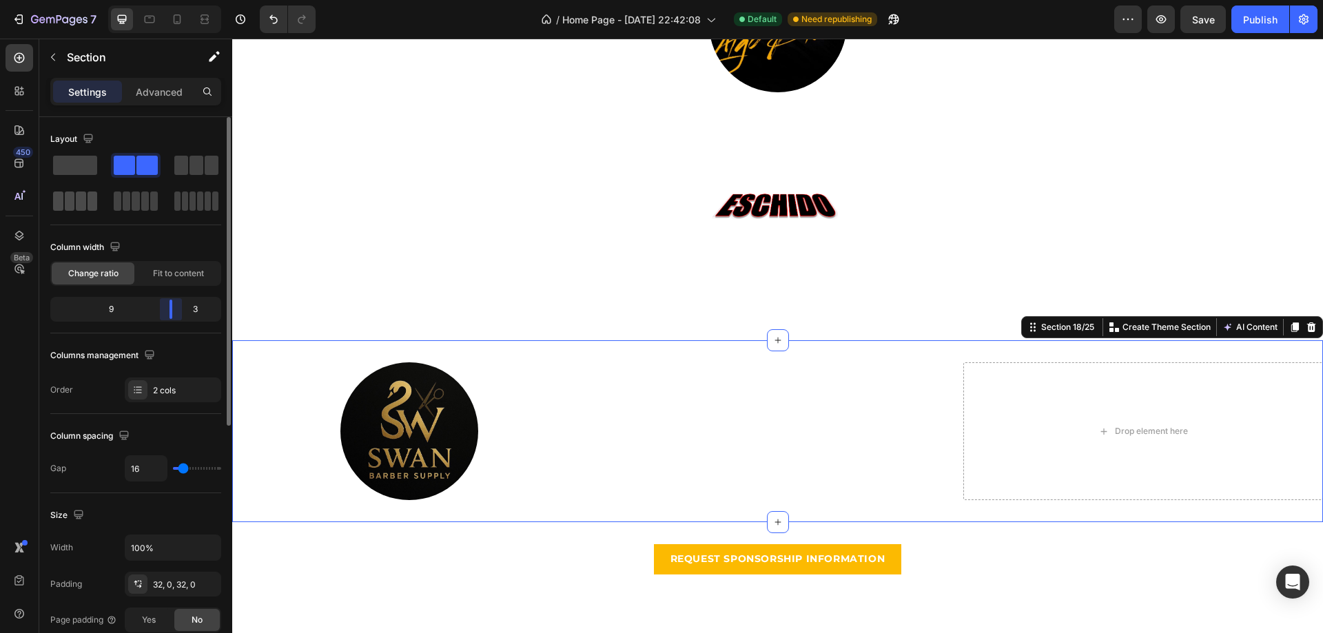
drag, startPoint x: 131, startPoint y: 311, endPoint x: 76, endPoint y: 200, distance: 124.5
click at [158, 305] on div at bounding box center [170, 309] width 25 height 19
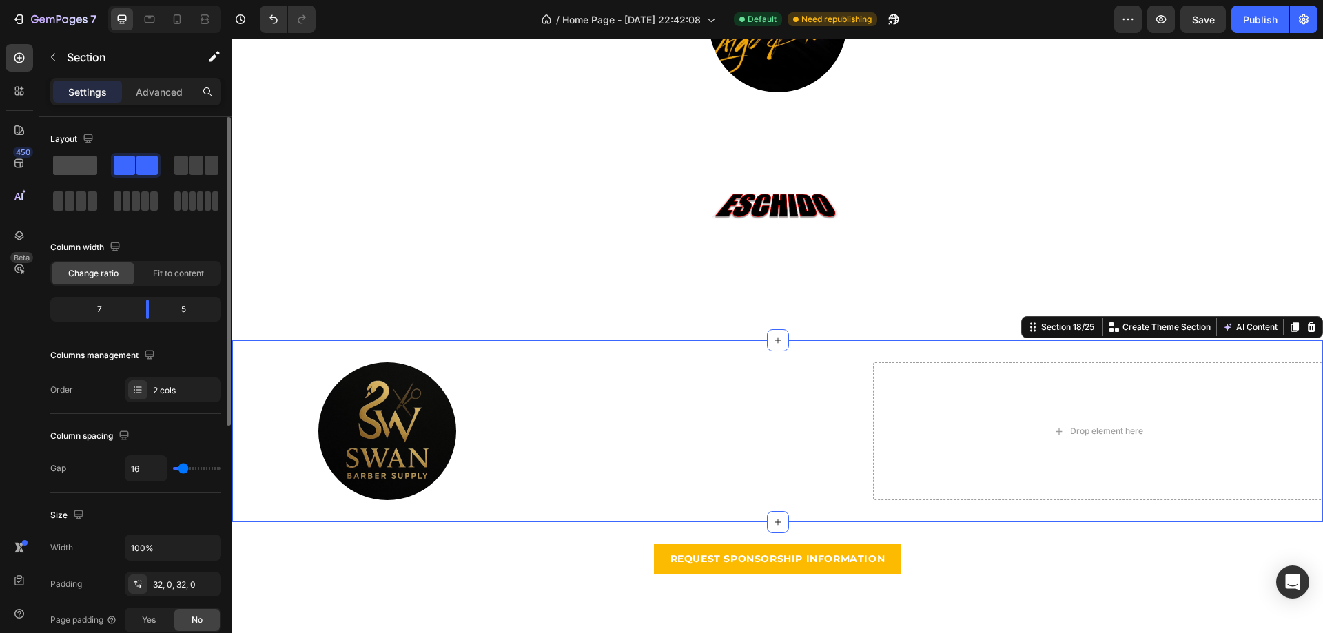
click at [59, 169] on span at bounding box center [75, 165] width 44 height 19
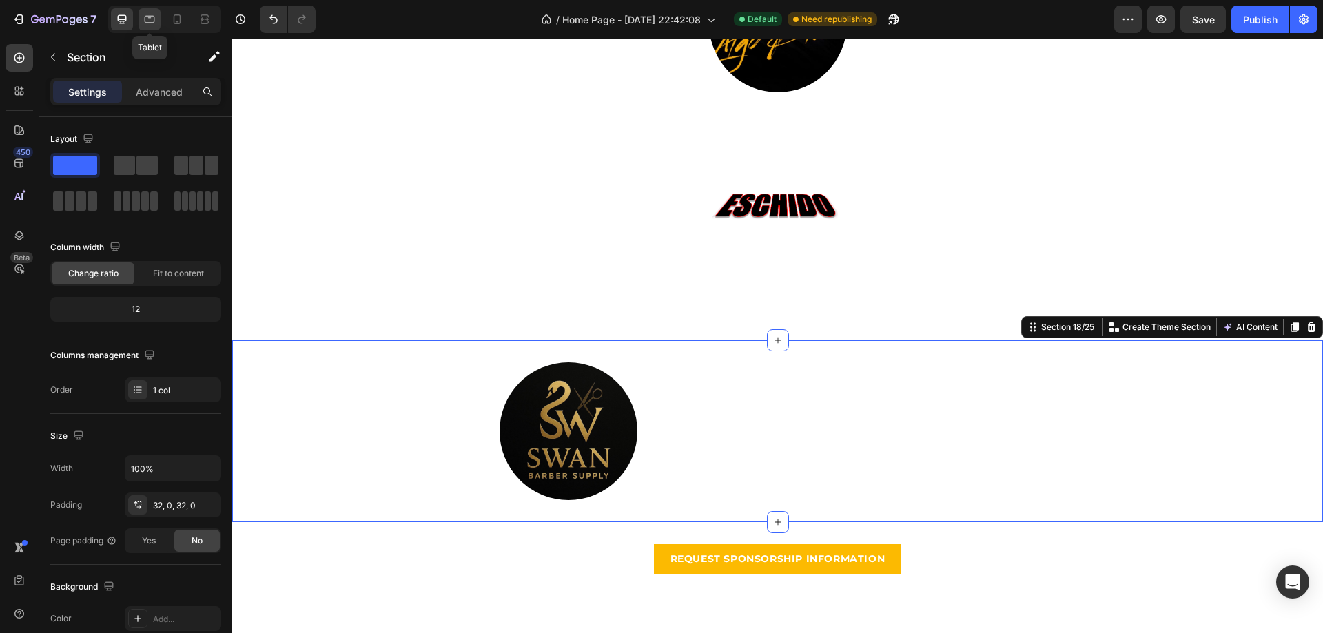
click at [147, 17] on icon at bounding box center [150, 19] width 14 height 14
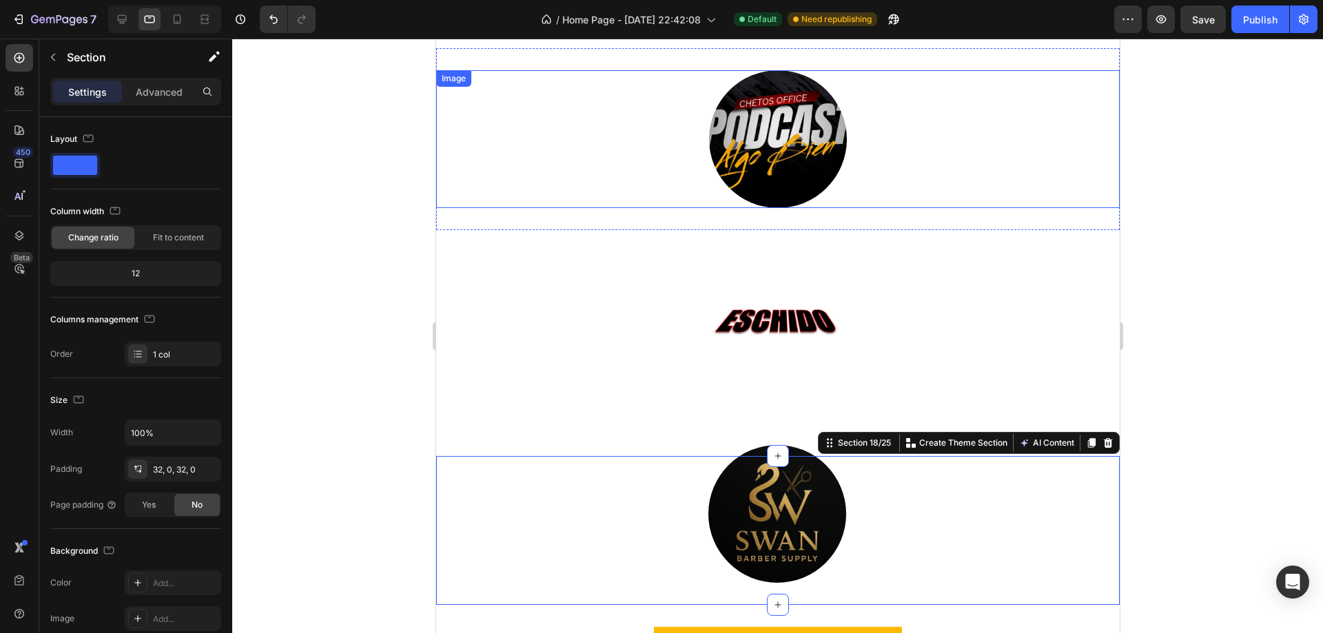
scroll to position [4264, 0]
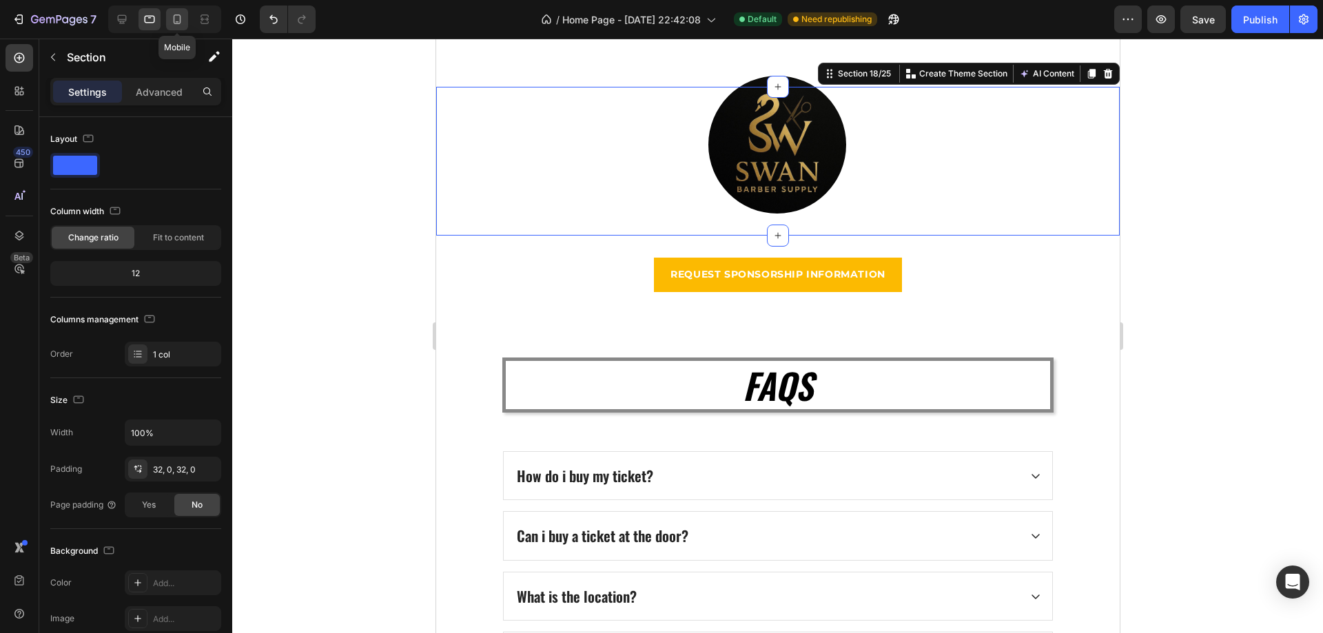
click at [181, 14] on icon at bounding box center [177, 19] width 14 height 14
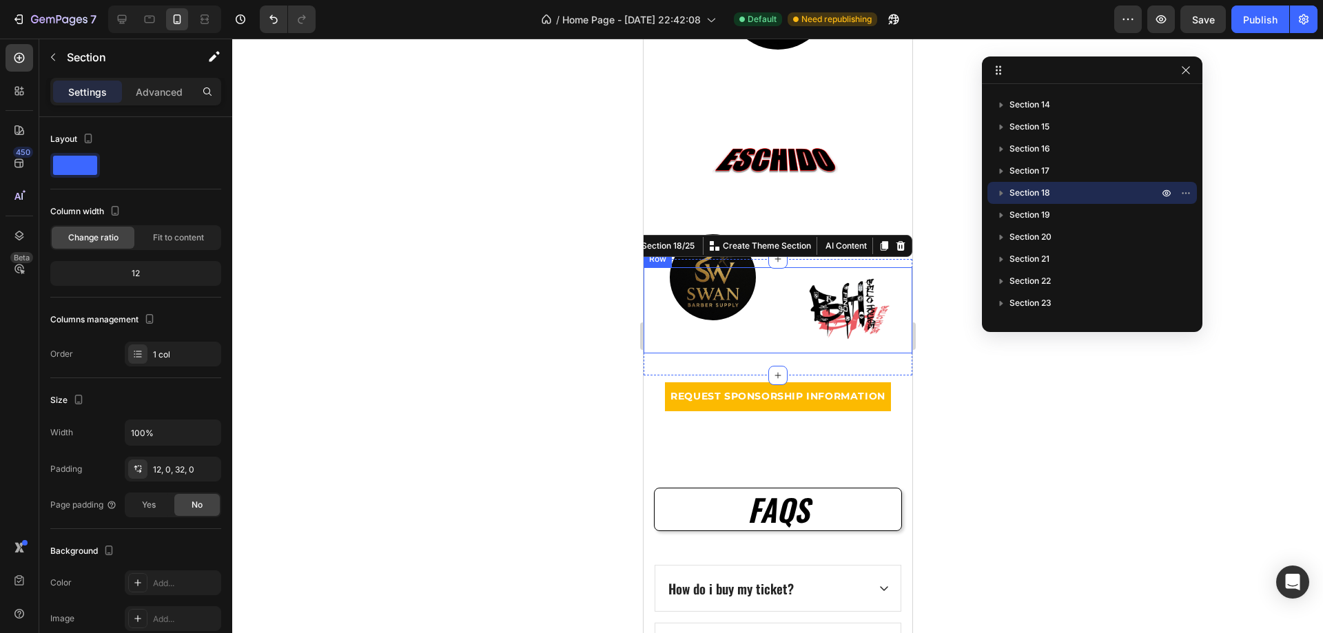
scroll to position [3604, 0]
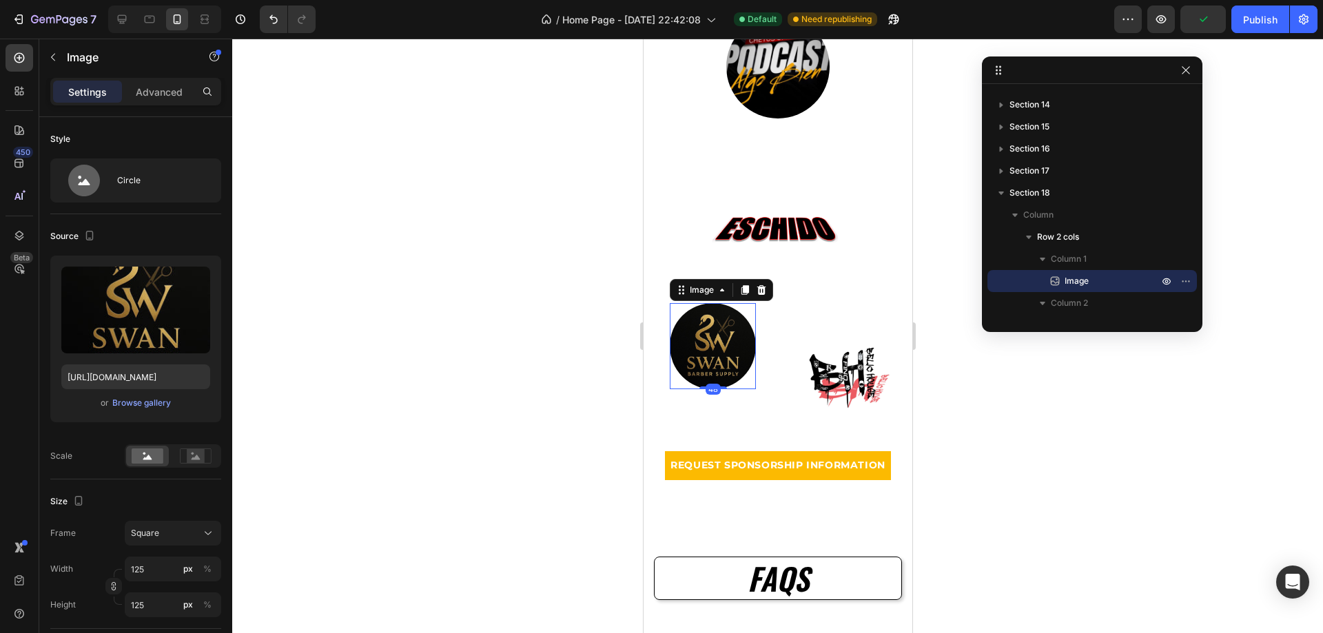
click at [729, 366] on img at bounding box center [712, 346] width 86 height 86
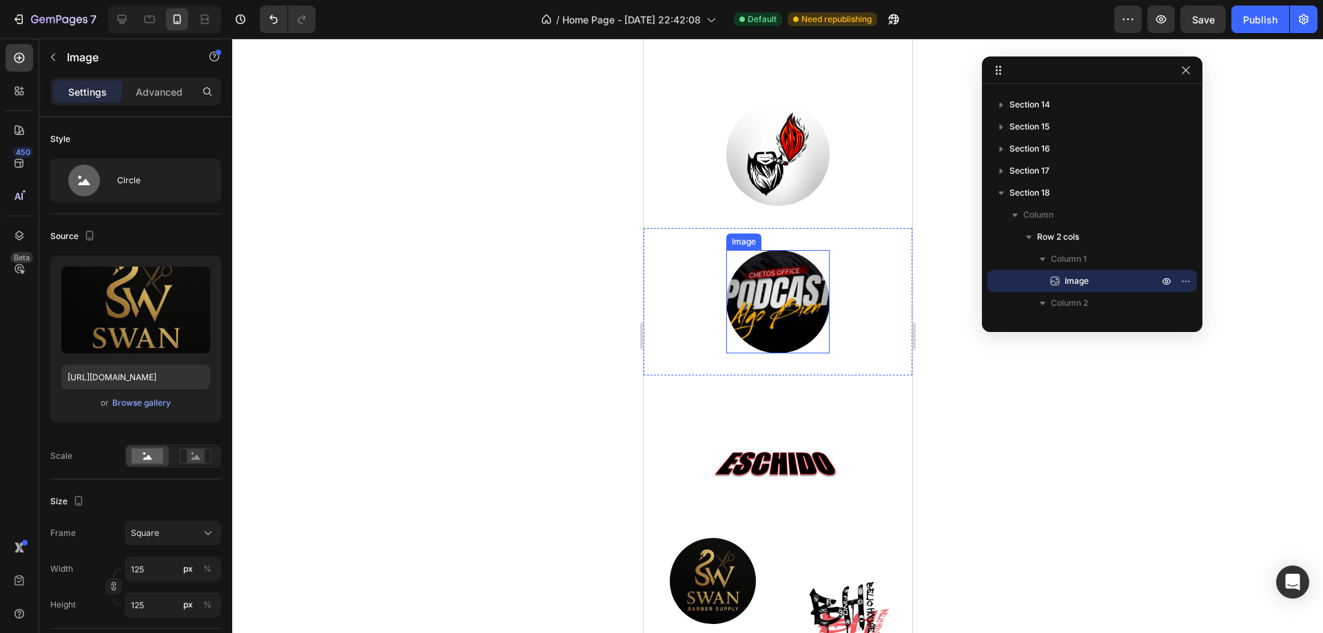
scroll to position [3948, 0]
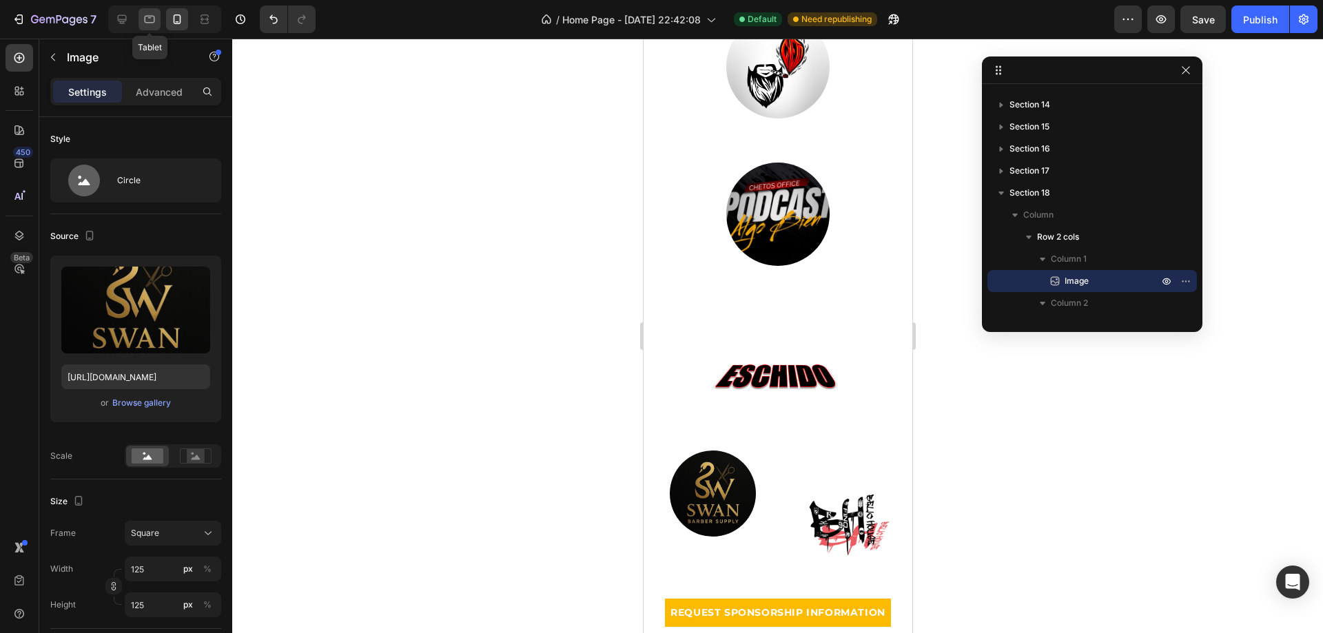
click at [152, 18] on icon at bounding box center [150, 19] width 14 height 14
type input "200"
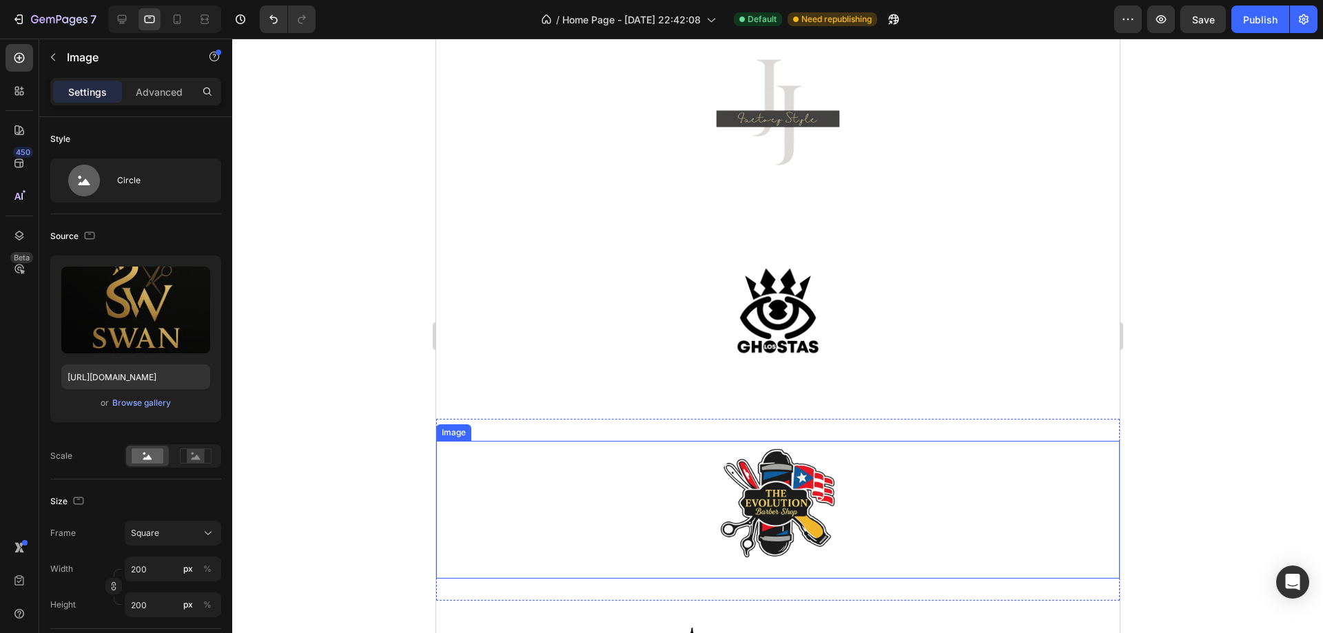
scroll to position [3174, 0]
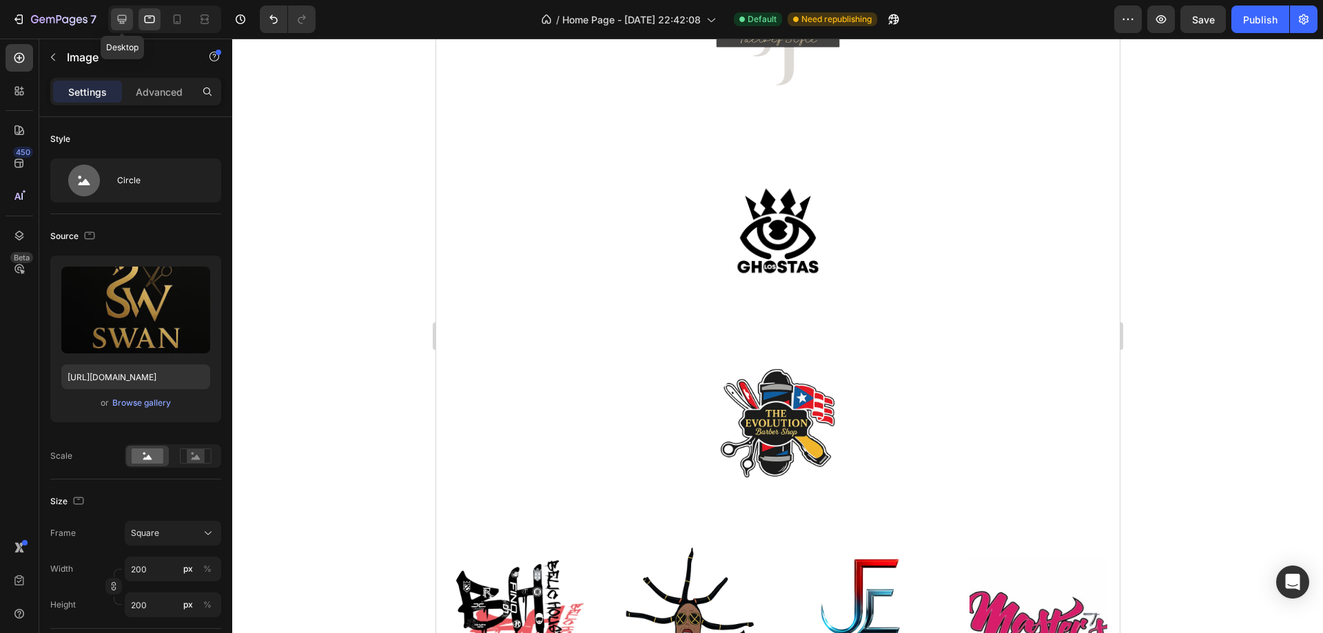
click at [114, 18] on div at bounding box center [122, 19] width 22 height 22
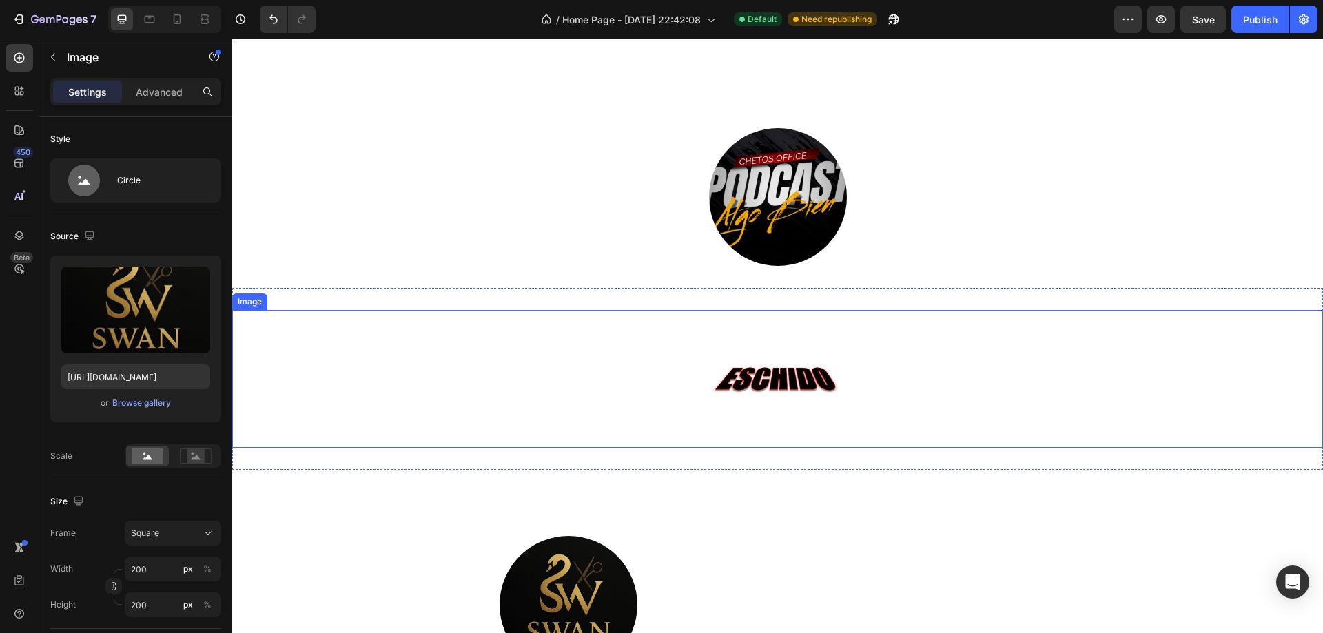
scroll to position [4208, 0]
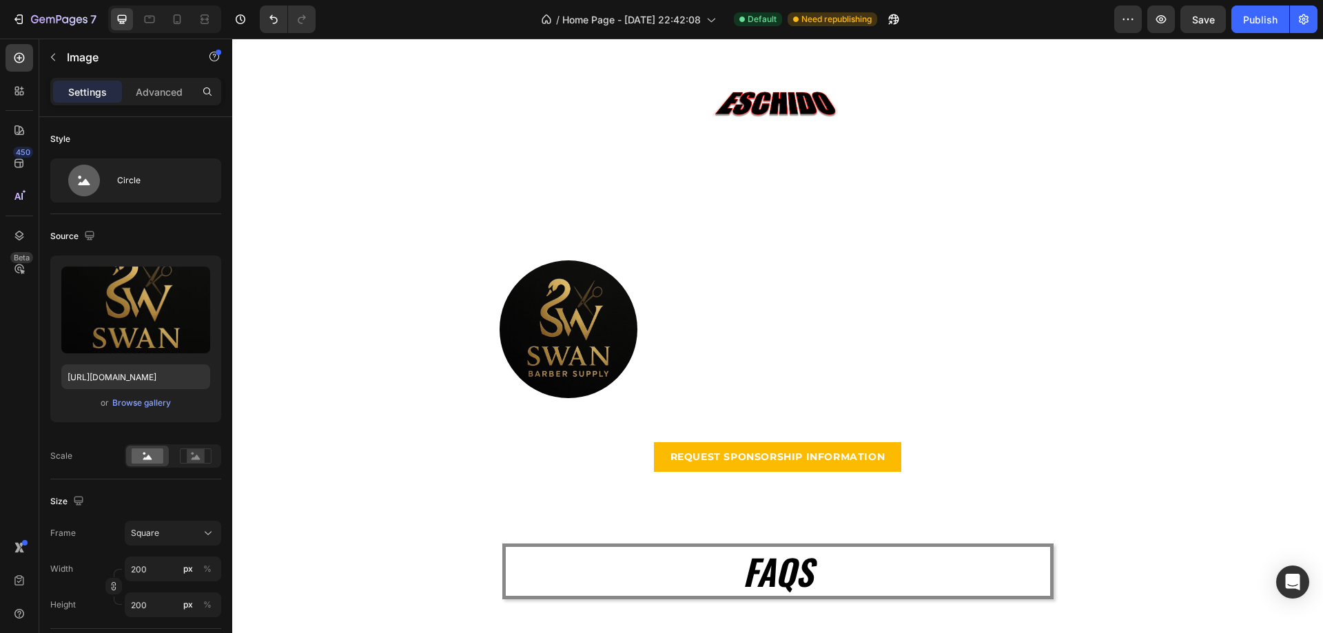
click at [608, 353] on img at bounding box center [569, 329] width 138 height 138
click at [675, 287] on div "Image" at bounding box center [568, 329] width 408 height 138
click at [571, 306] on img at bounding box center [569, 329] width 138 height 138
click at [606, 298] on img at bounding box center [569, 329] width 138 height 138
drag, startPoint x: 167, startPoint y: 90, endPoint x: 183, endPoint y: 108, distance: 23.9
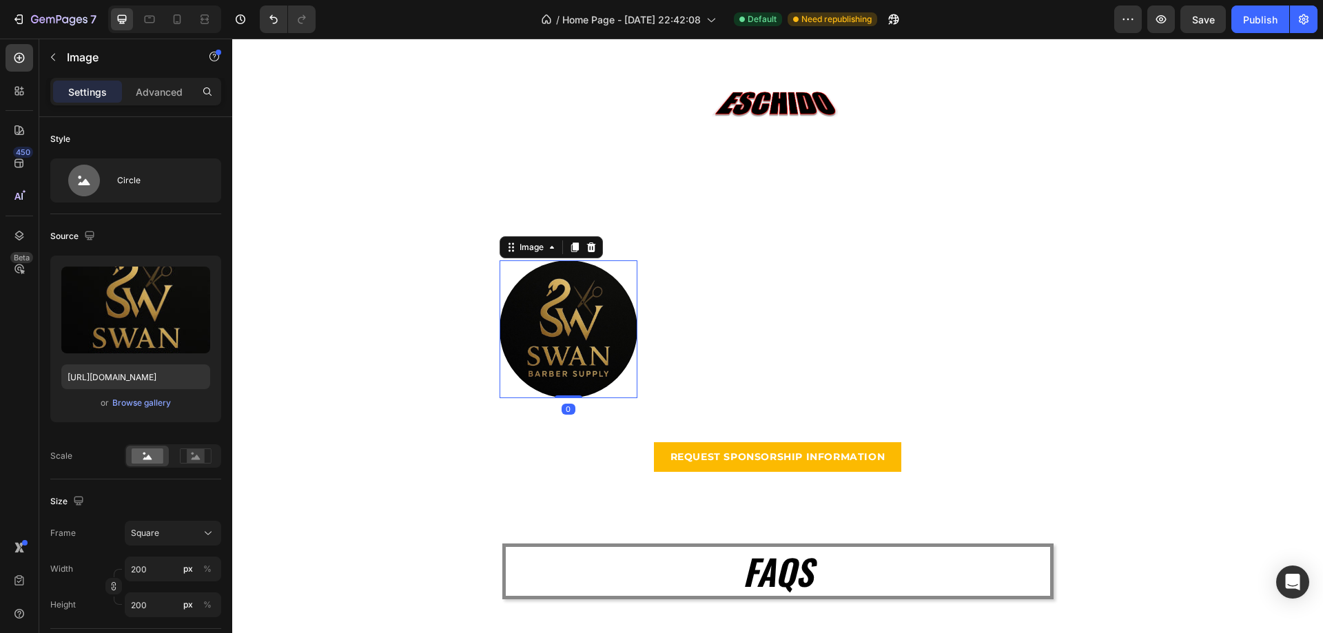
click at [170, 88] on p "Advanced" at bounding box center [159, 92] width 47 height 14
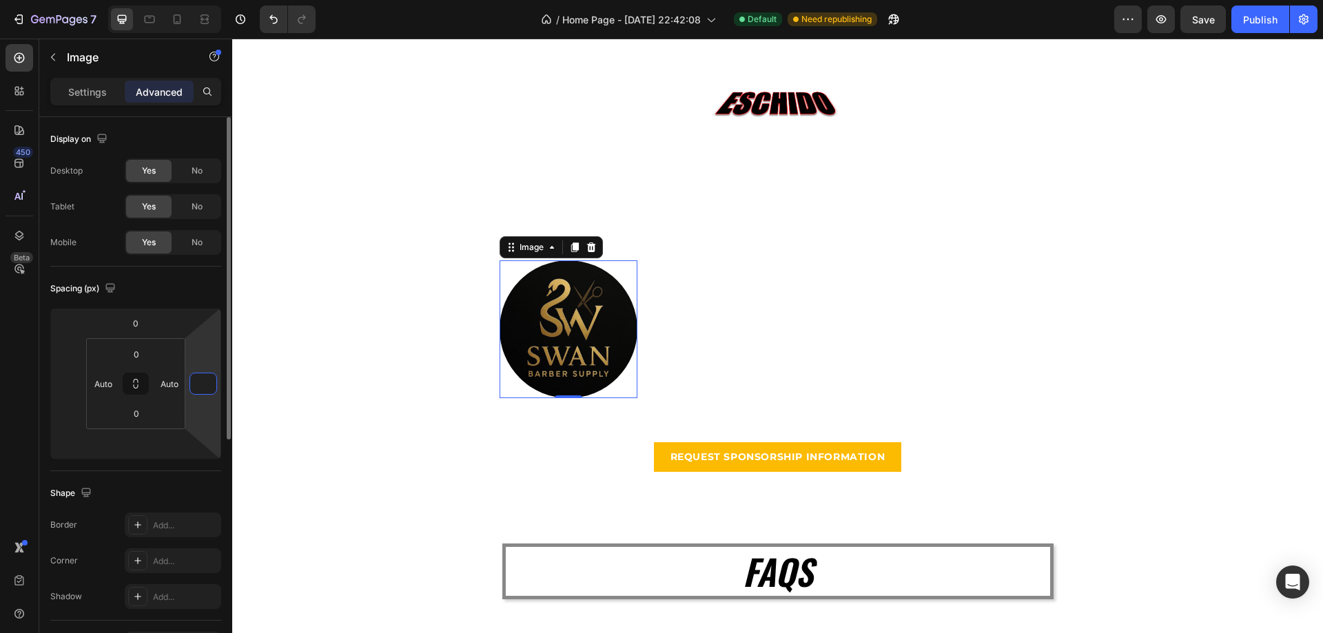
drag, startPoint x: 198, startPoint y: 387, endPoint x: 196, endPoint y: 367, distance: 20.0
click at [196, 370] on div "0" at bounding box center [135, 384] width 171 height 152
click at [212, 0] on html "7 / Home Page - [DATE] 22:42:08 Default Need republishing Preview Save Publish …" at bounding box center [661, 0] width 1323 height 0
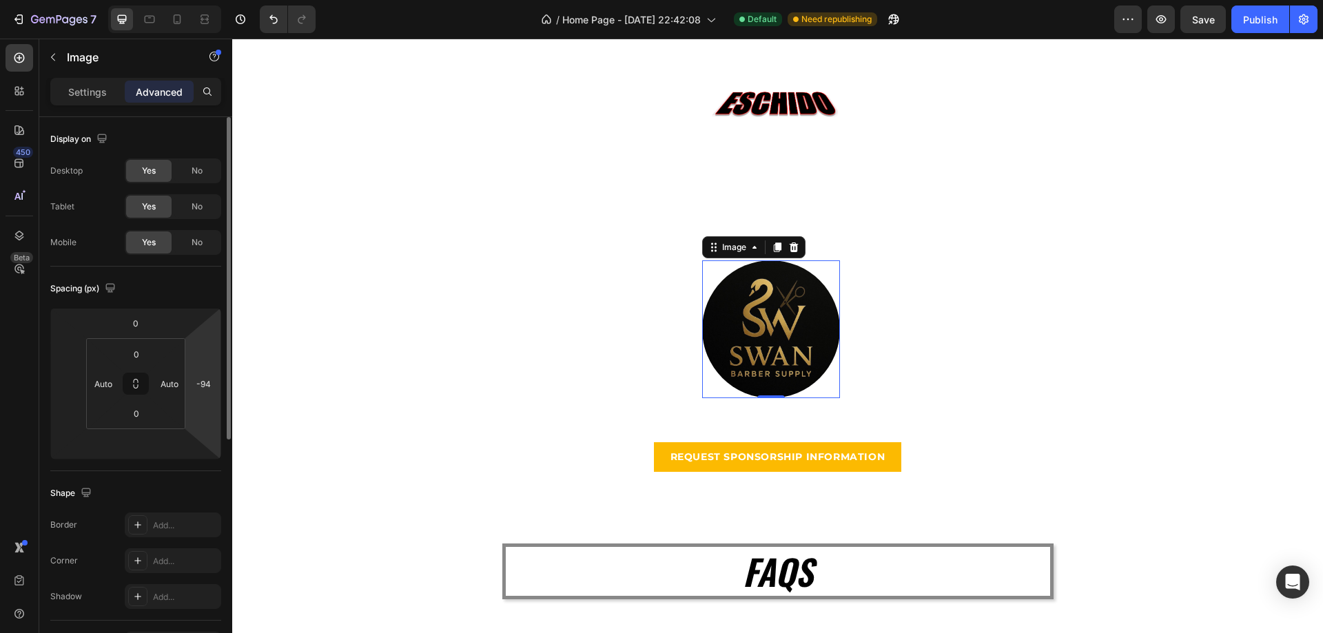
click at [217, 0] on html "7 / Home Page - [DATE] 22:42:08 Default Need republishing Preview Save Publish …" at bounding box center [661, 0] width 1323 height 0
type input "-92"
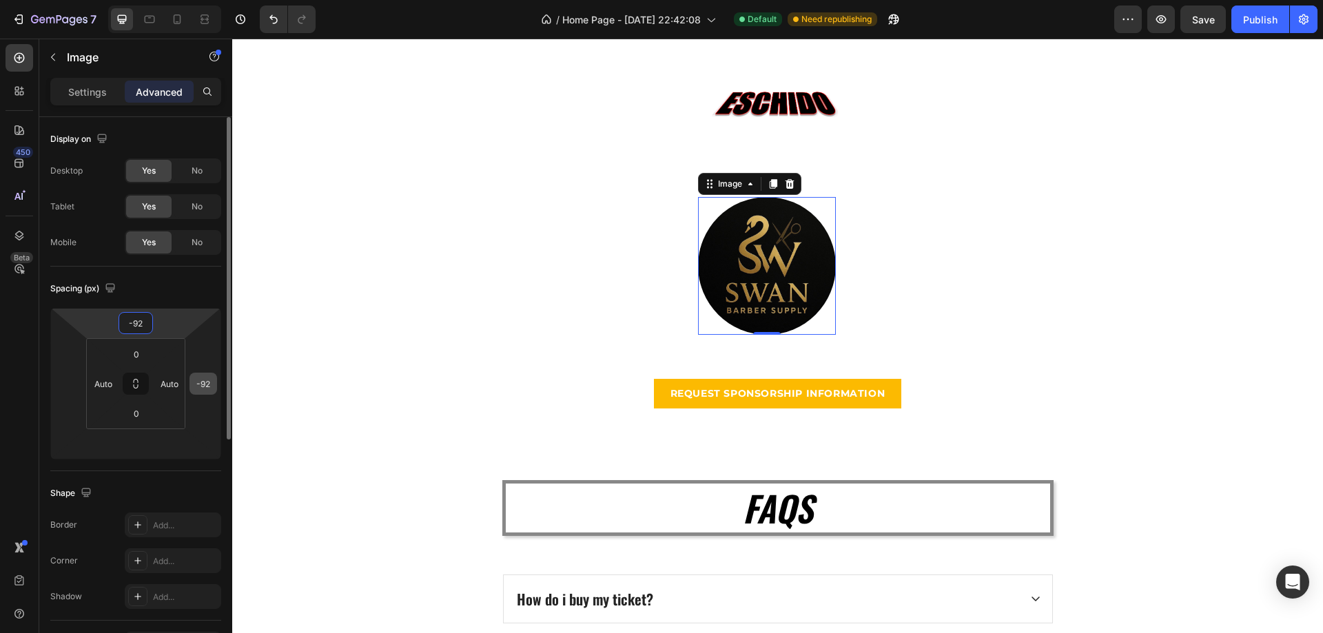
drag, startPoint x: 172, startPoint y: 329, endPoint x: 200, endPoint y: 383, distance: 60.7
click at [181, 0] on html "7 / Home Page - [DATE] 22:42:08 Default Need republishing Preview Save Publish …" at bounding box center [661, 0] width 1323 height 0
type input "-90"
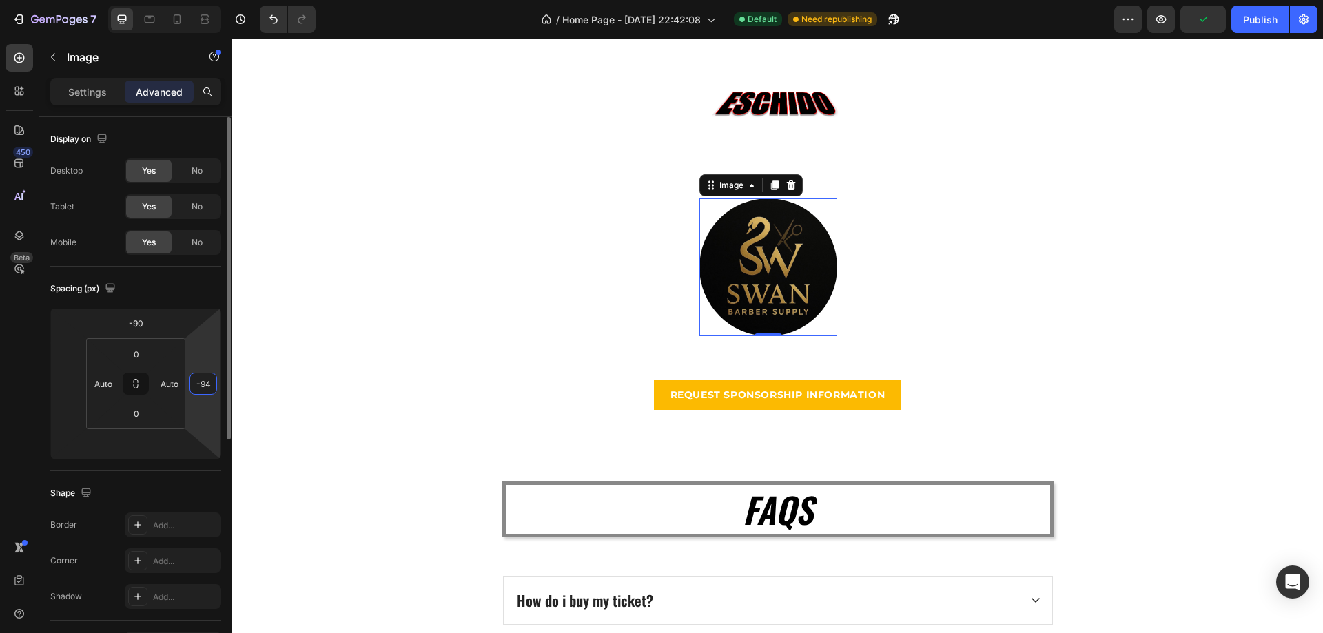
drag, startPoint x: 205, startPoint y: 400, endPoint x: 219, endPoint y: 384, distance: 21.0
click at [195, 0] on html "7 / Home Page - [DATE] 22:42:08 Default Need republishing Preview Publish 450 B…" at bounding box center [661, 0] width 1323 height 0
type input "-92"
click at [1252, 16] on div "Publish" at bounding box center [1260, 19] width 34 height 14
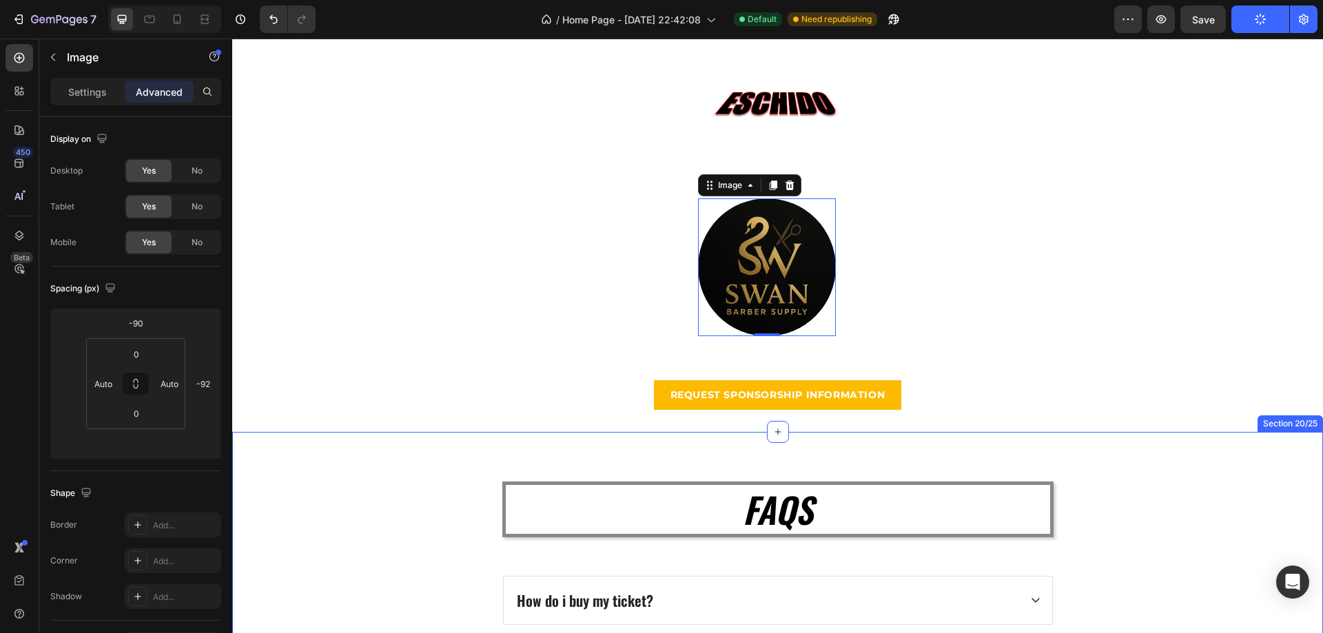
scroll to position [4483, 0]
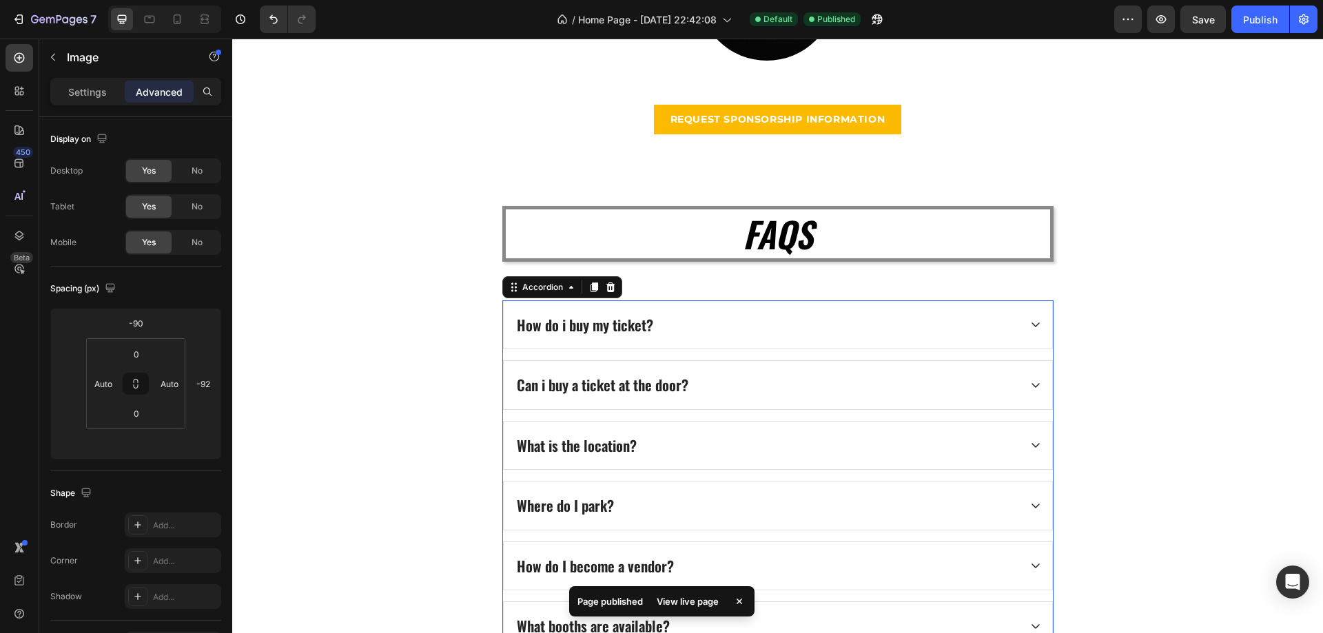
click at [1014, 380] on div "Can i buy a ticket at the door?" at bounding box center [778, 385] width 548 height 48
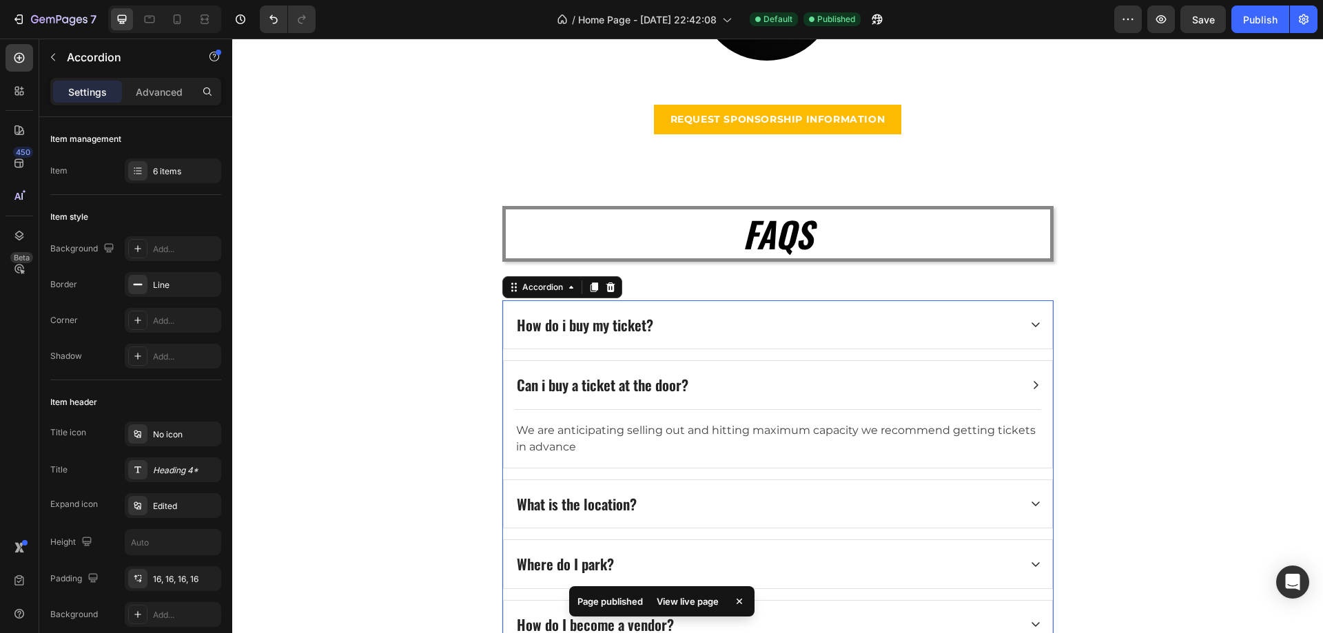
drag, startPoint x: 1013, startPoint y: 380, endPoint x: 980, endPoint y: 405, distance: 41.2
click at [1013, 380] on div "Can i buy a ticket at the door?" at bounding box center [767, 385] width 504 height 26
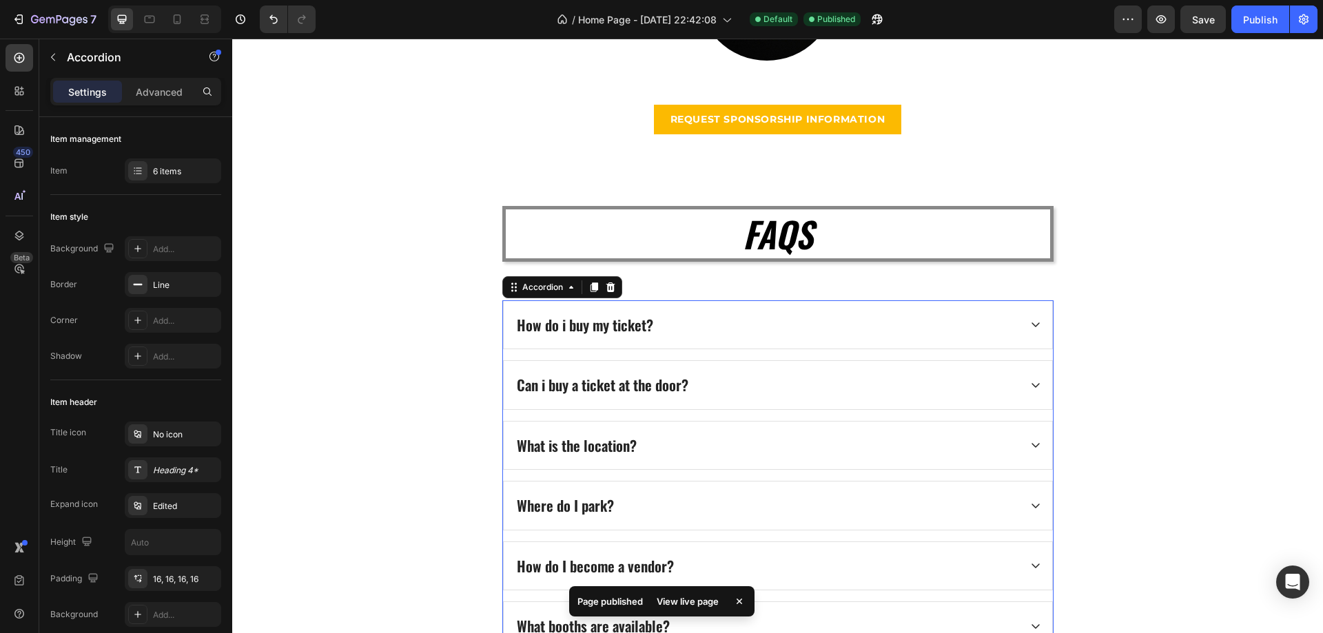
click at [954, 502] on div "Where do I park?" at bounding box center [767, 506] width 504 height 26
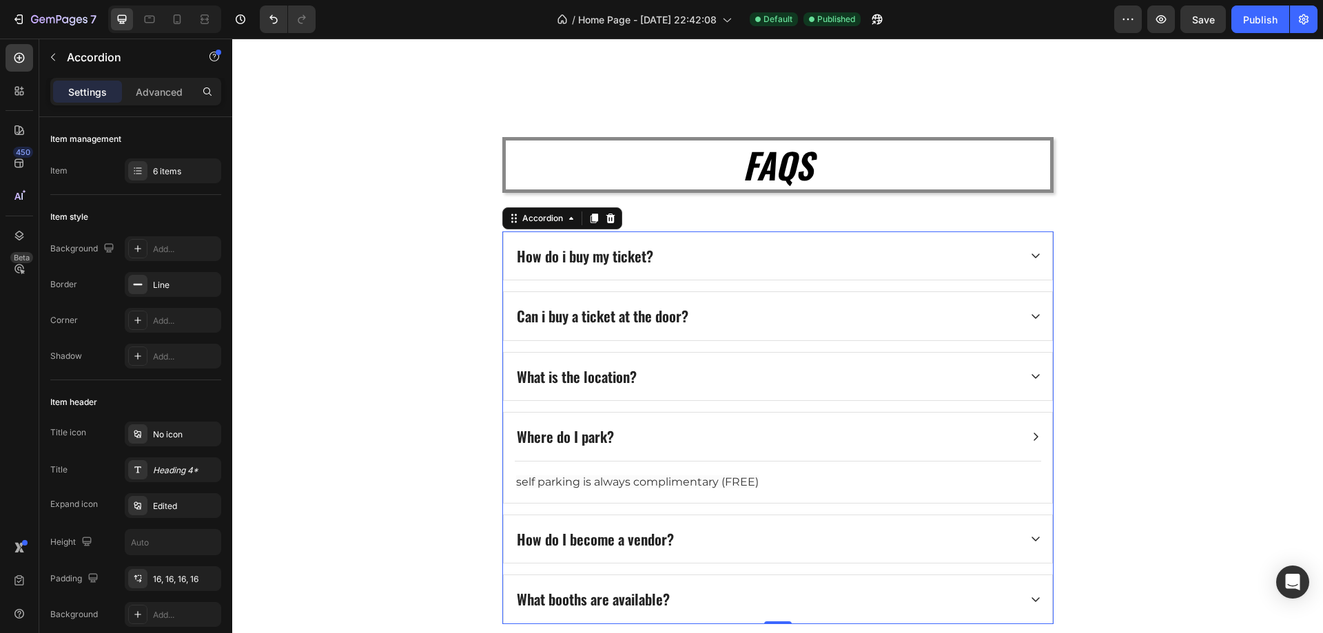
scroll to position [4621, 0]
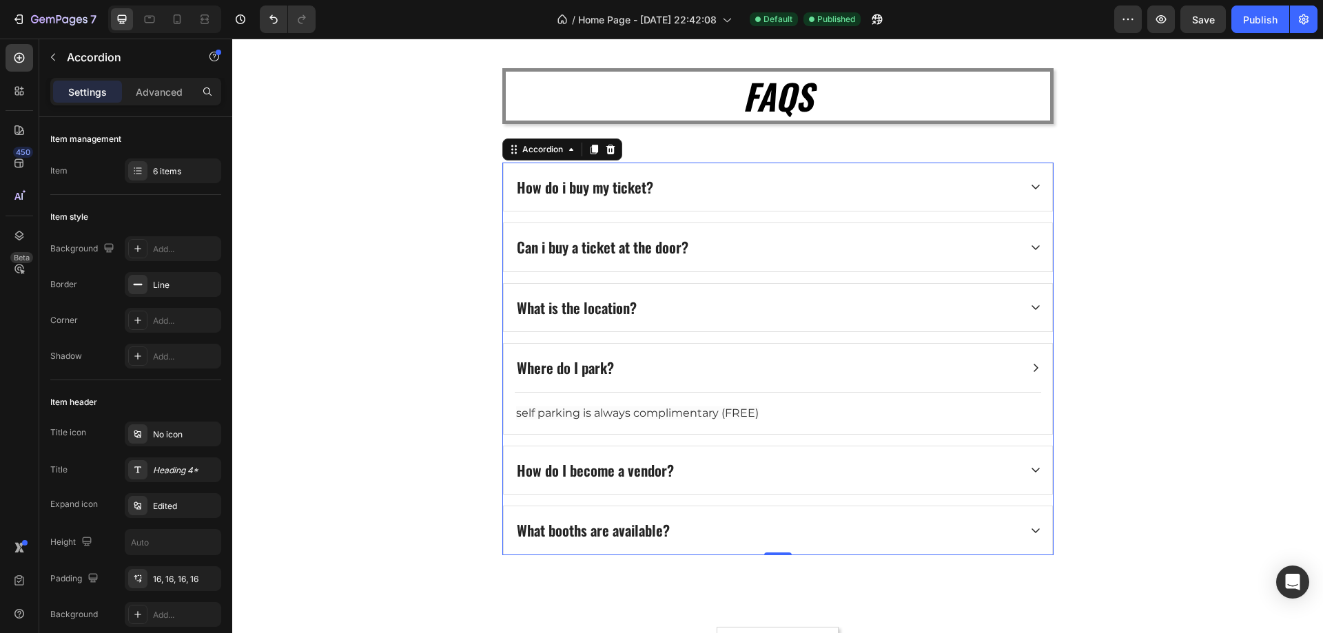
click at [776, 472] on div "How do I become a vendor?" at bounding box center [767, 471] width 504 height 26
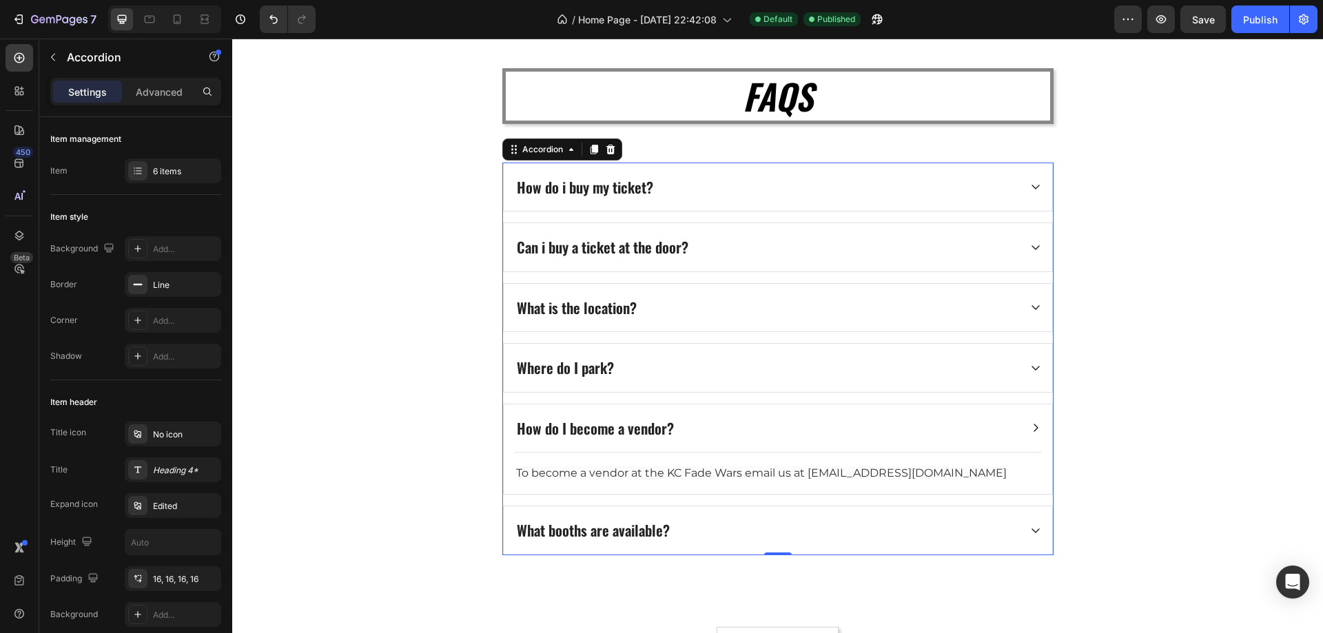
click at [859, 443] on div "How do I become a vendor?" at bounding box center [778, 428] width 548 height 48
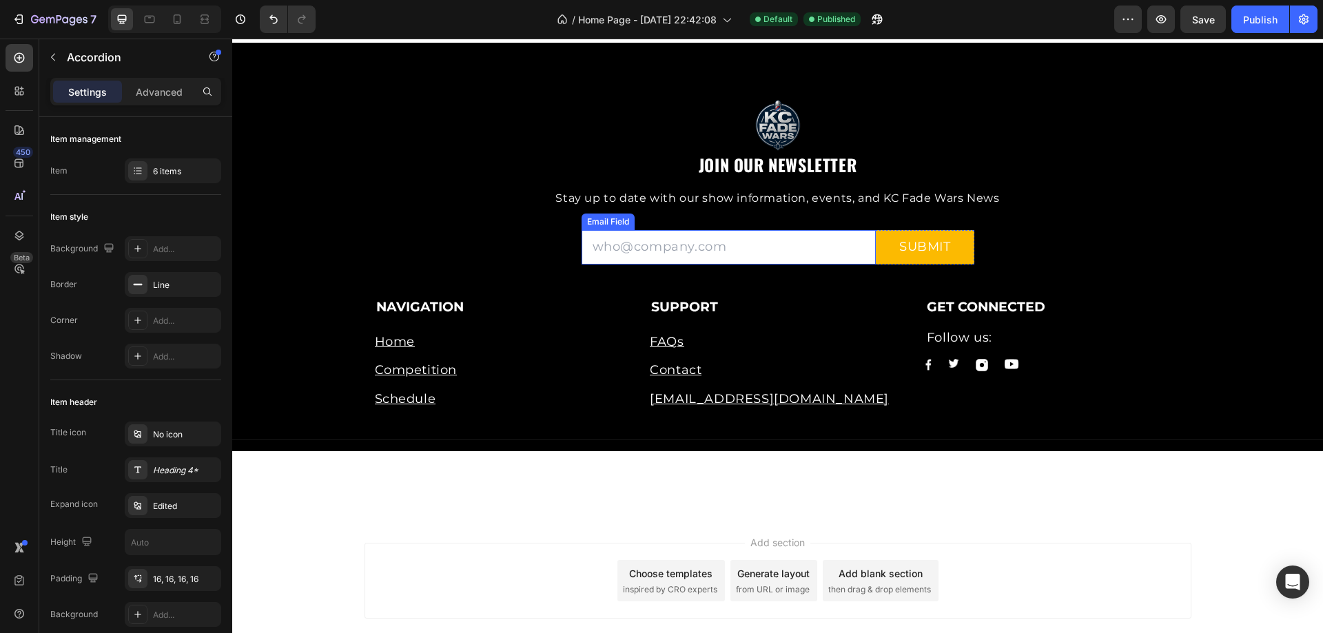
scroll to position [5359, 0]
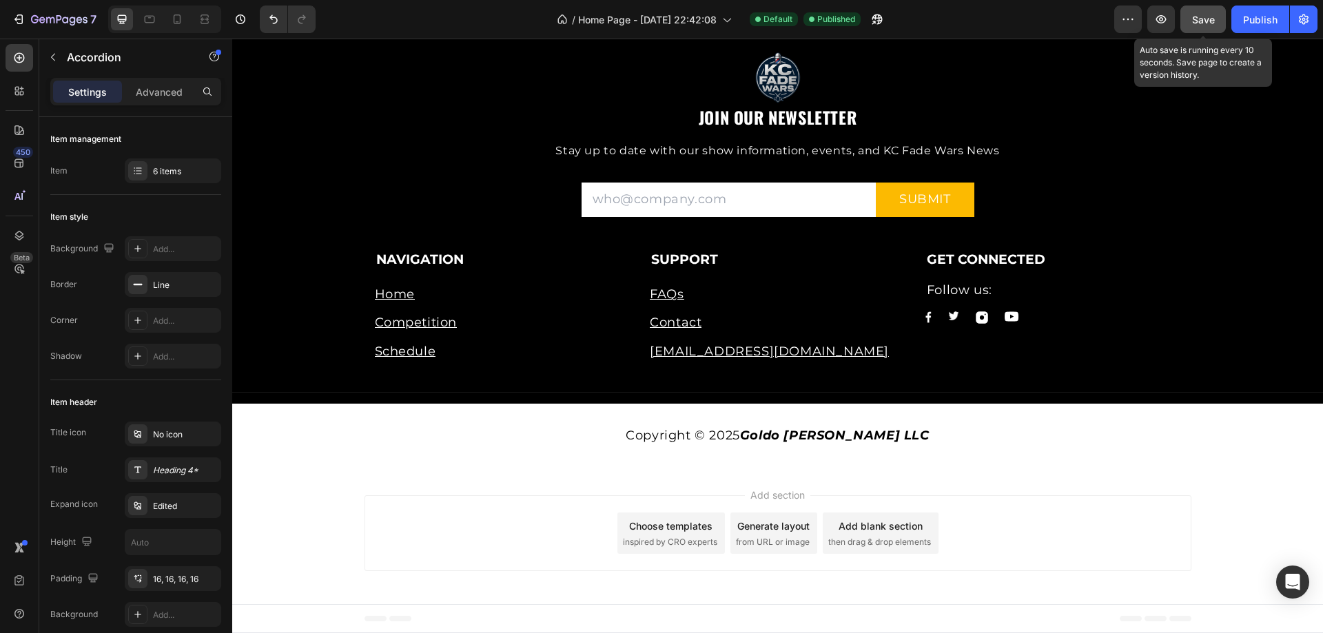
click at [1220, 18] on button "Save" at bounding box center [1202, 20] width 45 height 28
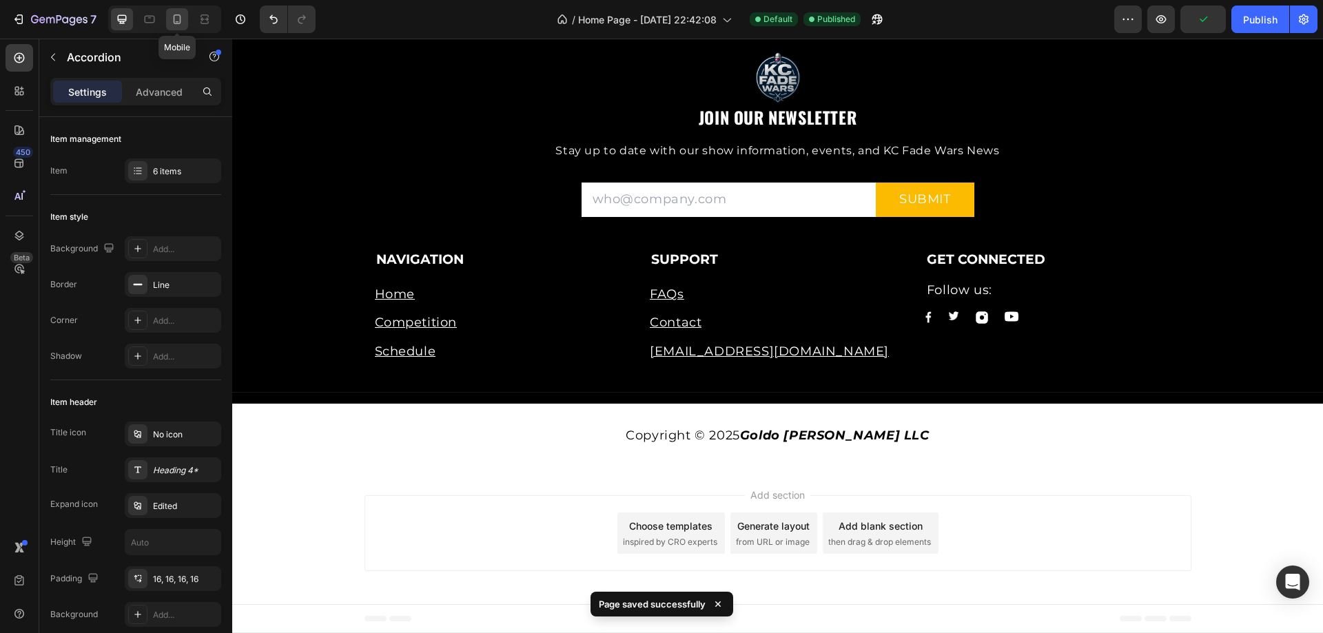
click at [177, 14] on icon at bounding box center [177, 19] width 14 height 14
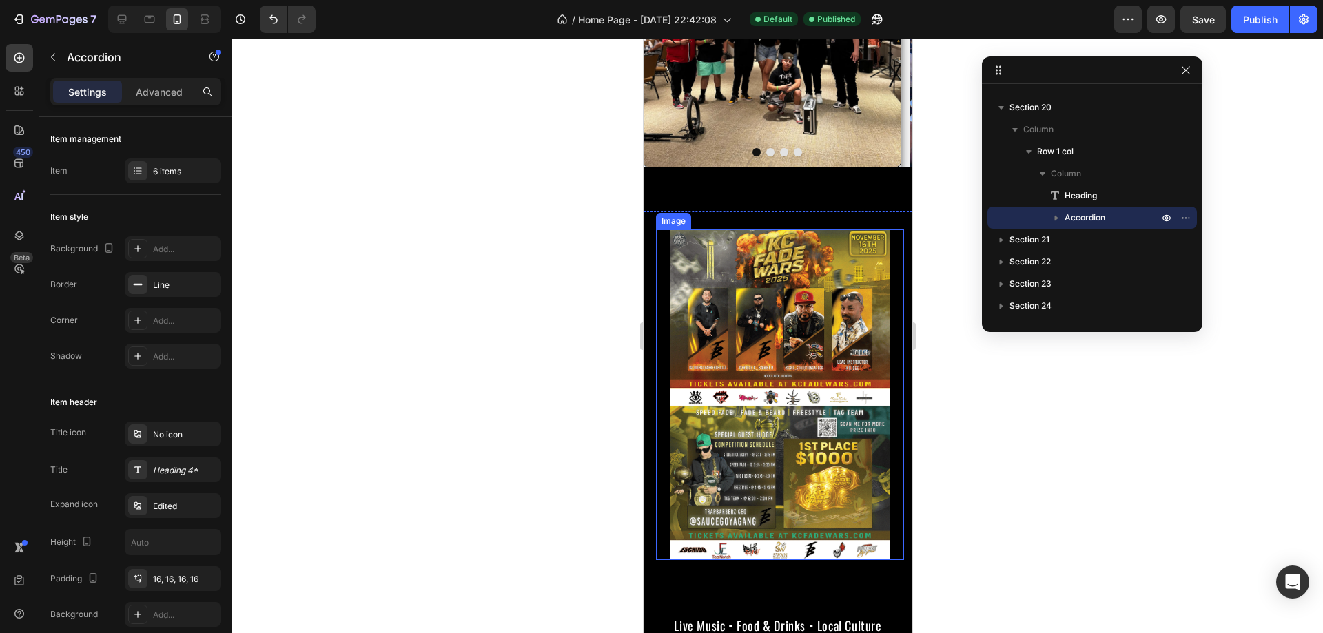
scroll to position [1062, 0]
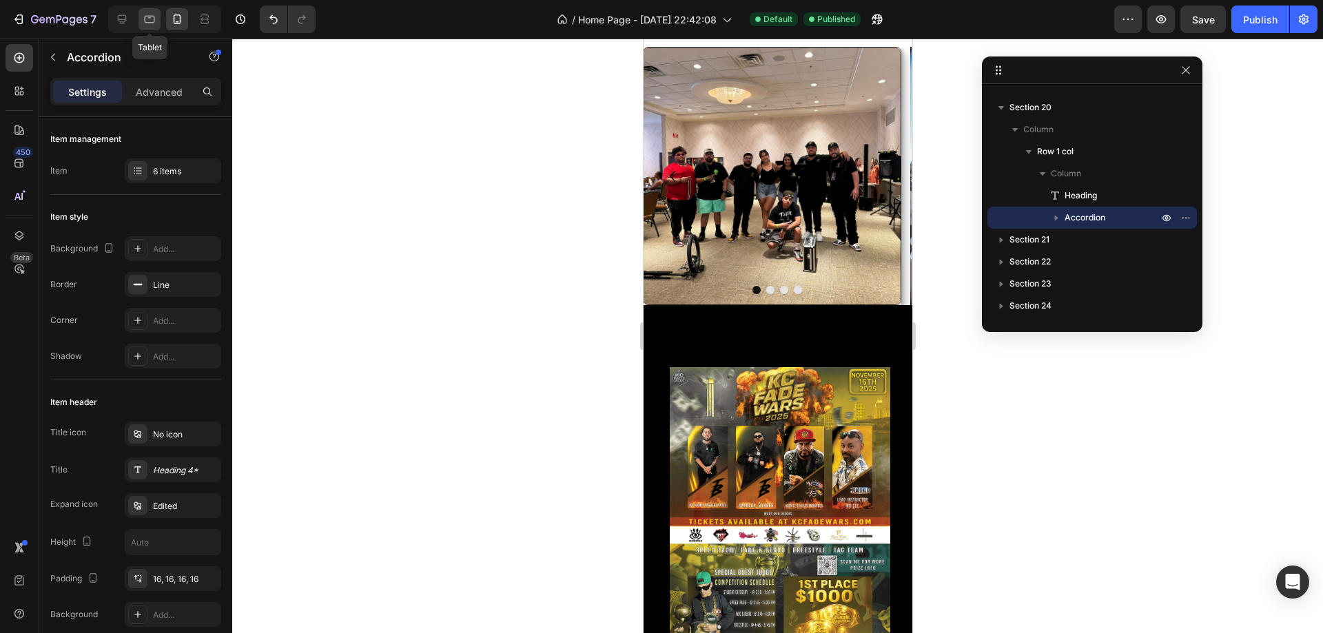
click at [152, 13] on icon at bounding box center [150, 19] width 14 height 14
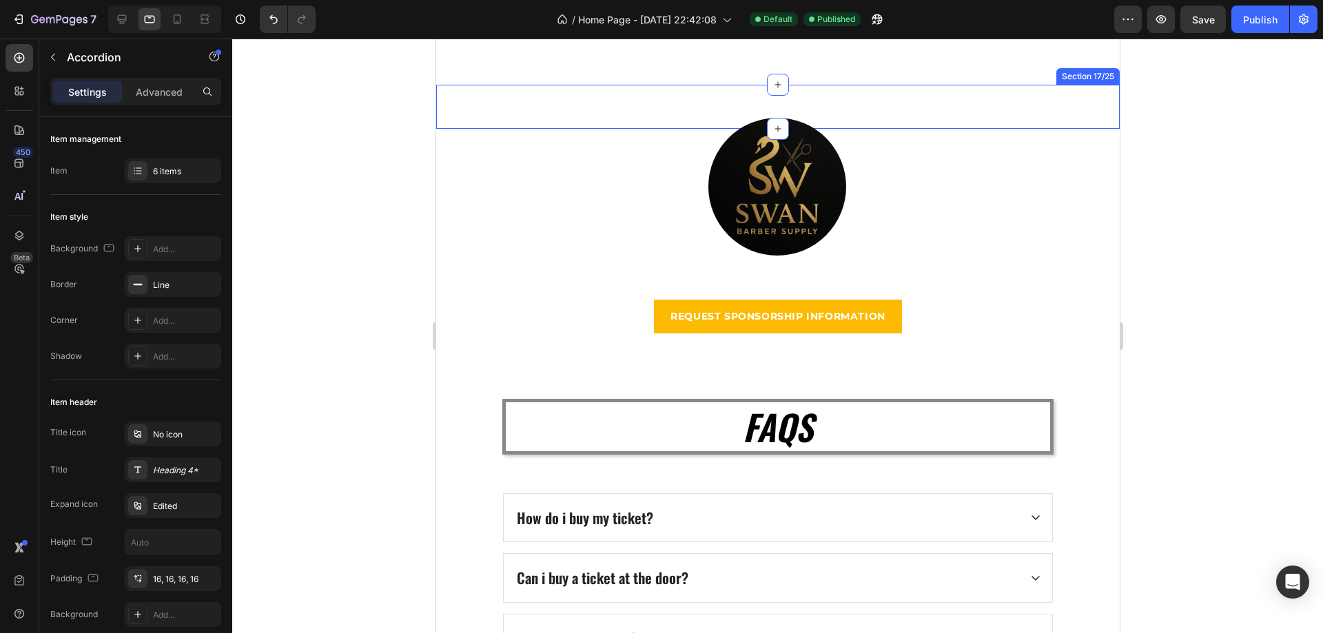
scroll to position [3858, 0]
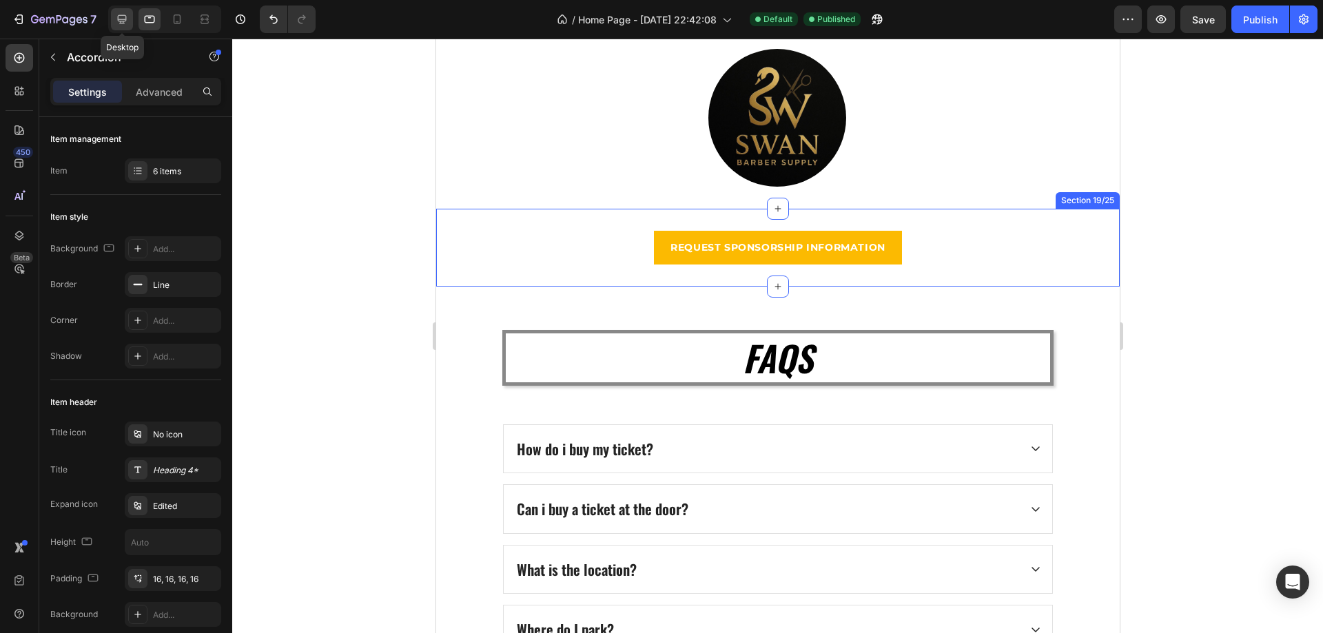
click at [118, 16] on icon at bounding box center [122, 19] width 9 height 9
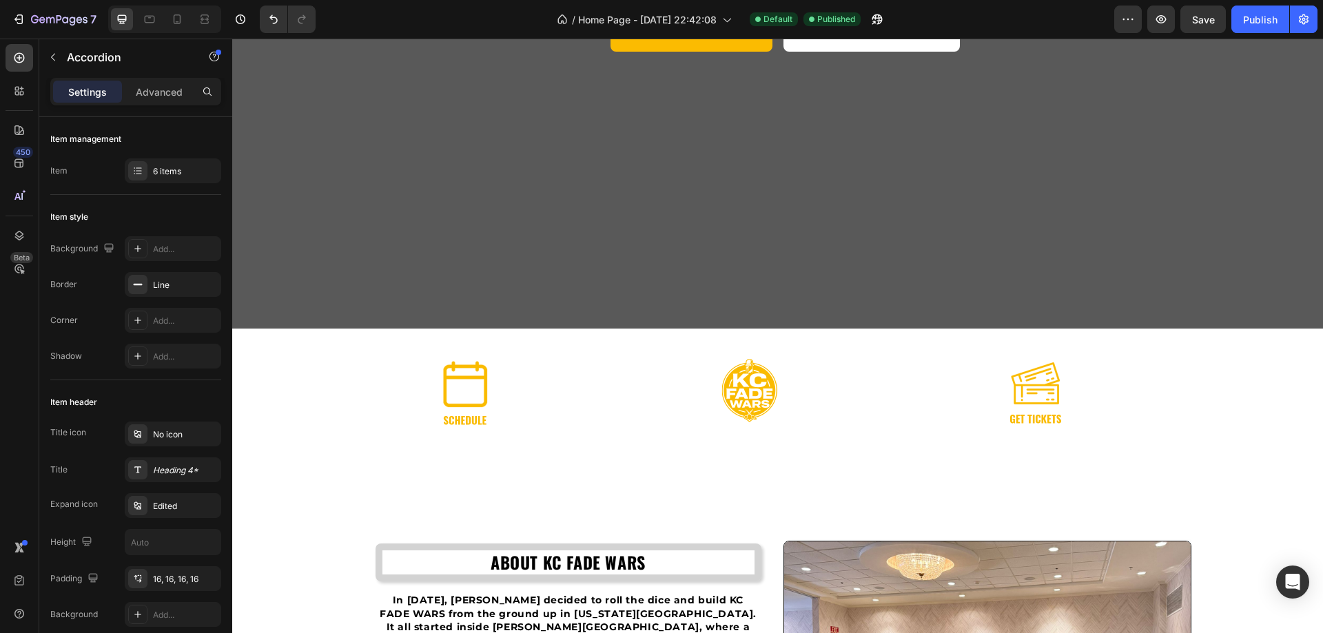
scroll to position [126, 0]
